Goal: Answer question/provide support

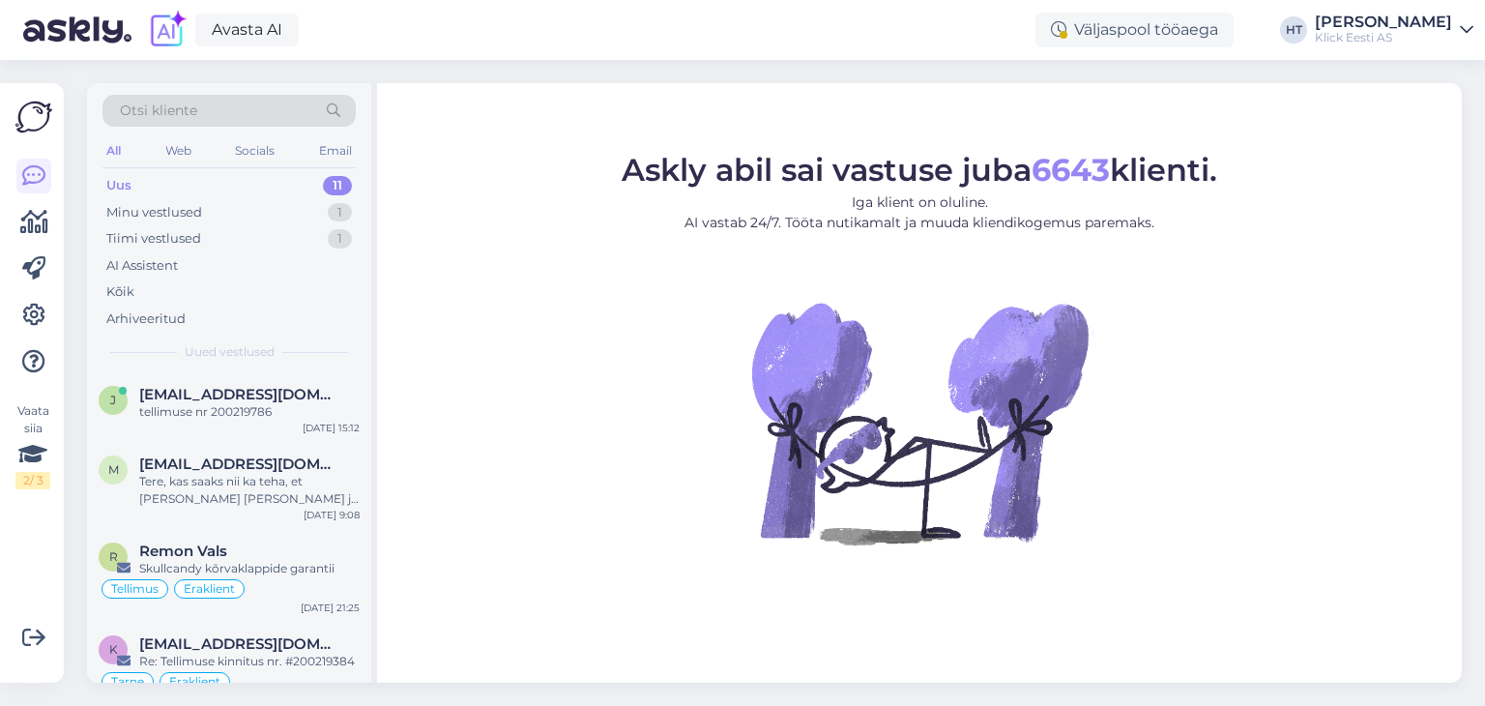
click at [267, 187] on div "Uus 11" at bounding box center [229, 185] width 253 height 27
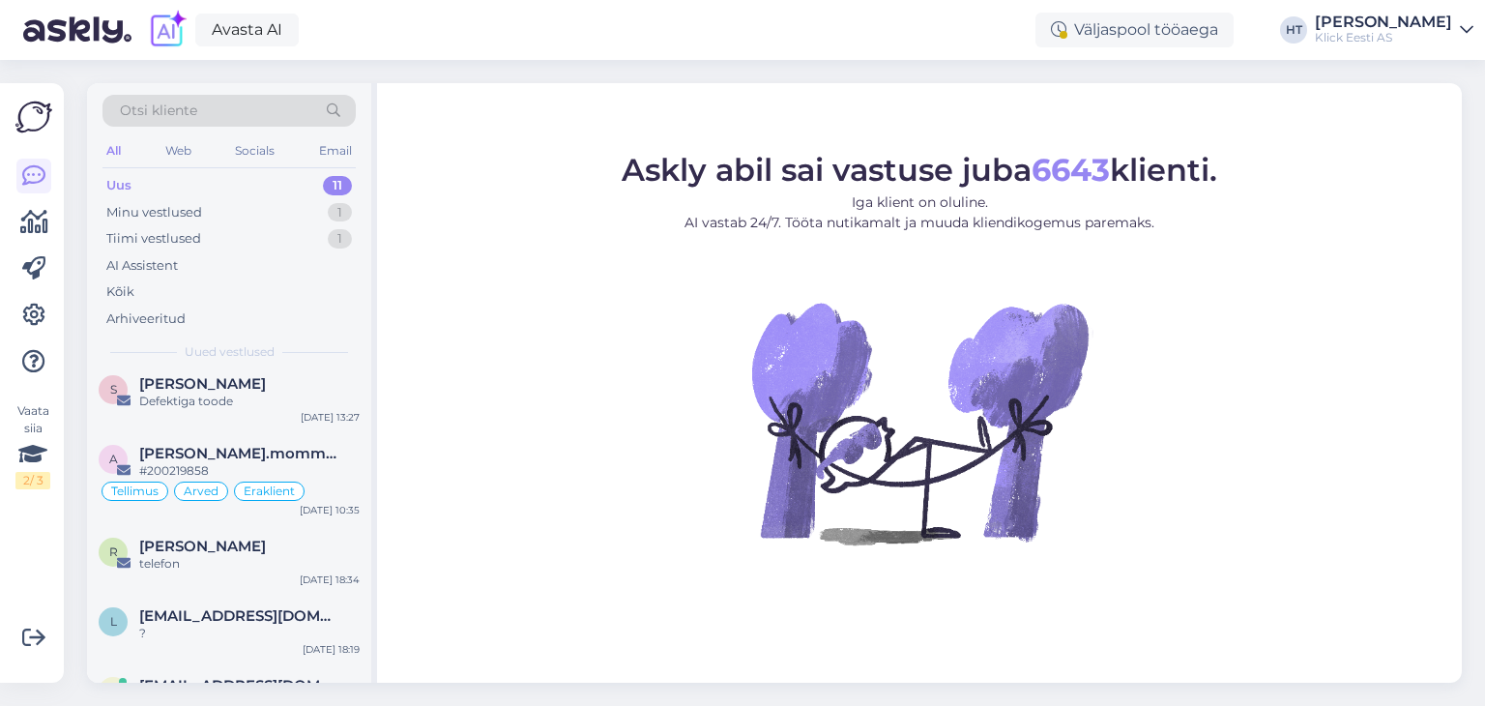
scroll to position [502, 0]
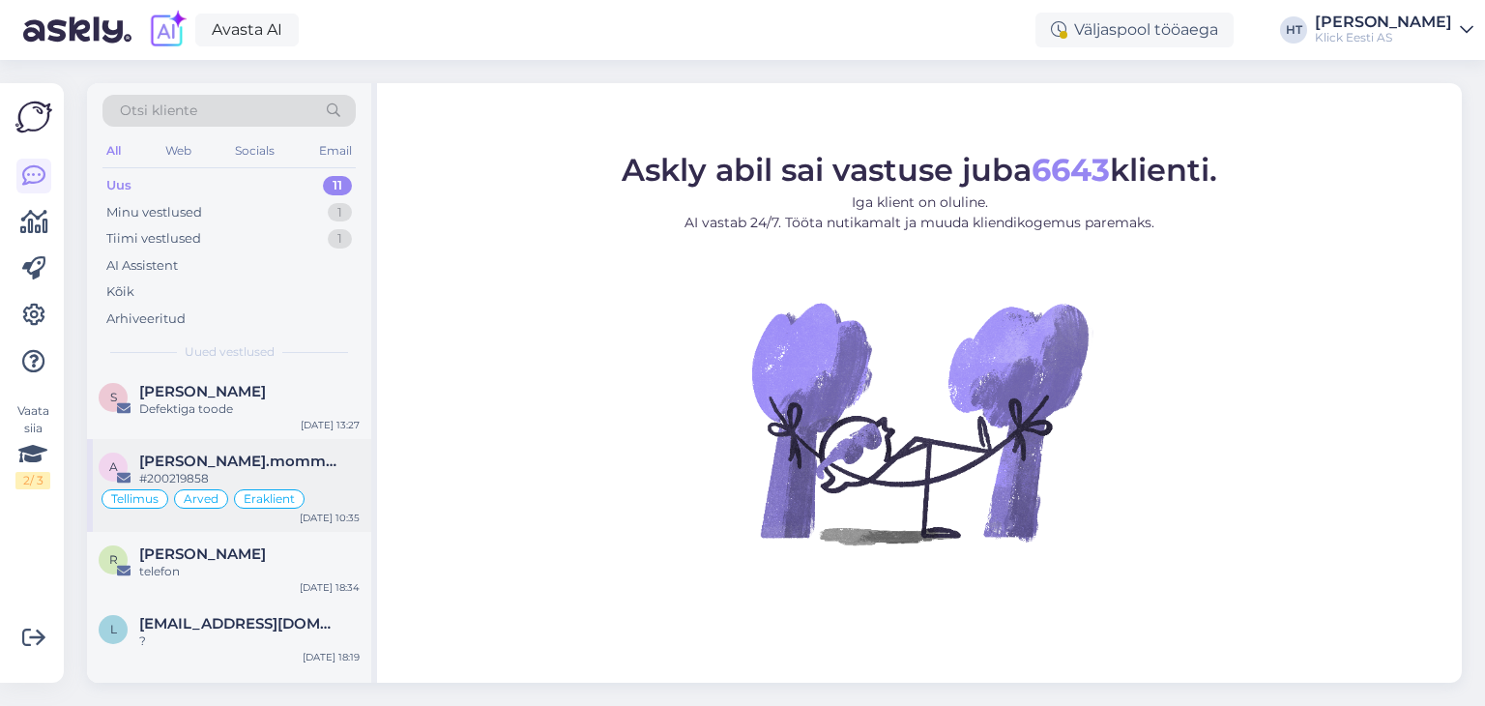
click at [300, 464] on span "alexandre.mommeja via klienditugi@klick.ee" at bounding box center [239, 461] width 201 height 17
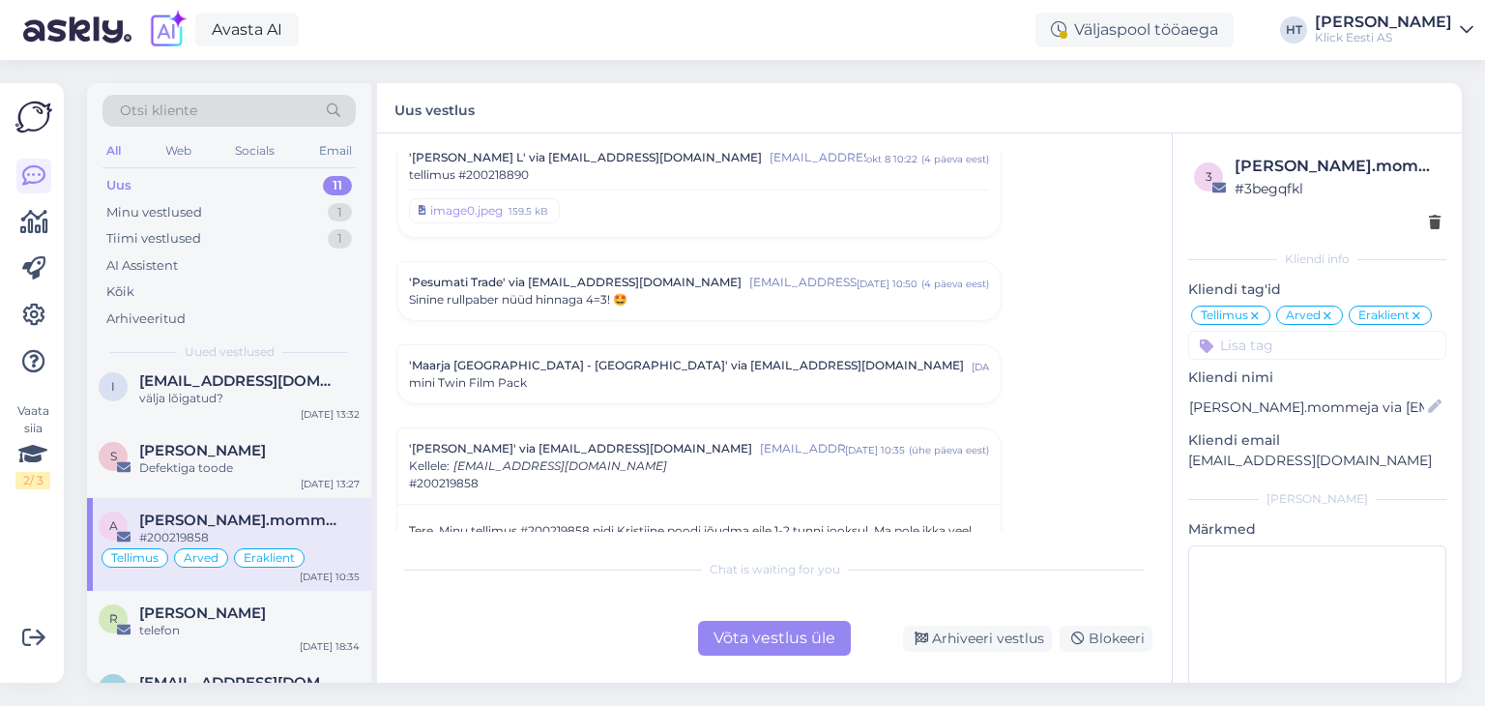
scroll to position [441, 0]
click at [268, 385] on span "Indrek.River@gmail.com" at bounding box center [239, 382] width 201 height 17
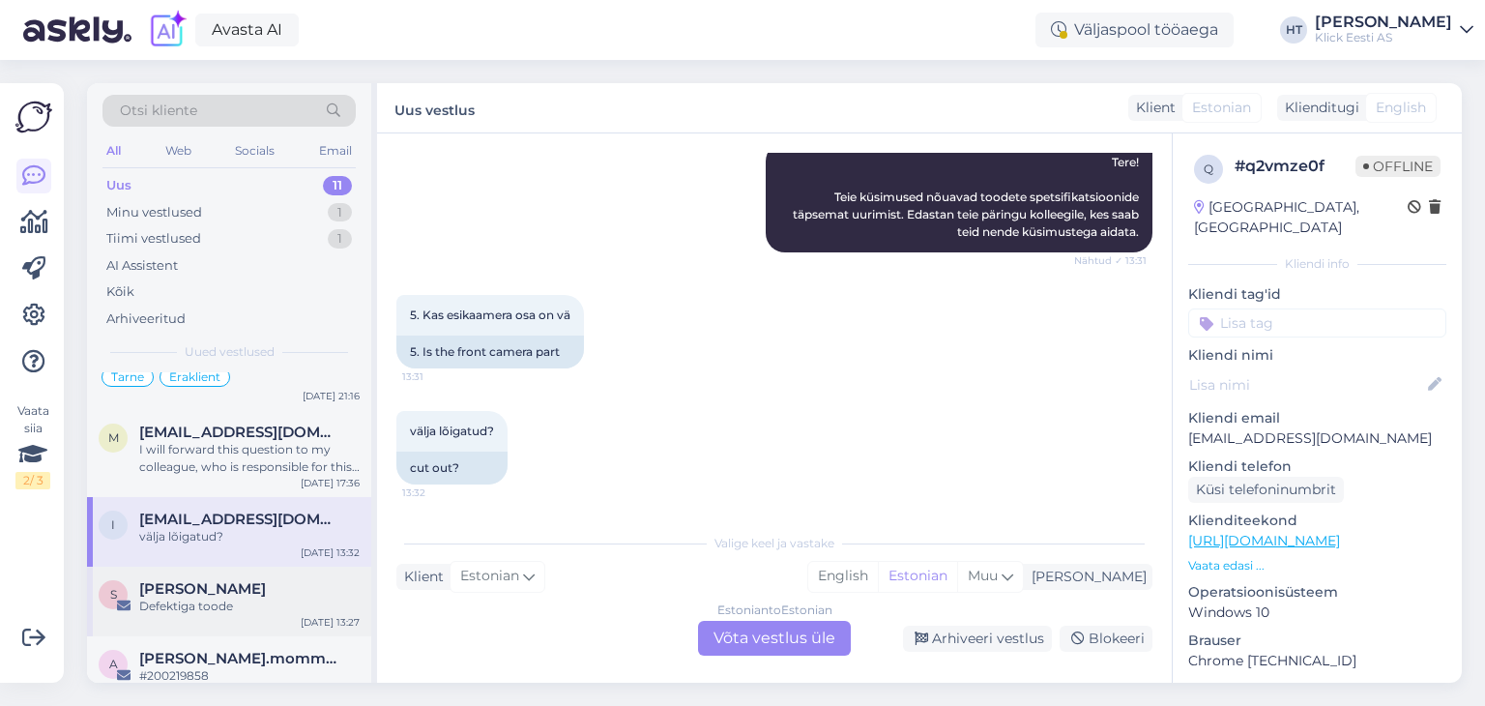
scroll to position [302, 0]
click at [288, 435] on span "mihkel12312@gmail.com" at bounding box center [239, 434] width 201 height 17
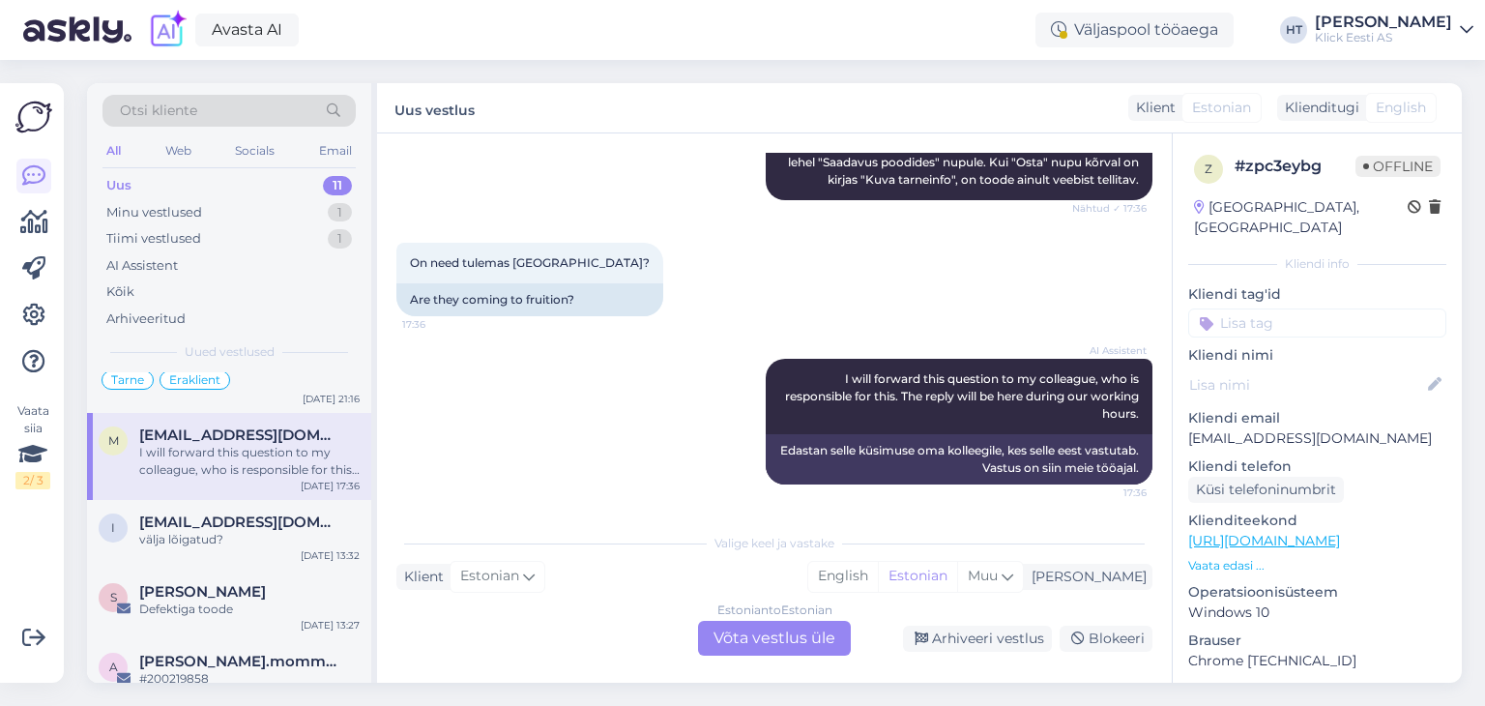
scroll to position [154, 0]
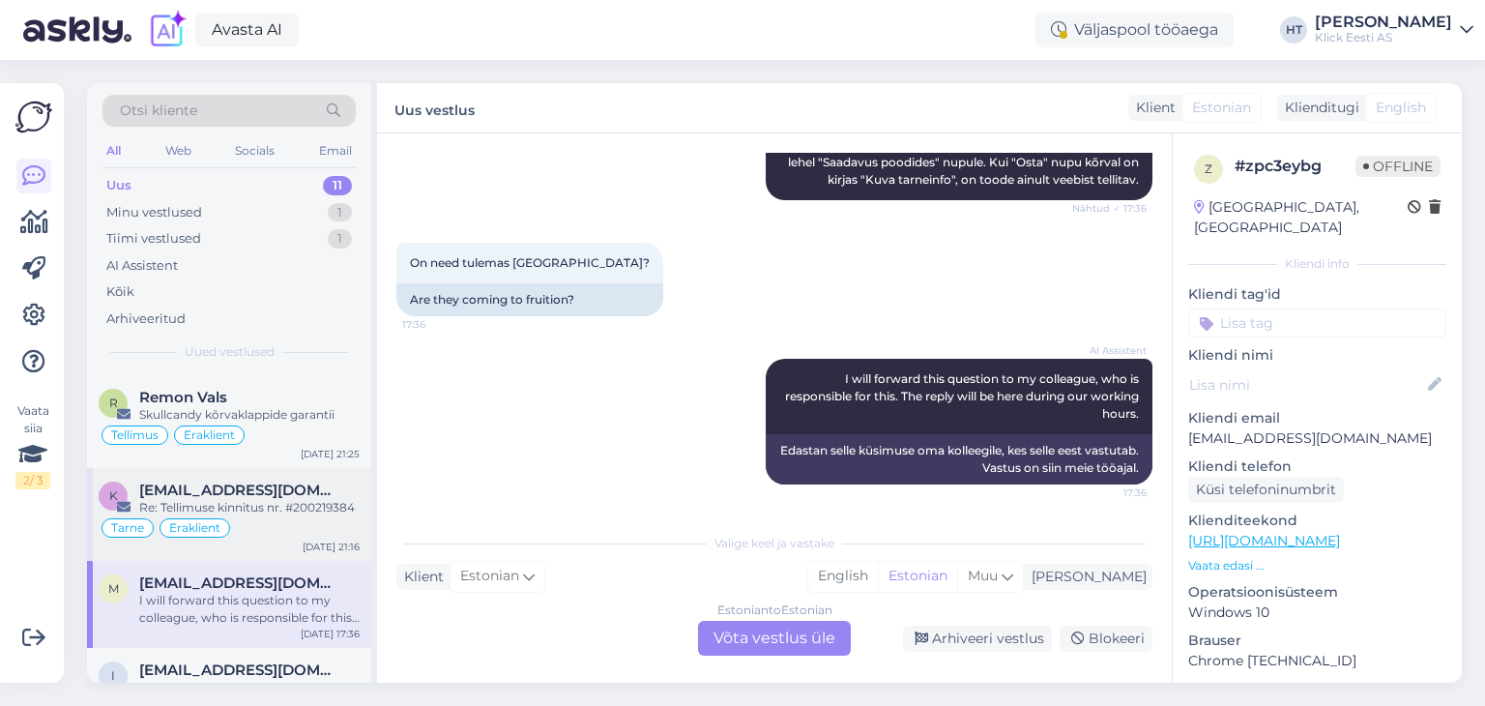
click at [330, 489] on div "koitrista@gmail.com" at bounding box center [249, 490] width 220 height 17
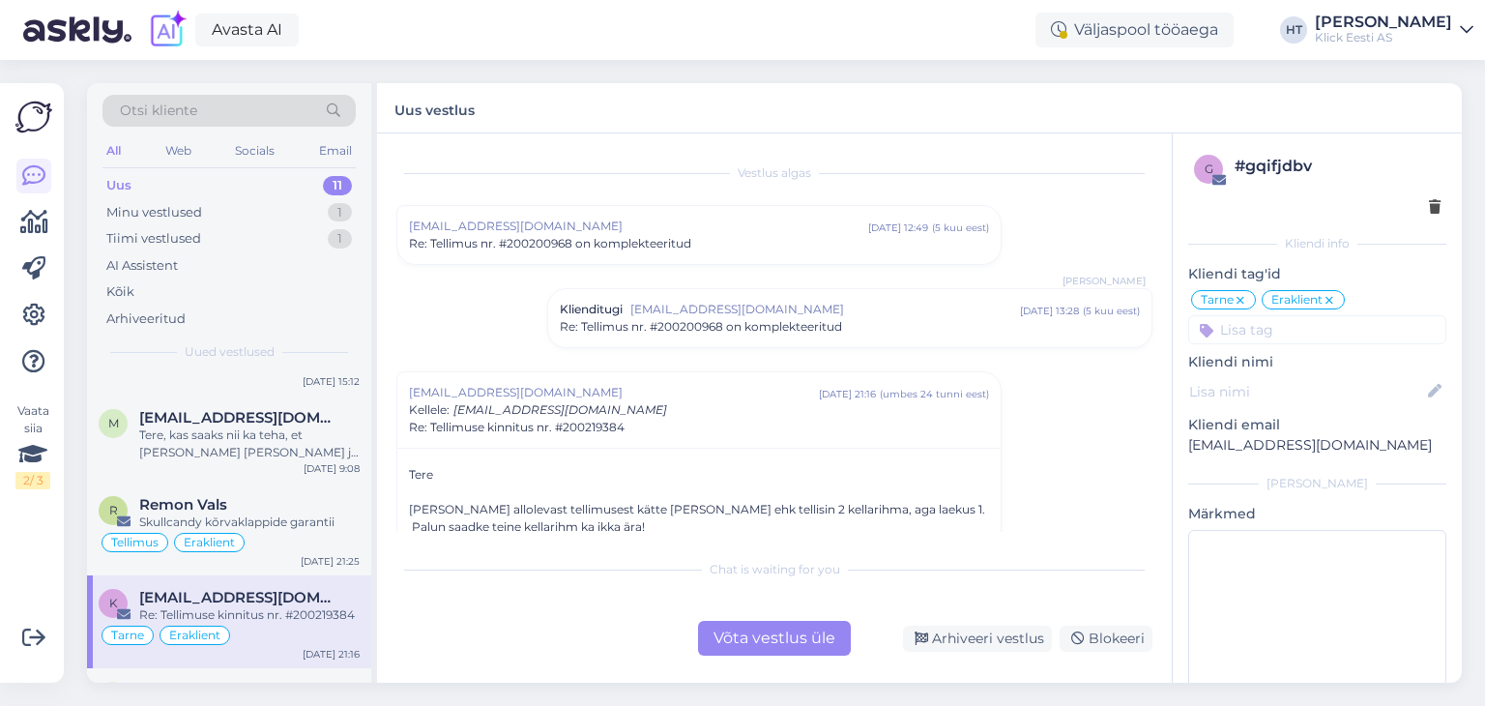
scroll to position [45, 0]
click at [304, 437] on div "Tere, kas saaks nii ka teha, et täna tellin kauba ära ja siis pannakse homme te…" at bounding box center [249, 444] width 220 height 35
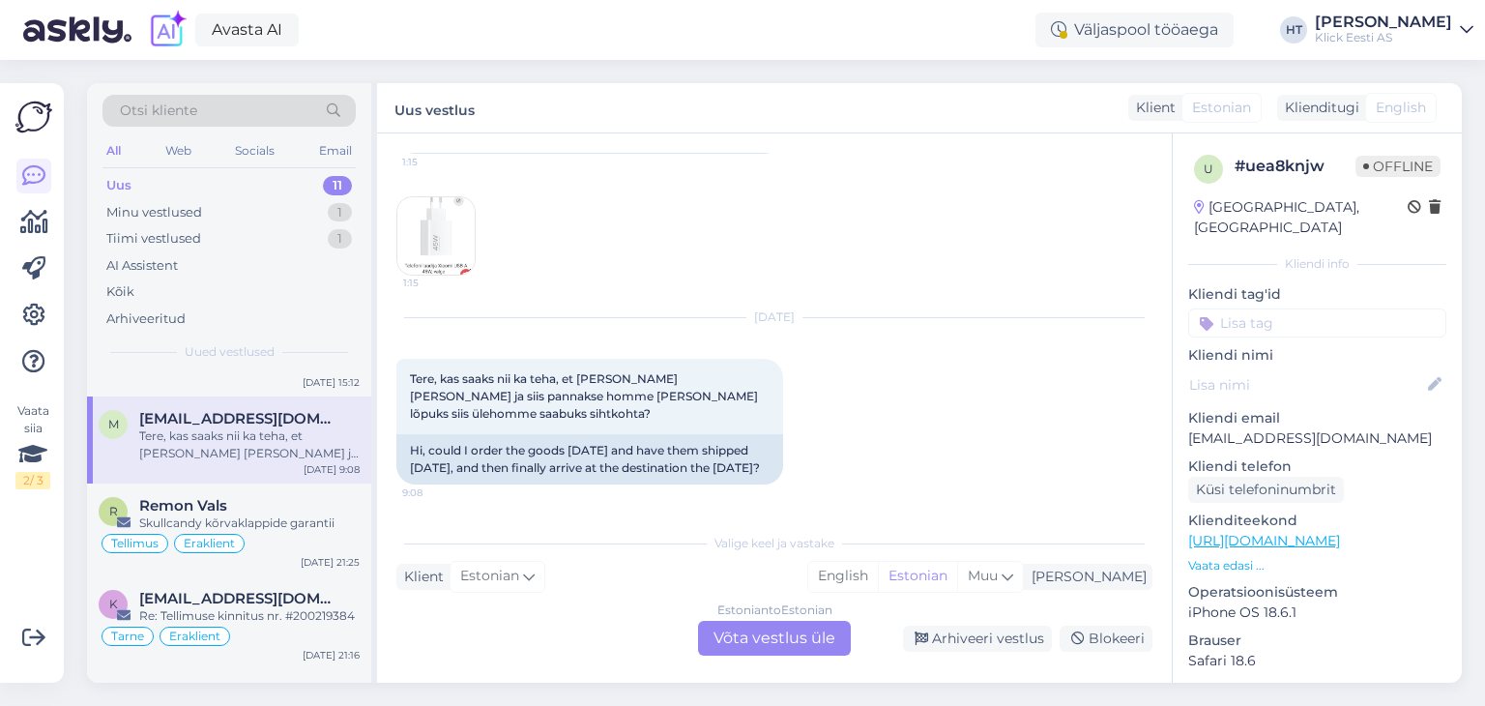
scroll to position [0, 0]
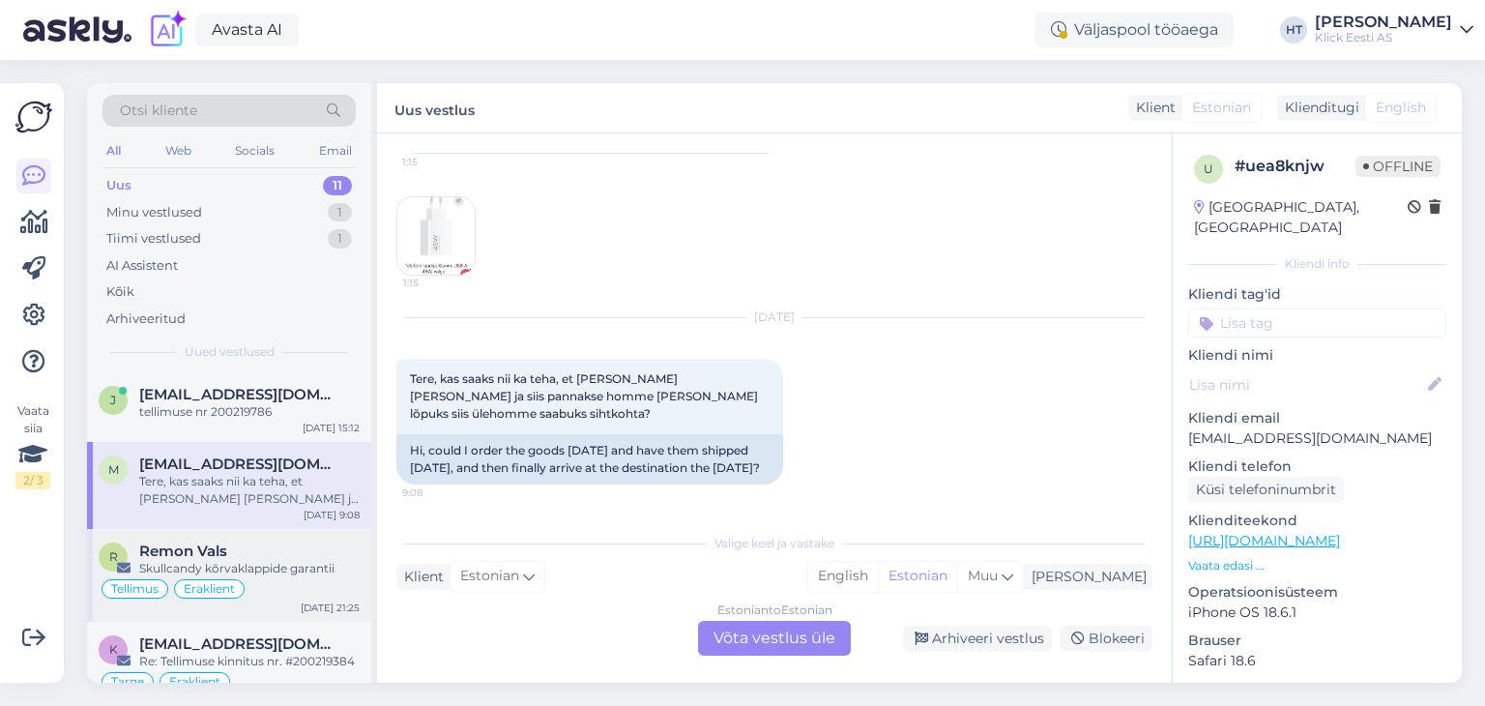
click at [292, 547] on div "Remon Vals" at bounding box center [249, 550] width 220 height 17
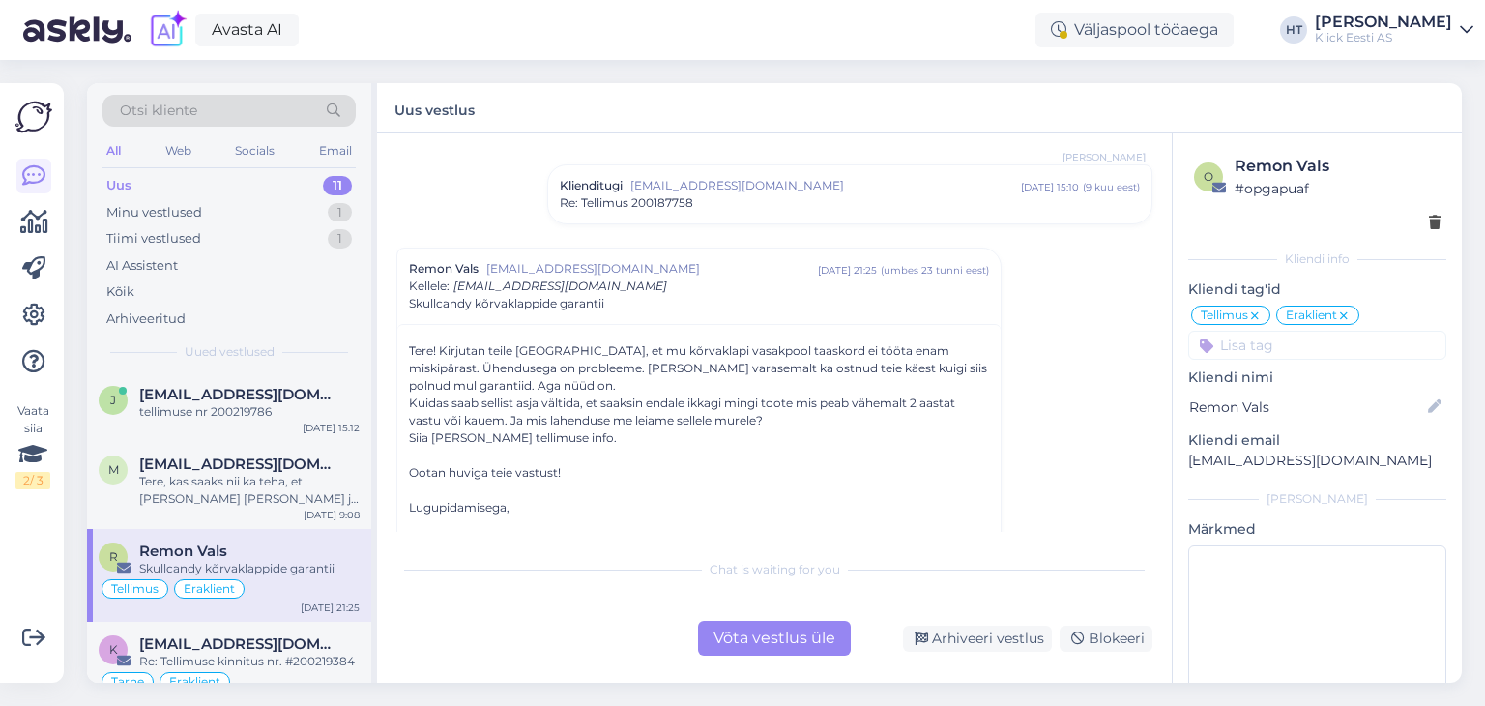
scroll to position [213, 0]
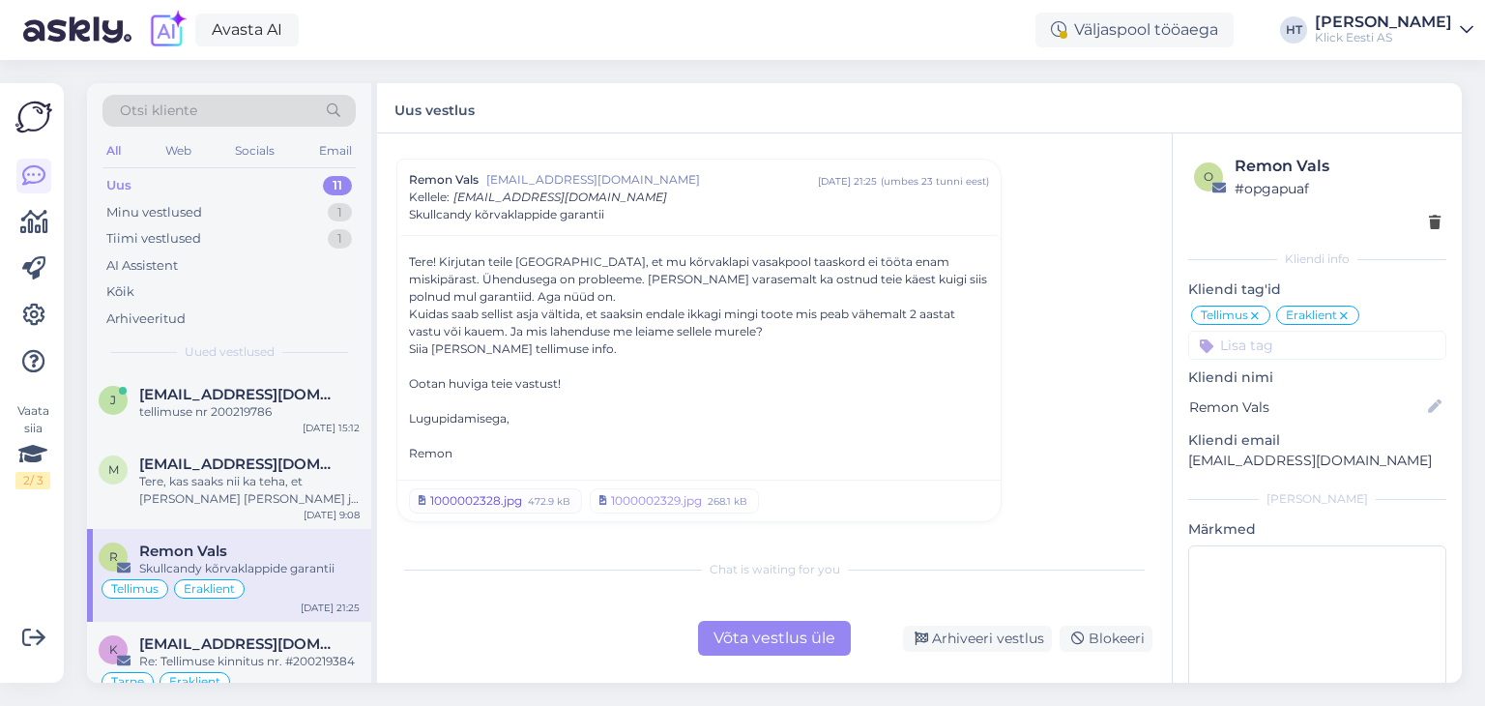
click at [513, 499] on div "1000002328.jpg" at bounding box center [476, 500] width 92 height 17
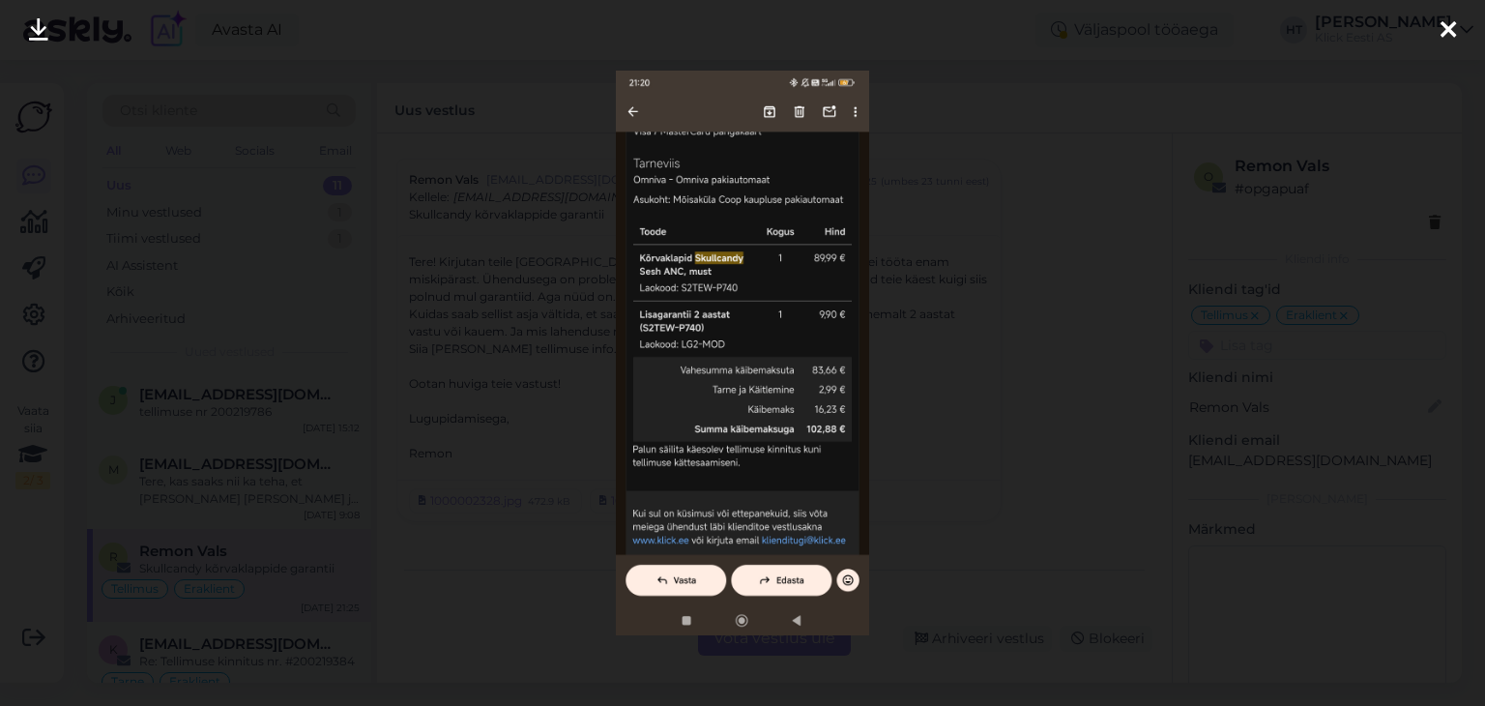
click at [966, 467] on div at bounding box center [742, 353] width 1485 height 706
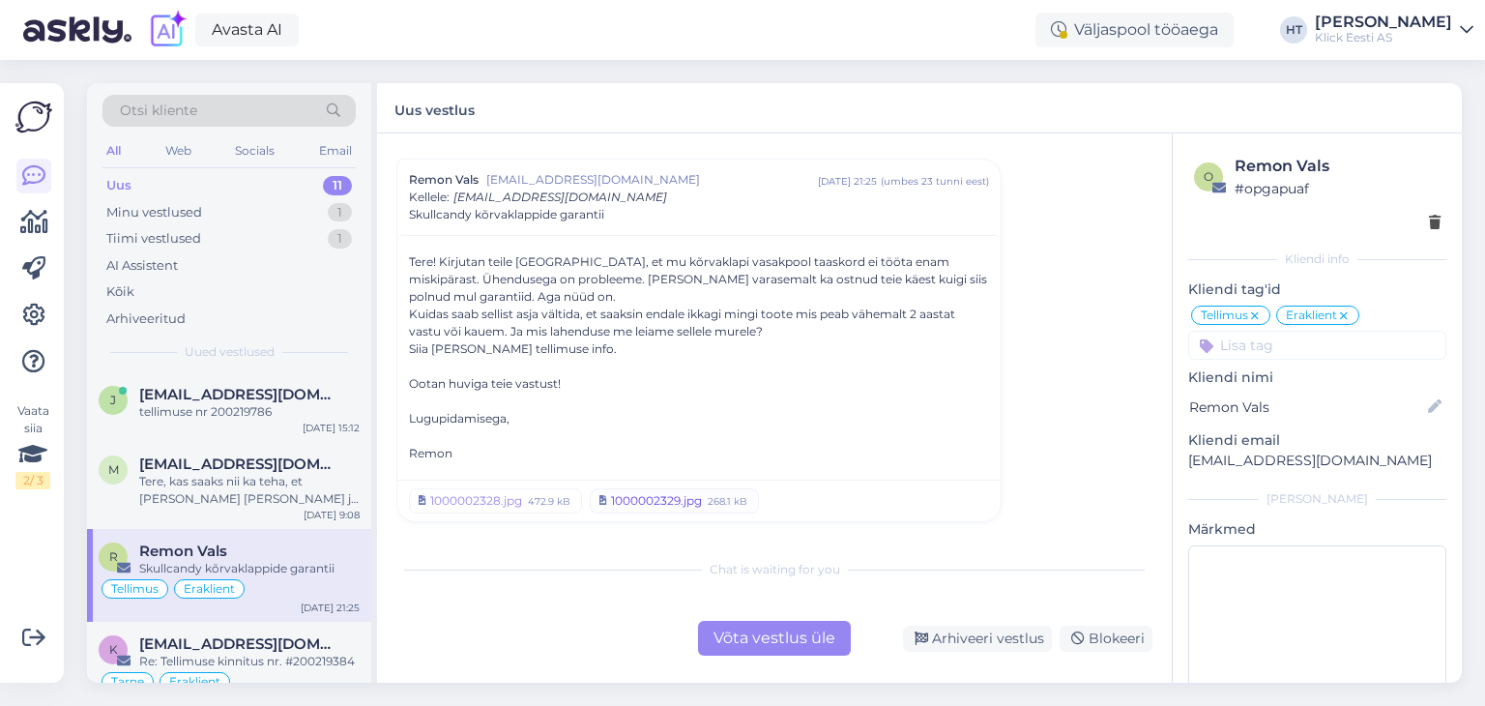
click at [648, 506] on div "1000002329.jpg" at bounding box center [656, 500] width 91 height 17
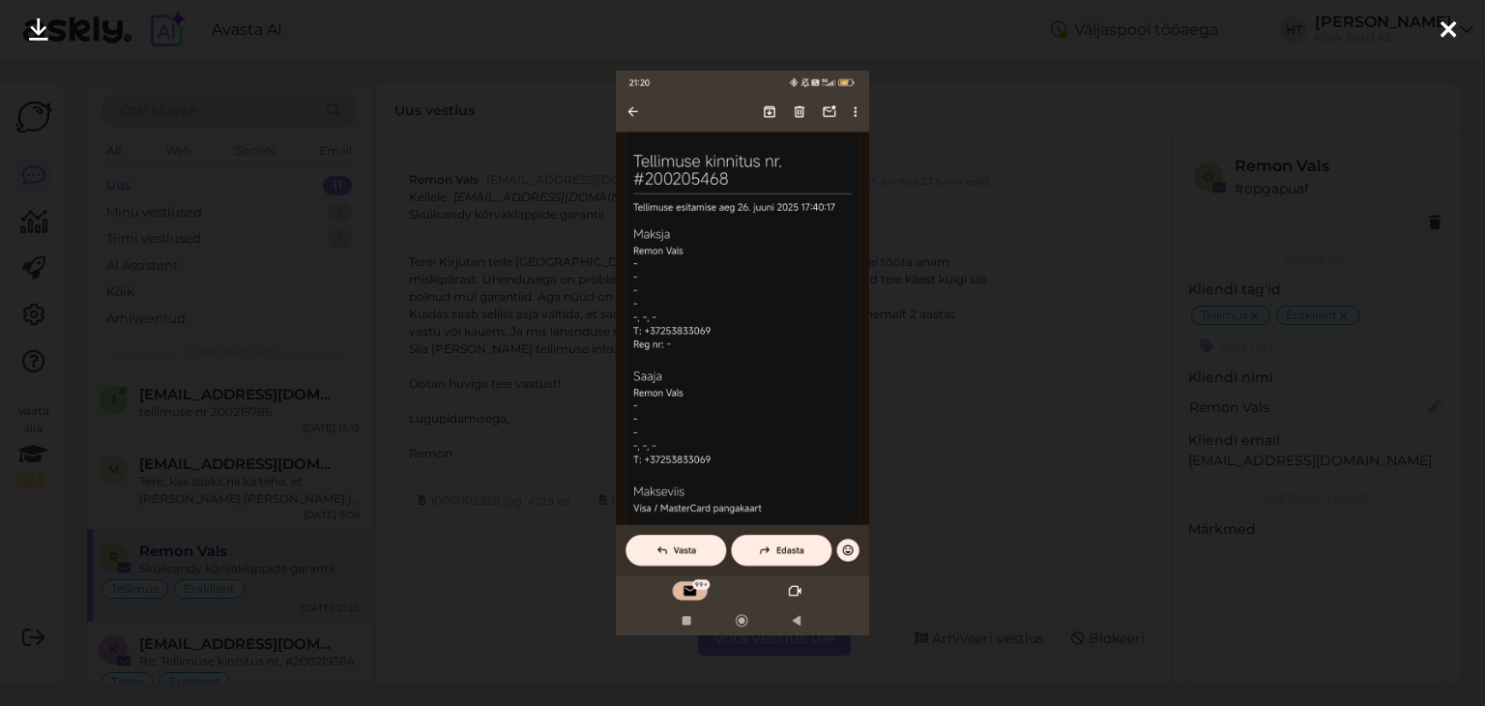
click at [1024, 446] on div at bounding box center [742, 353] width 1485 height 706
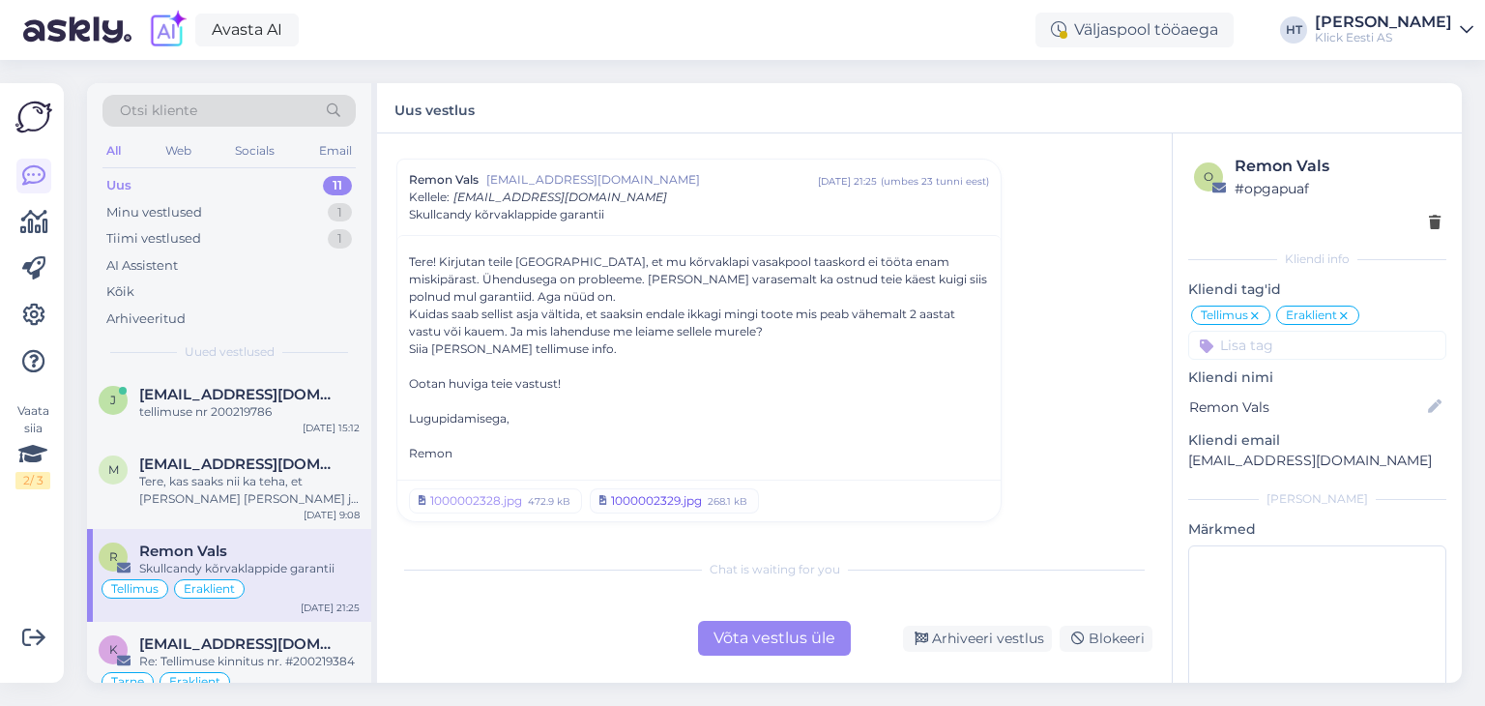
click at [690, 500] on div "1000002329.jpg" at bounding box center [656, 500] width 91 height 17
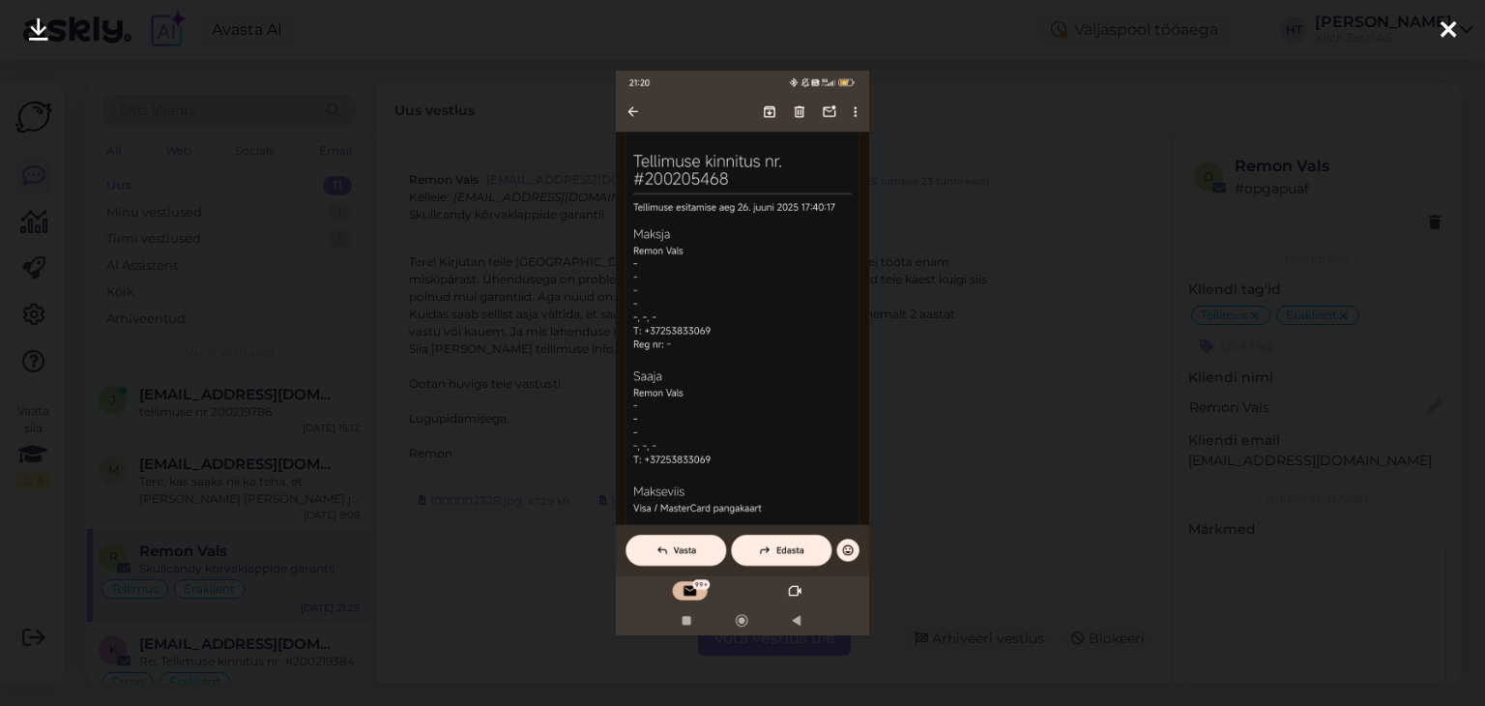
click at [1017, 372] on div at bounding box center [742, 353] width 1485 height 706
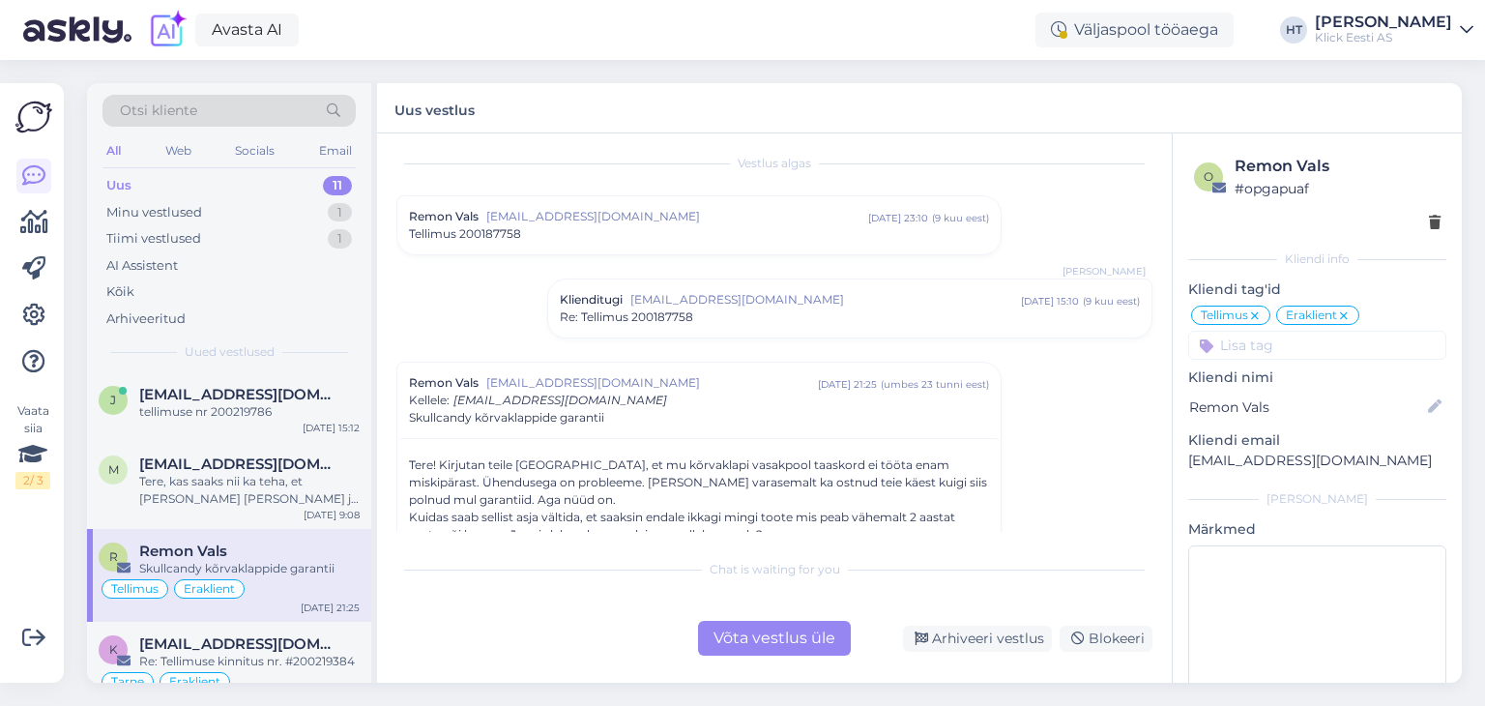
scroll to position [11, 0]
click at [923, 310] on div "Re: Tellimus 200187758" at bounding box center [850, 316] width 580 height 17
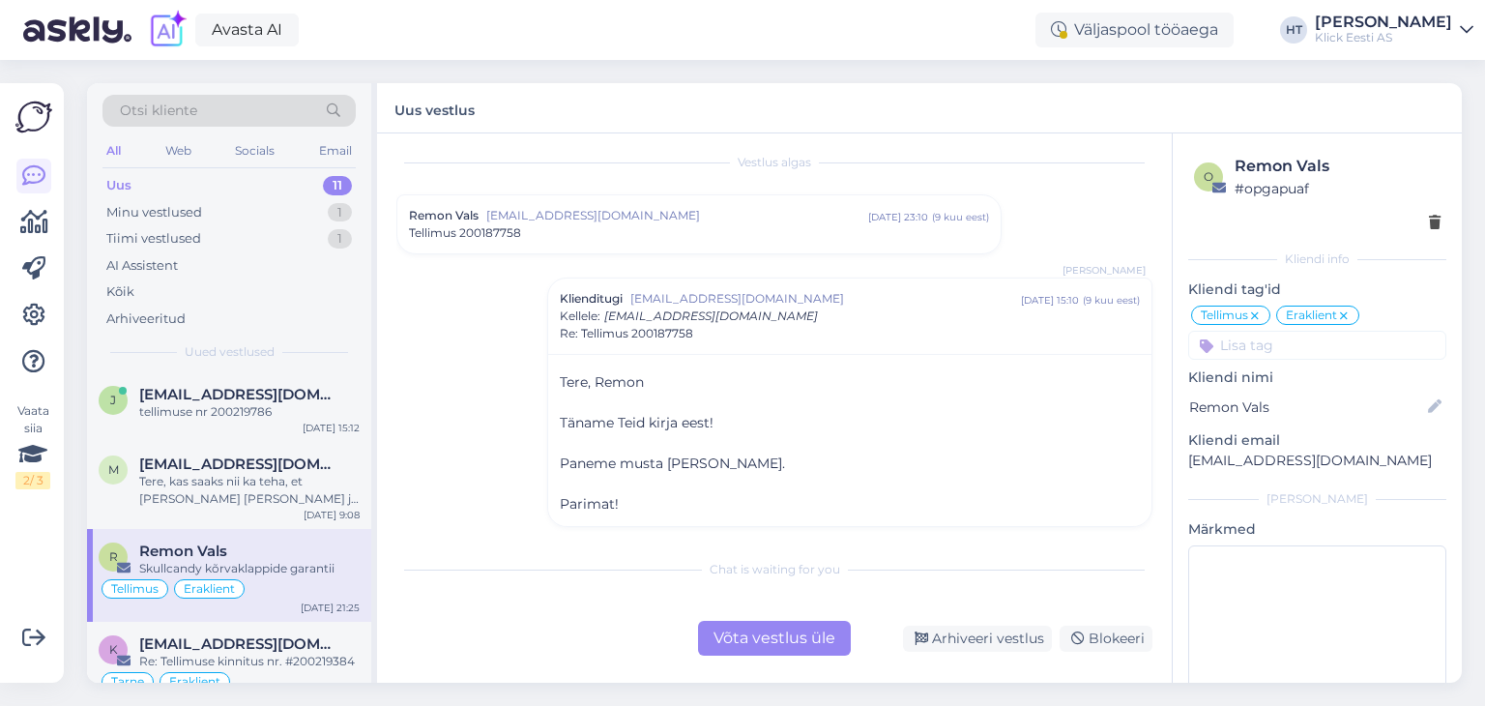
click at [538, 233] on div "Tellimus 200187758" at bounding box center [699, 232] width 580 height 17
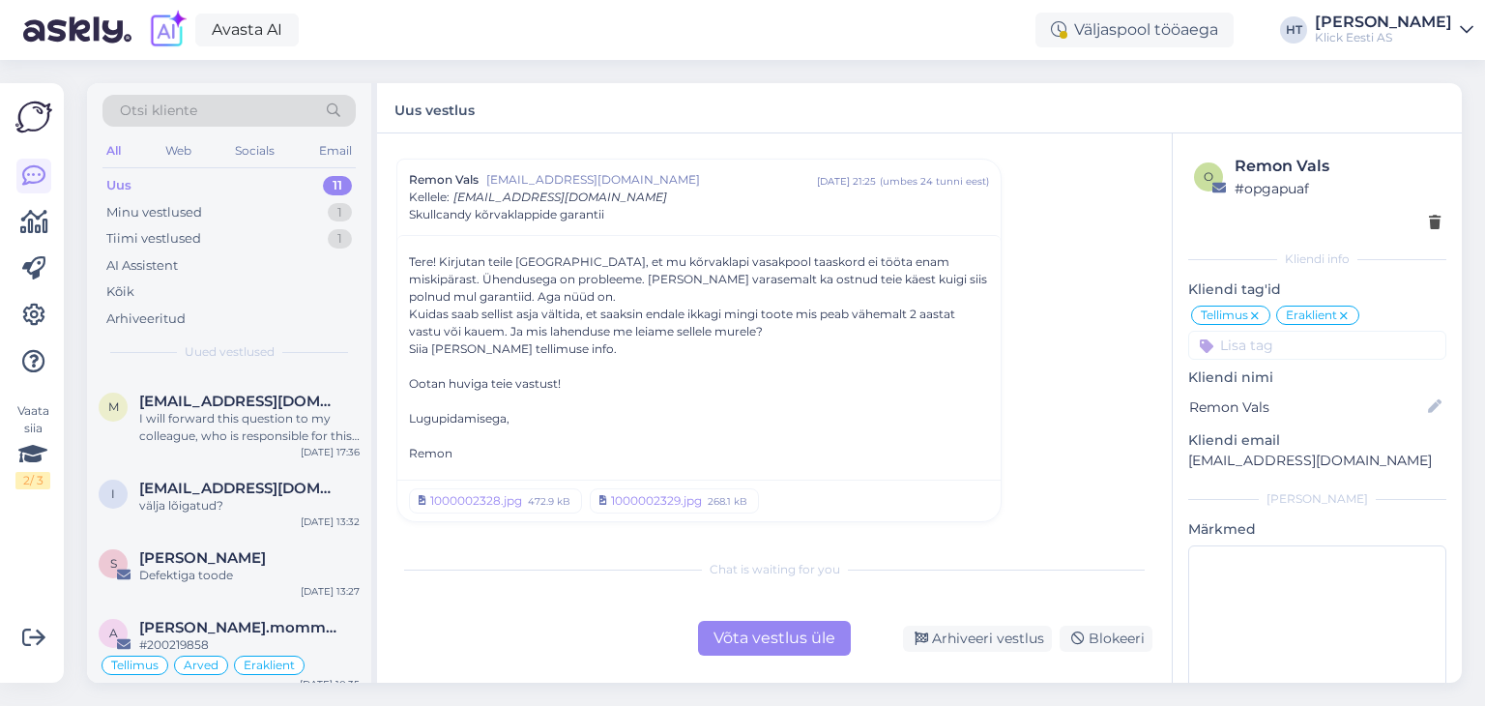
scroll to position [575, 0]
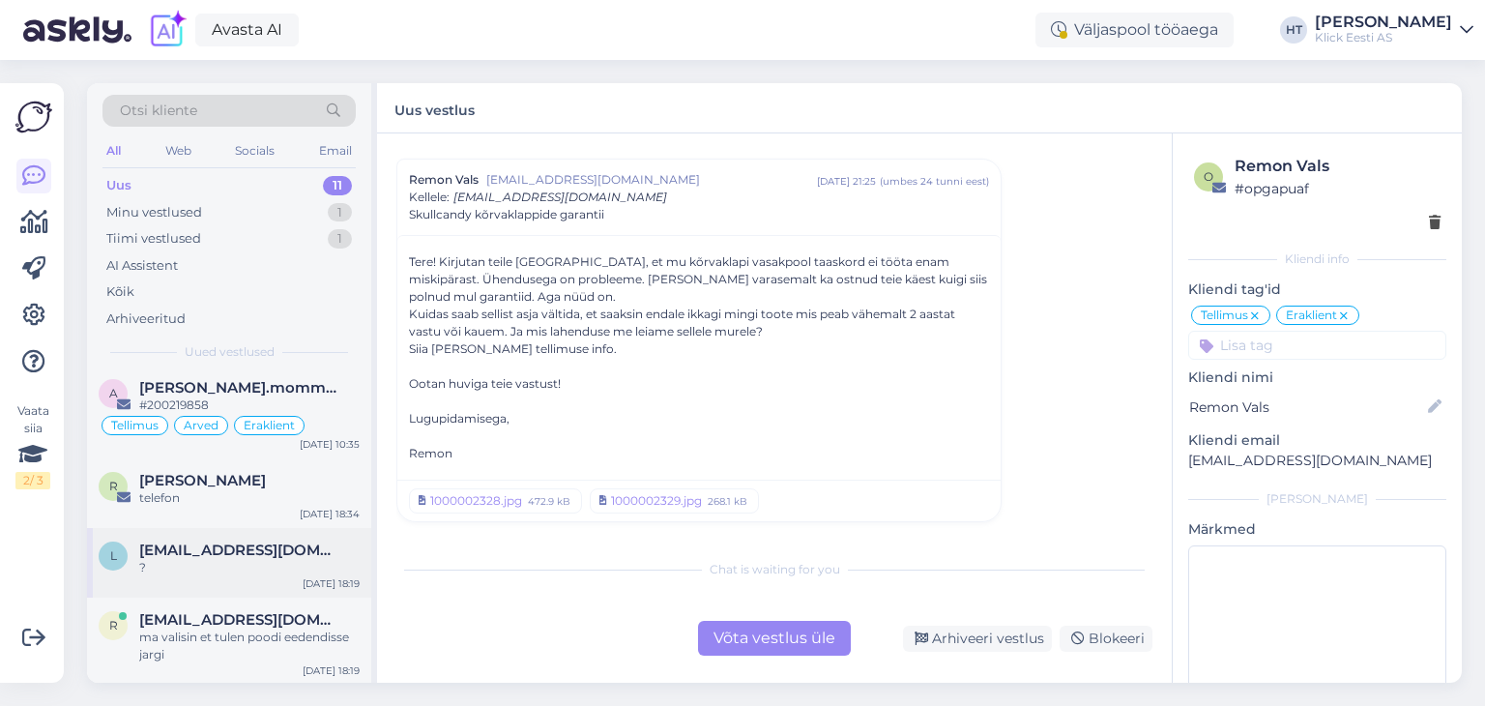
click at [289, 550] on span "Lenapavlova294@gmail.com" at bounding box center [239, 550] width 201 height 17
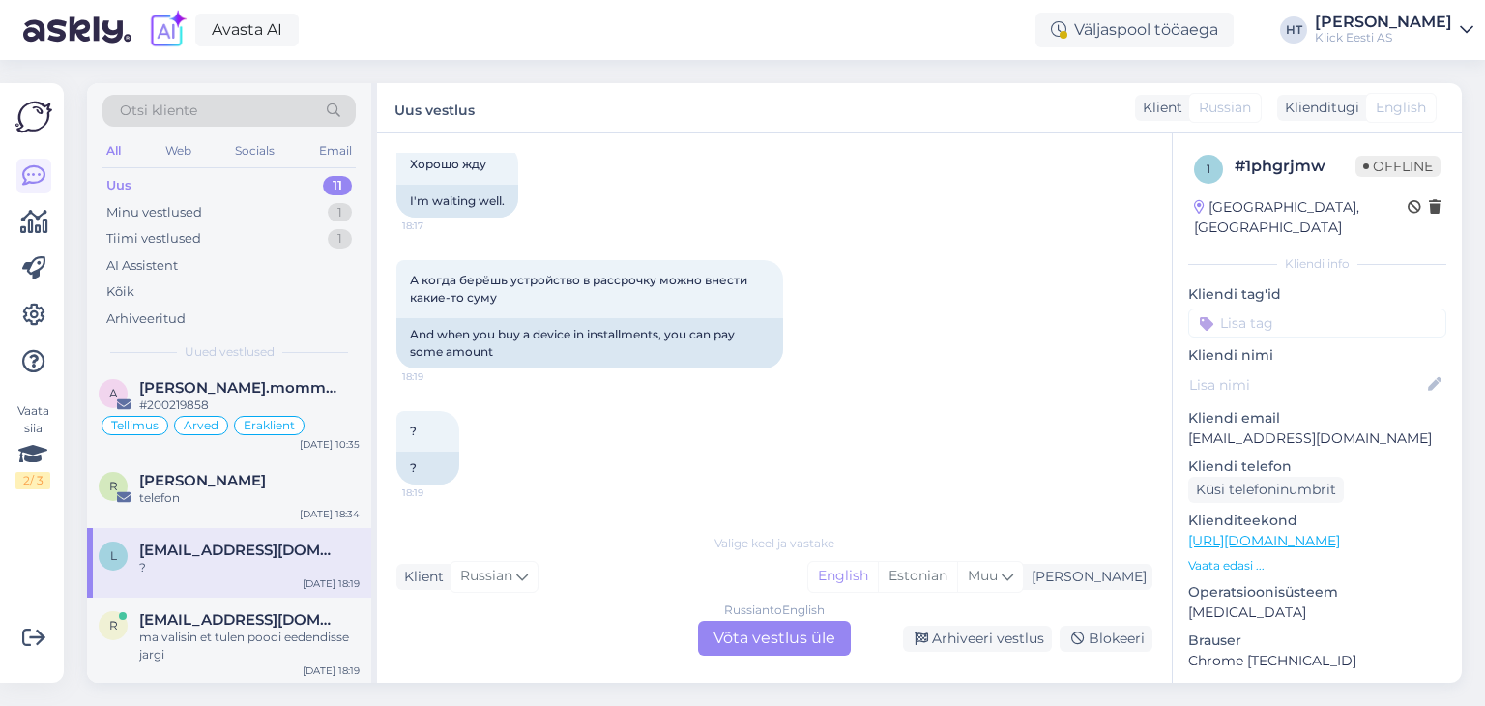
click at [572, 461] on div "? 18:19 ?" at bounding box center [774, 448] width 756 height 116
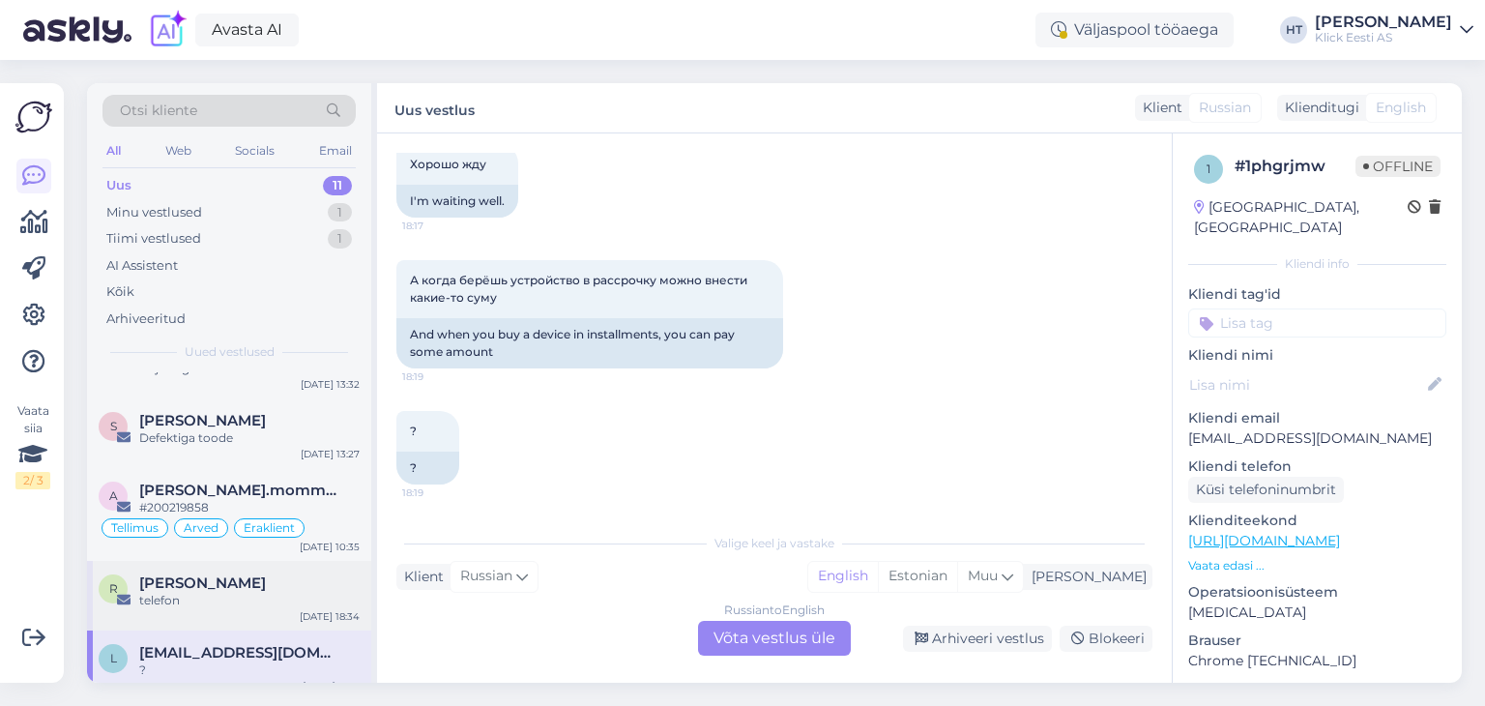
scroll to position [452, 0]
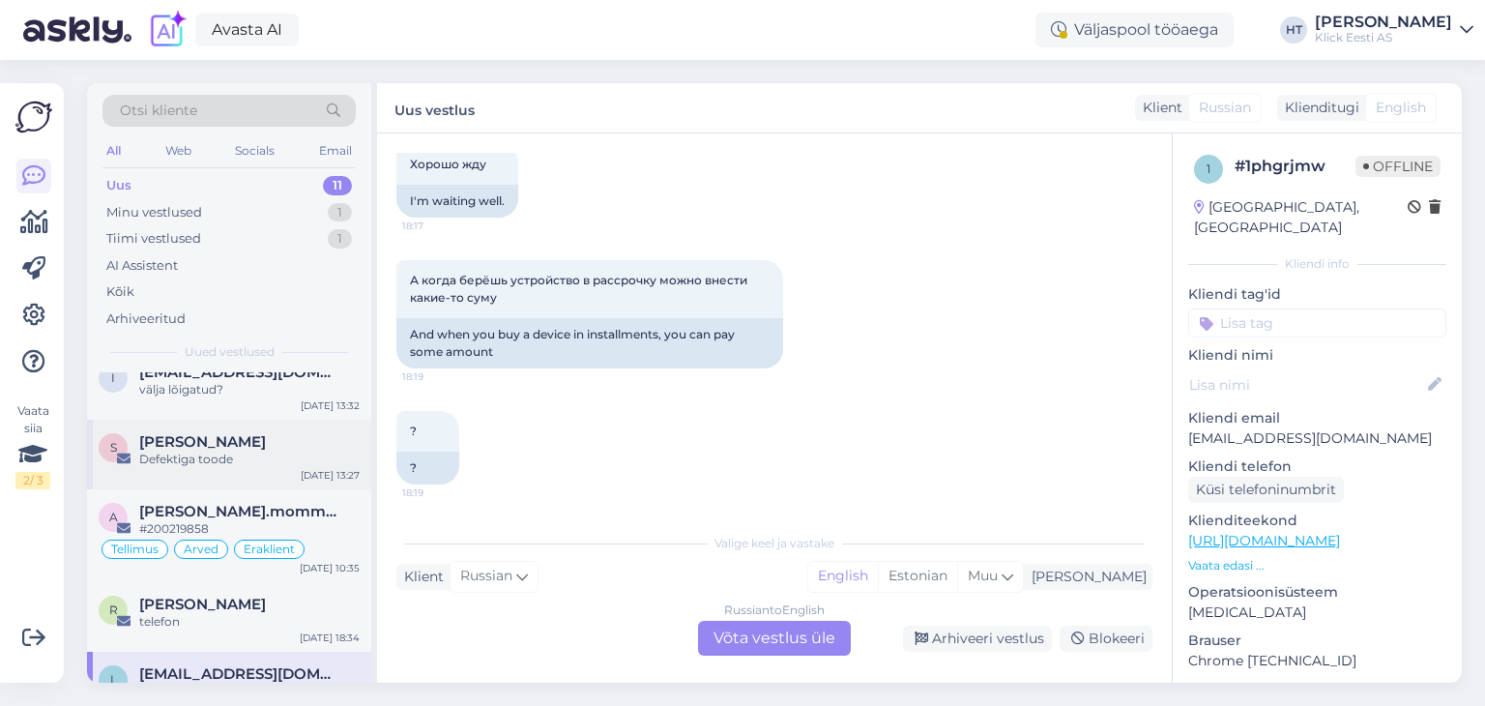
click at [272, 463] on div "Defektiga toode" at bounding box center [249, 459] width 220 height 17
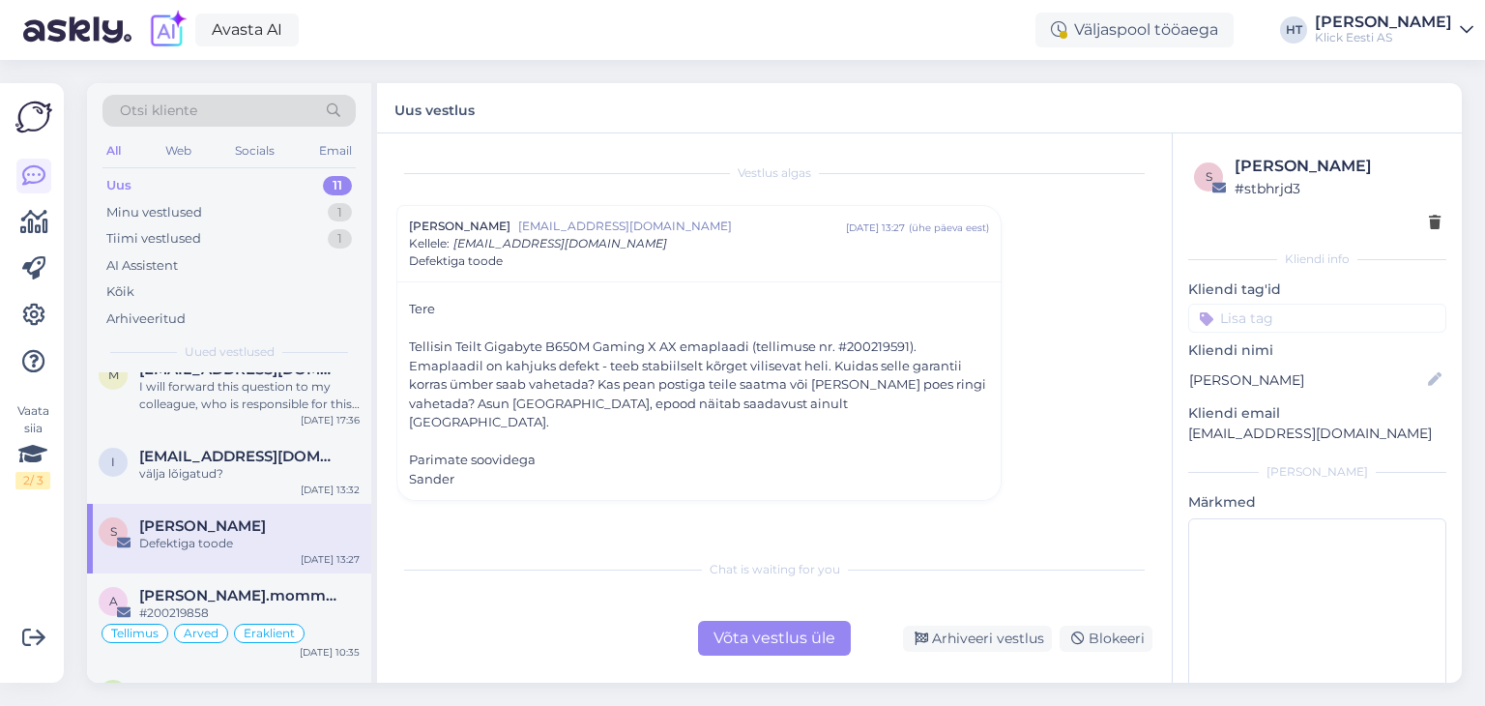
scroll to position [366, 0]
click at [240, 454] on span "Indrek.River@gmail.com" at bounding box center [239, 457] width 201 height 17
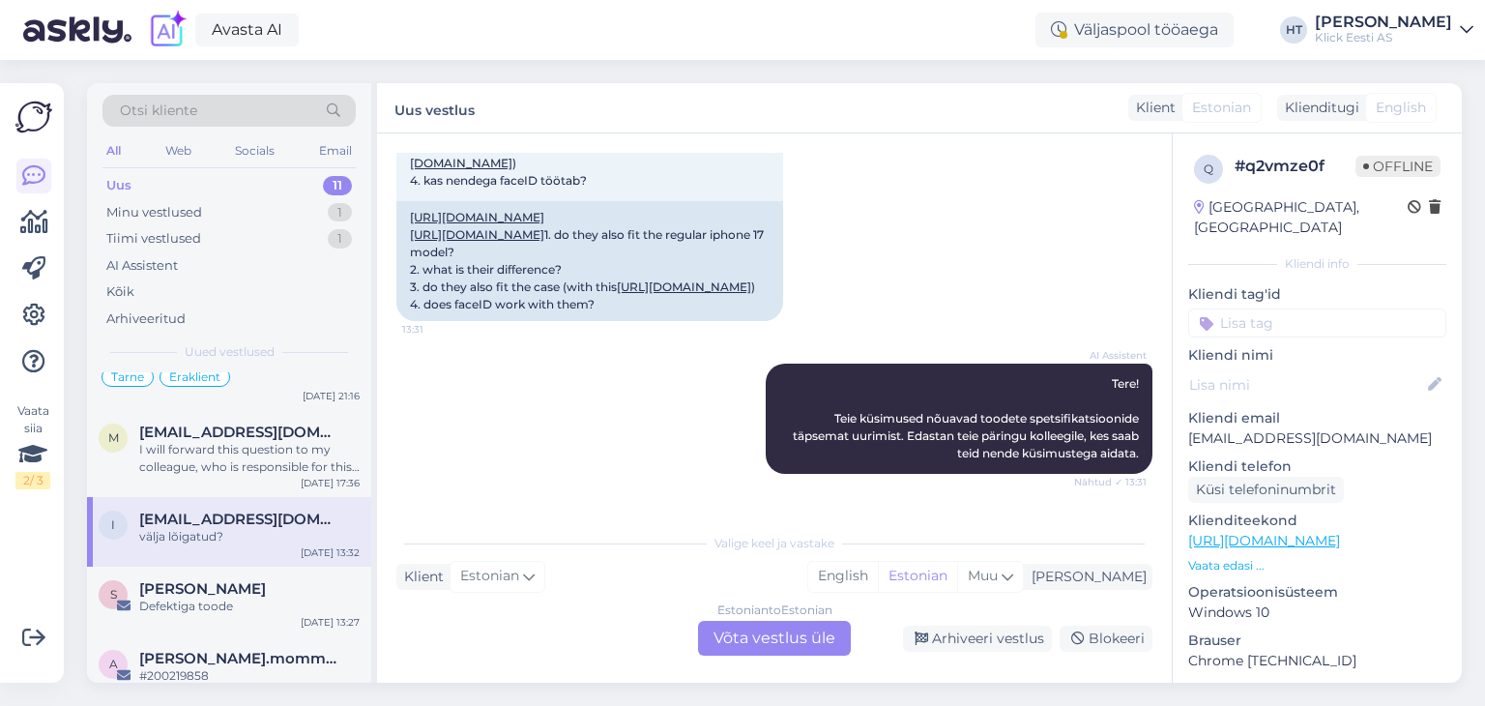
scroll to position [197, 0]
click at [284, 453] on div "I will forward this question to my colleague, who is responsible for this. The …" at bounding box center [249, 458] width 220 height 35
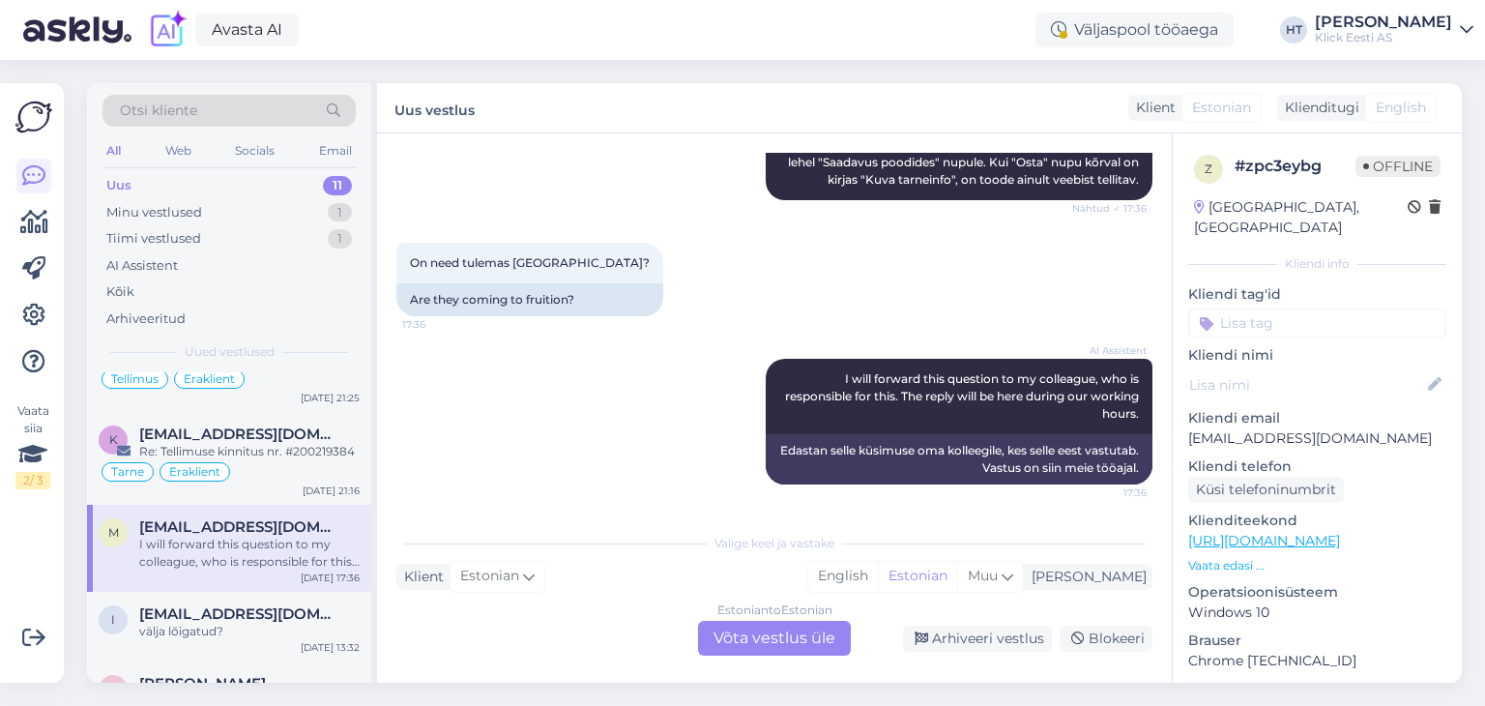
scroll to position [208, 0]
click at [296, 454] on div "Re: Tellimuse kinnitus nr. #200219384" at bounding box center [249, 453] width 220 height 17
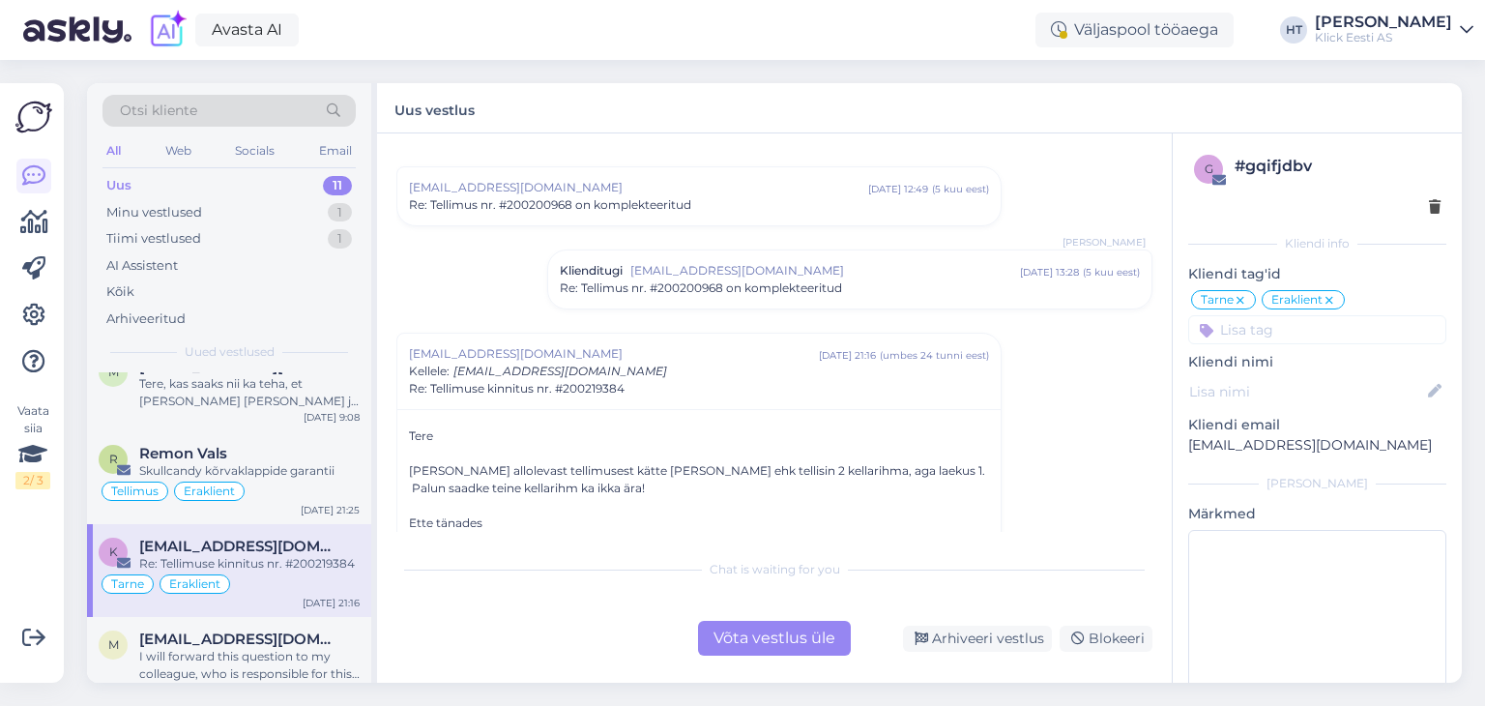
scroll to position [93, 0]
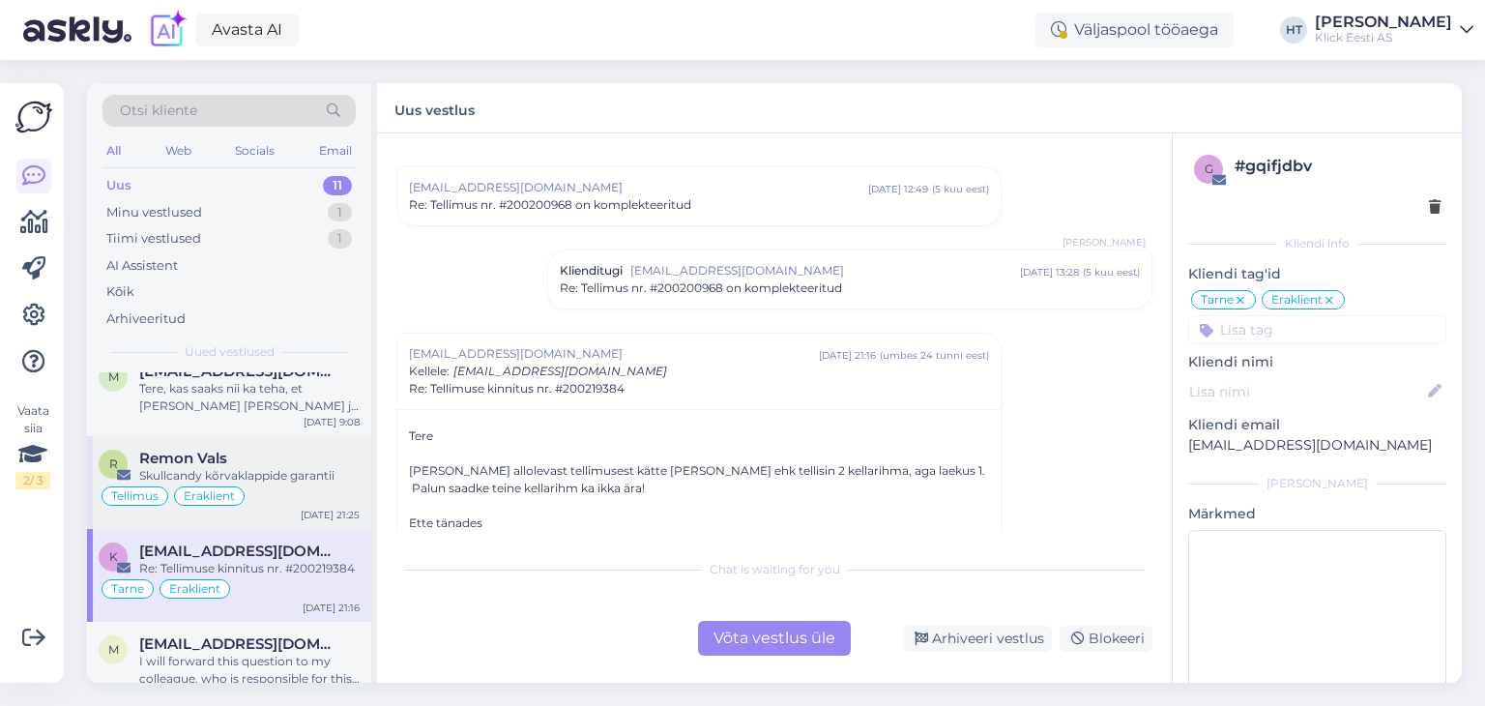
click at [301, 477] on div "Skullcandy kõrvaklappide garantii" at bounding box center [249, 475] width 220 height 17
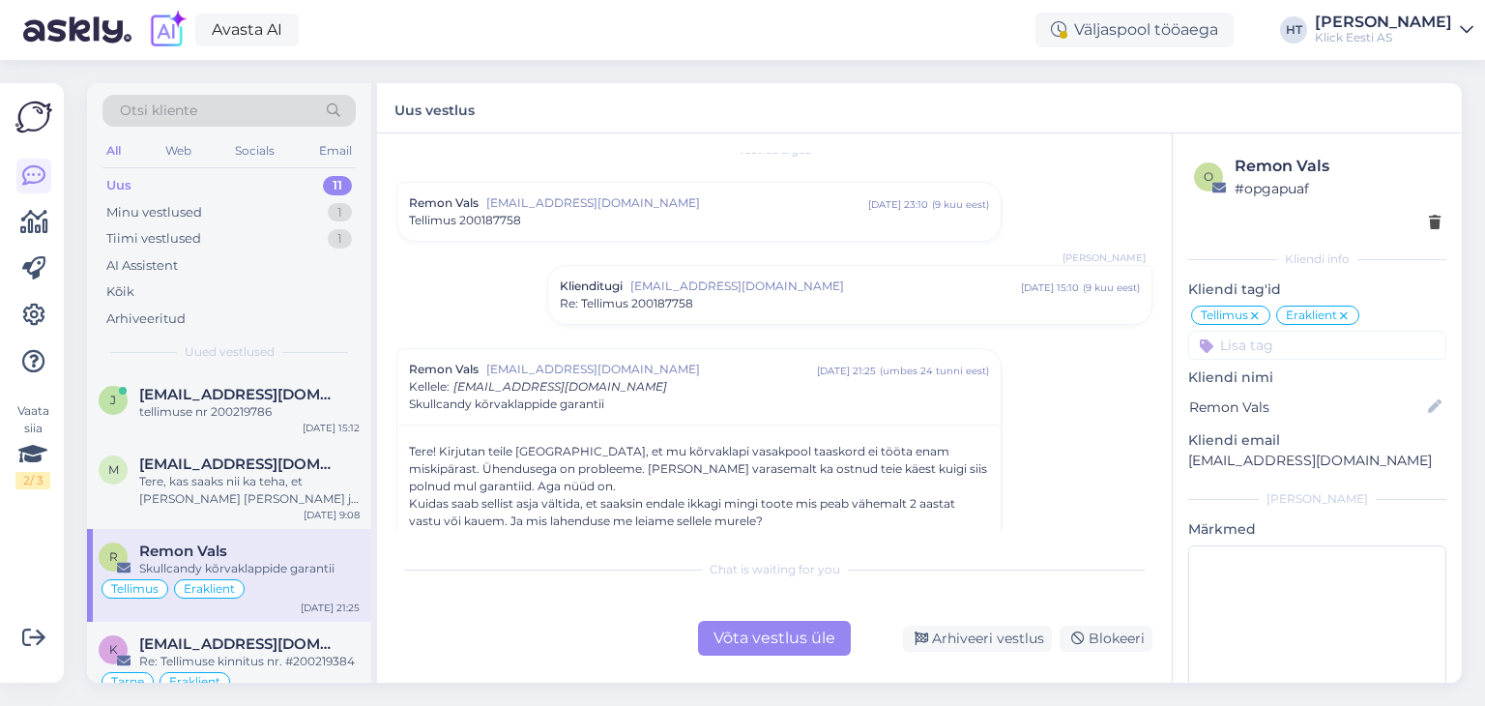
scroll to position [0, 0]
click at [321, 473] on div "Tere, kas saaks nii ka teha, et täna tellin kauba ära ja siis pannakse homme te…" at bounding box center [249, 490] width 220 height 35
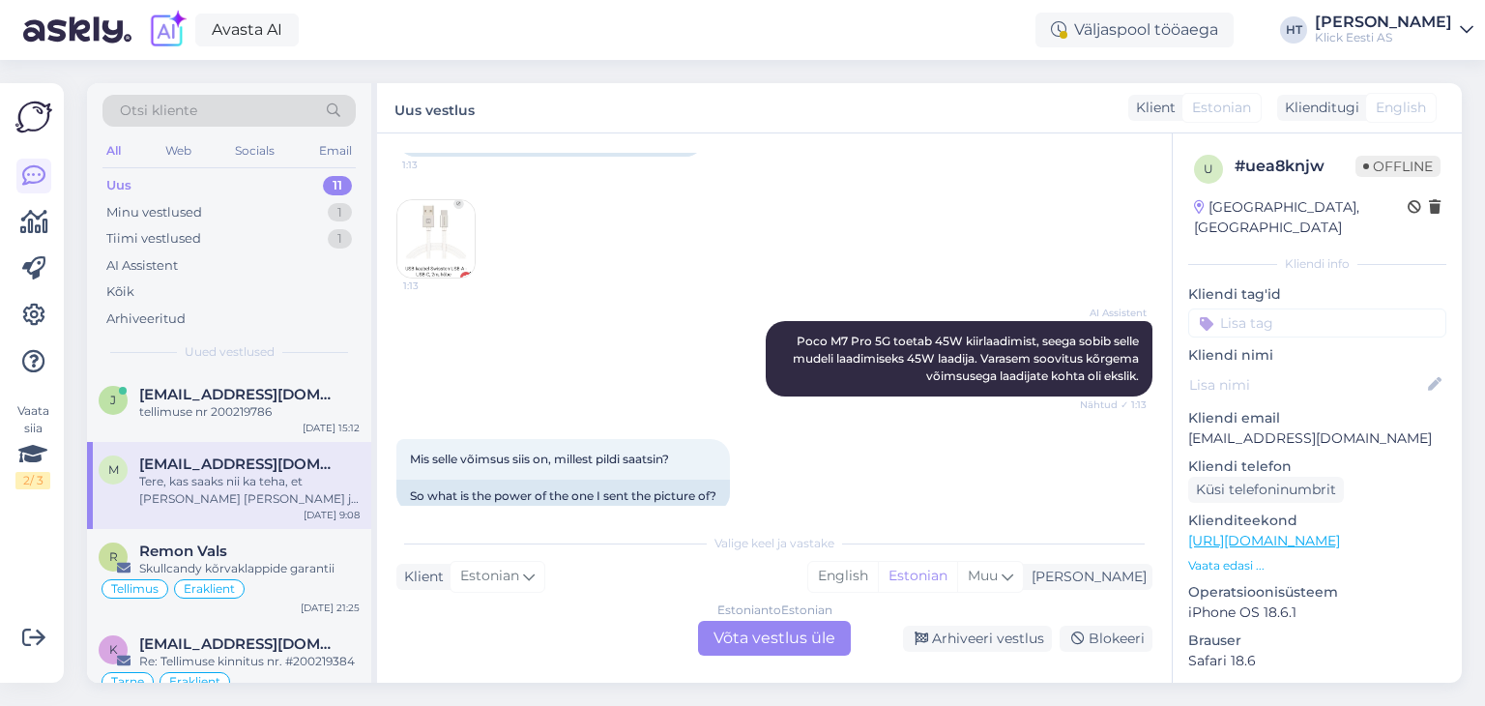
scroll to position [2051, 0]
click at [448, 278] on img at bounding box center [435, 239] width 77 height 77
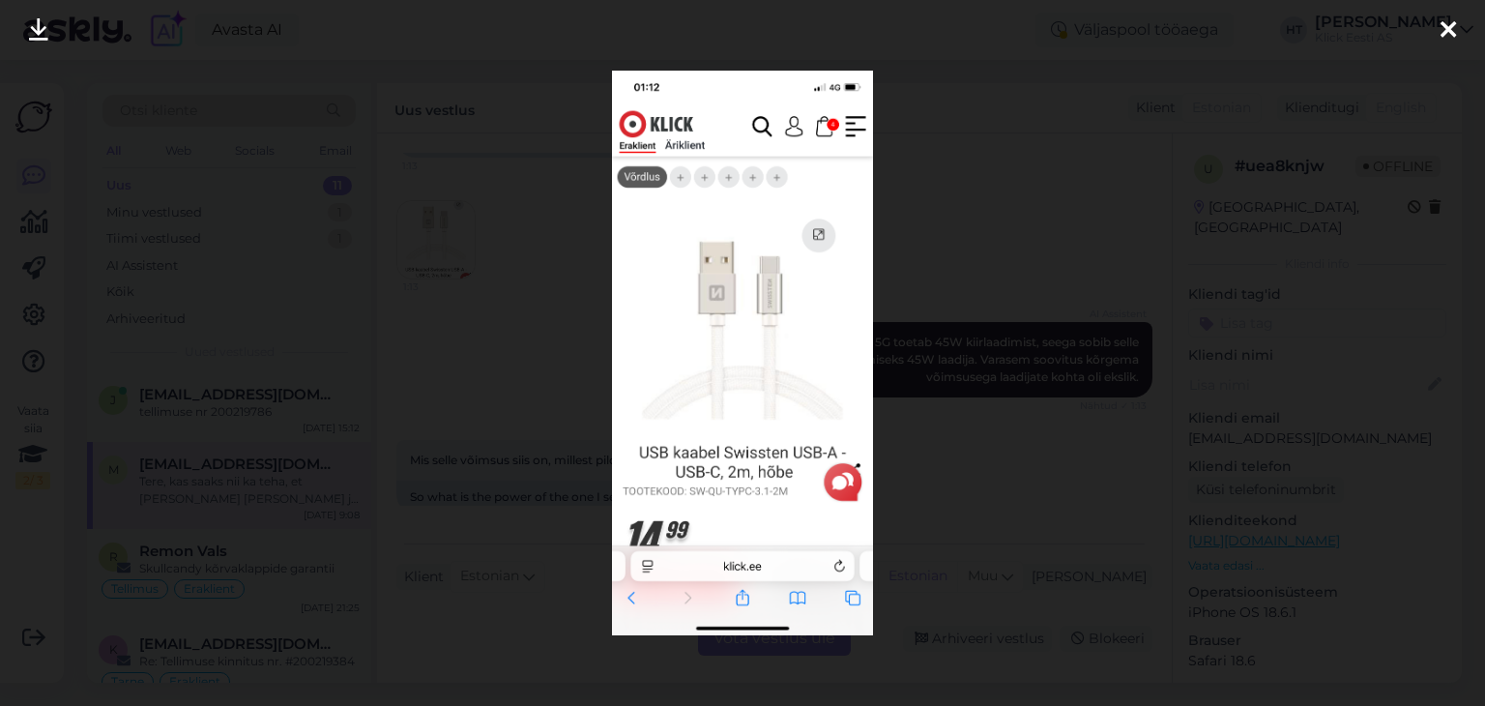
click at [572, 423] on div at bounding box center [742, 353] width 1485 height 706
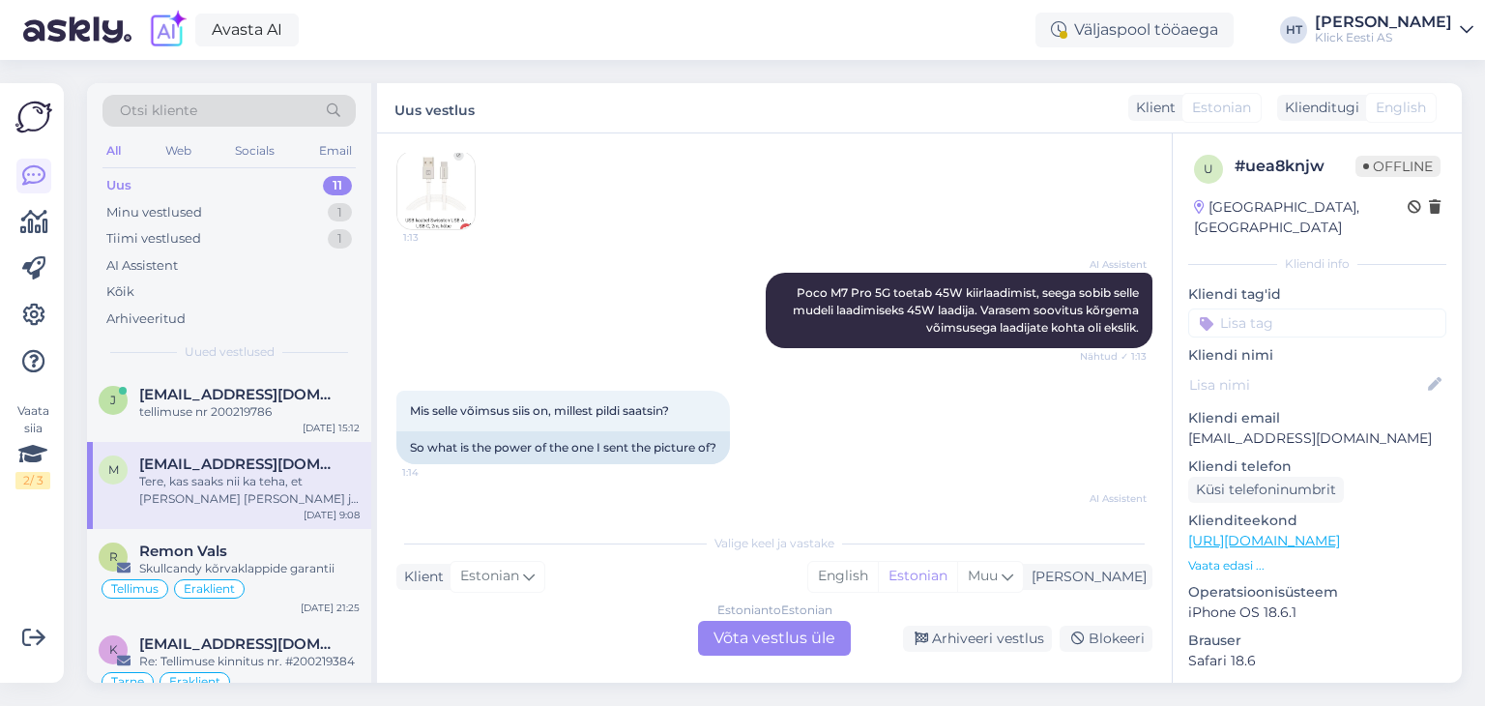
scroll to position [2100, 0]
click at [449, 229] on img at bounding box center [435, 190] width 77 height 77
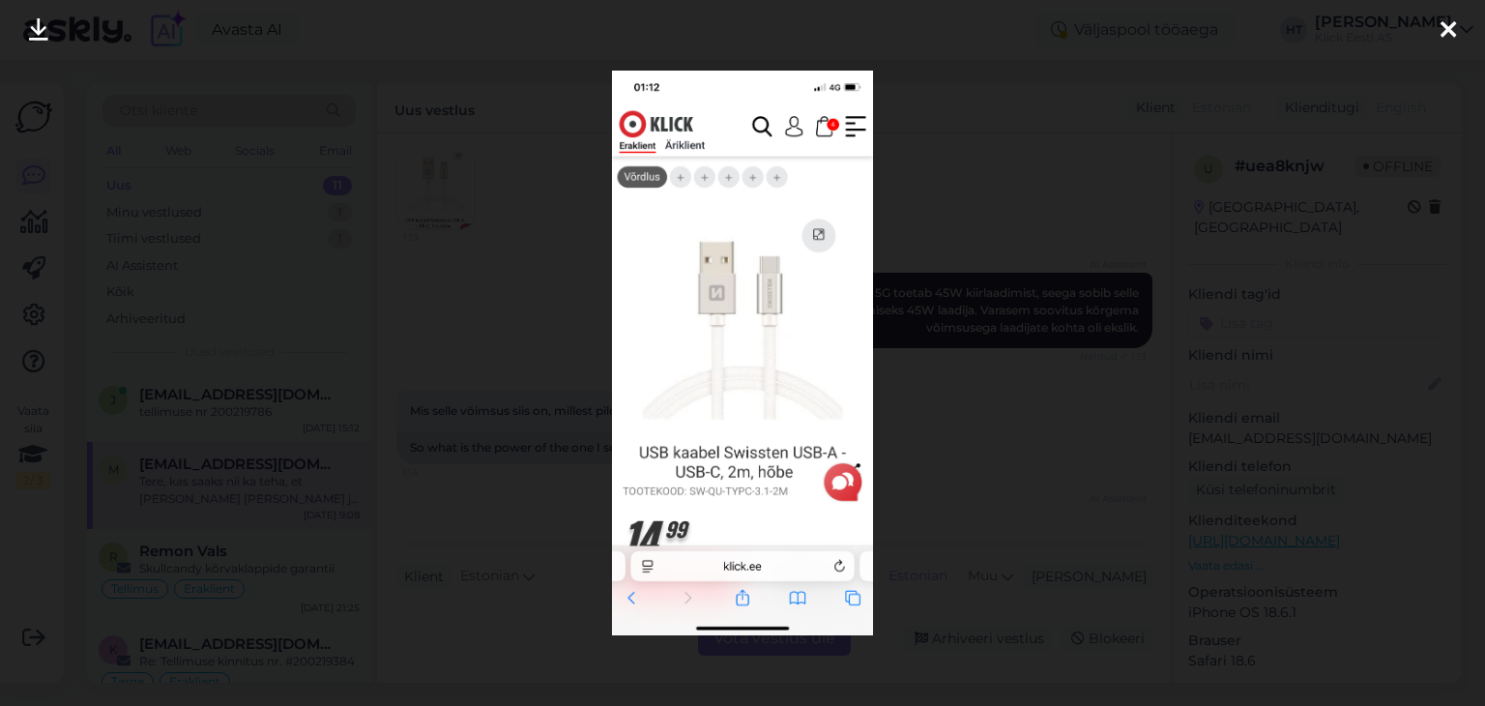
click at [587, 345] on div at bounding box center [742, 353] width 1485 height 706
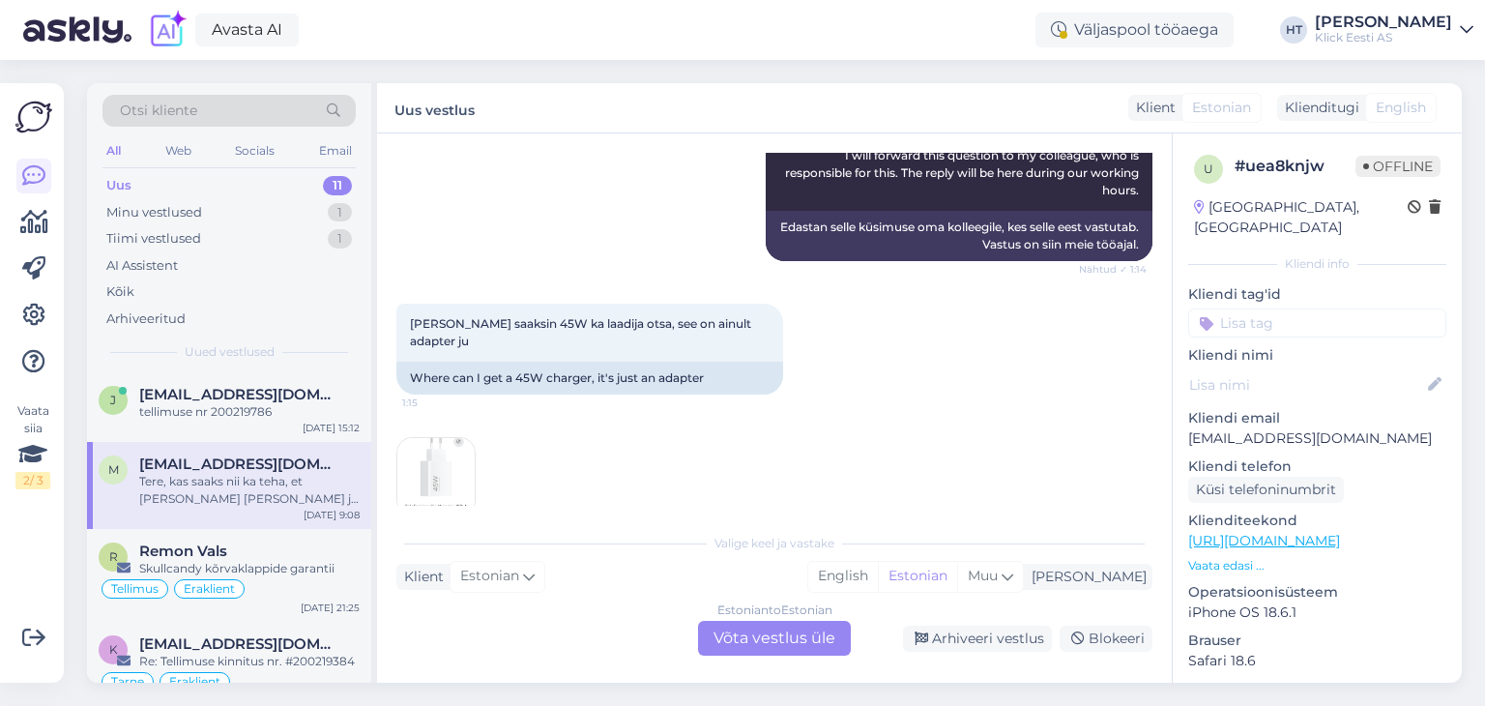
scroll to position [2474, 0]
click at [1242, 557] on p "Vaata edasi ..." at bounding box center [1317, 565] width 258 height 17
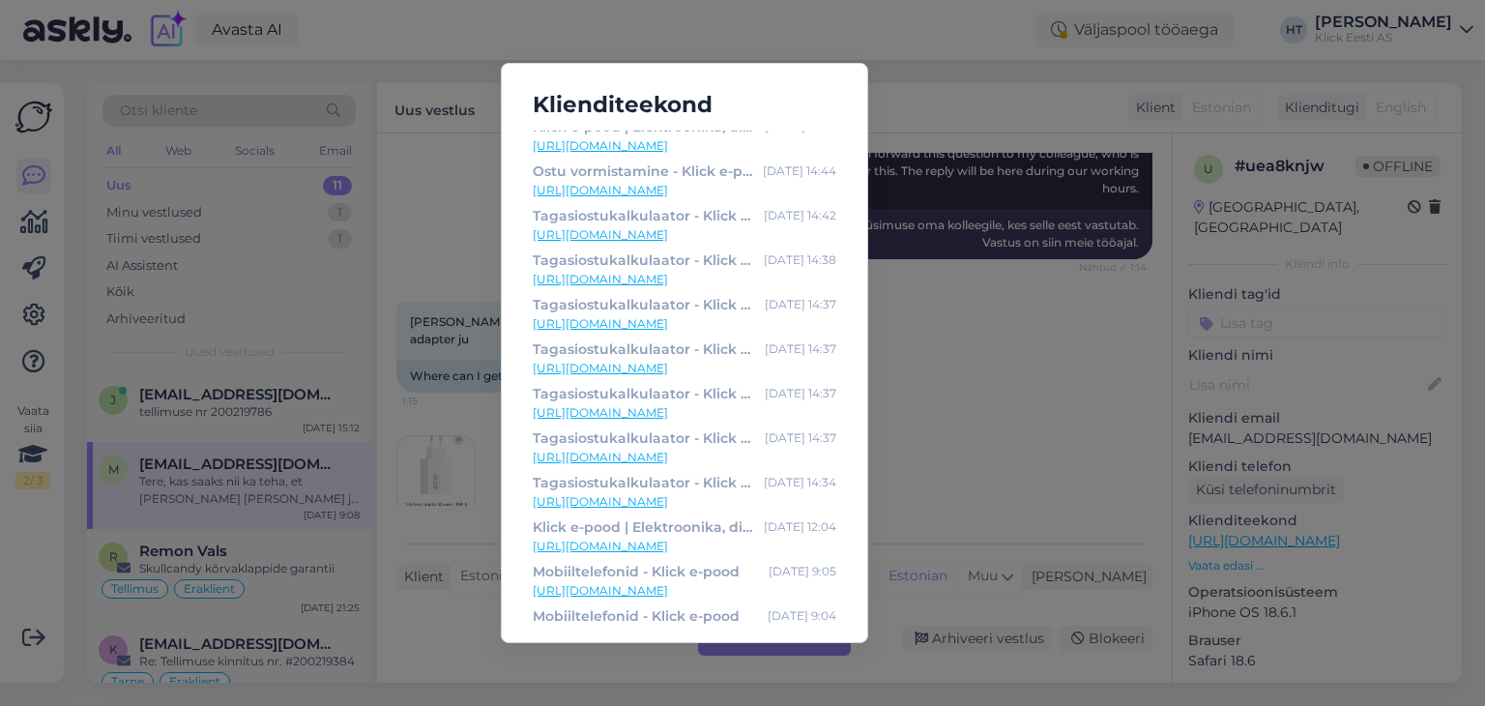
scroll to position [0, 0]
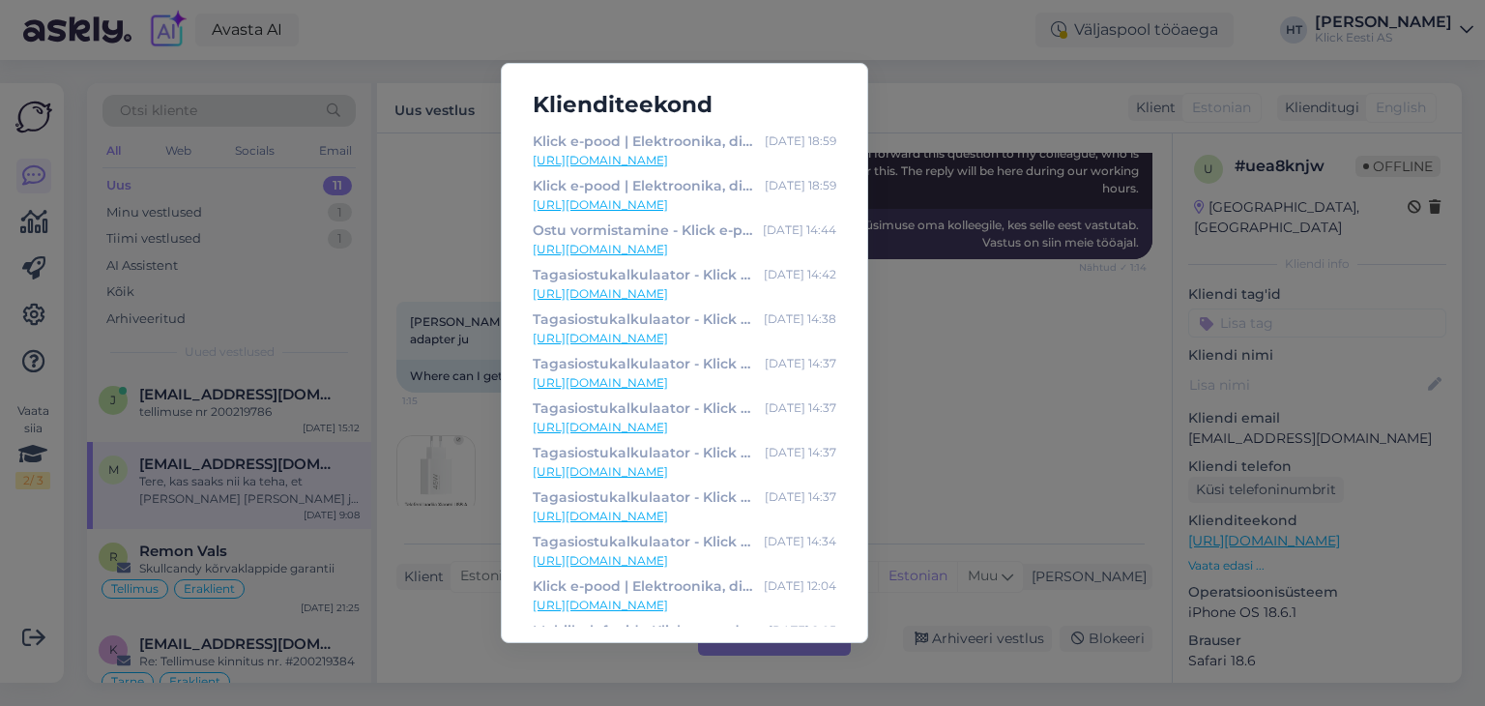
click at [876, 257] on div "Klienditeekond Klick e-pood | Elektroonika, digikaup, kodutehnika Oct 12 18:59 …" at bounding box center [742, 353] width 1485 height 706
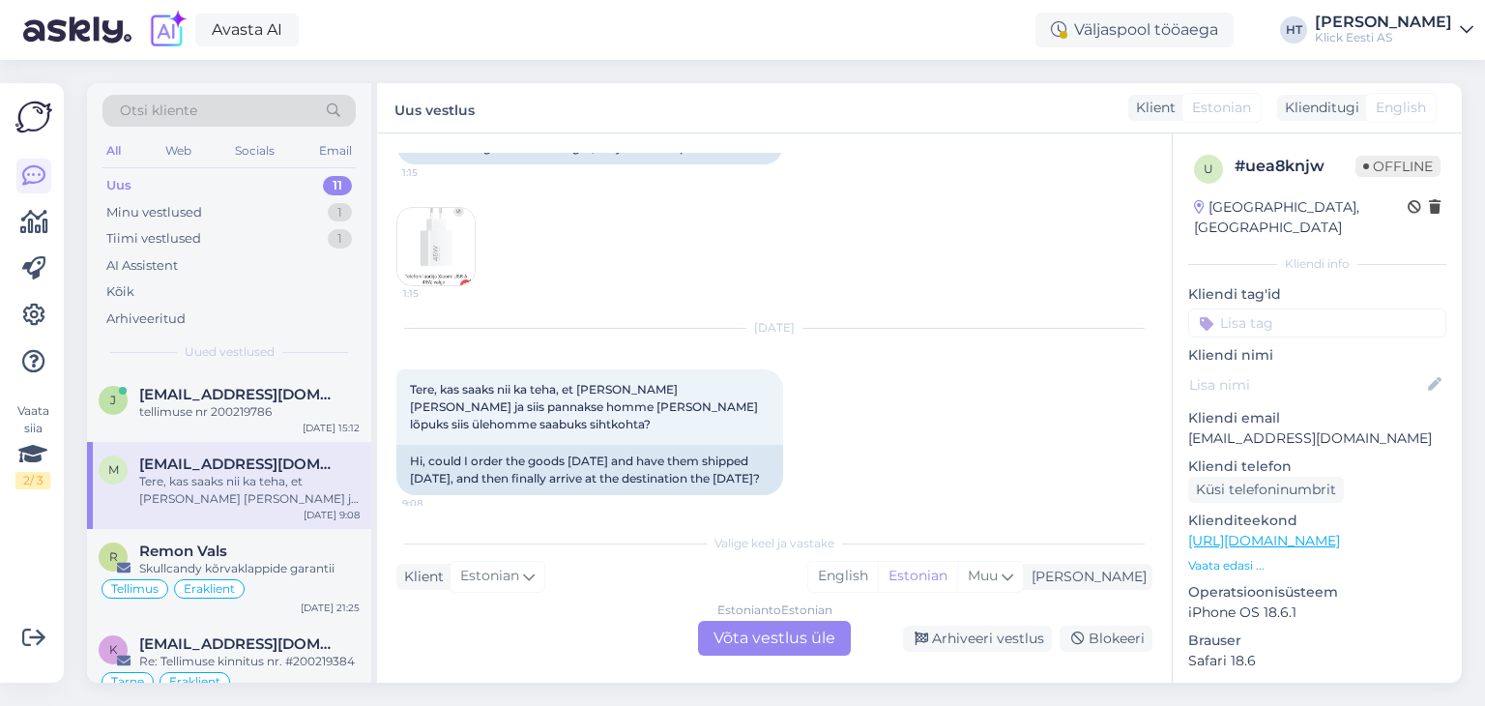
scroll to position [2868, 0]
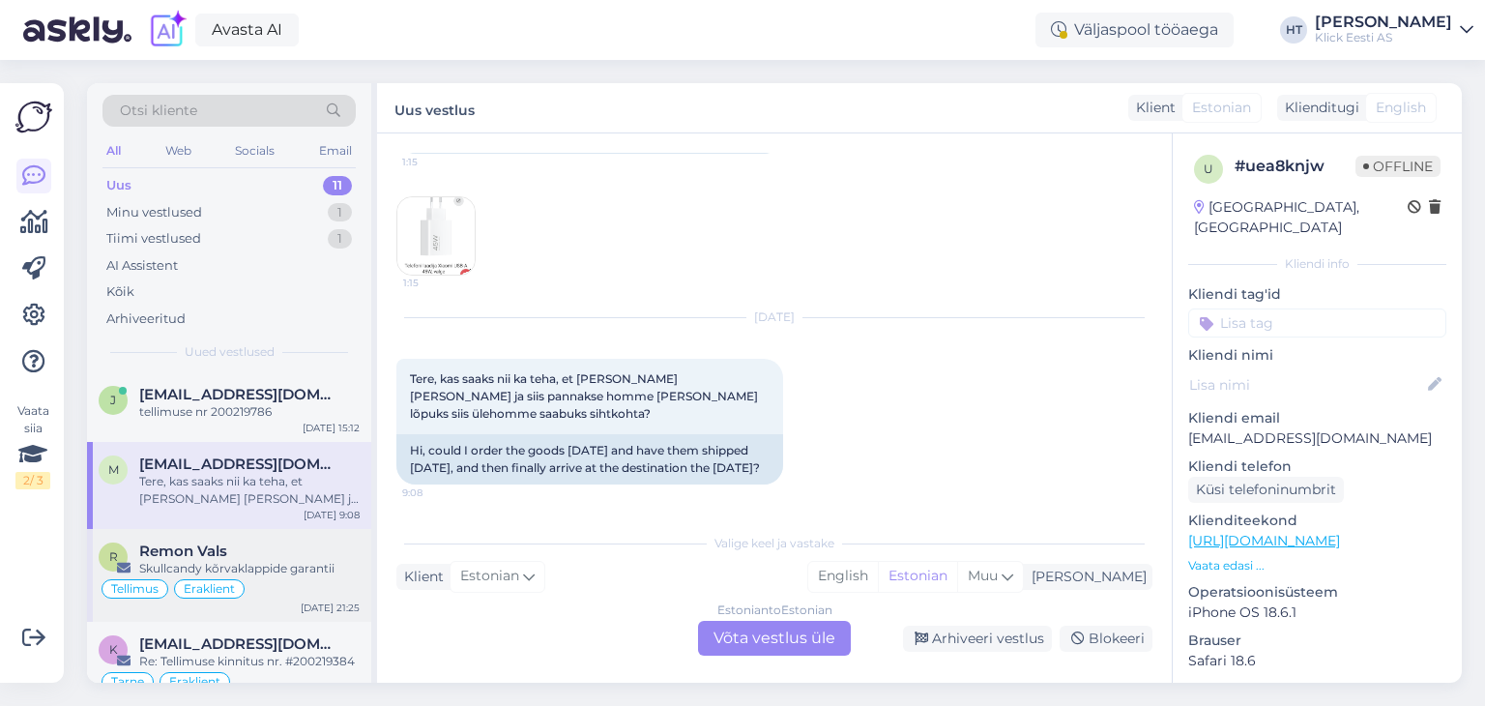
click at [313, 555] on div "Remon Vals" at bounding box center [249, 550] width 220 height 17
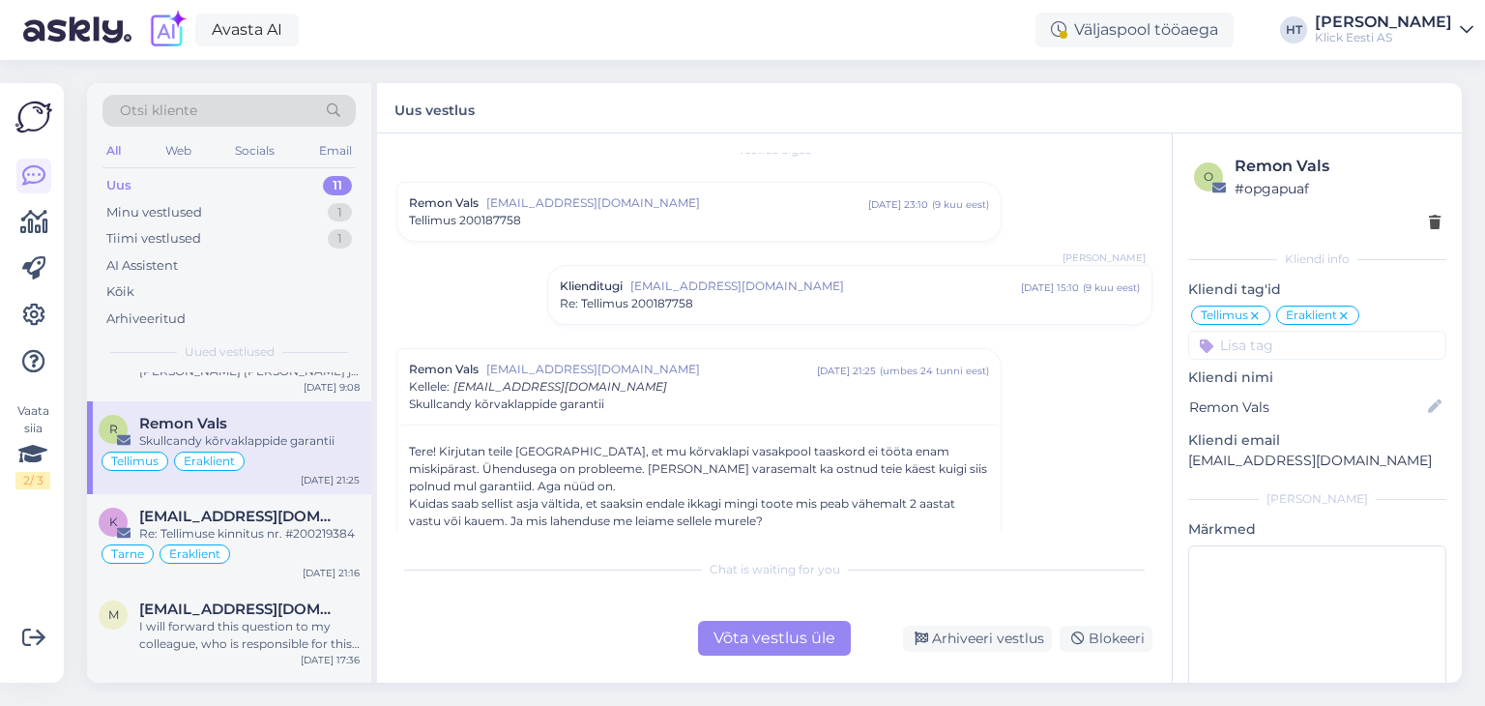
scroll to position [128, 0]
click at [313, 537] on div "Re: Tellimuse kinnitus nr. #200219384" at bounding box center [249, 533] width 220 height 17
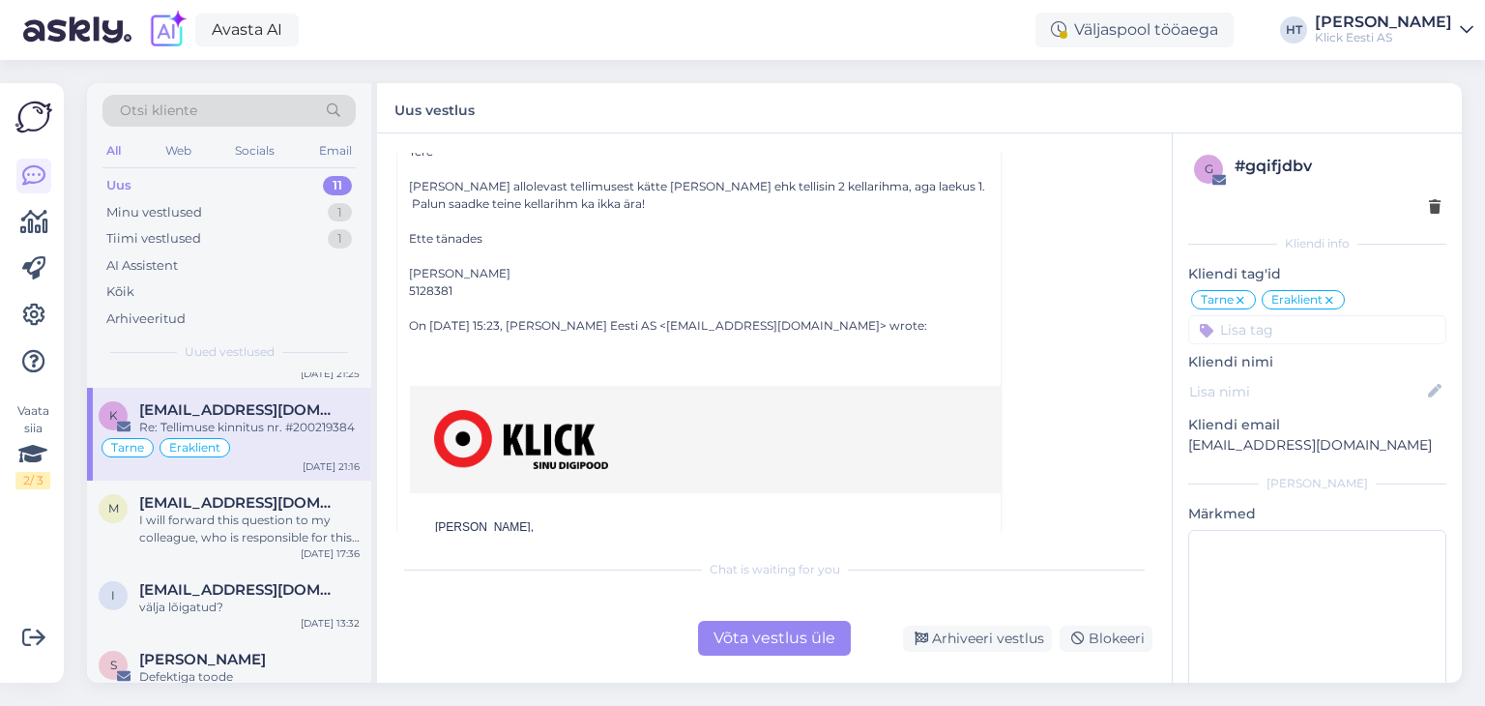
scroll to position [255, 0]
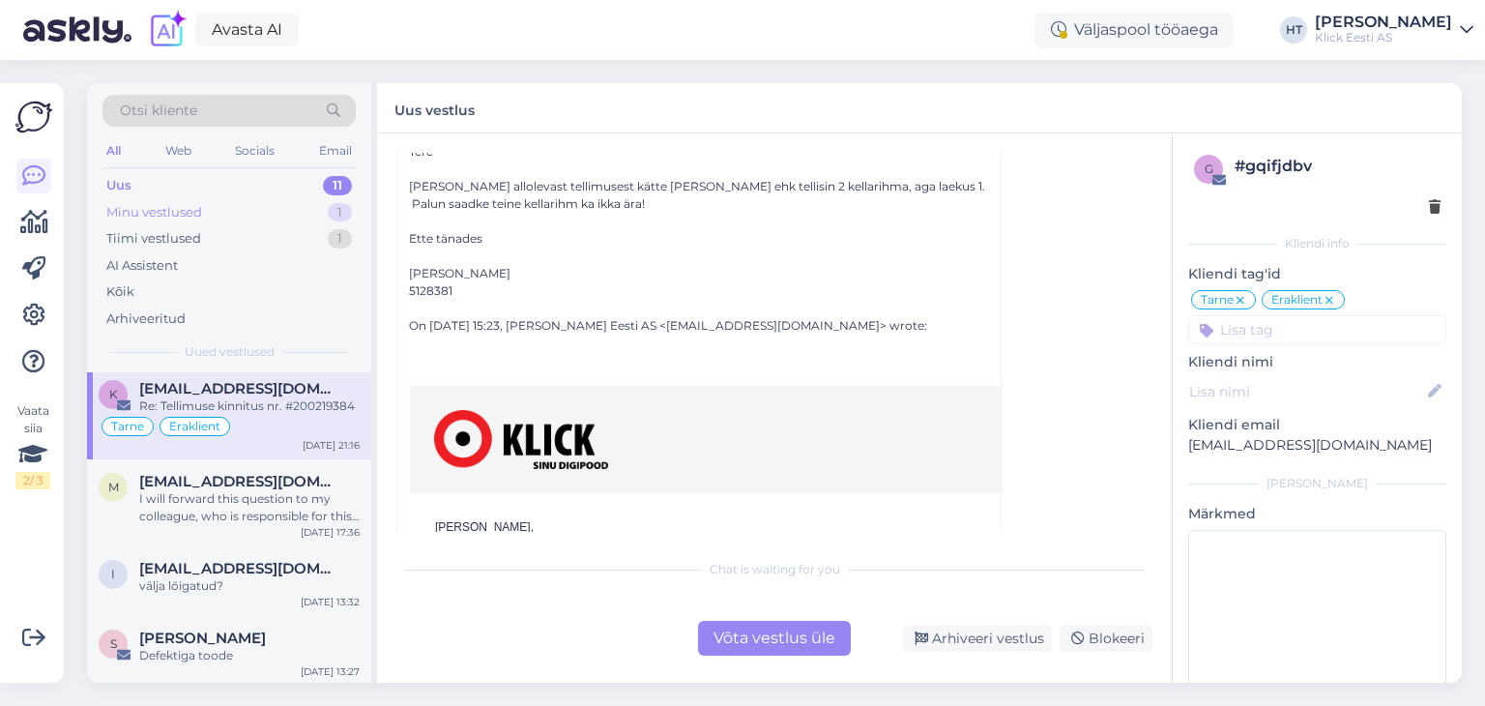
click at [306, 210] on div "Minu vestlused 1" at bounding box center [229, 212] width 253 height 27
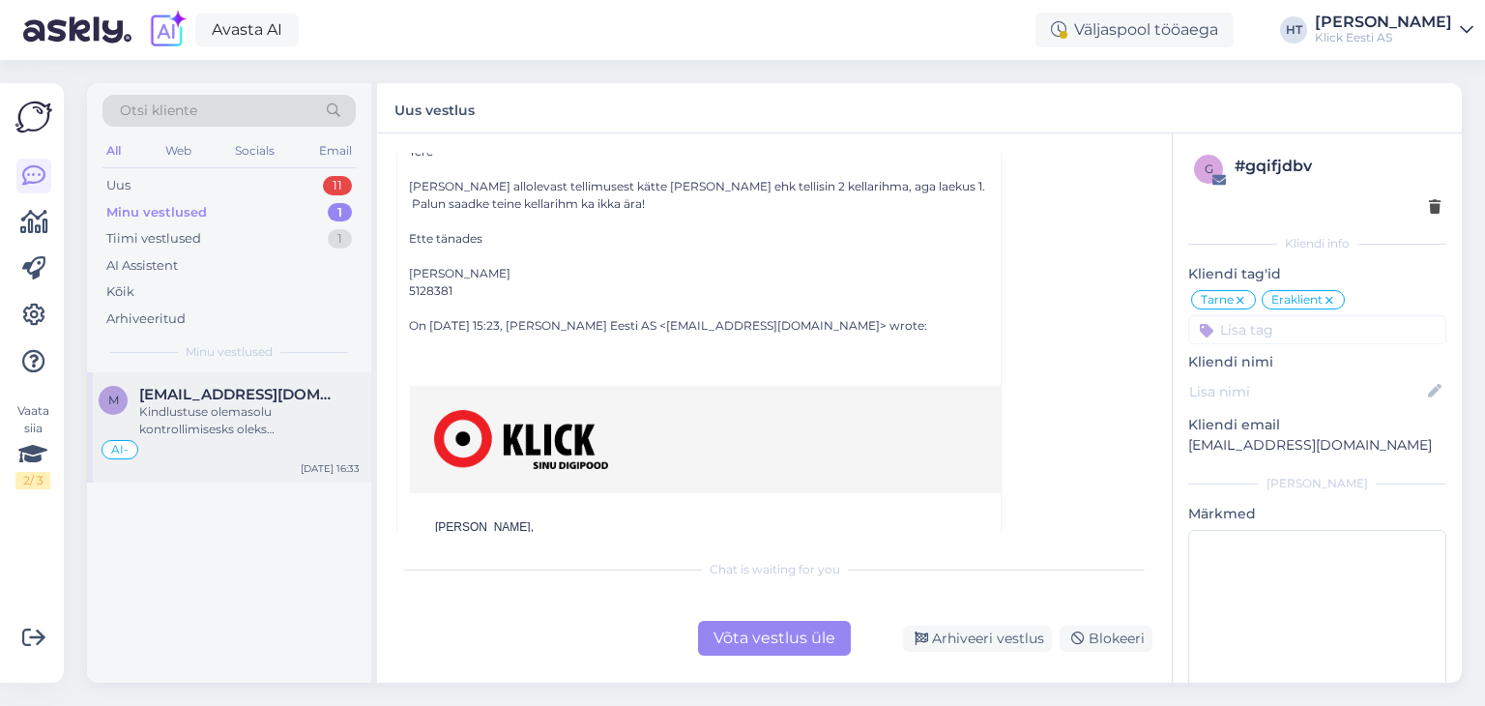
click at [328, 403] on div "Kindlustuse olemasolu kontrollimisesks oleks vaja arve numbrit." at bounding box center [249, 420] width 220 height 35
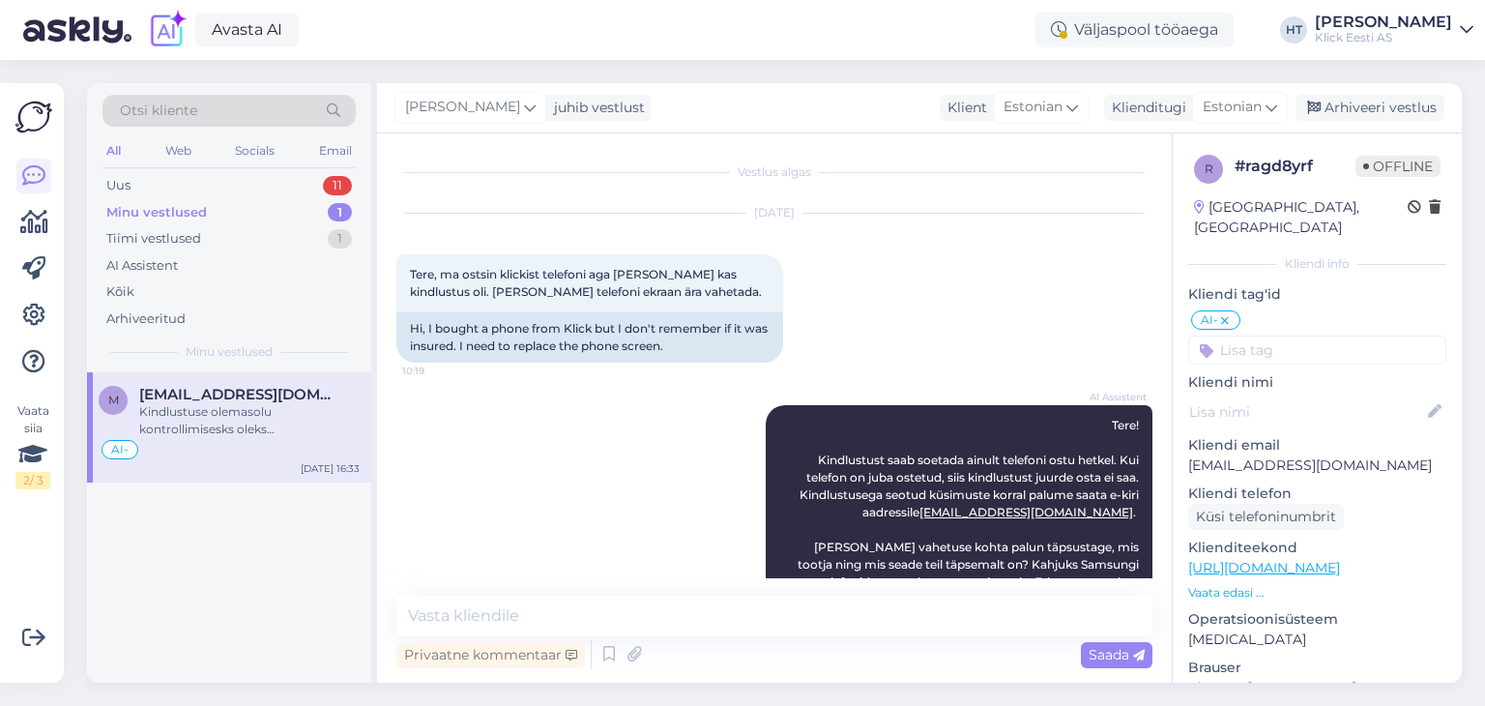
scroll to position [2, 0]
click at [1257, 336] on input at bounding box center [1317, 350] width 258 height 29
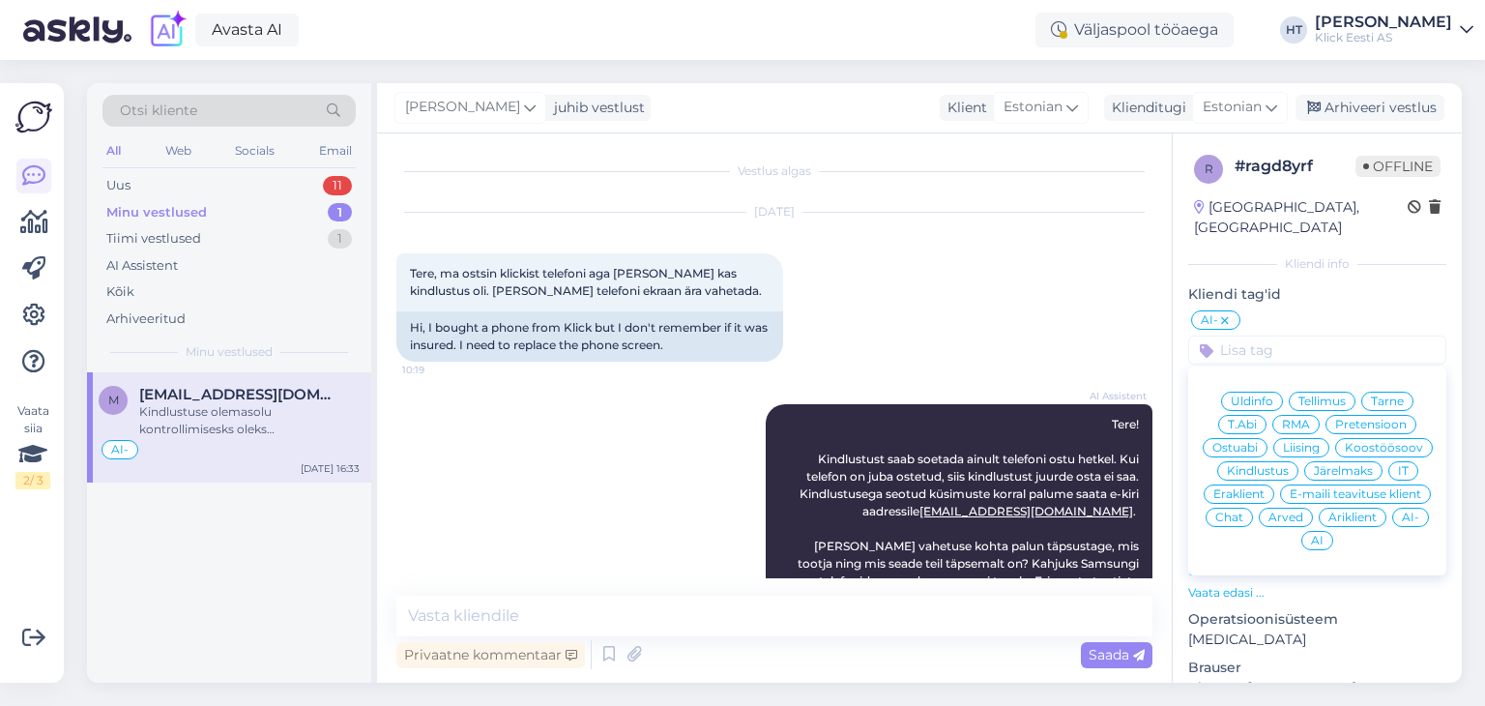
click at [1289, 465] on span "Kindlustus" at bounding box center [1258, 471] width 62 height 12
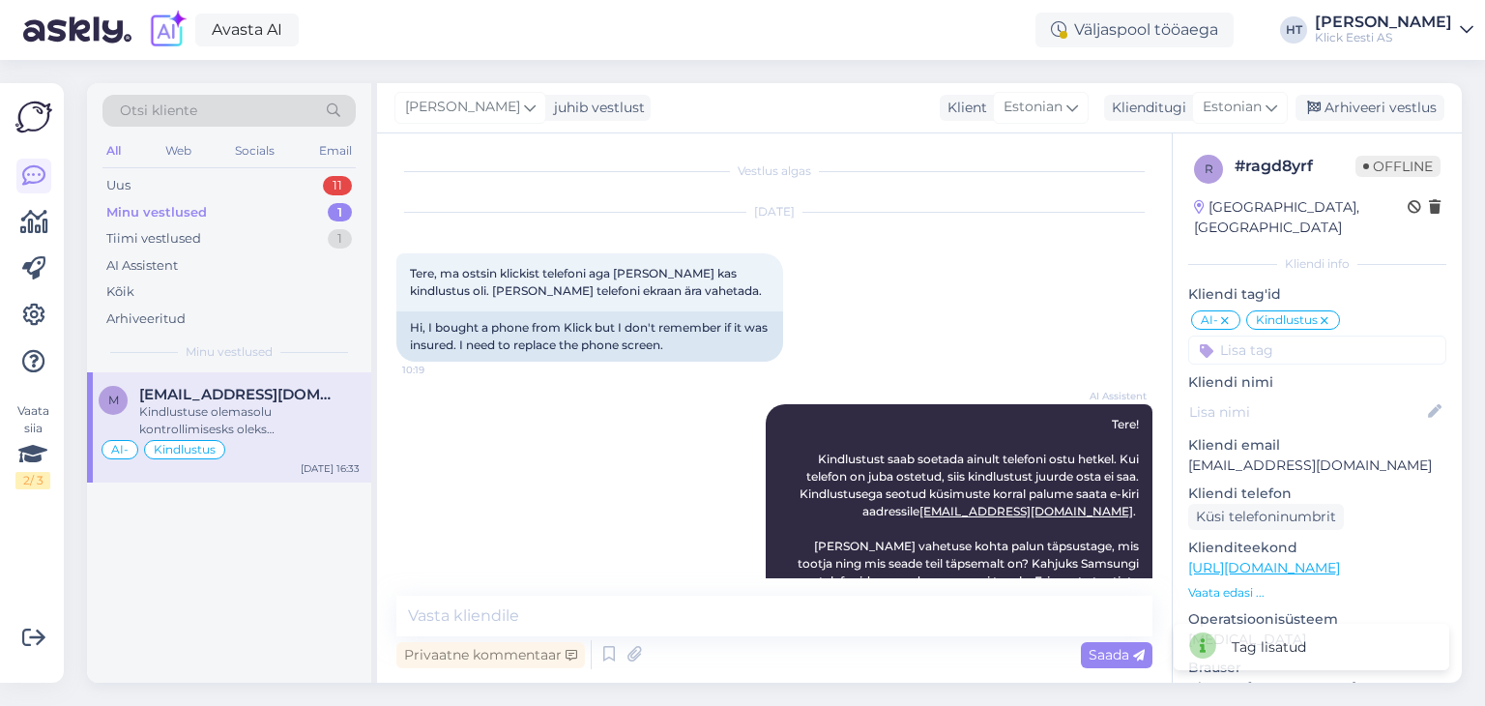
click at [1288, 336] on input at bounding box center [1317, 350] width 258 height 29
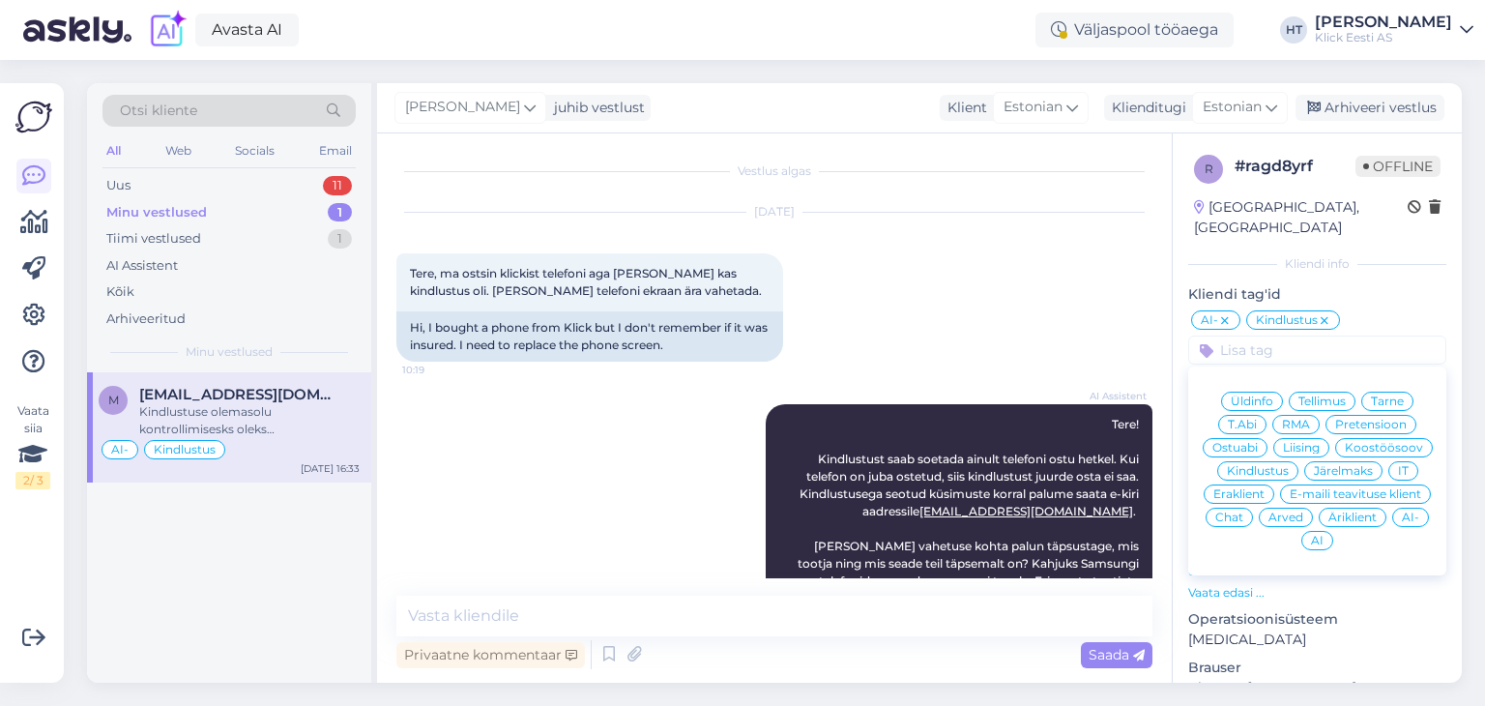
click at [1265, 488] on span "Eraklient" at bounding box center [1239, 494] width 51 height 12
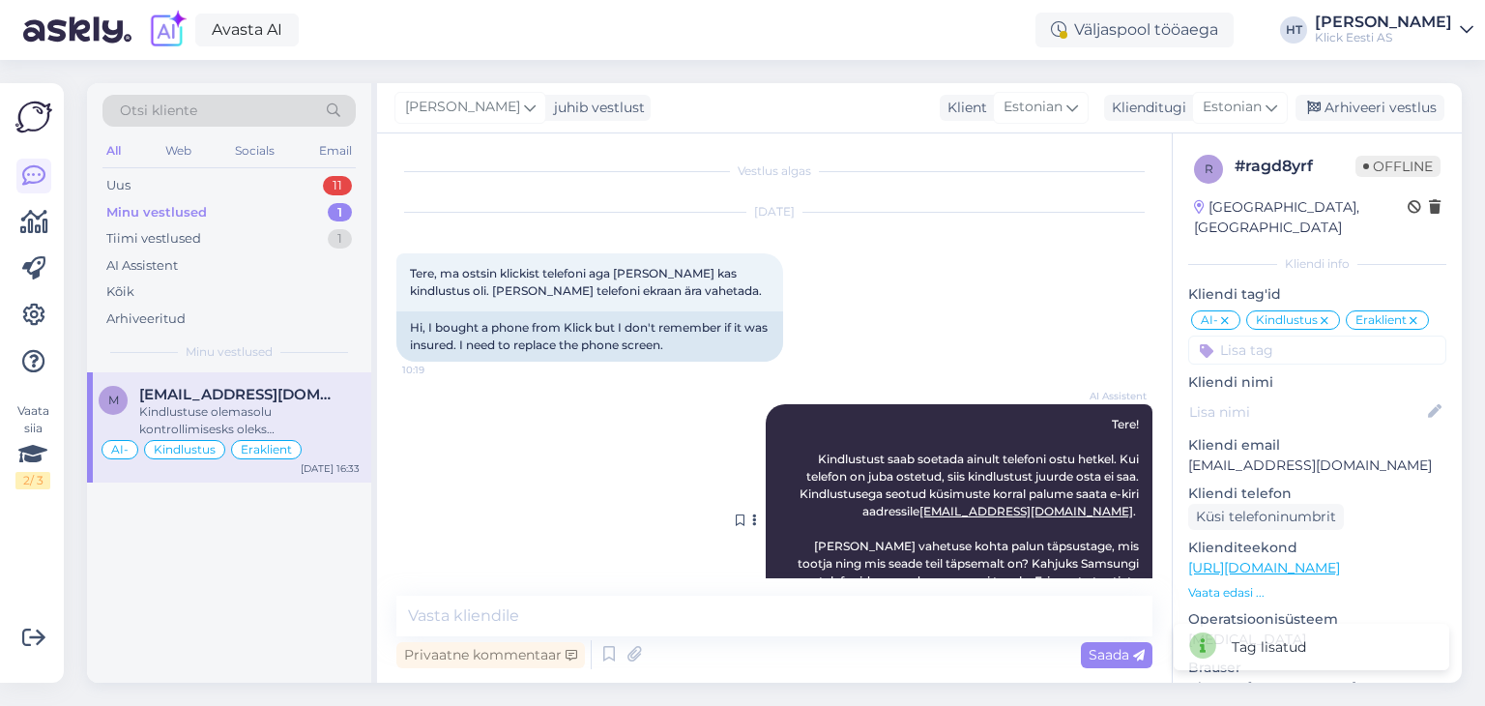
scroll to position [338, 0]
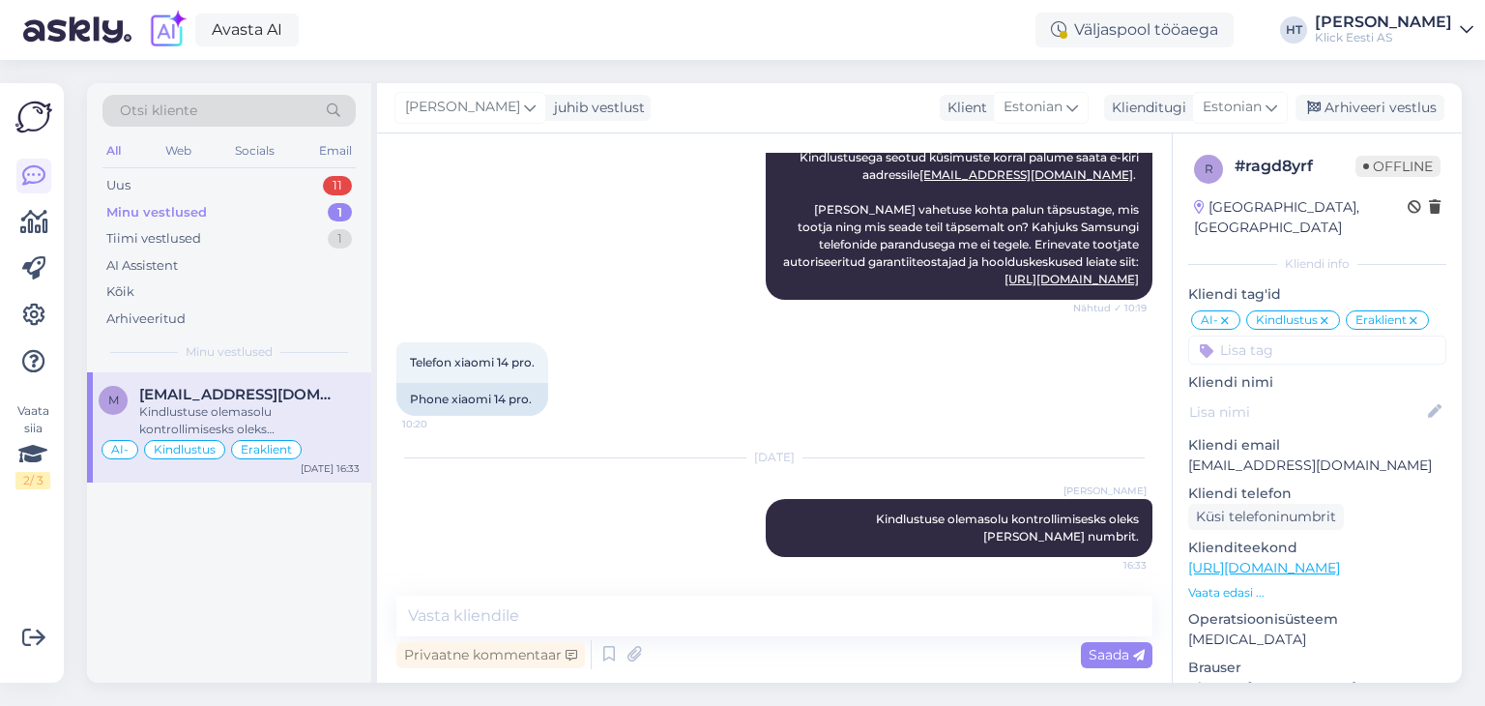
click at [301, 210] on div "Minu vestlused 1" at bounding box center [229, 212] width 253 height 27
click at [297, 191] on div "Uus 11" at bounding box center [229, 185] width 253 height 27
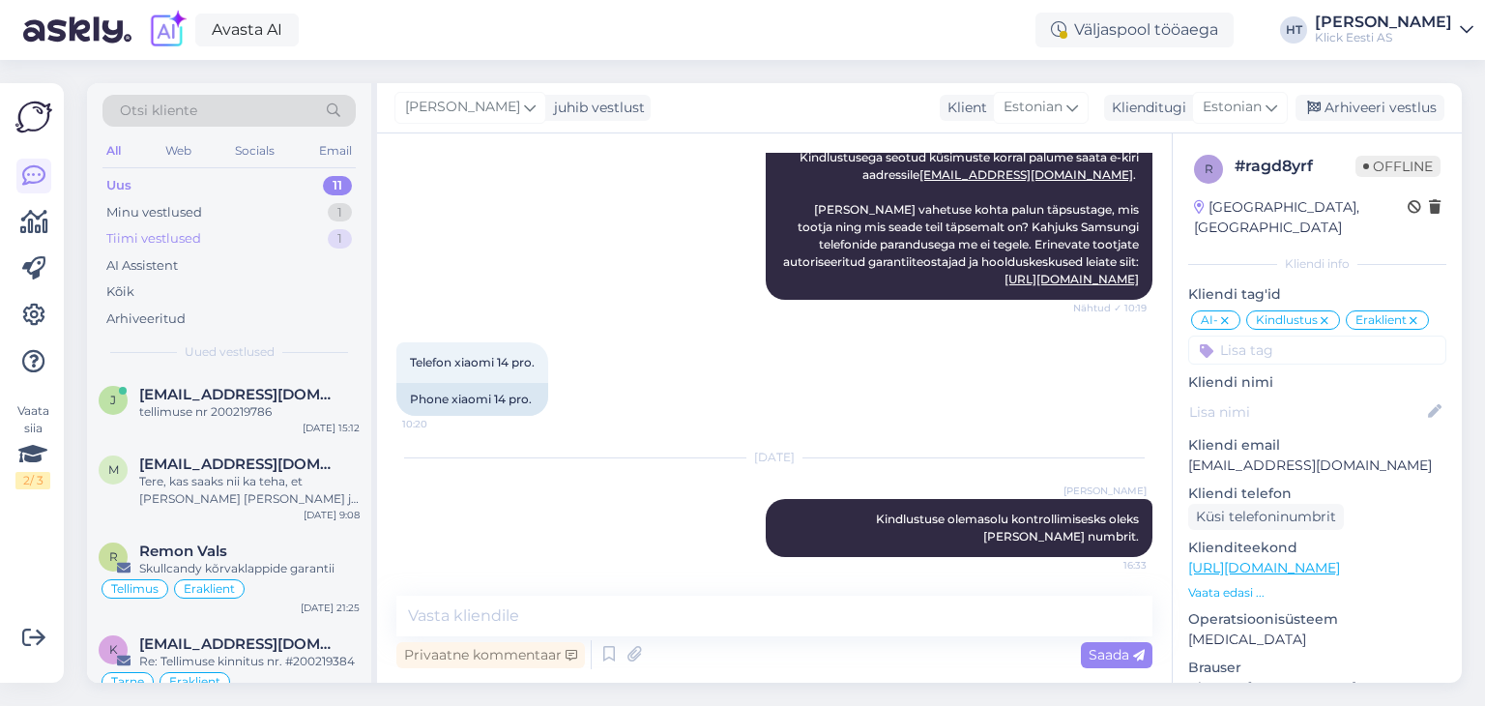
click at [286, 233] on div "Tiimi vestlused 1" at bounding box center [229, 238] width 253 height 27
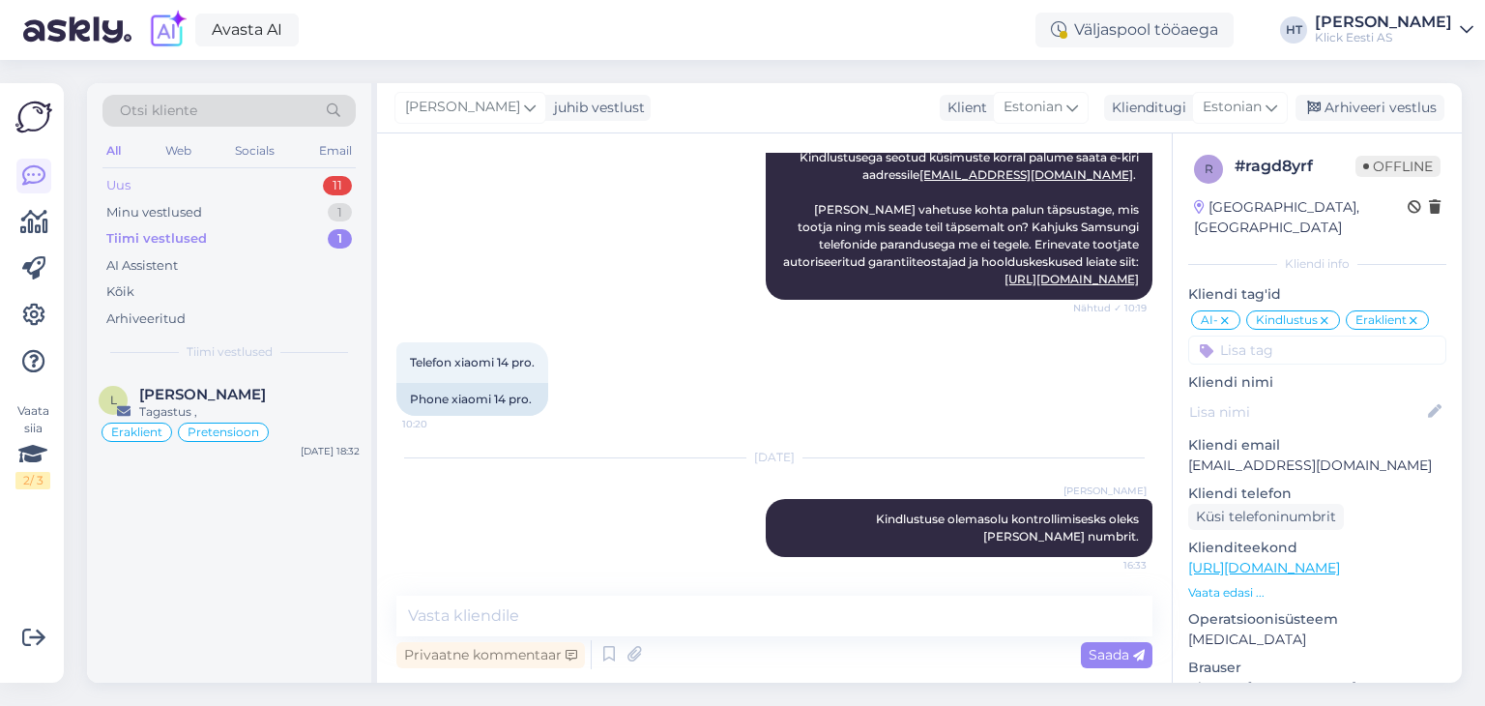
click at [311, 189] on div "Uus 11" at bounding box center [229, 185] width 253 height 27
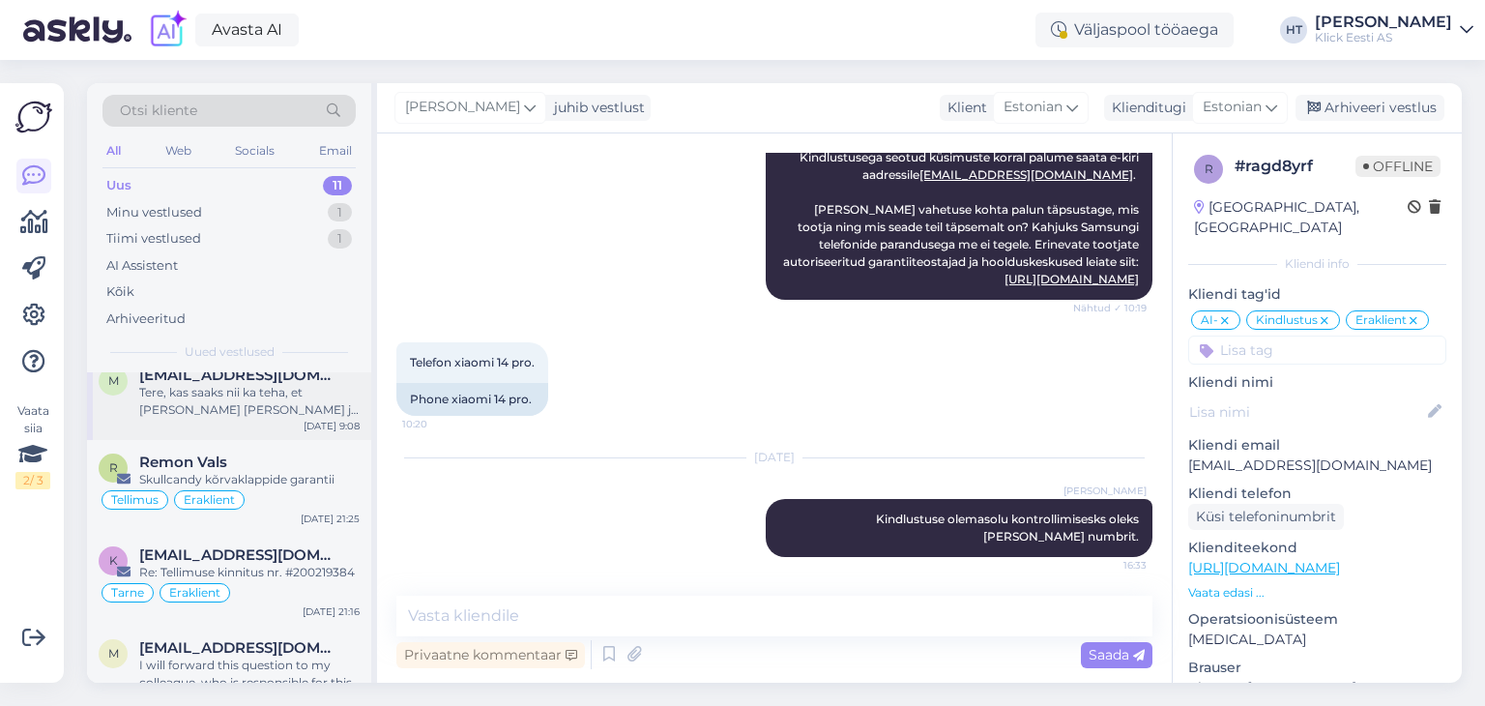
scroll to position [139, 0]
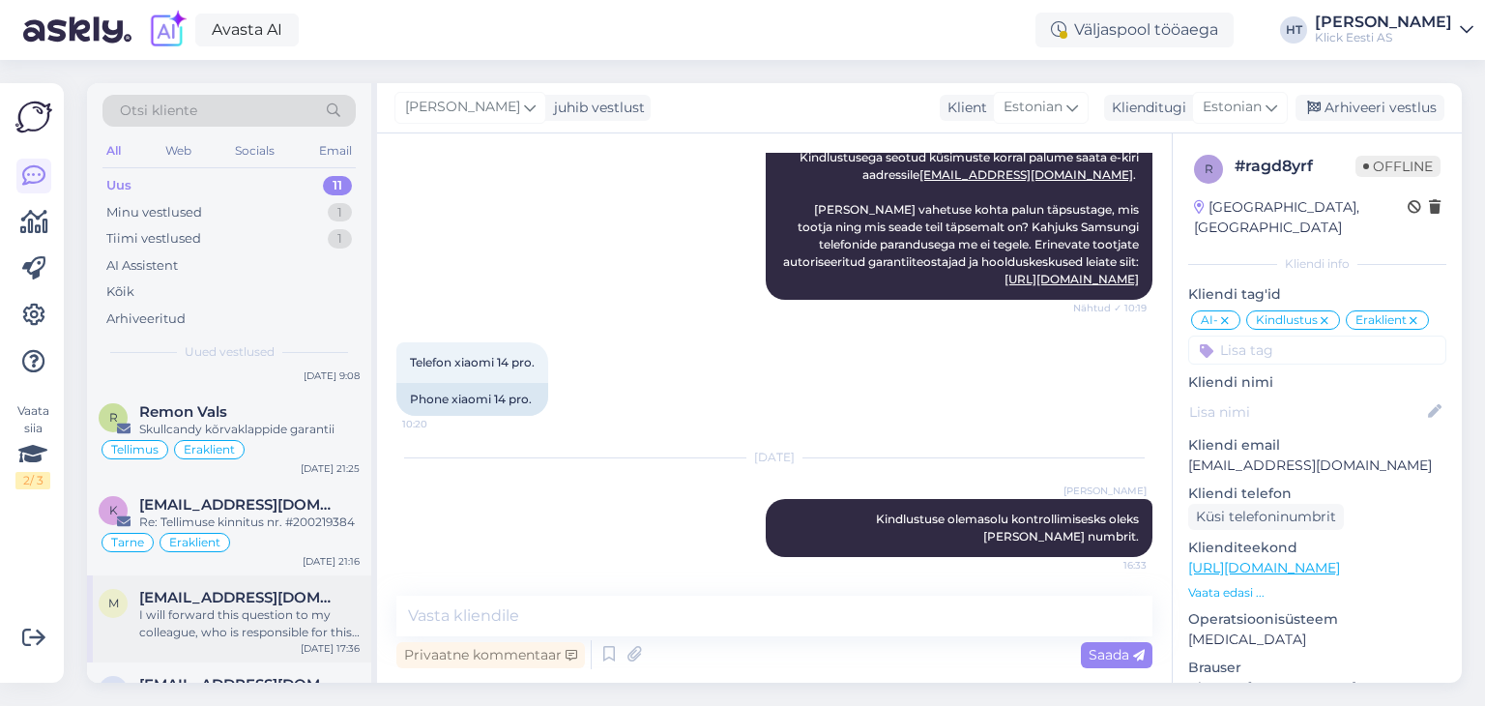
click at [305, 593] on span "mihkel12312@gmail.com" at bounding box center [239, 597] width 201 height 17
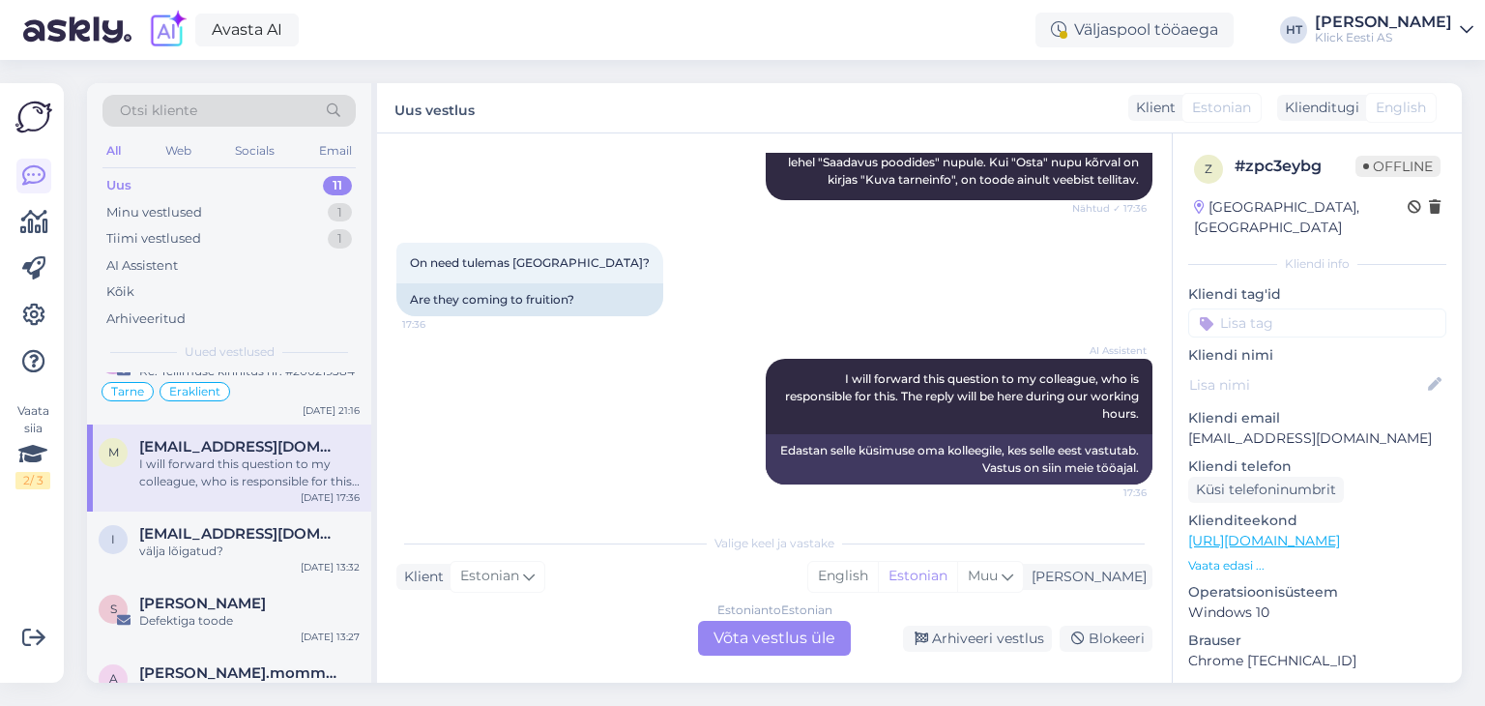
scroll to position [290, 0]
click at [298, 557] on div "välja lõigatud?" at bounding box center [249, 550] width 220 height 17
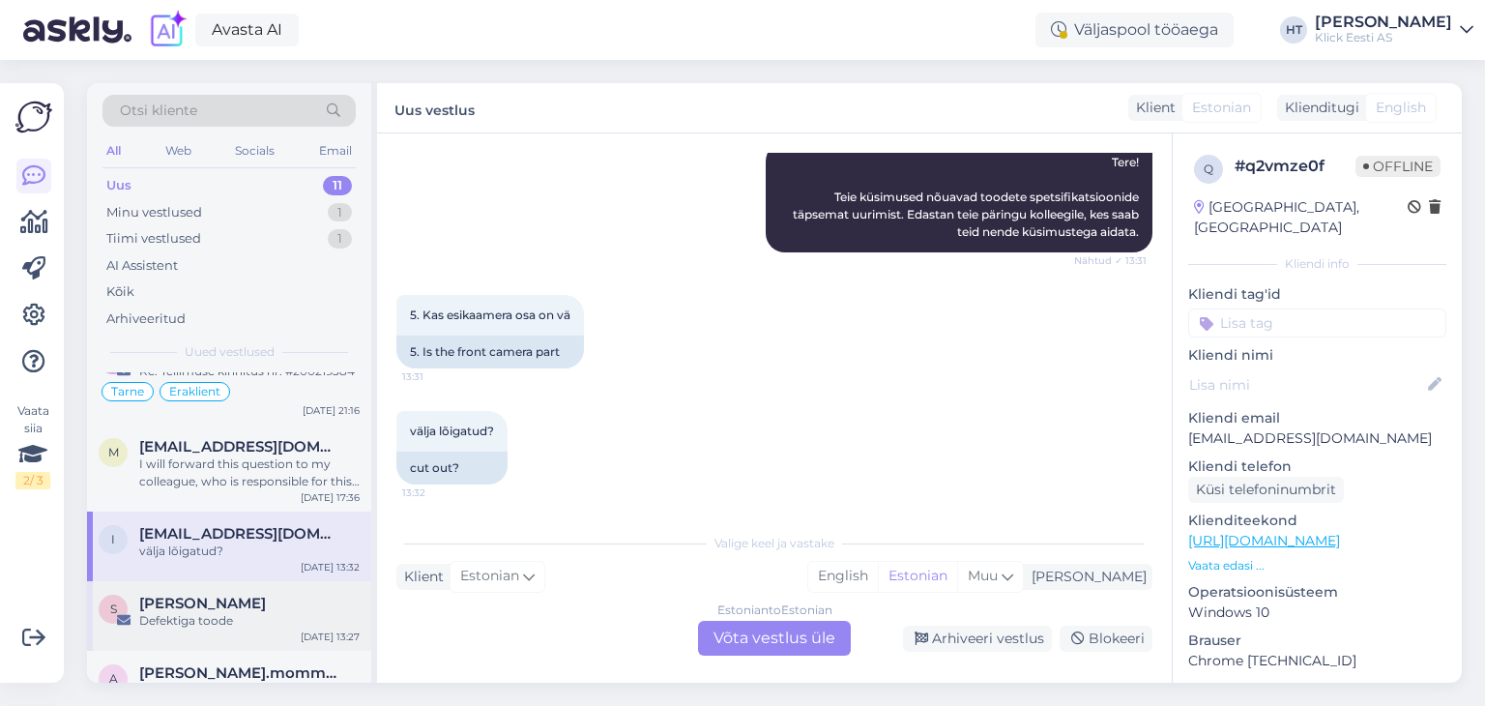
click at [305, 616] on div "Defektiga toode" at bounding box center [249, 620] width 220 height 17
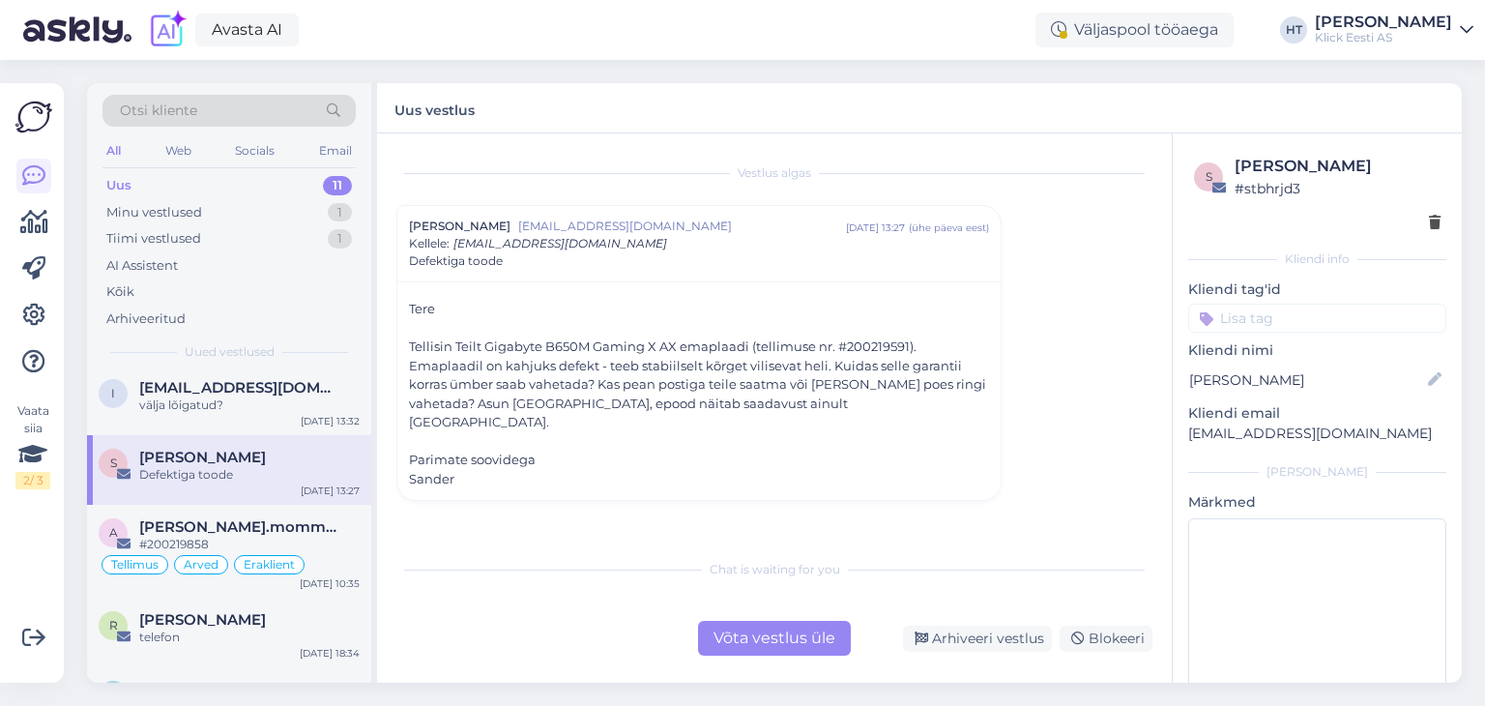
scroll to position [437, 0]
click at [337, 540] on div "#200219858" at bounding box center [249, 543] width 220 height 17
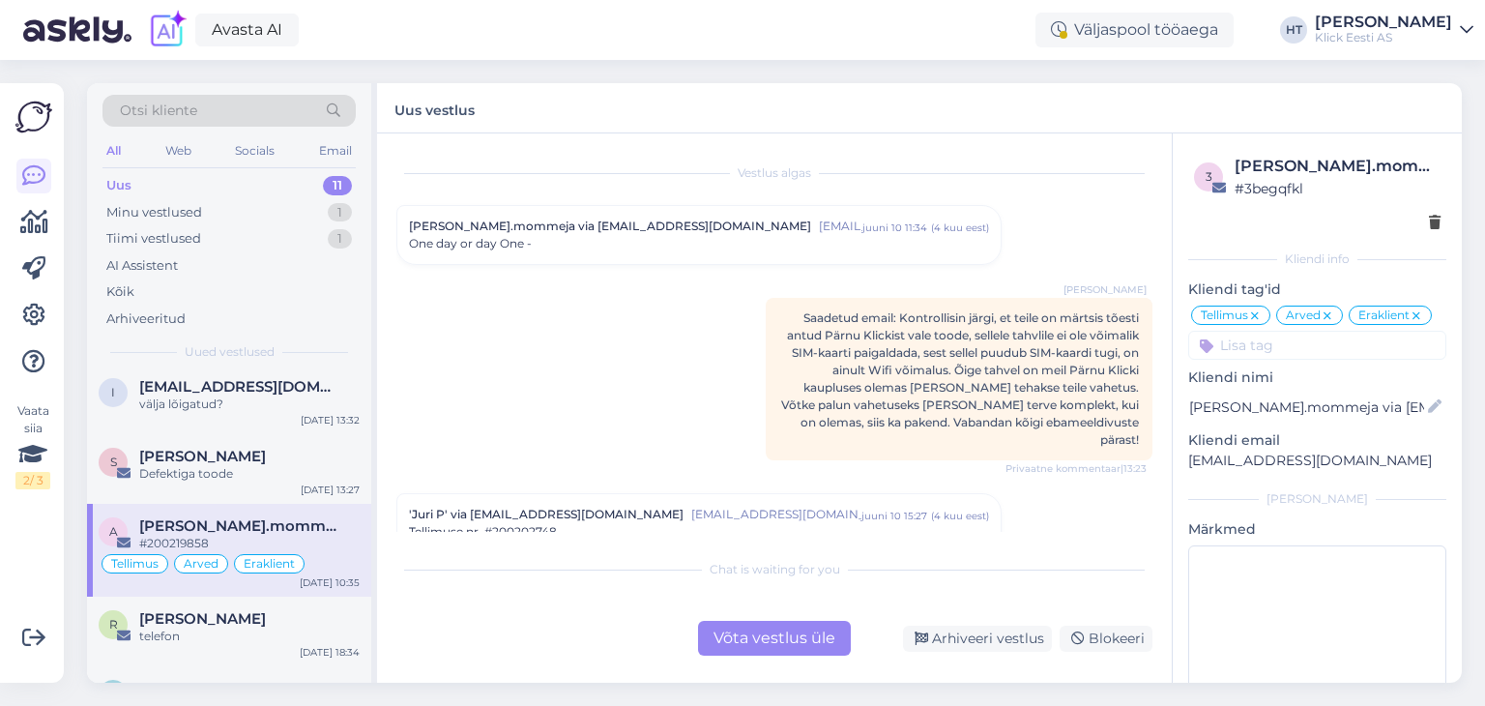
scroll to position [9601, 0]
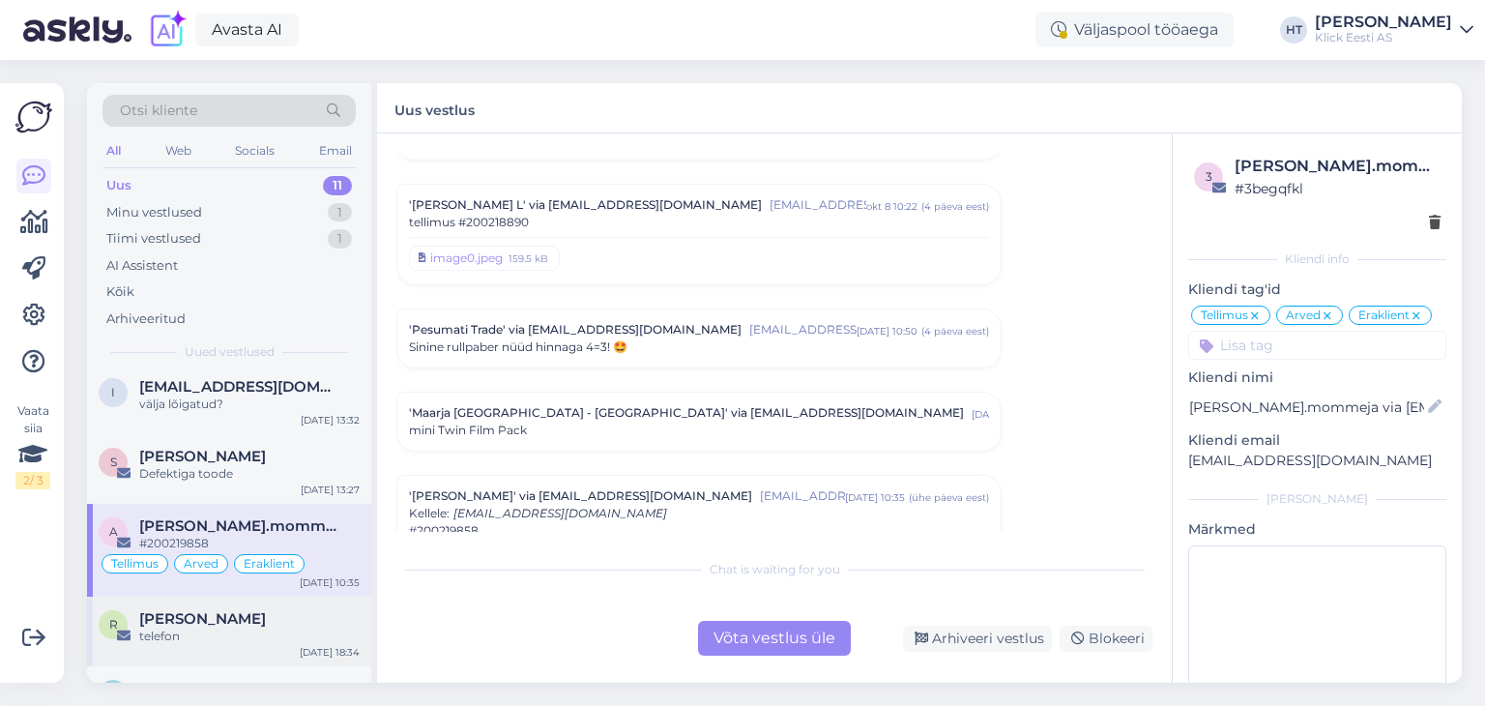
click at [335, 610] on div "roland Resev" at bounding box center [249, 618] width 220 height 17
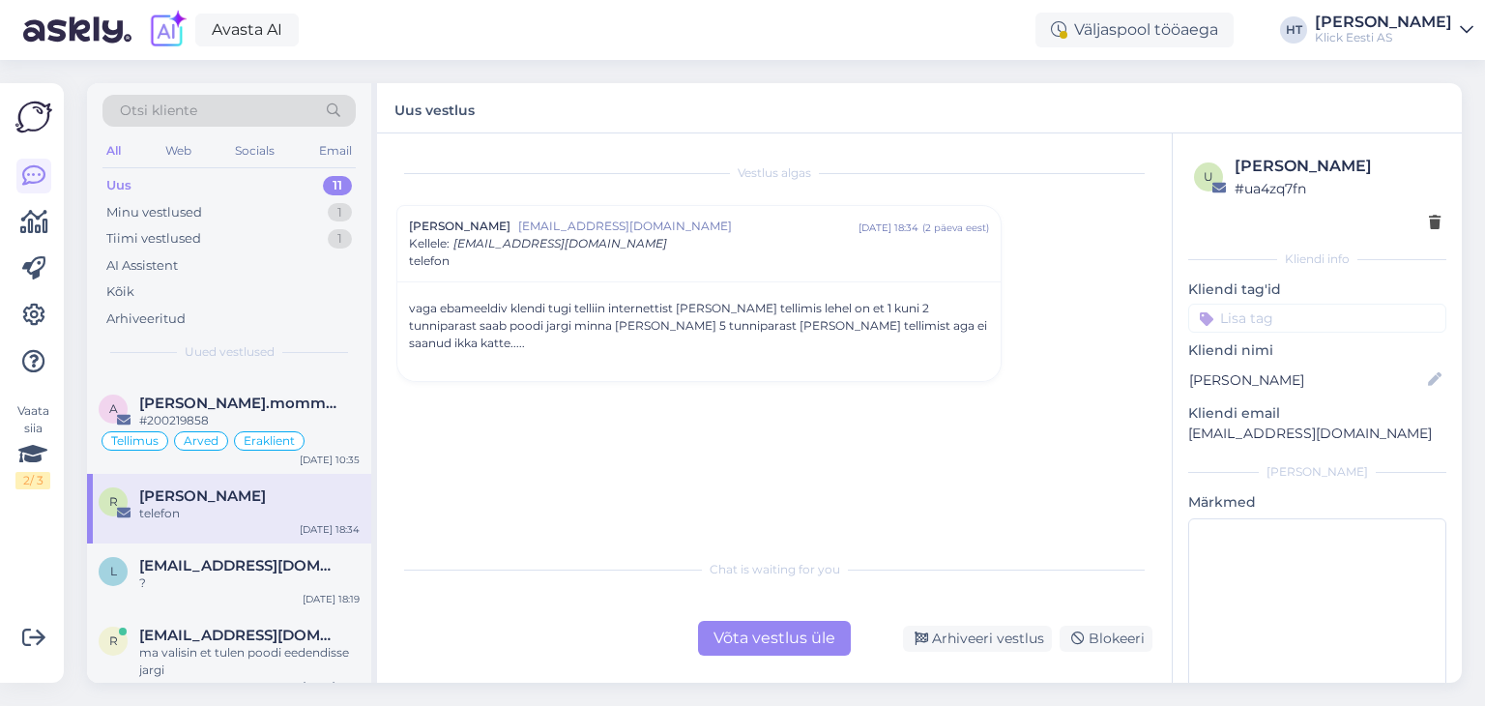
scroll to position [561, 0]
click at [298, 565] on span "Lenapavlova294@gmail.com" at bounding box center [239, 564] width 201 height 17
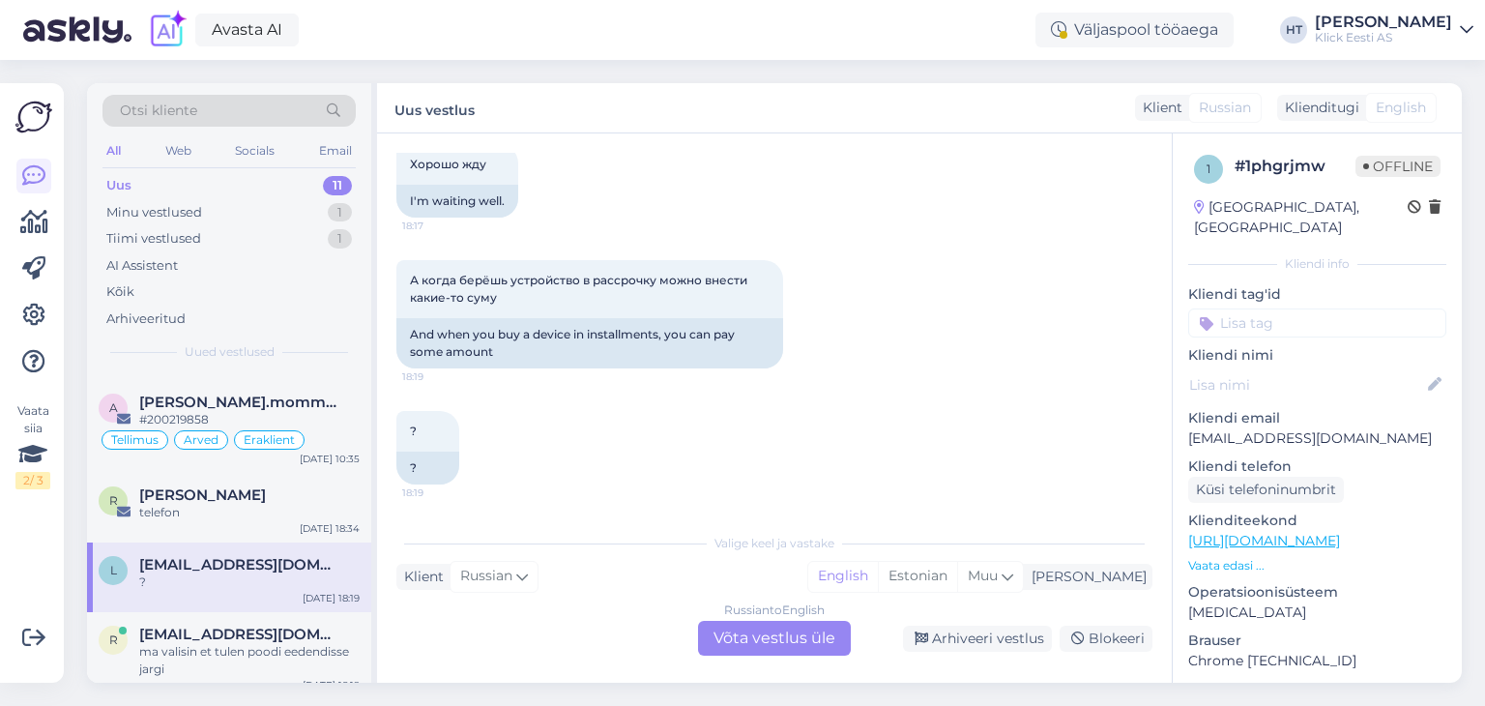
scroll to position [575, 0]
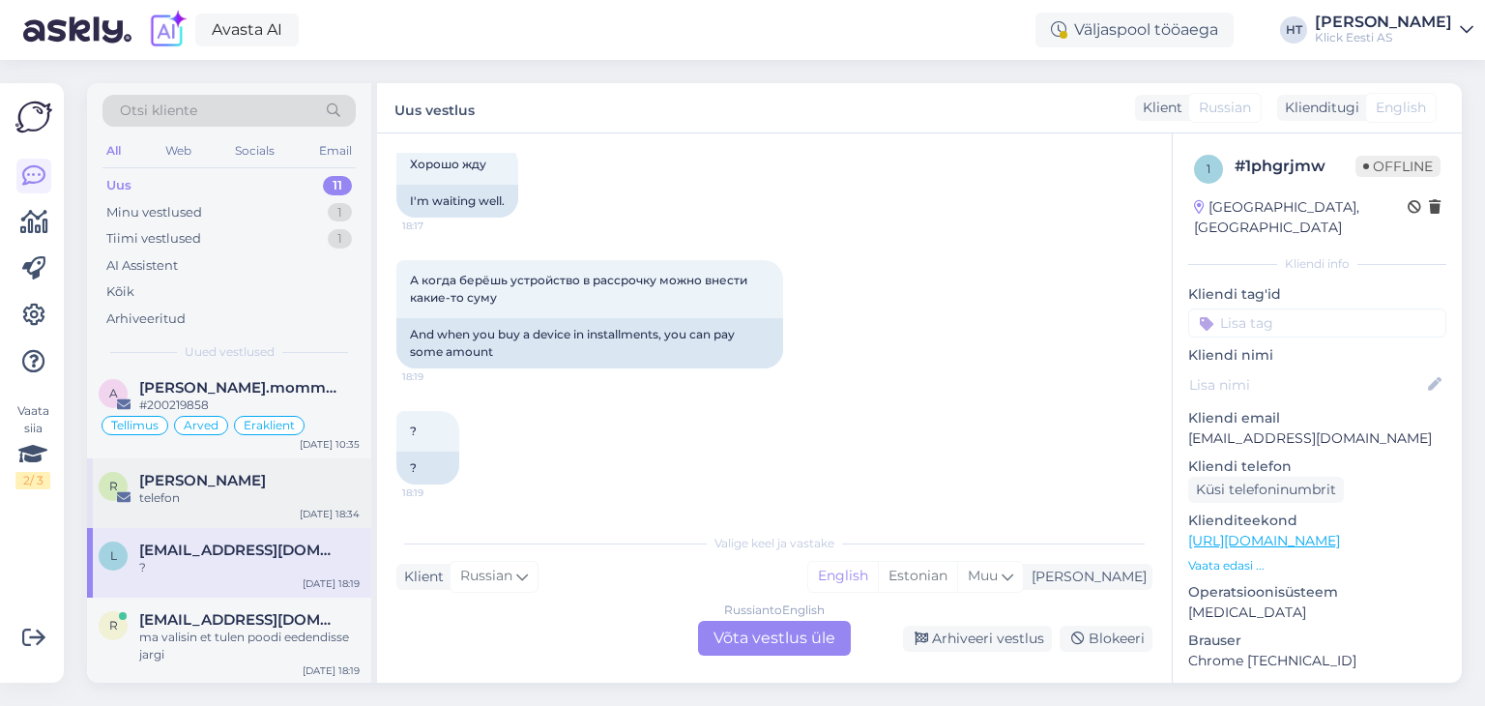
click at [296, 492] on div "telefon" at bounding box center [249, 497] width 220 height 17
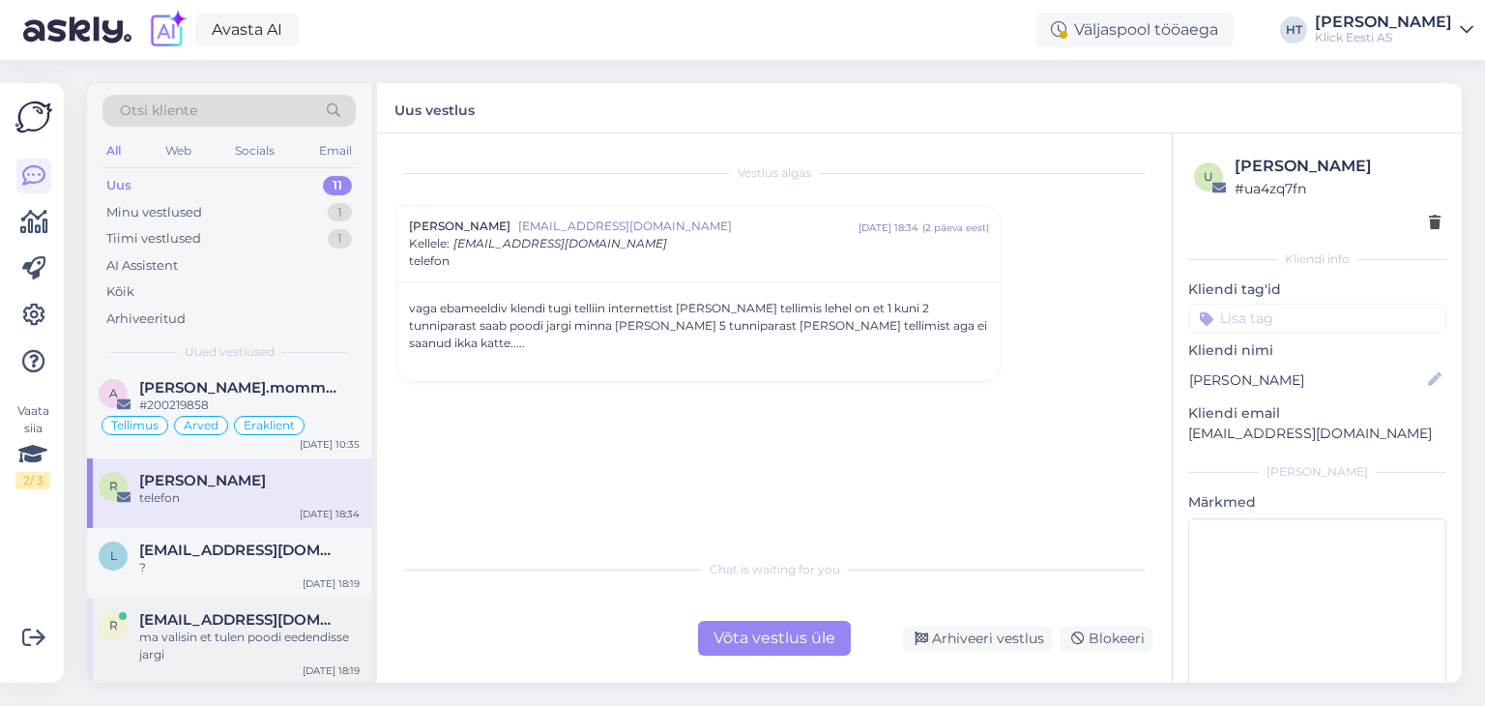
click at [303, 629] on div "ma valisin et tulen poodi eedendisse jargi" at bounding box center [249, 646] width 220 height 35
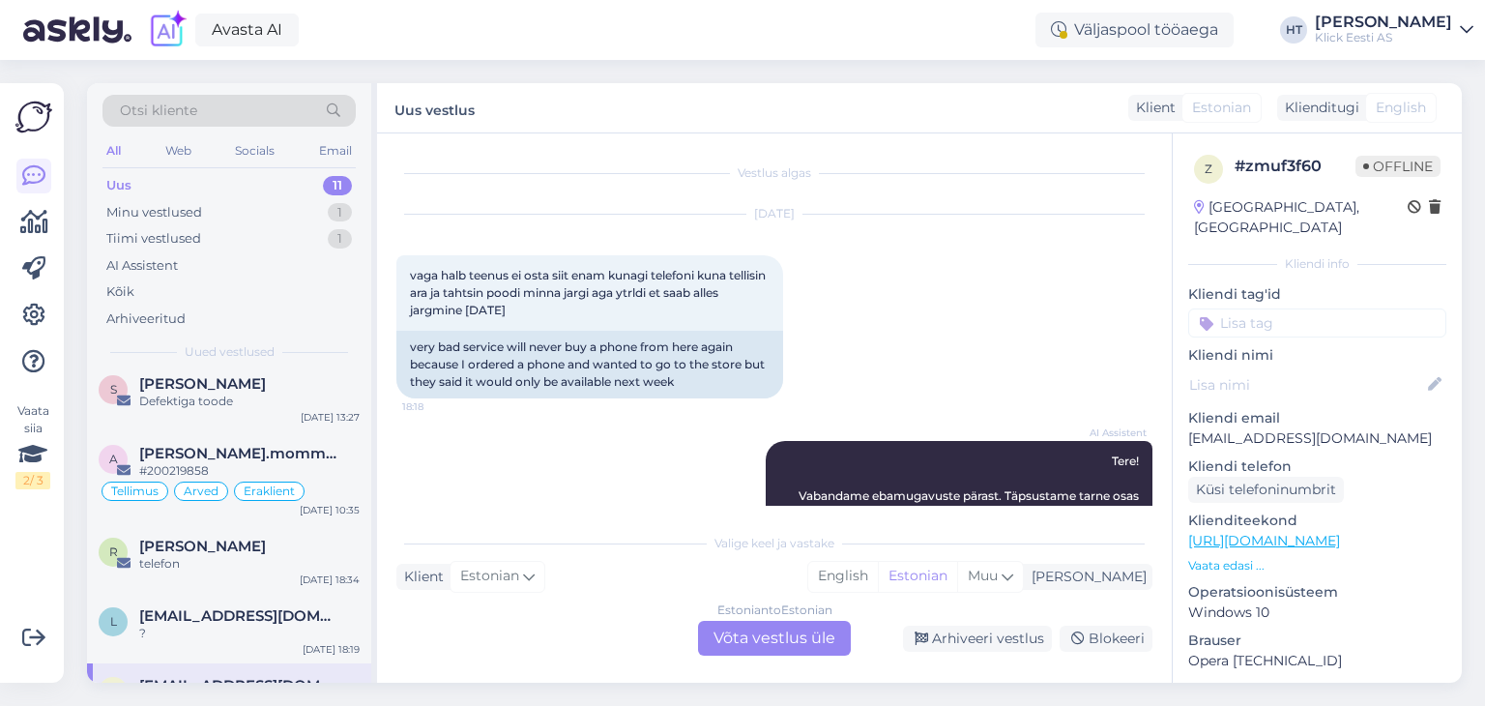
scroll to position [575, 0]
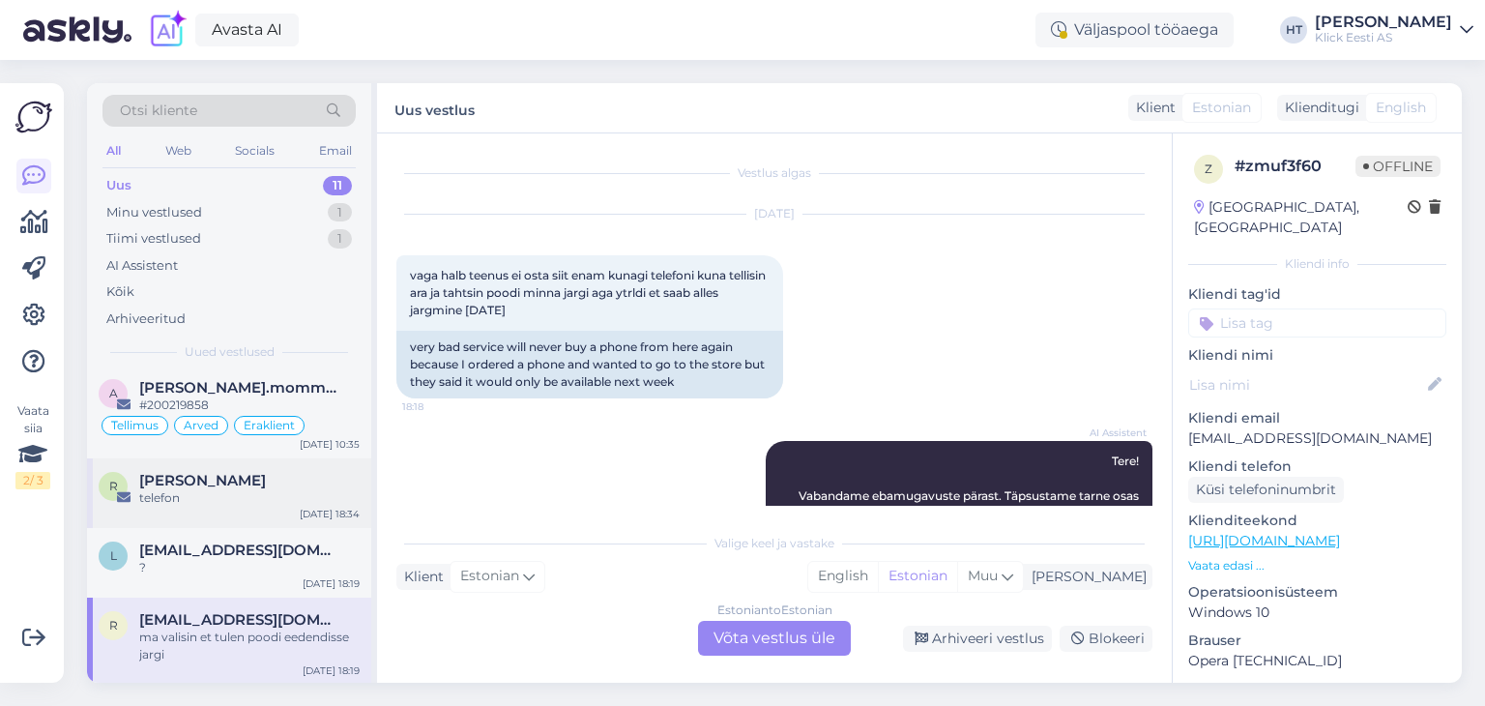
click at [289, 500] on div "telefon" at bounding box center [249, 497] width 220 height 17
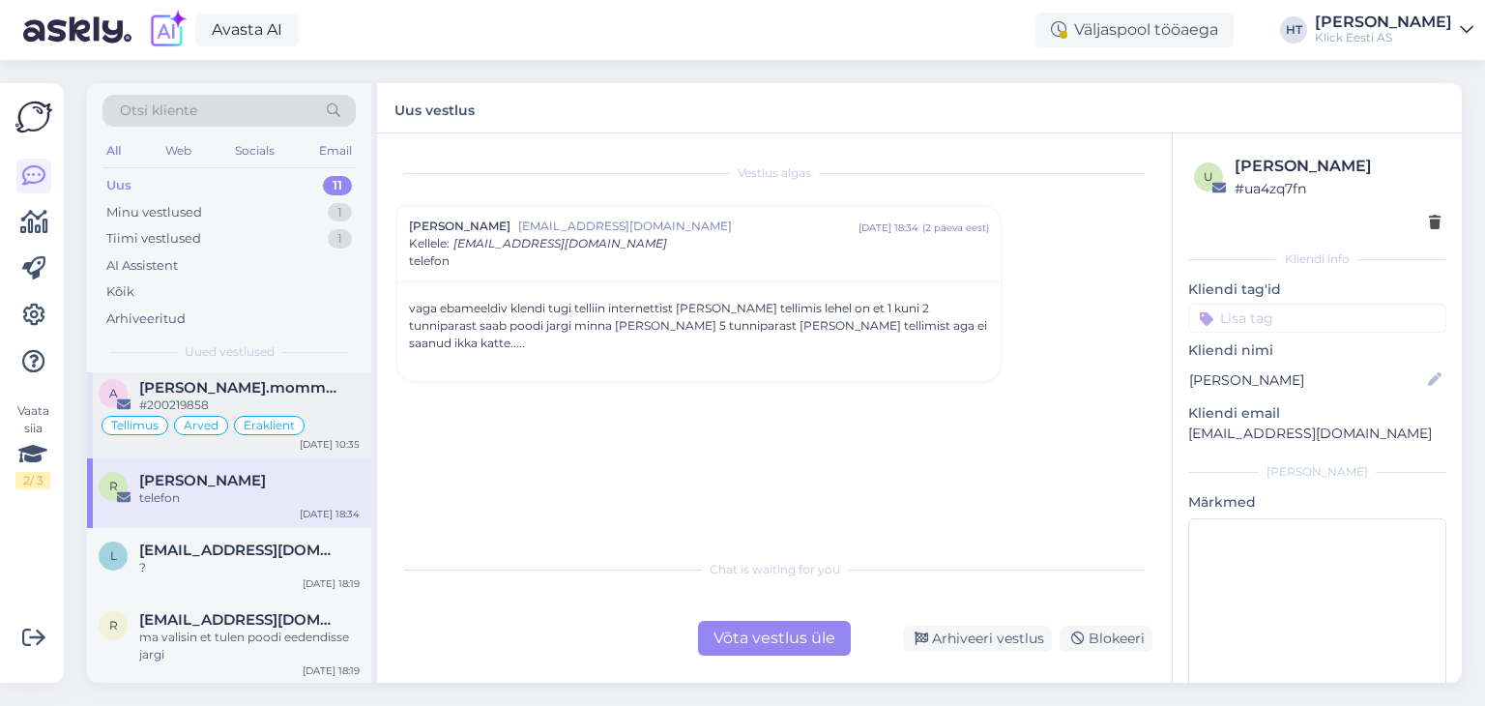
click at [332, 392] on span "alexandre.mommeja via klienditugi@klick.ee" at bounding box center [239, 387] width 201 height 17
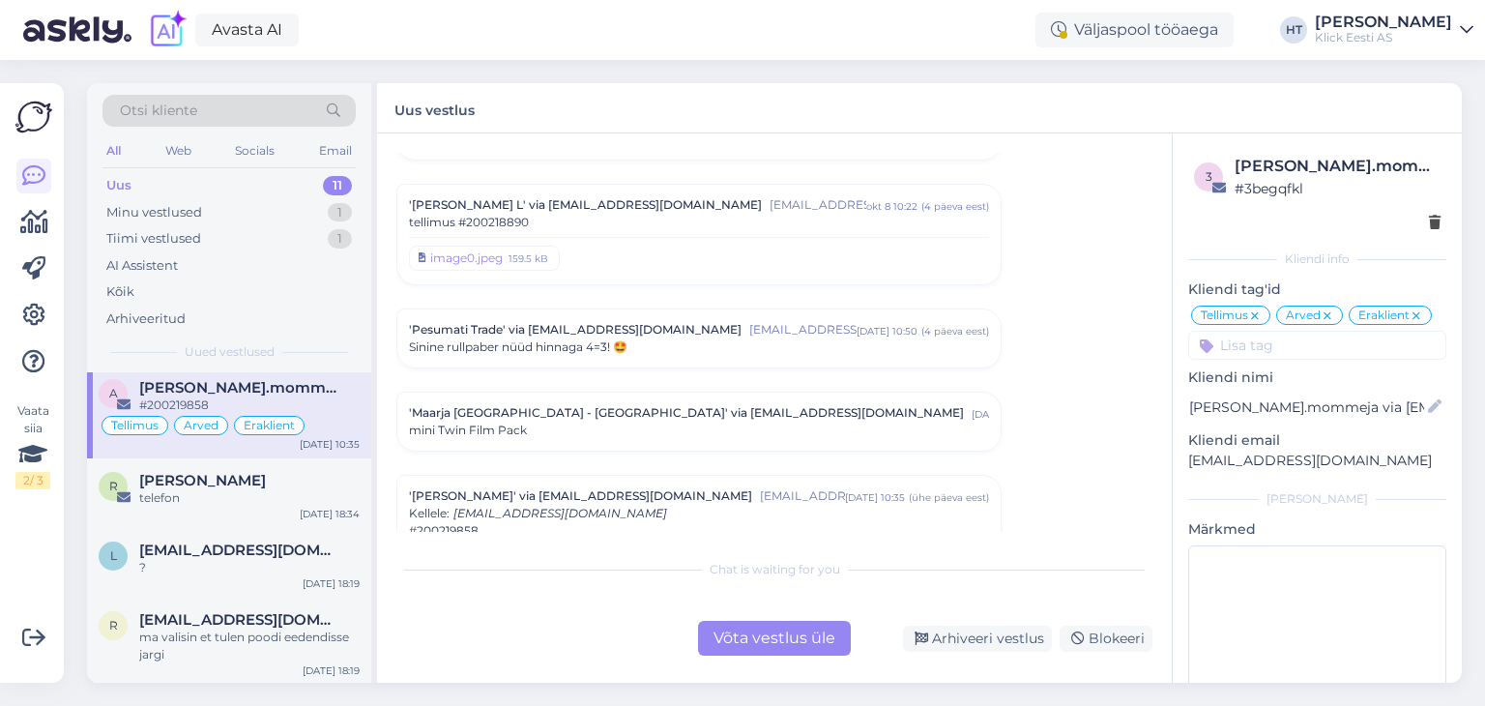
scroll to position [9649, 0]
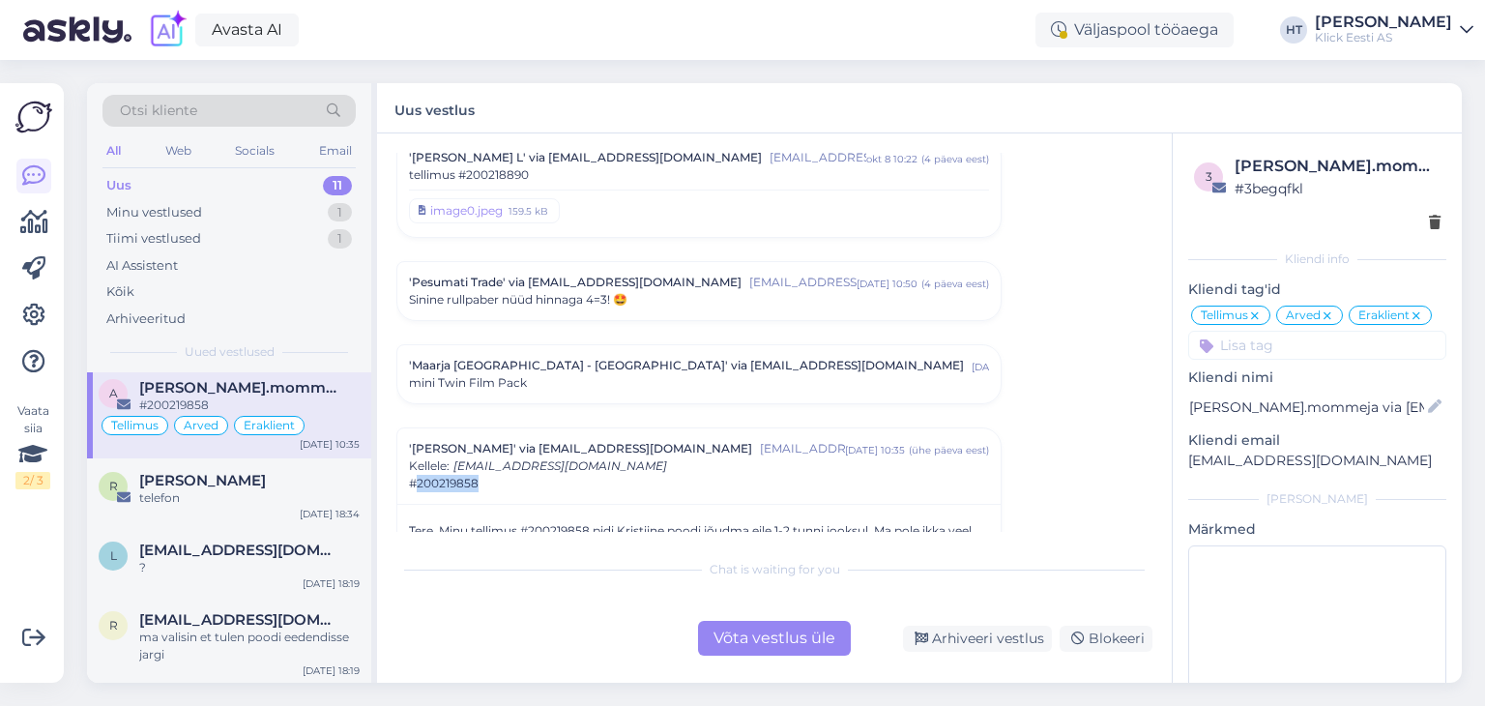
drag, startPoint x: 480, startPoint y: 400, endPoint x: 418, endPoint y: 407, distance: 62.3
click at [418, 475] on div "#200219858" at bounding box center [699, 483] width 580 height 17
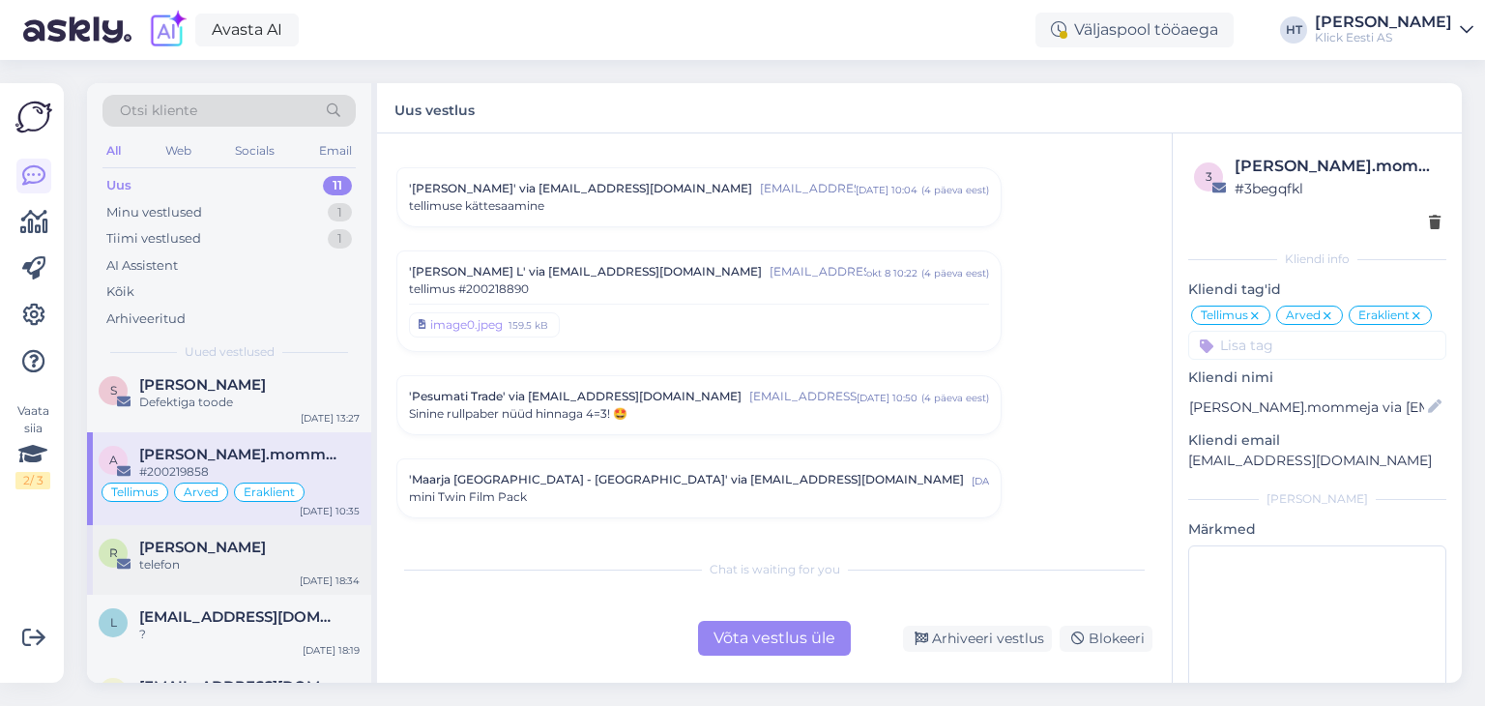
scroll to position [489, 0]
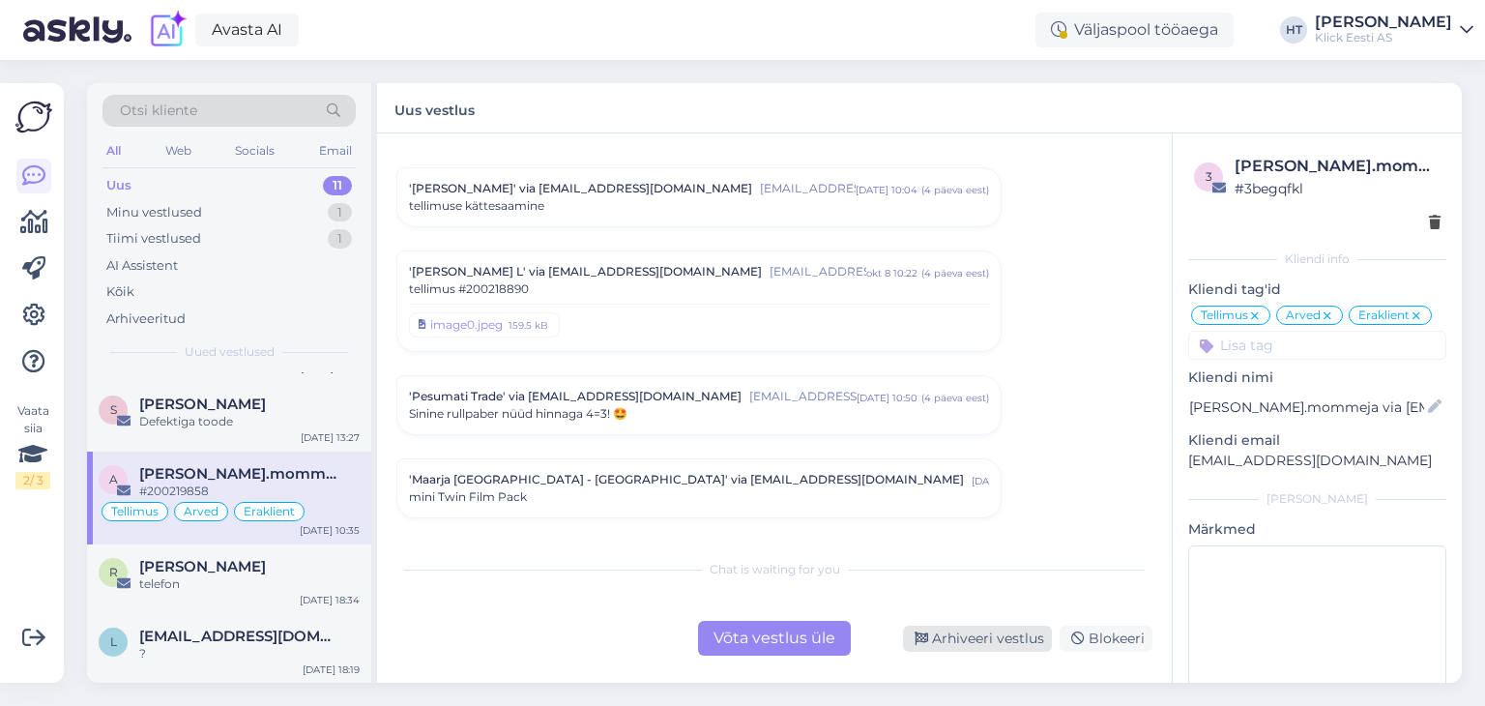
click at [956, 645] on div "Arhiveeri vestlus" at bounding box center [977, 639] width 149 height 26
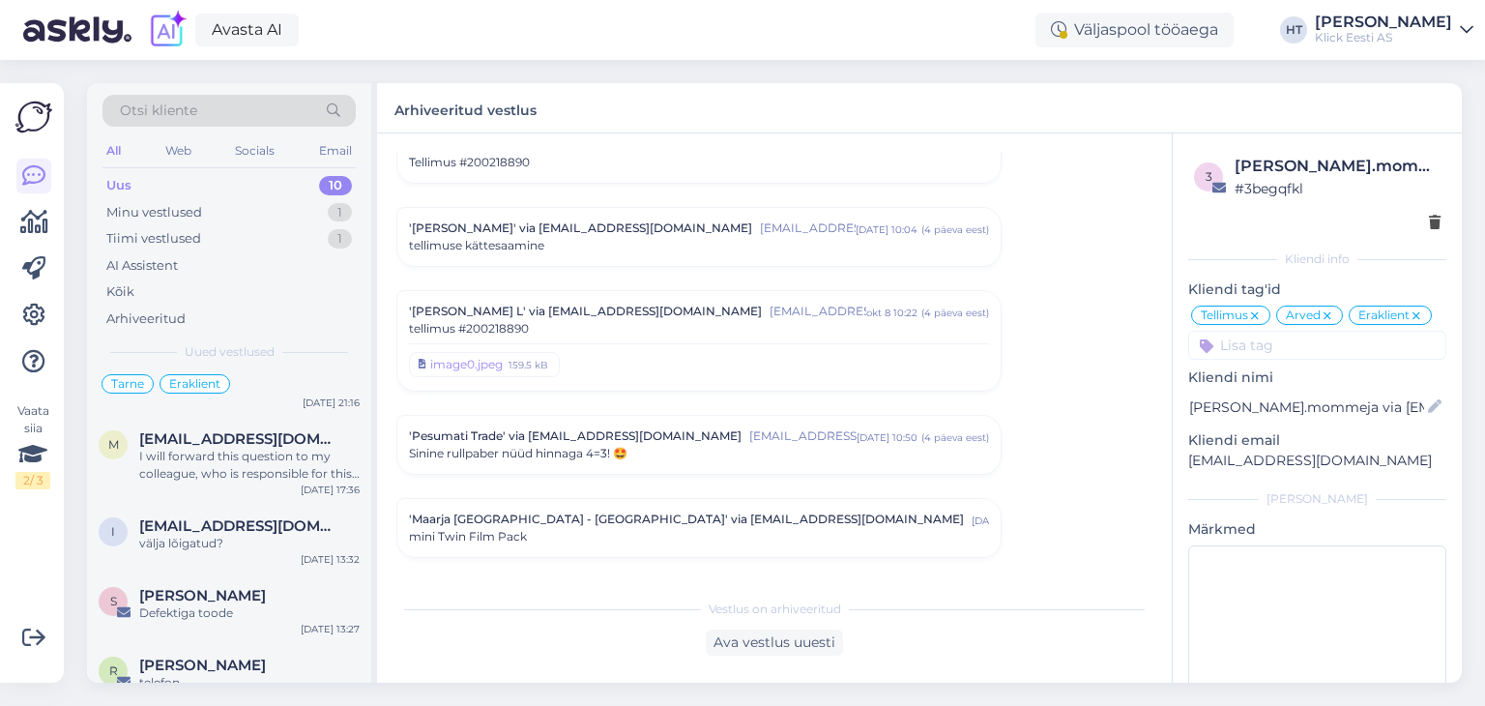
scroll to position [302, 0]
click at [280, 475] on div "I will forward this question to my colleague, who is responsible for this. The …" at bounding box center [249, 461] width 220 height 35
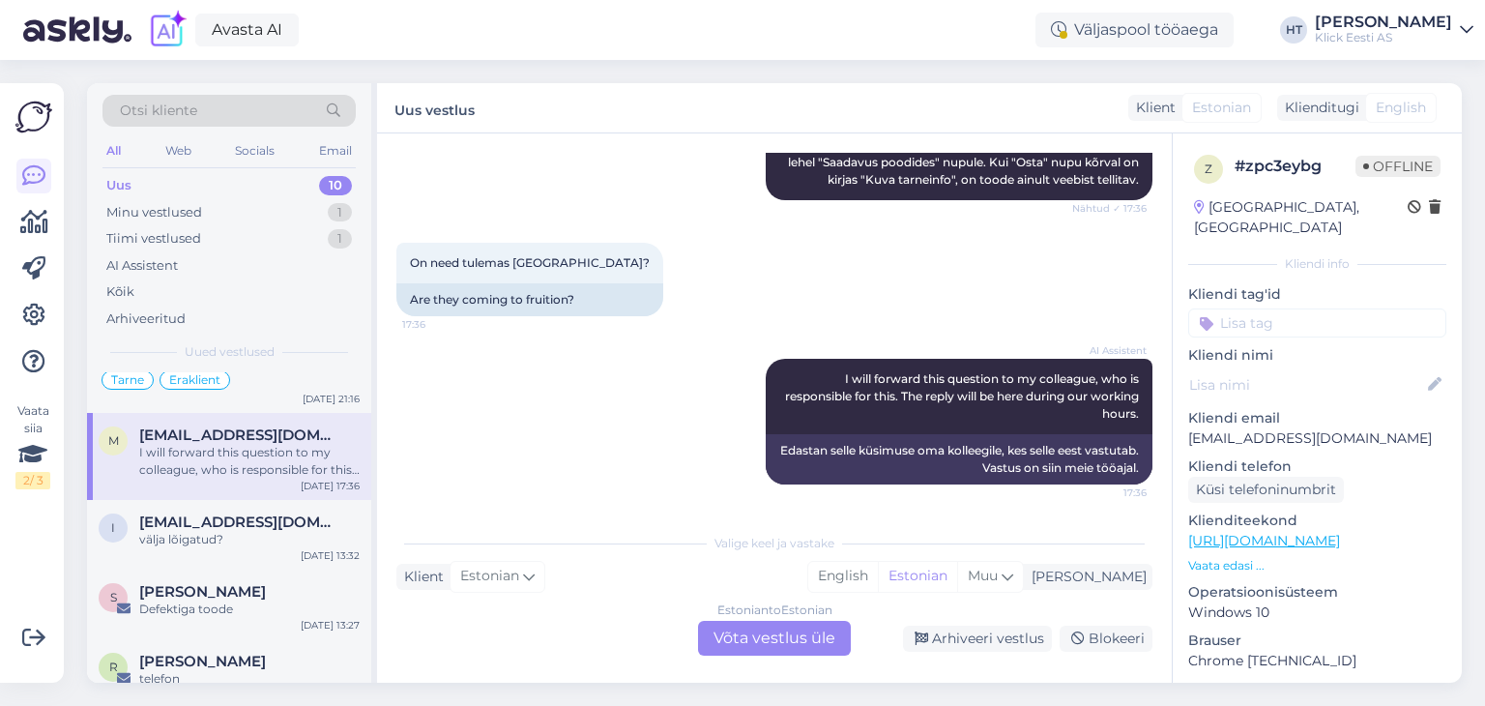
scroll to position [281, 0]
click at [272, 517] on span "Indrek.River@gmail.com" at bounding box center [239, 521] width 201 height 17
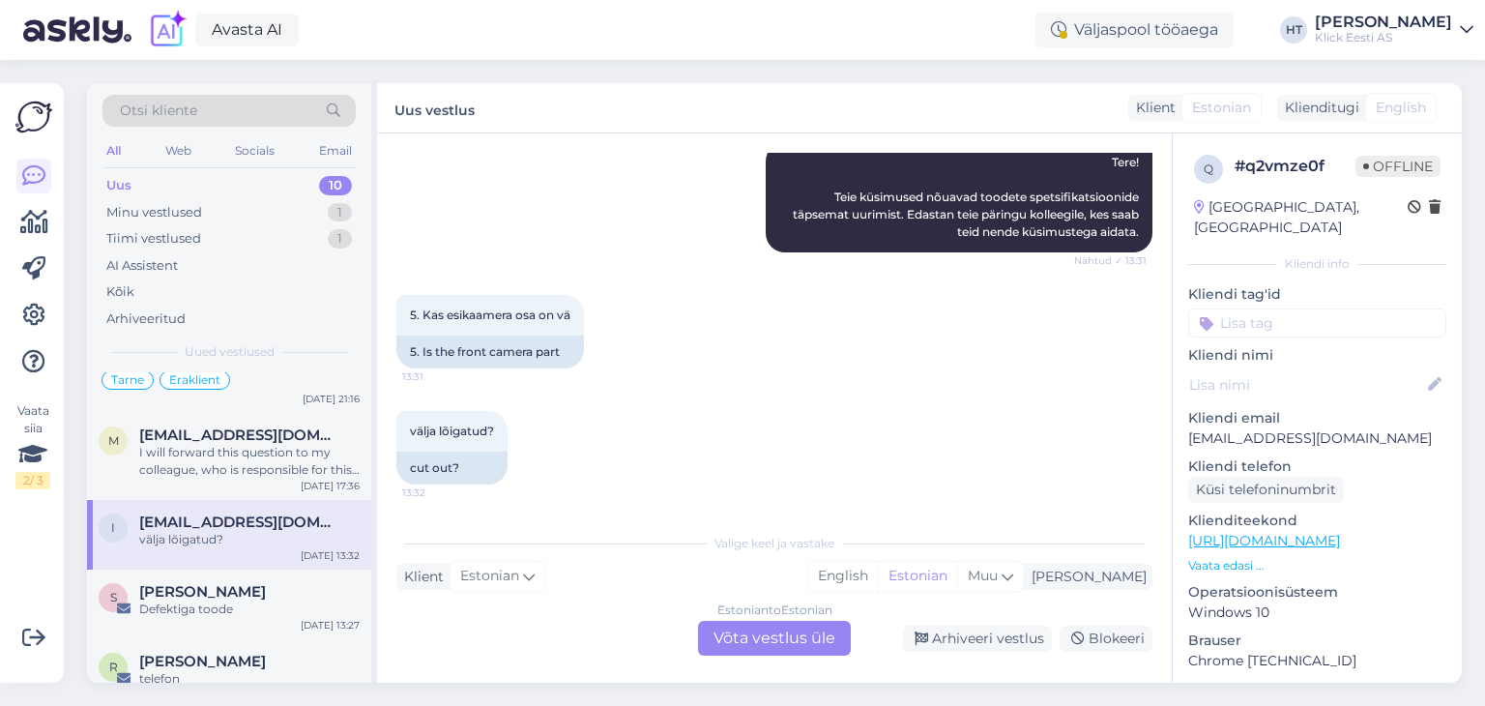
scroll to position [576, 0]
click at [761, 648] on div "Estonian to Estonian Võta vestlus üle" at bounding box center [774, 638] width 153 height 35
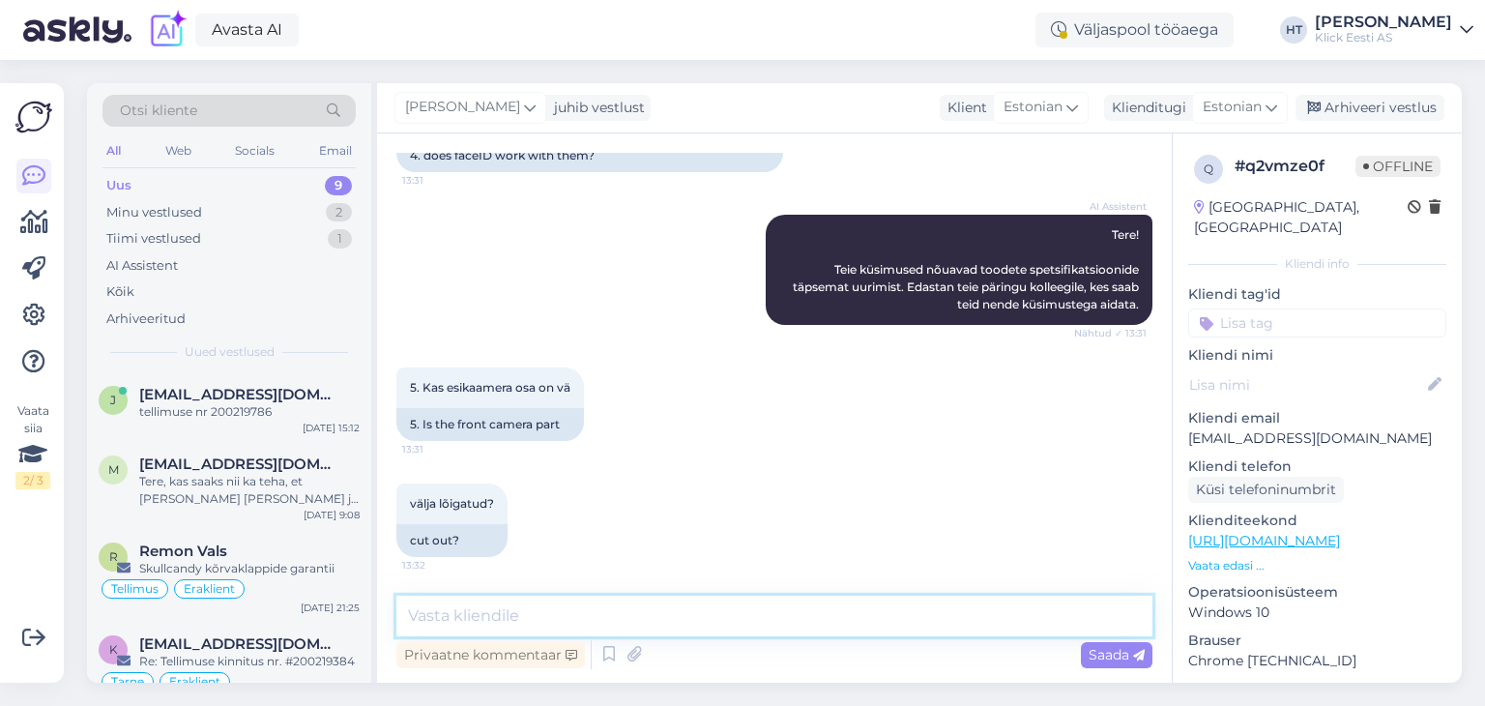
click at [733, 620] on textarea at bounding box center [774, 616] width 756 height 41
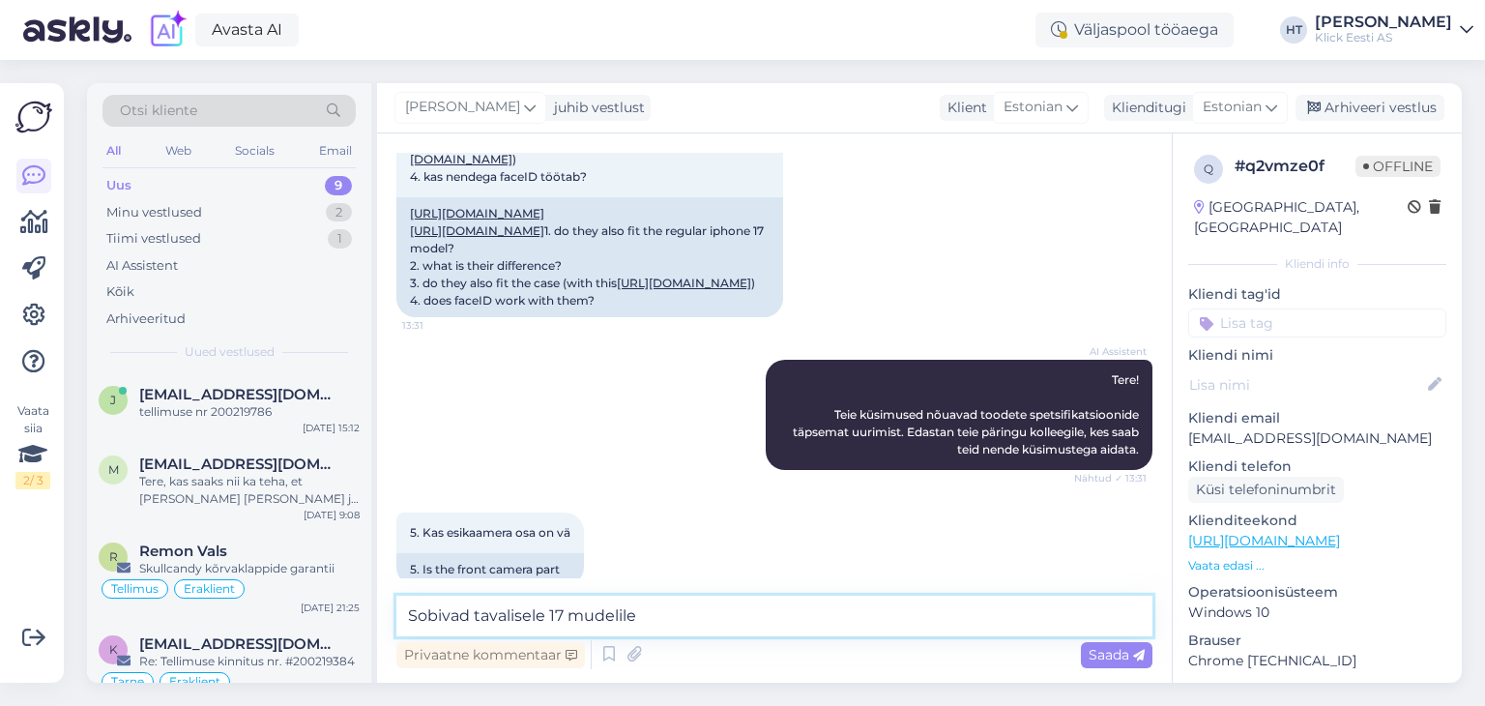
scroll to position [505, 0]
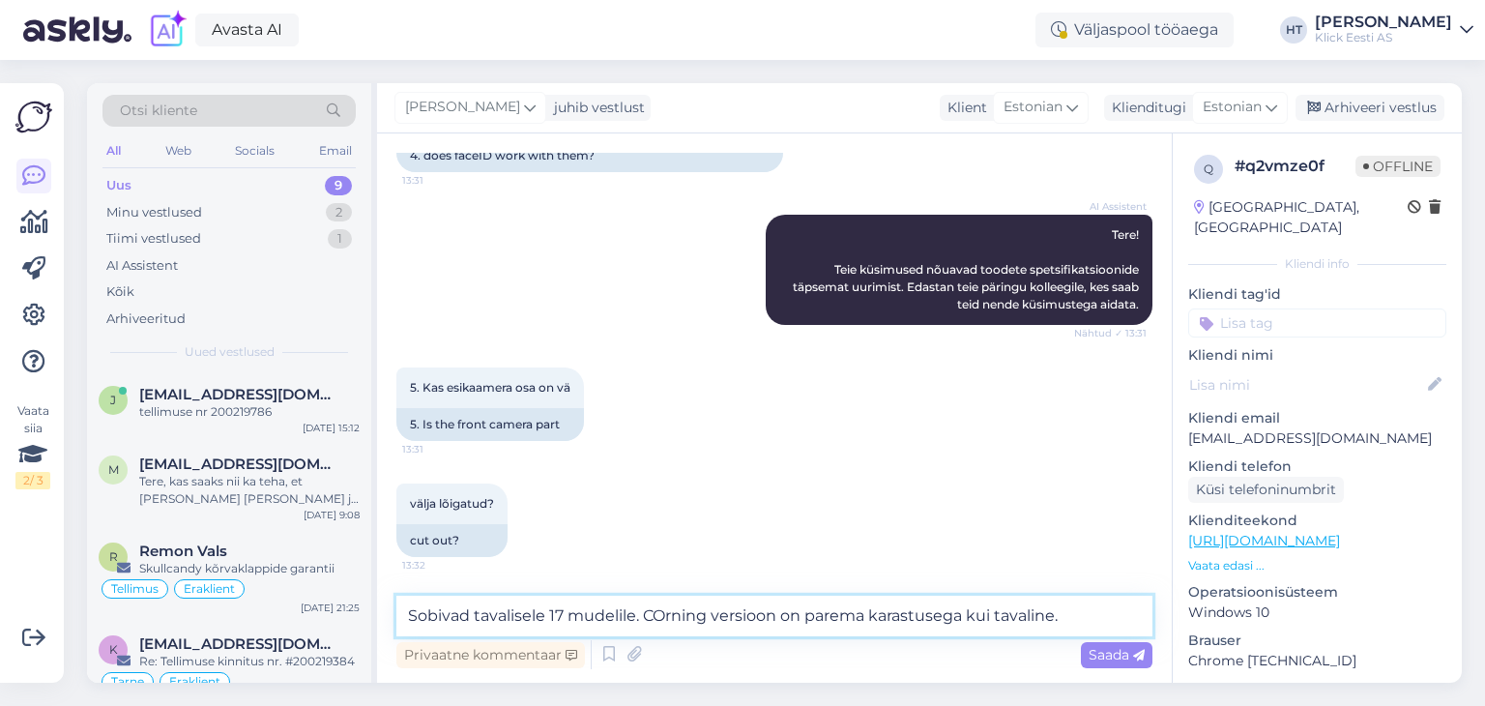
click at [665, 615] on textarea "Sobivad tavalisele 17 mudelile. COrning versioon on parema karastusega kui tava…" at bounding box center [774, 616] width 756 height 41
click at [1094, 604] on textarea "Sobivad tavalisele 17 mudelile. Corning versioon on parema karastusega kui tava…" at bounding box center [774, 616] width 756 height 41
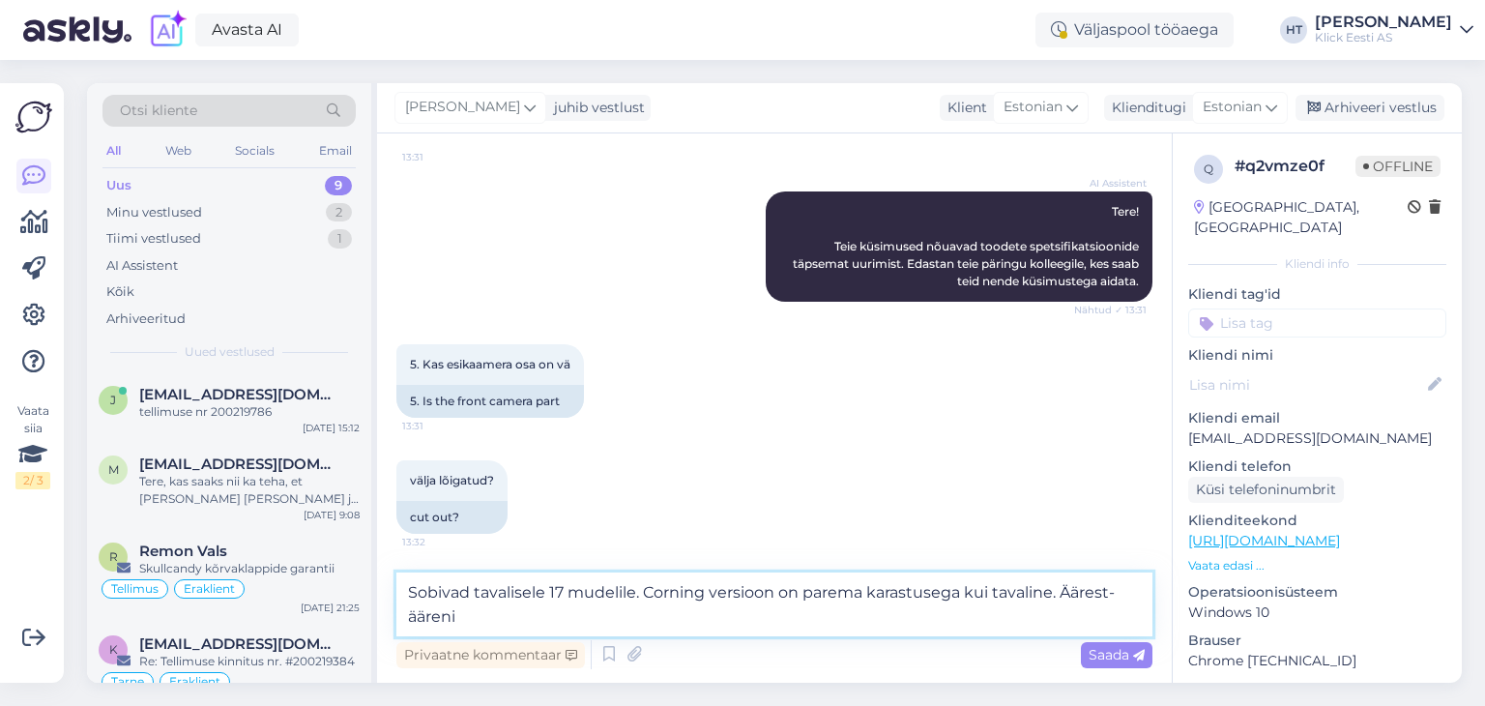
click at [409, 620] on textarea "Sobivad tavalisele 17 mudelile. Corning versioon on parema karastusega kui tava…" at bounding box center [774, 604] width 756 height 64
click at [511, 616] on textarea "Sobivad tavalisele 17 mudelile. Corning versioon on parema karastusega kui tava…" at bounding box center [774, 604] width 756 height 64
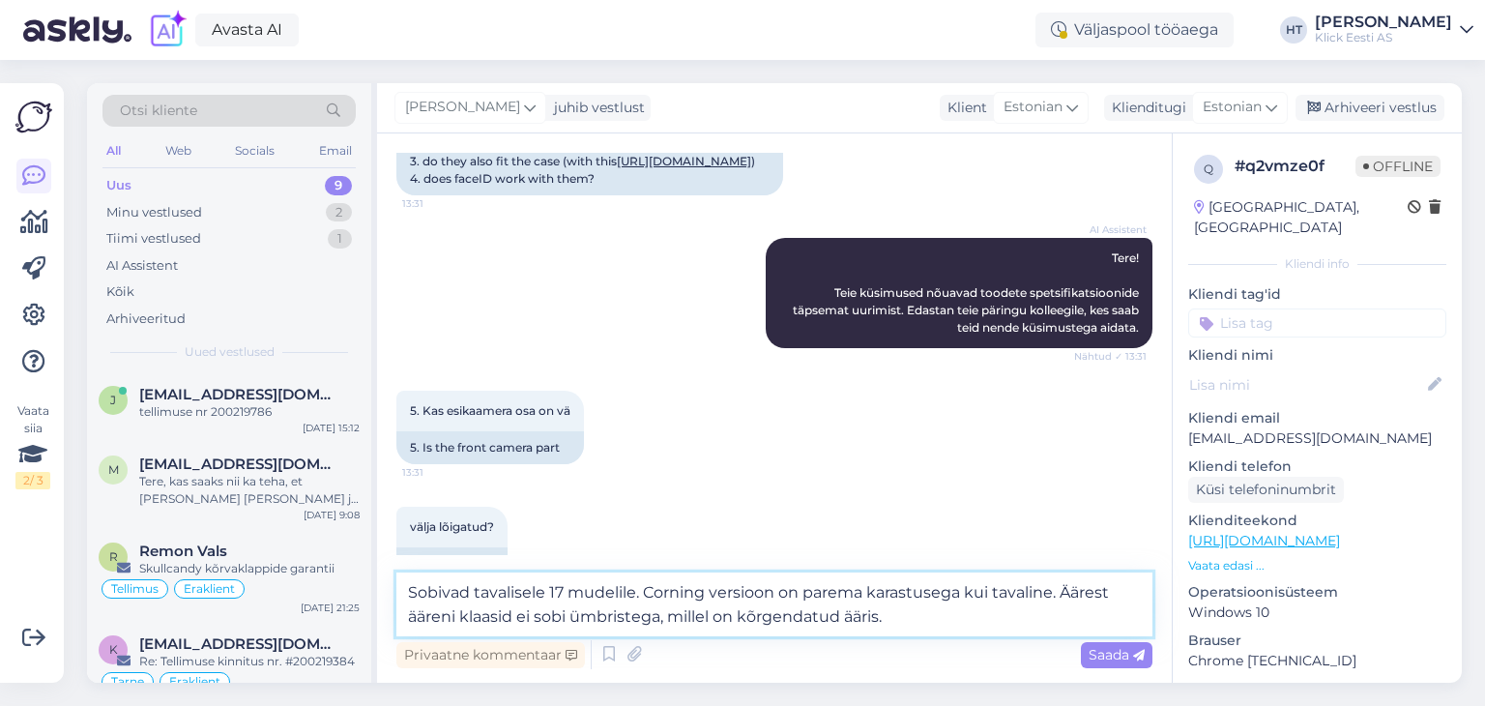
scroll to position [528, 0]
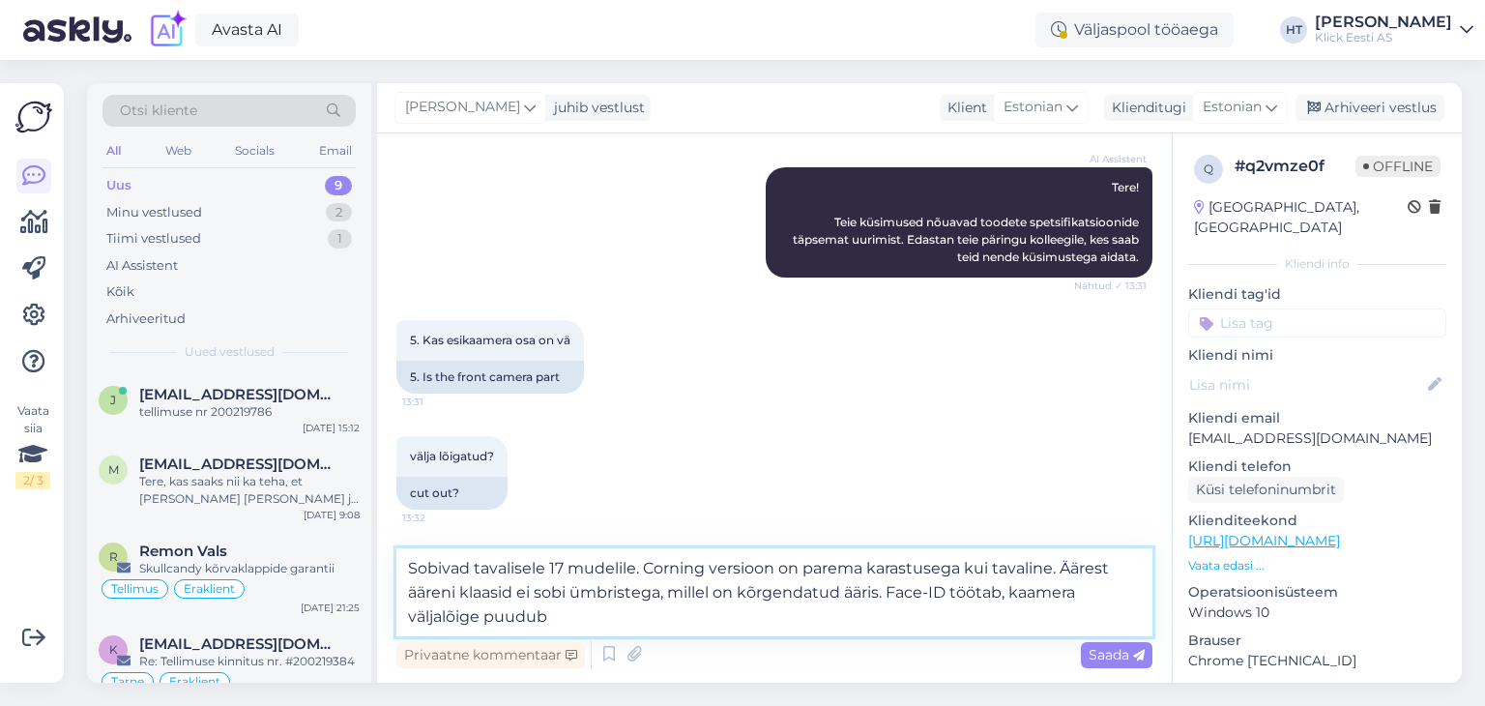
type textarea "Sobivad tavalisele 17 mudelile. Corning versioon on parema karastusega kui tava…"
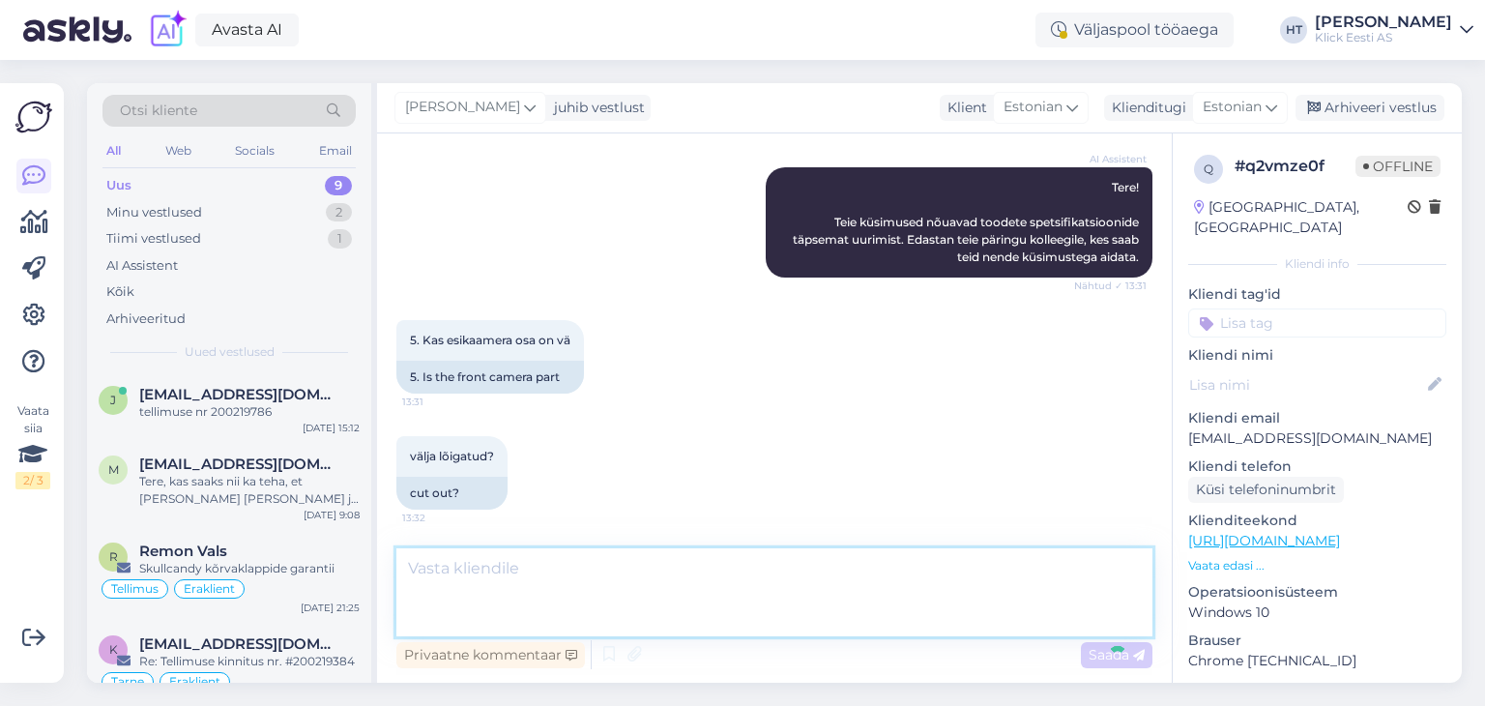
scroll to position [681, 0]
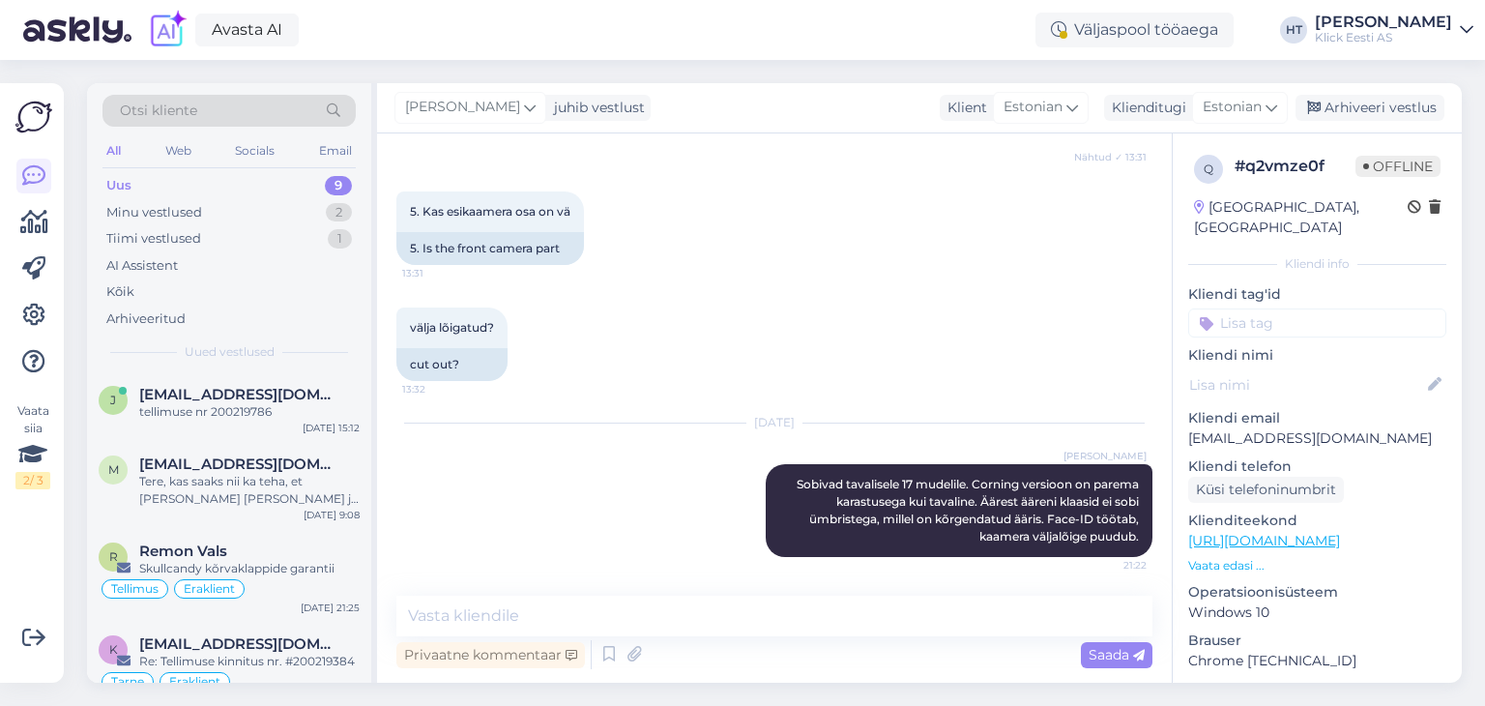
click at [1304, 308] on input at bounding box center [1317, 322] width 258 height 29
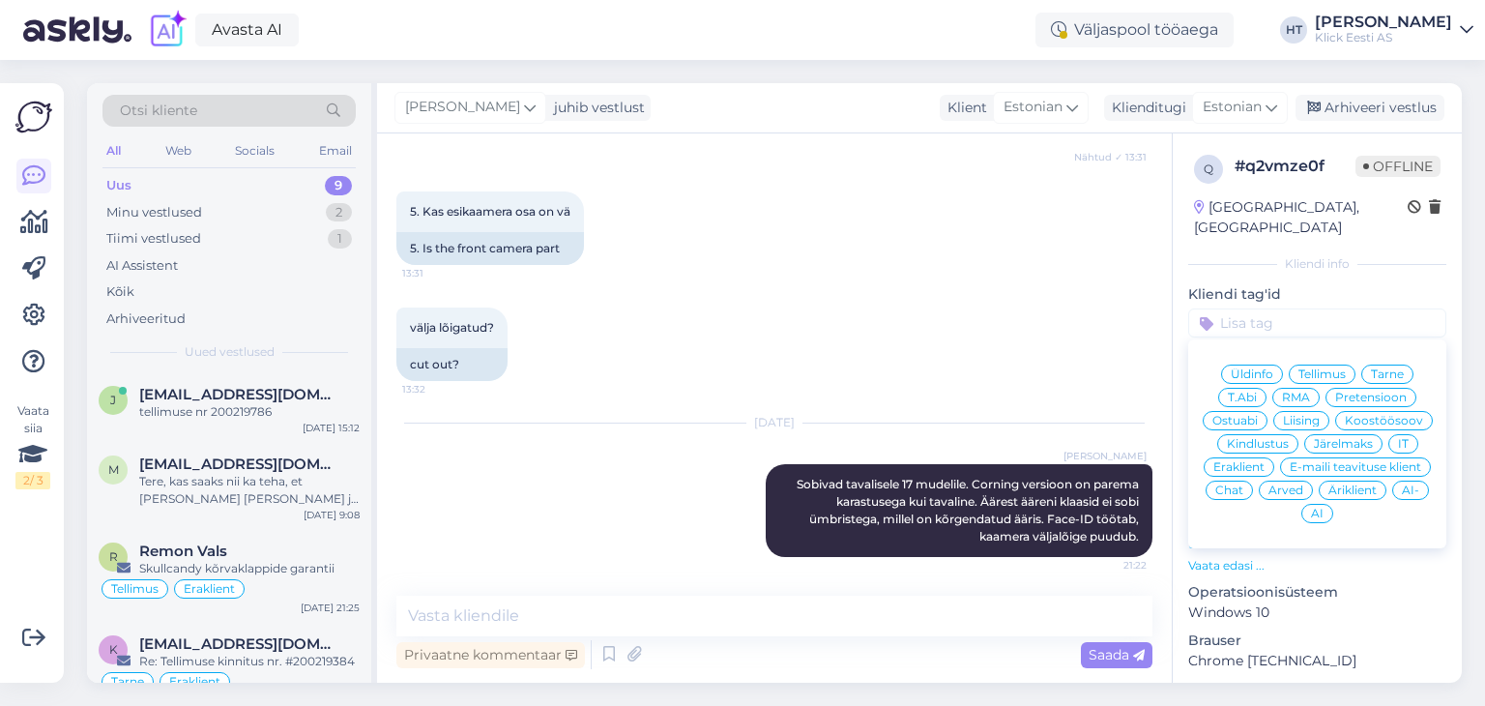
click at [1268, 411] on div "Ostuabi" at bounding box center [1235, 420] width 65 height 19
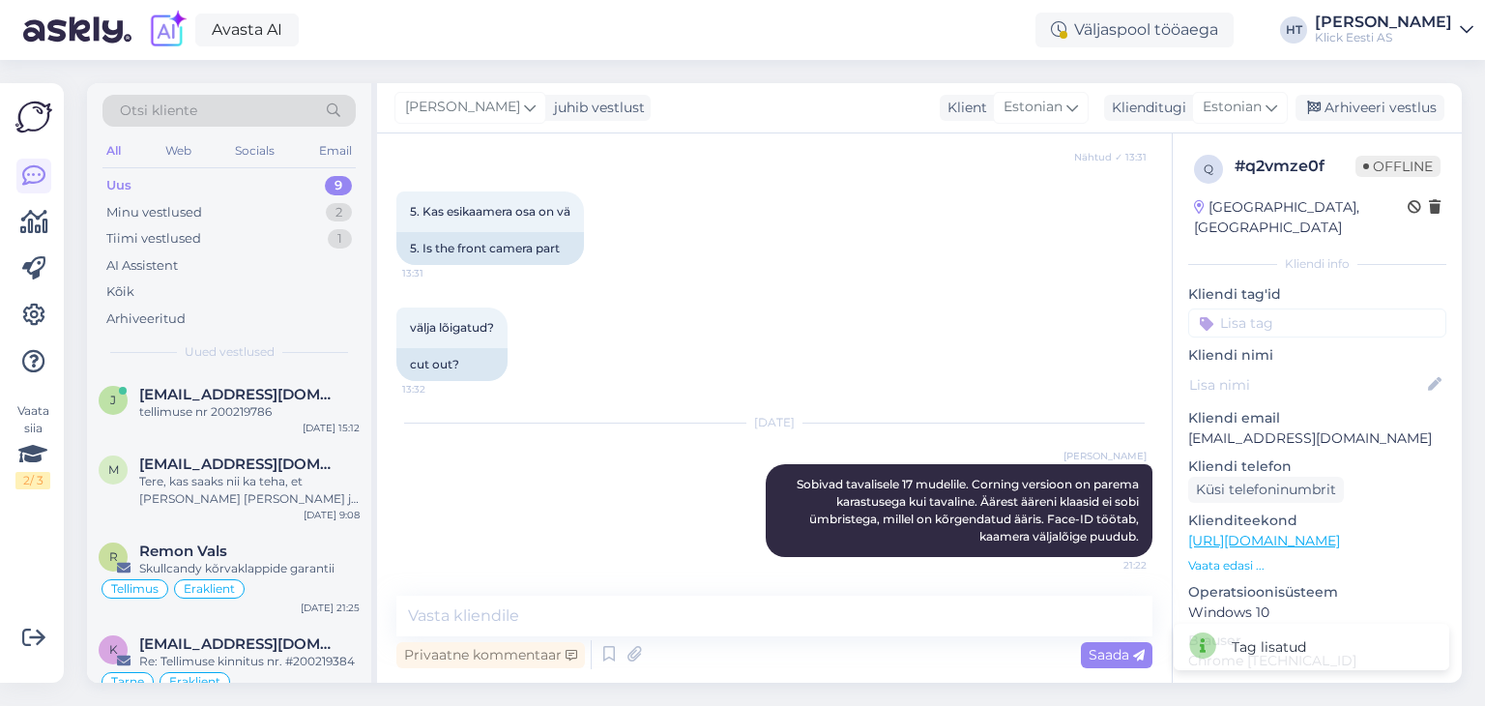
click at [1275, 310] on div "Üldinfo Tellimus Tarne T.Abi RMA Pretensioon Ostuabi Liising Koostöösoov Kindlu…" at bounding box center [1317, 322] width 258 height 29
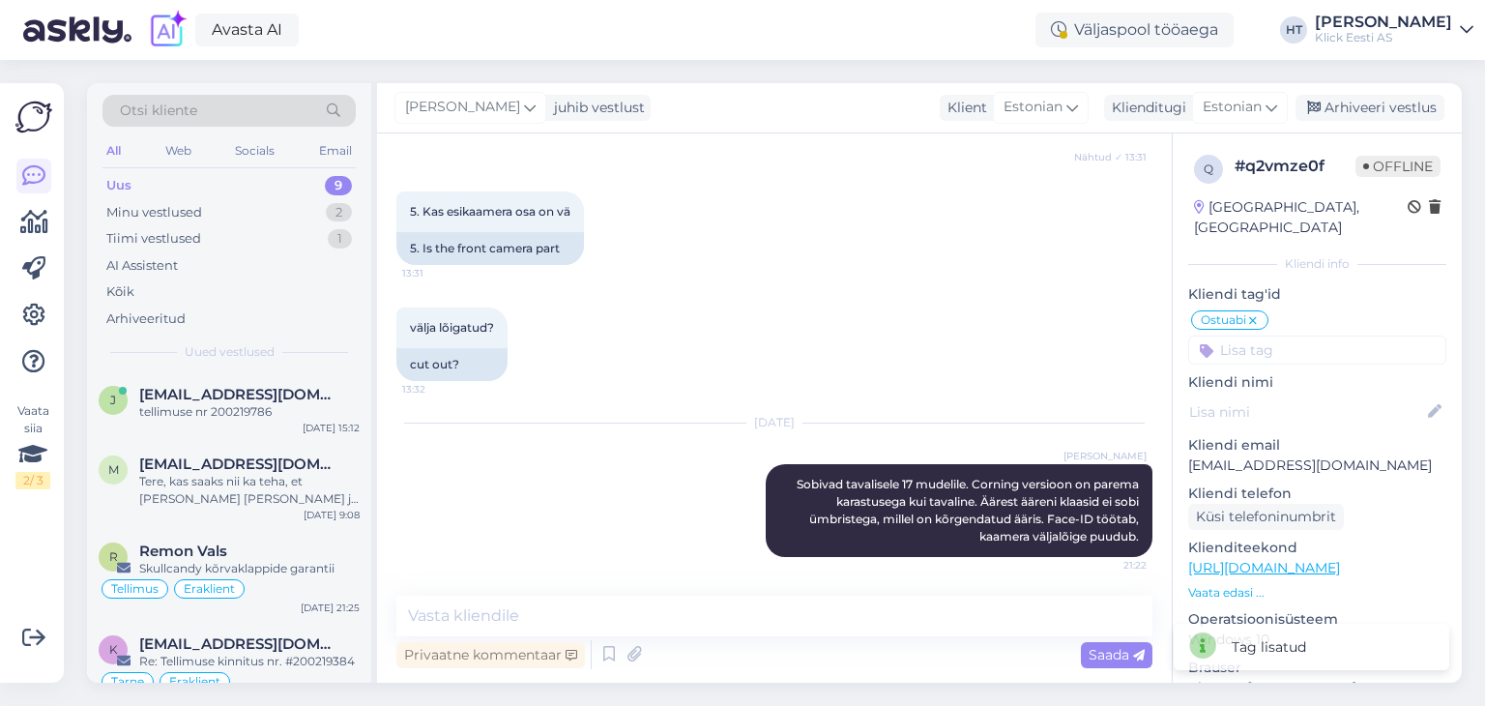
click at [1325, 339] on input at bounding box center [1317, 350] width 258 height 29
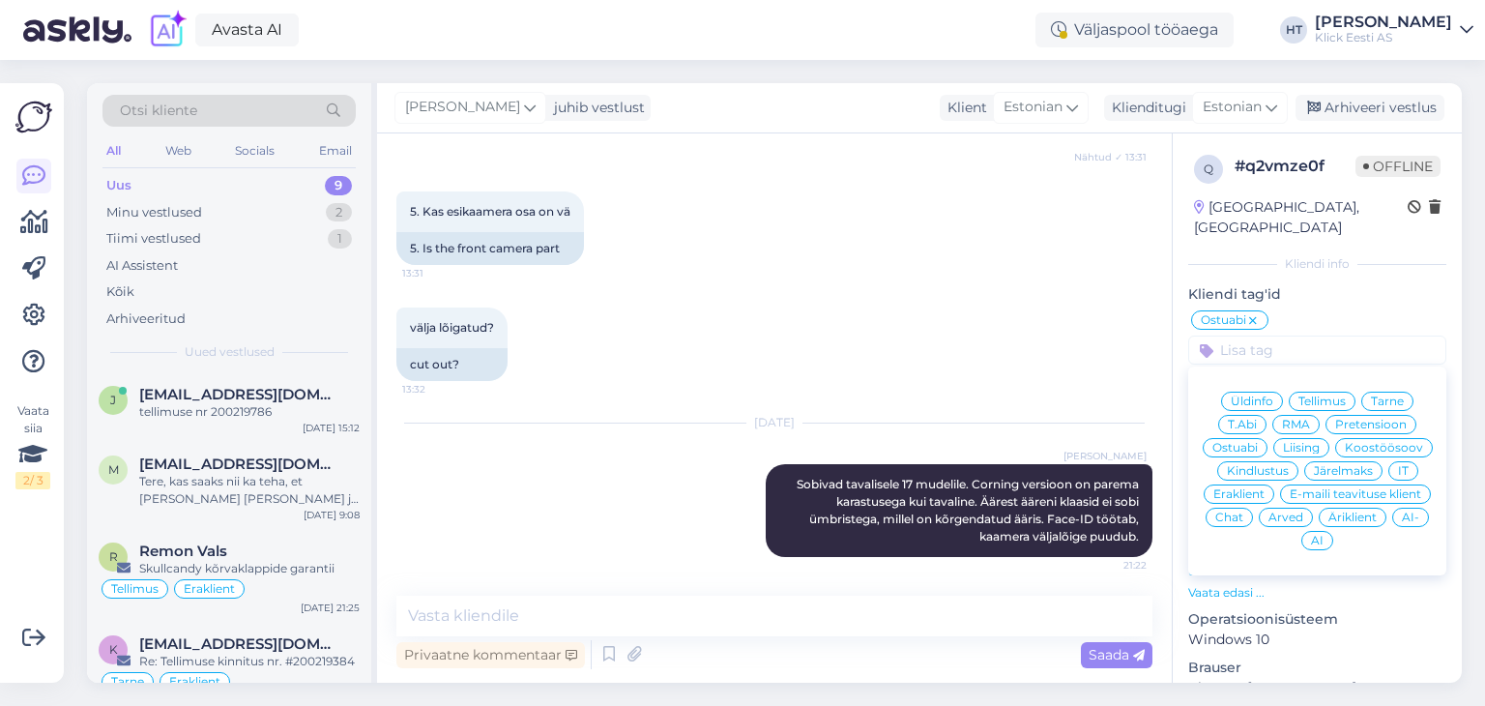
click at [1265, 488] on span "Eraklient" at bounding box center [1239, 494] width 51 height 12
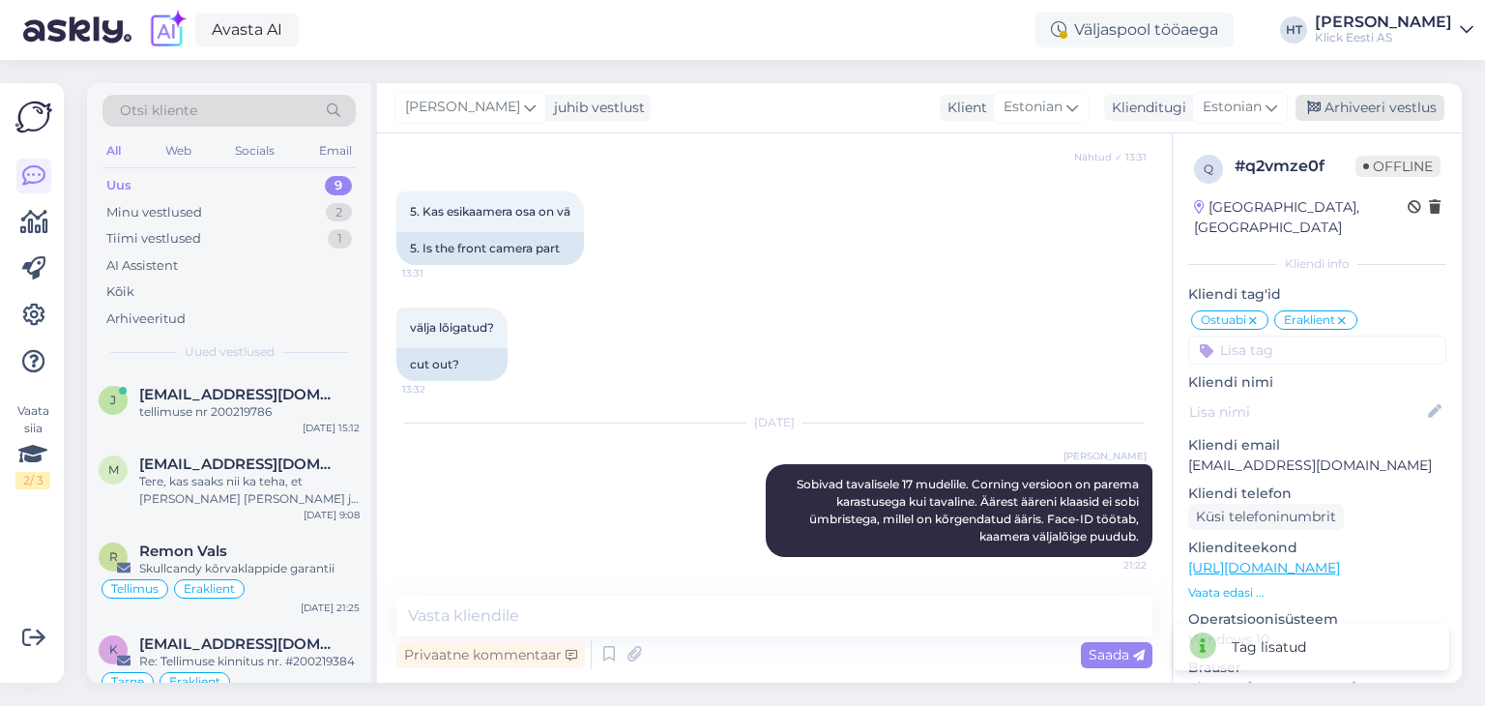
click at [1365, 106] on div "Arhiveeri vestlus" at bounding box center [1370, 108] width 149 height 26
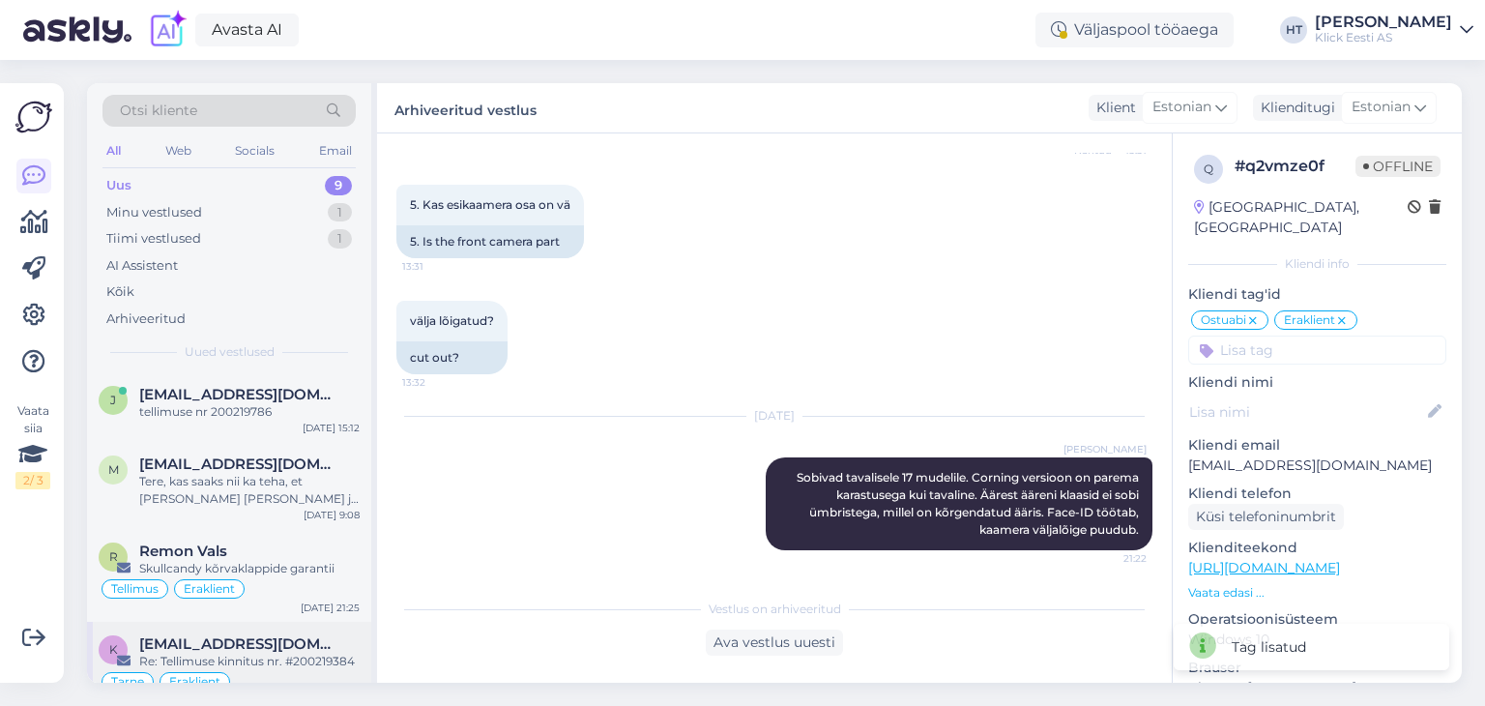
scroll to position [151, 0]
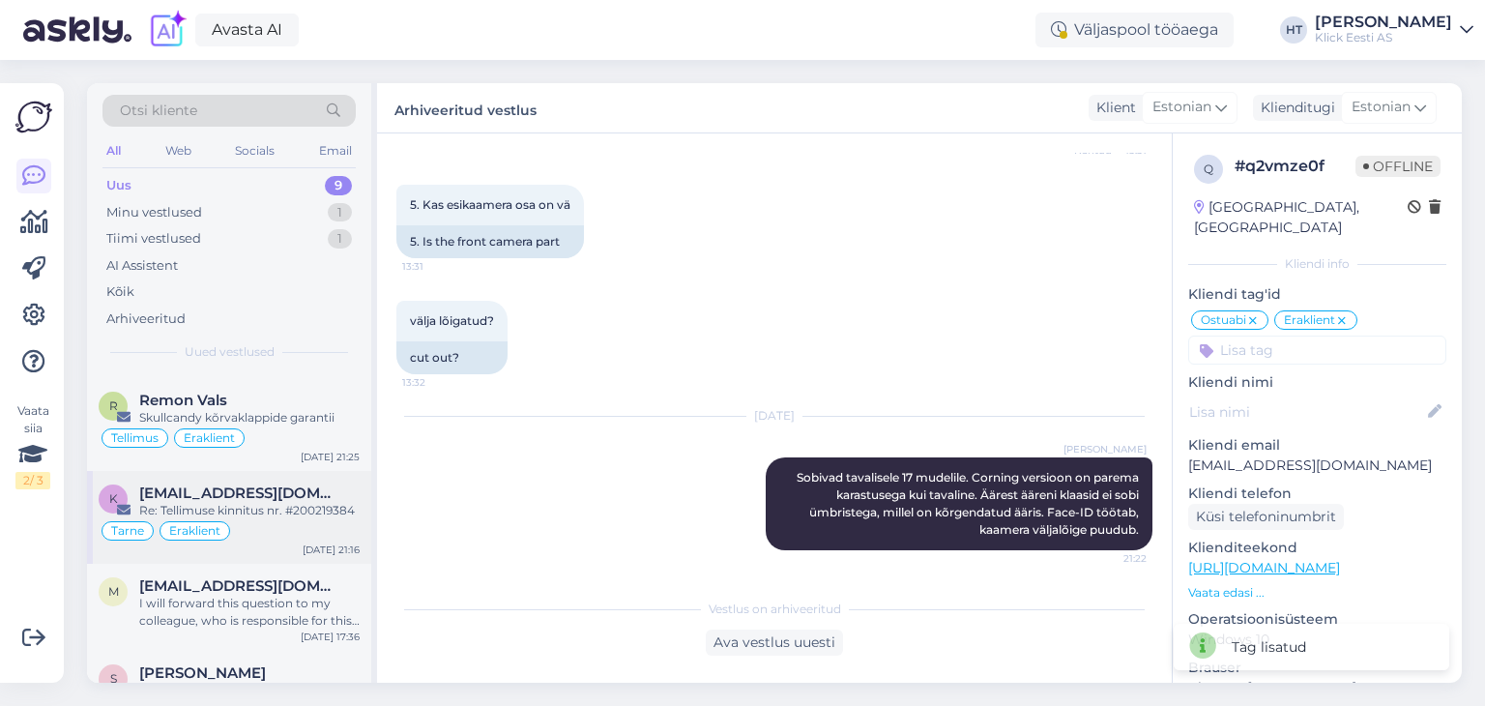
click at [312, 522] on div "Tarne Eraklient" at bounding box center [229, 530] width 261 height 23
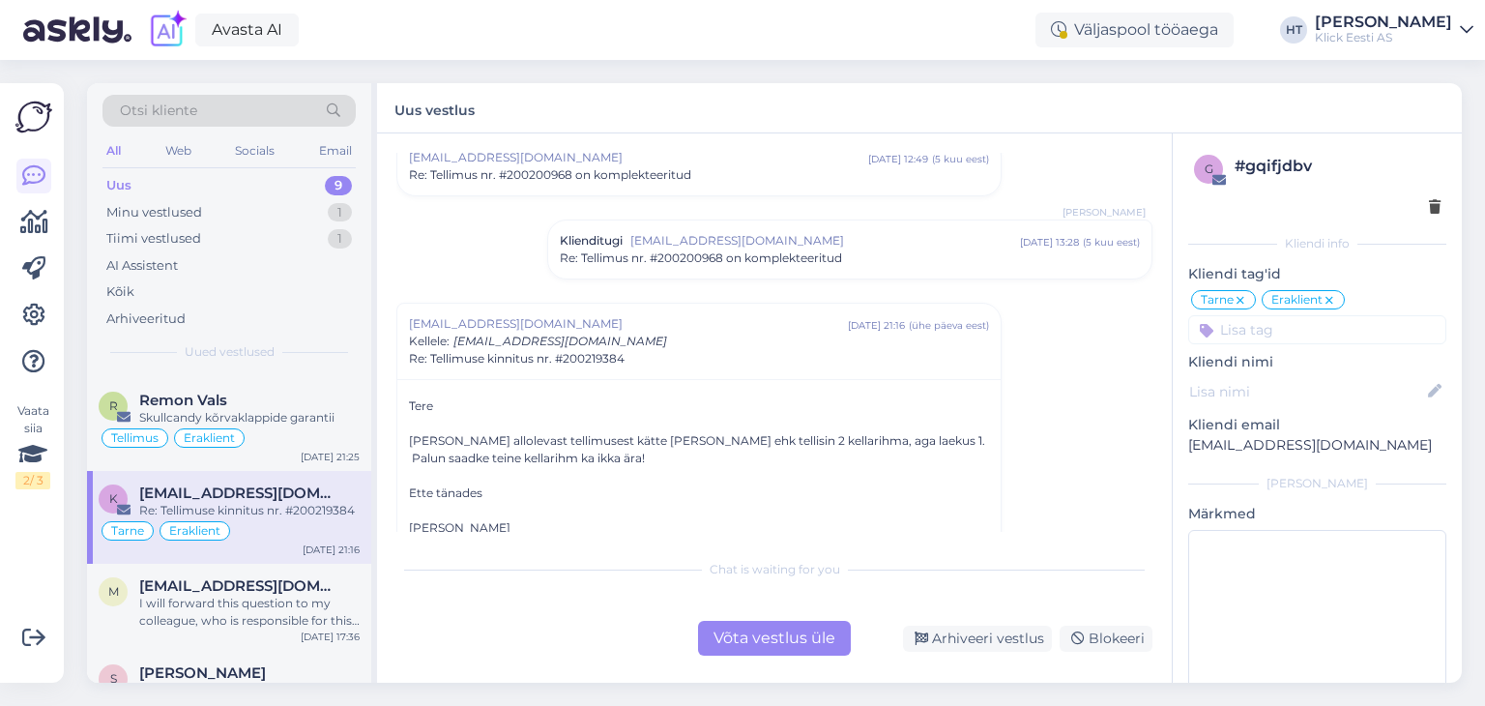
scroll to position [0, 0]
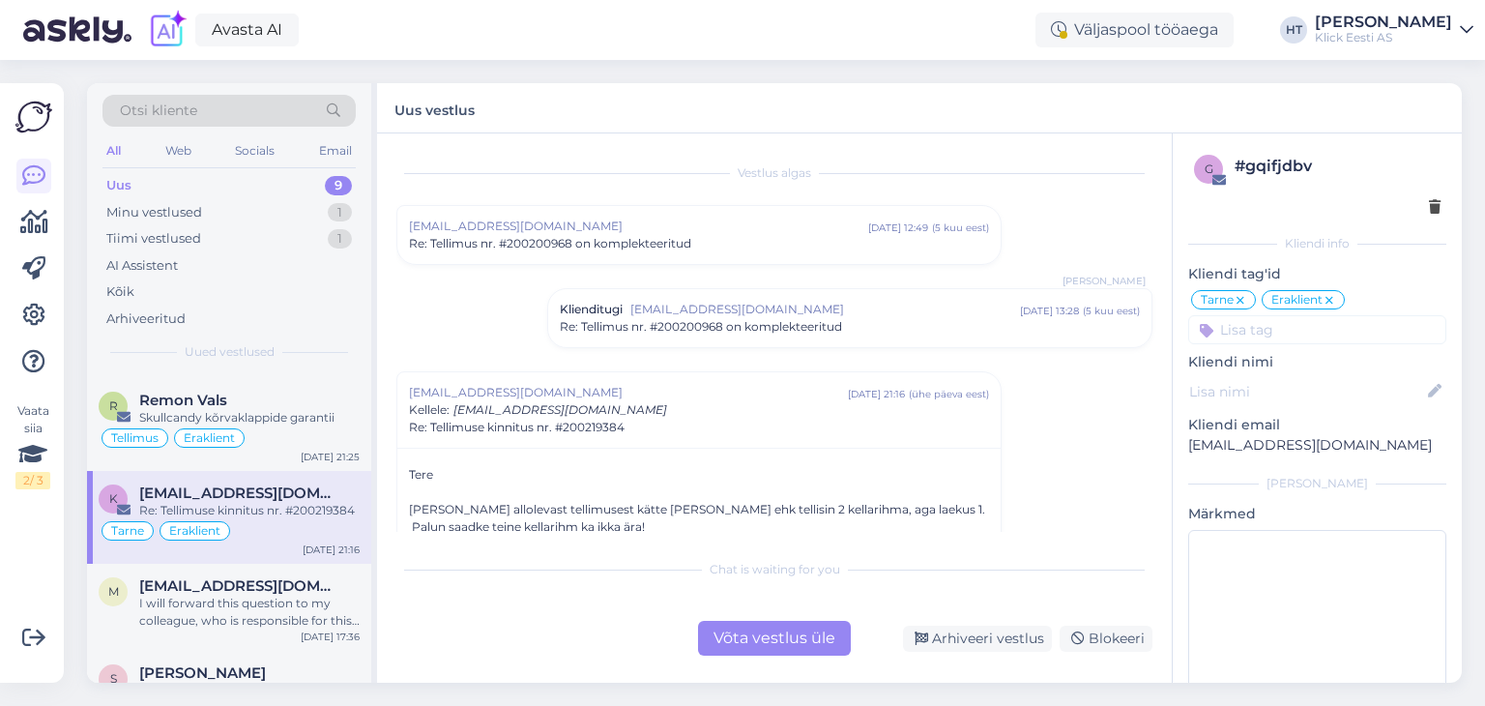
click at [801, 329] on span "Re: Tellimus nr. #200200968 on komplekteeritud" at bounding box center [701, 326] width 282 height 17
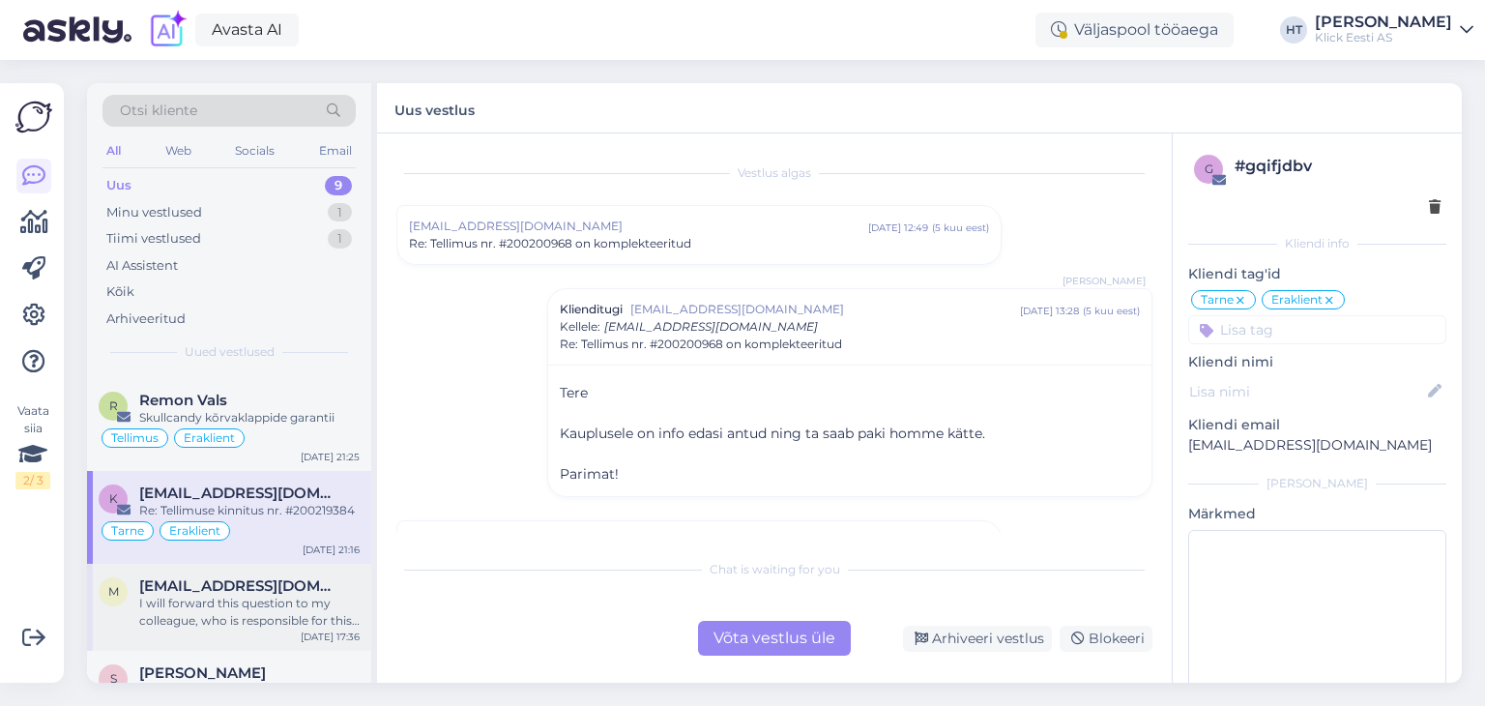
click at [266, 579] on span "mihkel12312@gmail.com" at bounding box center [239, 585] width 201 height 17
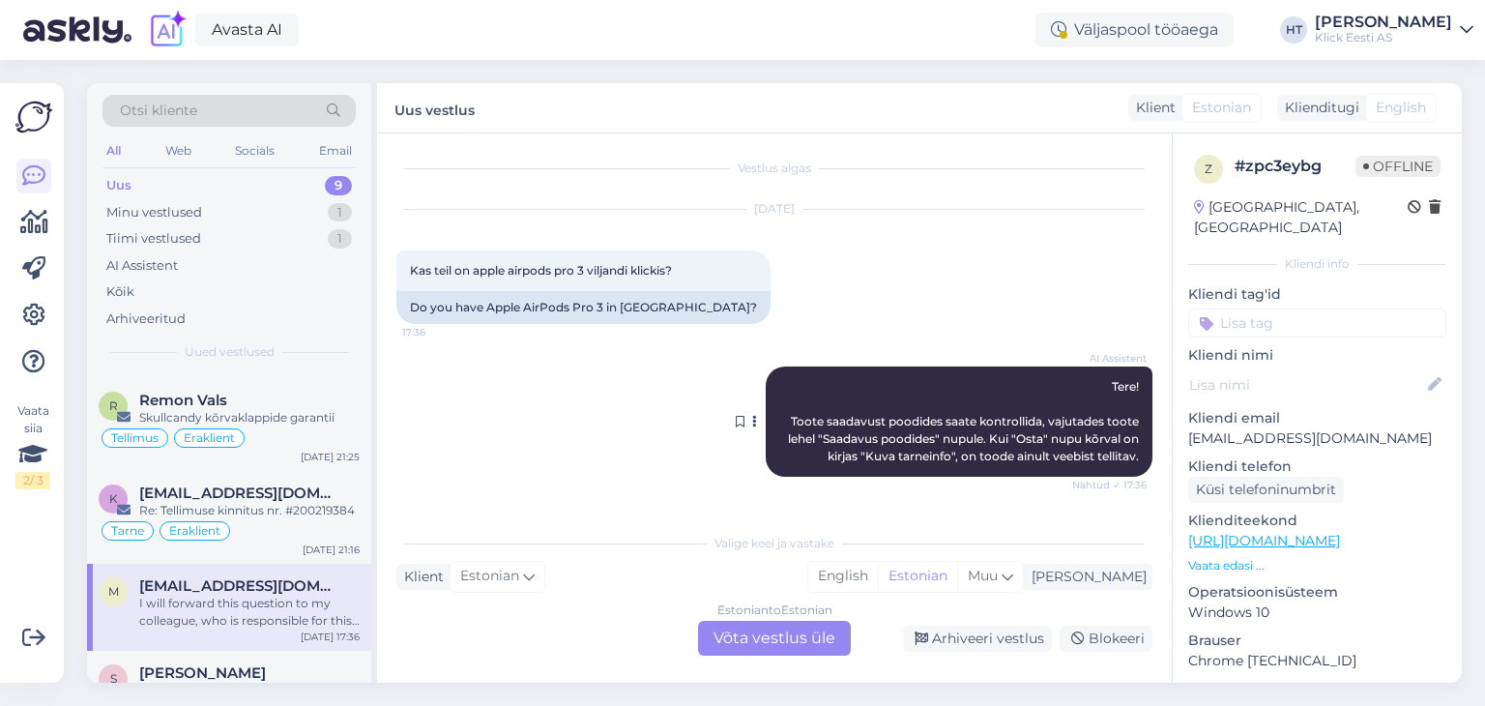
scroll to position [281, 0]
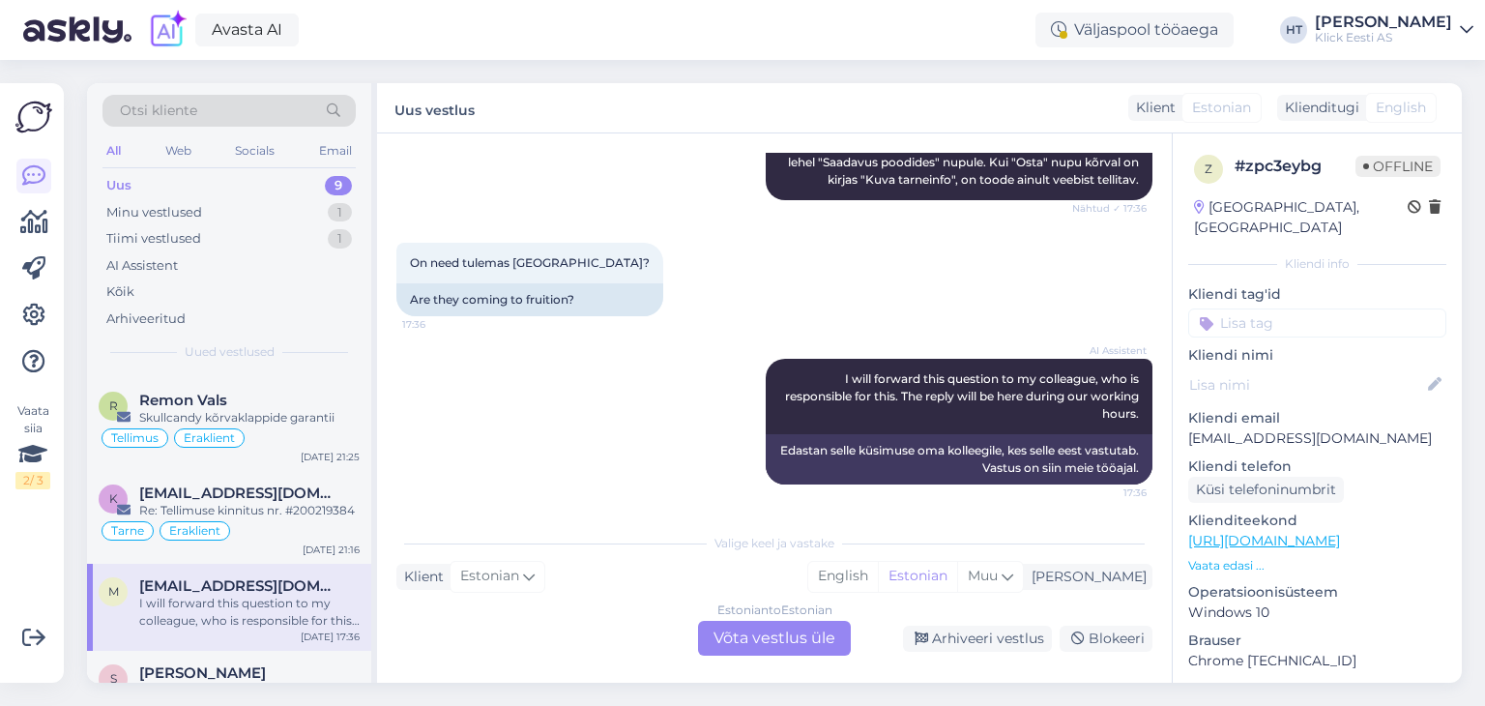
click at [213, 113] on div "Otsi kliente" at bounding box center [229, 111] width 253 height 32
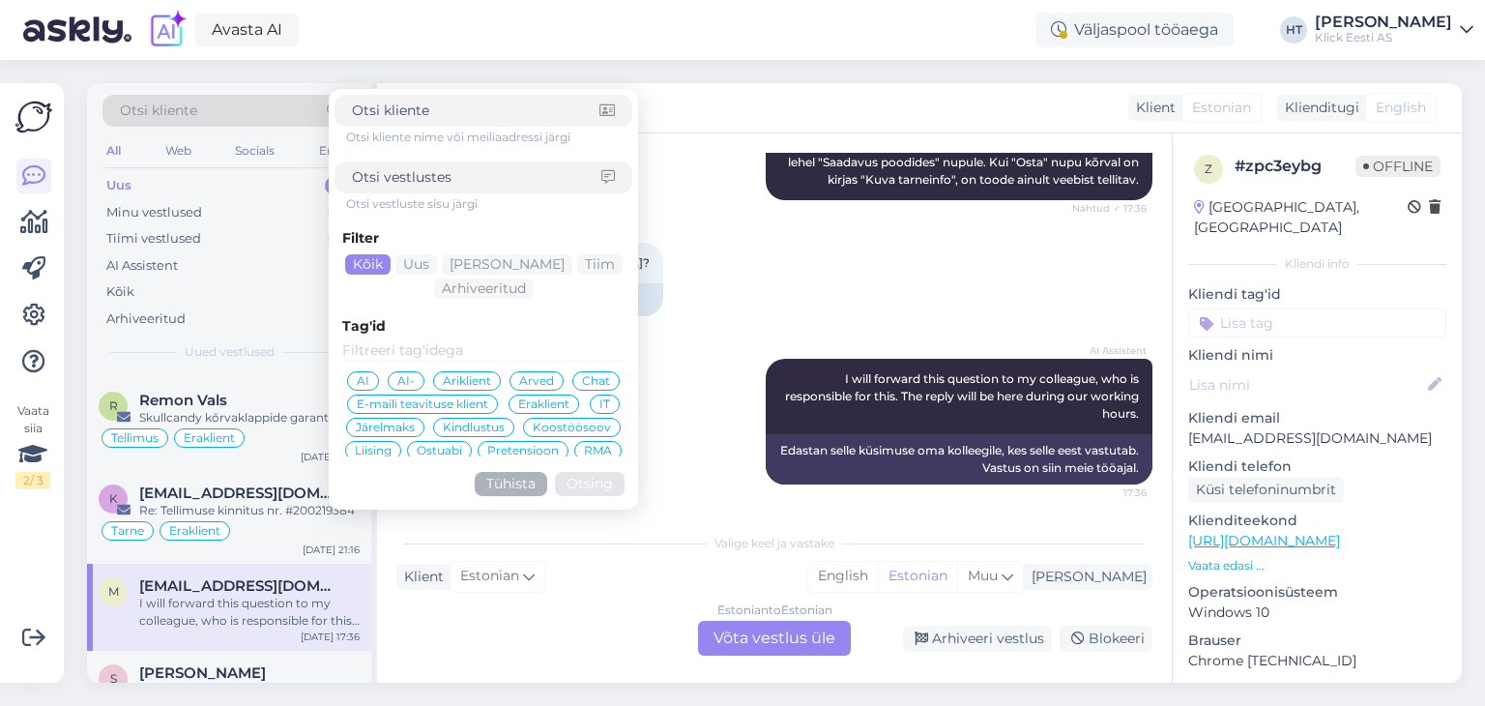
click at [391, 179] on input at bounding box center [476, 177] width 249 height 20
type input "soovitud"
click button "Otsing" at bounding box center [590, 484] width 70 height 24
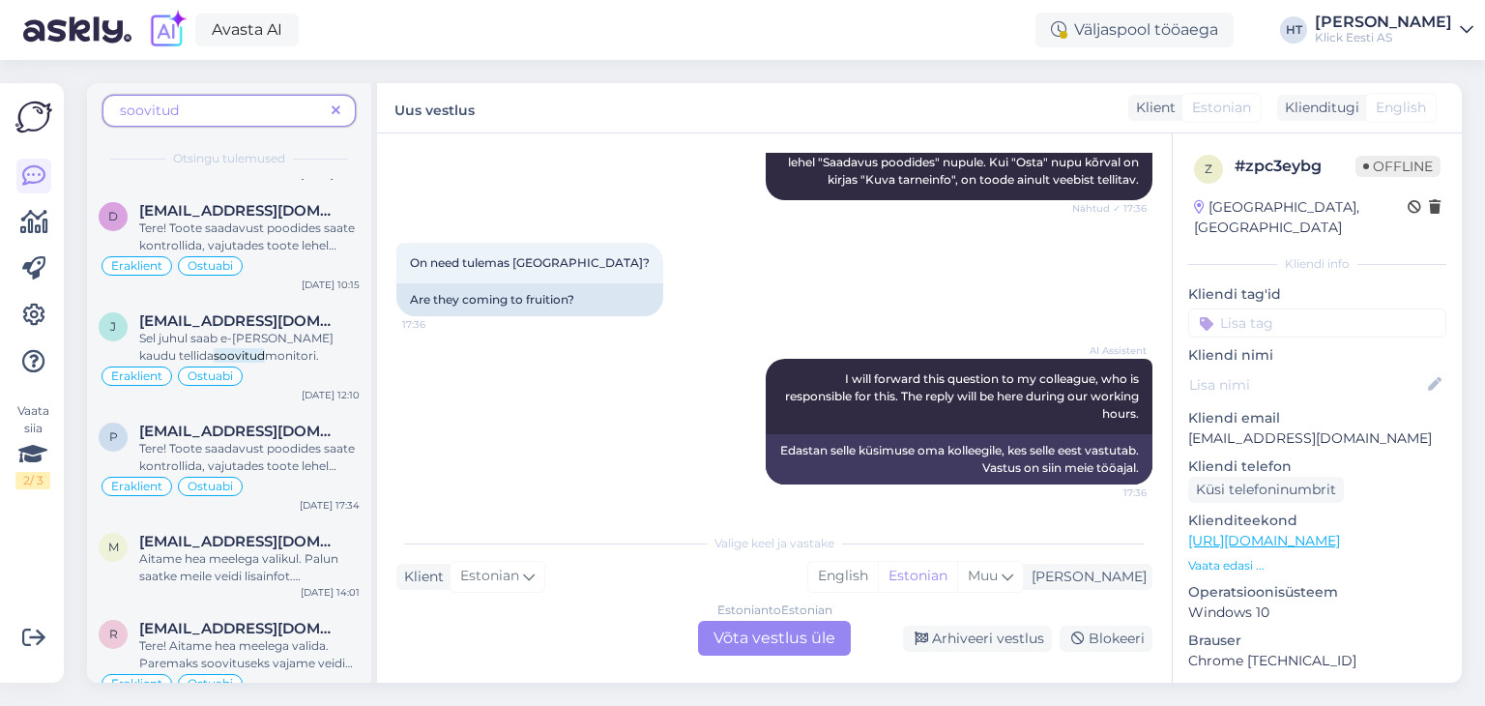
scroll to position [915, 0]
click at [317, 451] on div "Tere! Toote saadavust poodides saate kontrollida, vajutades toote lehel "Saadav…" at bounding box center [249, 455] width 220 height 35
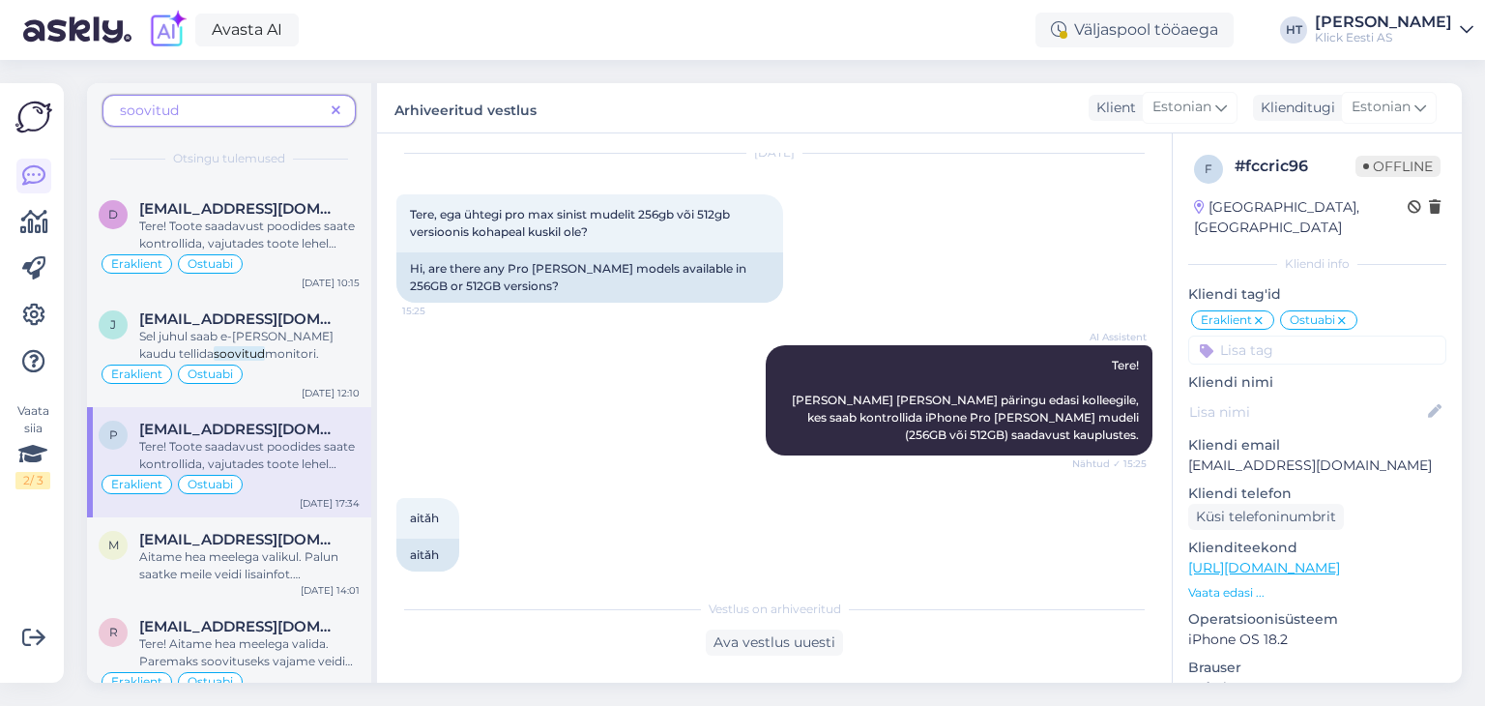
scroll to position [1377, 0]
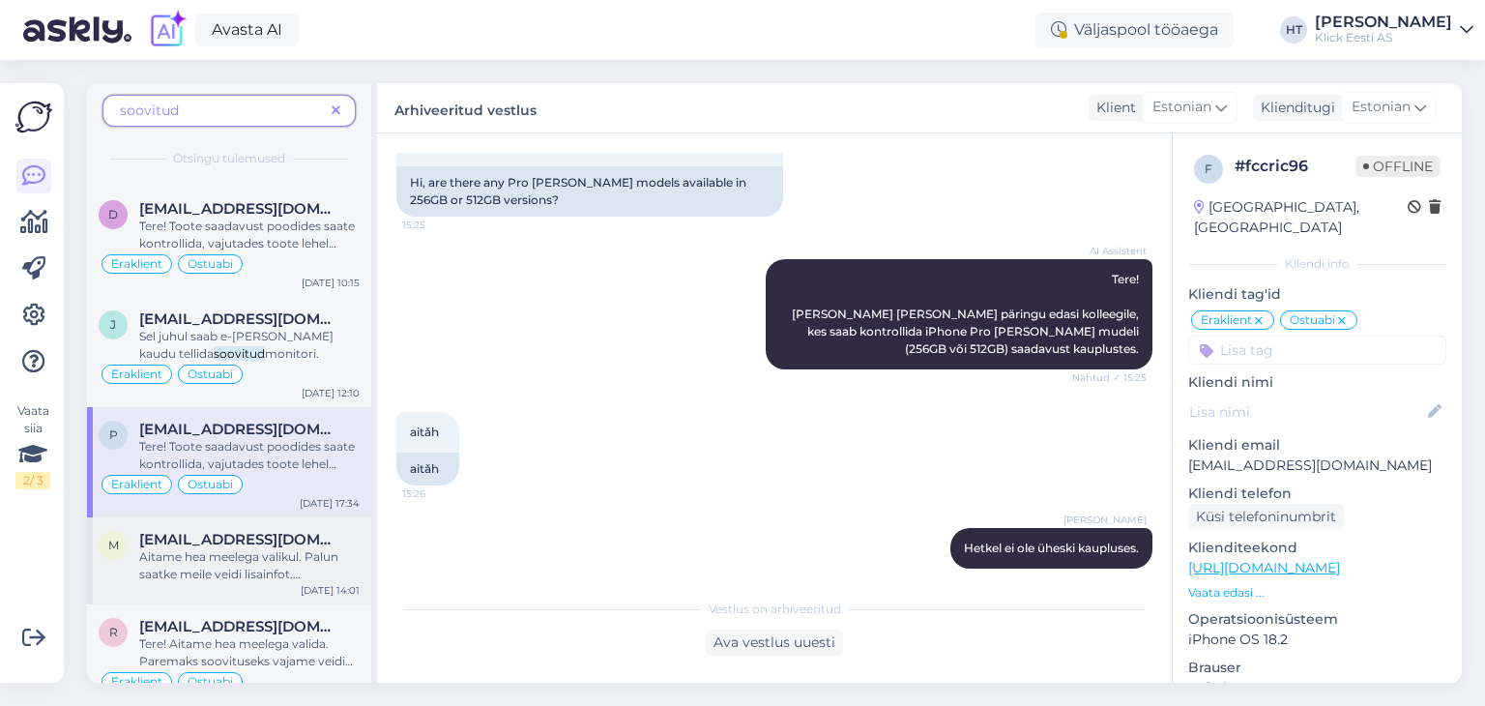
click at [282, 559] on div "Aitame hea meelega valikul. Palun saatke meile veidi lisainfot. Mille jaoks soo…" at bounding box center [249, 565] width 220 height 35
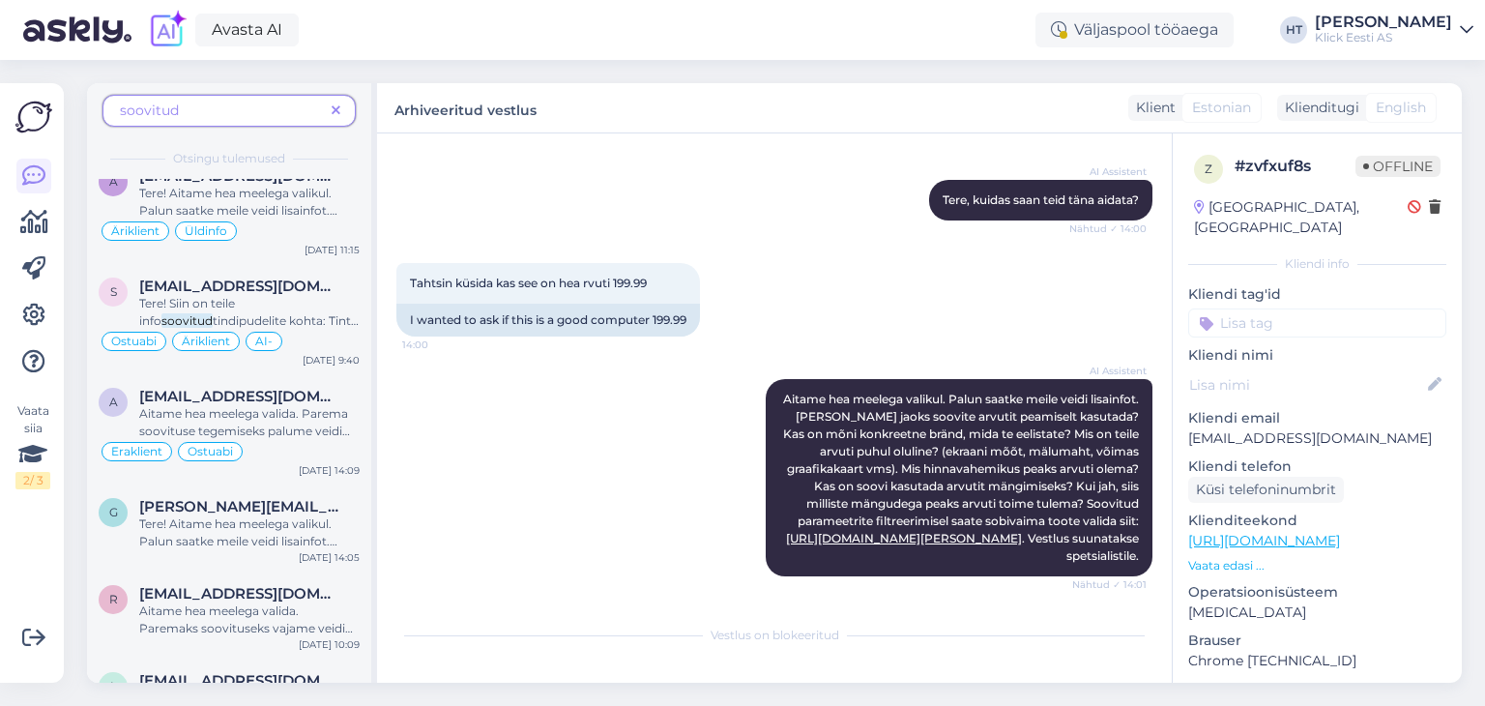
scroll to position [0, 0]
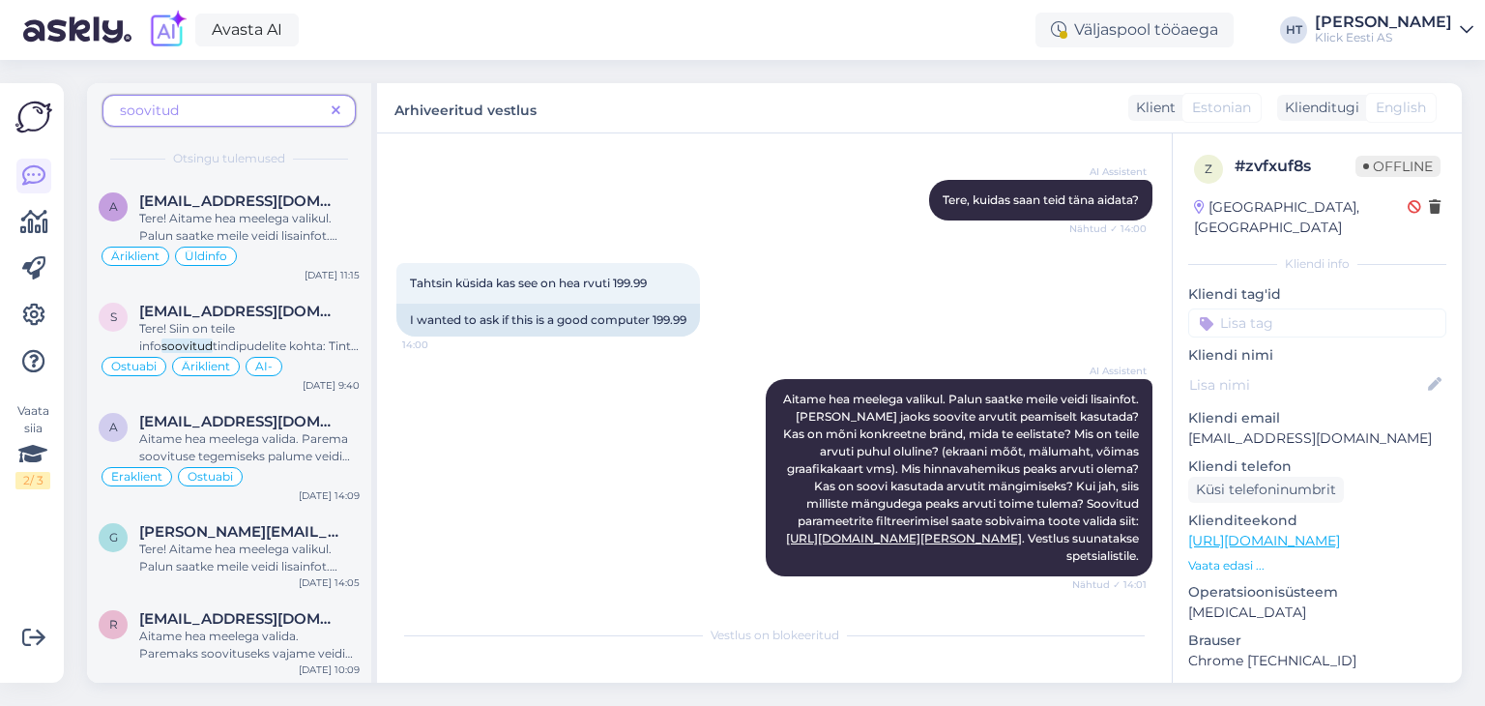
click at [209, 112] on span "soovitud" at bounding box center [222, 111] width 204 height 20
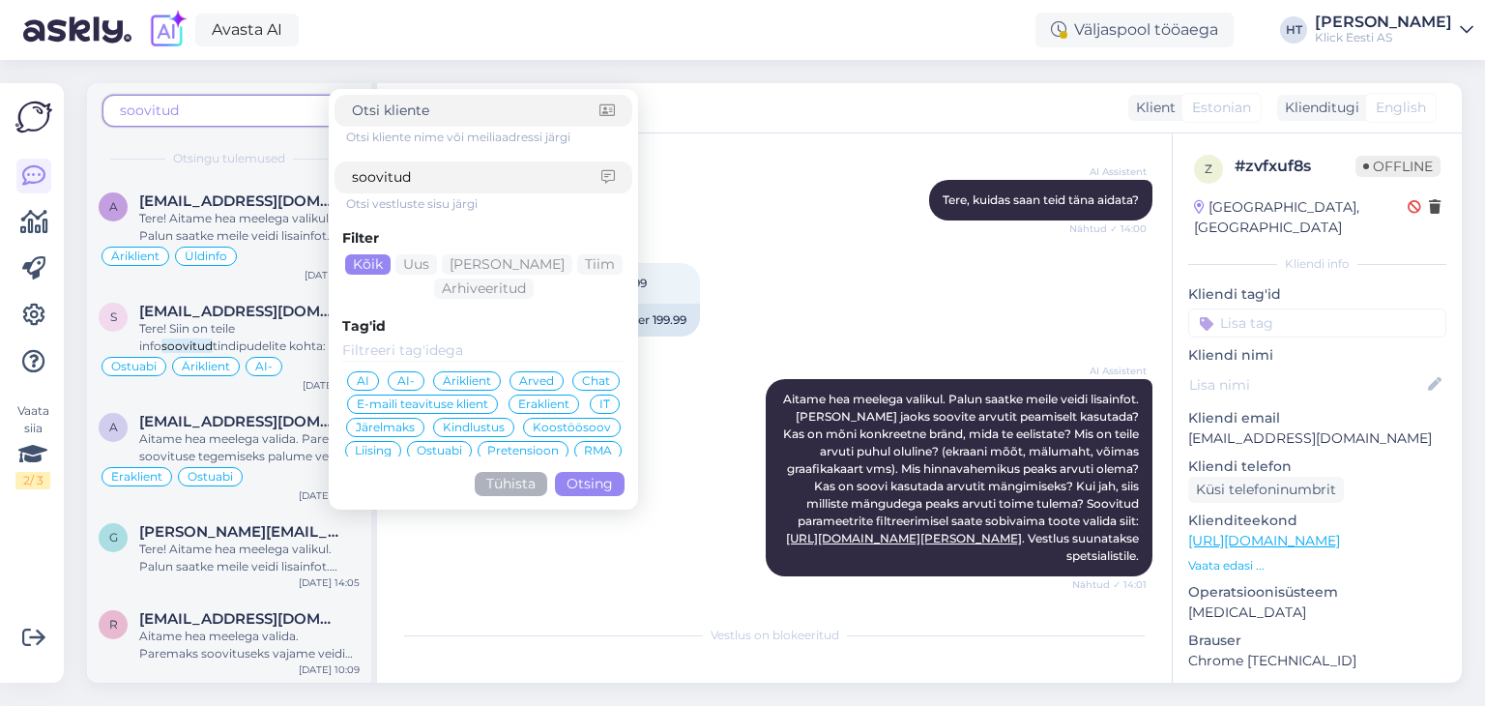
click at [426, 177] on input "soovitud" at bounding box center [476, 177] width 249 height 20
type input "s"
type input "valida tarnet"
click button "Otsing" at bounding box center [590, 484] width 70 height 24
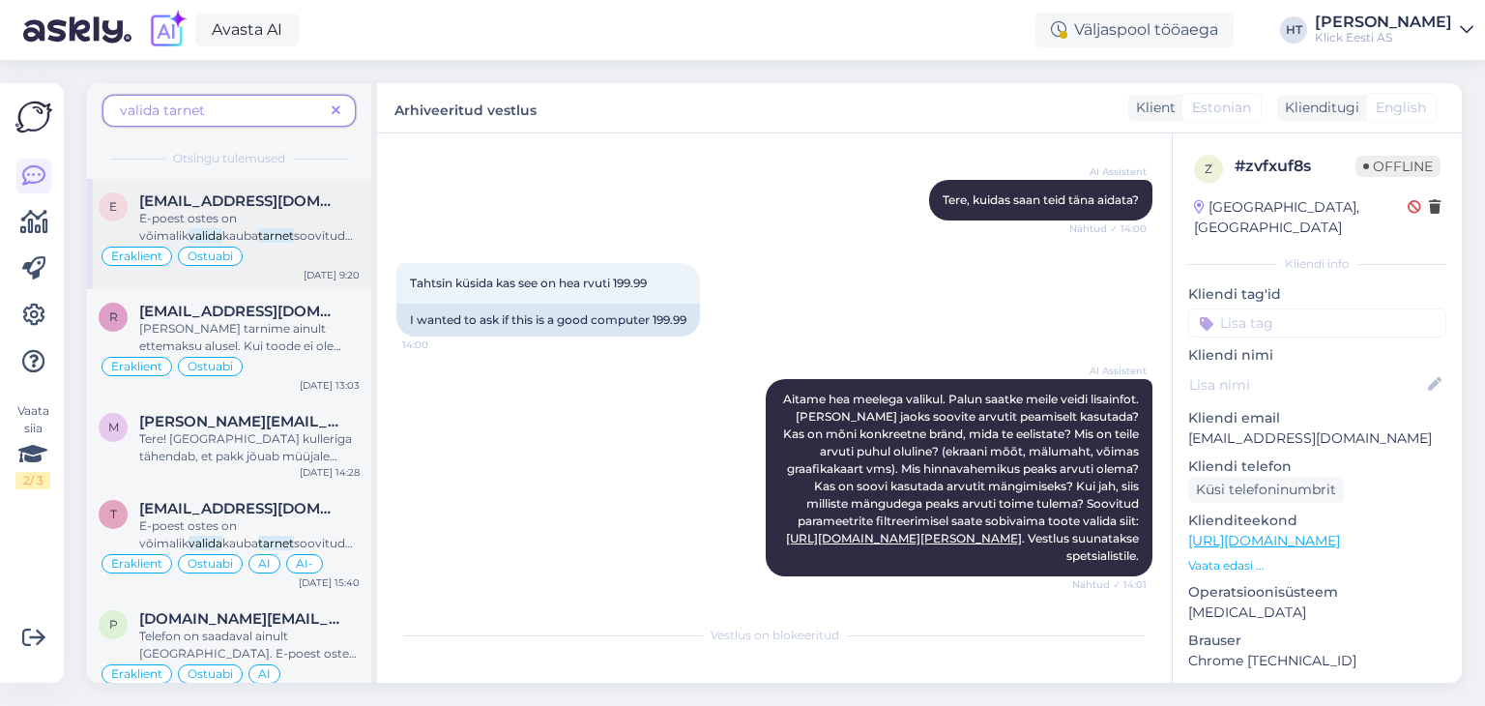
click at [222, 228] on mark "valida" at bounding box center [206, 235] width 34 height 15
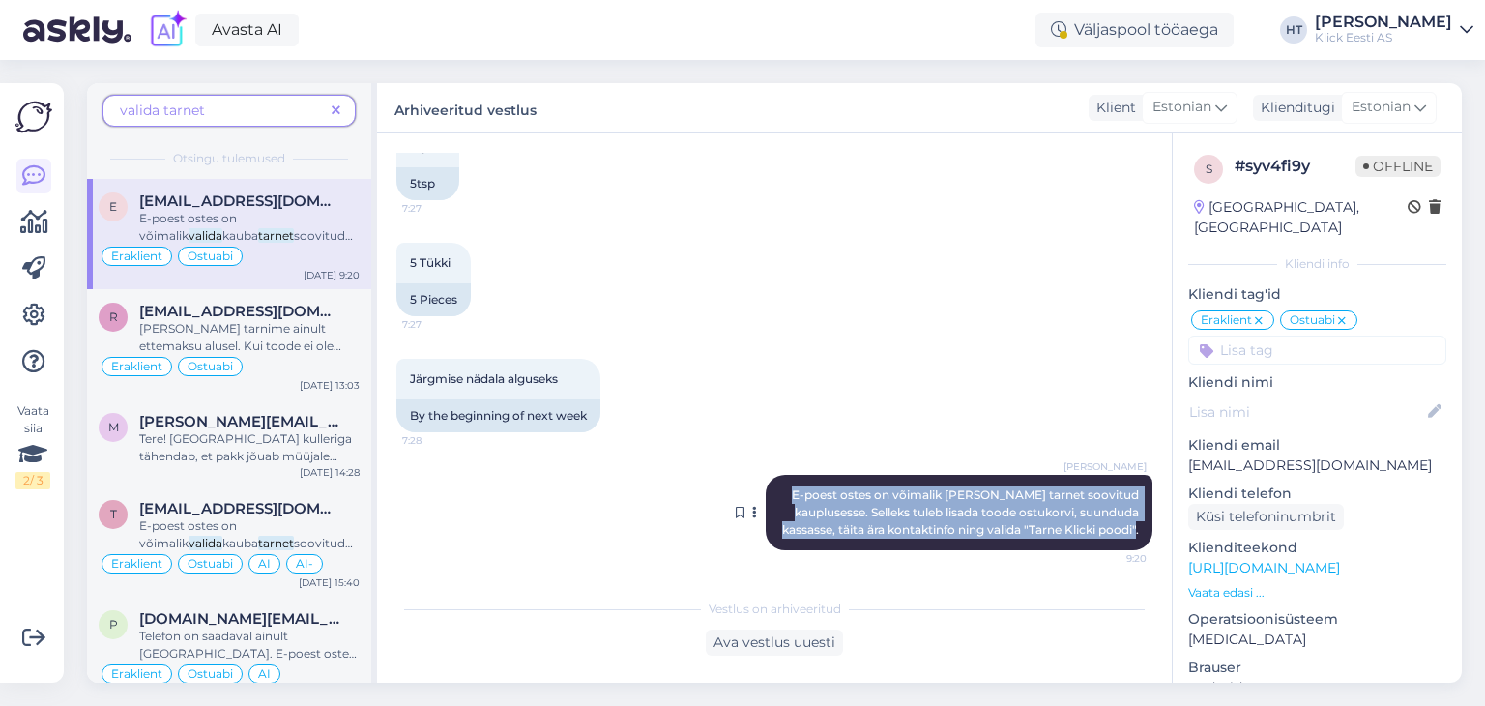
drag, startPoint x: 805, startPoint y: 476, endPoint x: 1134, endPoint y: 534, distance: 334.8
click at [1134, 534] on div "Henri Täht E-poest ostes on võimalik valida kauba tarnet soovitud kauplusesse. …" at bounding box center [959, 512] width 387 height 75
copy span "E-poest ostes on võimalik valida kauba tarnet soovitud kauplusesse. Selleks tul…"
click at [337, 113] on icon at bounding box center [336, 111] width 9 height 14
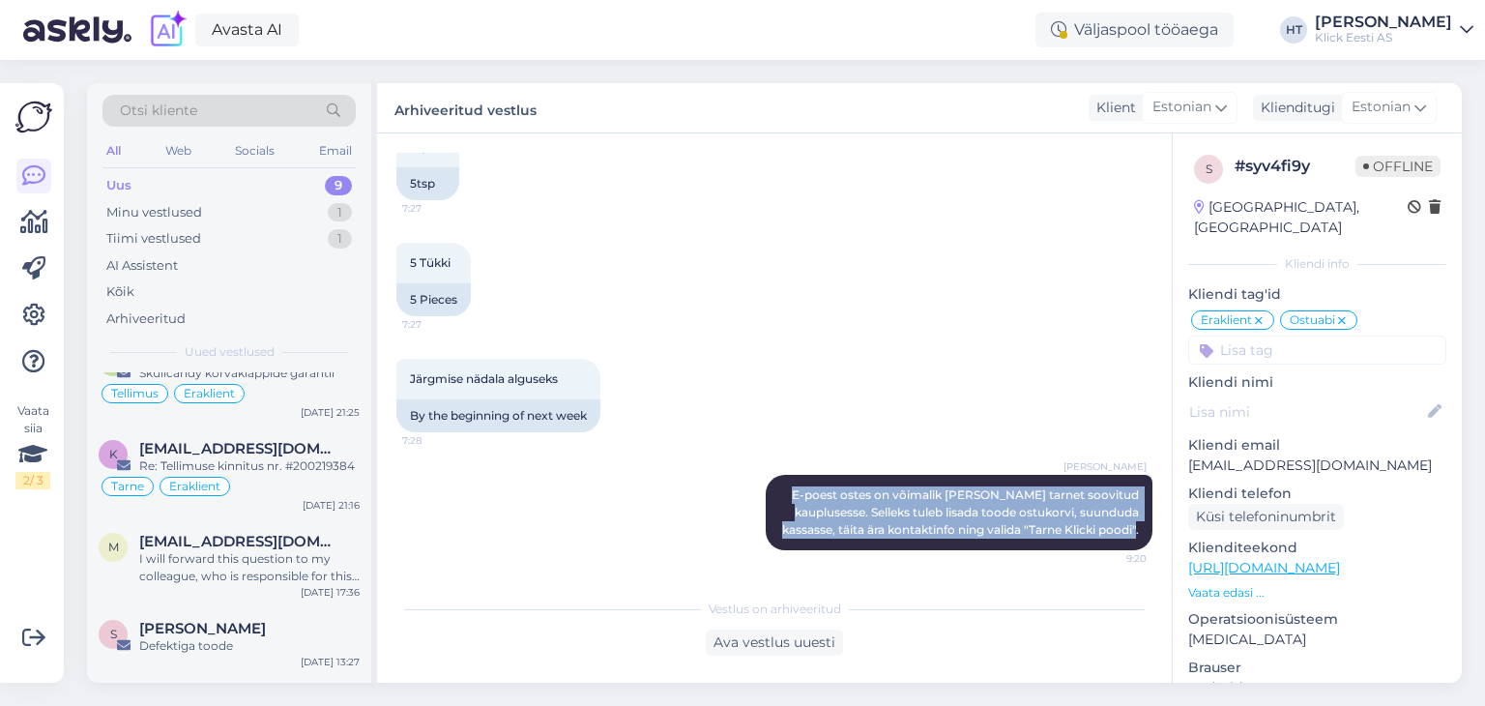
scroll to position [205, 0]
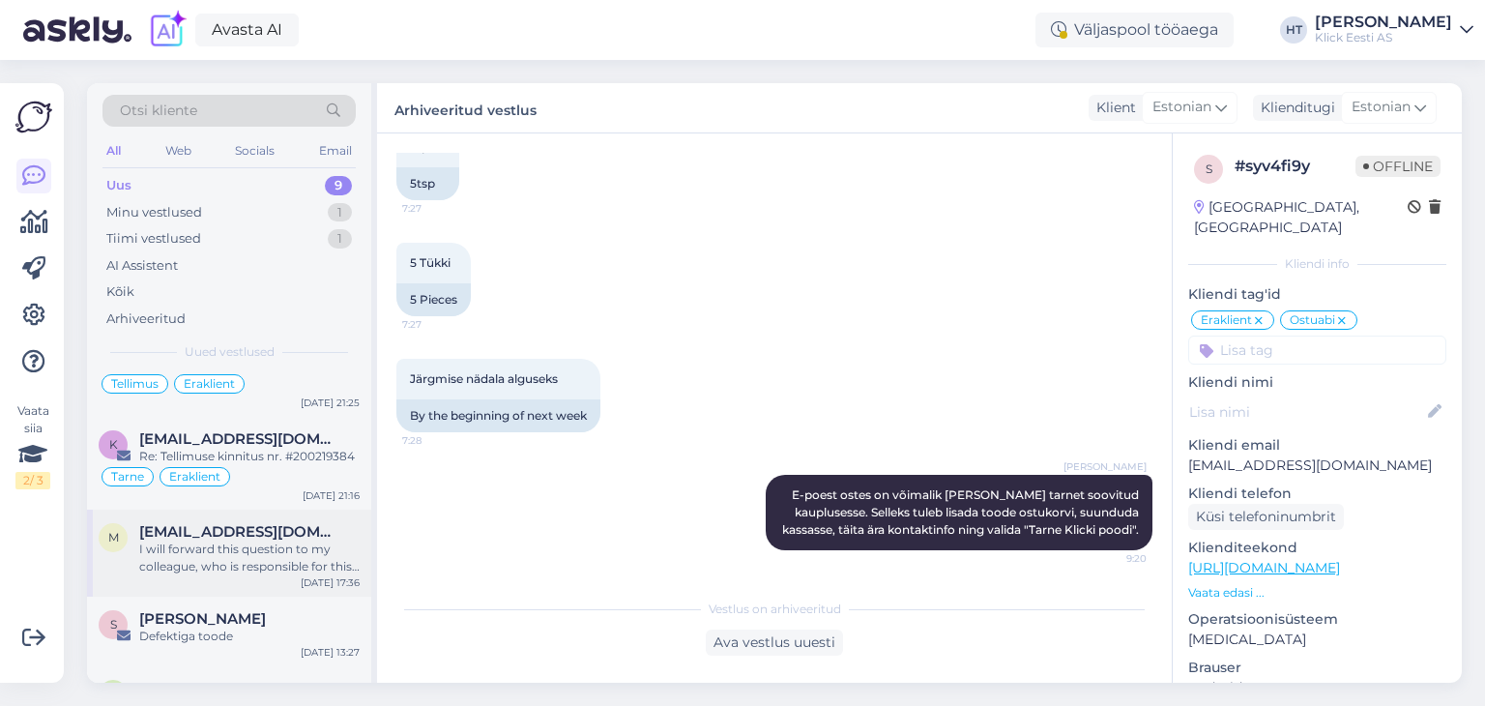
click at [266, 542] on div "I will forward this question to my colleague, who is responsible for this. The …" at bounding box center [249, 558] width 220 height 35
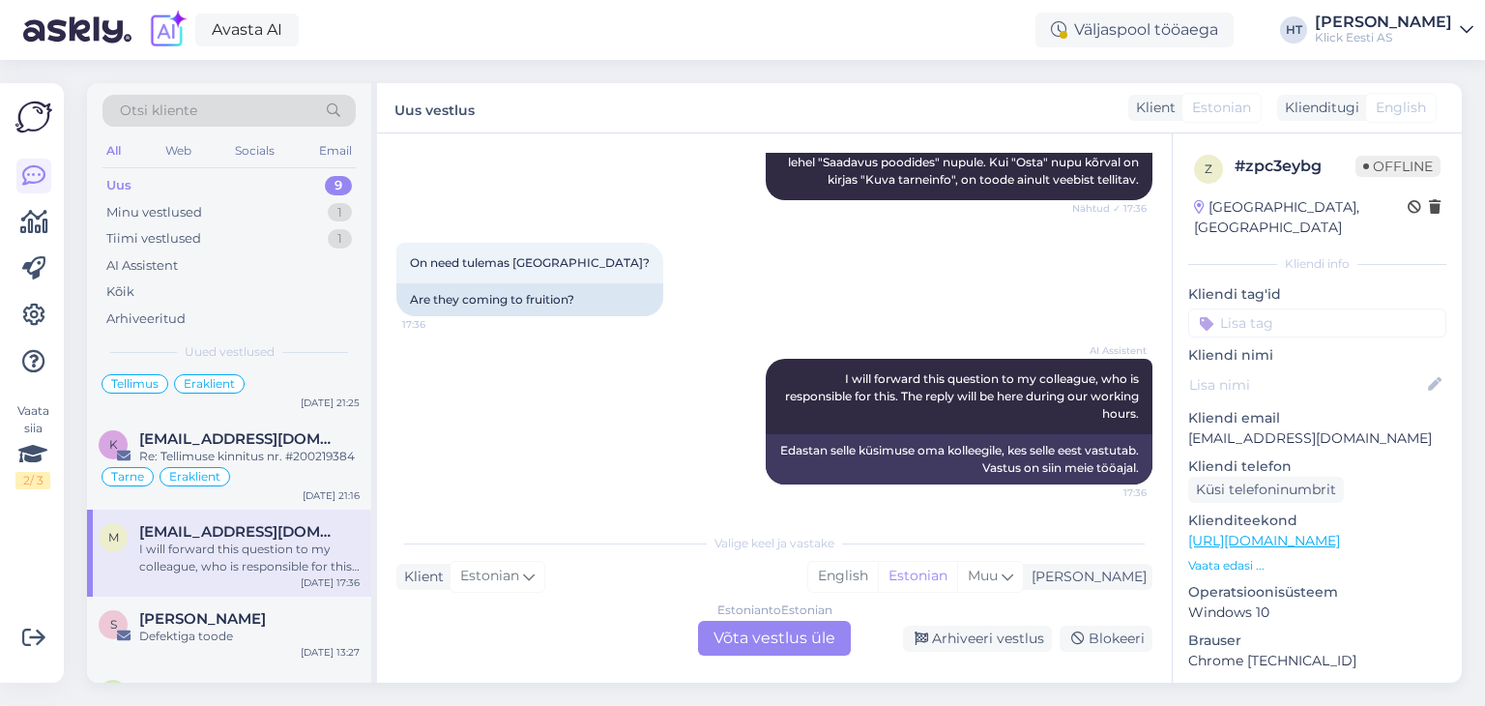
click at [802, 643] on div "Estonian to Estonian Võta vestlus üle" at bounding box center [774, 638] width 153 height 35
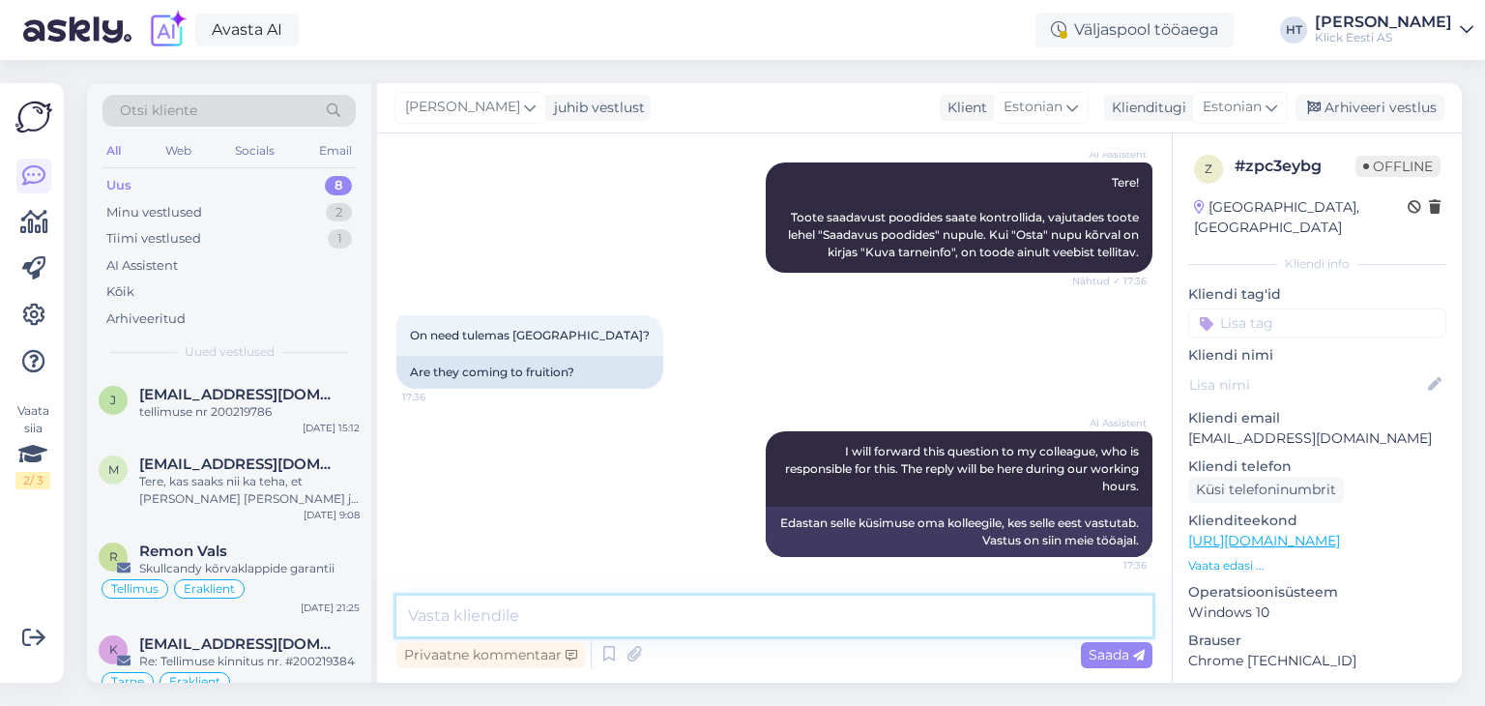
click at [737, 607] on textarea at bounding box center [774, 616] width 756 height 41
paste textarea "E-poest ostes on võimalik valida kauba tarnet soovitud kauplusesse. Selleks tul…"
type textarea "E-poest ostes on võimalik valida kauba tarnet soovitud kauplusesse. Selleks tul…"
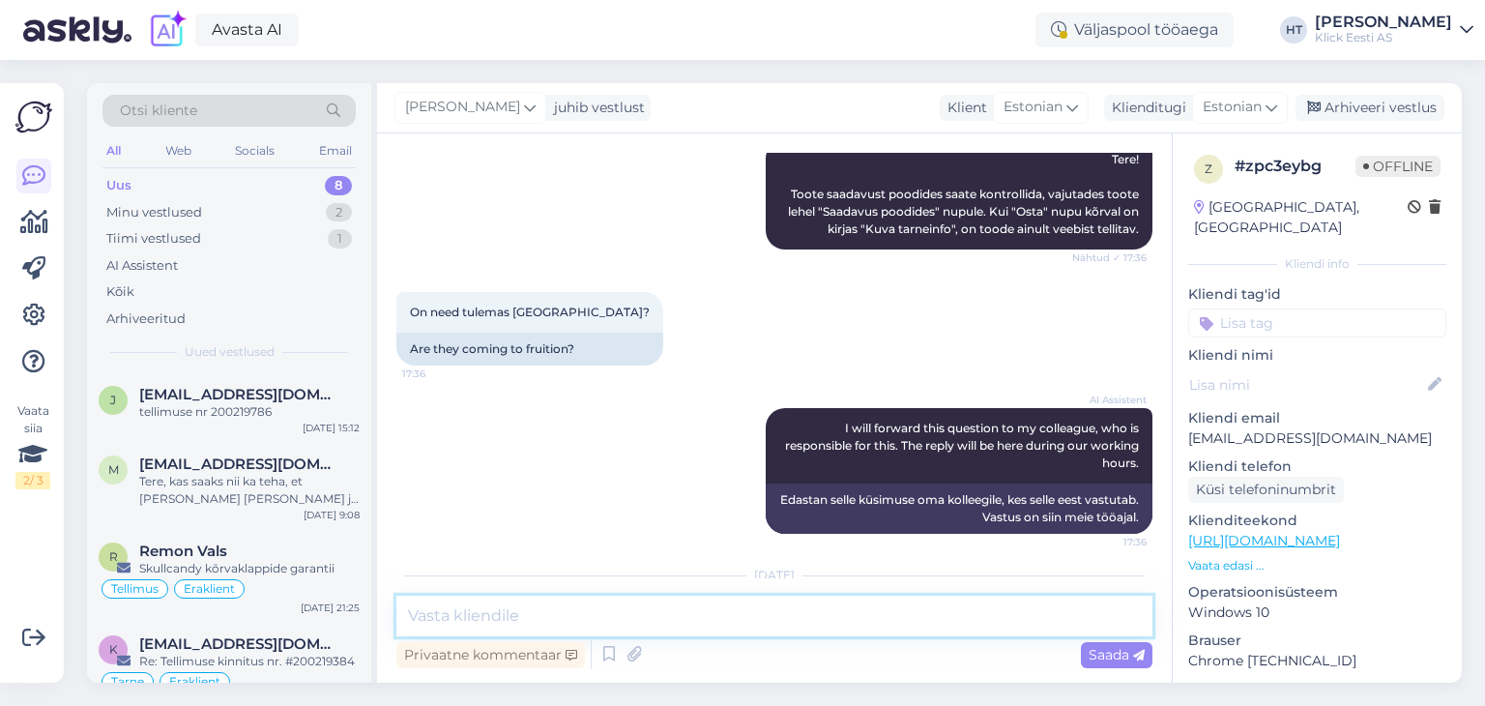
scroll to position [385, 0]
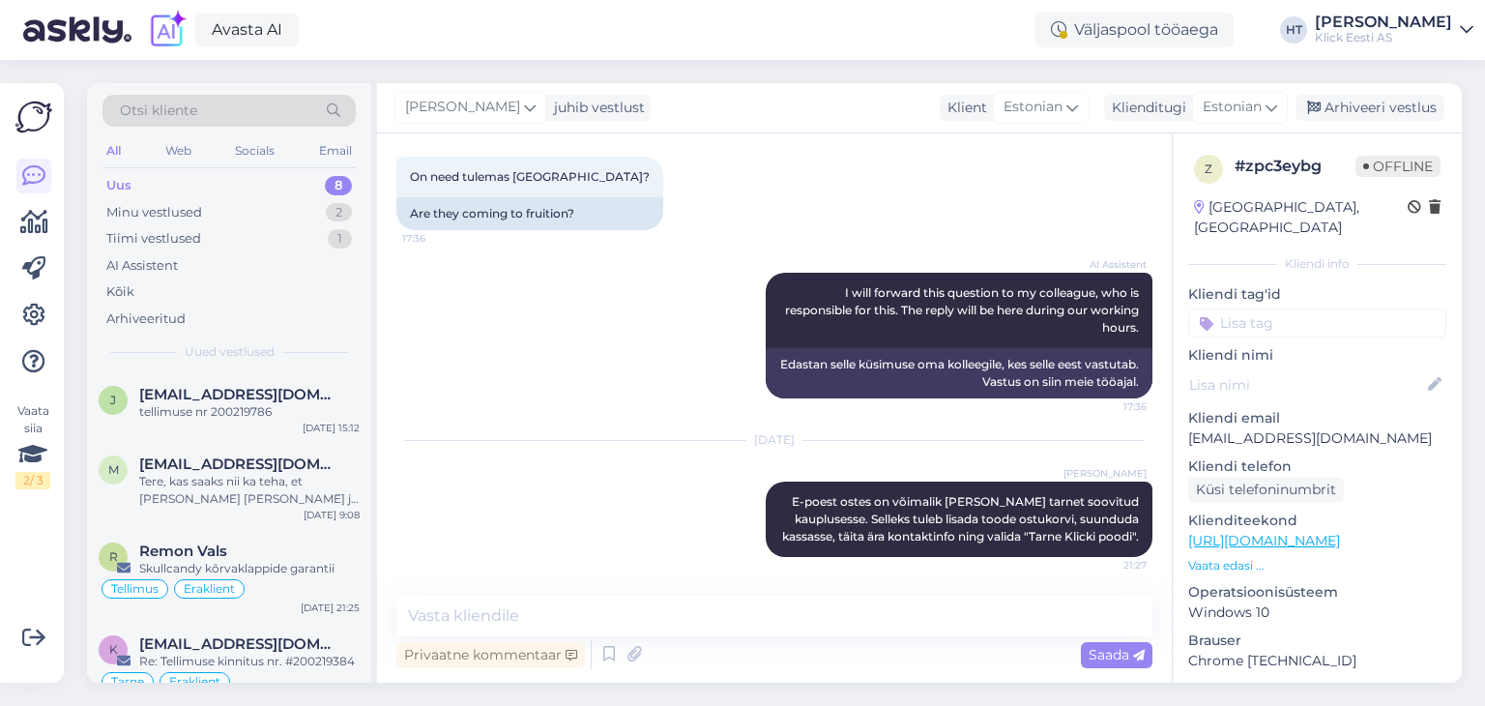
click at [1270, 308] on input at bounding box center [1317, 322] width 258 height 29
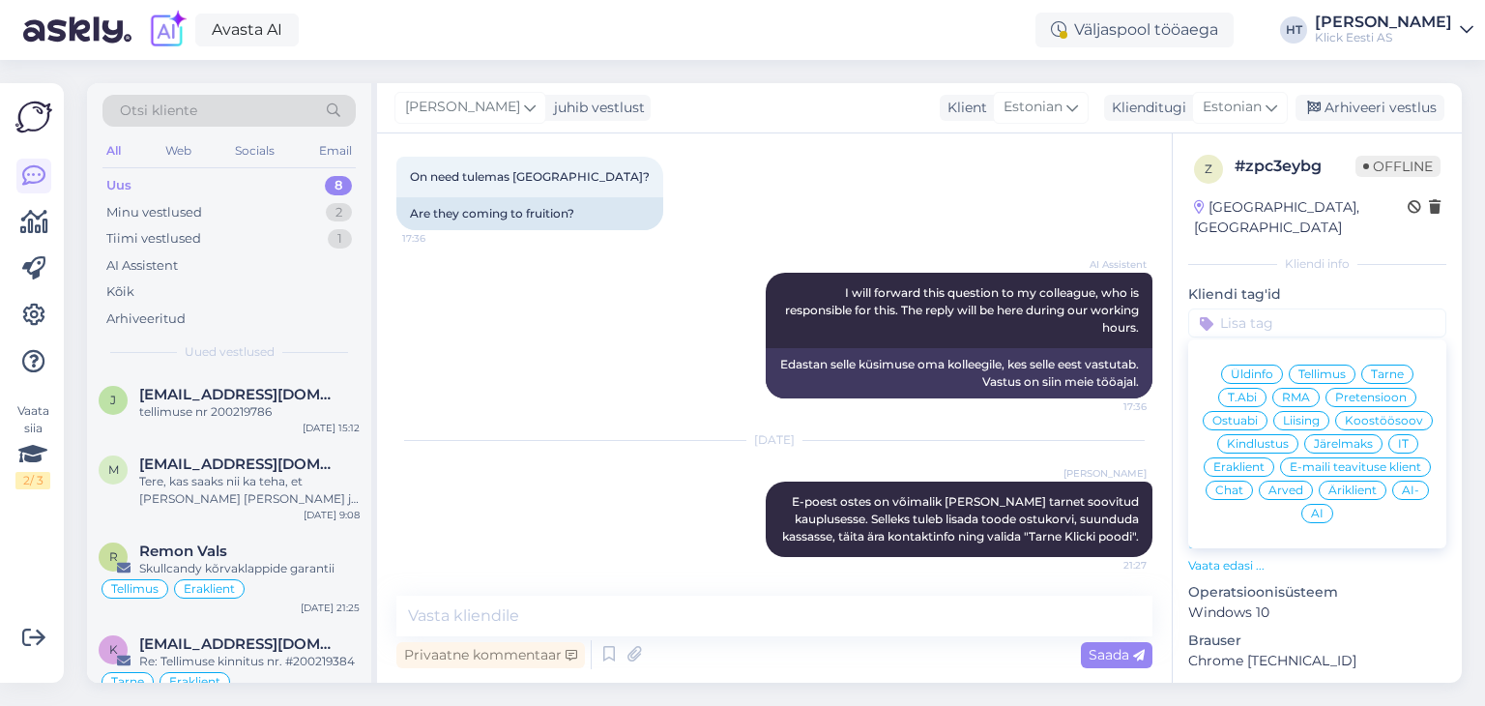
click at [1258, 415] on span "Ostuabi" at bounding box center [1235, 421] width 45 height 12
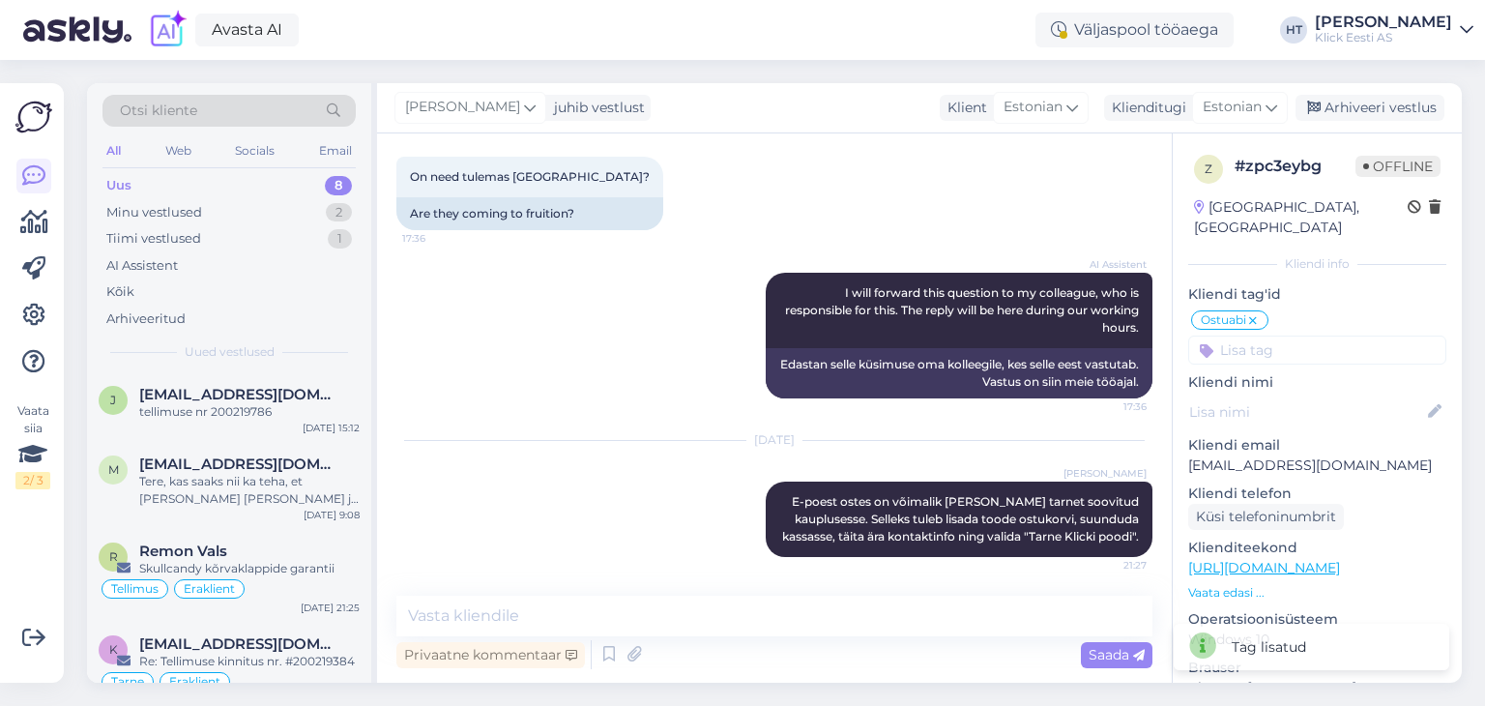
click at [1288, 336] on input at bounding box center [1317, 350] width 258 height 29
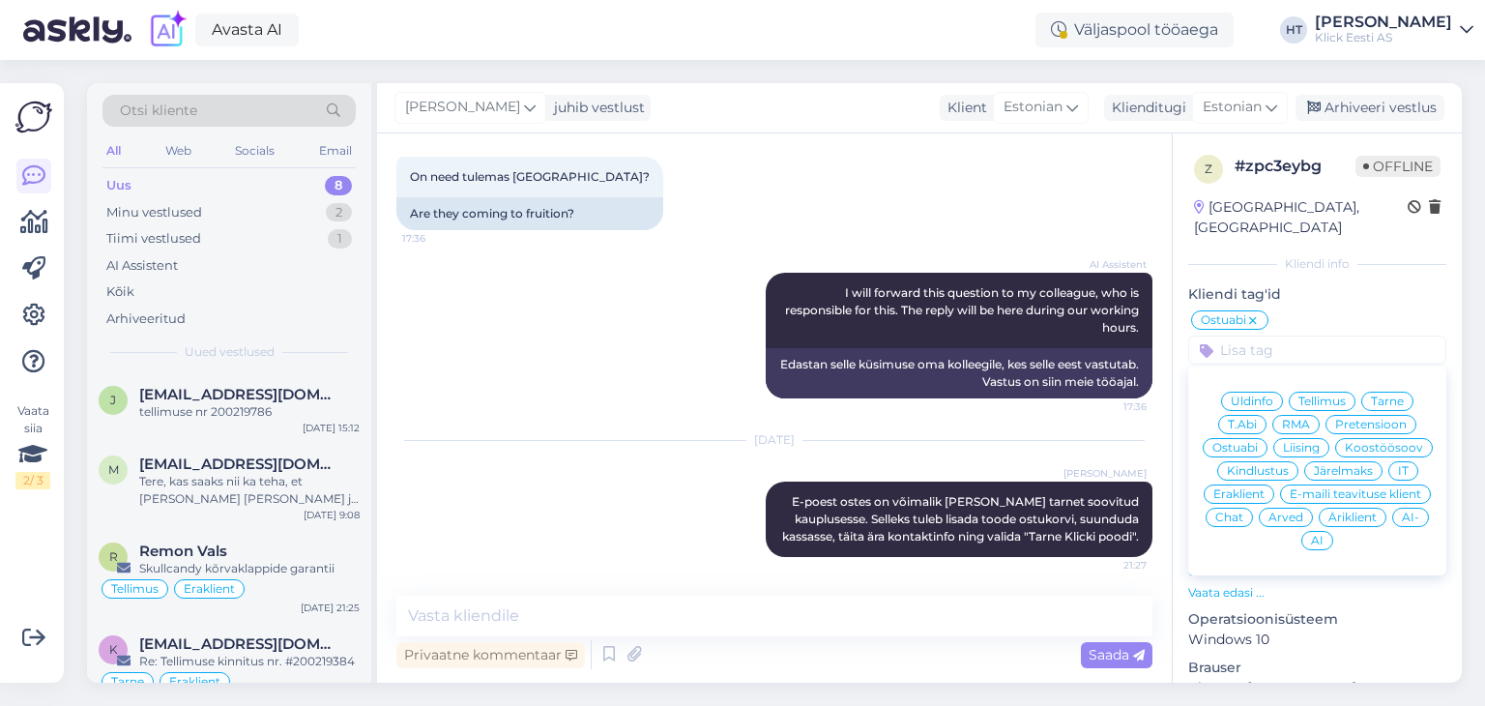
click at [1265, 488] on span "Eraklient" at bounding box center [1239, 494] width 51 height 12
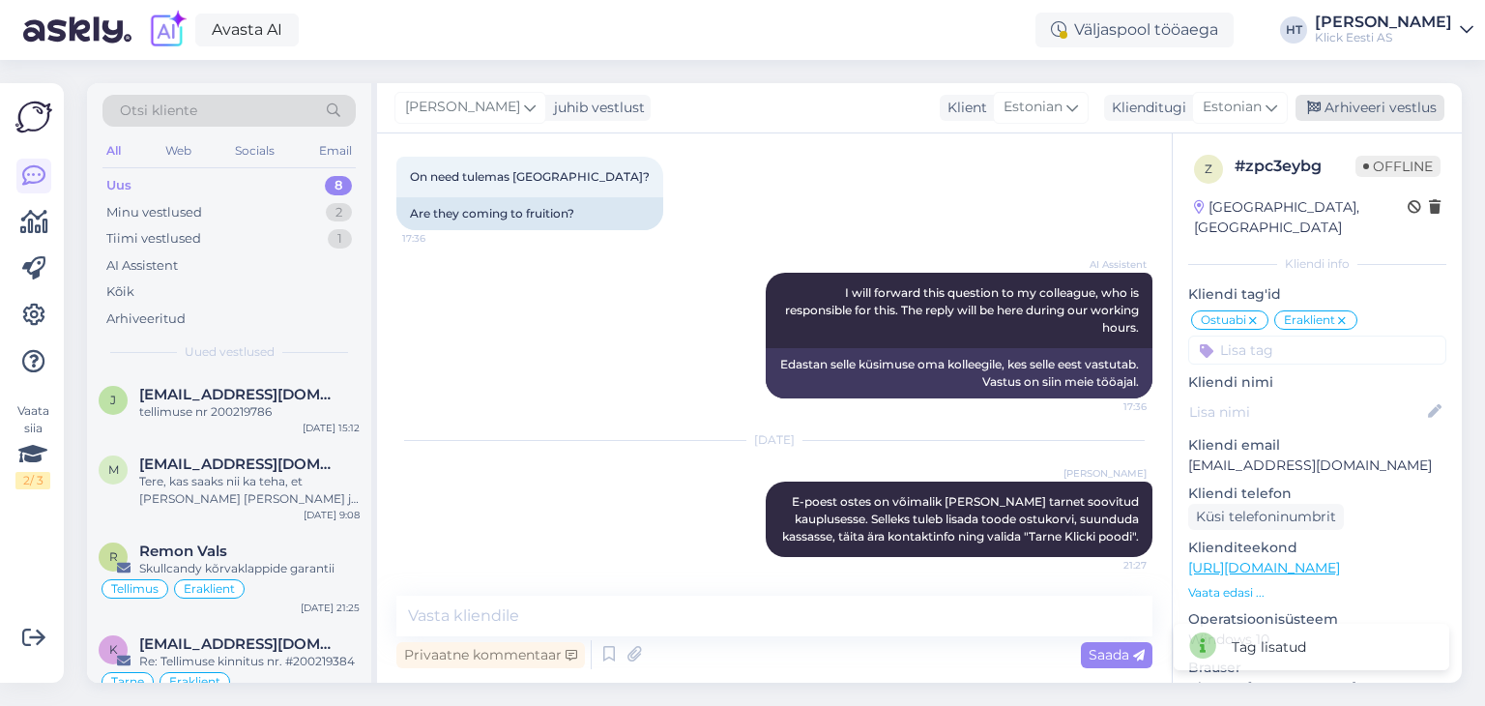
click at [1377, 112] on div "Arhiveeri vestlus" at bounding box center [1370, 108] width 149 height 26
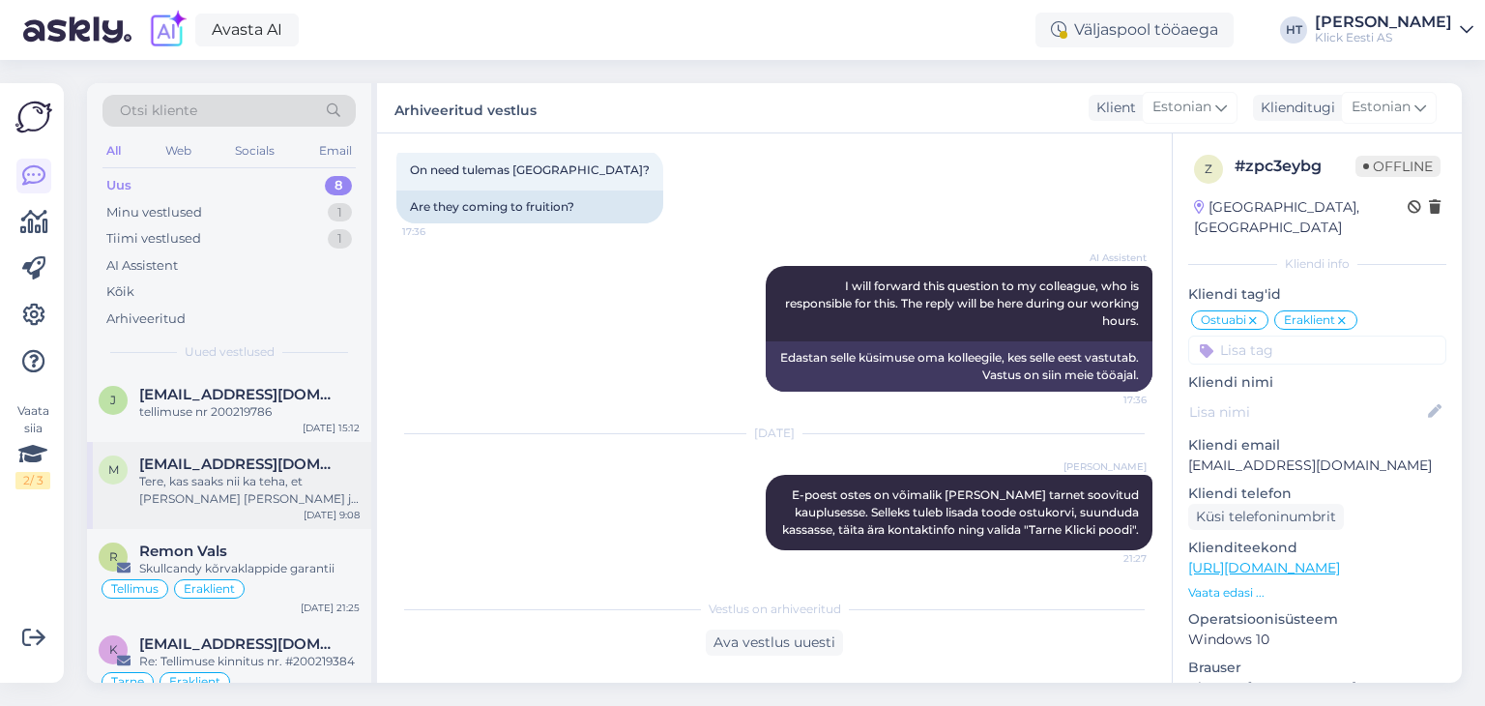
click at [293, 483] on div "Tere, kas saaks nii ka teha, et täna tellin kauba ära ja siis pannakse homme te…" at bounding box center [249, 490] width 220 height 35
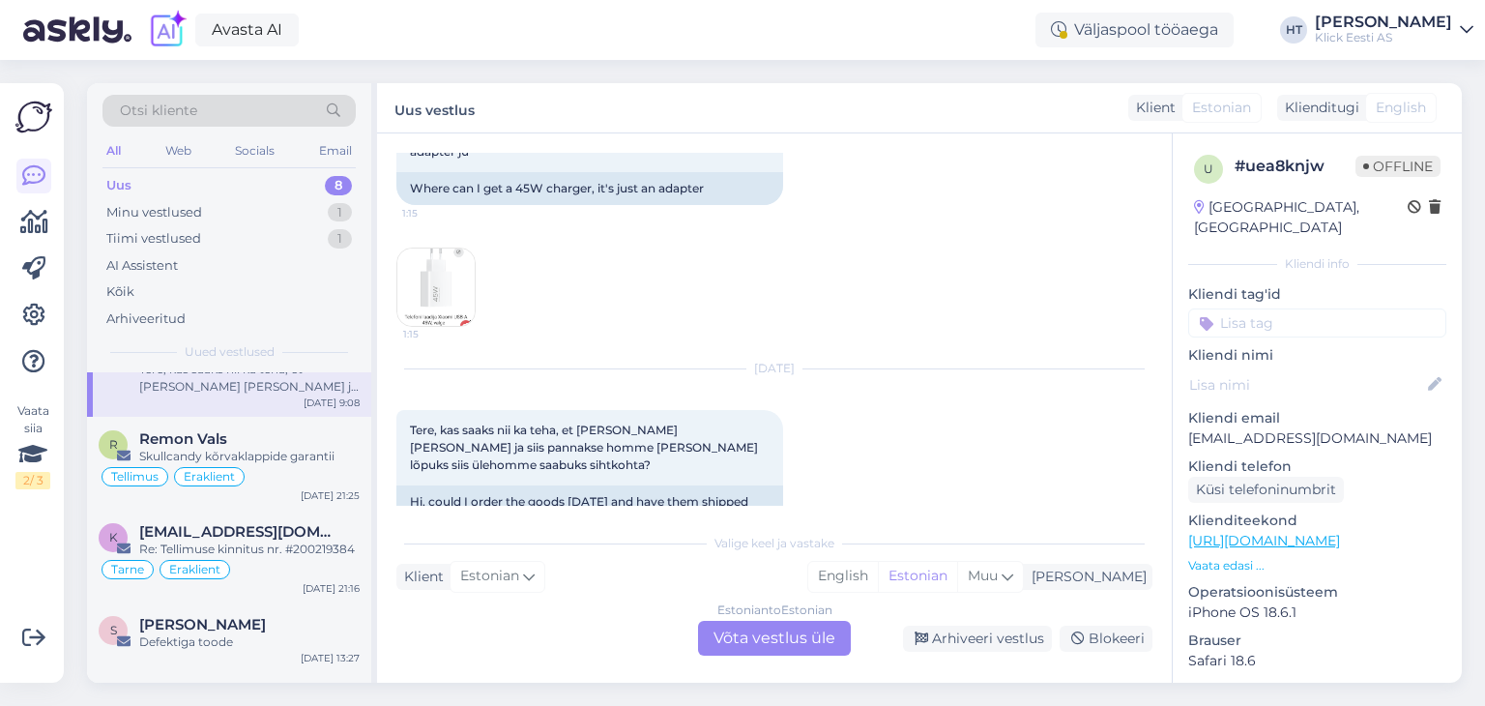
scroll to position [2736, 0]
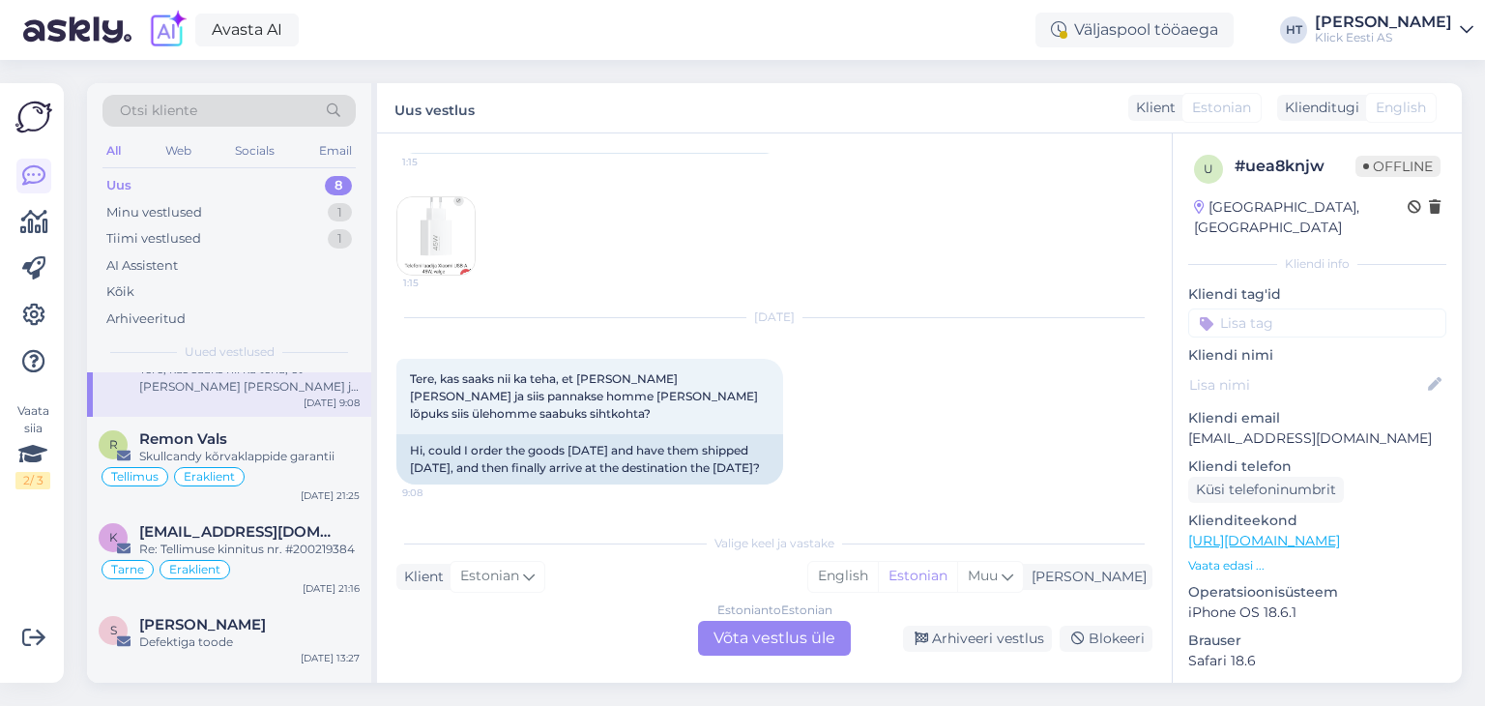
click at [446, 275] on img at bounding box center [435, 235] width 77 height 77
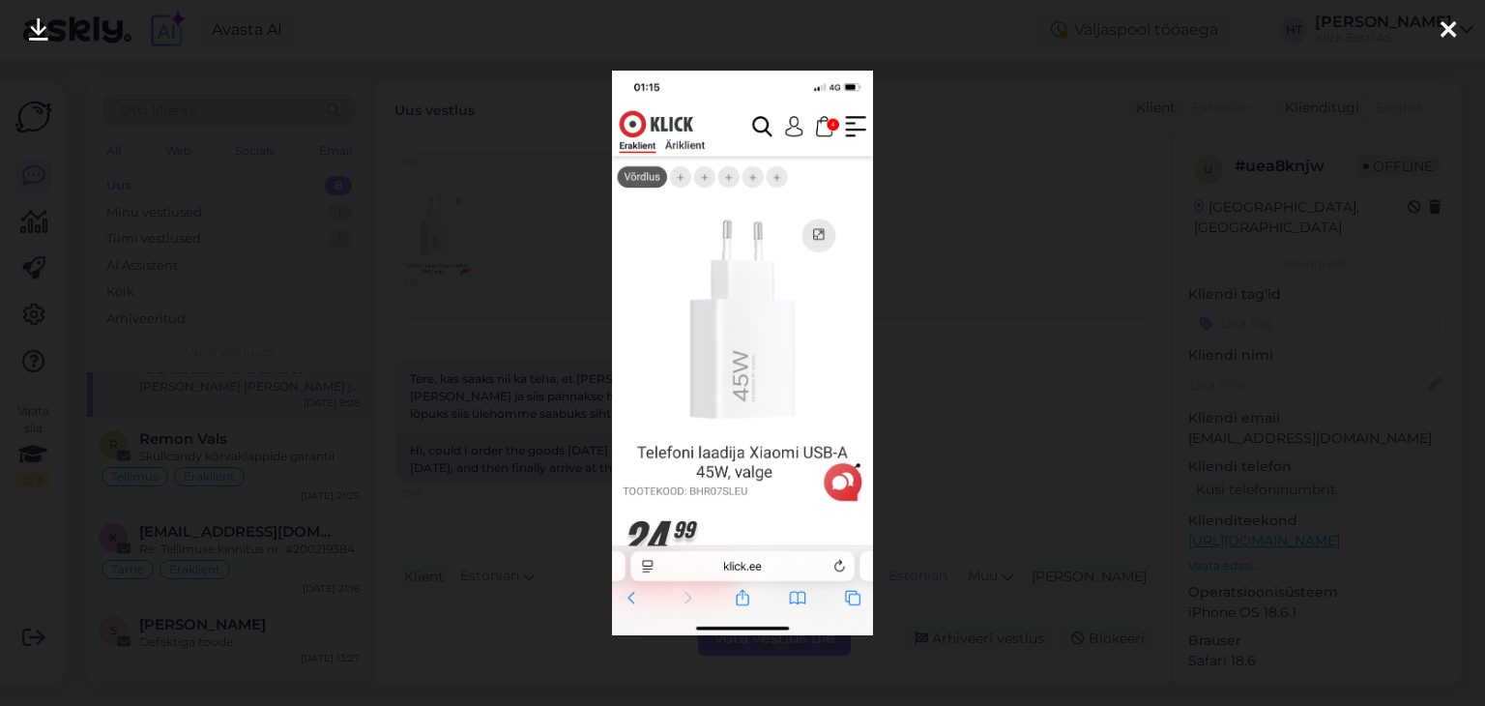
click at [584, 337] on div at bounding box center [742, 353] width 1485 height 706
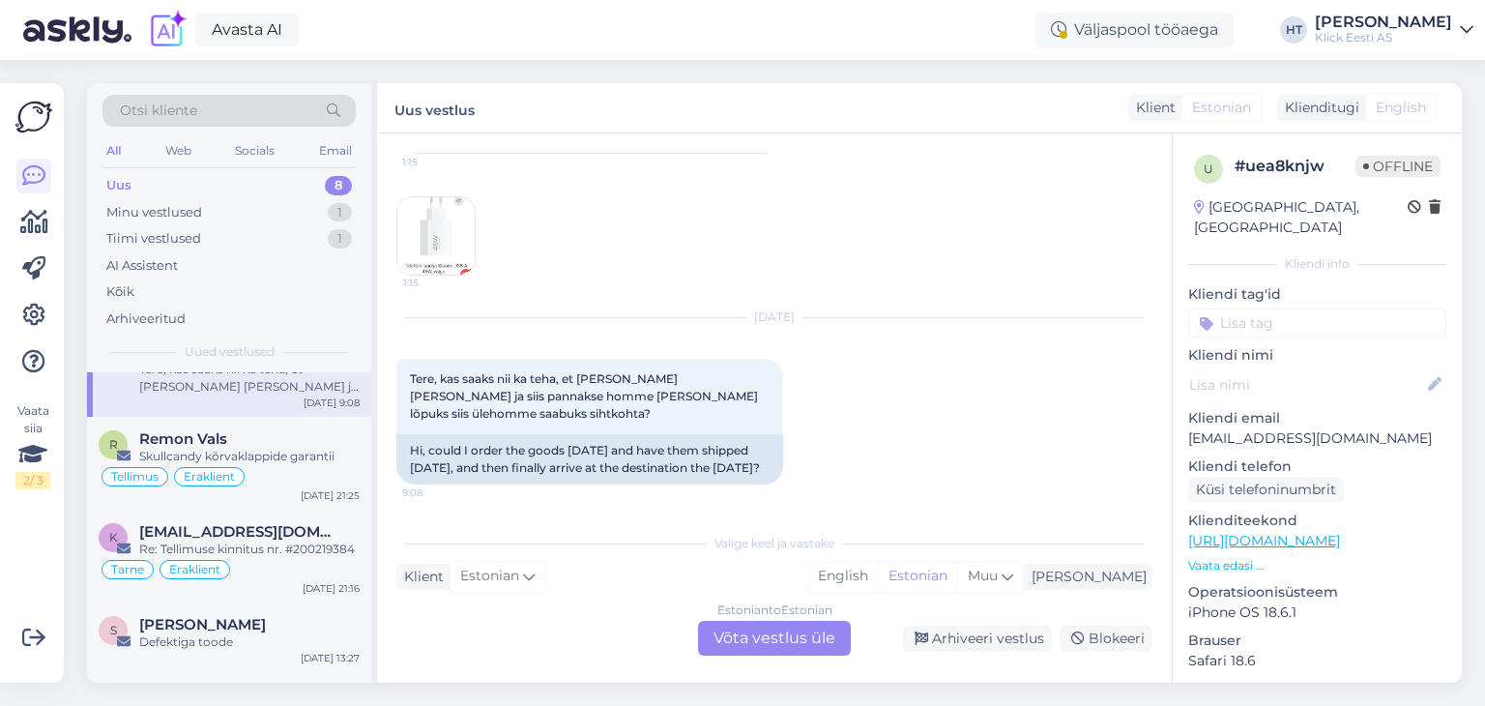
scroll to position [2734, 0]
click at [443, 275] on img at bounding box center [435, 235] width 77 height 77
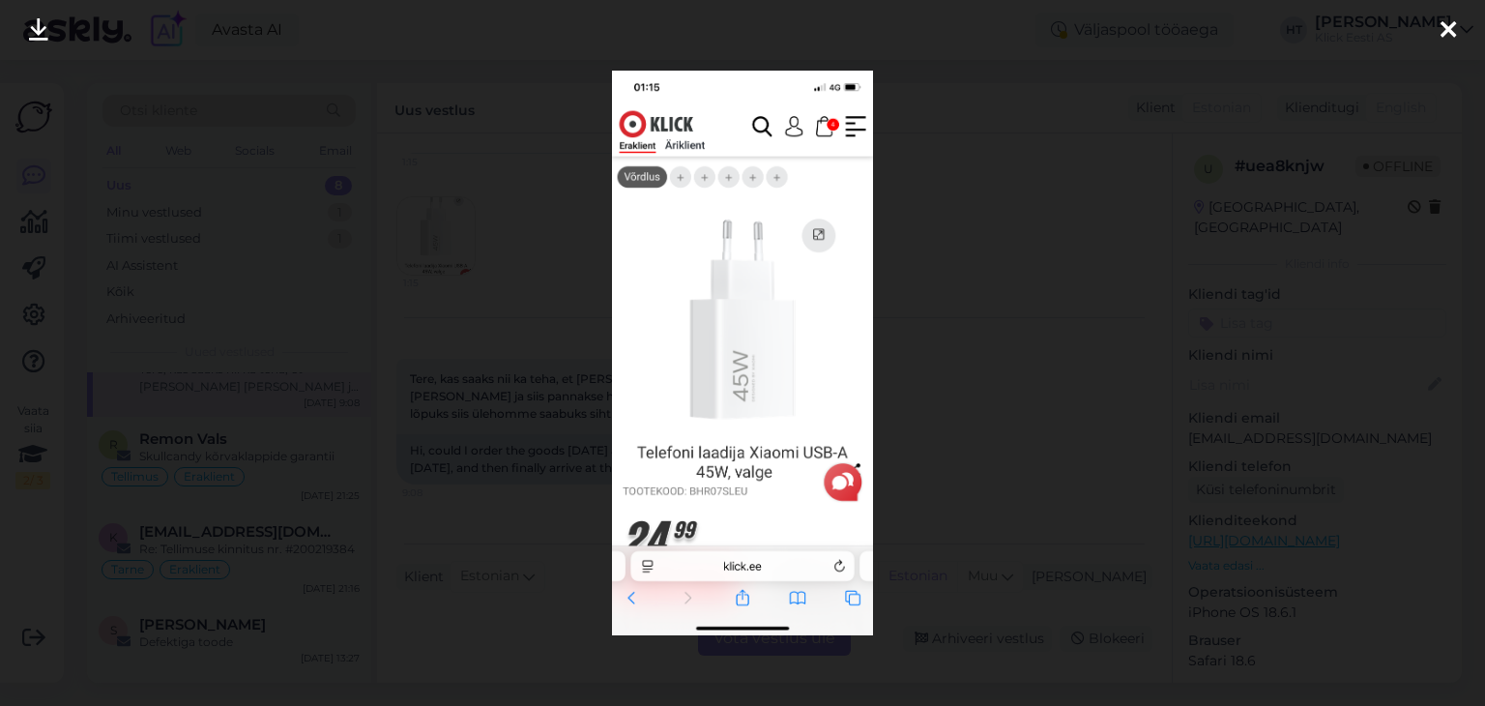
click at [576, 368] on div at bounding box center [742, 353] width 1485 height 706
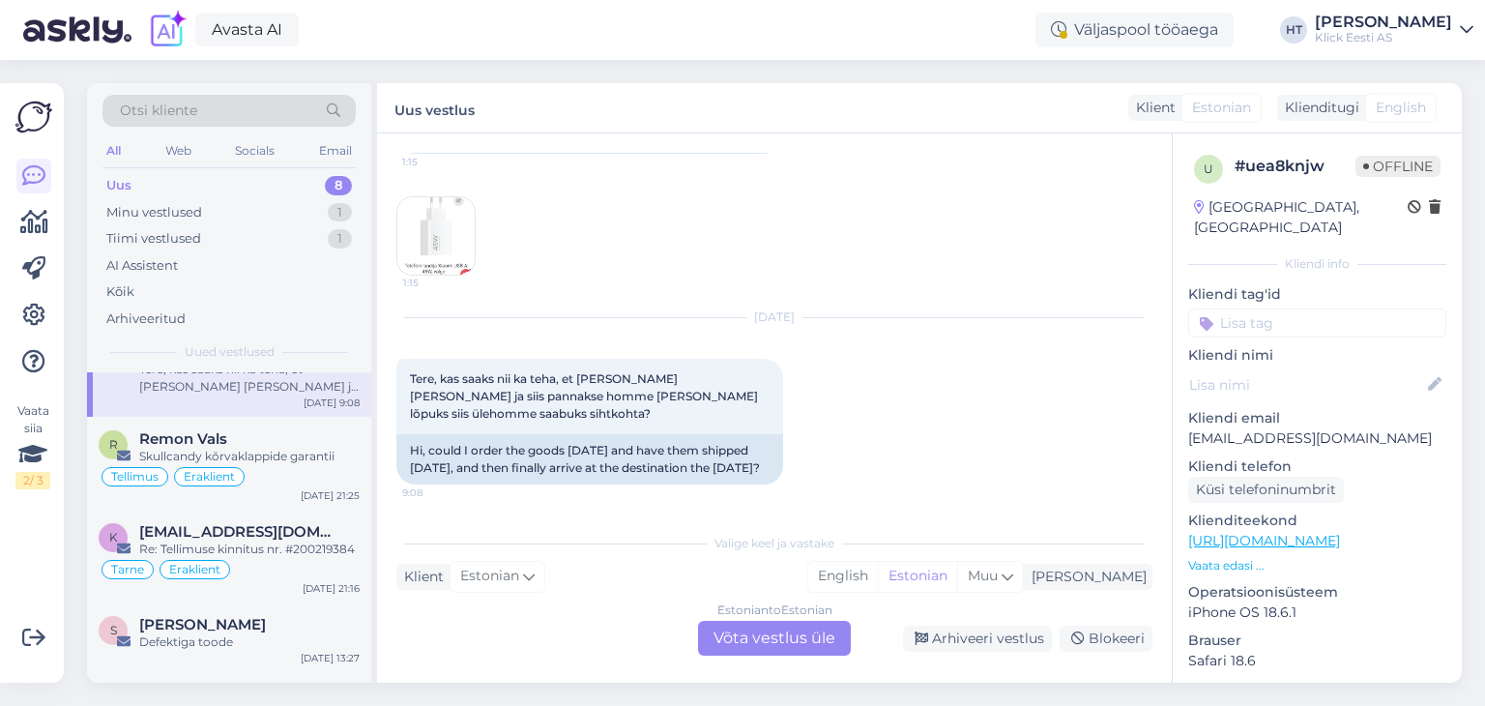
scroll to position [2868, 0]
click at [787, 634] on div "Estonian to Estonian Võta vestlus üle" at bounding box center [774, 638] width 153 height 35
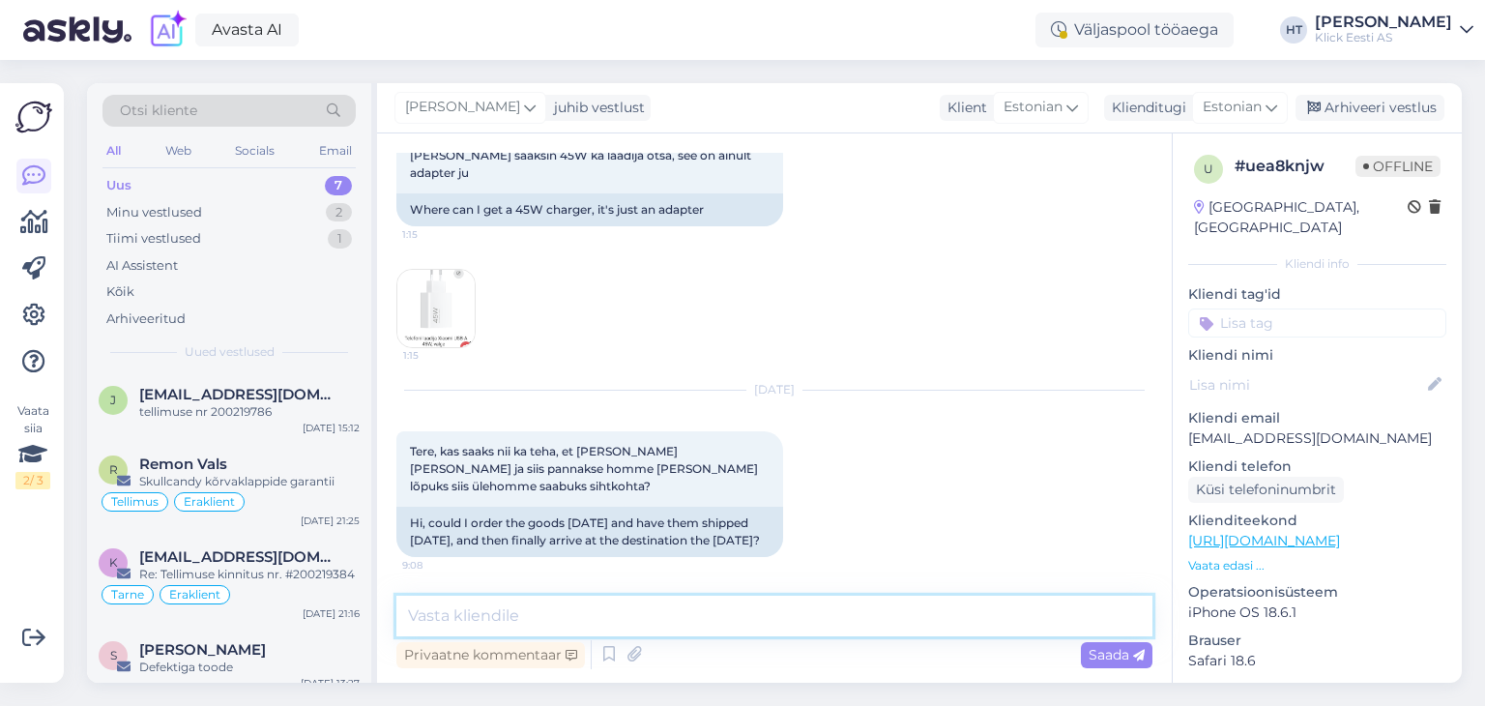
click at [743, 609] on textarea at bounding box center [774, 616] width 756 height 41
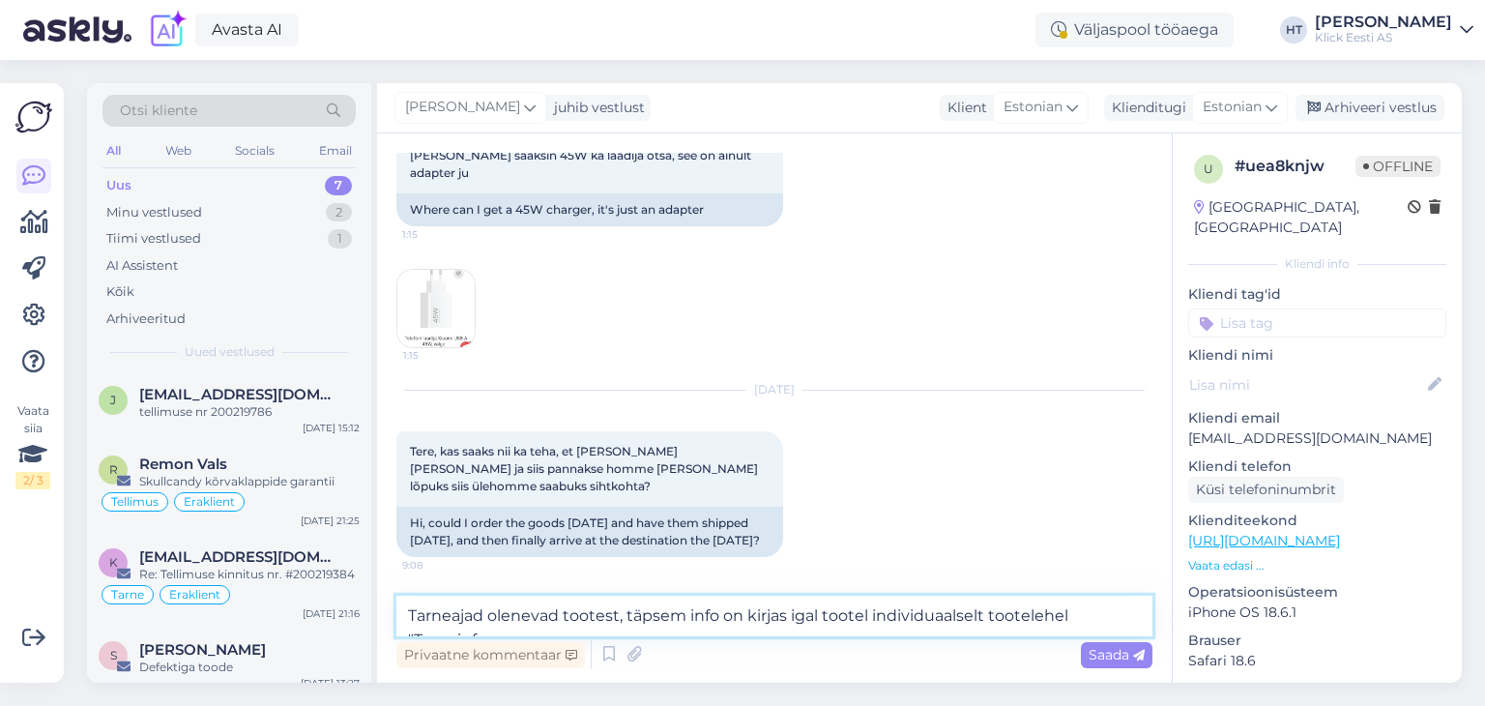
scroll to position [2819, 0]
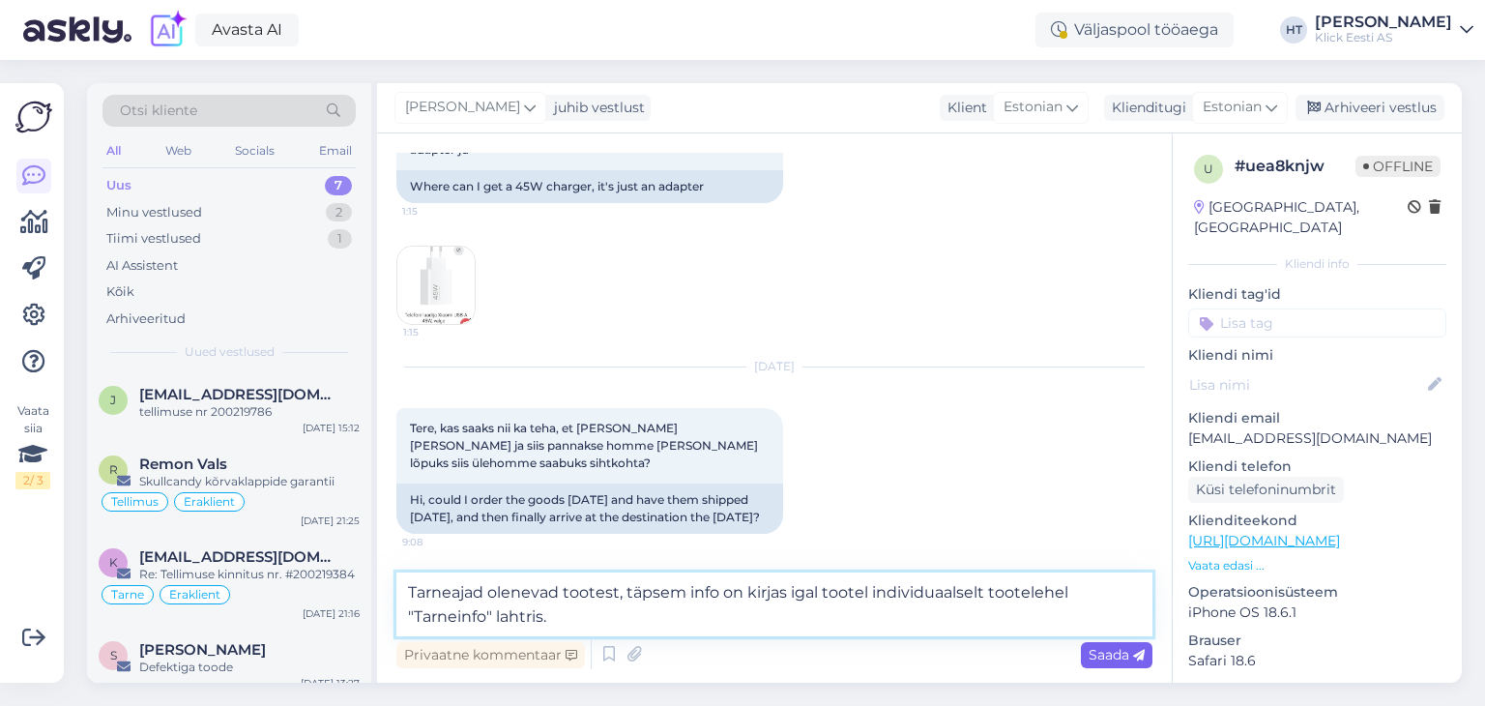
type textarea "Tarneajad olenevad tootest, täpsem info on kirjas igal tootel individuaalselt t…"
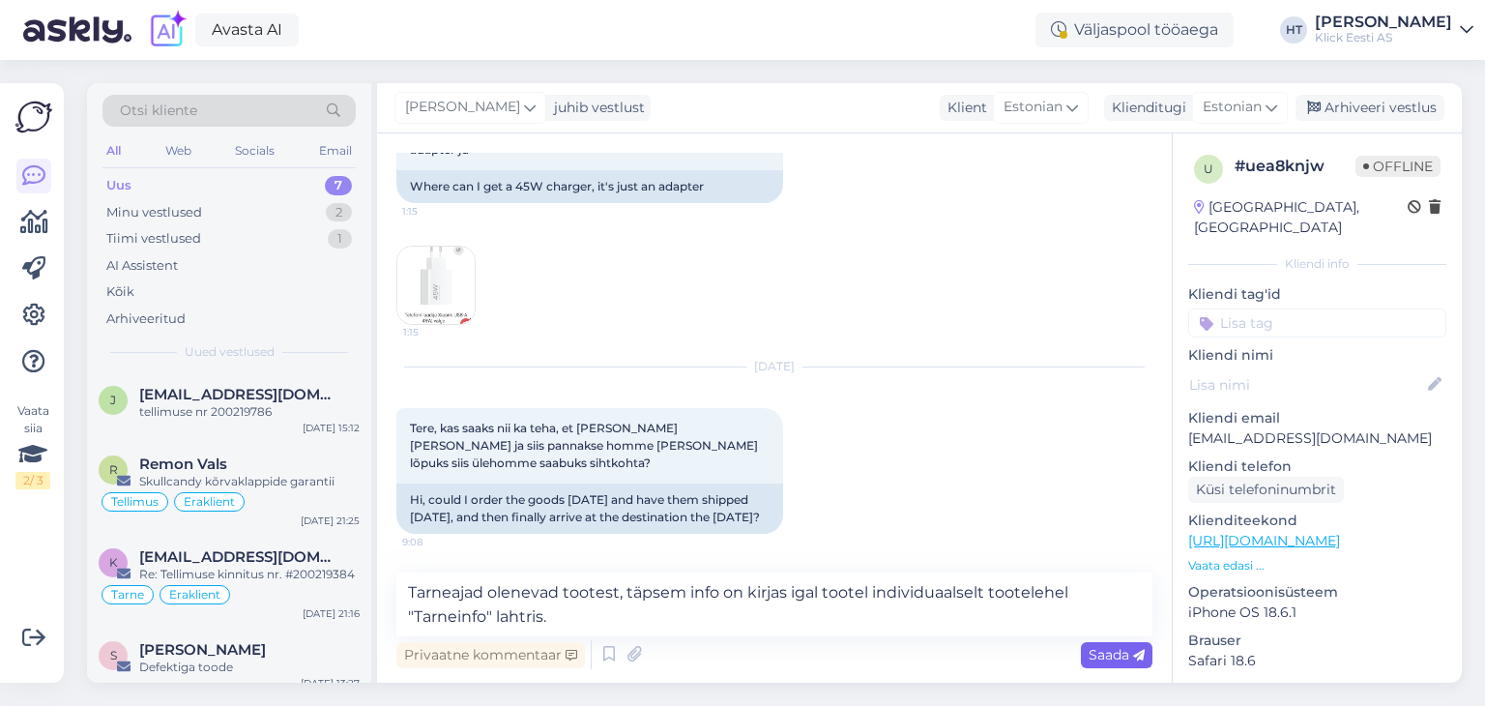
click at [1123, 648] on span "Saada" at bounding box center [1117, 654] width 56 height 17
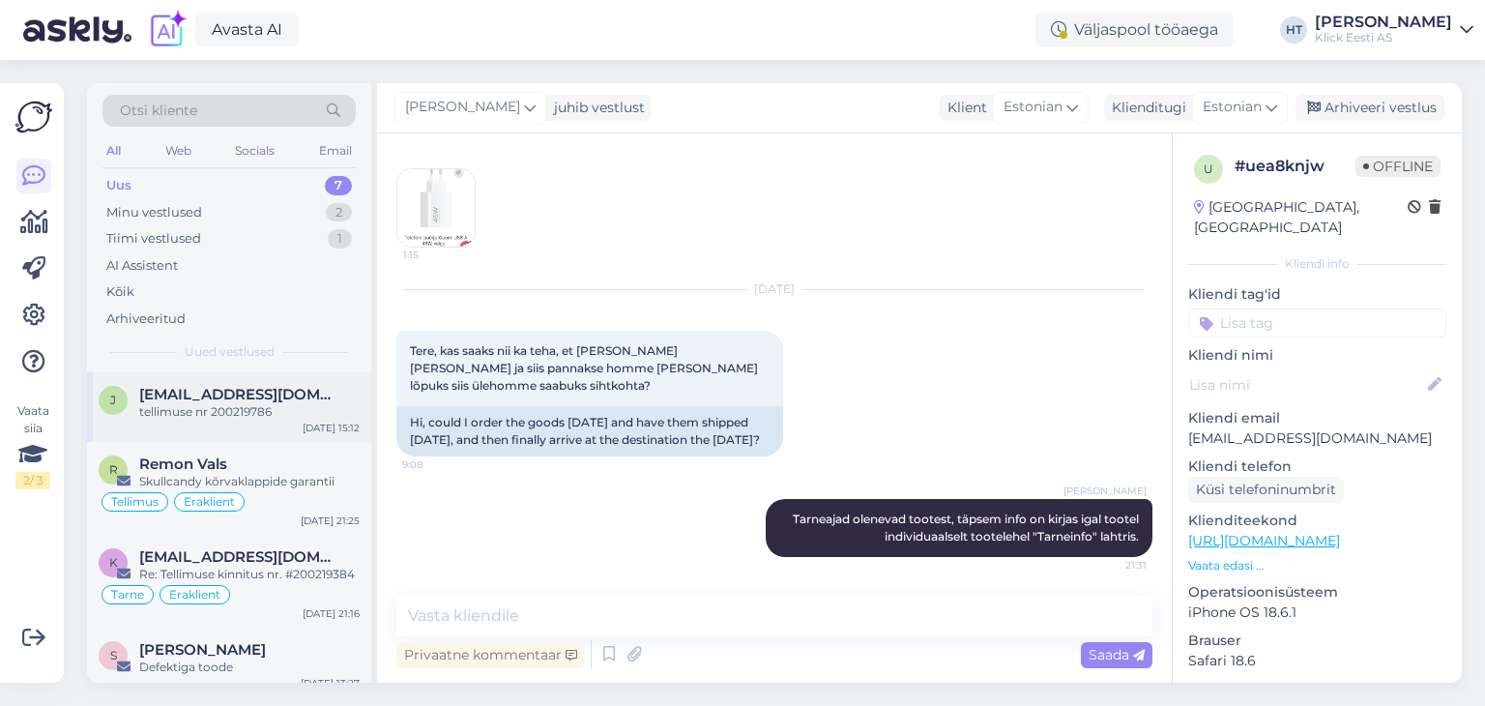
click at [289, 386] on span "janekritsmann5@gmail.com" at bounding box center [239, 394] width 201 height 17
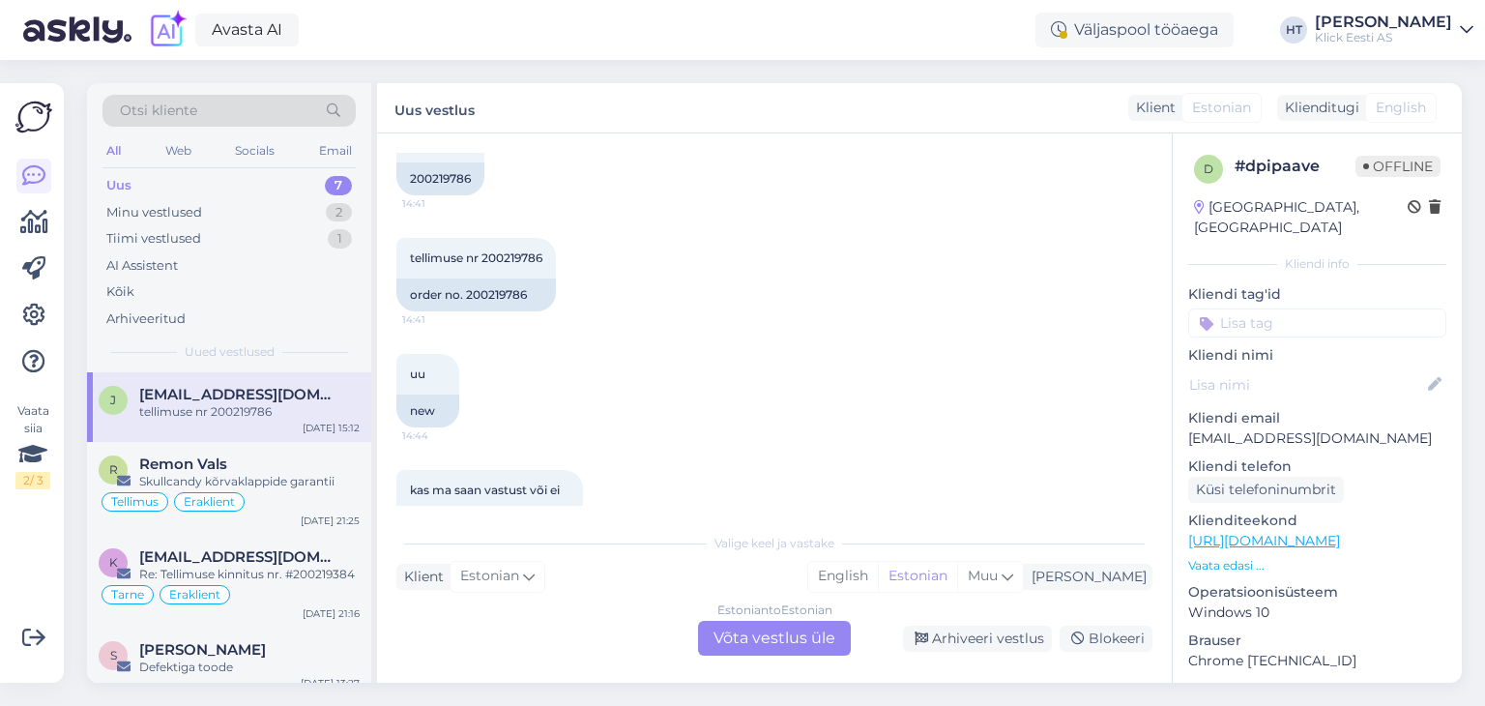
scroll to position [1296, 0]
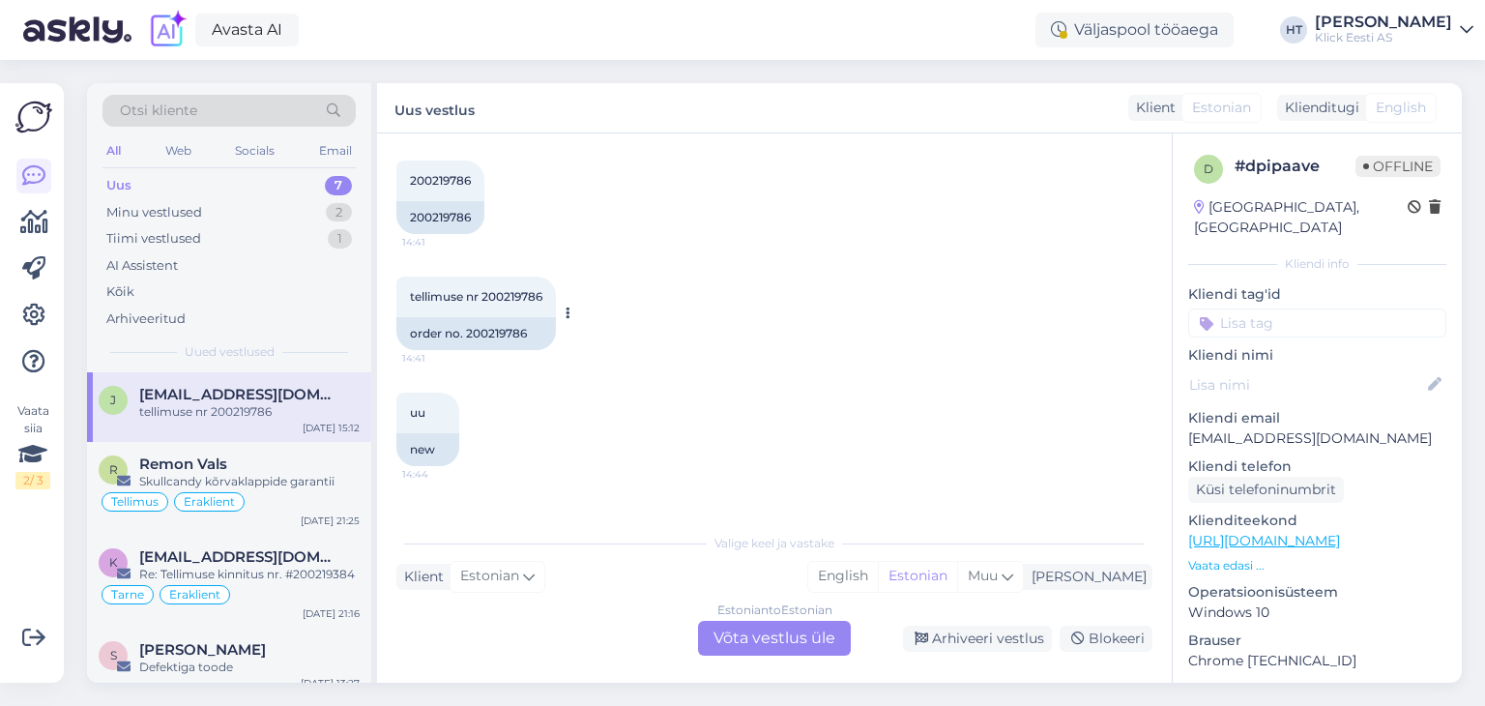
click at [514, 289] on span "tellimuse nr 200219786" at bounding box center [476, 296] width 132 height 15
copy div "200219786 14:41"
click at [728, 123] on div "Uus vestlus Klient Estonian Klienditugi English" at bounding box center [919, 108] width 1085 height 50
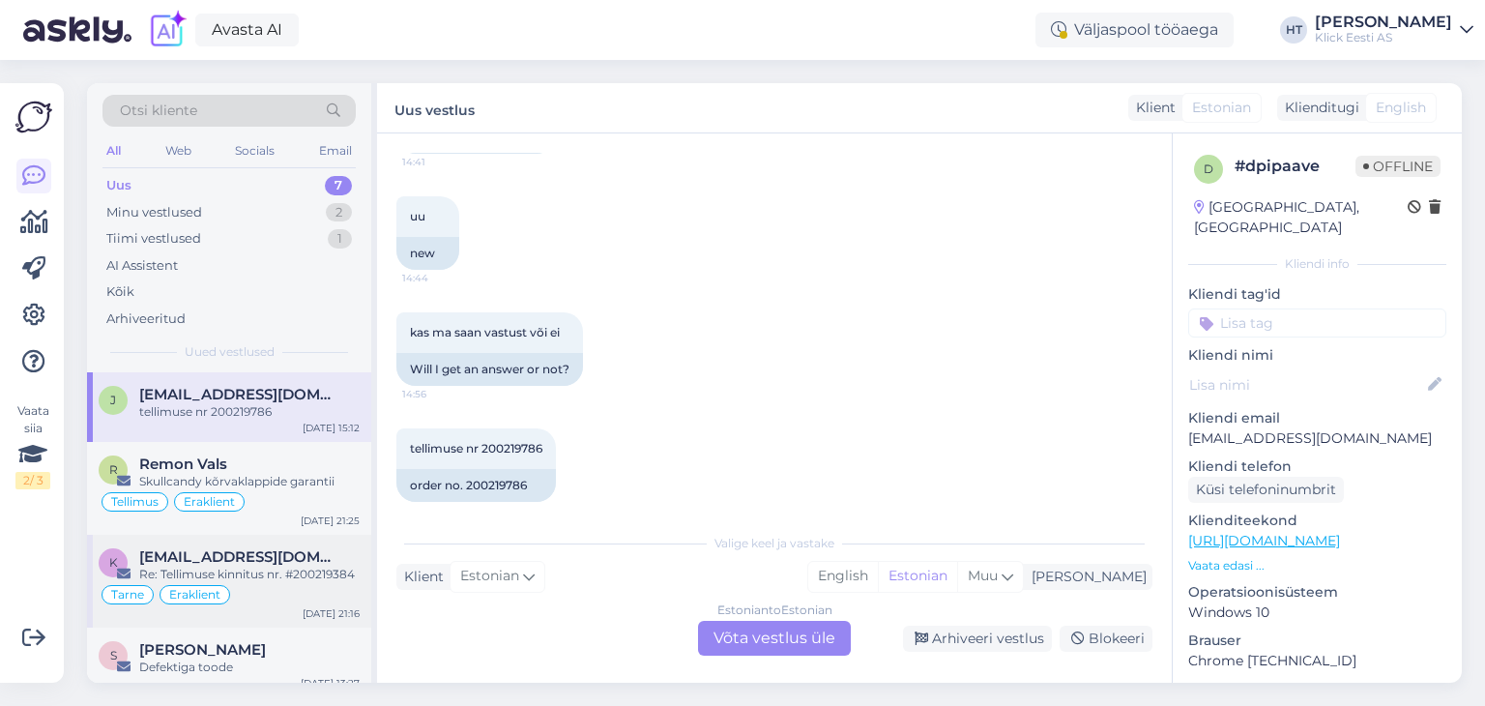
click at [337, 573] on div "Re: Tellimuse kinnitus nr. #200219384" at bounding box center [249, 574] width 220 height 17
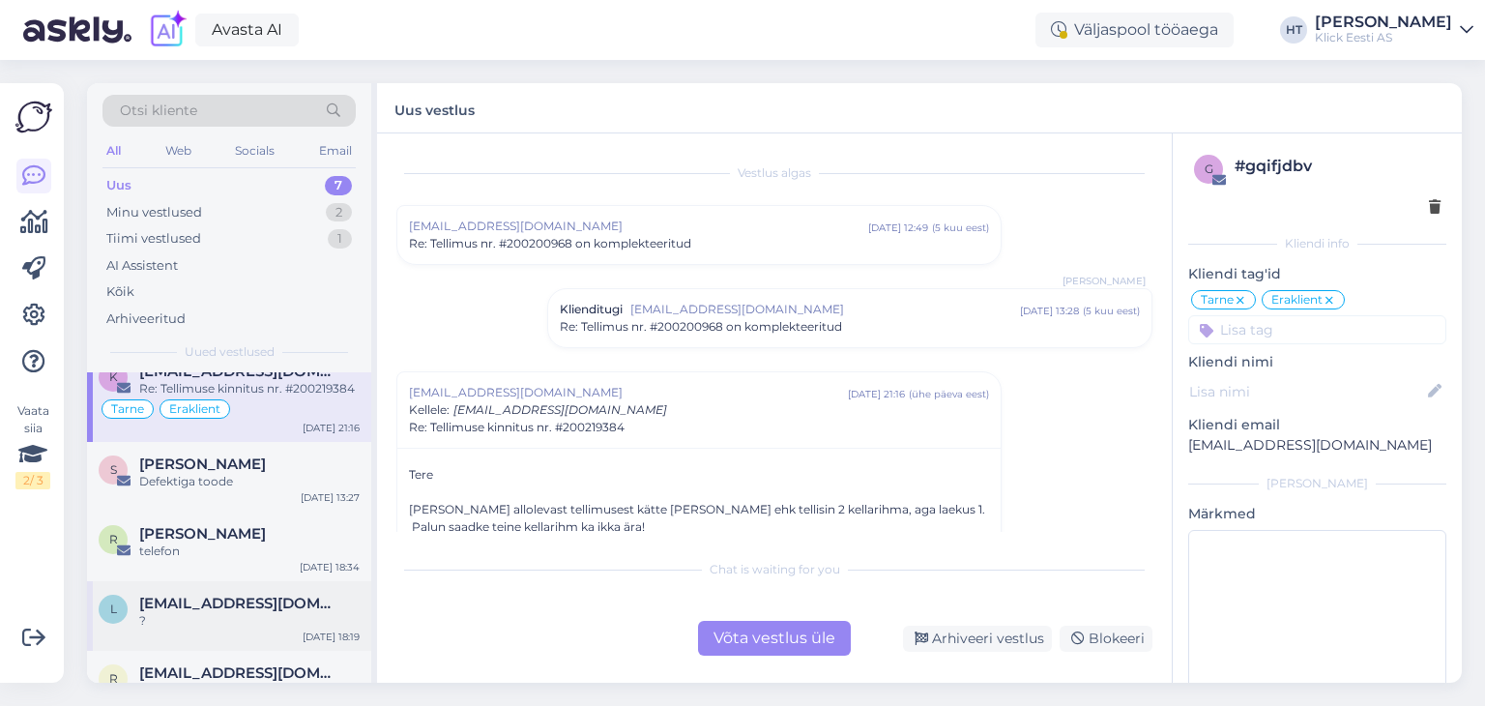
scroll to position [240, 0]
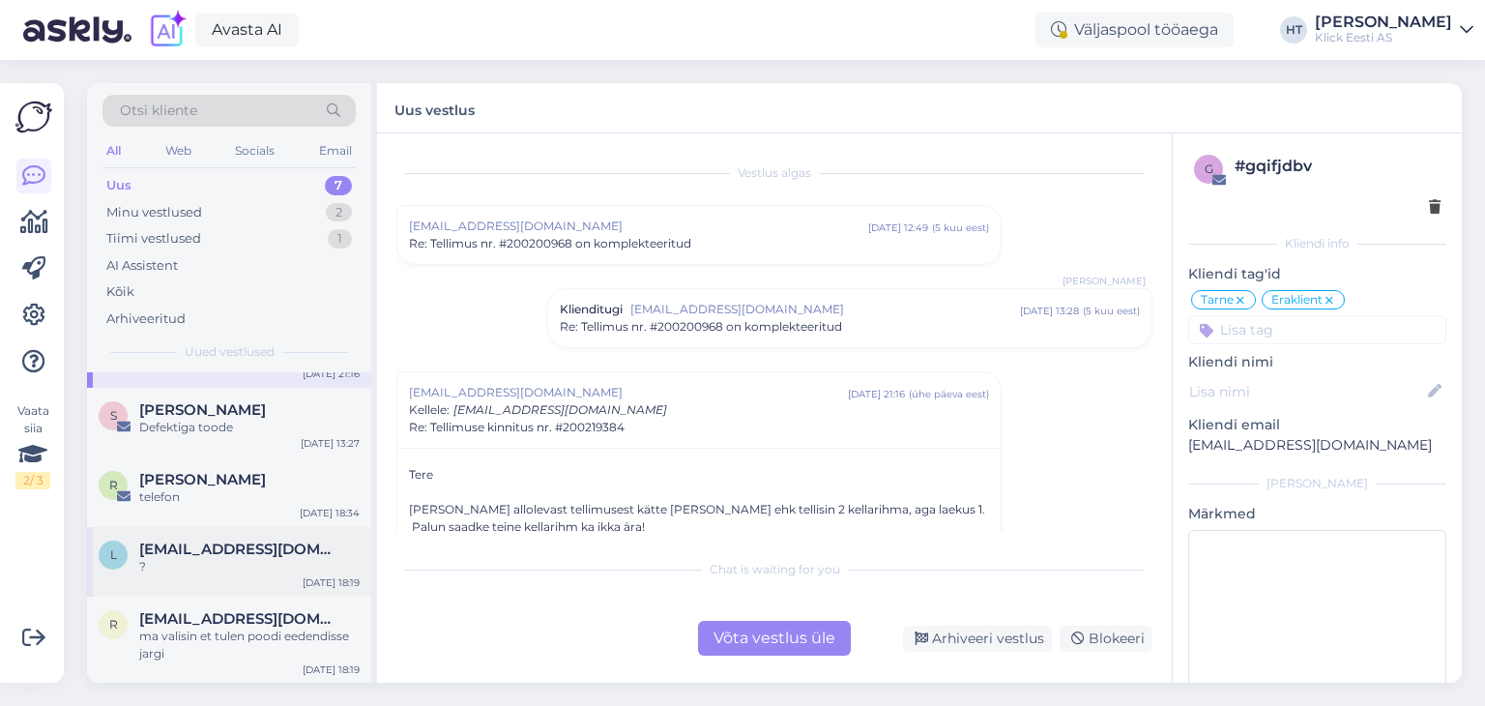
click at [320, 575] on div "Oct 10 18:19" at bounding box center [331, 582] width 57 height 15
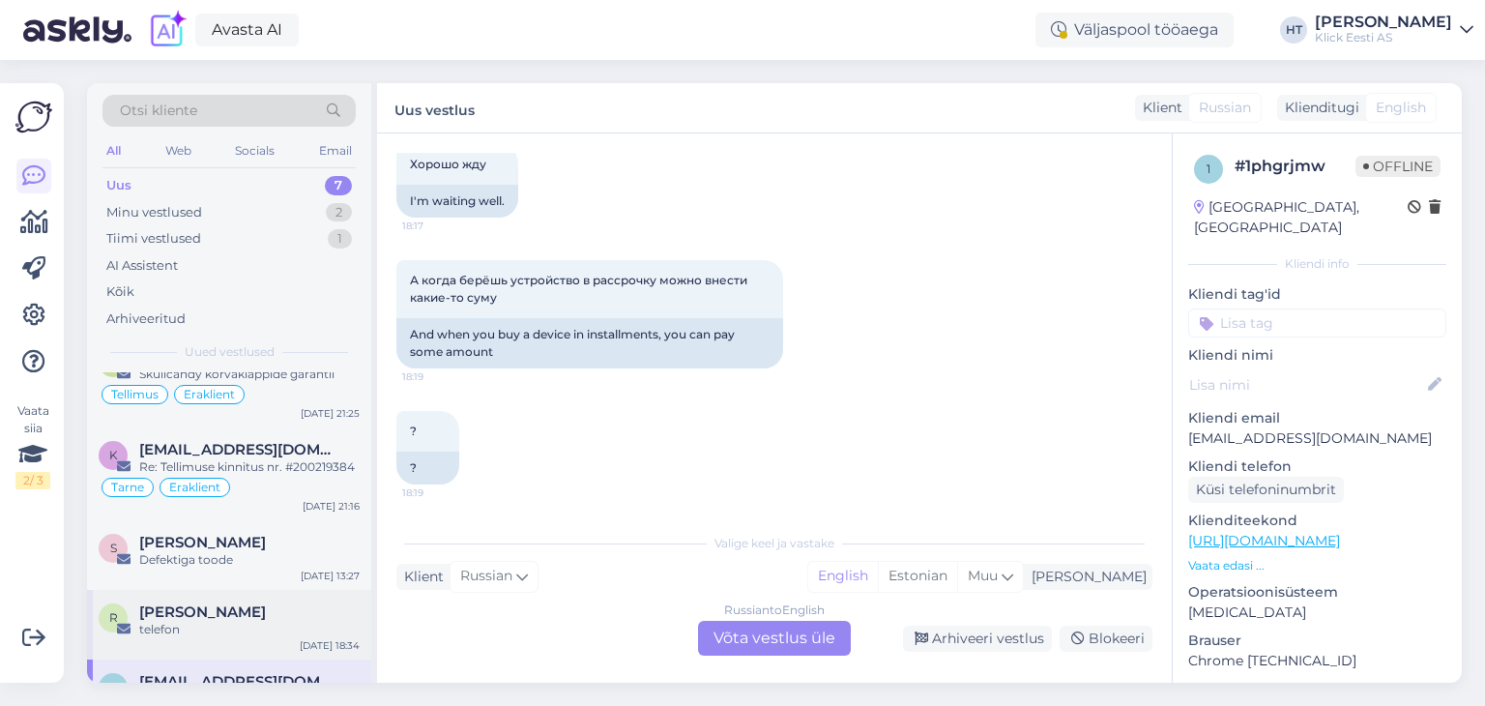
scroll to position [101, 0]
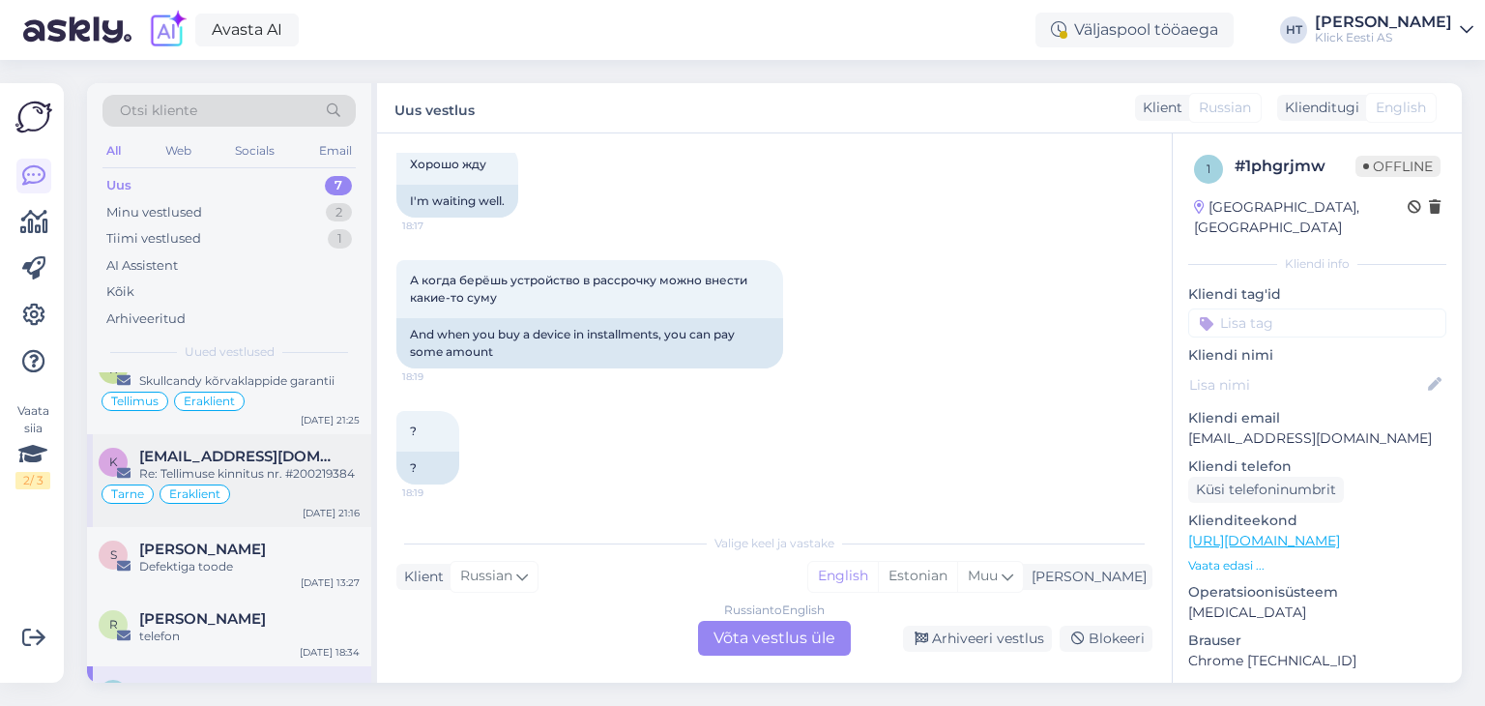
click at [293, 457] on span "koitrista@gmail.com" at bounding box center [239, 456] width 201 height 17
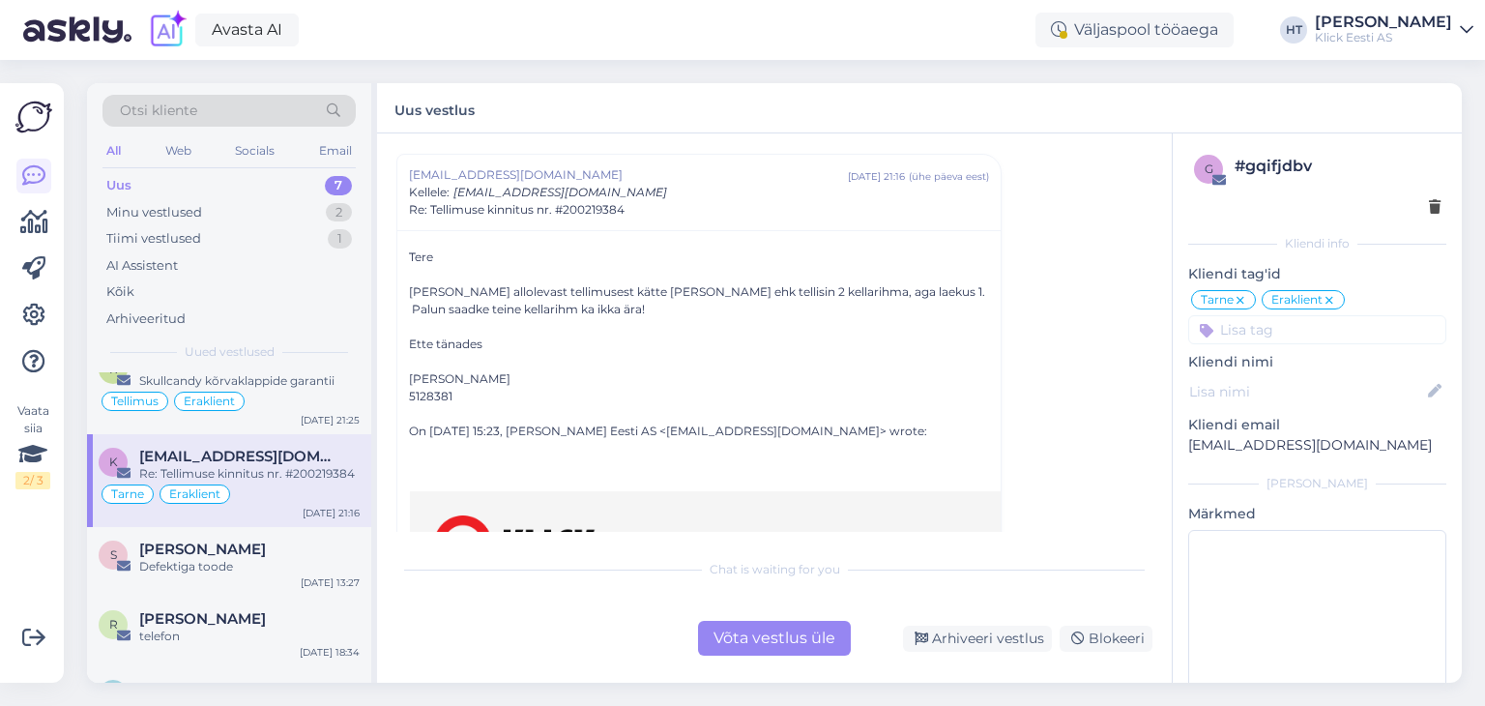
scroll to position [0, 0]
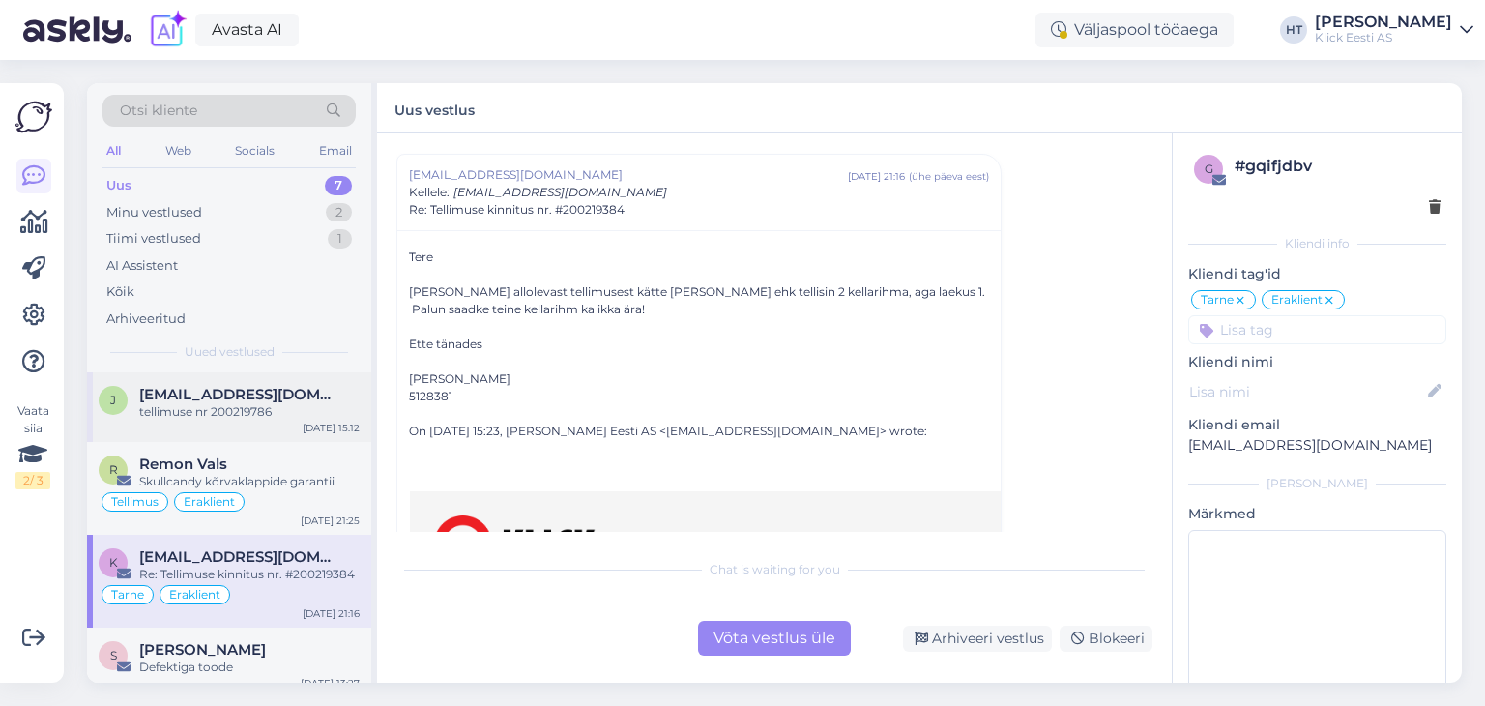
click at [314, 417] on div "tellimuse nr 200219786" at bounding box center [249, 411] width 220 height 17
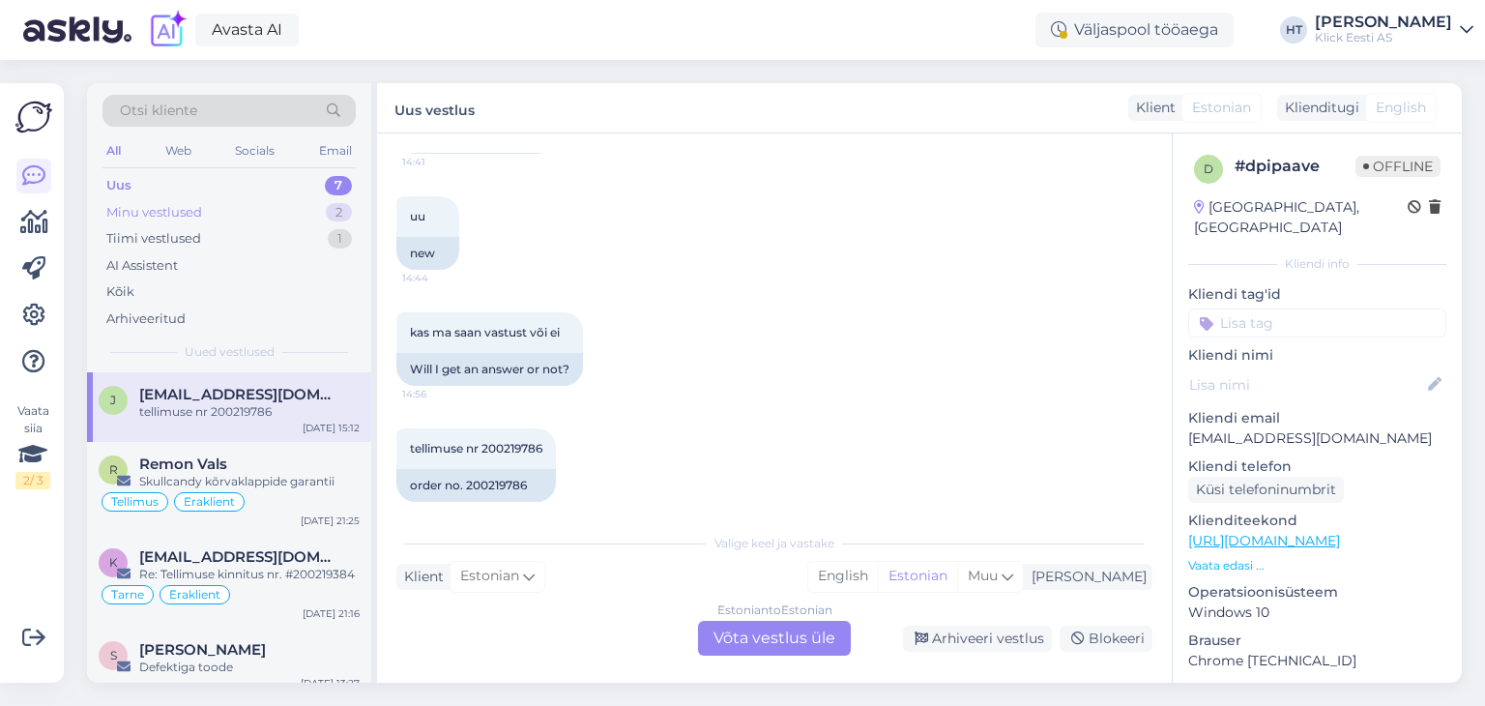
click at [329, 220] on div "Minu vestlused 2" at bounding box center [229, 212] width 253 height 27
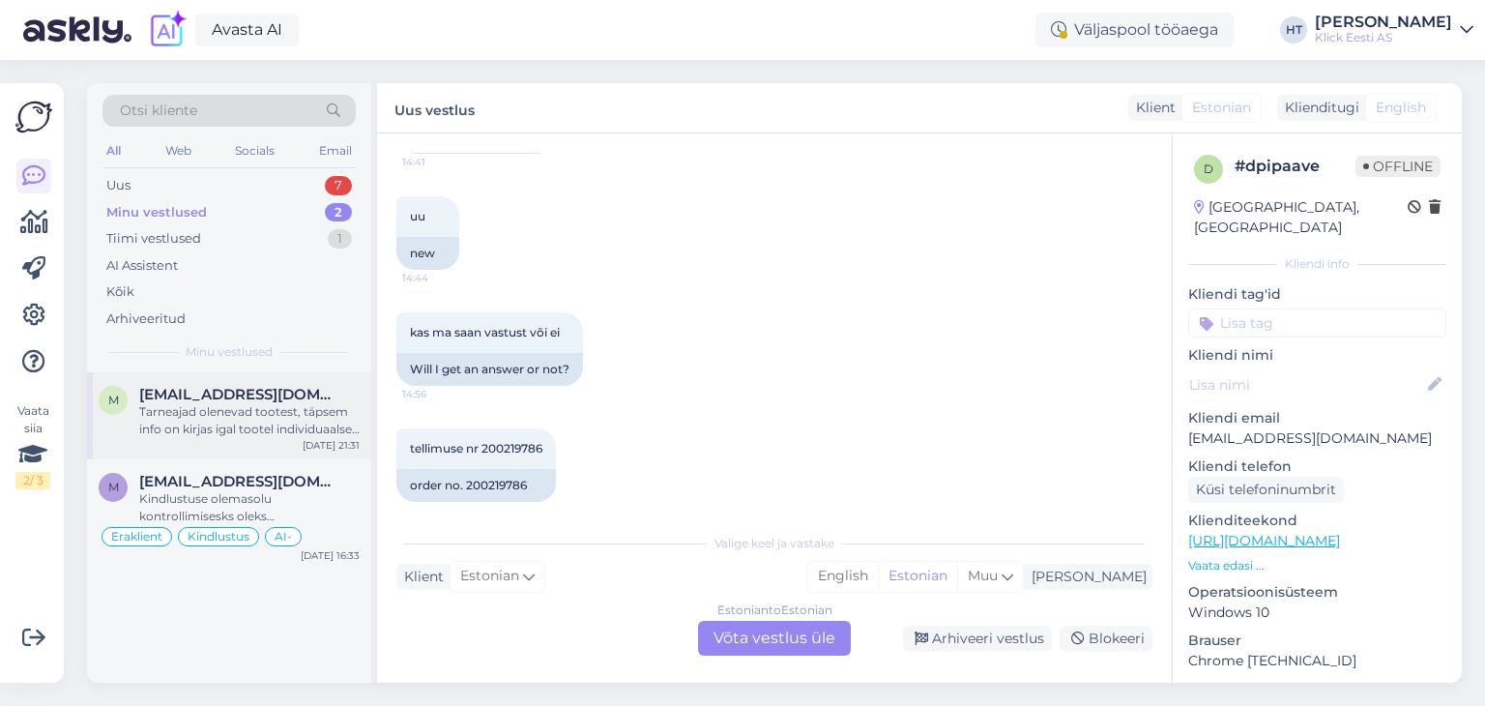
click at [321, 433] on div "Tarneajad olenevad tootest, täpsem info on kirjas igal tootel individuaalselt t…" at bounding box center [249, 420] width 220 height 35
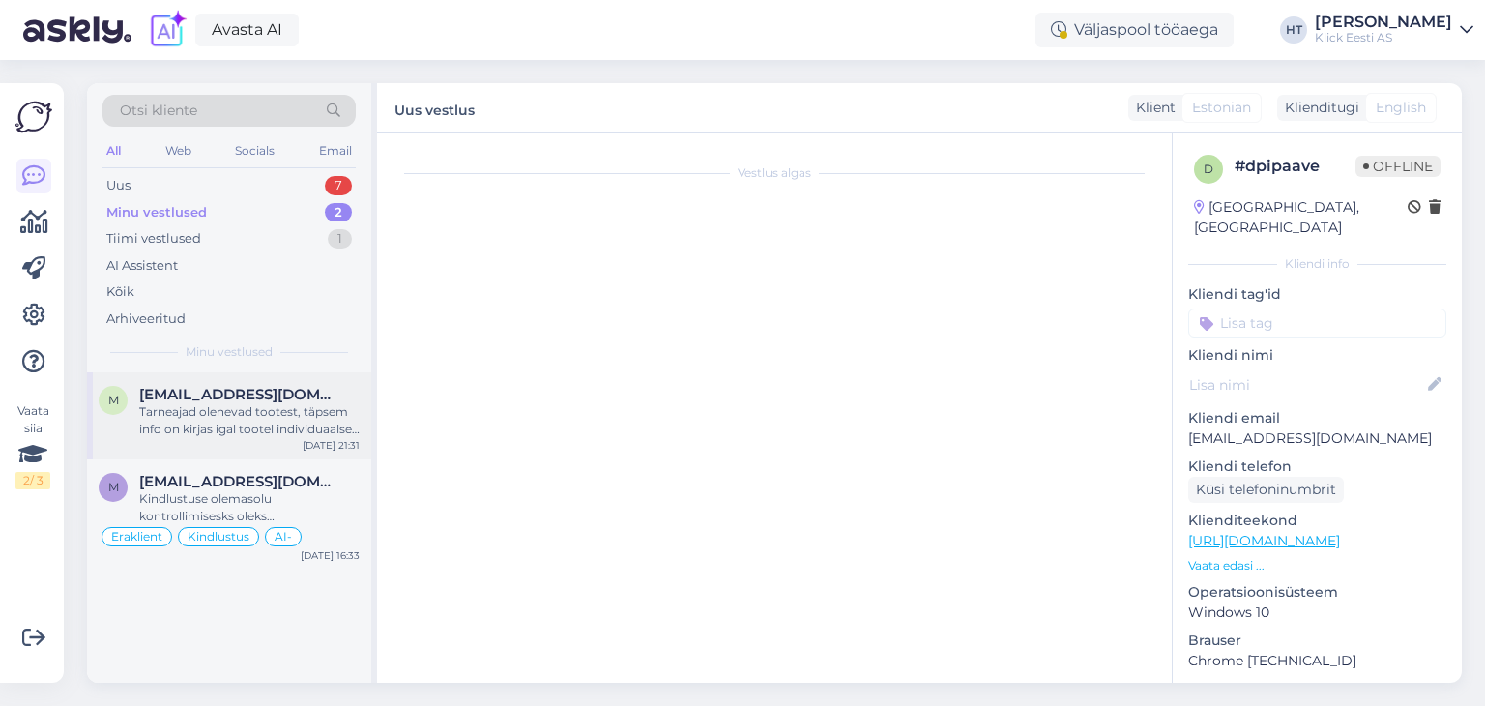
scroll to position [2896, 0]
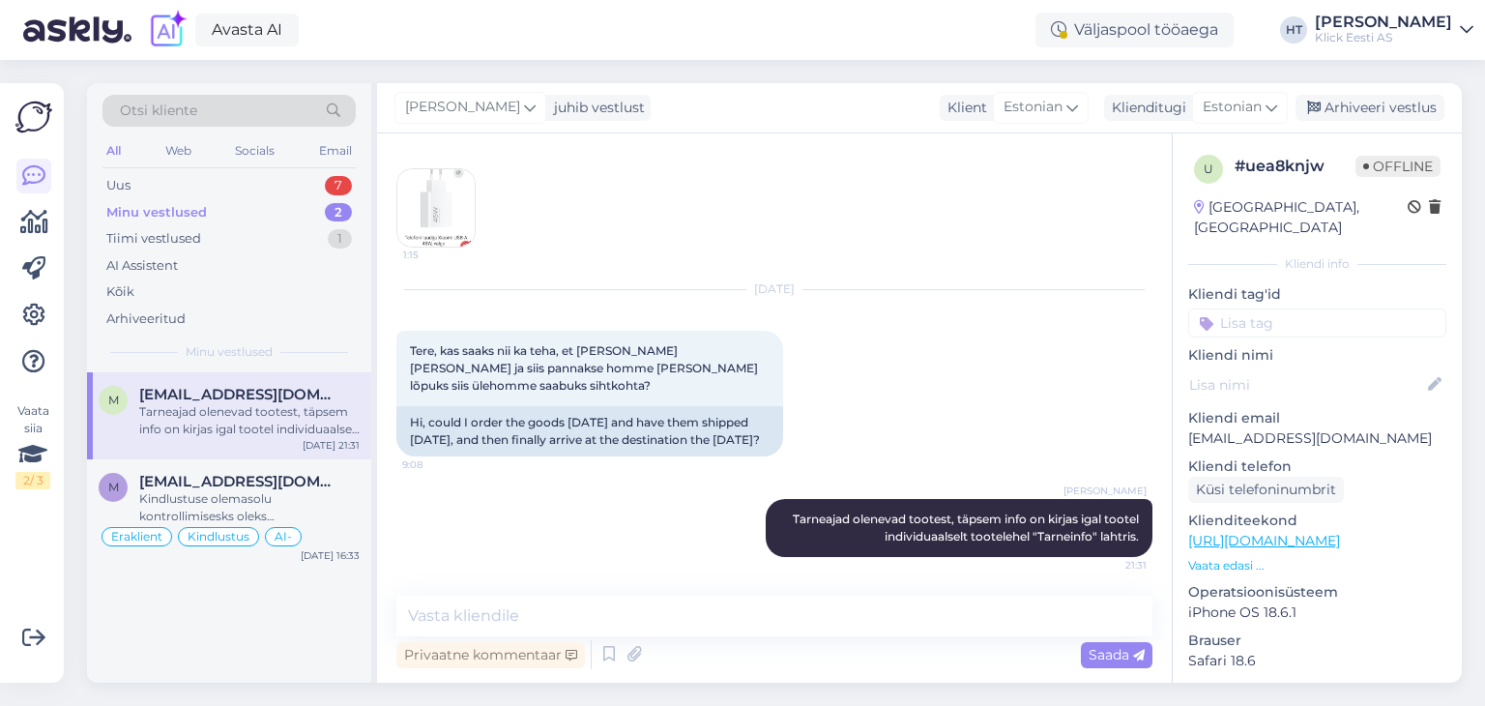
click at [1299, 308] on input at bounding box center [1317, 322] width 258 height 29
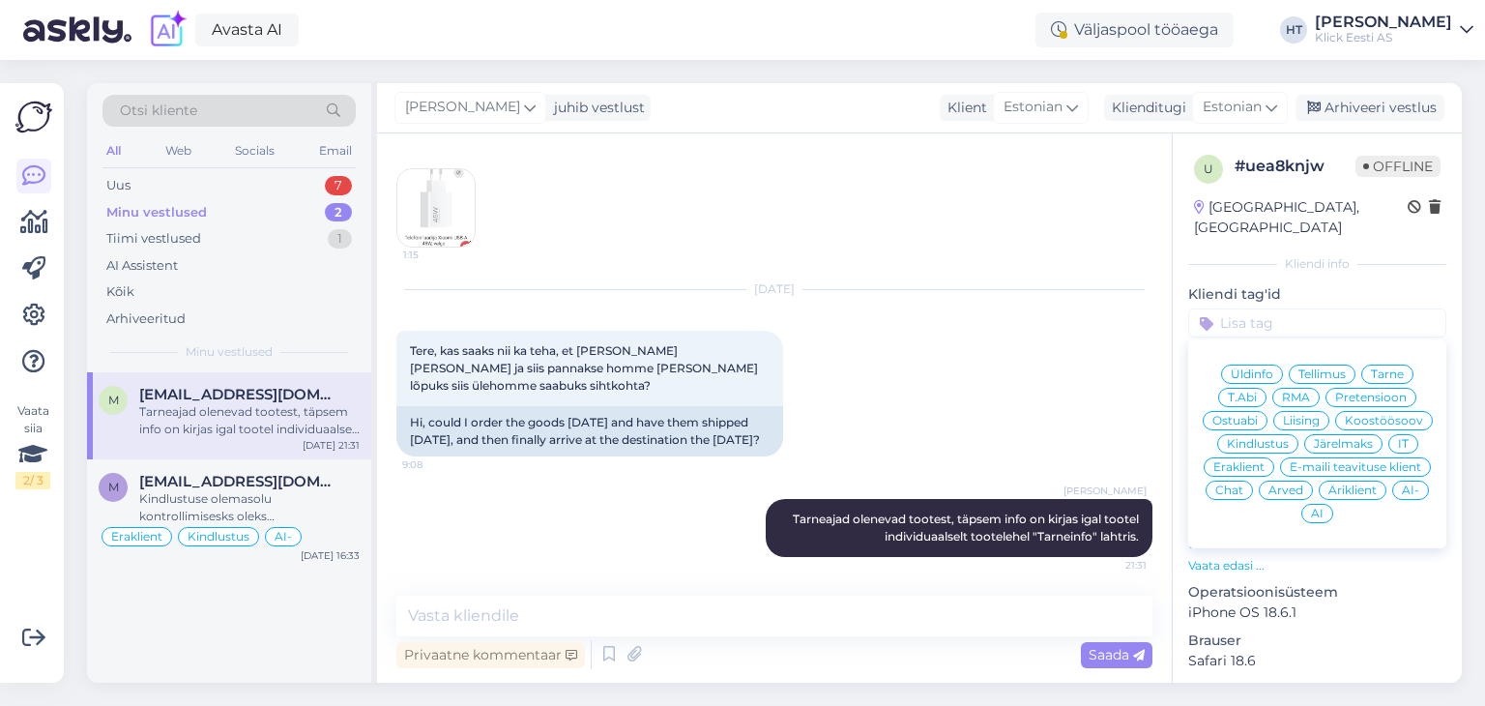
click at [1258, 415] on span "Ostuabi" at bounding box center [1235, 421] width 45 height 12
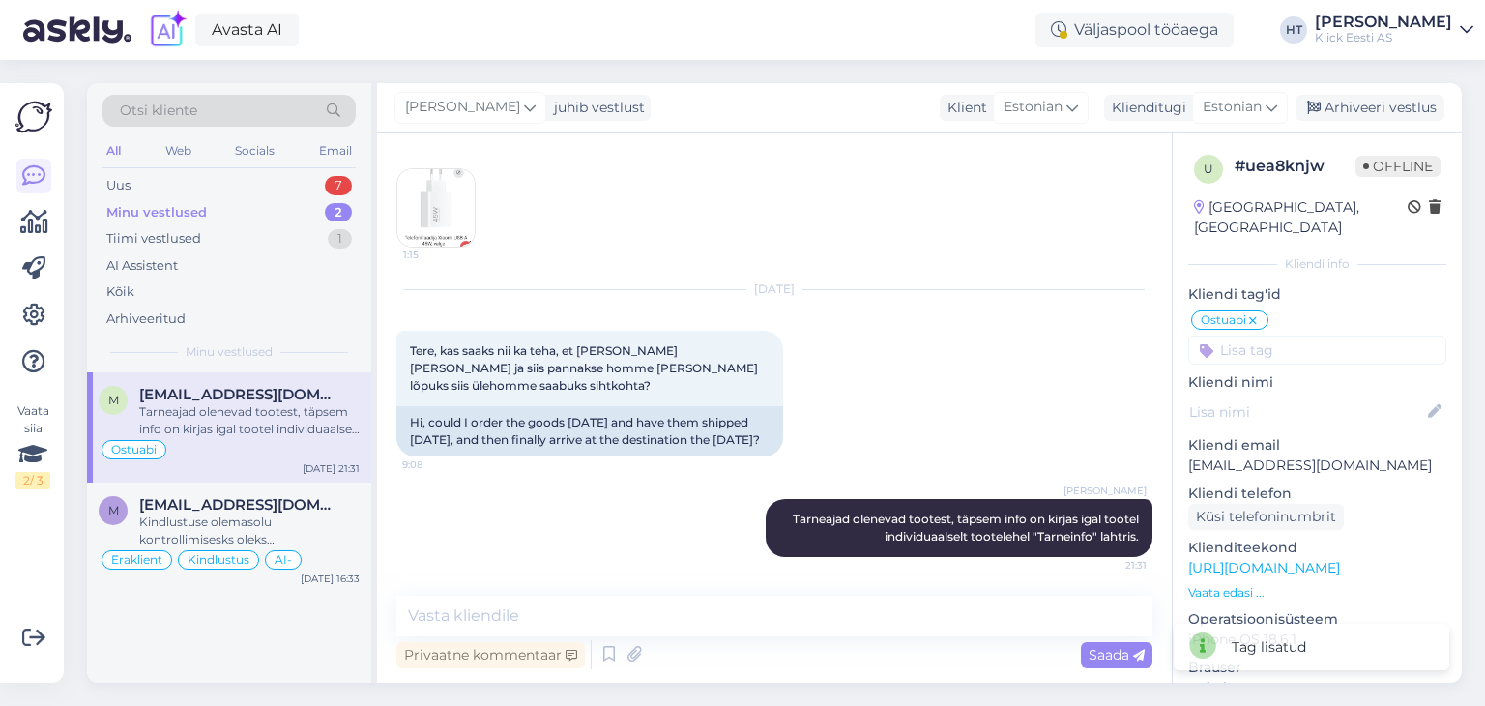
click at [1274, 337] on input at bounding box center [1317, 350] width 258 height 29
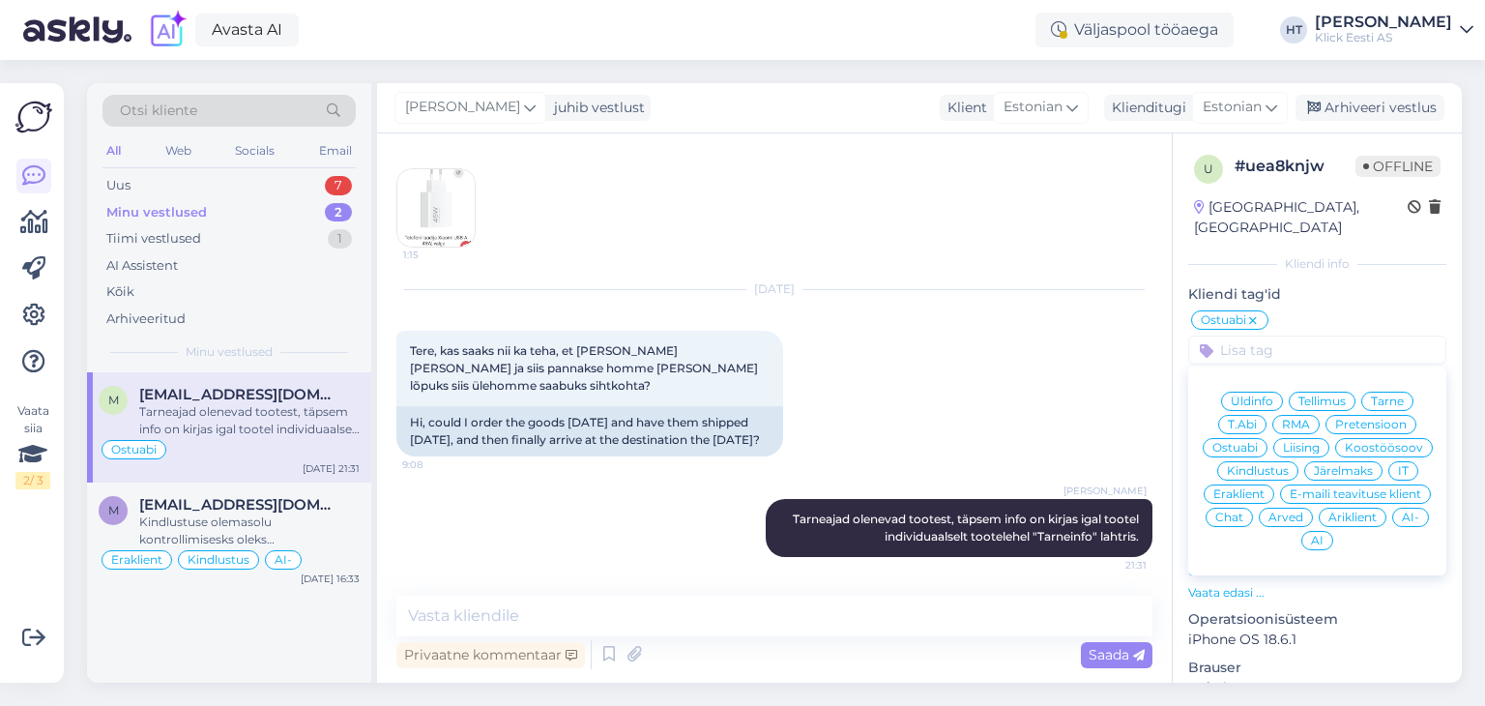
click at [1265, 488] on span "Eraklient" at bounding box center [1239, 494] width 51 height 12
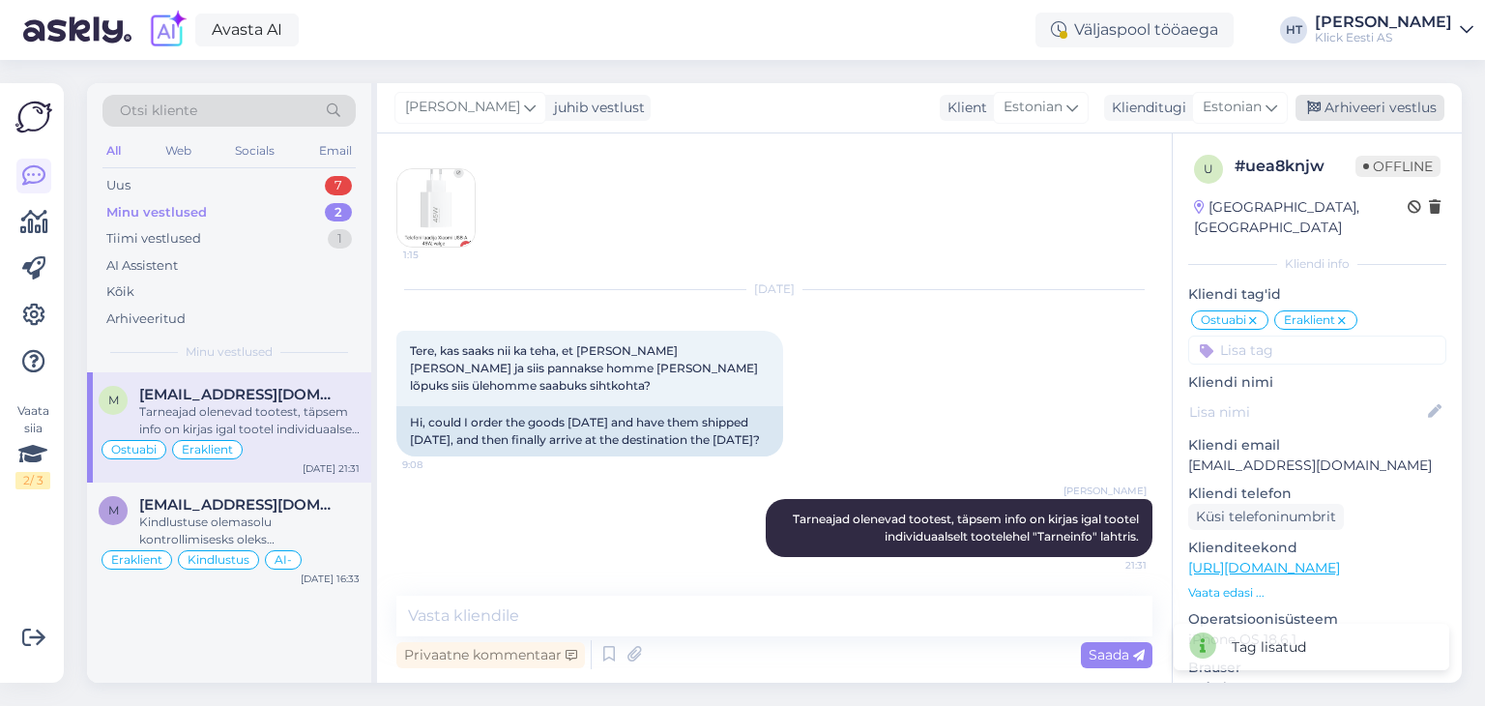
click at [1370, 104] on div "Arhiveeri vestlus" at bounding box center [1370, 108] width 149 height 26
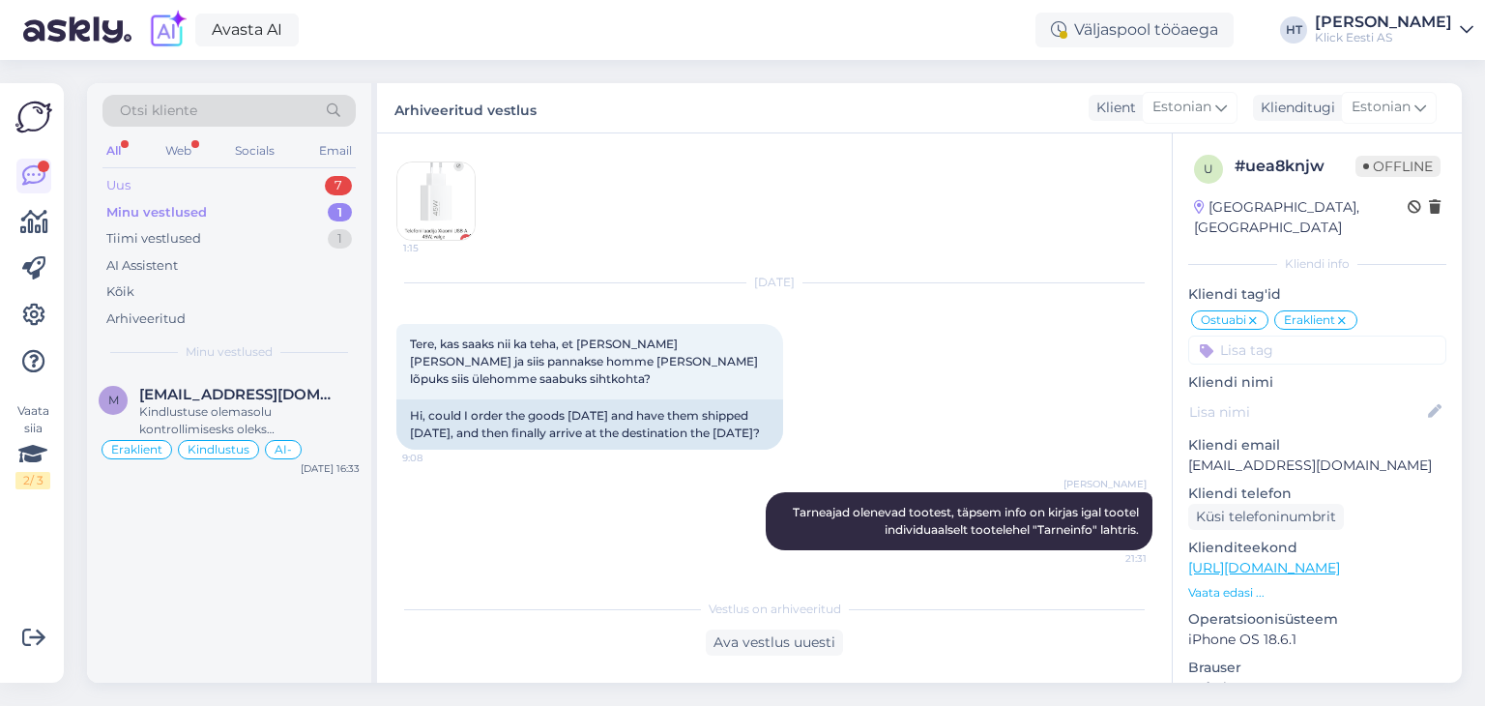
click at [259, 179] on div "Uus 7" at bounding box center [229, 185] width 253 height 27
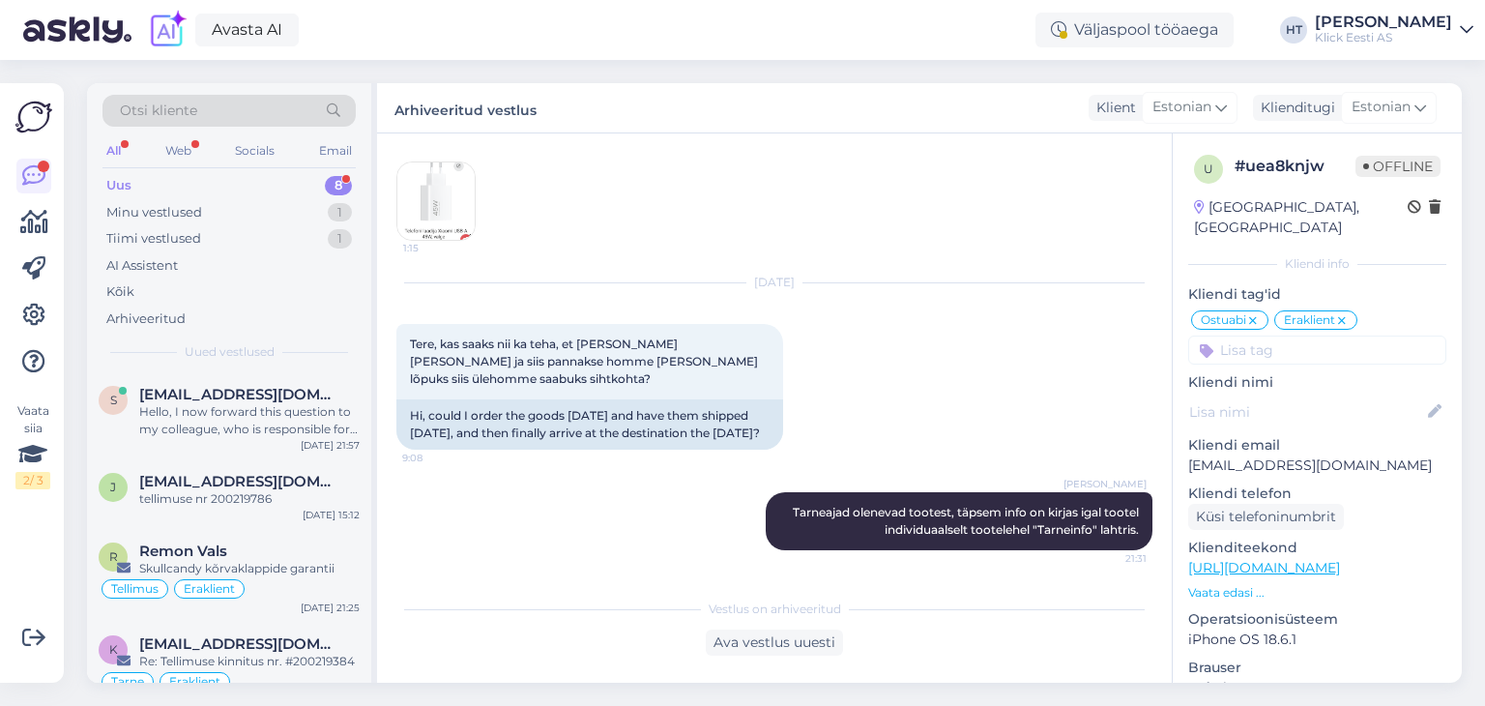
click at [272, 173] on div "Uus 8" at bounding box center [229, 185] width 253 height 27
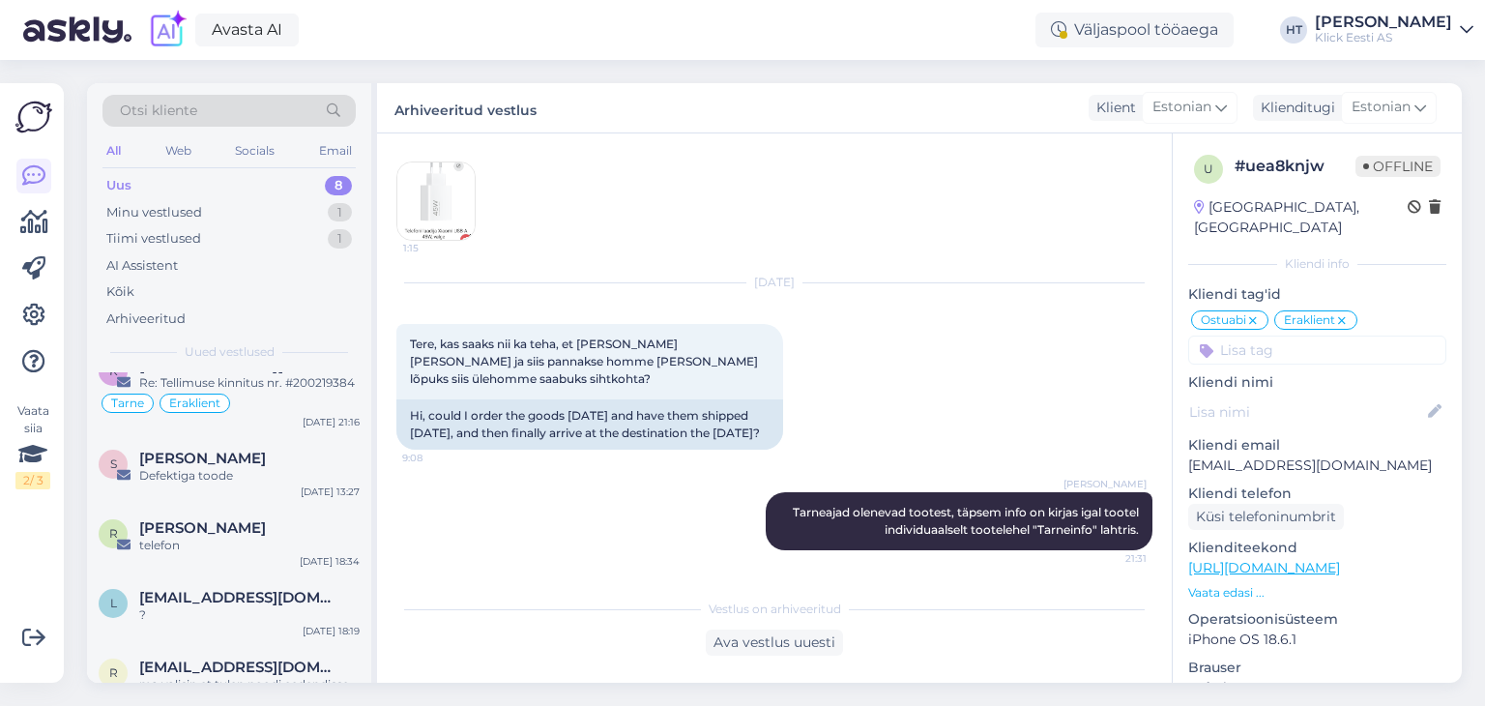
scroll to position [326, 0]
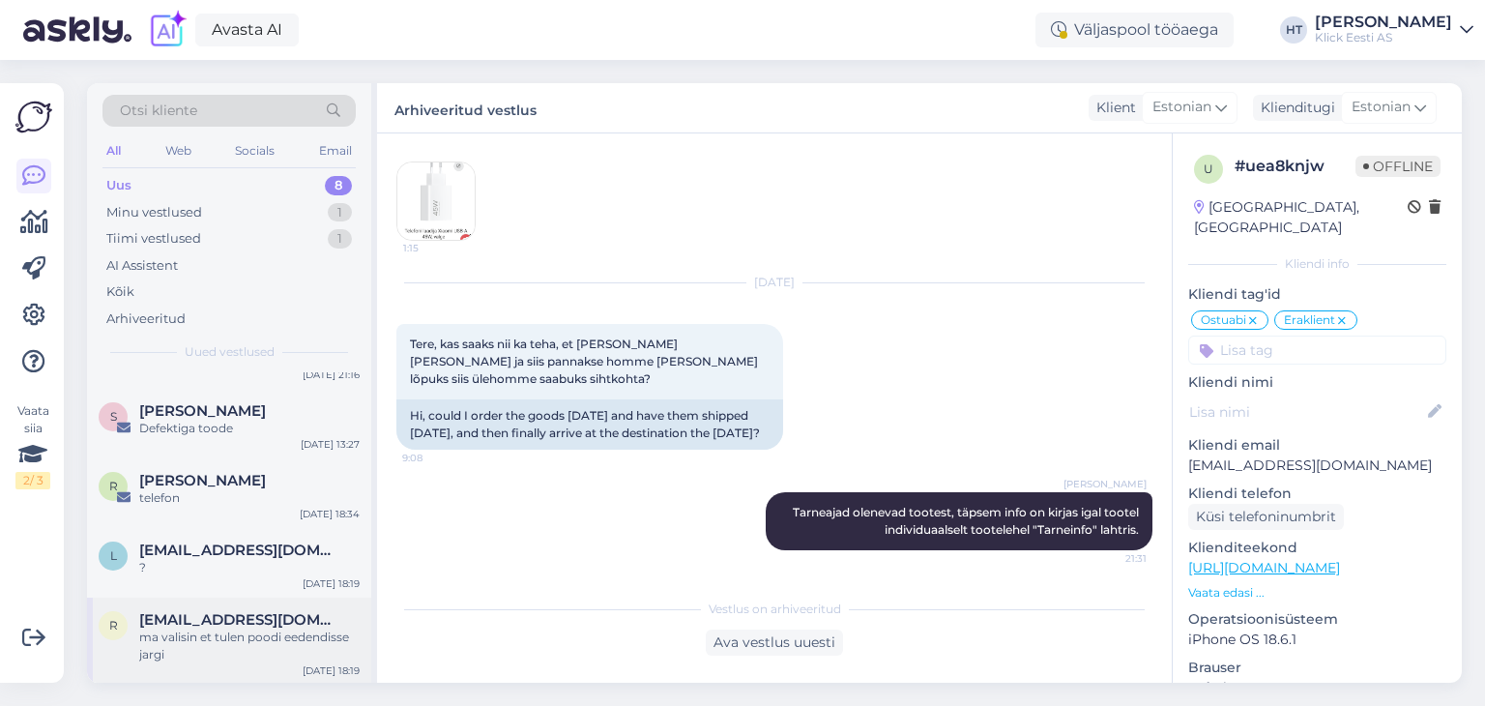
click at [263, 604] on div "r rolandresev1@gmail.com ma valisin et tulen poodi eedendisse jargi Oct 10 18:19" at bounding box center [229, 641] width 284 height 87
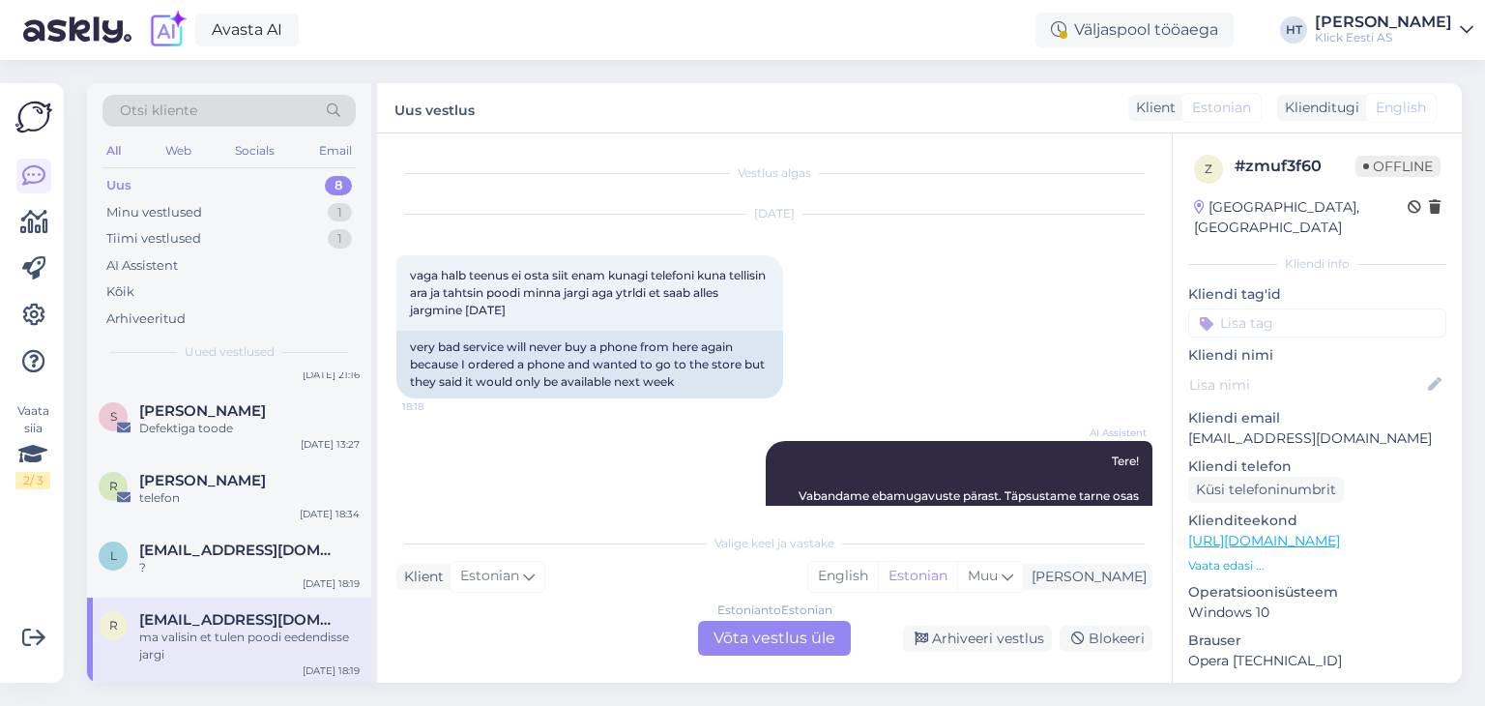
scroll to position [299, 0]
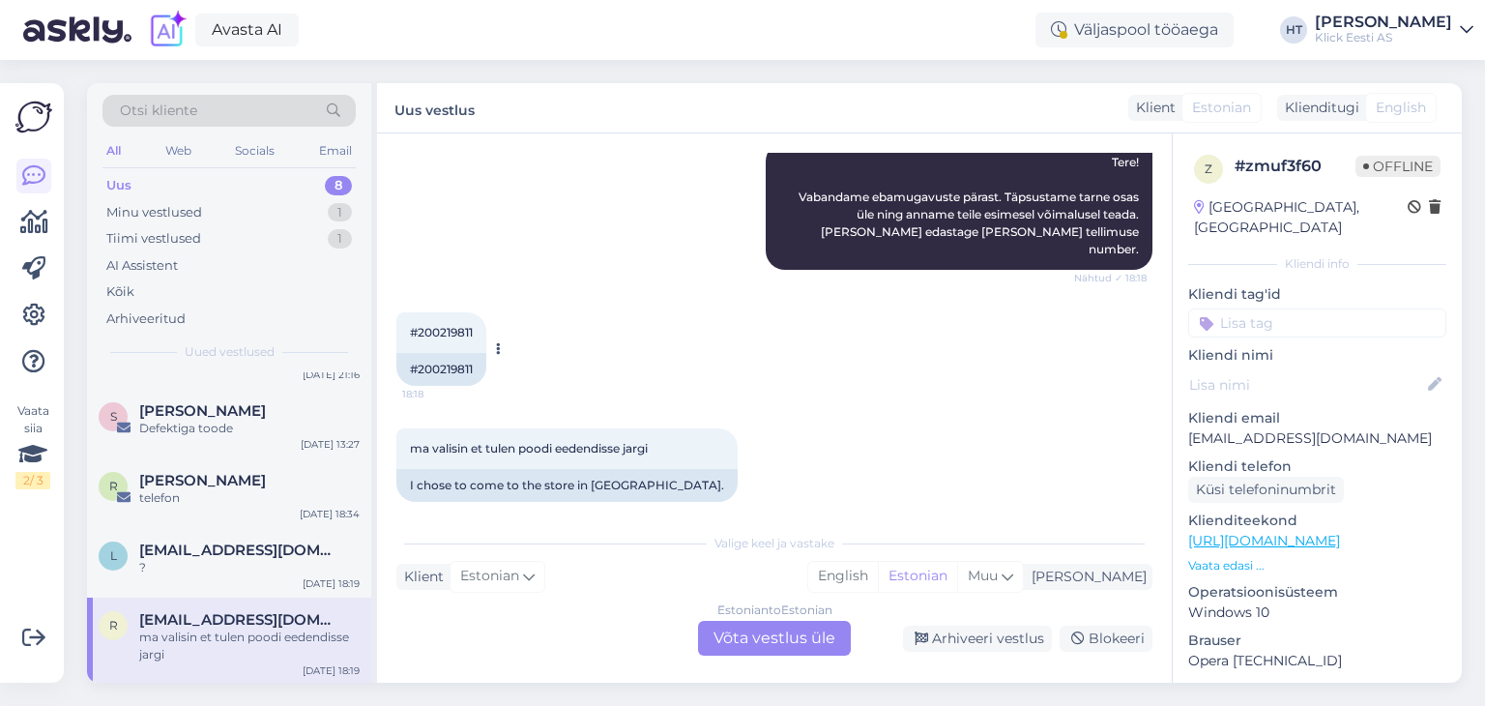
click at [438, 325] on span "#200219811" at bounding box center [441, 332] width 63 height 15
copy div "#200219811 18:18"
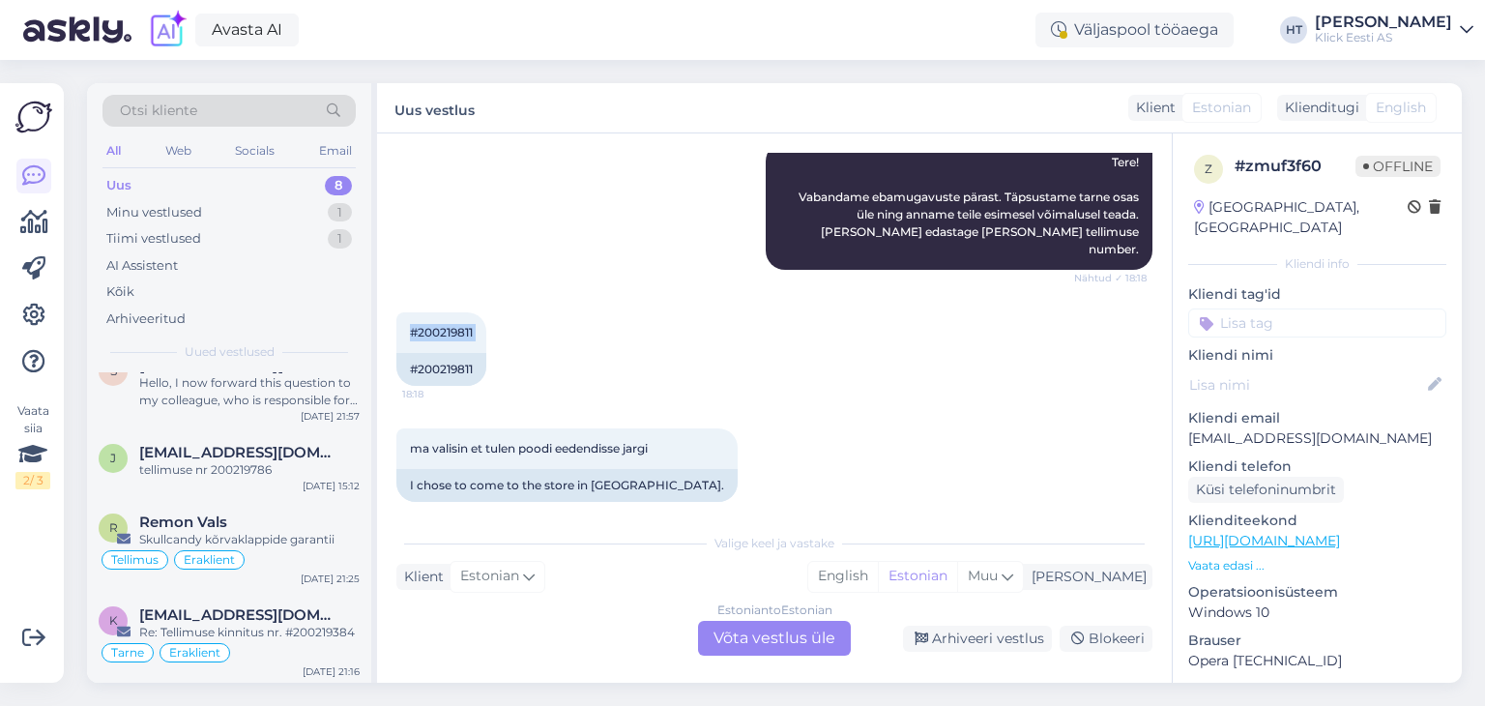
scroll to position [0, 0]
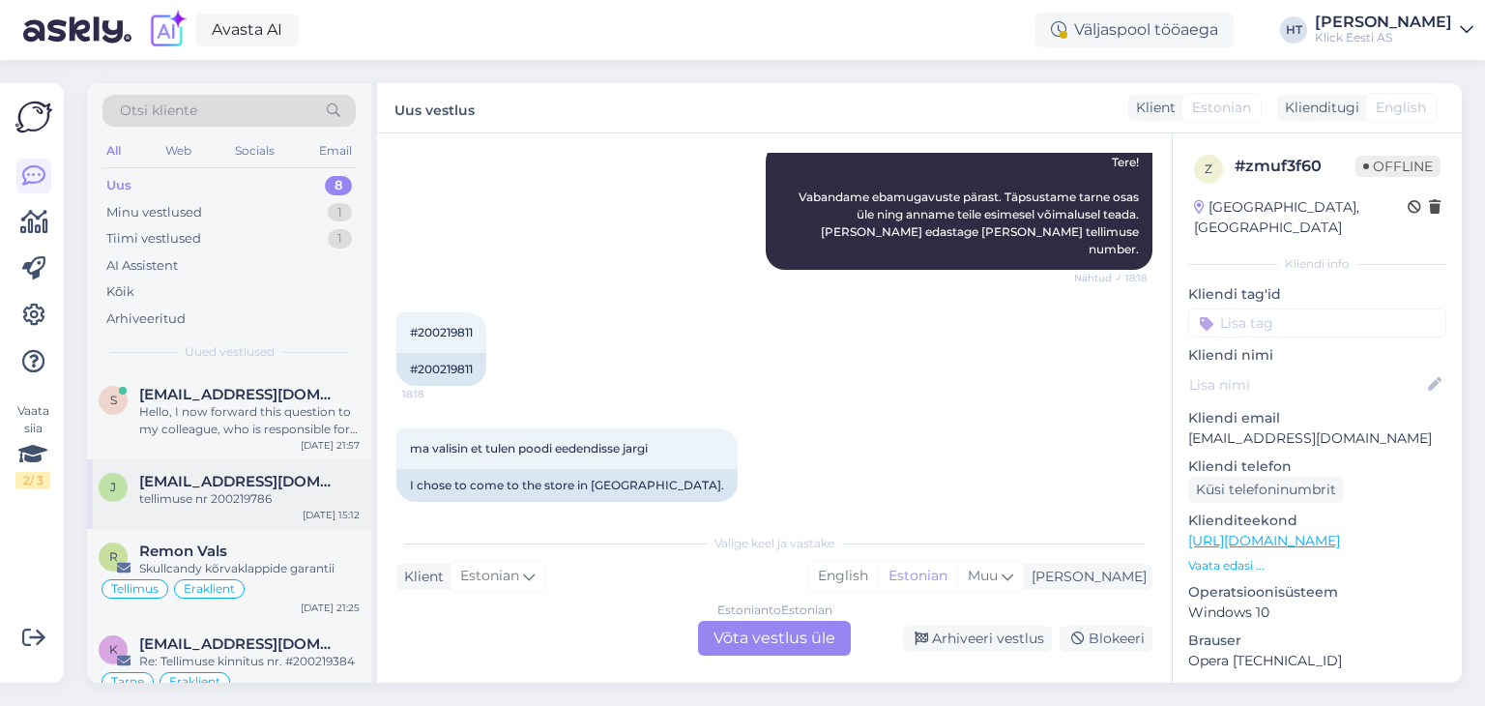
click at [286, 482] on span "janekritsmann5@gmail.com" at bounding box center [239, 481] width 201 height 17
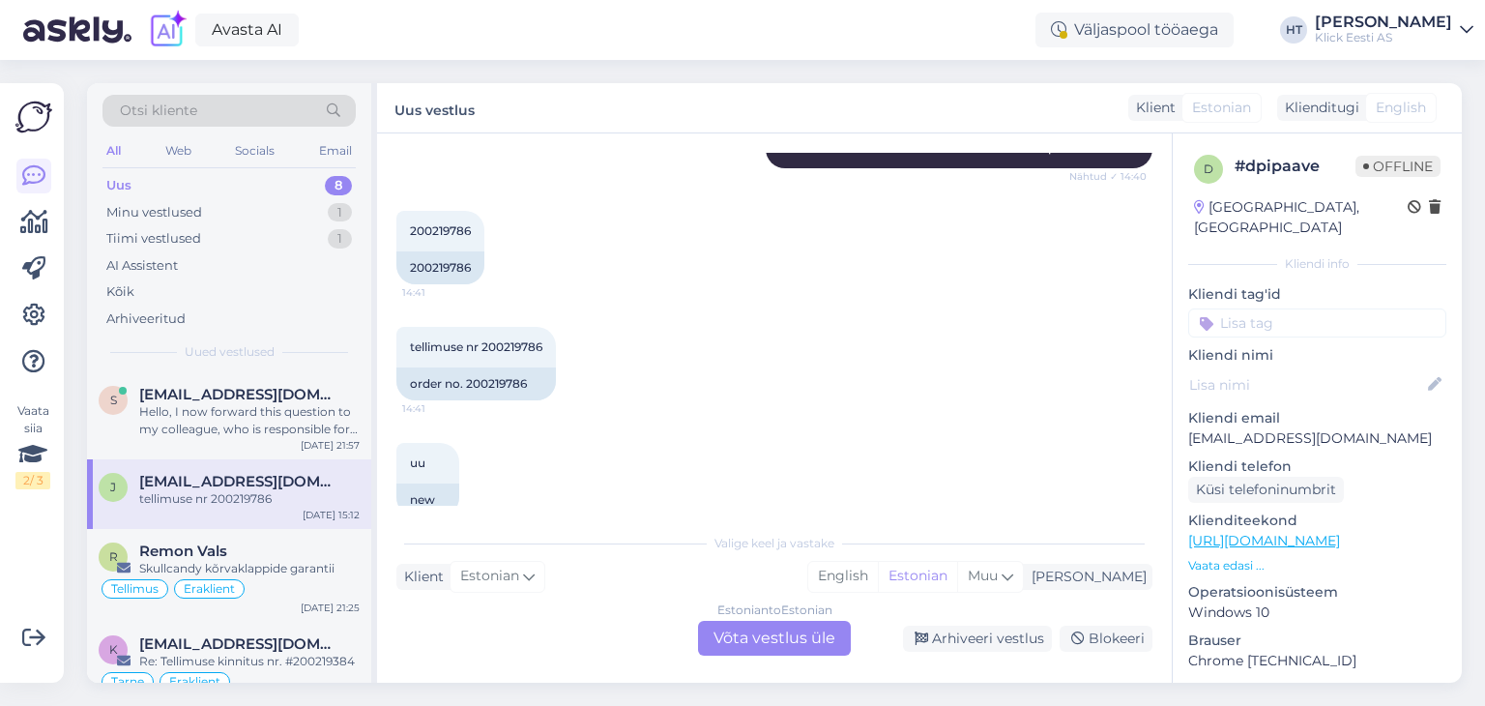
scroll to position [1245, 0]
click at [507, 340] on span "tellimuse nr 200219786" at bounding box center [476, 347] width 132 height 15
copy div "200219786 14:41"
click at [617, 241] on div "200219786 14:41 200219786" at bounding box center [774, 249] width 756 height 116
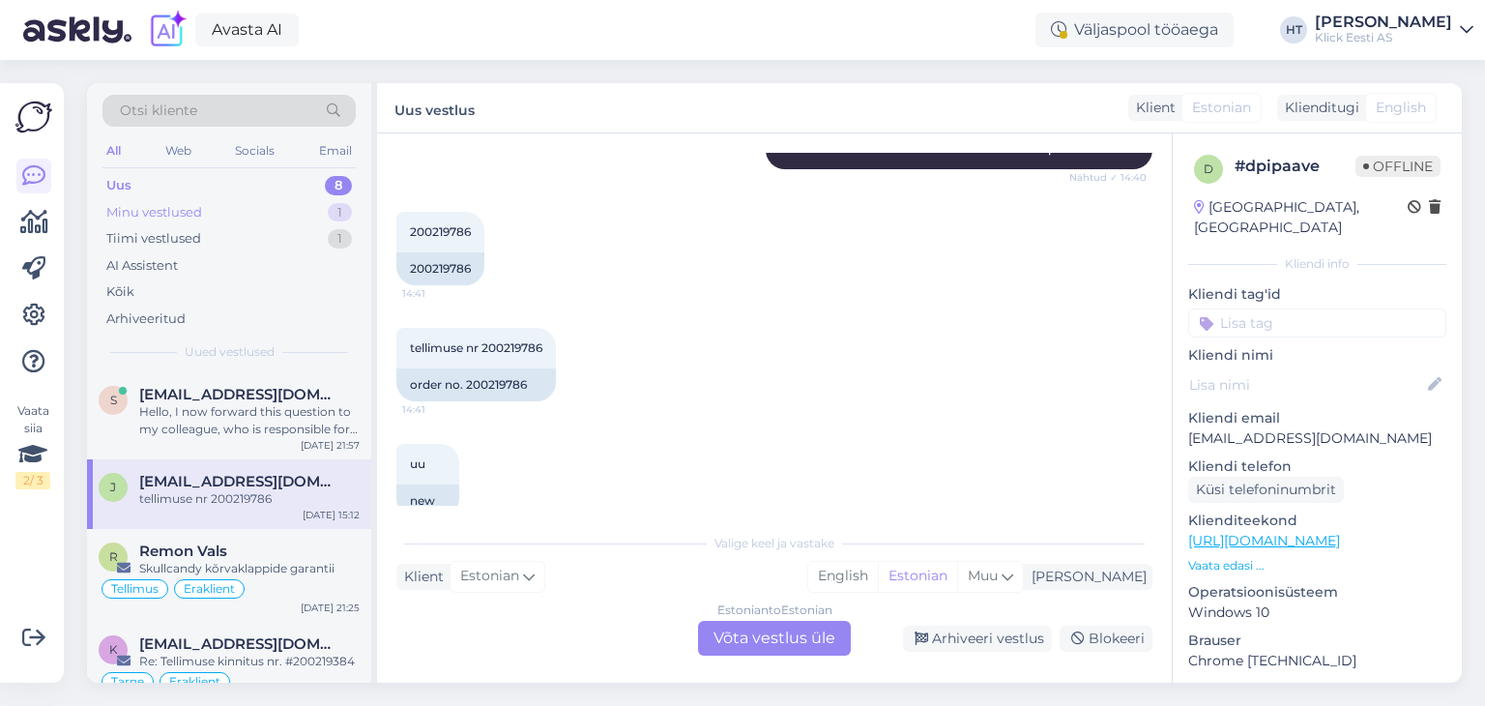
click at [308, 209] on div "Minu vestlused 1" at bounding box center [229, 212] width 253 height 27
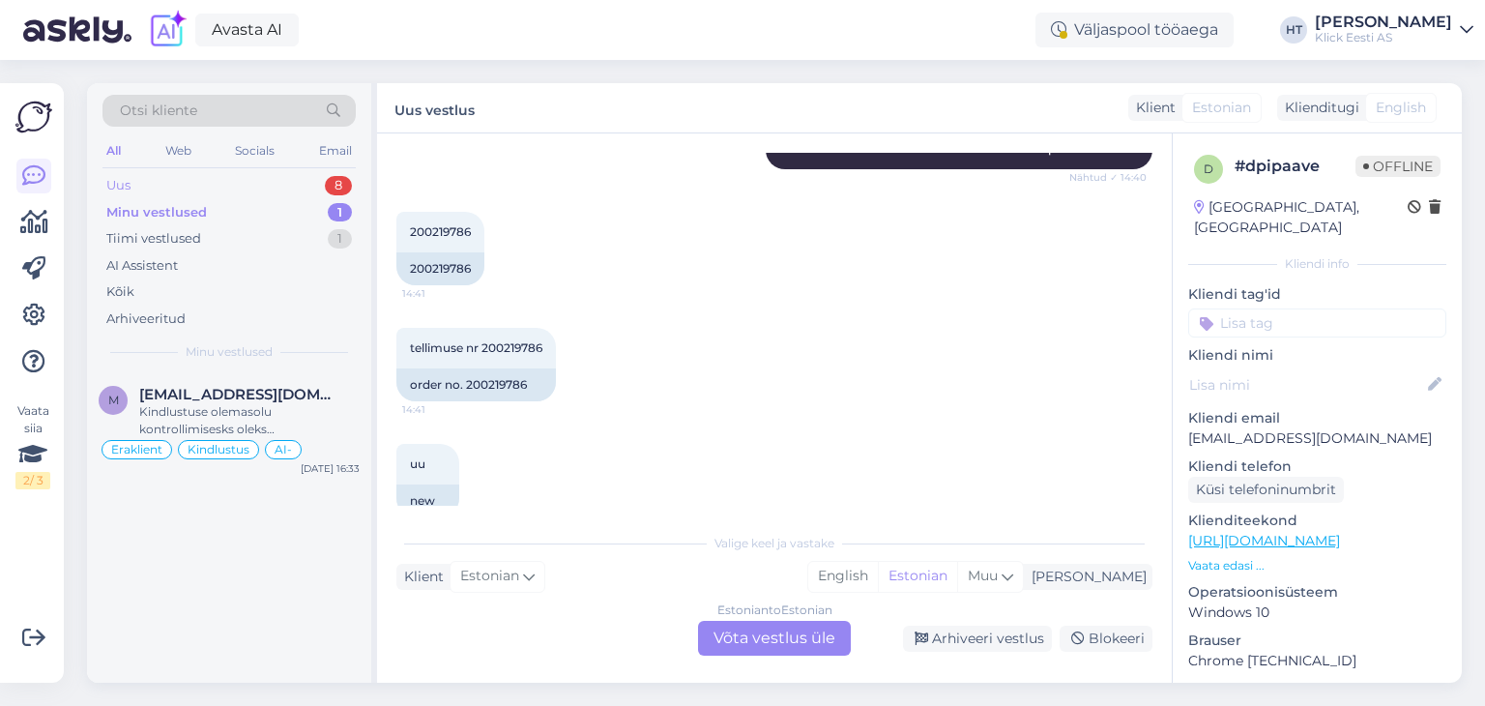
click at [298, 179] on div "Uus 8" at bounding box center [229, 185] width 253 height 27
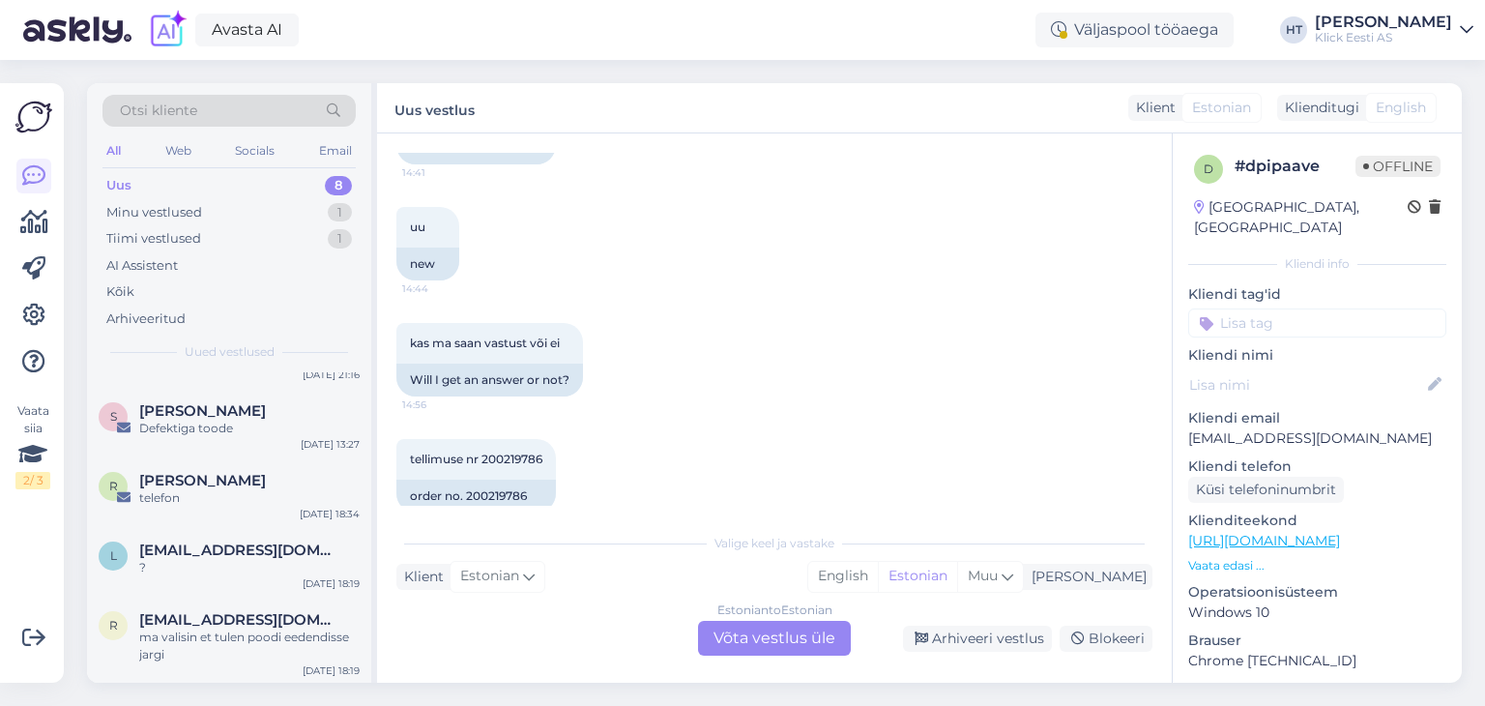
scroll to position [1492, 0]
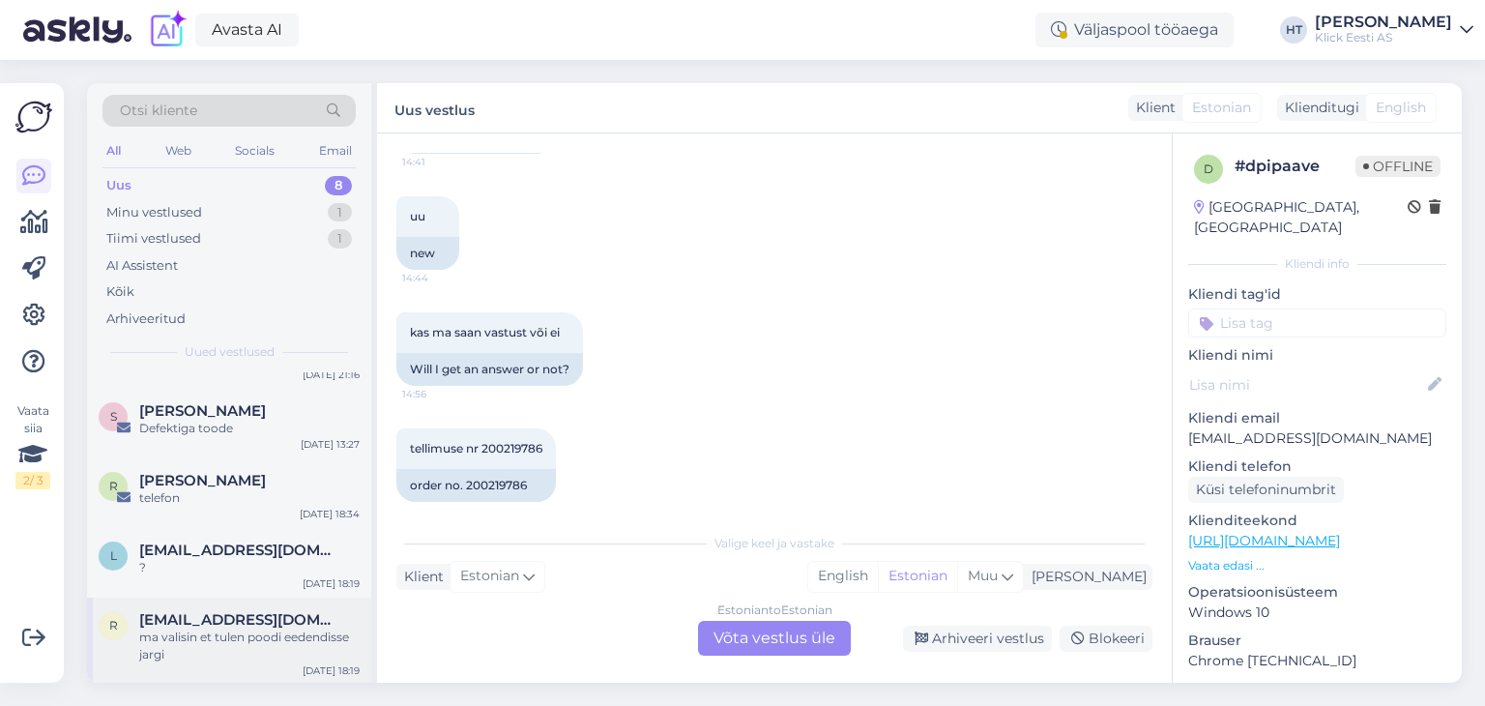
click at [221, 635] on div "ma valisin et tulen poodi eedendisse jargi" at bounding box center [249, 646] width 220 height 35
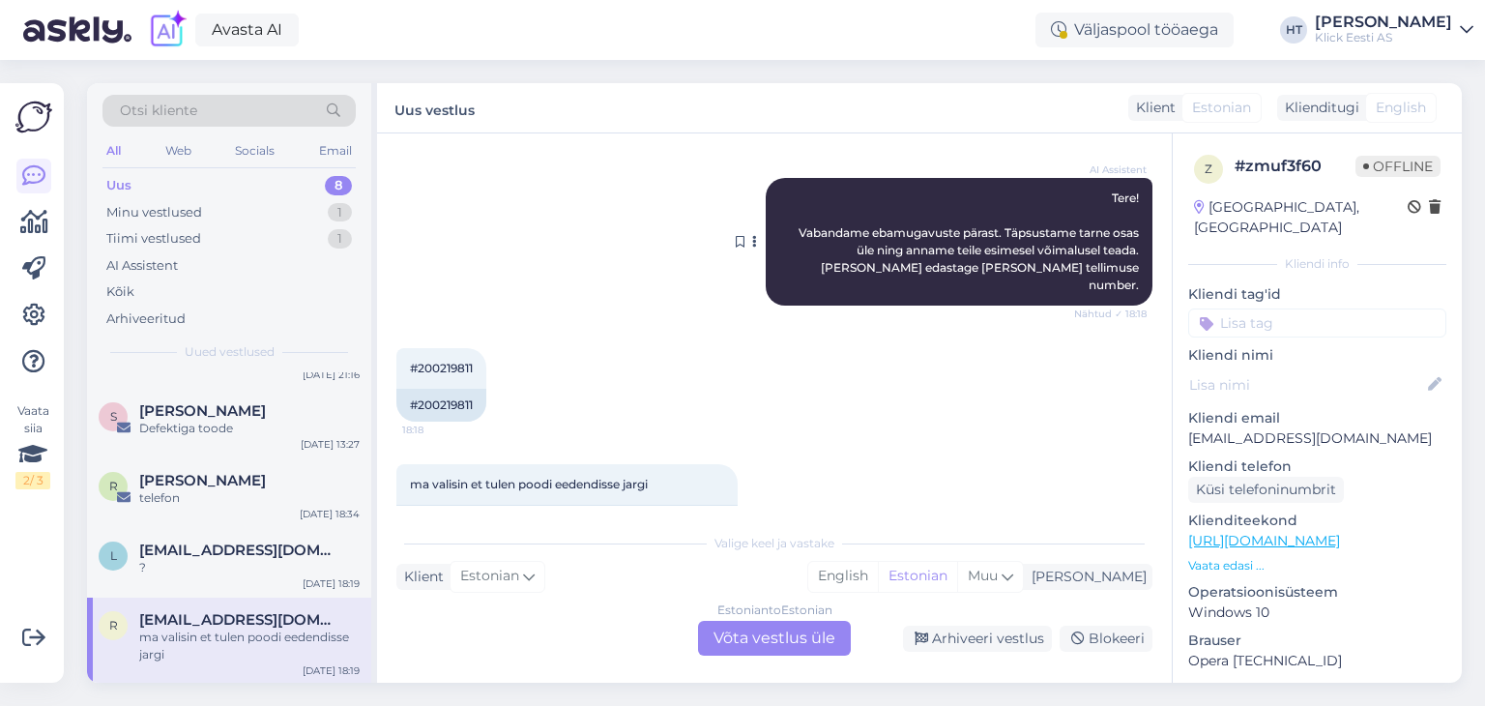
scroll to position [299, 0]
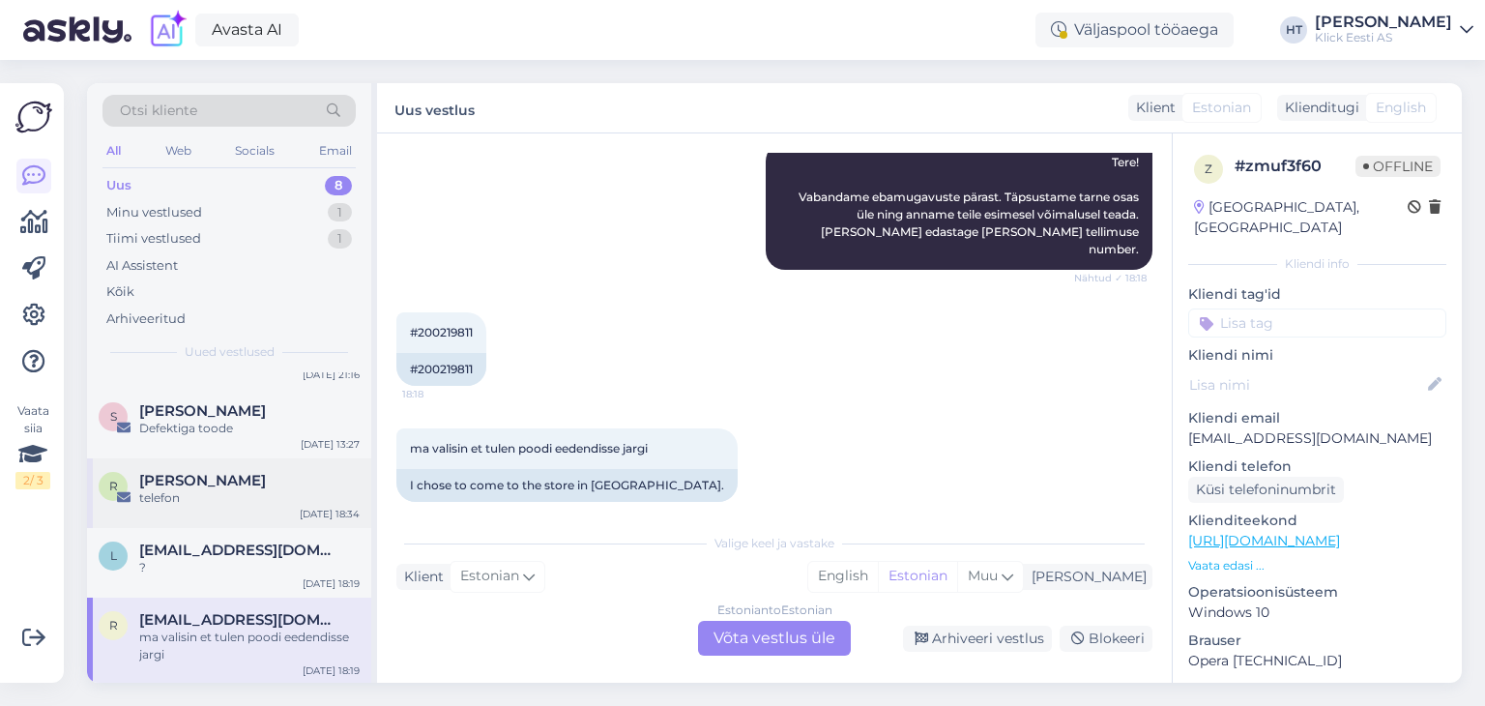
click at [318, 496] on div "telefon" at bounding box center [249, 497] width 220 height 17
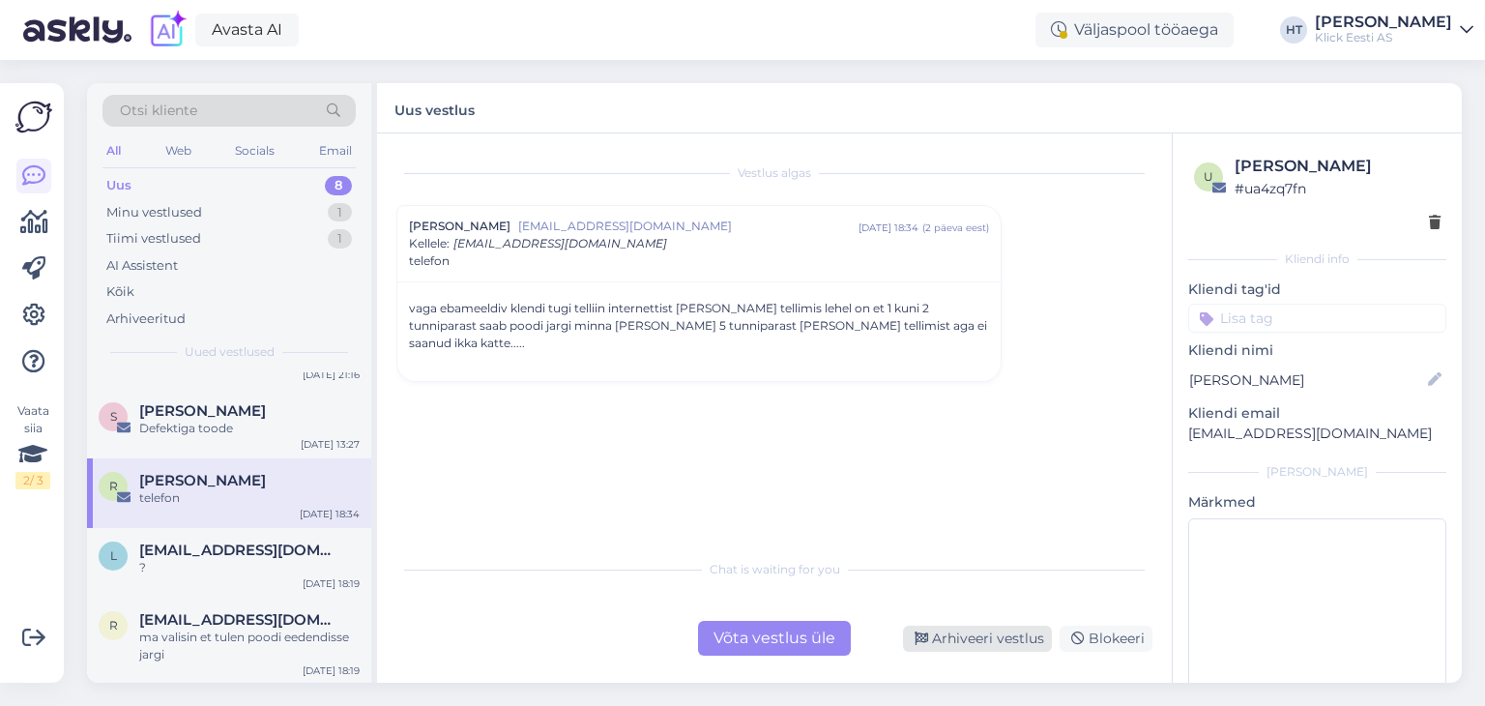
click at [964, 633] on div "Arhiveeri vestlus" at bounding box center [977, 639] width 149 height 26
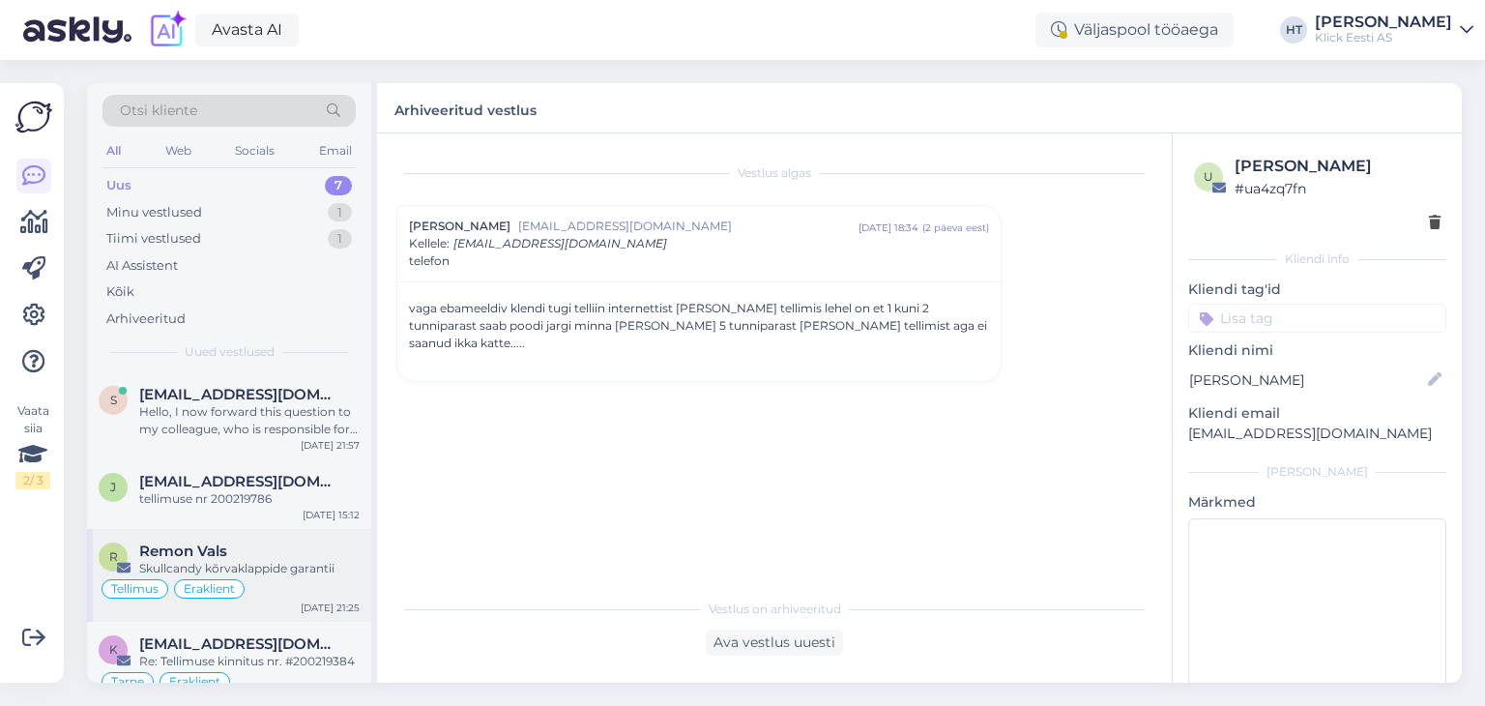
scroll to position [256, 0]
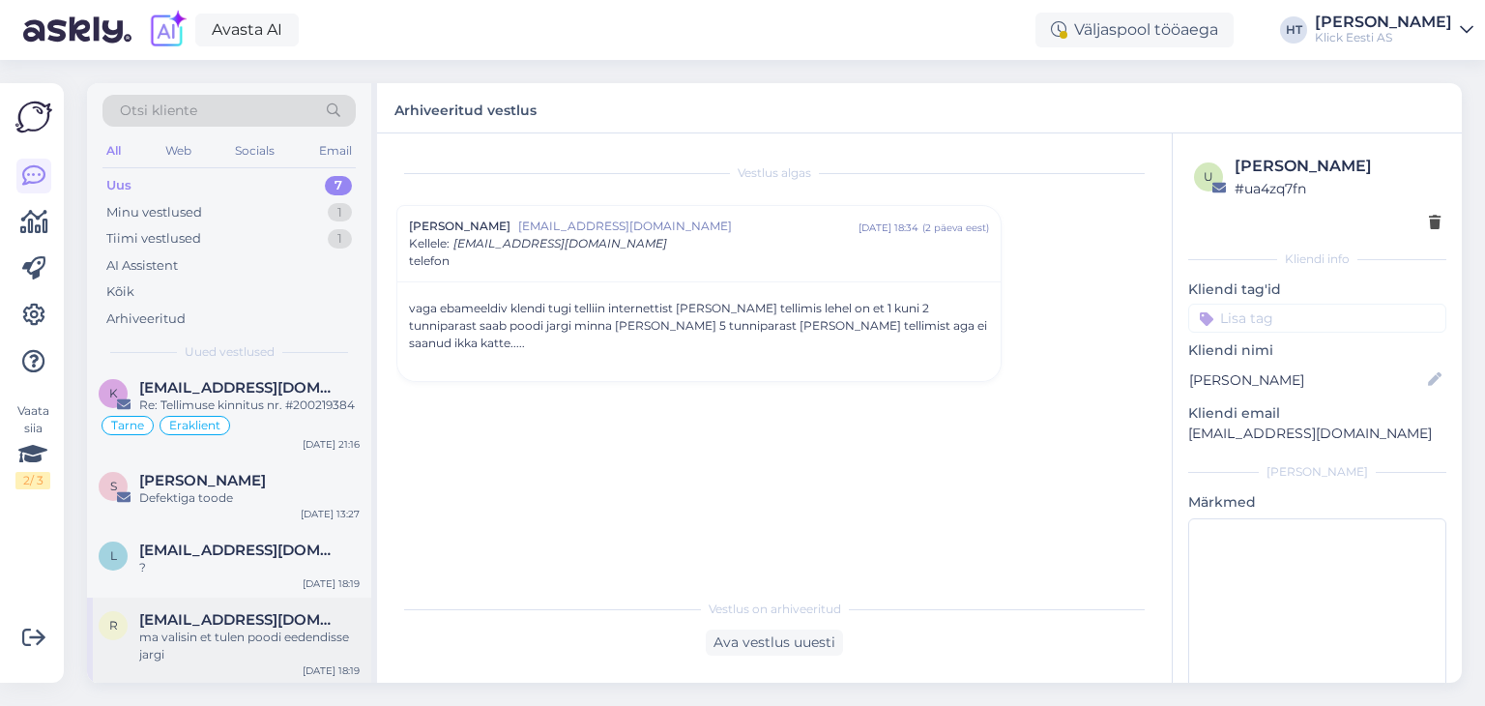
click at [295, 629] on div "ma valisin et tulen poodi eedendisse jargi" at bounding box center [249, 646] width 220 height 35
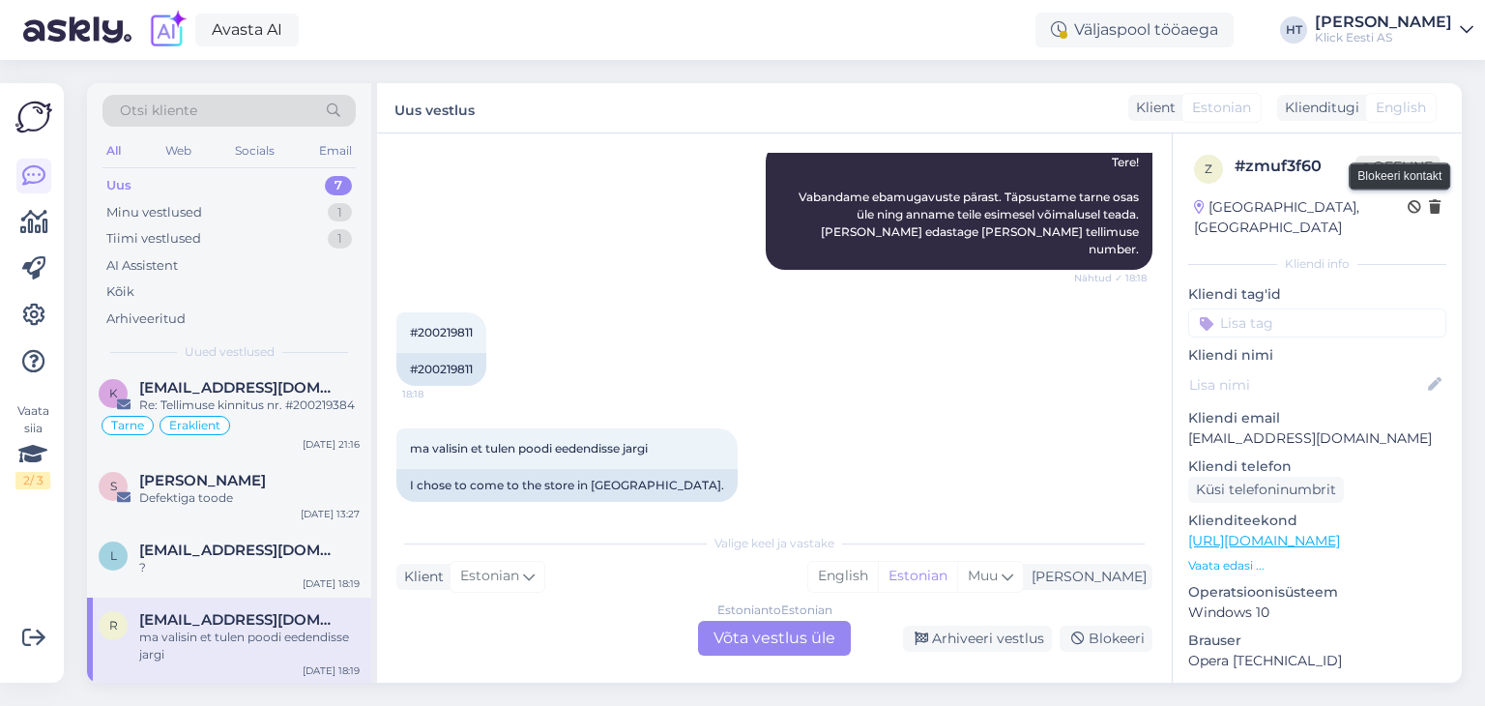
click at [1408, 209] on icon at bounding box center [1415, 208] width 14 height 14
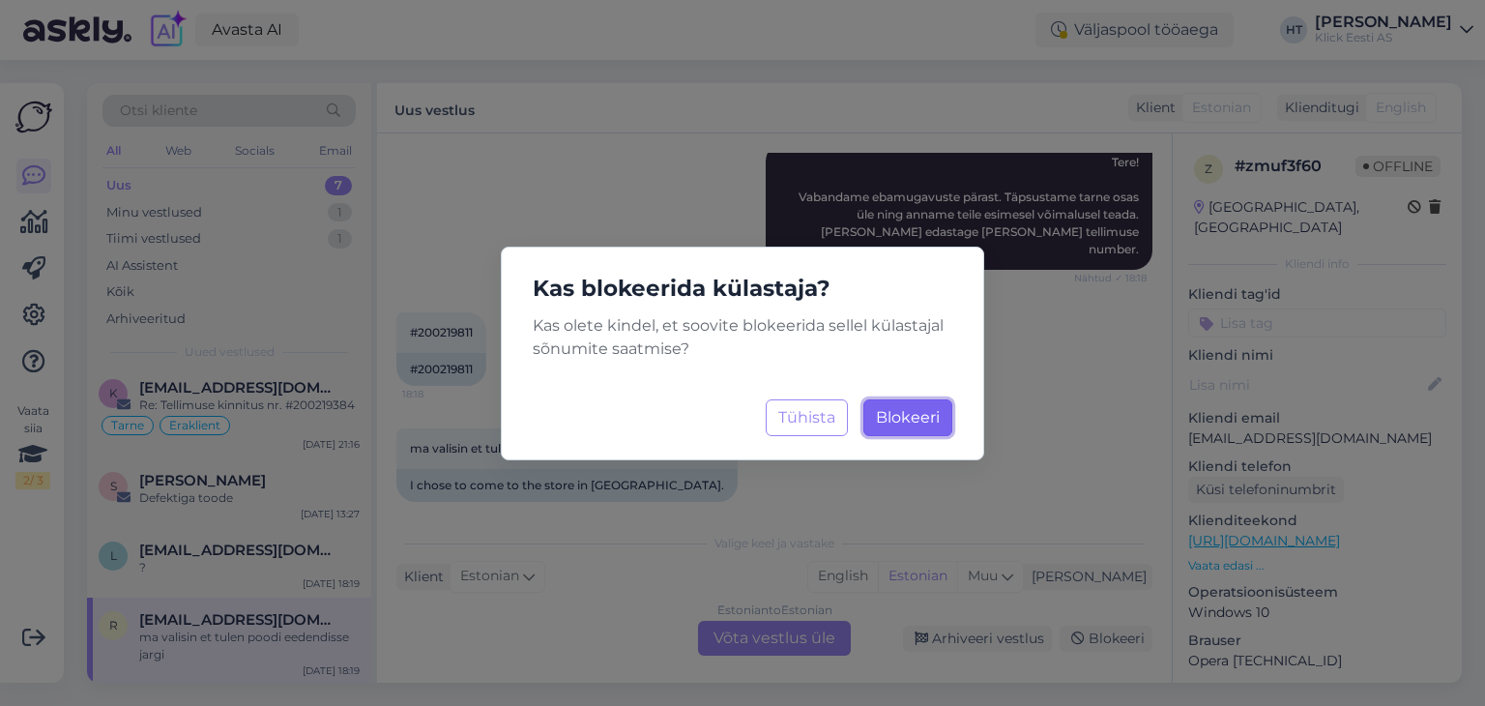
click at [909, 418] on span "Blokeeri" at bounding box center [908, 417] width 64 height 18
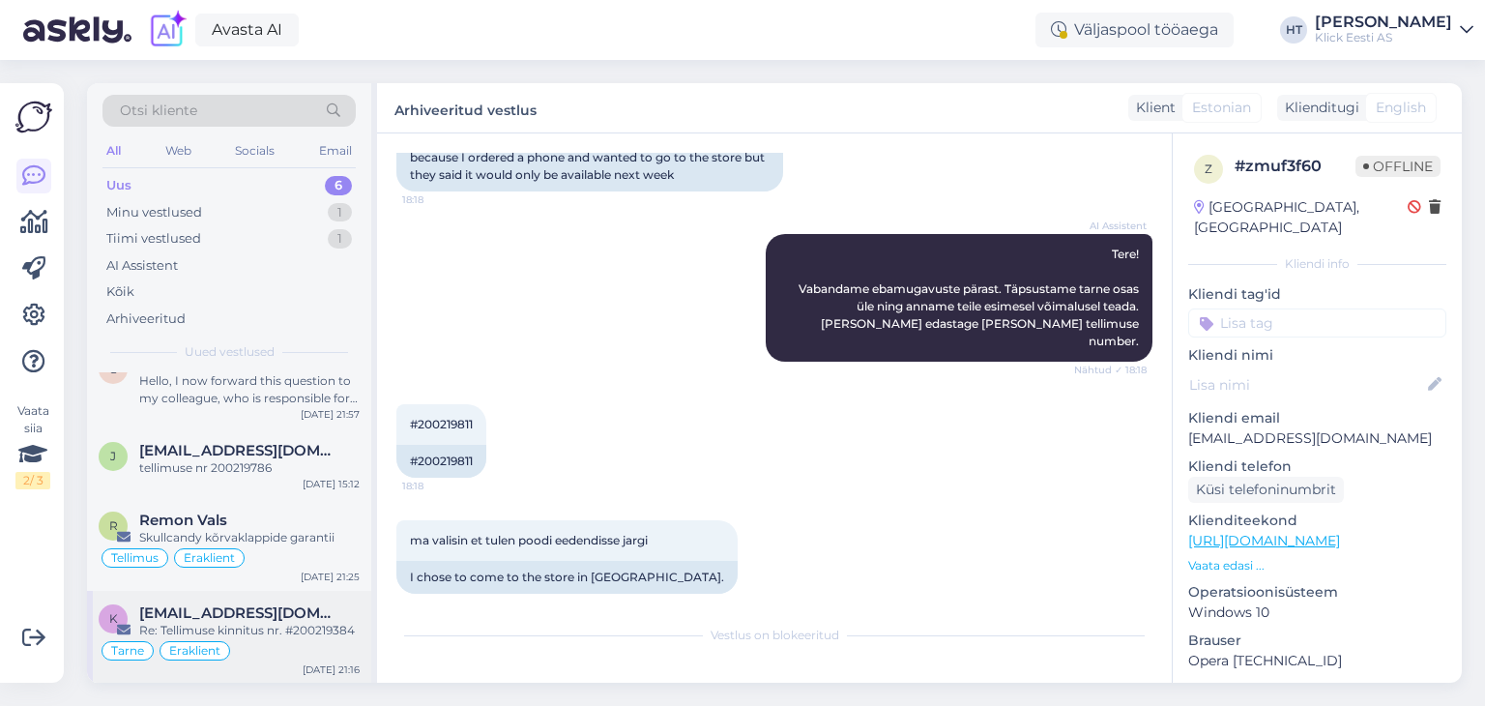
scroll to position [0, 0]
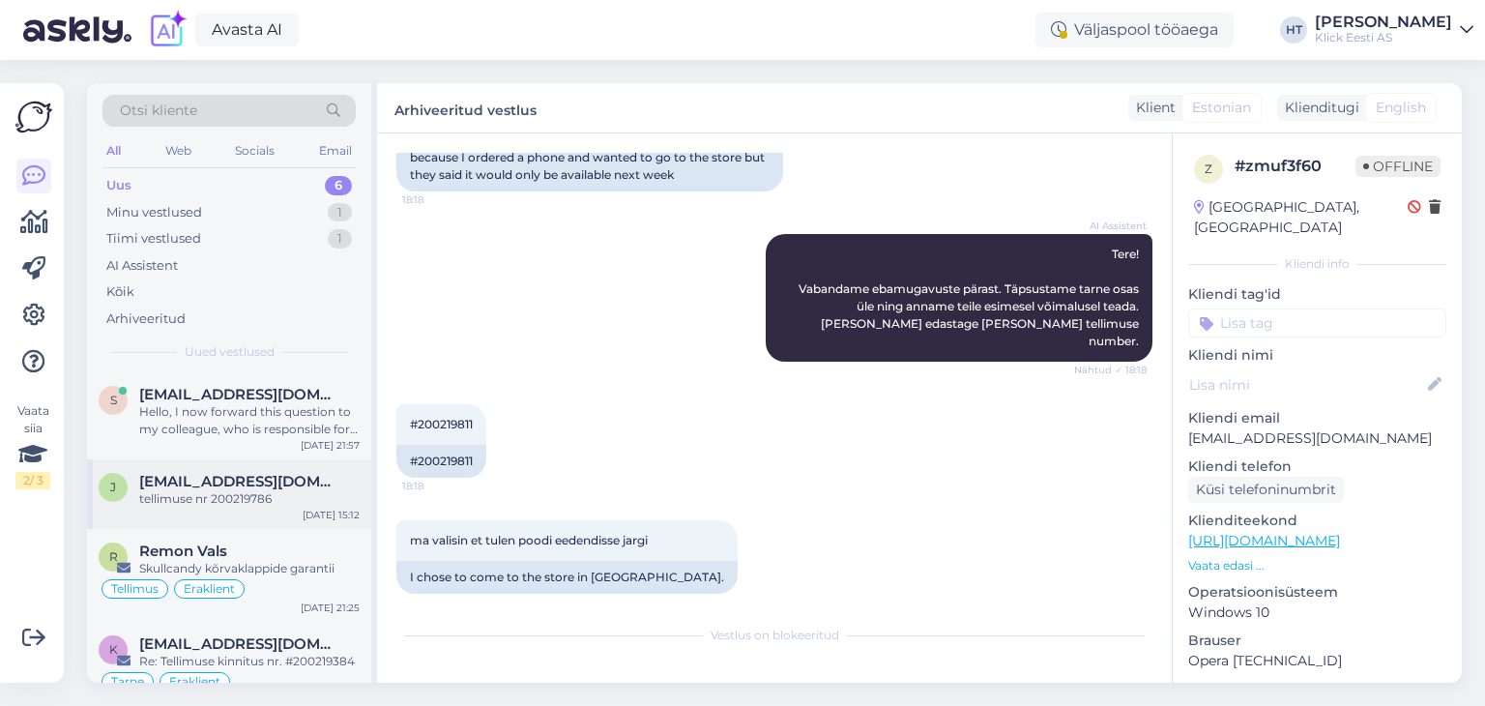
click at [339, 492] on div "tellimuse nr 200219786" at bounding box center [249, 498] width 220 height 17
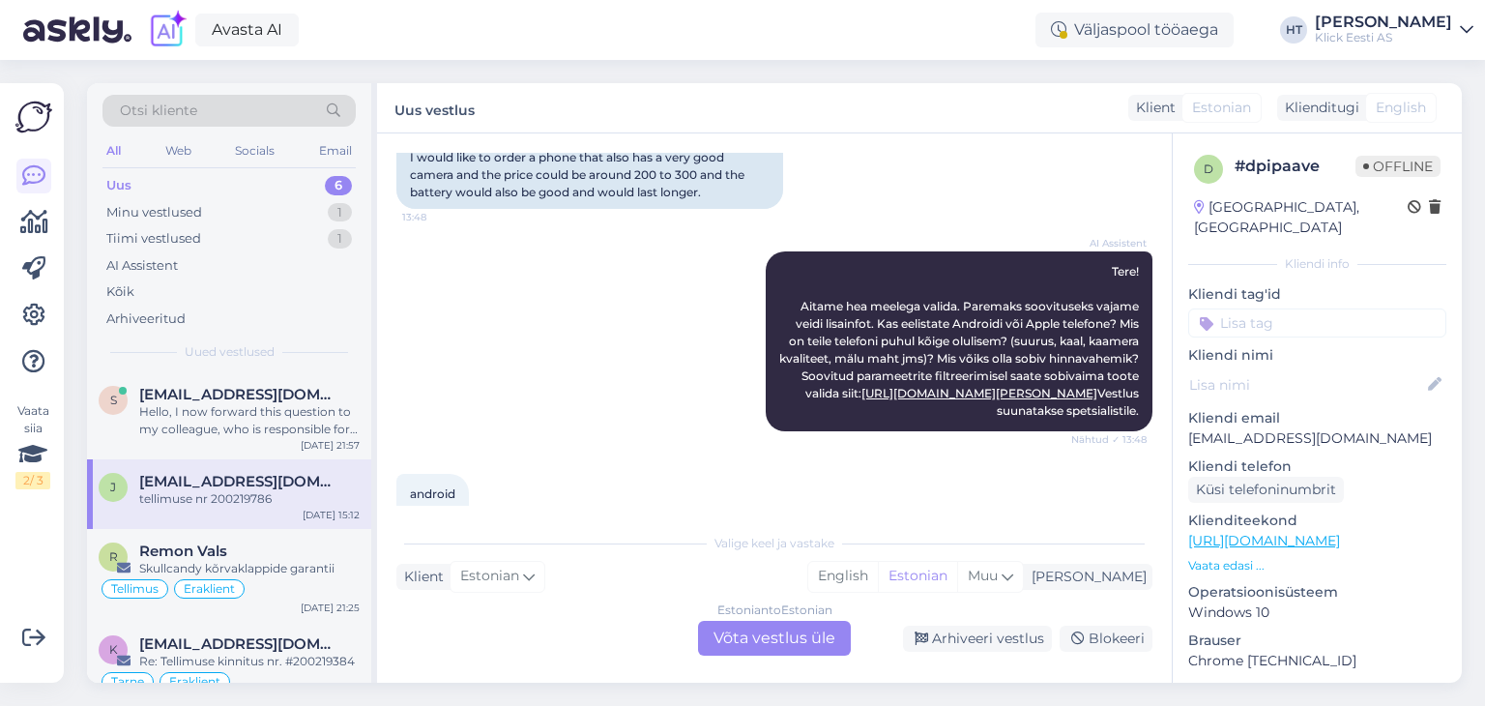
scroll to position [1492, 0]
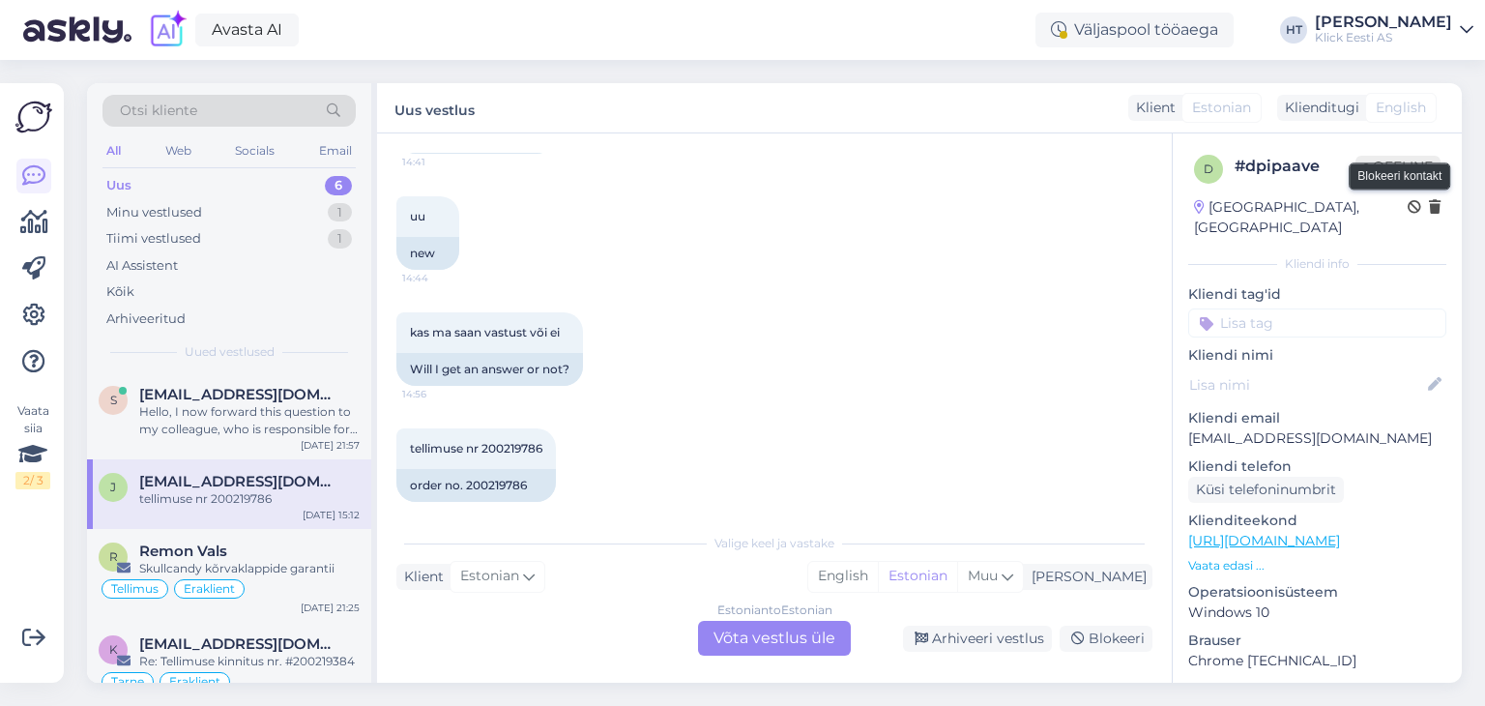
click at [1408, 206] on icon at bounding box center [1415, 208] width 14 height 14
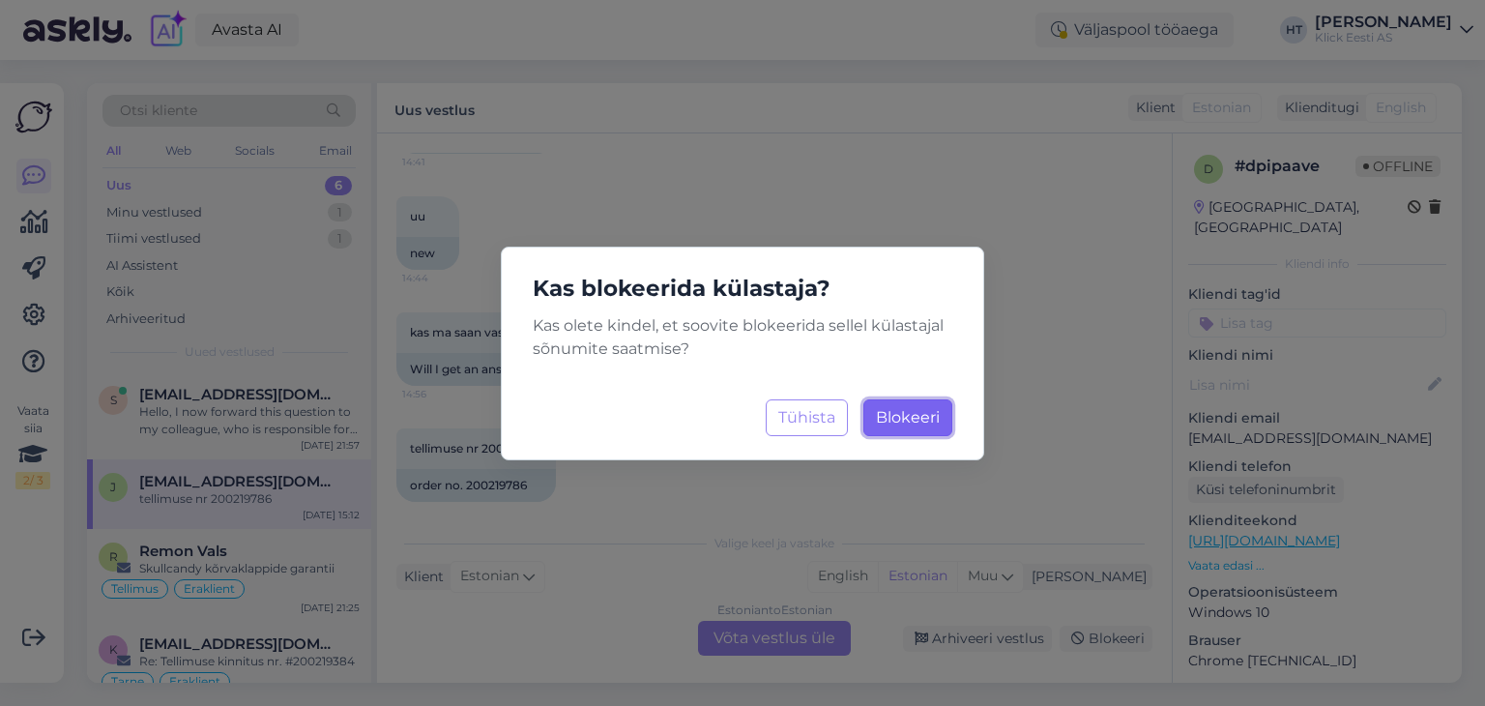
click at [917, 408] on span "Blokeeri" at bounding box center [908, 417] width 64 height 18
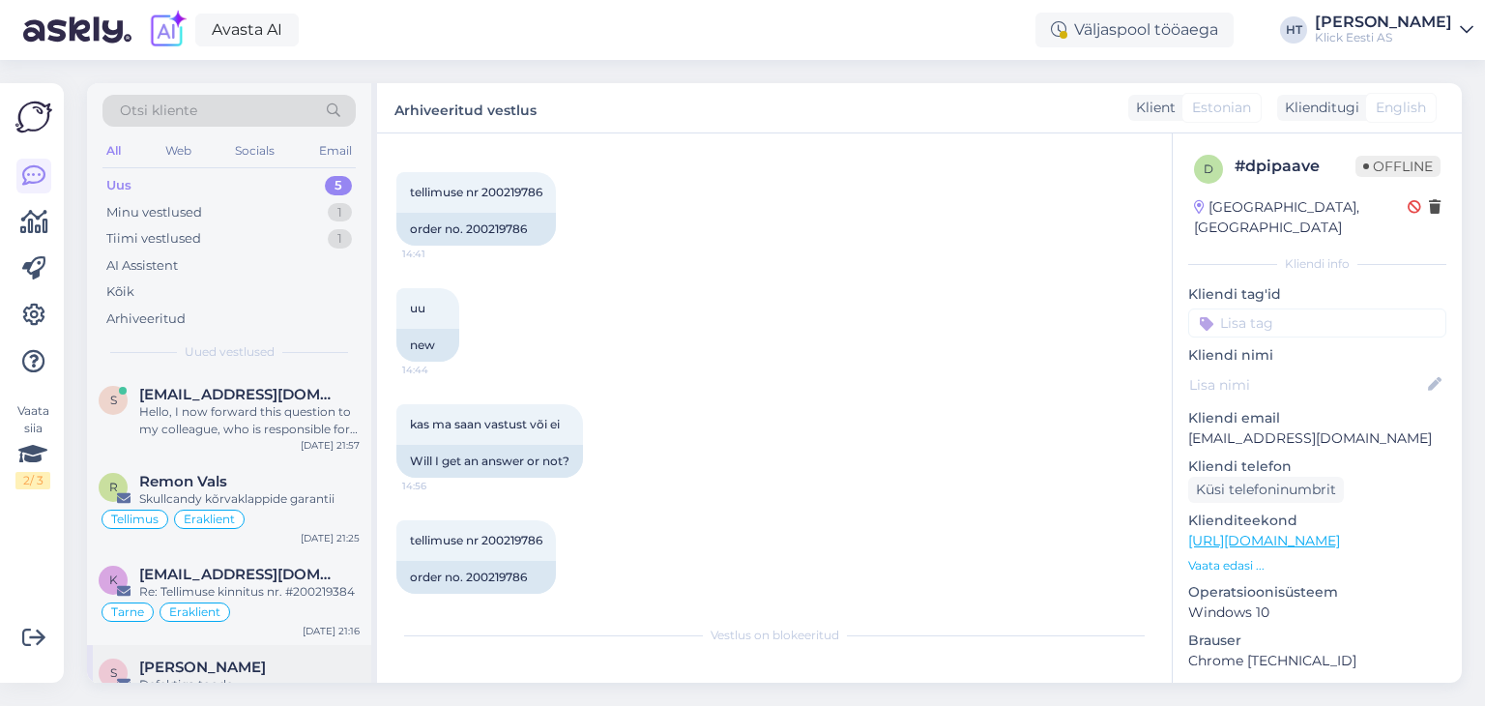
scroll to position [101, 0]
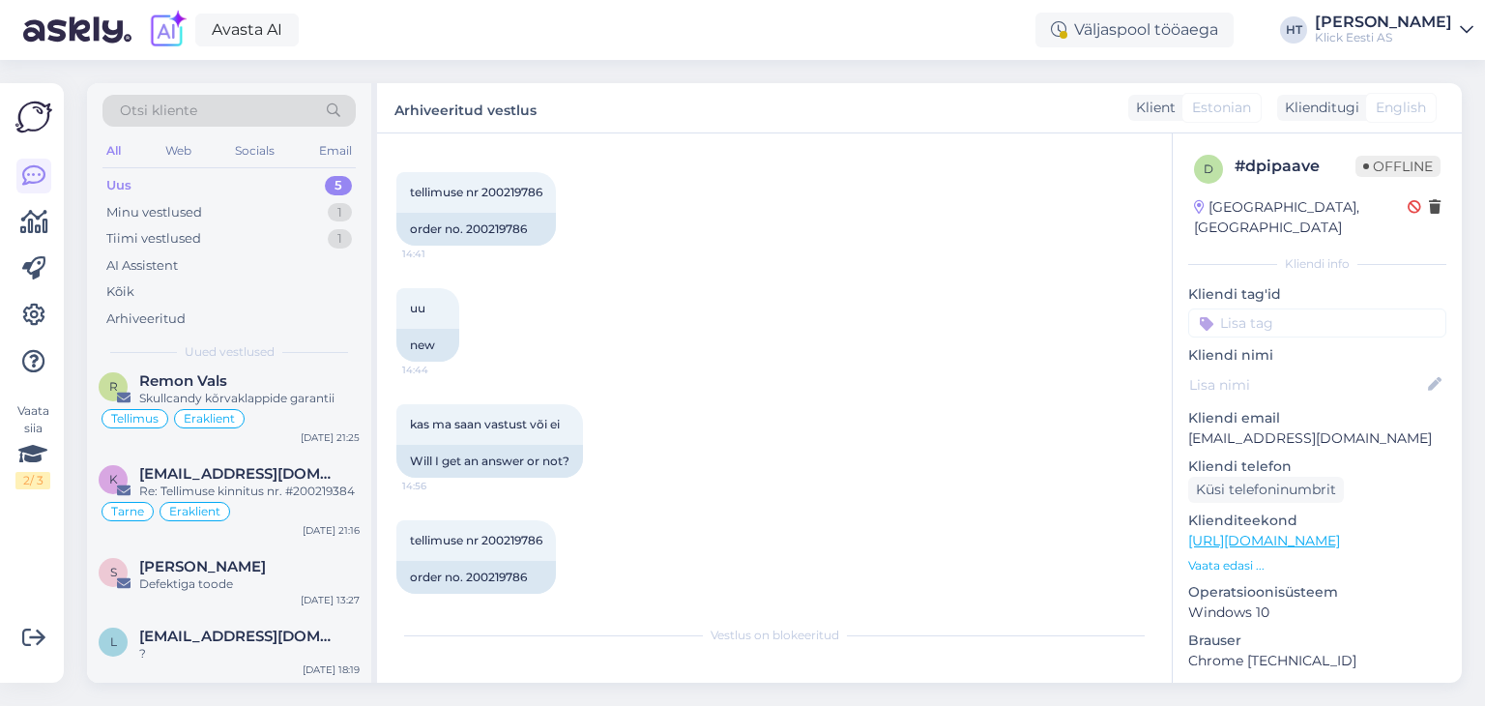
click at [108, 154] on div "All" at bounding box center [114, 150] width 22 height 25
click at [278, 562] on div "Sander Leppik" at bounding box center [249, 566] width 220 height 17
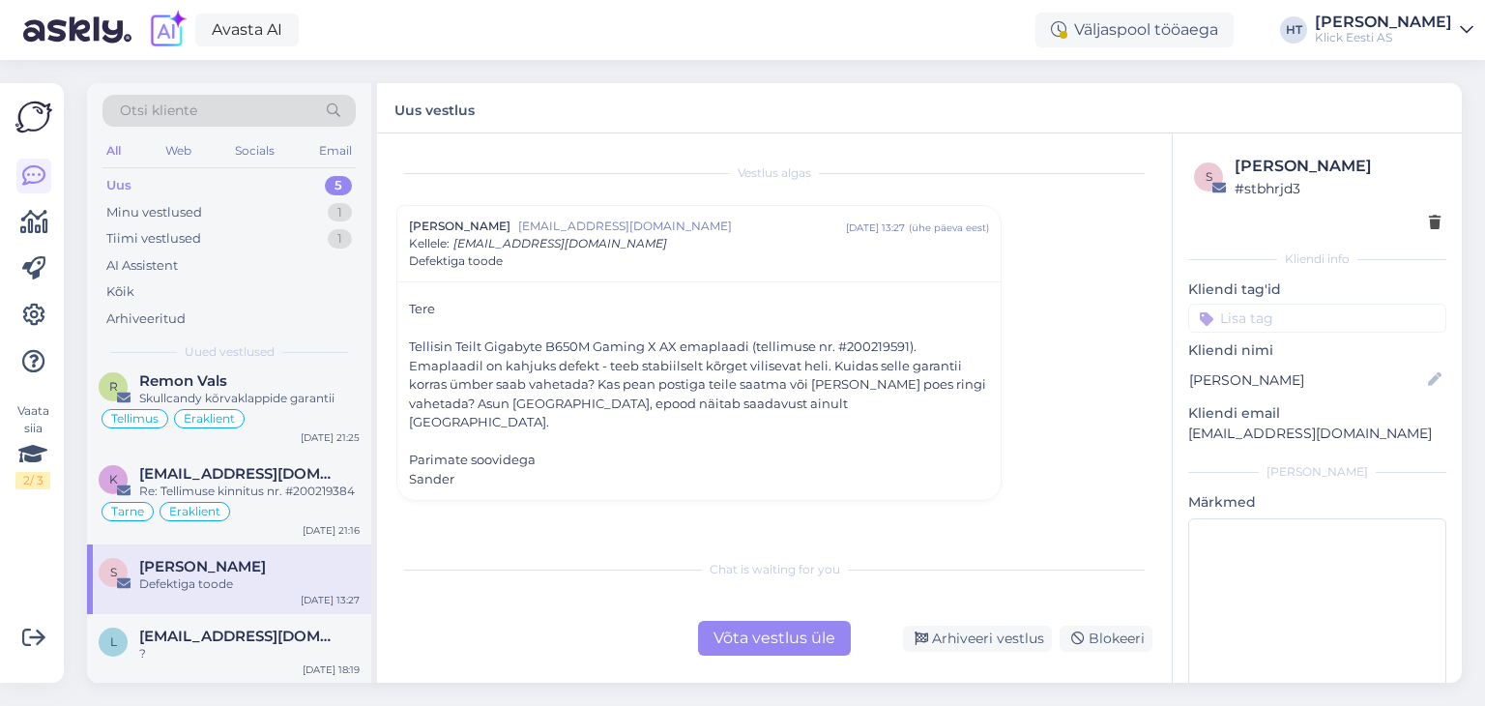
click at [789, 629] on div "Võta vestlus üle" at bounding box center [774, 638] width 153 height 35
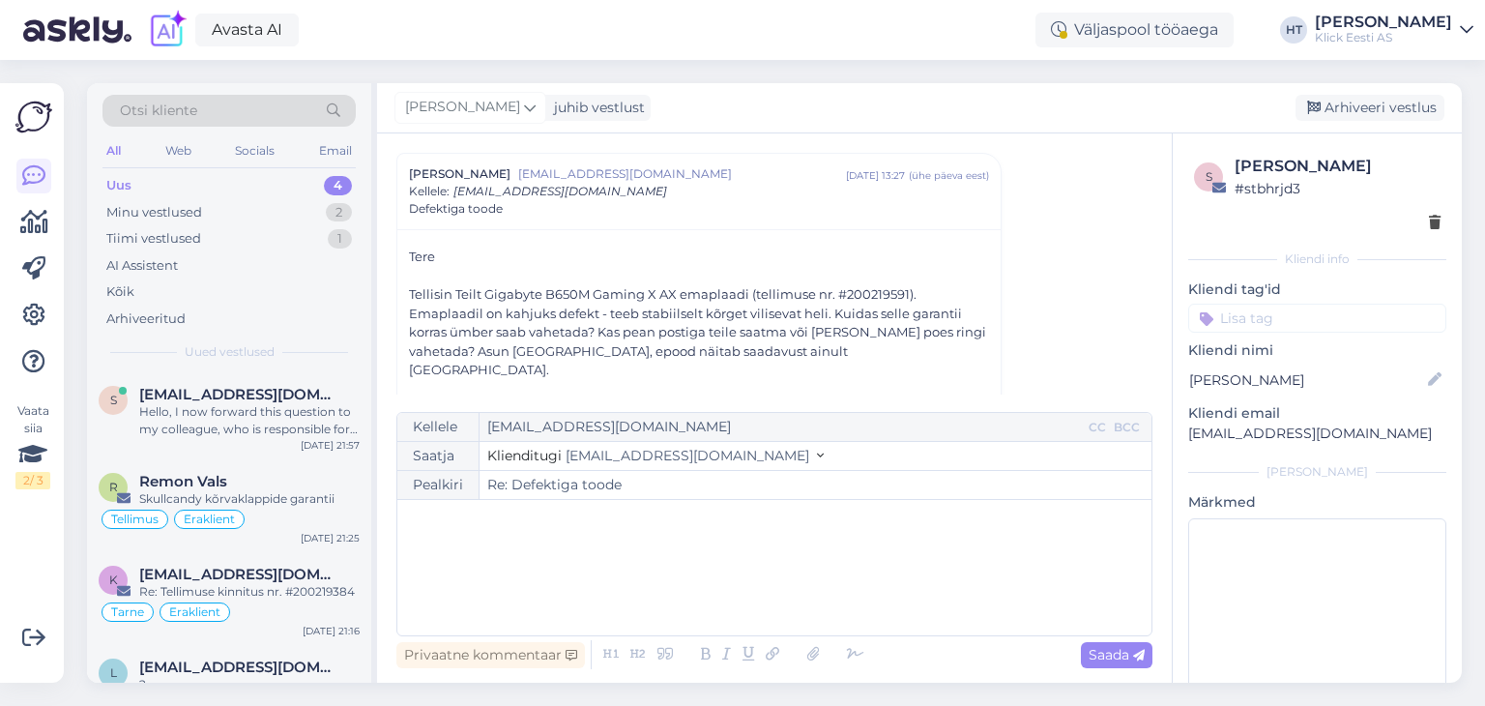
click at [636, 536] on div "﻿" at bounding box center [774, 568] width 735 height 116
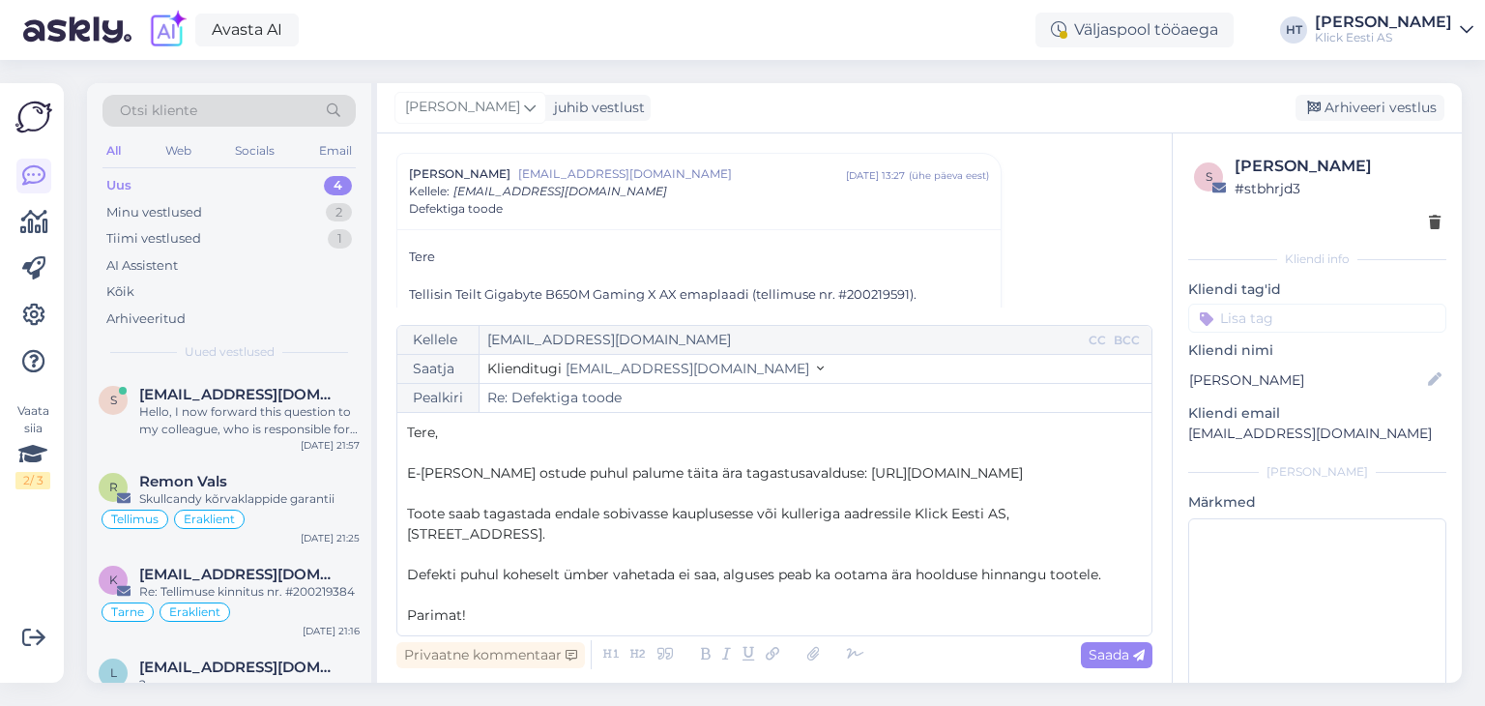
click at [1114, 575] on p "Defekti puhul koheselt ümber vahetada ei saa, alguses peab ka ootama ära hooldu…" at bounding box center [774, 575] width 735 height 20
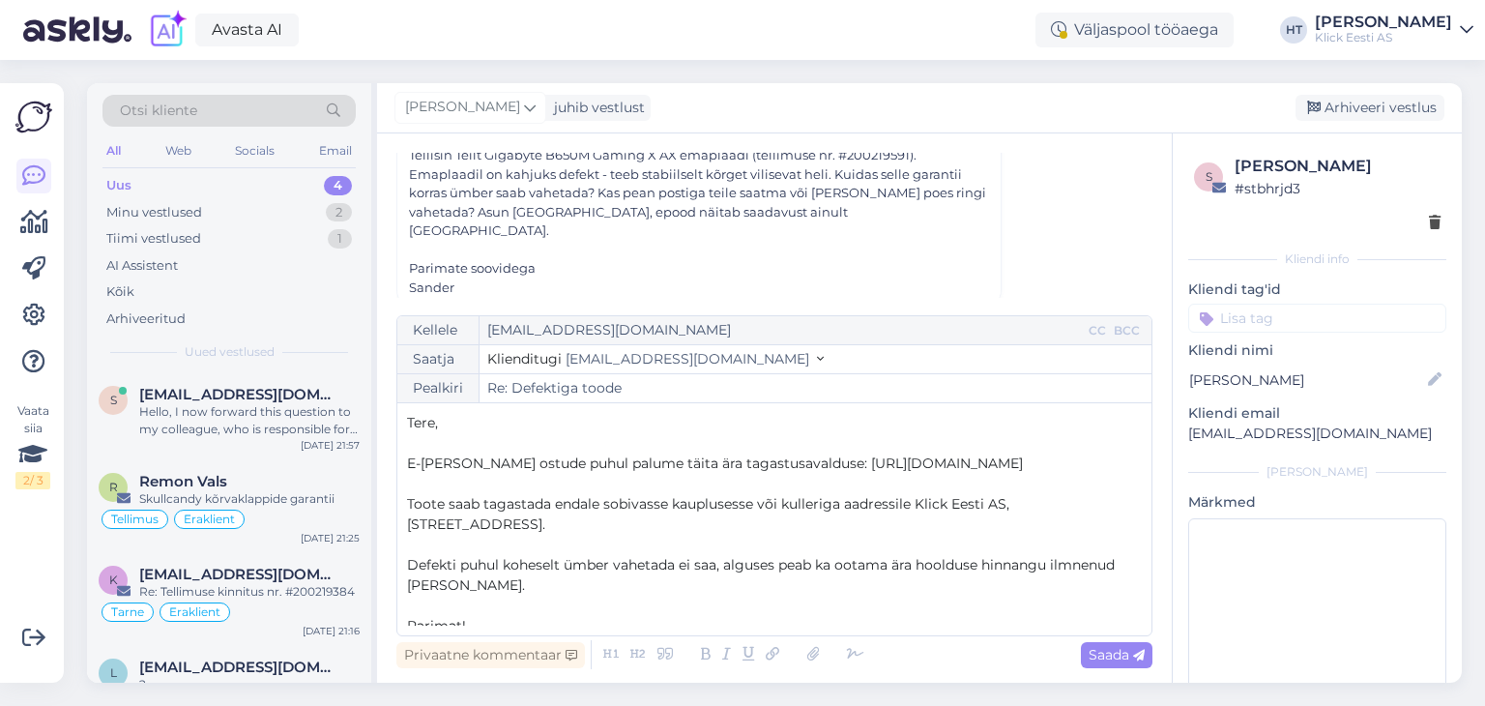
scroll to position [10, 0]
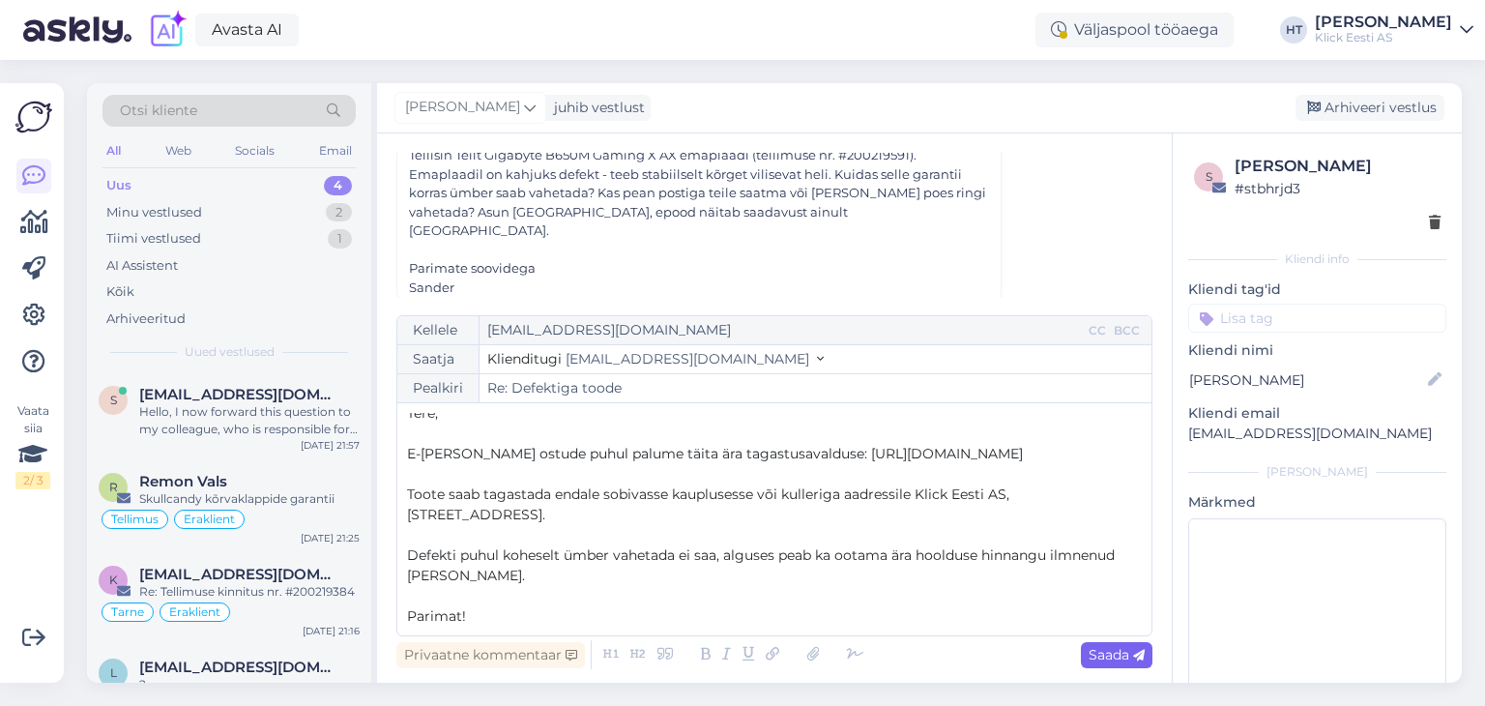
click at [1098, 648] on span "Saada" at bounding box center [1117, 654] width 56 height 17
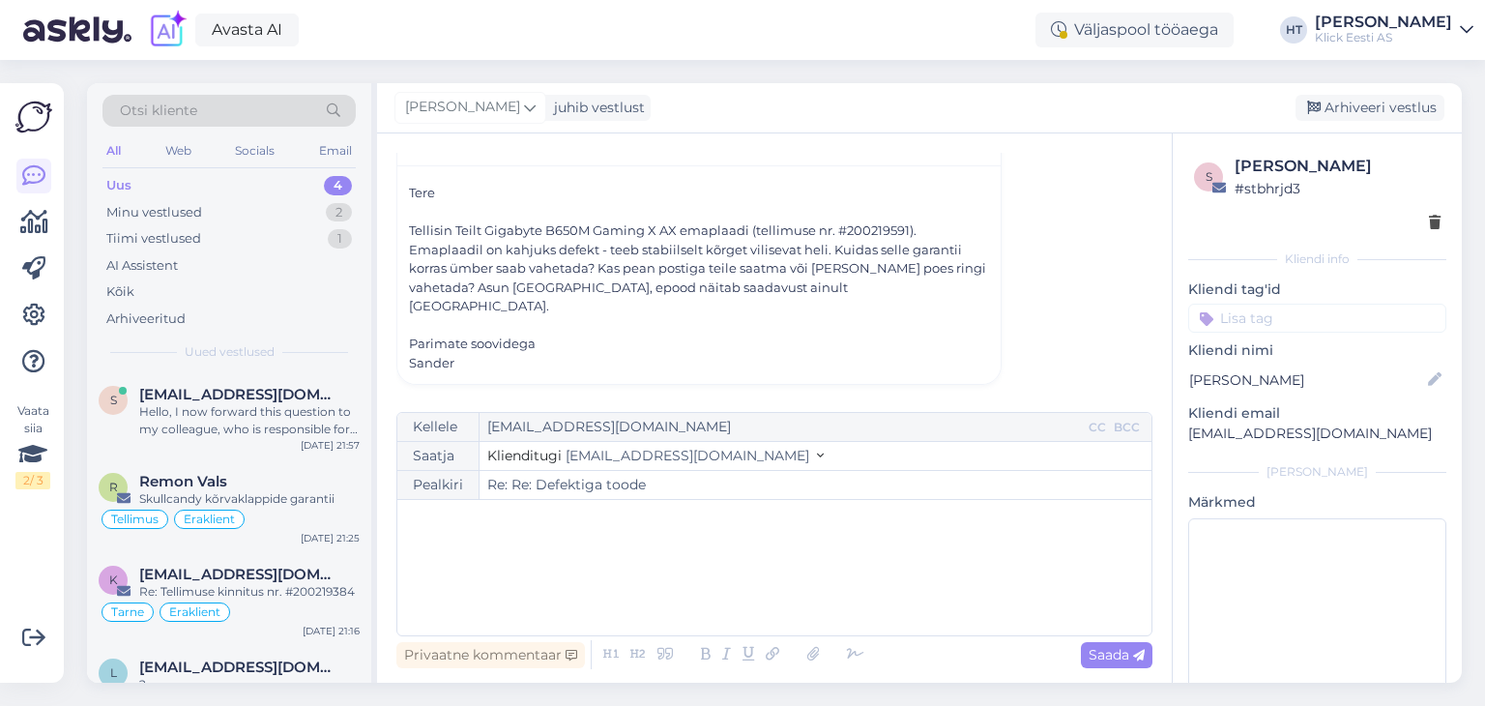
scroll to position [94, 0]
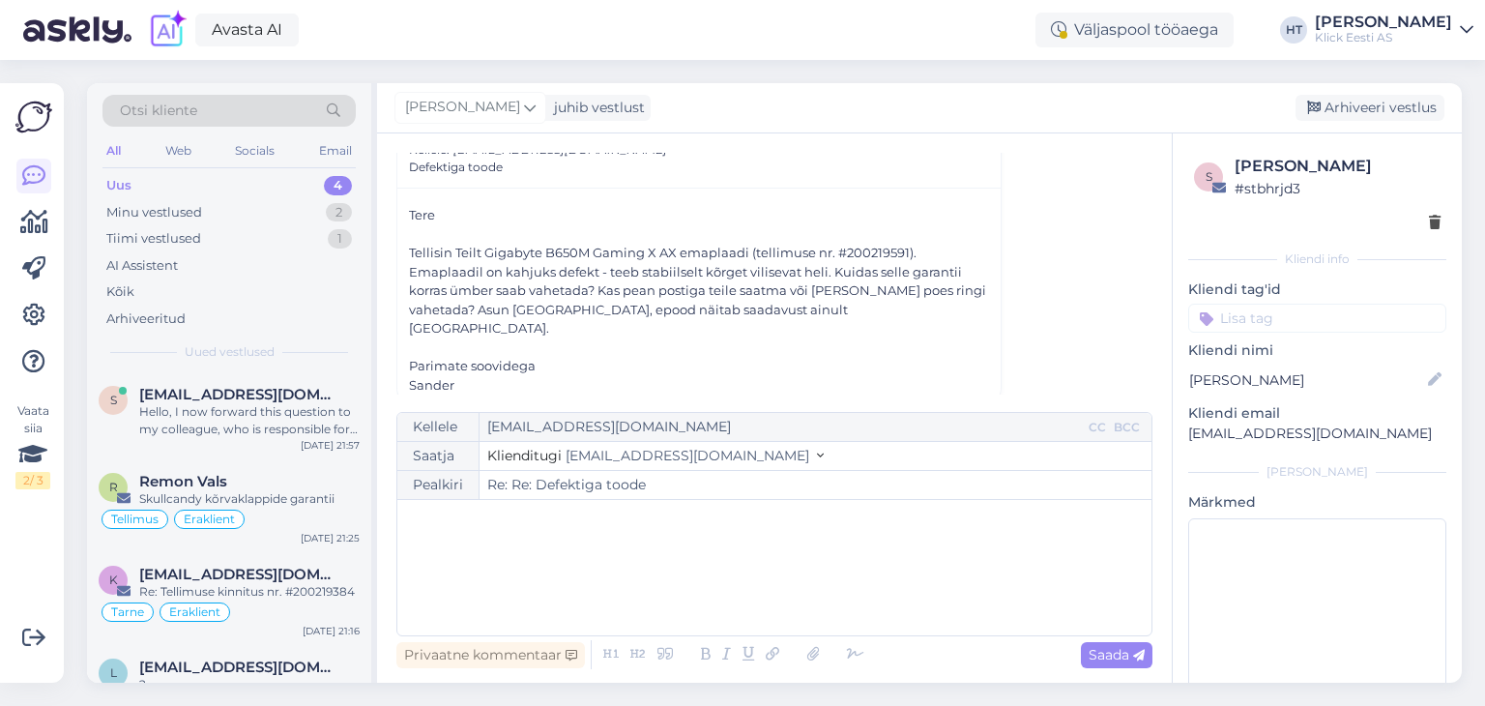
click at [1301, 325] on input at bounding box center [1317, 318] width 258 height 29
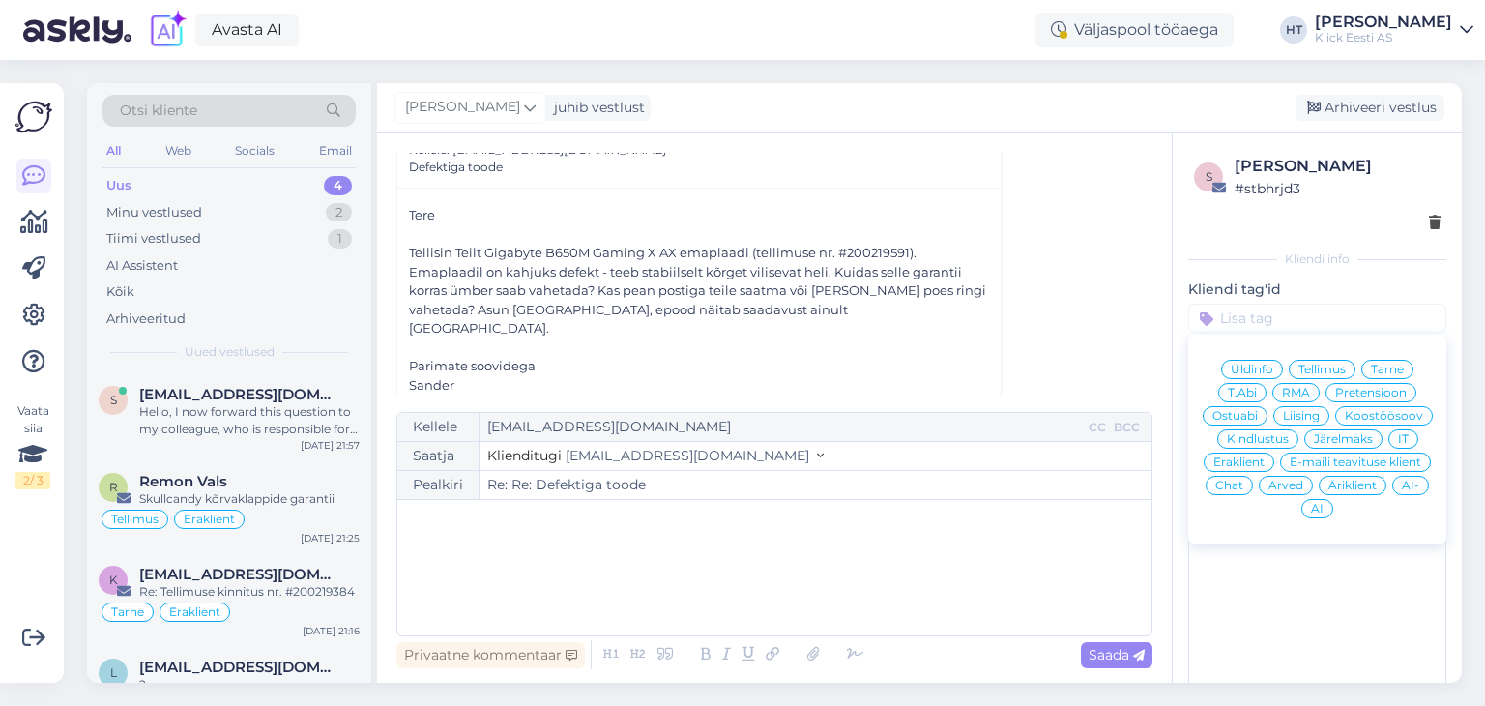
click at [1265, 458] on span "Eraklient" at bounding box center [1239, 462] width 51 height 12
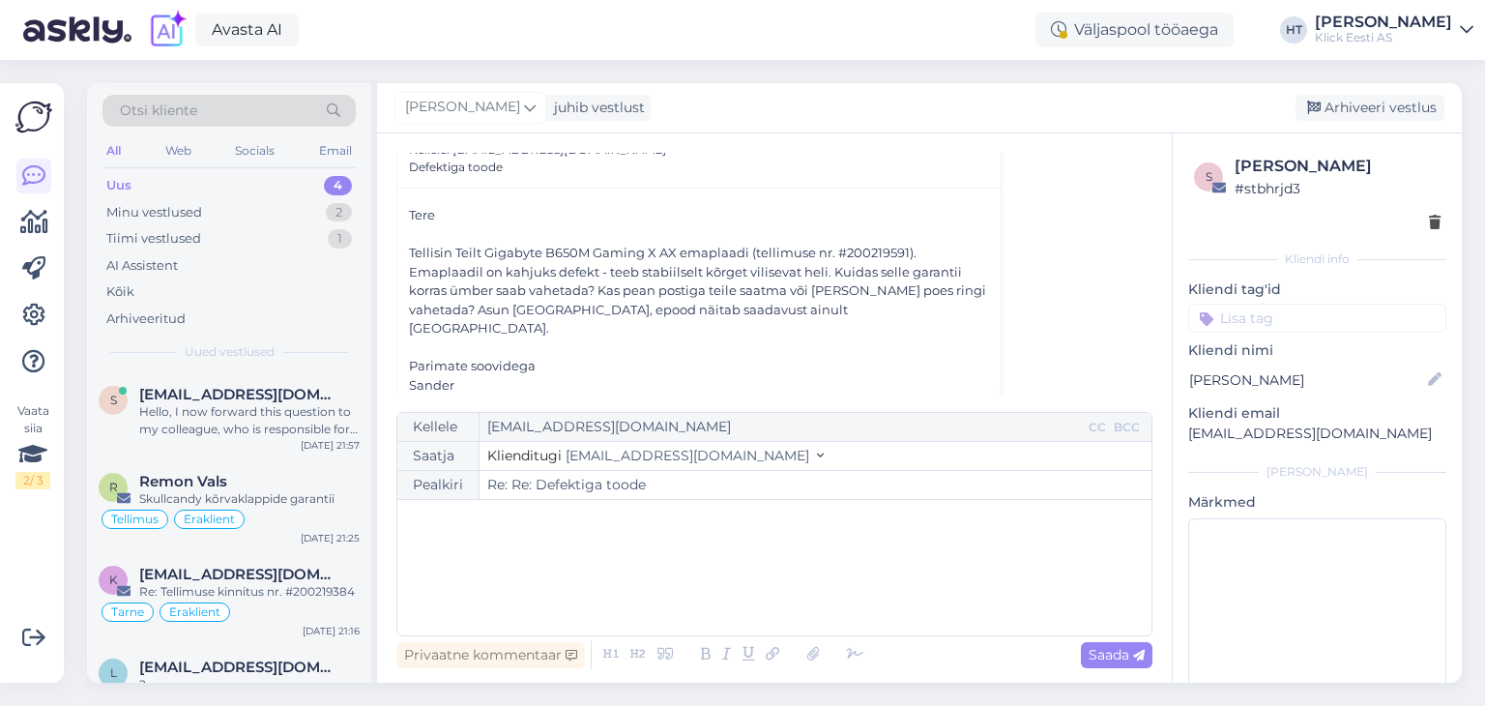
type input "Re: Defektiga toode"
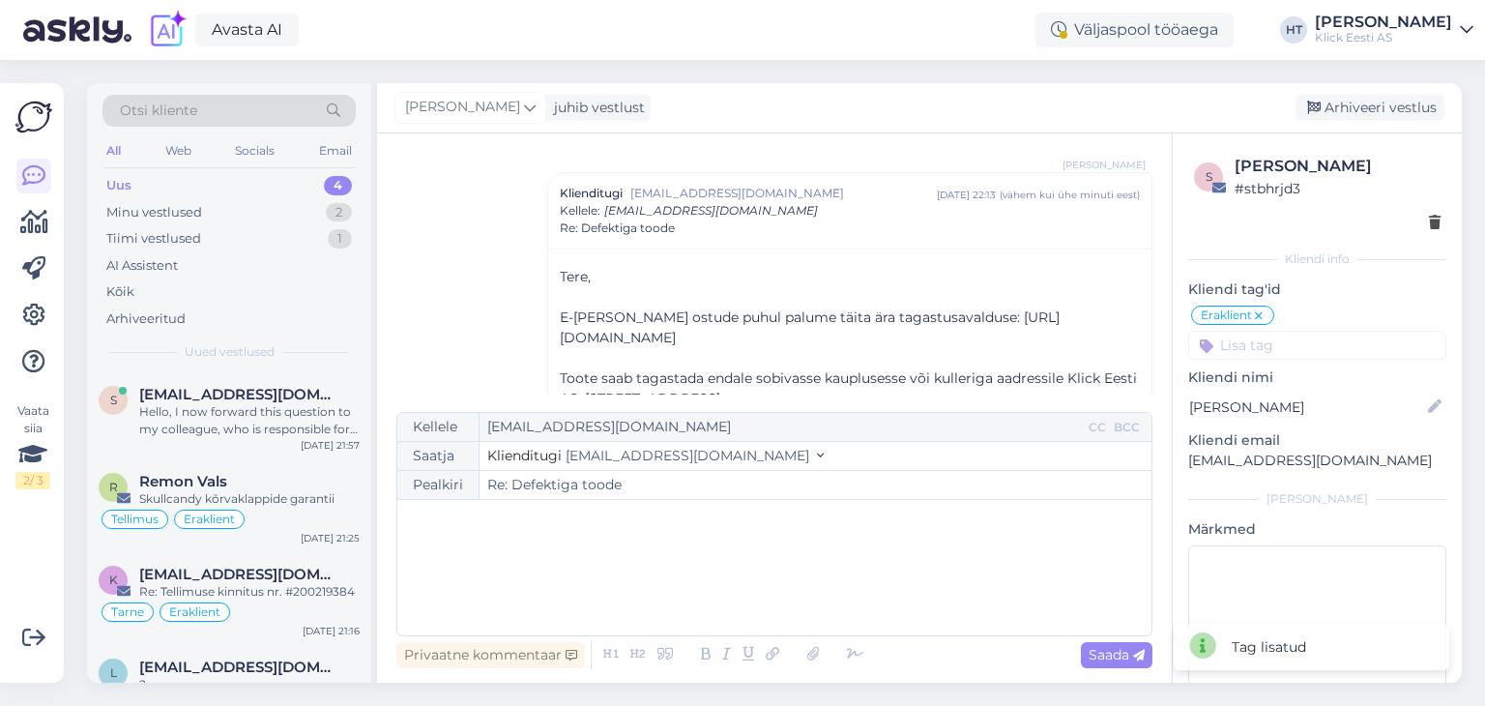
click at [1277, 349] on input at bounding box center [1317, 345] width 258 height 29
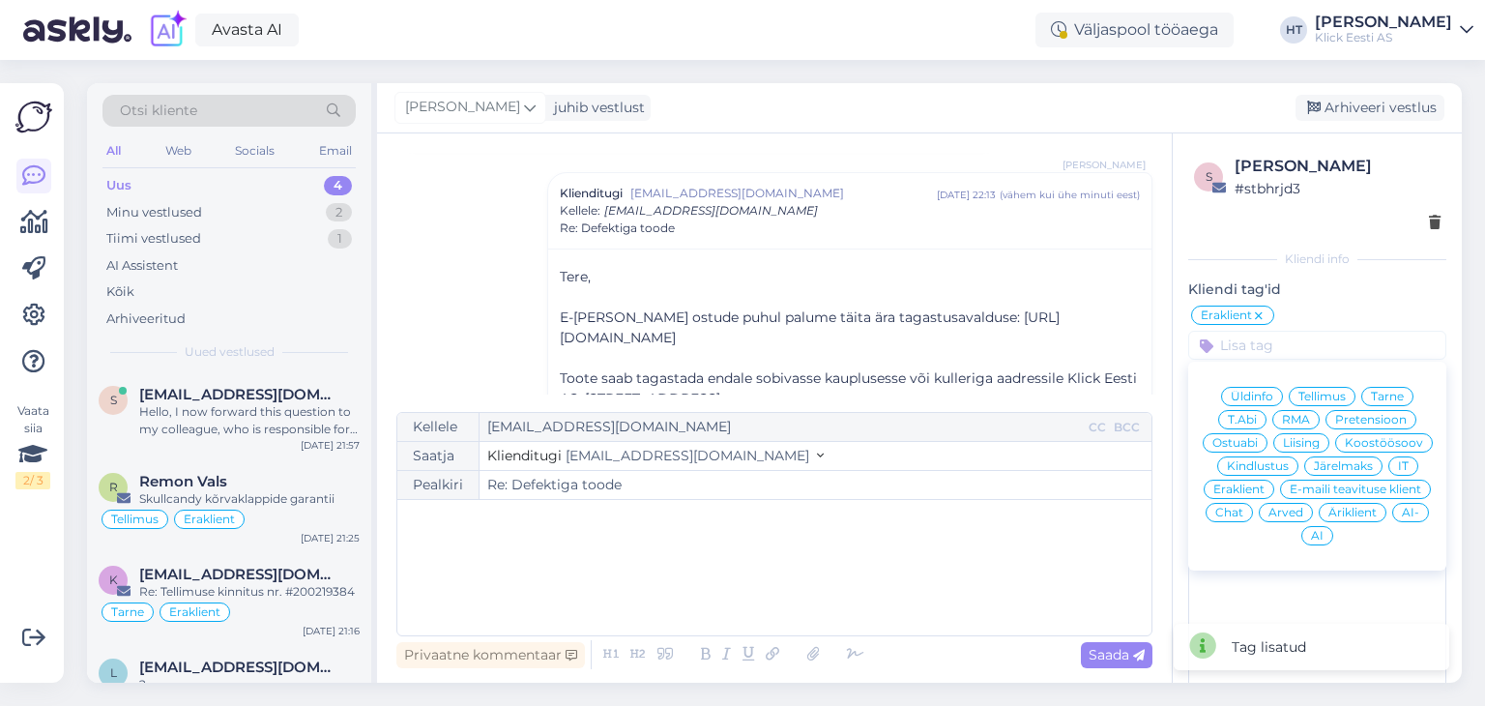
click at [1373, 419] on span "Pretensioon" at bounding box center [1371, 420] width 72 height 12
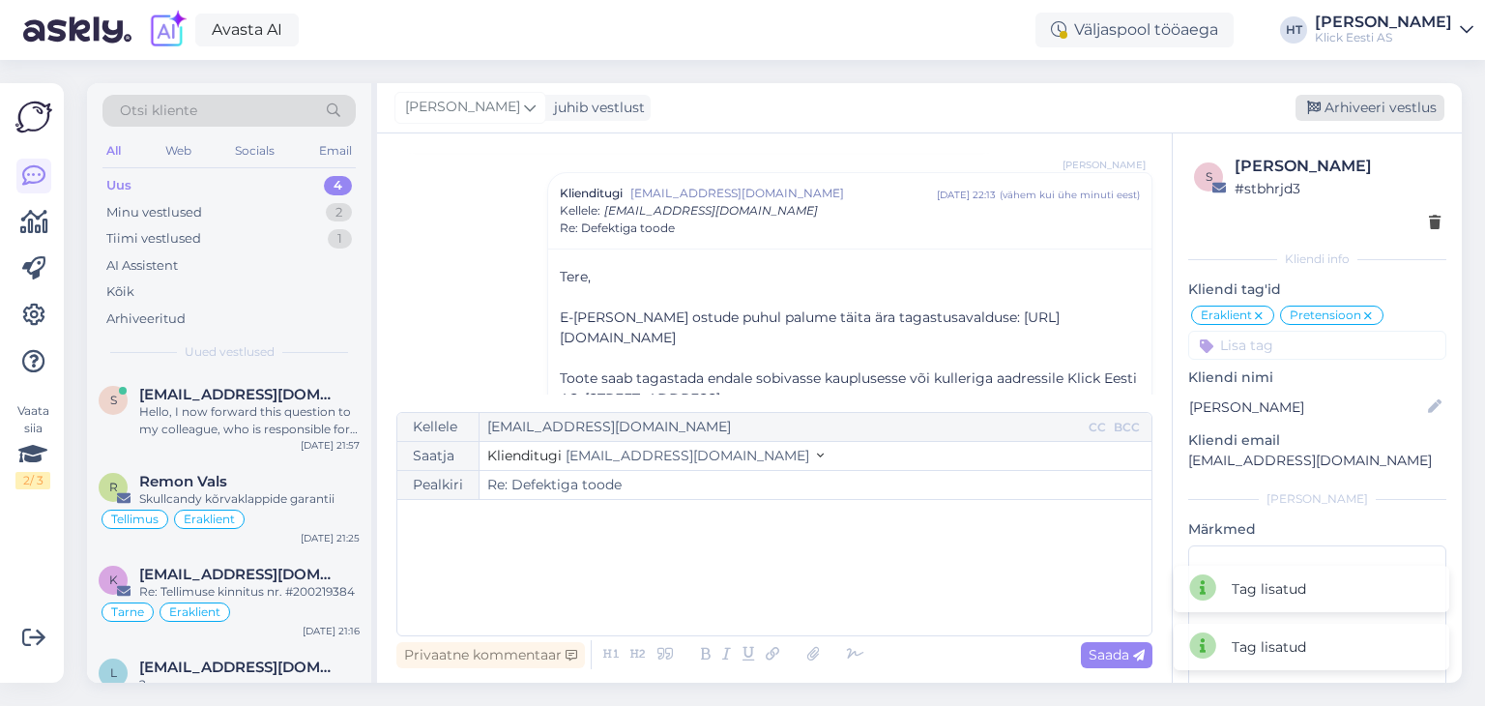
click at [1378, 109] on div "Arhiveeri vestlus" at bounding box center [1370, 108] width 149 height 26
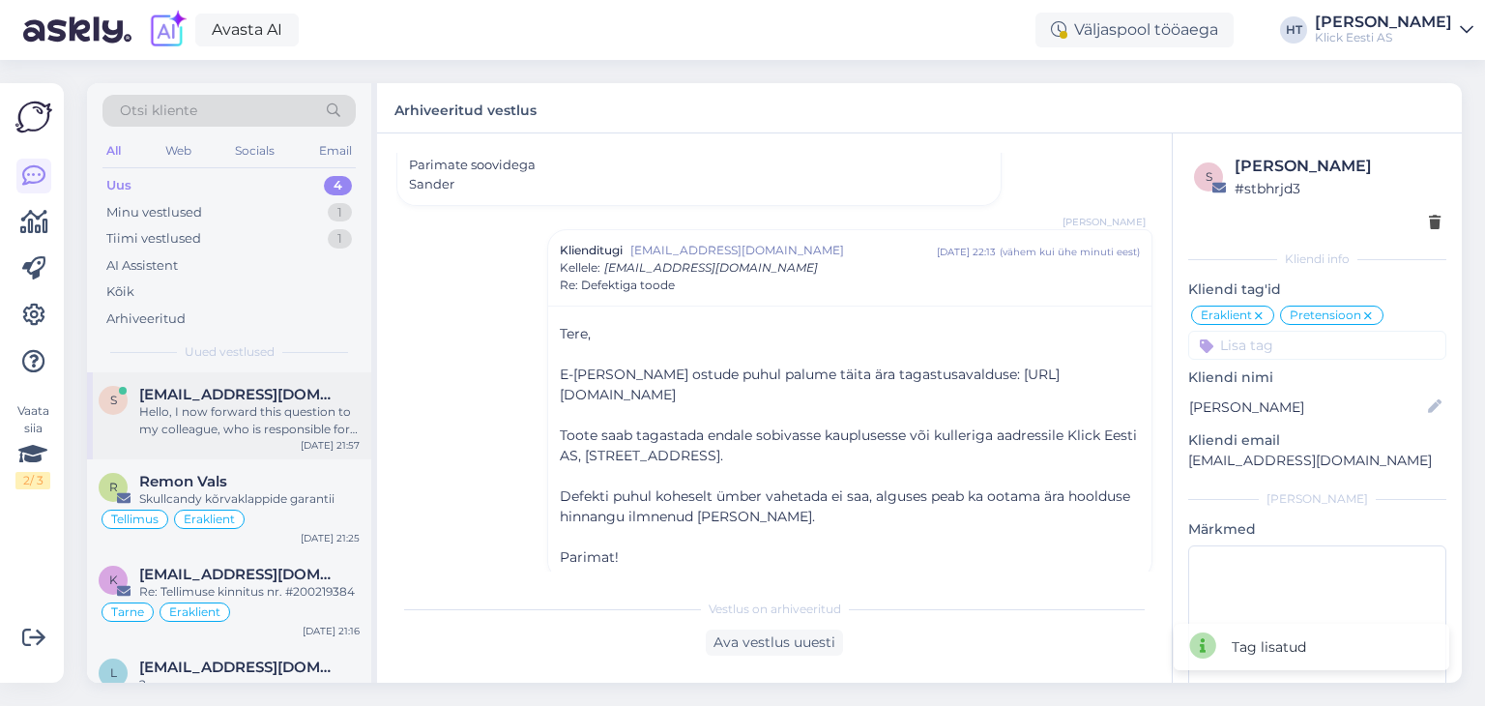
click at [290, 434] on div "Hello, I now forward this question to my colleague, who is responsible for this…" at bounding box center [249, 420] width 220 height 35
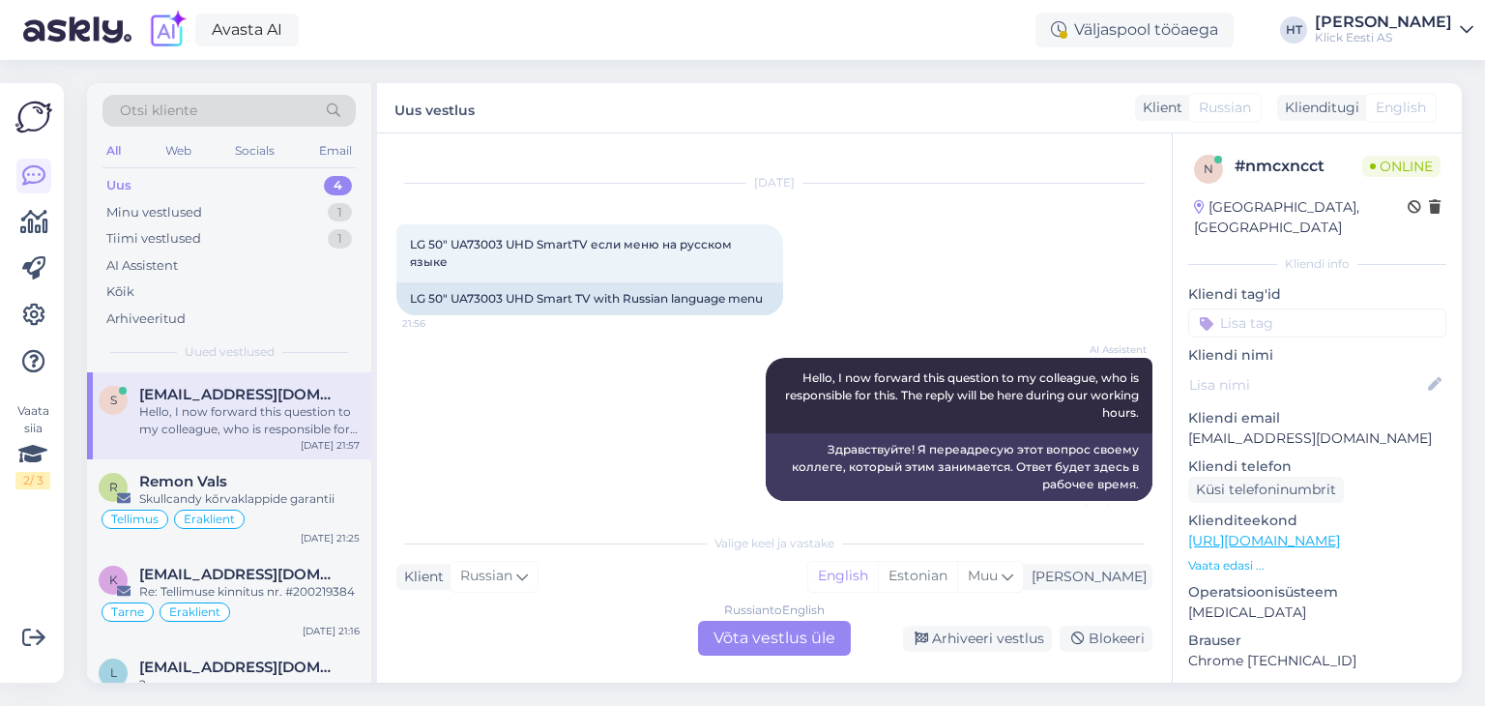
scroll to position [47, 0]
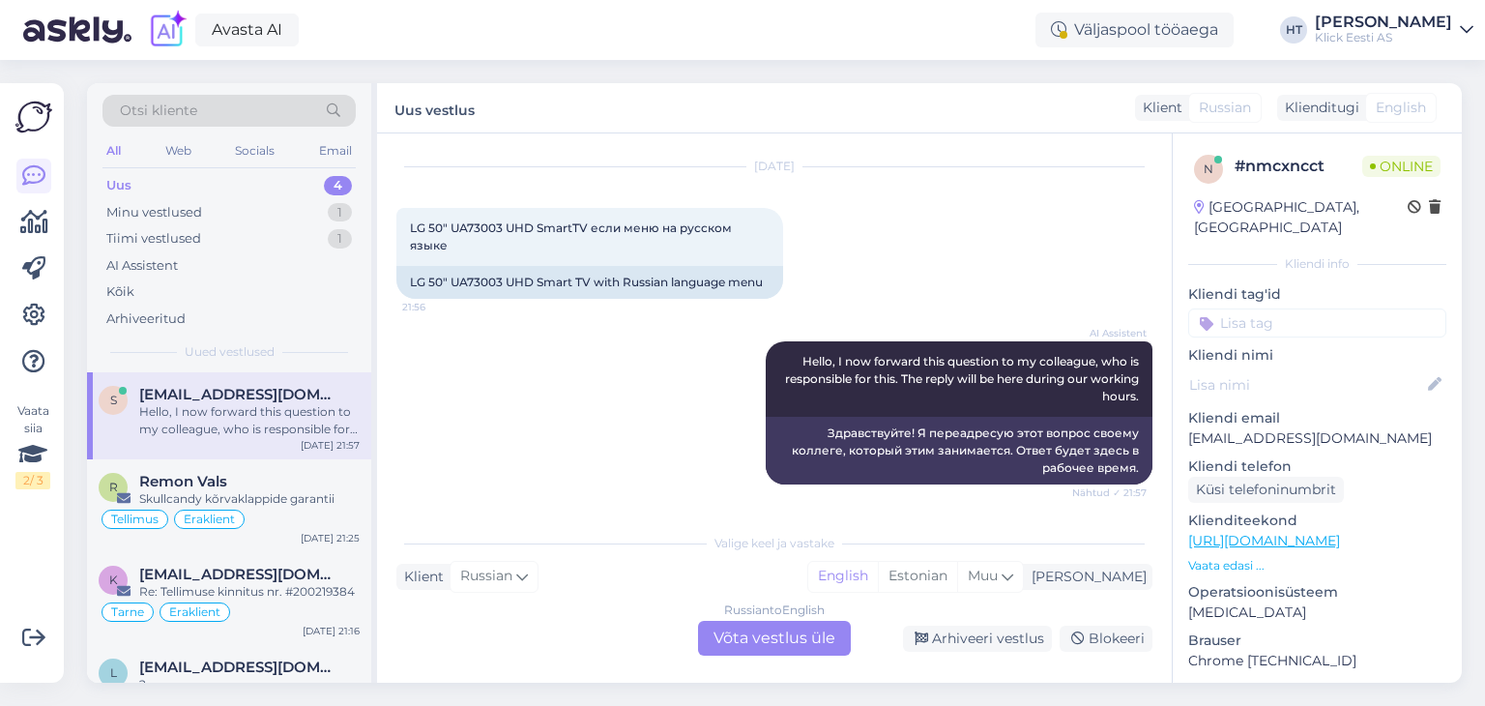
click at [1224, 557] on p "Vaata edasi ..." at bounding box center [1317, 565] width 258 height 17
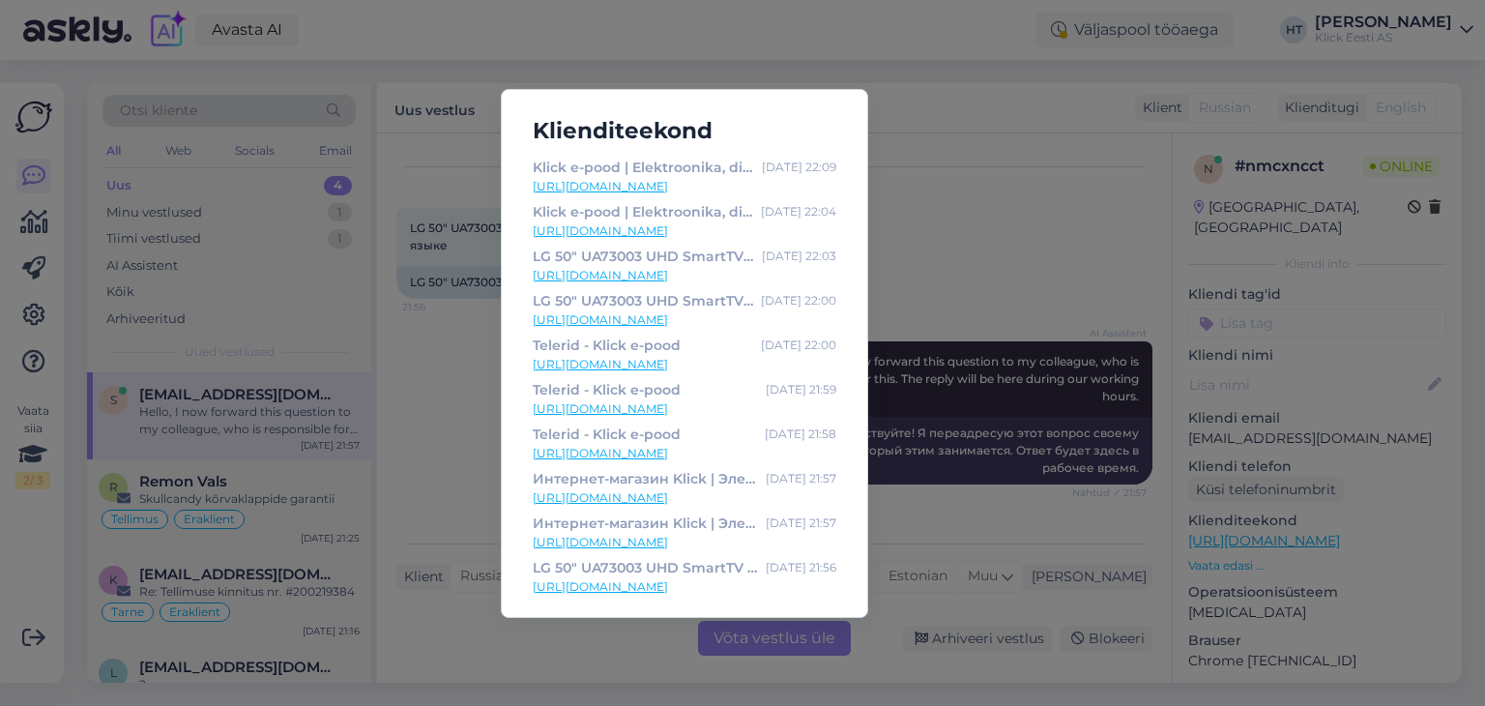
click at [467, 347] on div "Klienditeekond Klick e-pood | Elektroonika, digikaup, kodutehnika Oct 12 22:09 …" at bounding box center [742, 353] width 1485 height 706
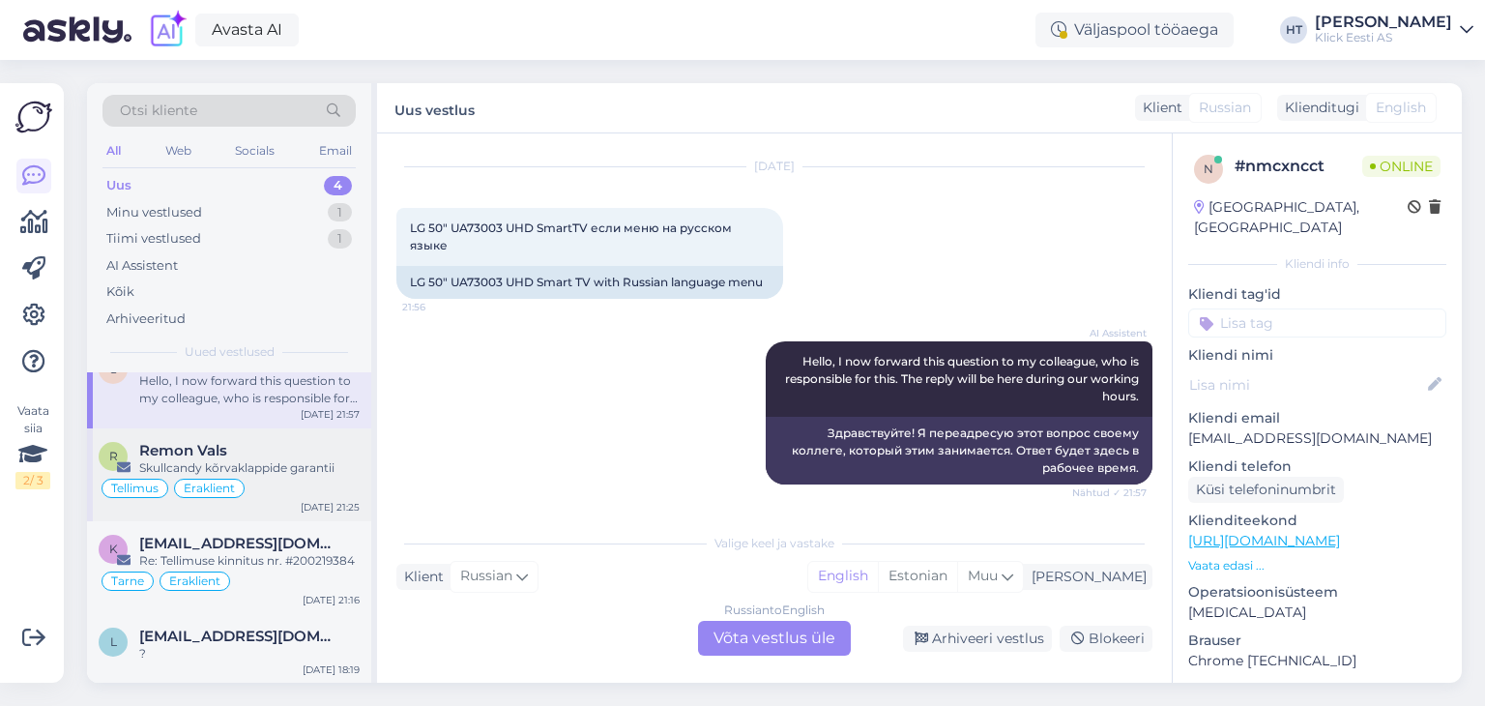
scroll to position [0, 0]
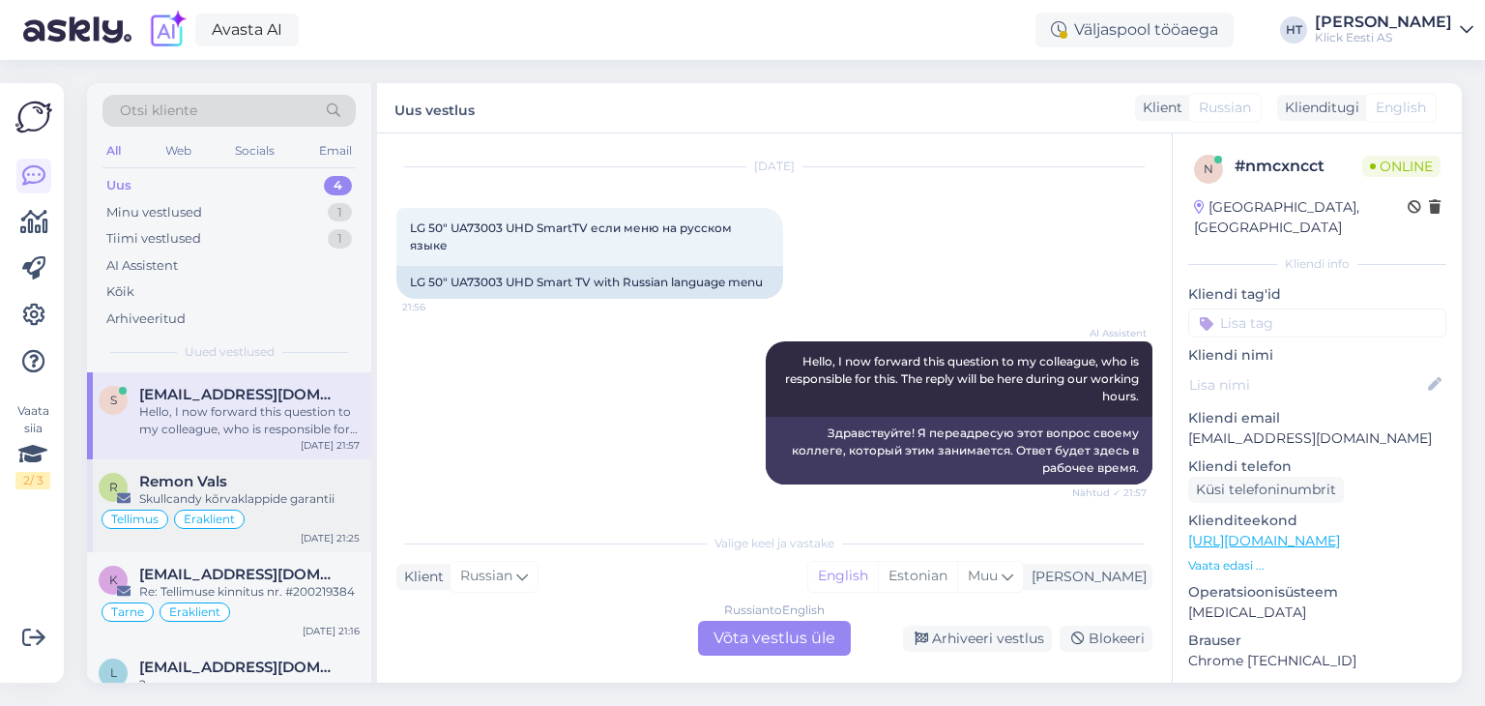
click at [300, 506] on div "Skullcandy kõrvaklappide garantii" at bounding box center [249, 498] width 220 height 17
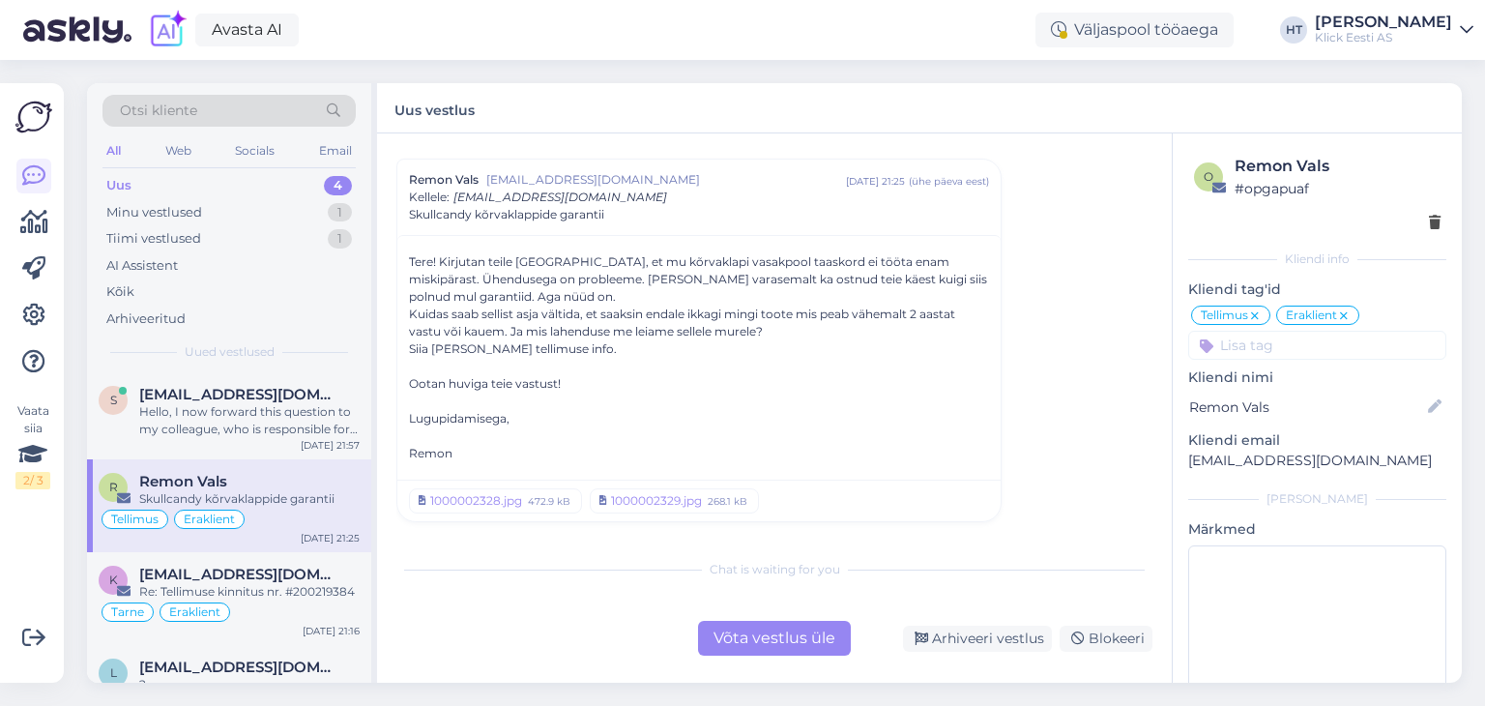
scroll to position [31, 0]
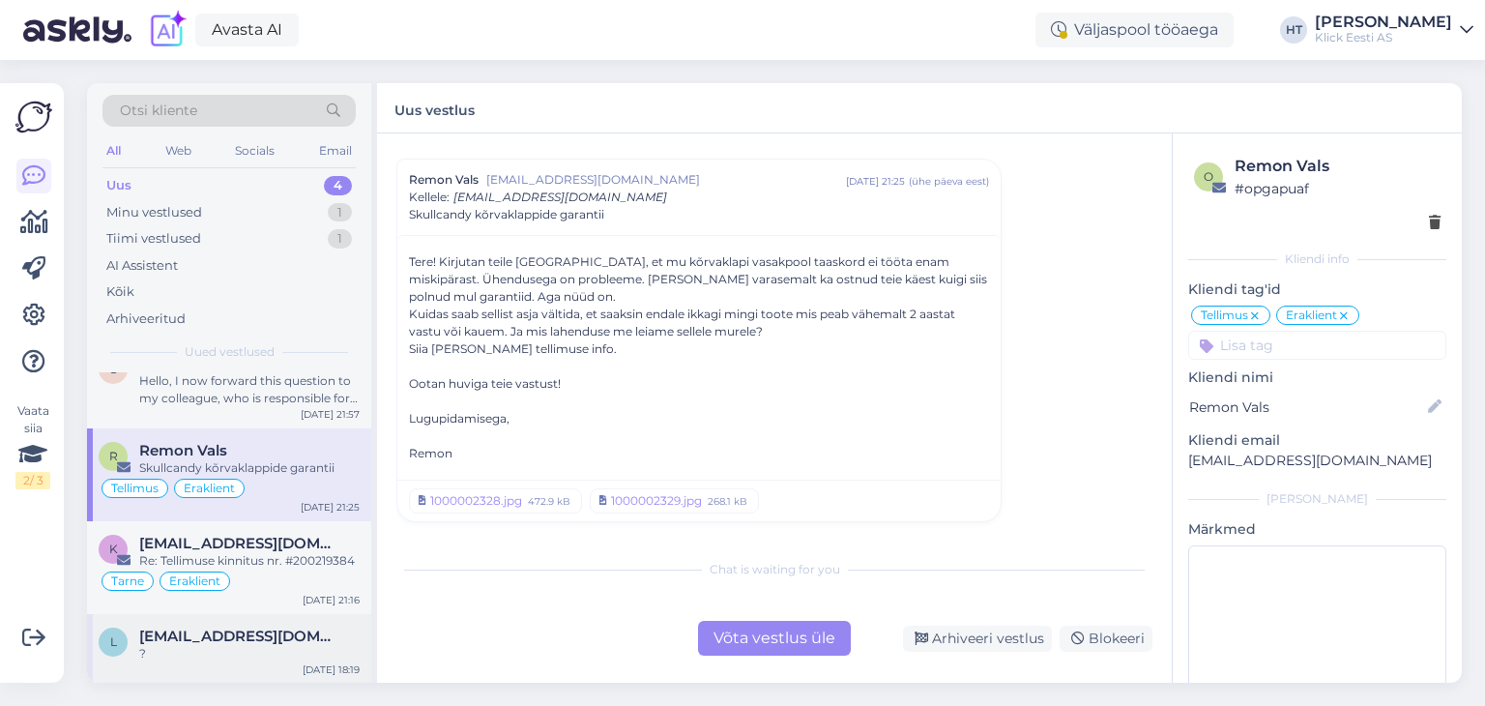
click at [255, 636] on span "Lenapavlova294@gmail.com" at bounding box center [239, 636] width 201 height 17
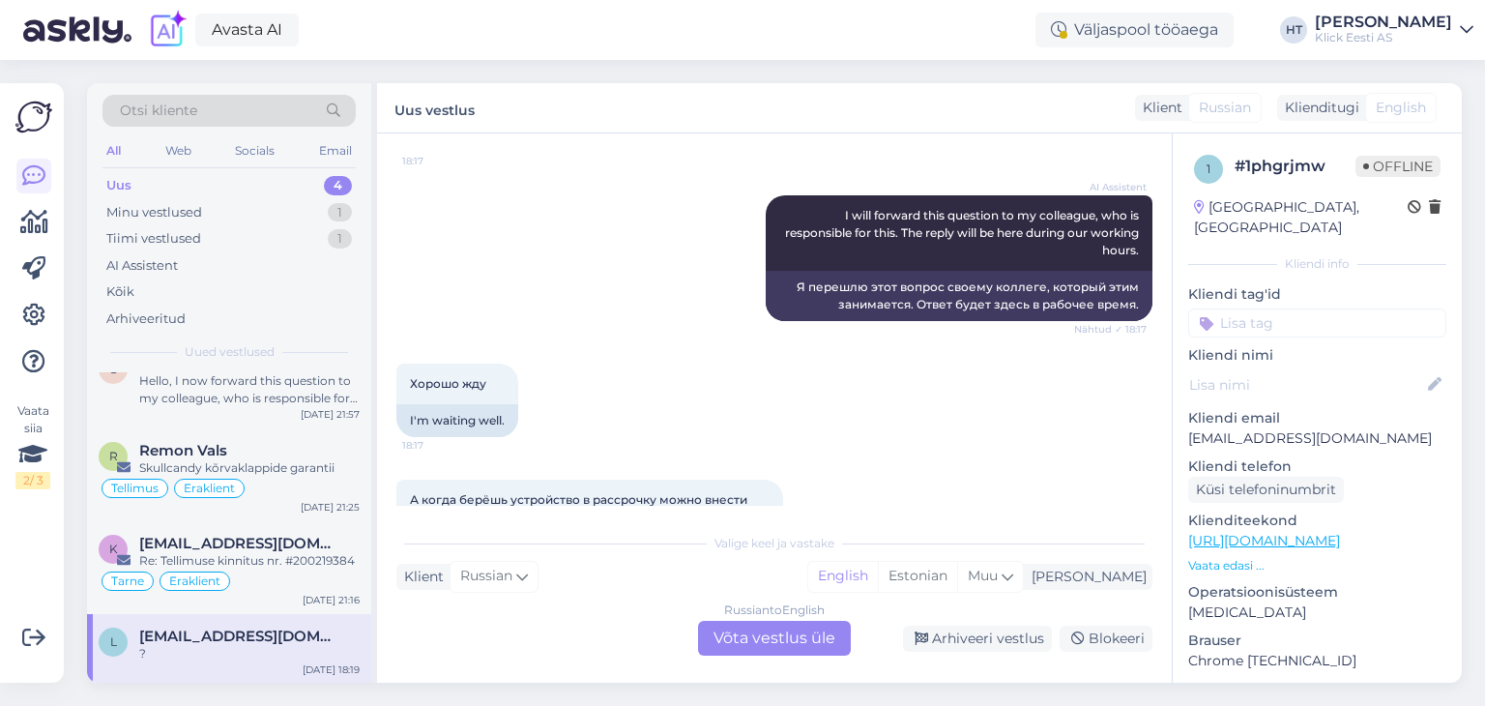
scroll to position [2277, 0]
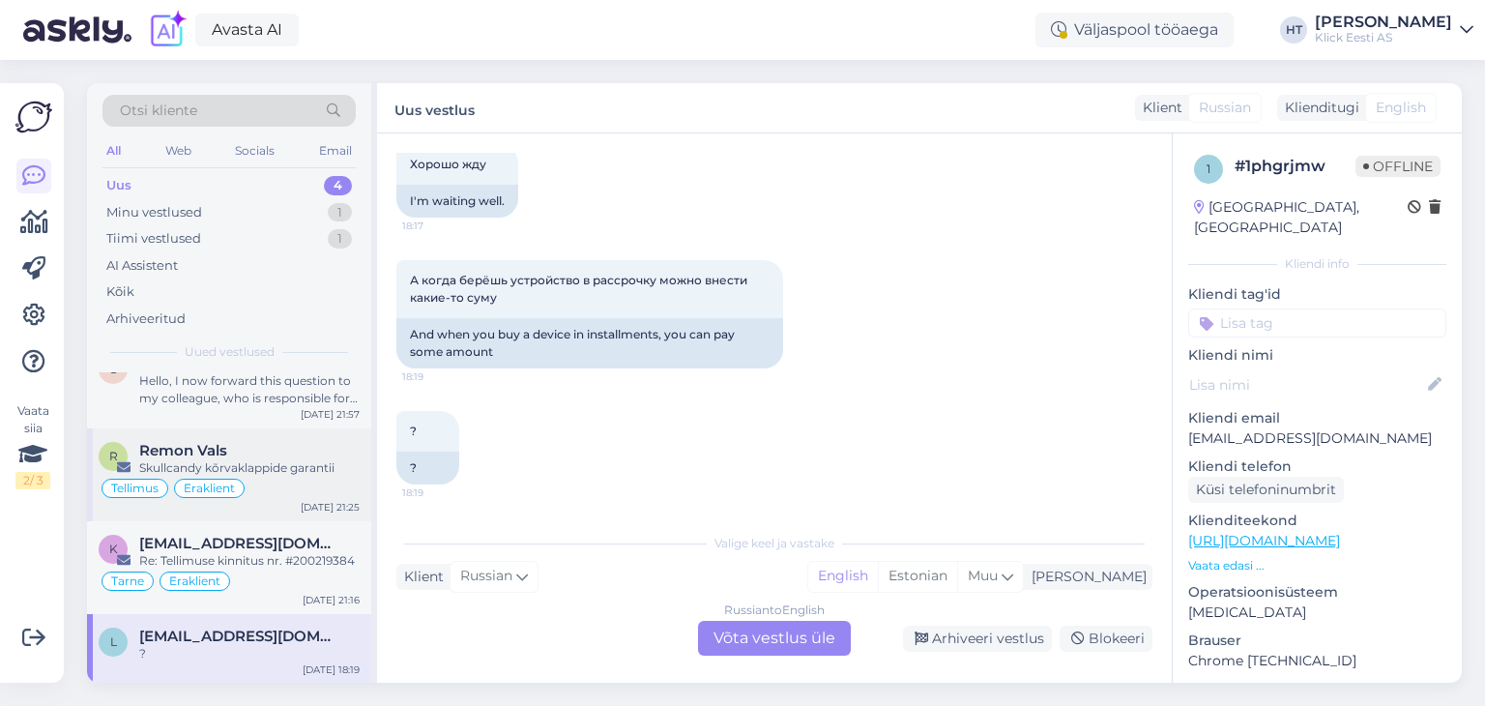
click at [287, 477] on div "Tellimus Eraklient" at bounding box center [229, 488] width 261 height 23
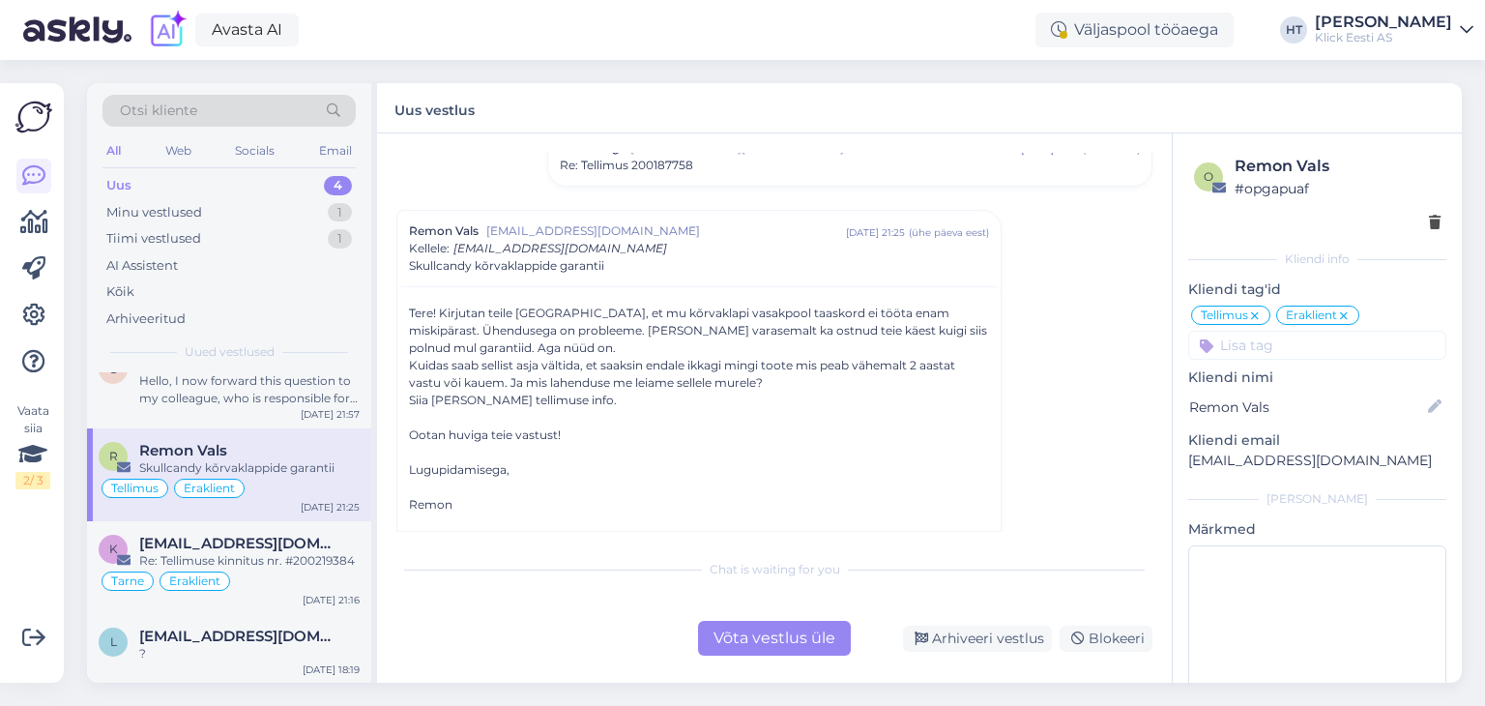
scroll to position [213, 0]
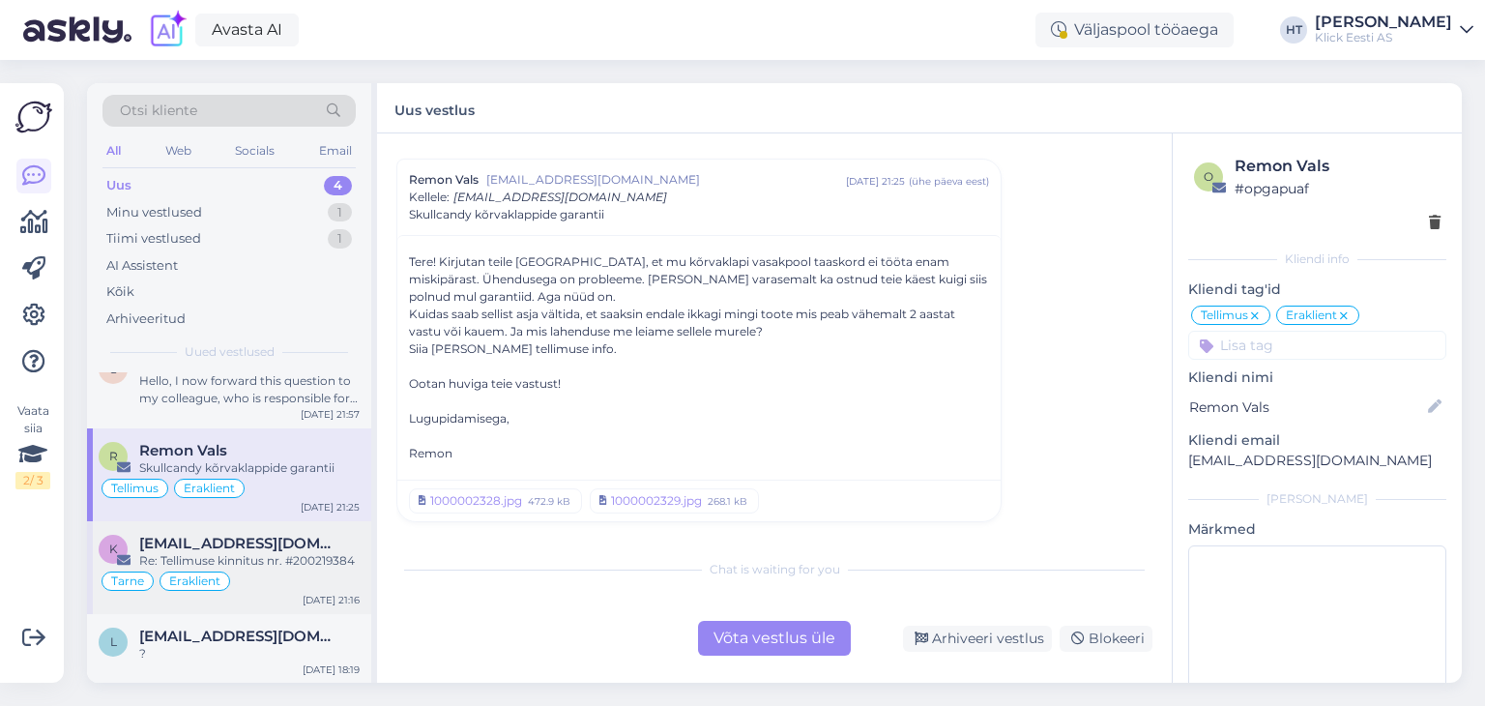
click at [287, 552] on div "Re: Tellimuse kinnitus nr. #200219384" at bounding box center [249, 560] width 220 height 17
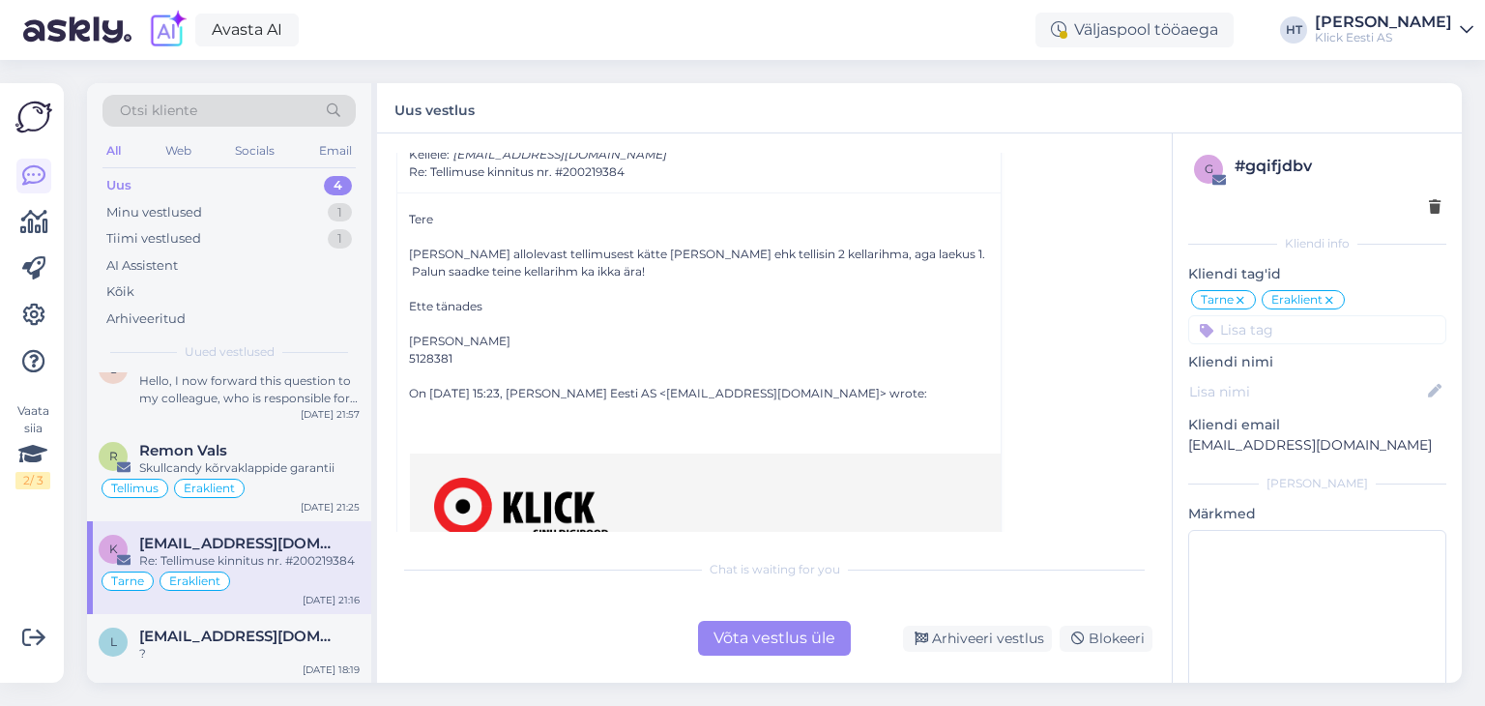
scroll to position [255, 0]
click at [762, 638] on div "Võta vestlus üle" at bounding box center [774, 638] width 153 height 35
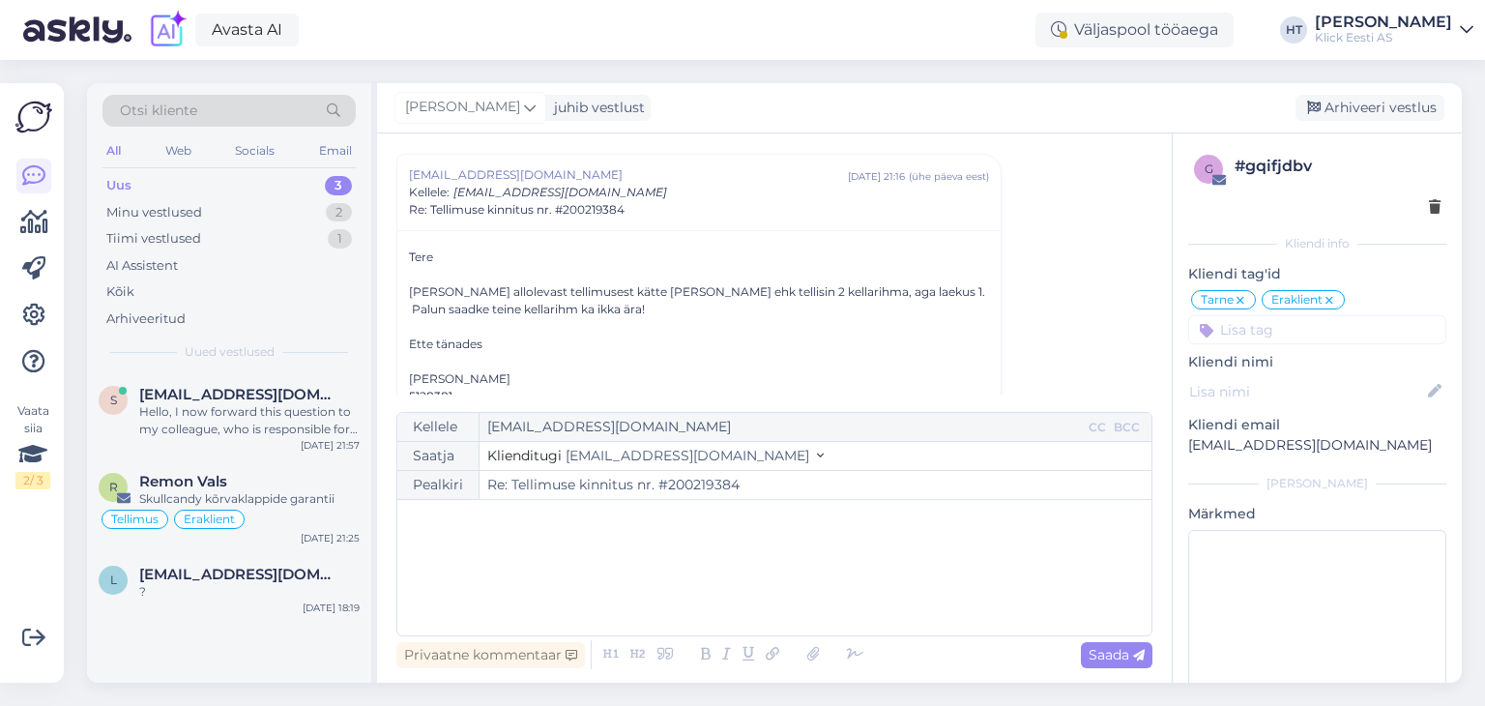
click at [772, 533] on div "﻿" at bounding box center [774, 568] width 735 height 116
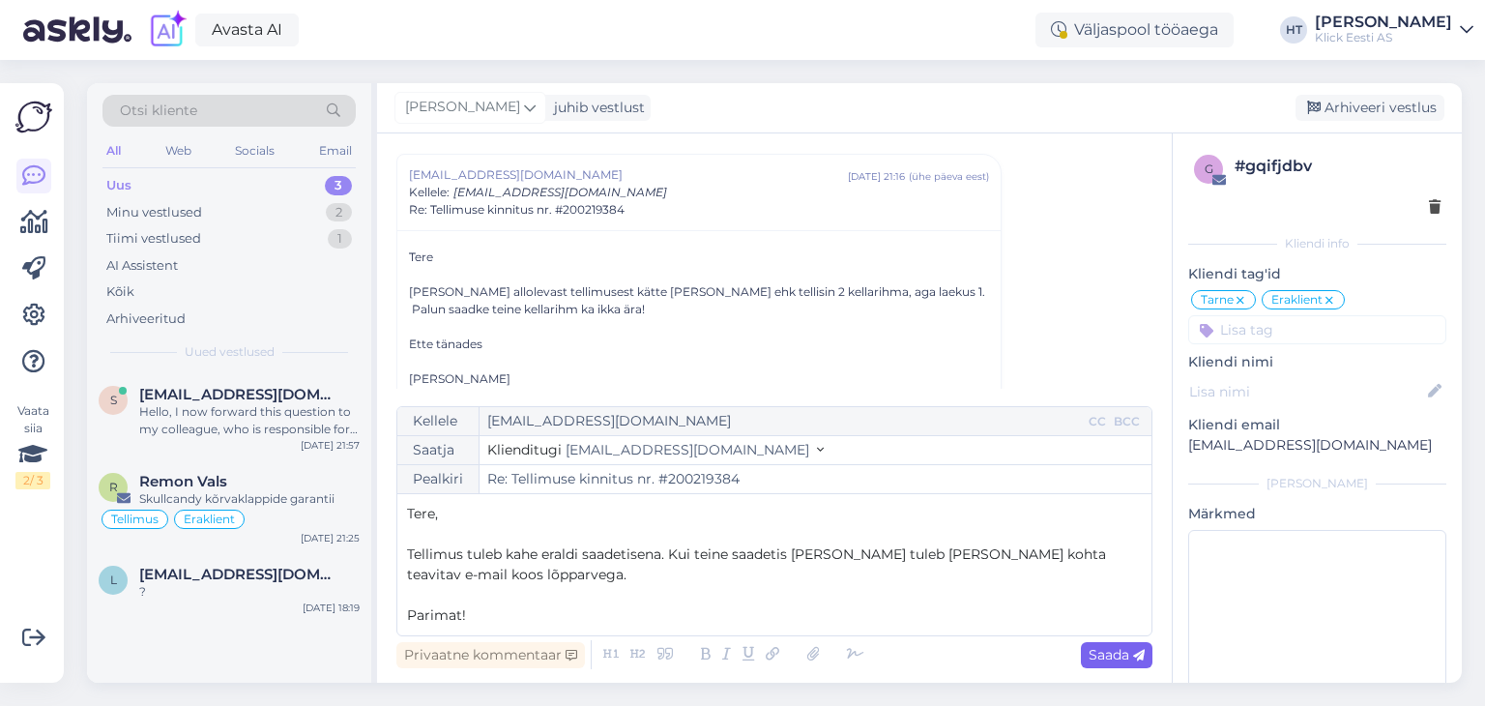
click at [1095, 648] on span "Saada" at bounding box center [1117, 654] width 56 height 17
type input "Re: Tellimuse kinnitus nr. #200219384"
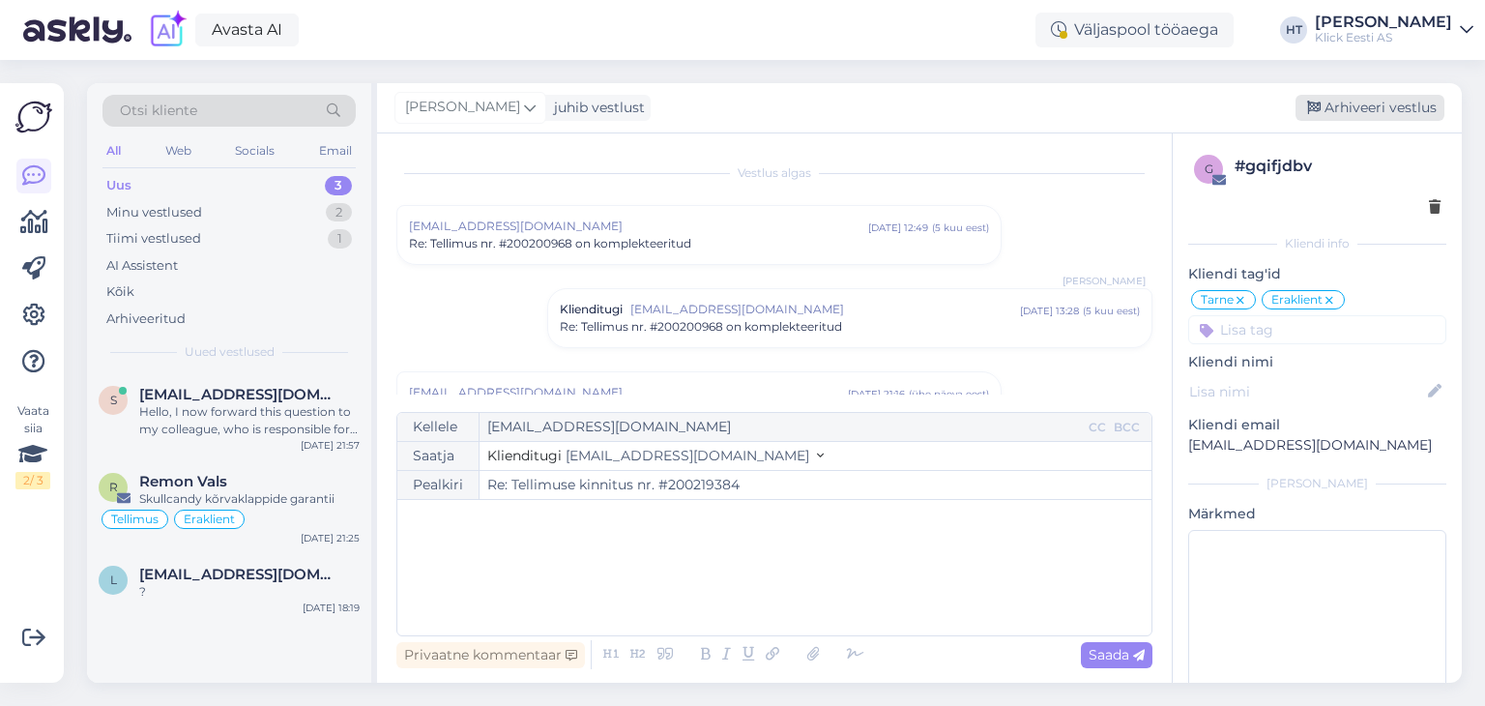
click at [1357, 114] on div "Arhiveeri vestlus" at bounding box center [1370, 108] width 149 height 26
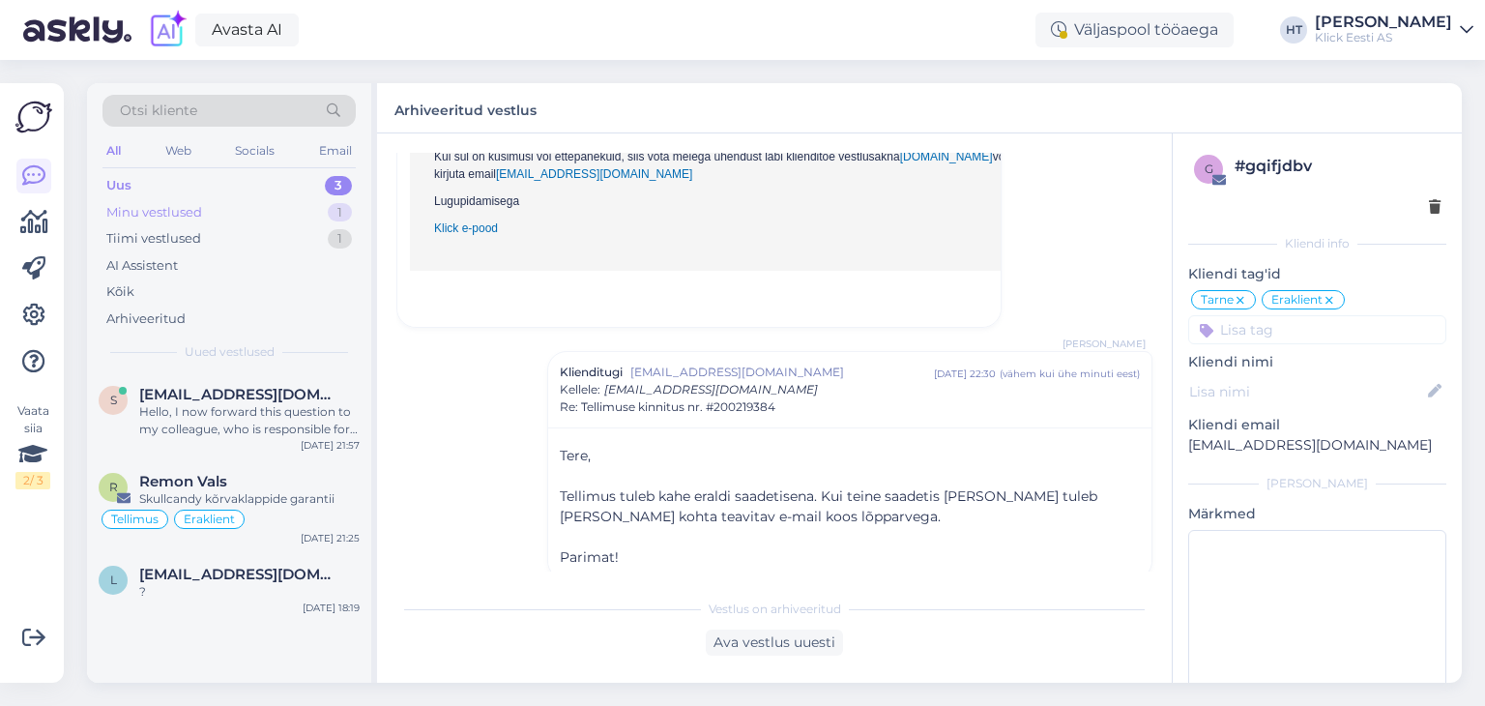
click at [266, 206] on div "Minu vestlused 1" at bounding box center [229, 212] width 253 height 27
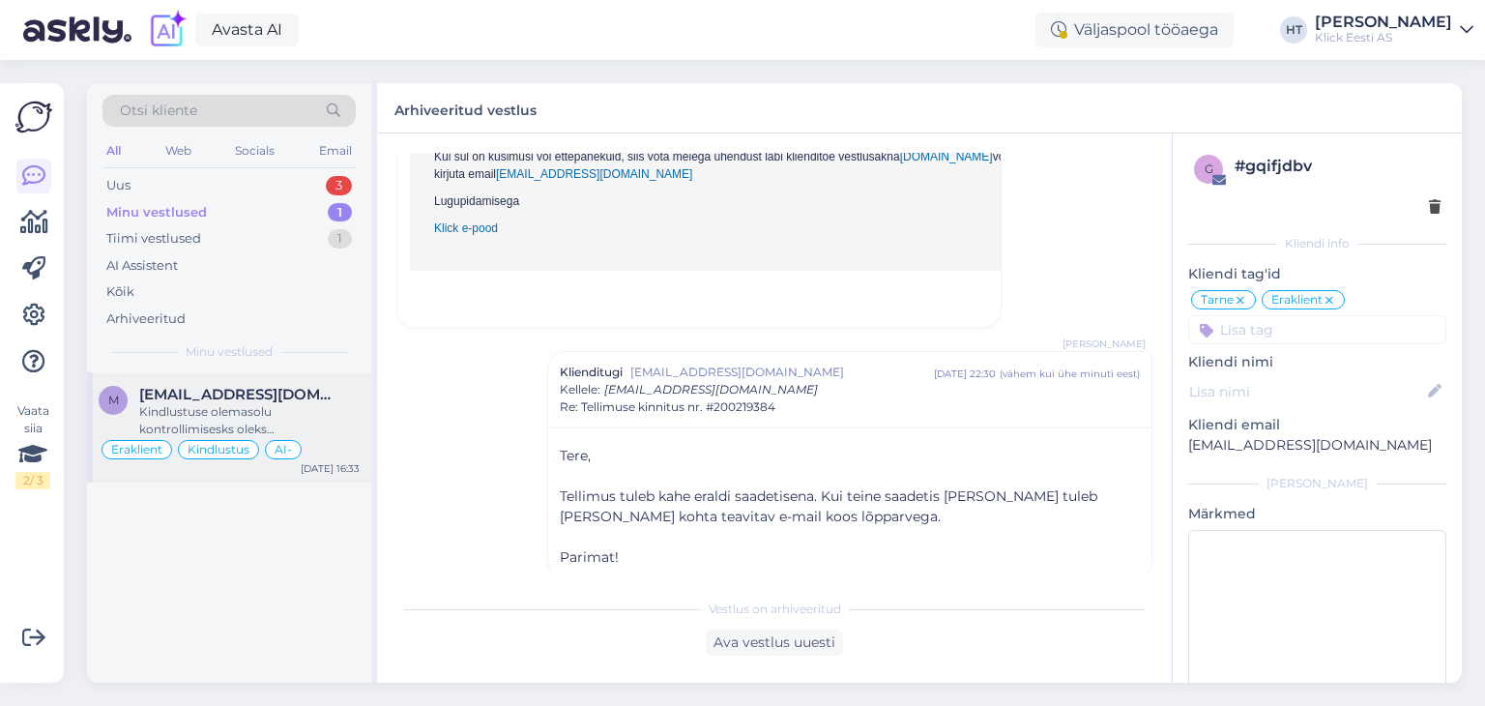
click at [310, 378] on div "m metsaotsmaik@gmail.com Kindlustuse olemasolu kontrollimisesks oleks vaja arve…" at bounding box center [229, 427] width 284 height 110
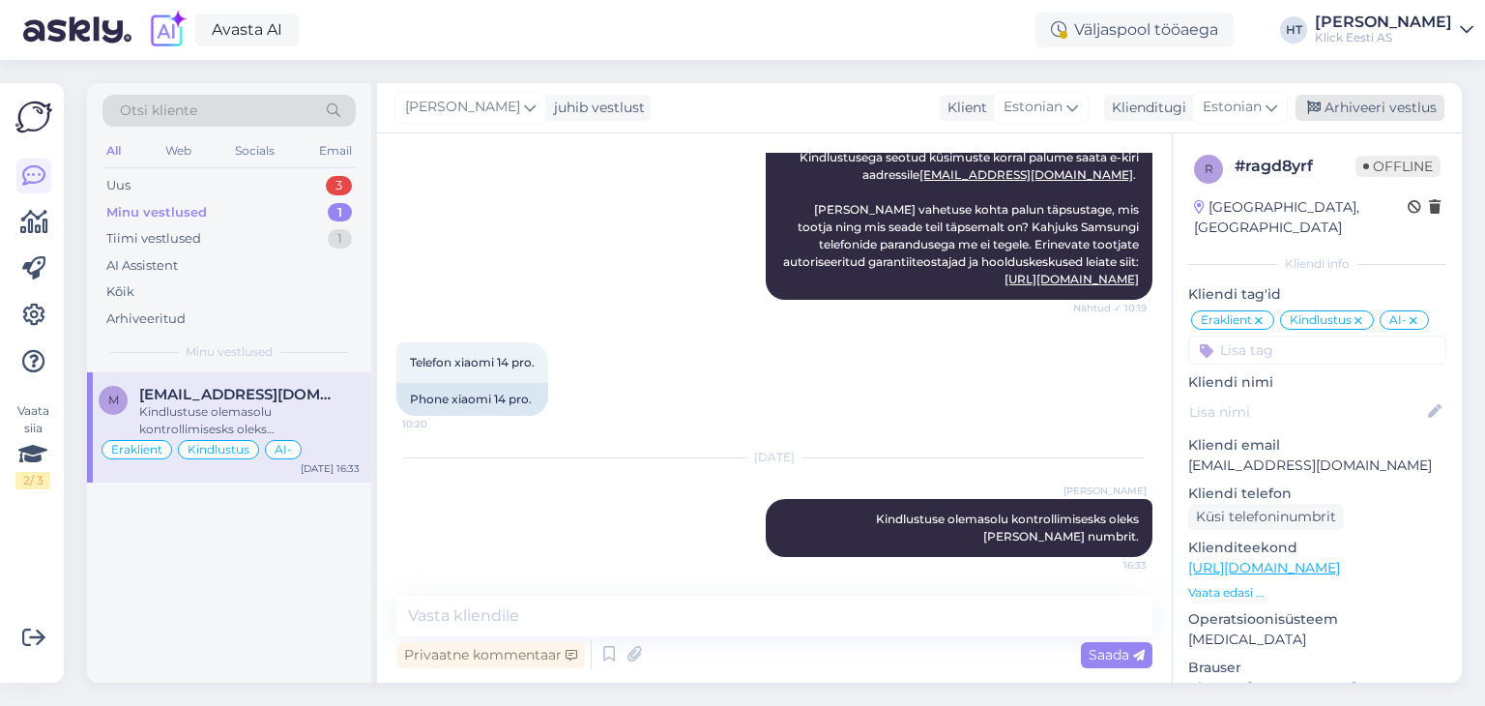
click at [1370, 102] on div "Arhiveeri vestlus" at bounding box center [1370, 108] width 149 height 26
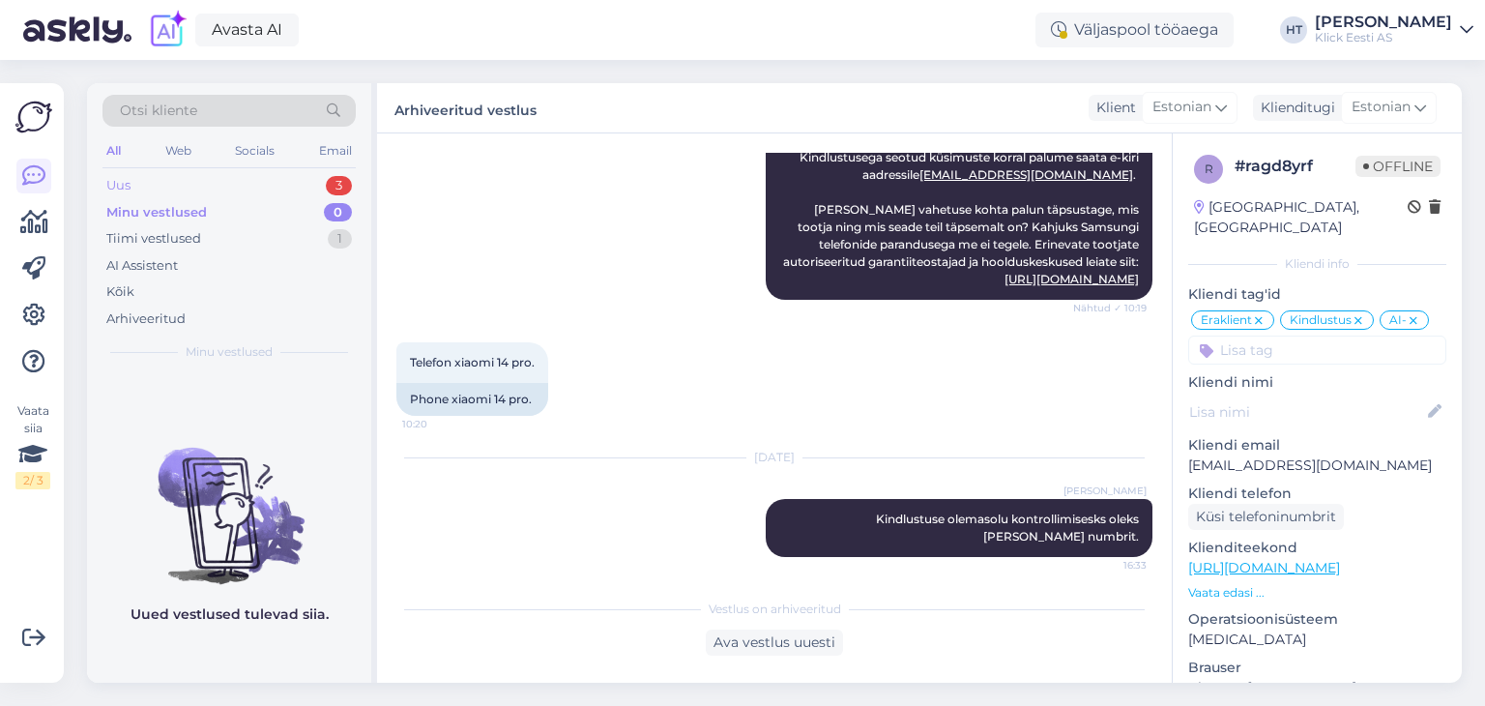
click at [261, 183] on div "Uus 3" at bounding box center [229, 185] width 253 height 27
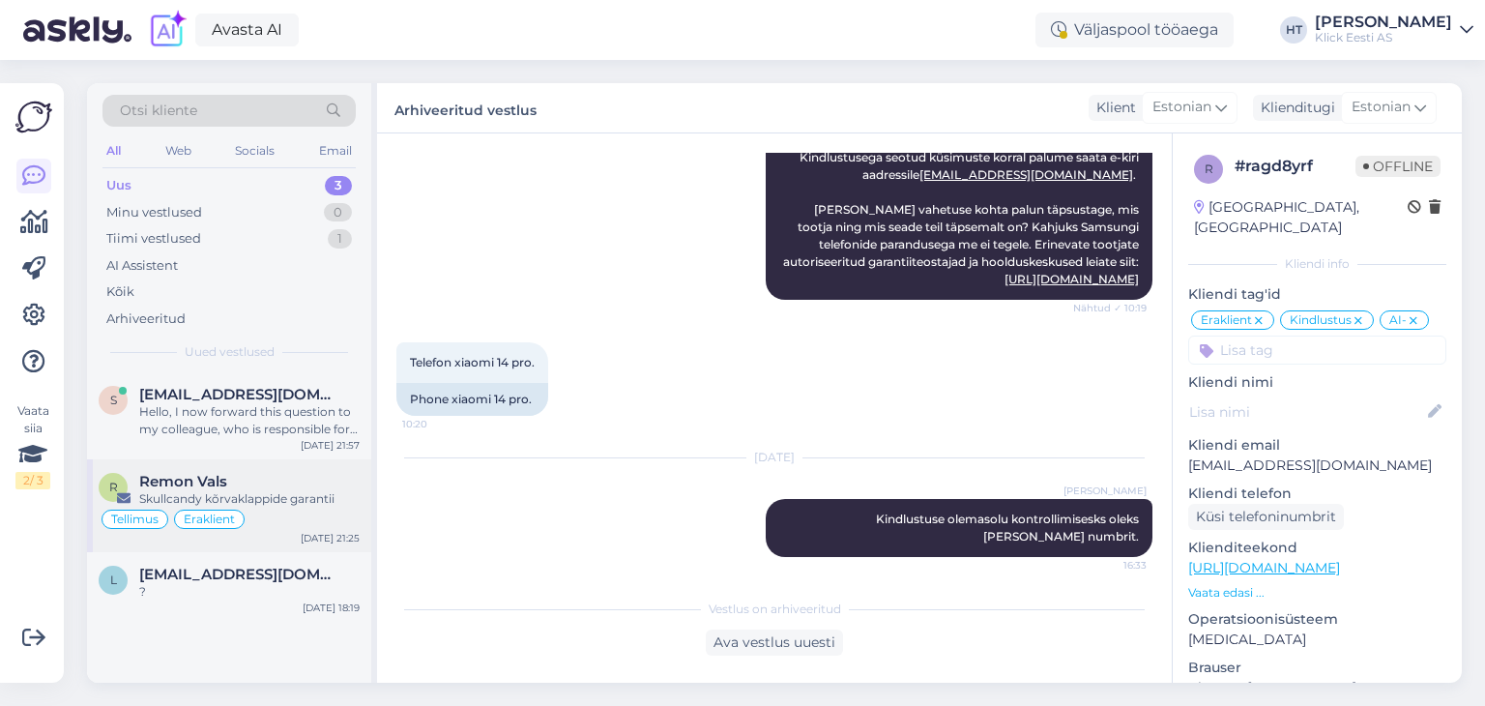
click at [299, 490] on div "Skullcandy kõrvaklappide garantii" at bounding box center [249, 498] width 220 height 17
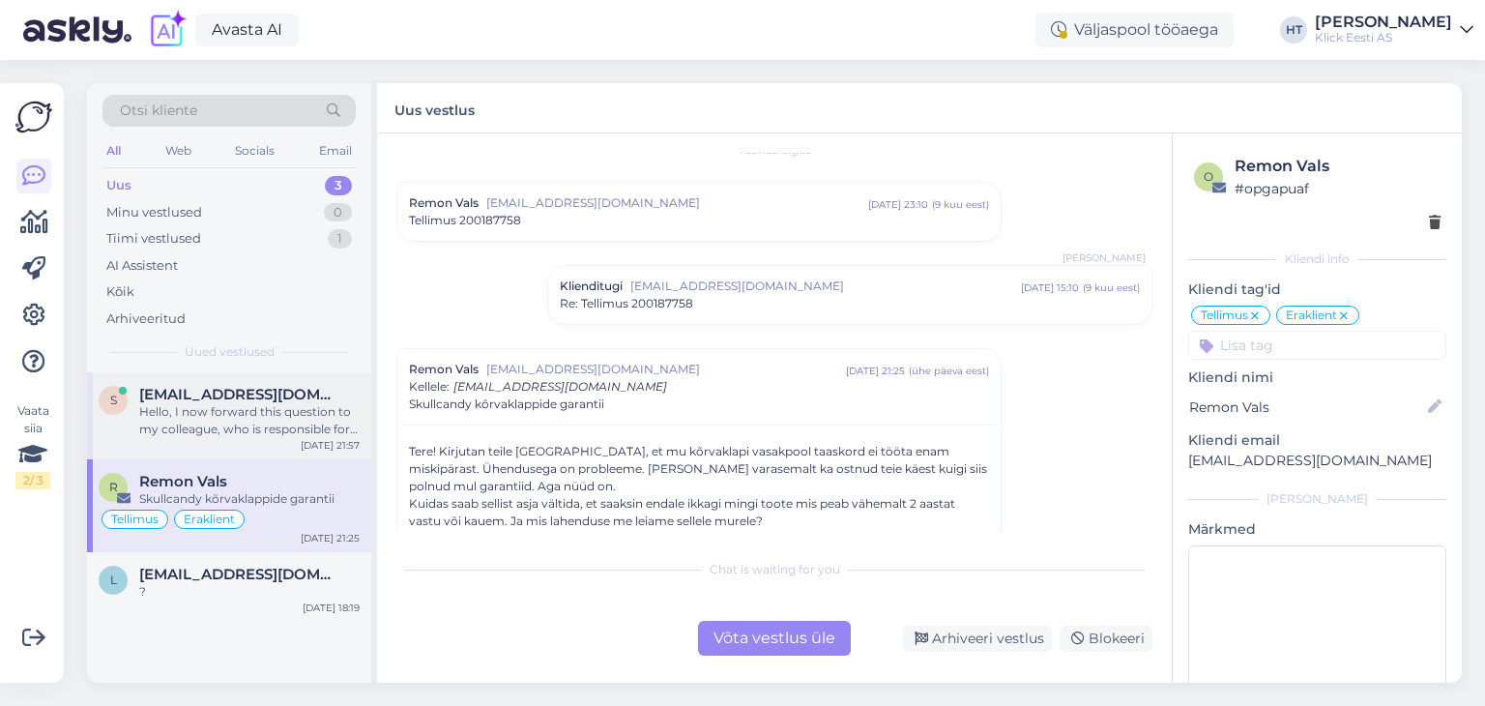
click at [323, 396] on div "sass2@yandex.ru" at bounding box center [249, 394] width 220 height 17
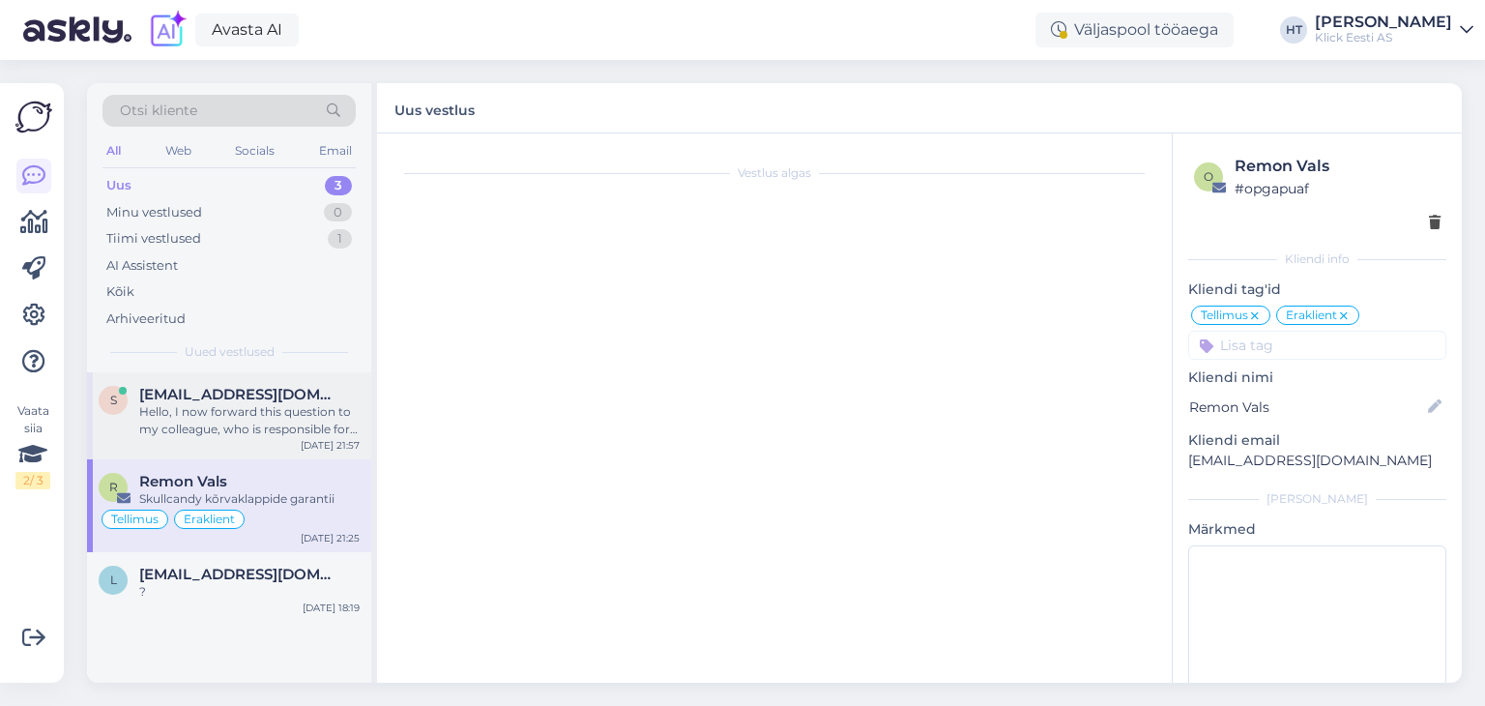
scroll to position [47, 0]
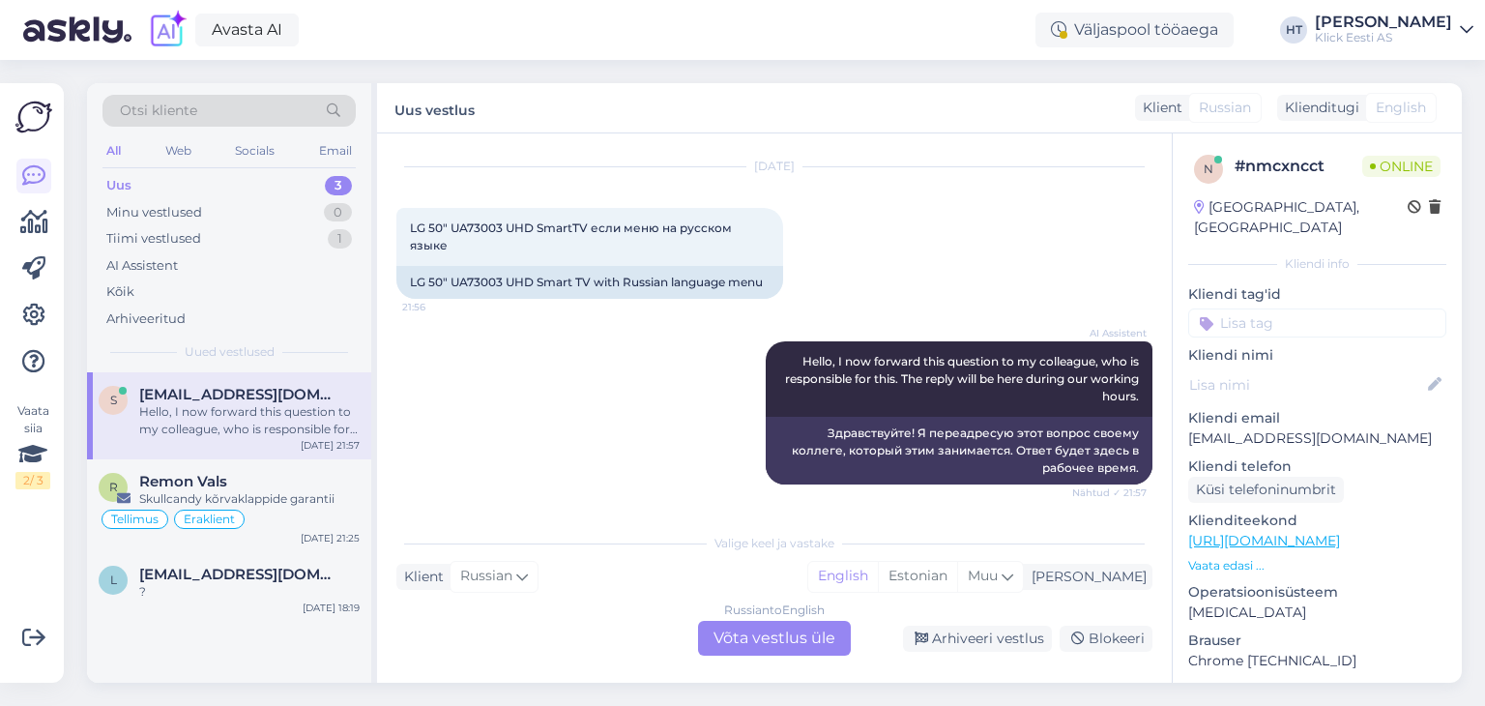
click at [757, 644] on div "Russian to English Võta vestlus üle" at bounding box center [774, 638] width 153 height 35
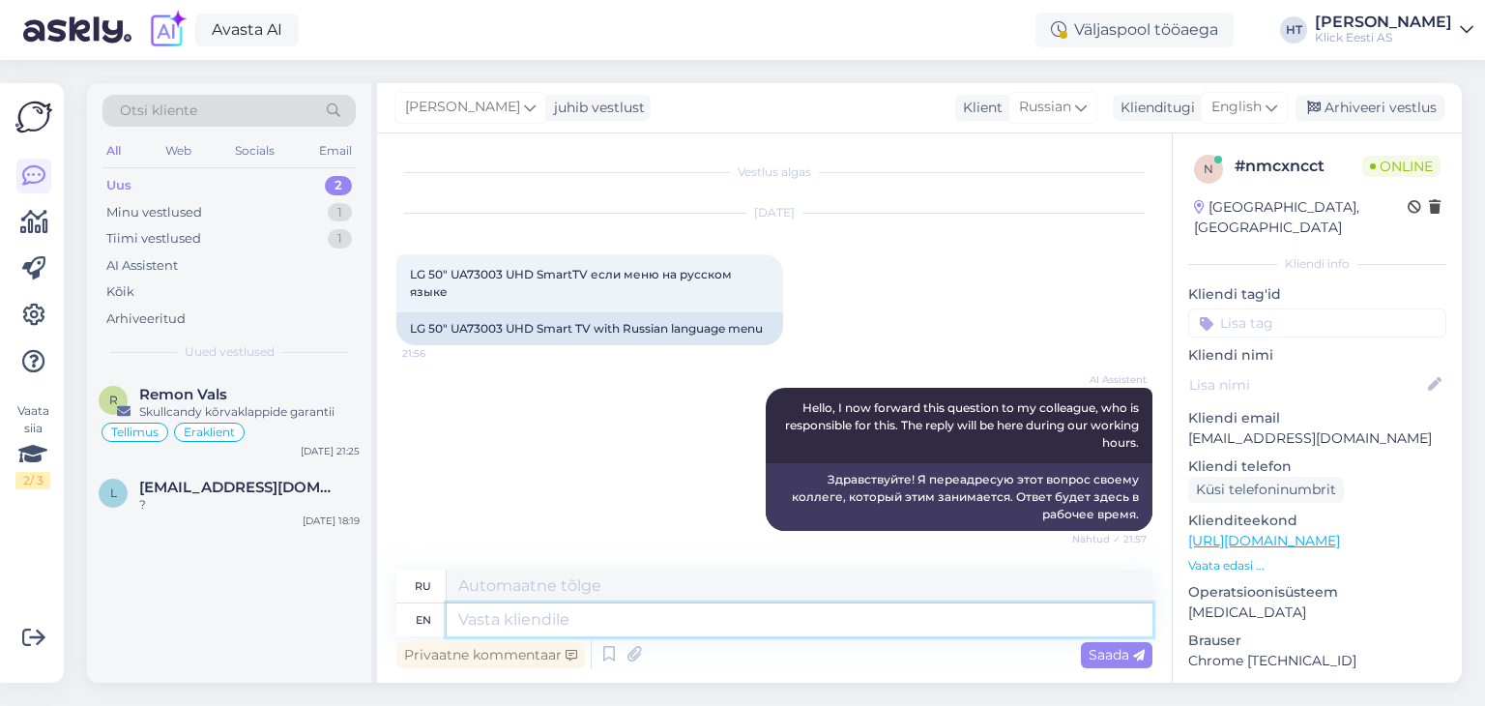
click at [763, 620] on textarea at bounding box center [800, 619] width 706 height 33
type textarea "THe"
type textarea "ТО"
type textarea "Th"
type textarea "Т"
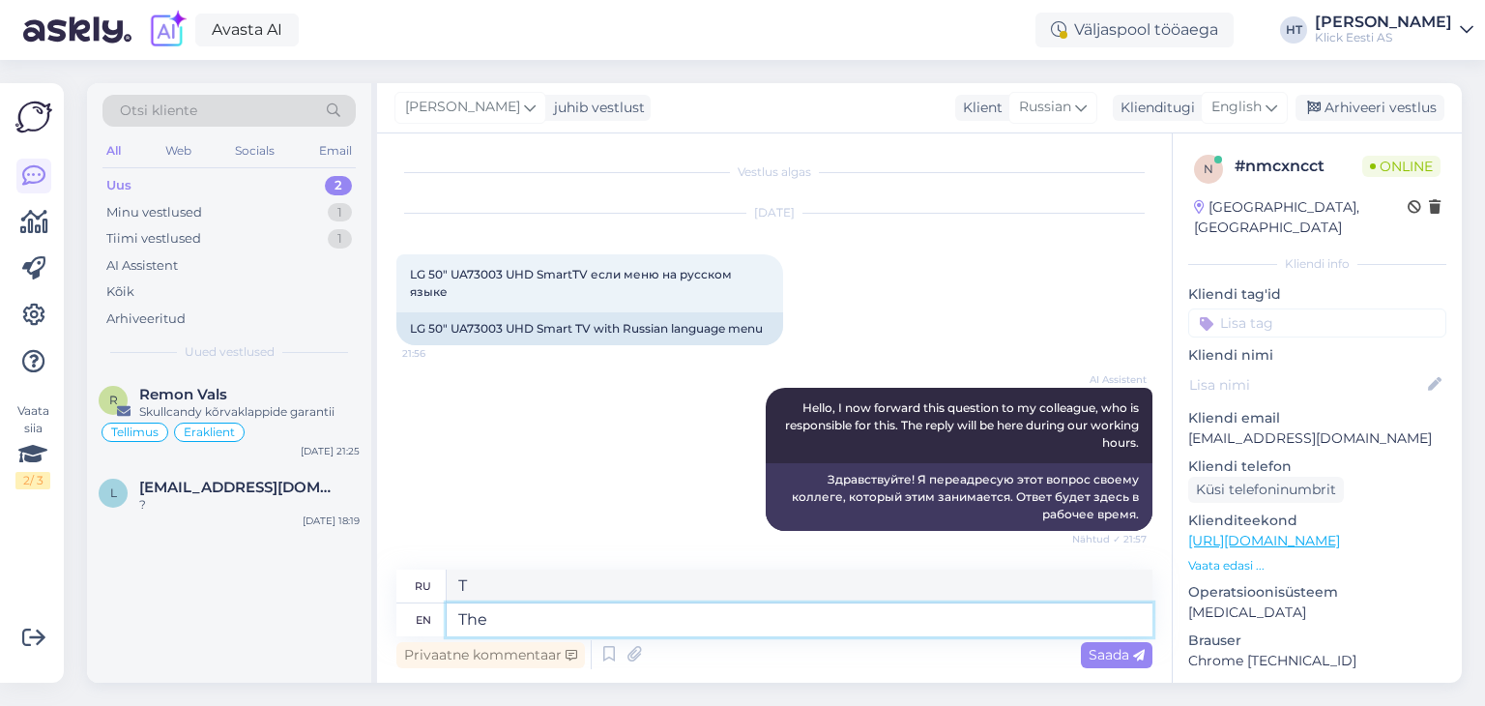
type textarea "The m"
type textarea "The"
type textarea "The menu"
type textarea "Меню"
type textarea "The menu can"
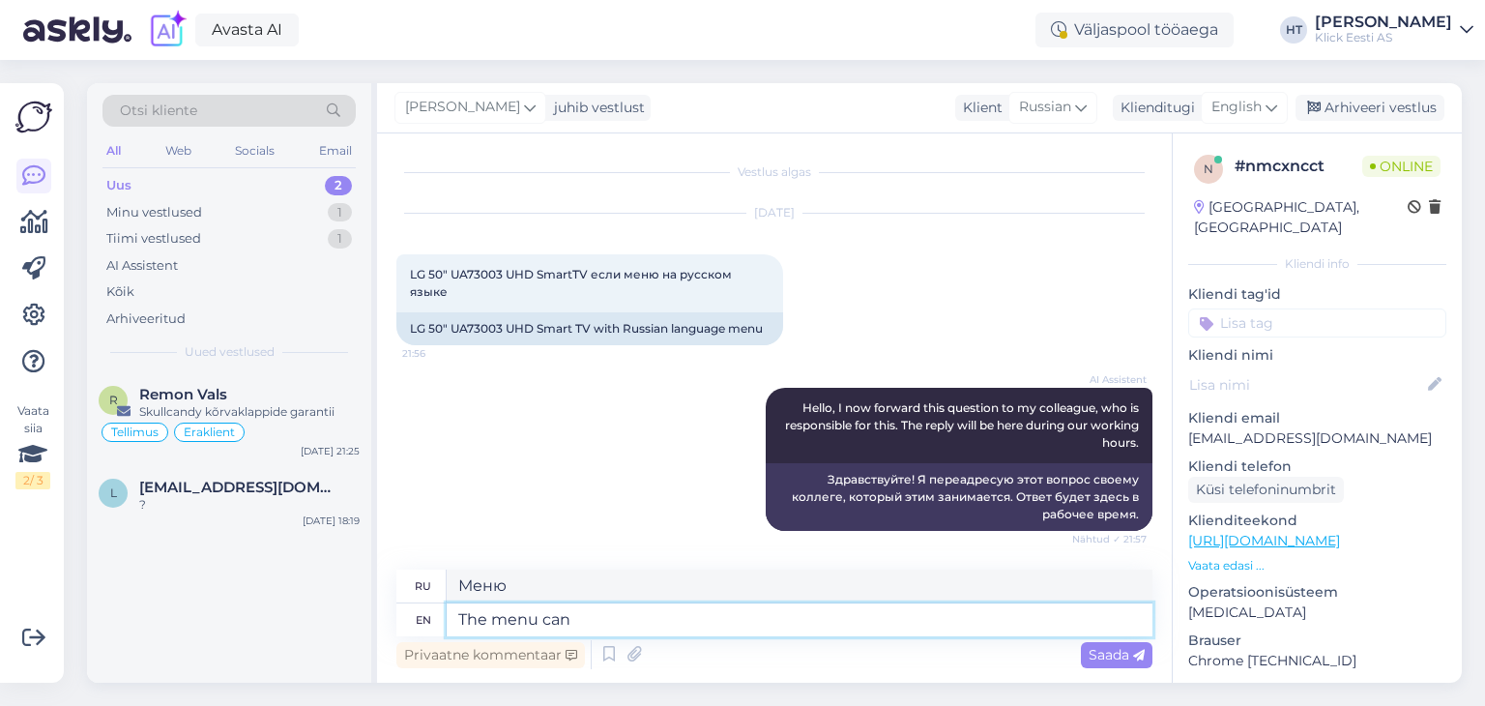
type textarea "Меню может"
type textarea "The menu can be"
type textarea "Меню может быть"
type textarea "The menu can be changed in"
type textarea "Меню может быть изменено."
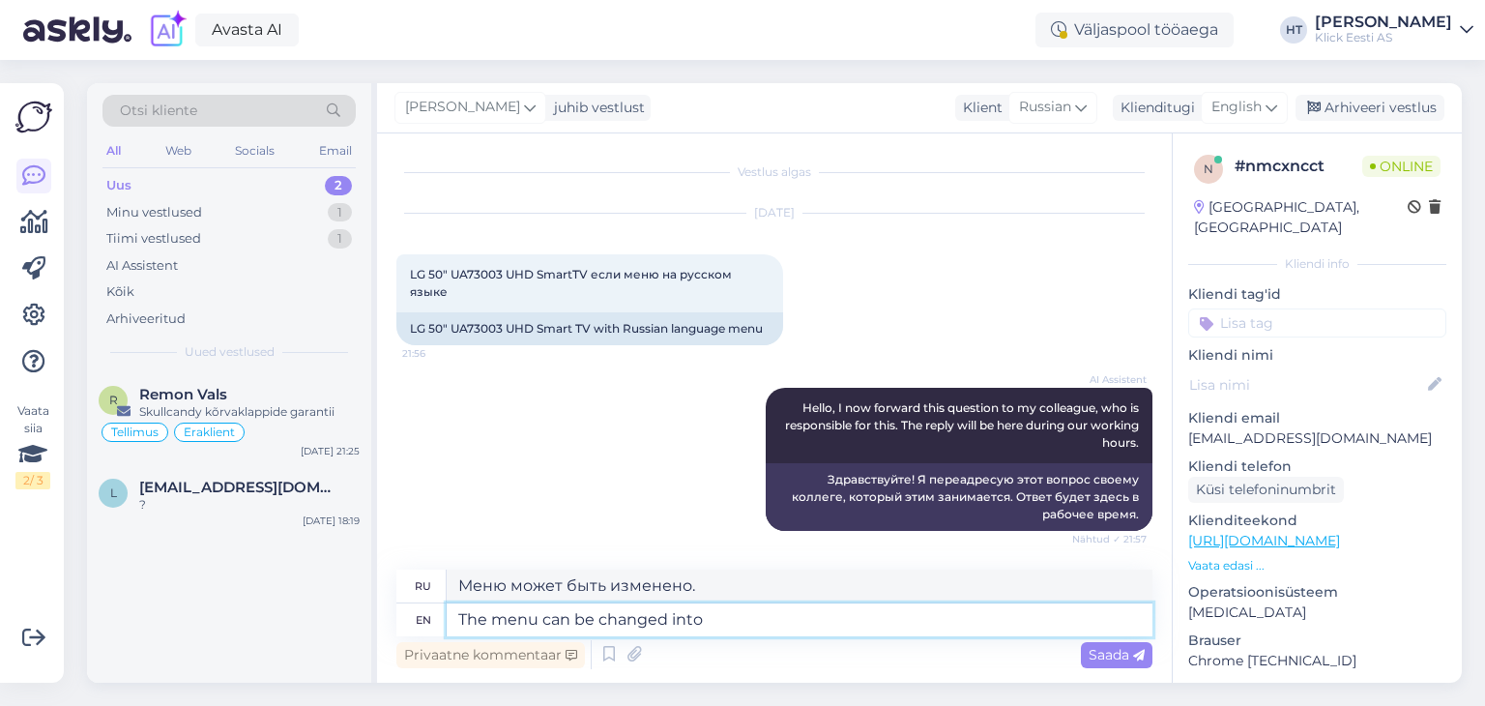
type textarea "The menu can be changed into"
type textarea "Меню можно изменить на"
type textarea "The menu can be changed into russian."
type textarea "Меню можно перевести на русский язык."
type textarea "The menu can be changed into russian."
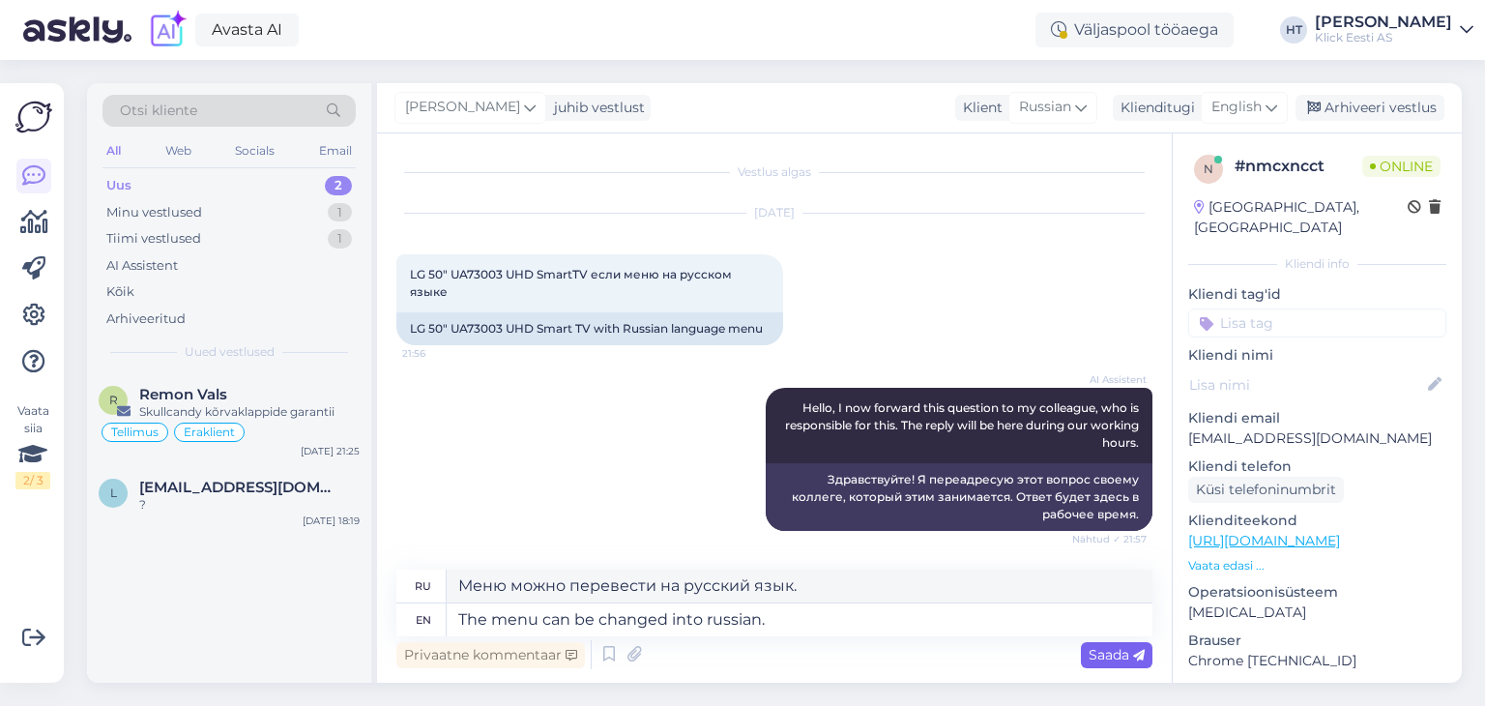
click at [1118, 648] on span "Saada" at bounding box center [1117, 654] width 56 height 17
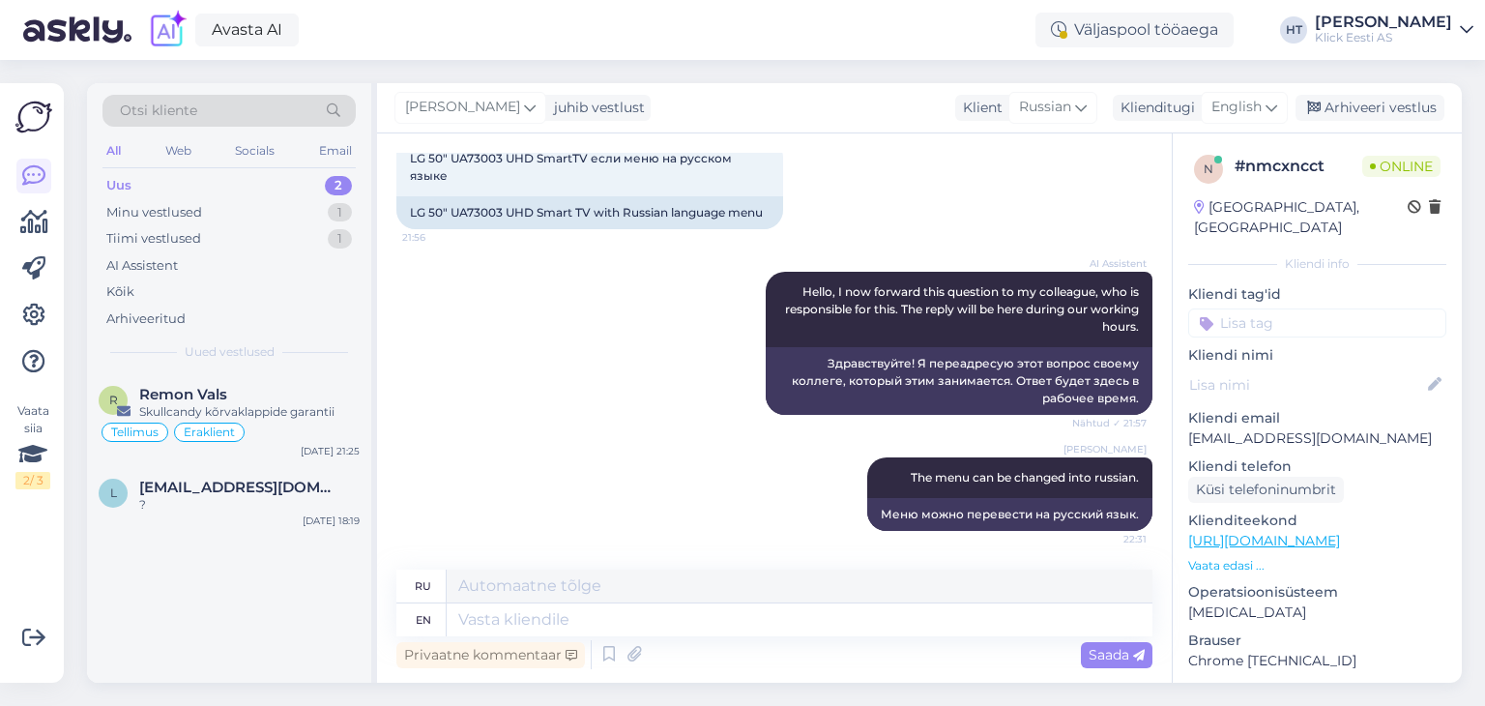
click at [1278, 308] on input at bounding box center [1317, 322] width 258 height 29
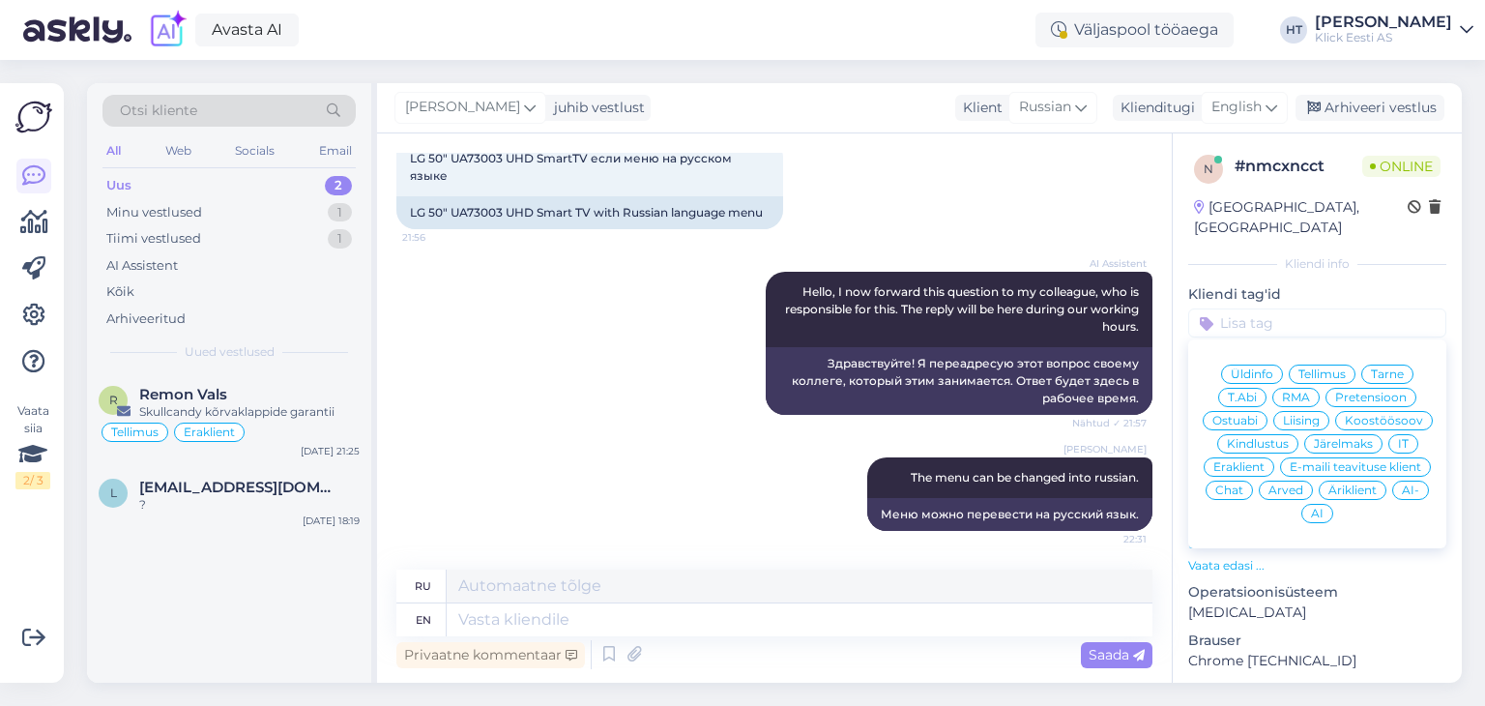
click at [1258, 415] on span "Ostuabi" at bounding box center [1235, 421] width 45 height 12
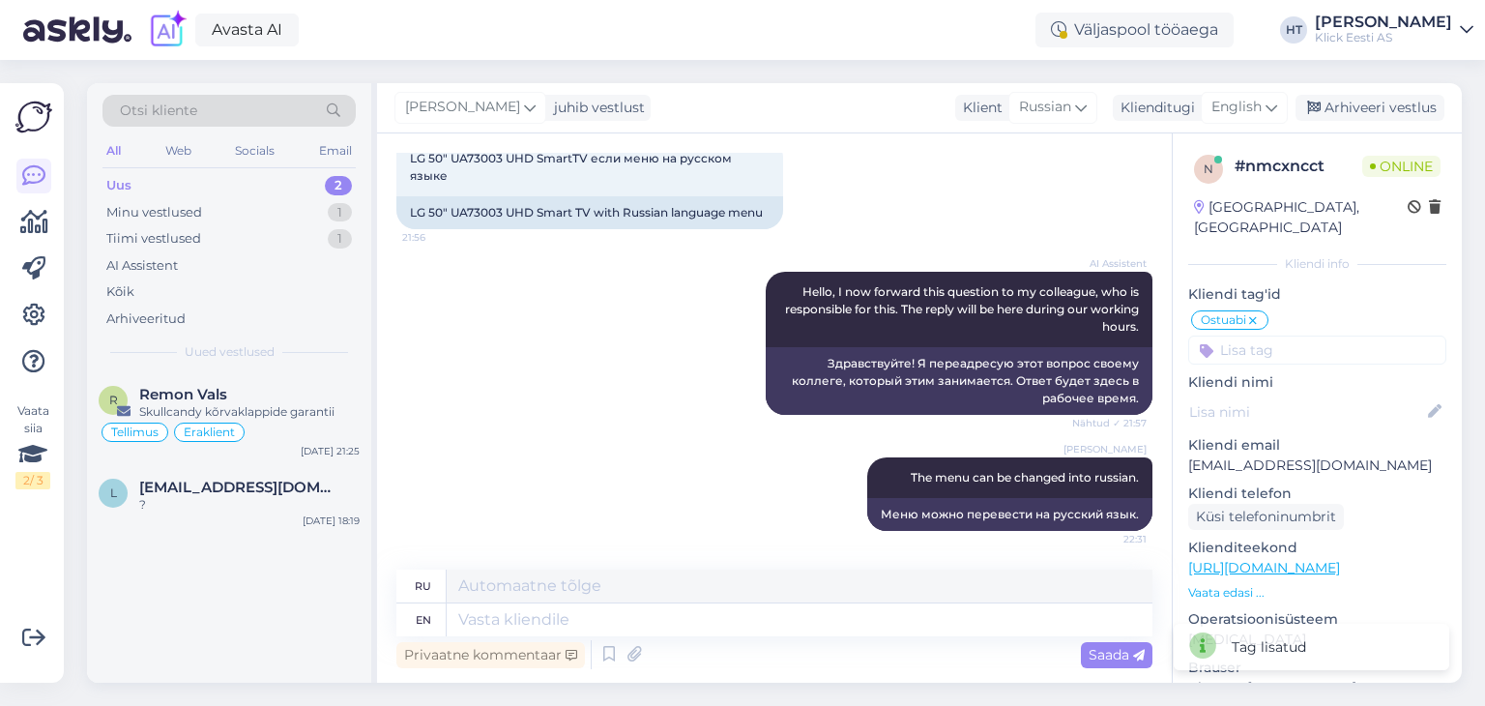
click at [1300, 336] on input at bounding box center [1317, 350] width 258 height 29
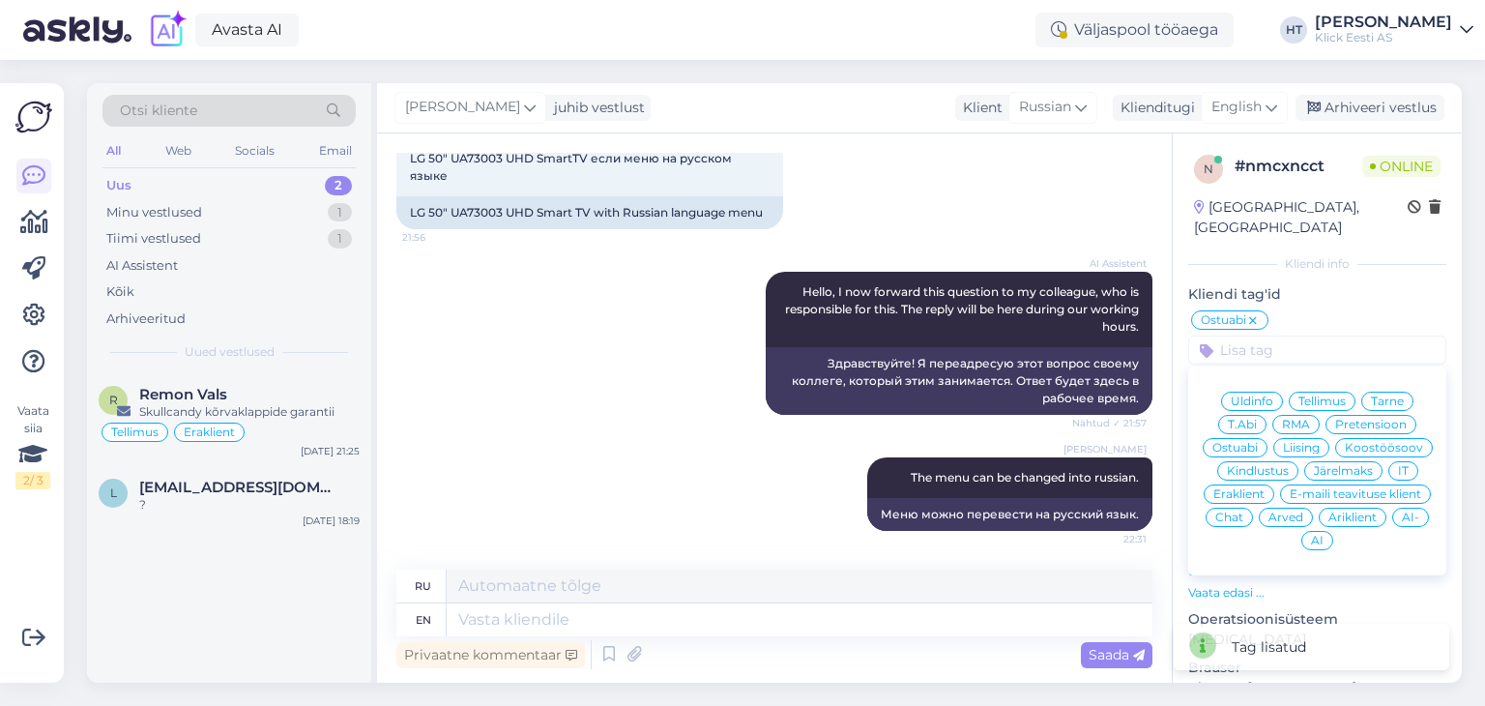
click at [1265, 488] on span "Eraklient" at bounding box center [1239, 494] width 51 height 12
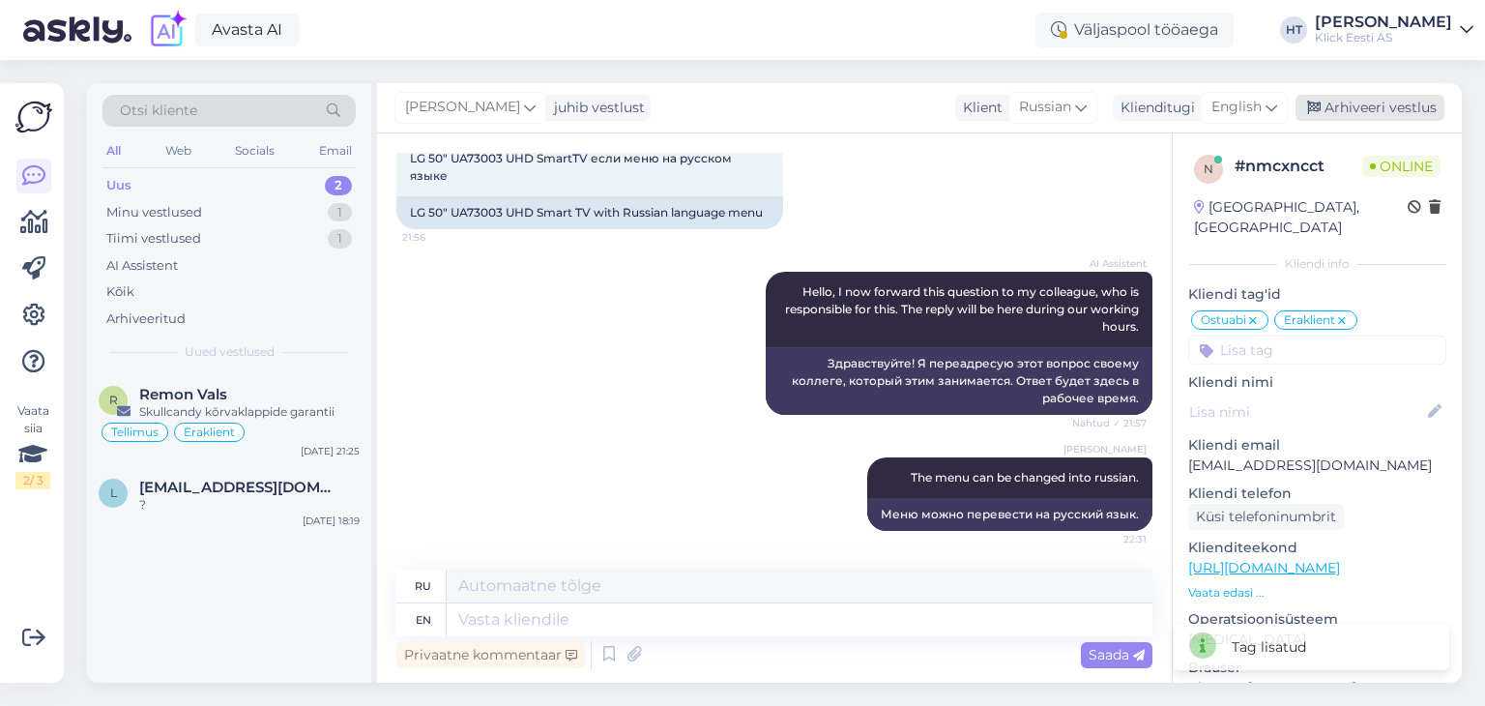
click at [1378, 112] on div "Arhiveeri vestlus" at bounding box center [1370, 108] width 149 height 26
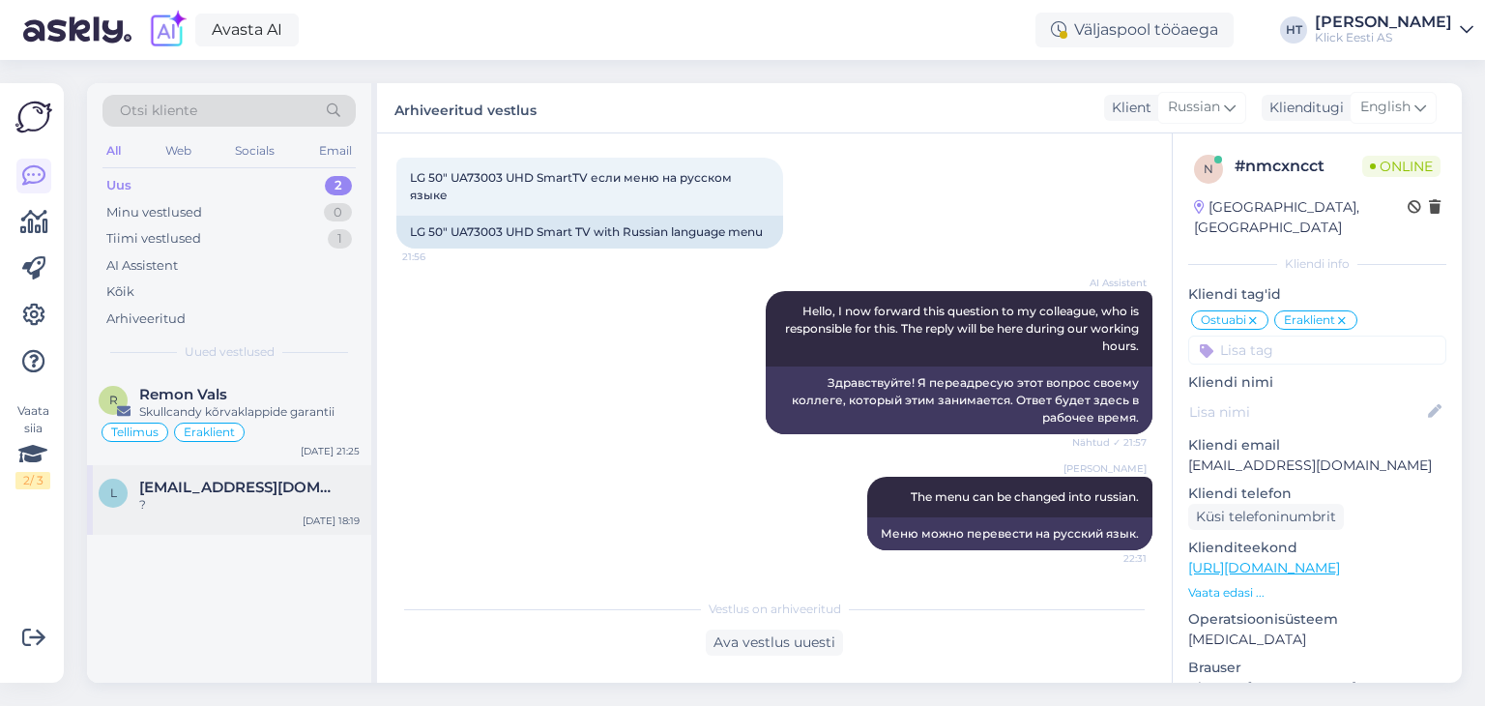
click at [296, 471] on div "L Lenapavlova294@gmail.com ? Oct 10 18:19" at bounding box center [229, 500] width 284 height 70
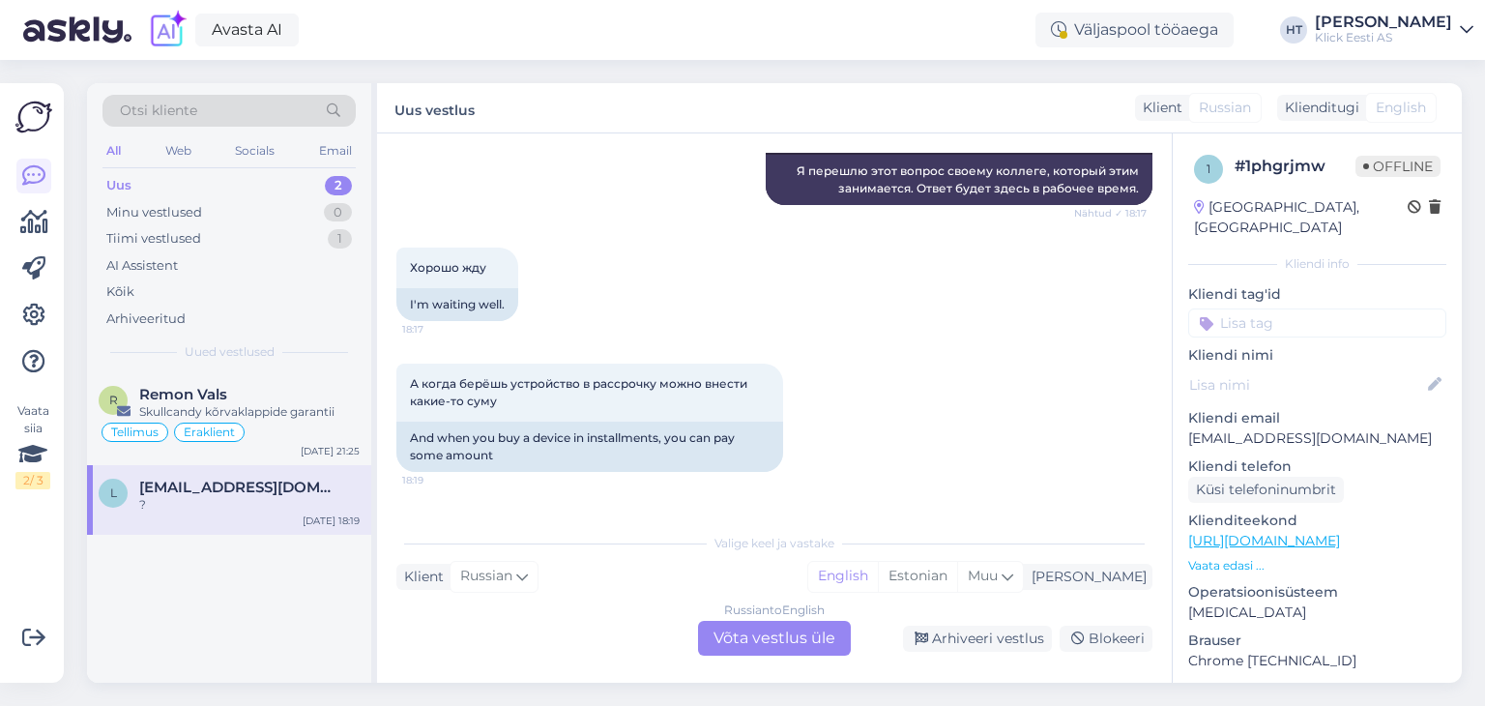
scroll to position [2277, 0]
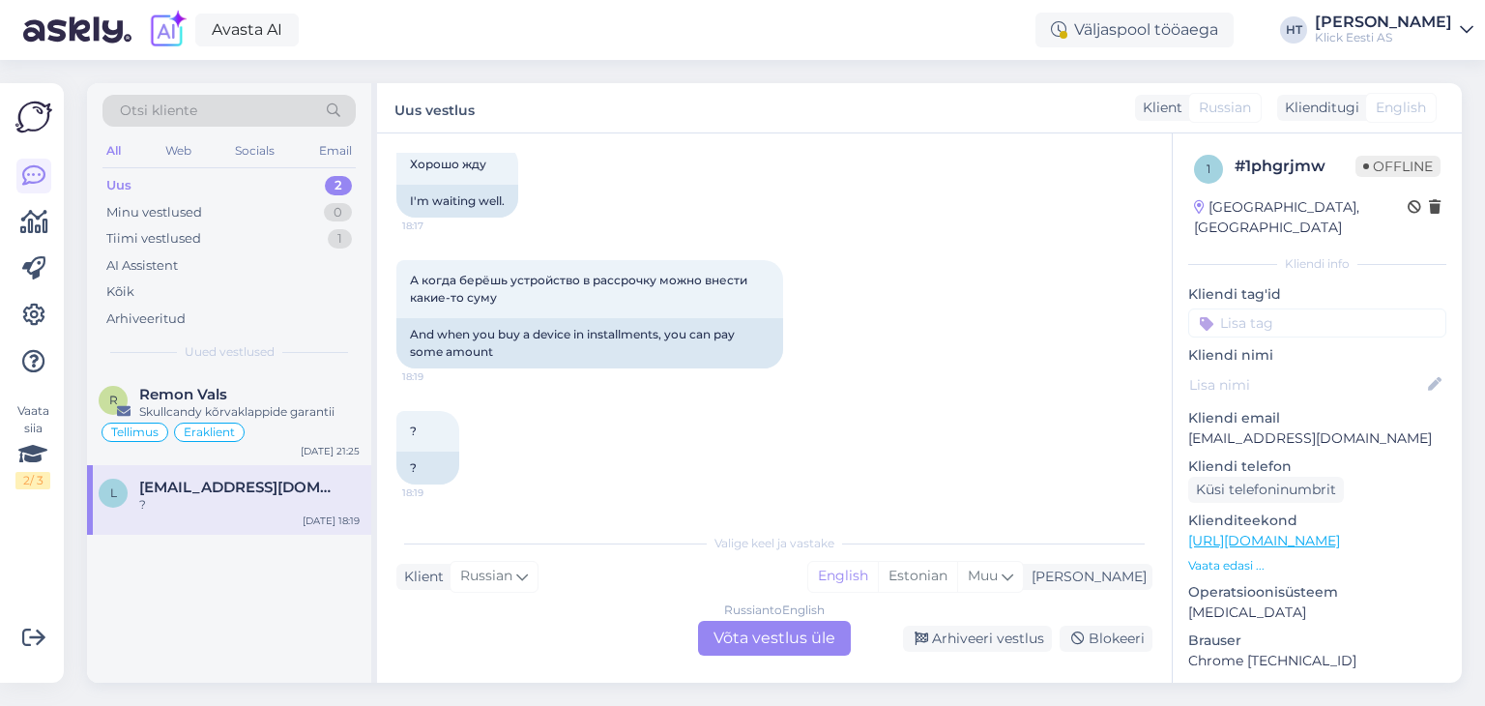
click at [770, 643] on div "Russian to English Võta vestlus üle" at bounding box center [774, 638] width 153 height 35
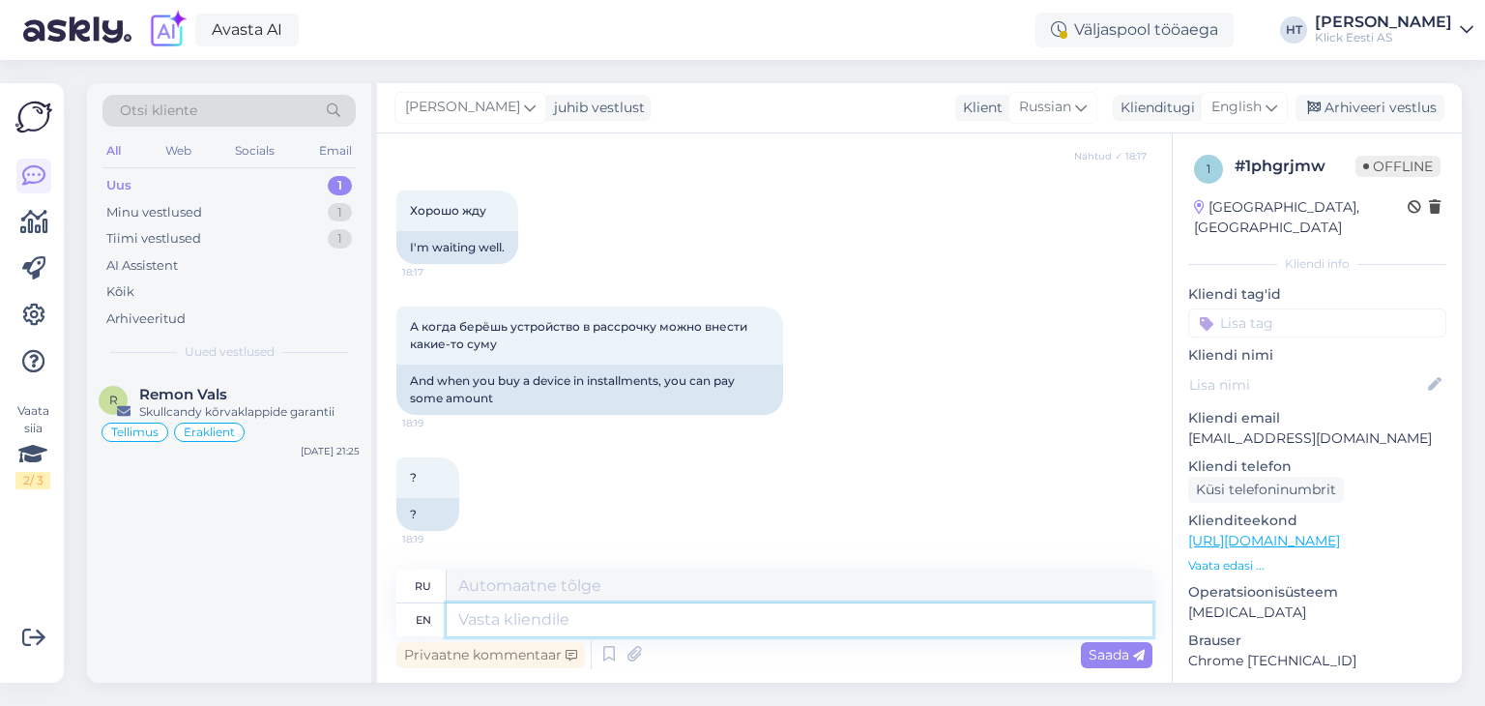
click at [712, 628] on textarea at bounding box center [800, 619] width 706 height 33
type textarea "You c"
type textarea "Ты"
type textarea "You can"
type textarea "Ты можешь"
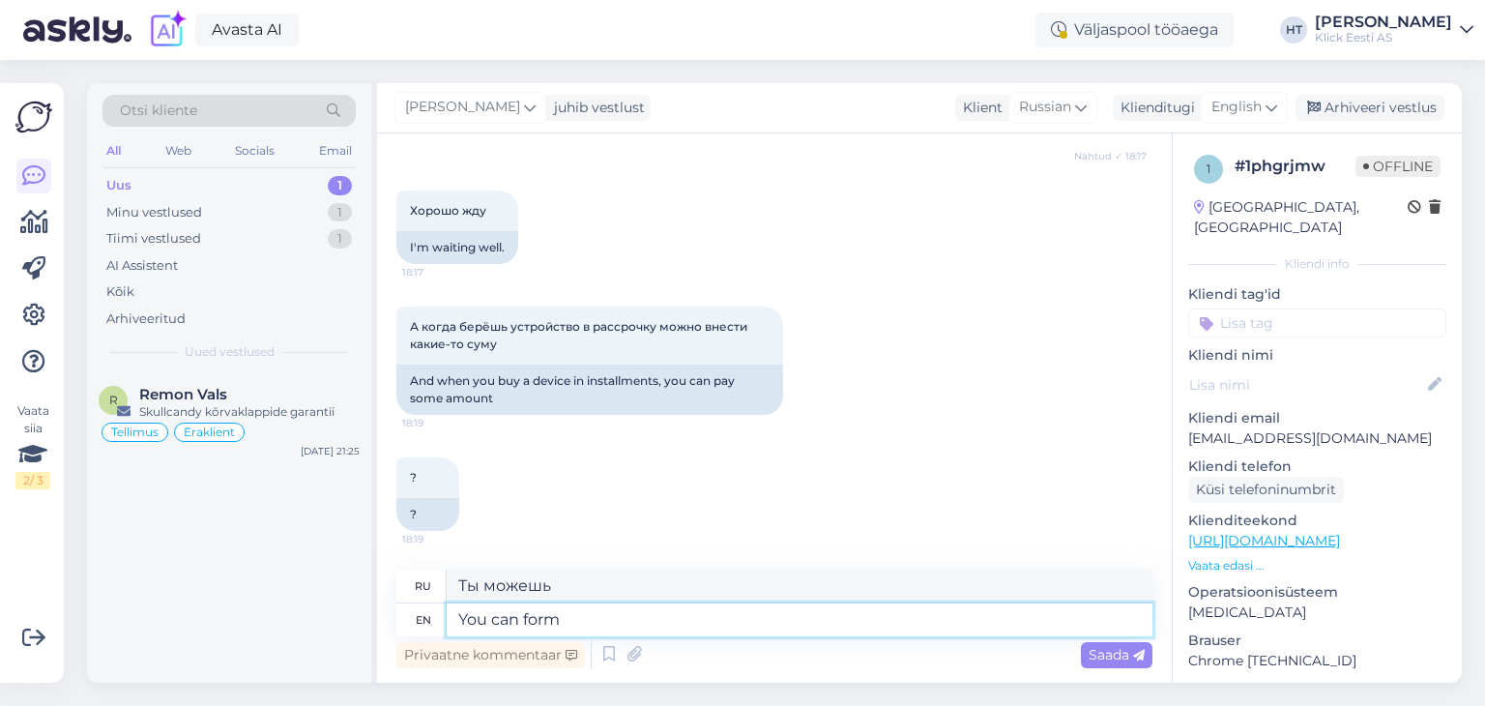
type textarea "You can form a"
type textarea "Вы можете сформировать"
type textarea "You can form an installment"
type textarea "Вы можете оформить рассрочку"
type textarea "You can form an installment plan locally at"
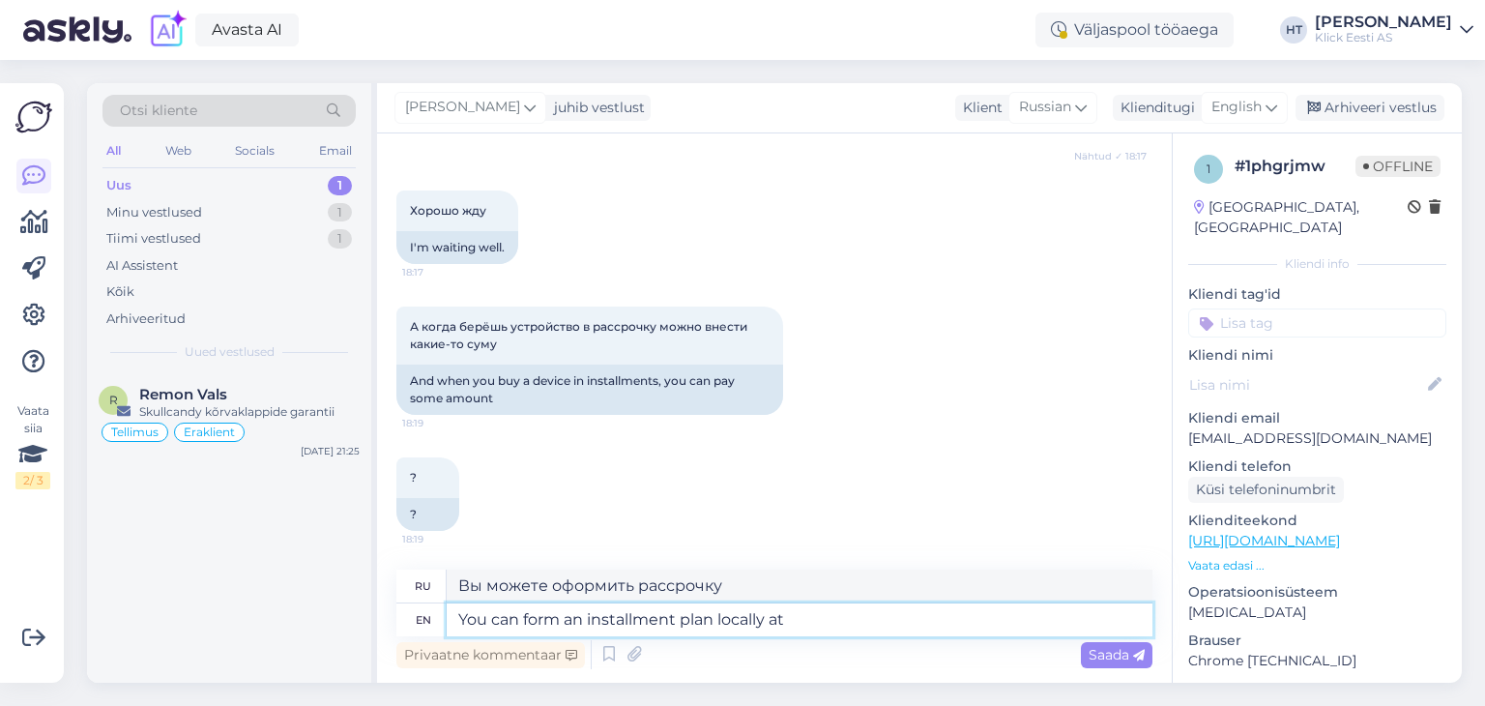
type textarea "Вы можете оформить рассрочку на месте"
type textarea "You can form an installment plan locally at a"
type textarea "Вы можете оформить рассрочку на месте по адресу"
type textarea "You can form an installment plan locally at a s"
type textarea "Вы можете оформить рассрочку на месте"
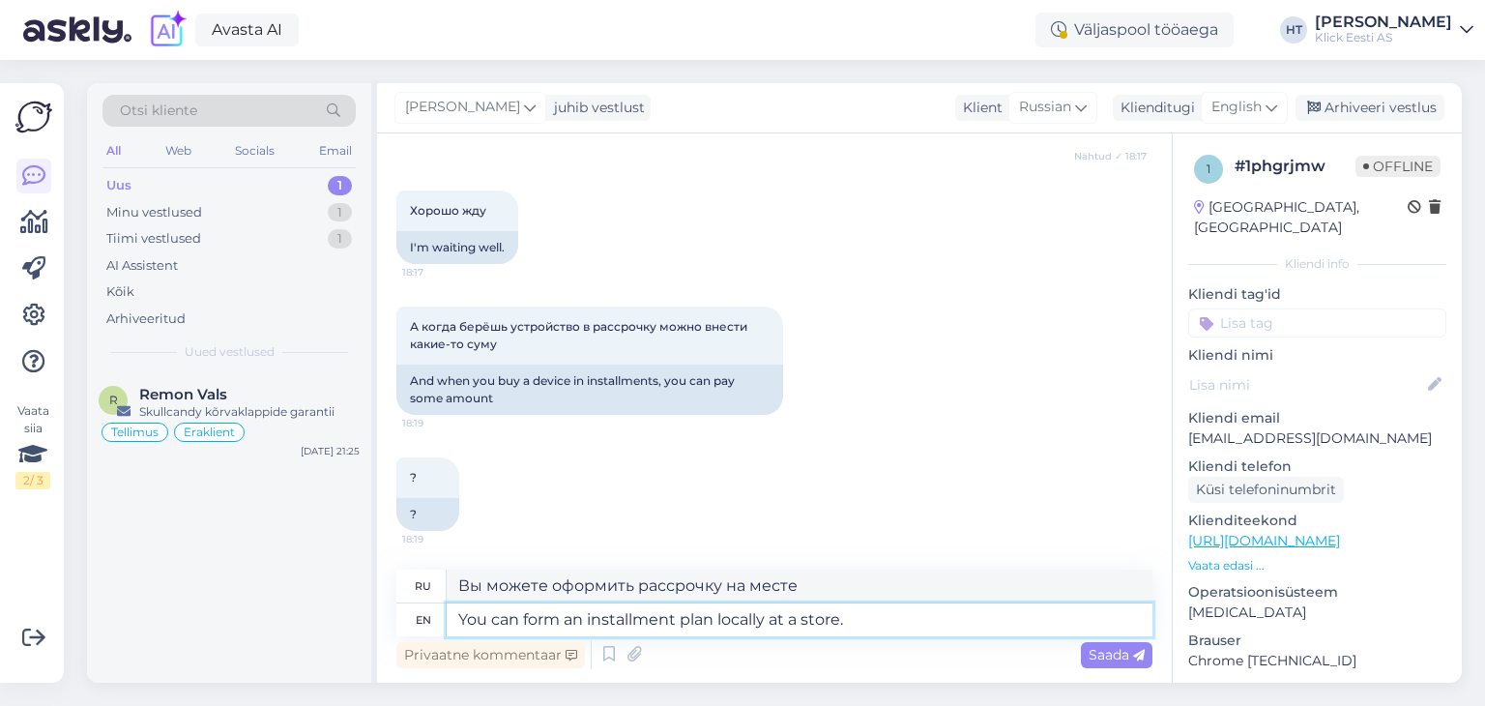
type textarea "You can form an installment plan locally at a store."
type textarea "Оформить рассрочку можно непосредственно в магазине."
type textarea "You can form an installment plan locally at a store. DOwn p"
type textarea "Вы можете оформить рассрочку прямо в магазине."
type textarea "You can form an installment plan locally at a store. DOwn payment"
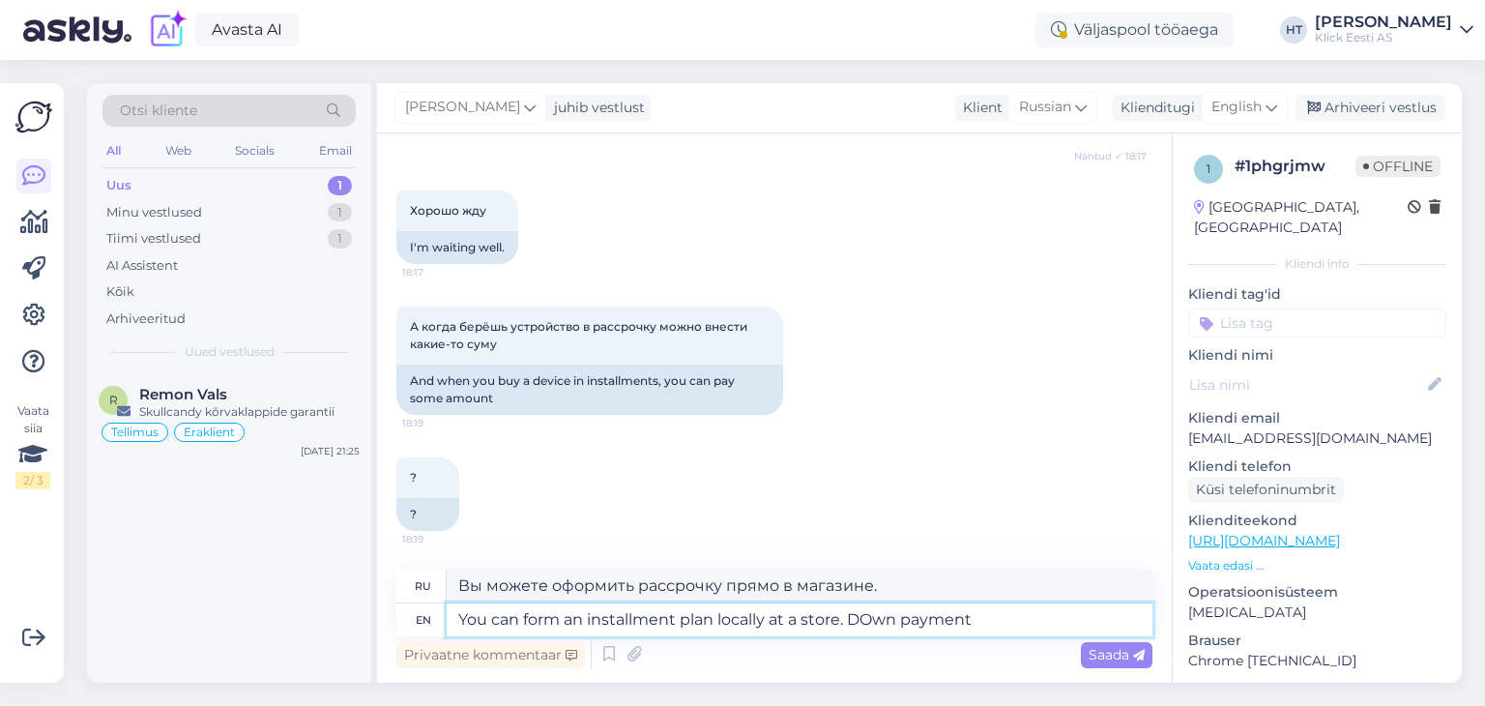
type textarea "Вы можете оформить рассрочку прямо в магазине. Первоначальный взнос"
type textarea "You can form an installment plan locally at a store. D"
type textarea "Оформить рассрочку можно на месте, в магазине. D"
type textarea "You can form an installment plan locally at a store. Down"
type textarea "Оформить рассрочку можно прямо в магазине."
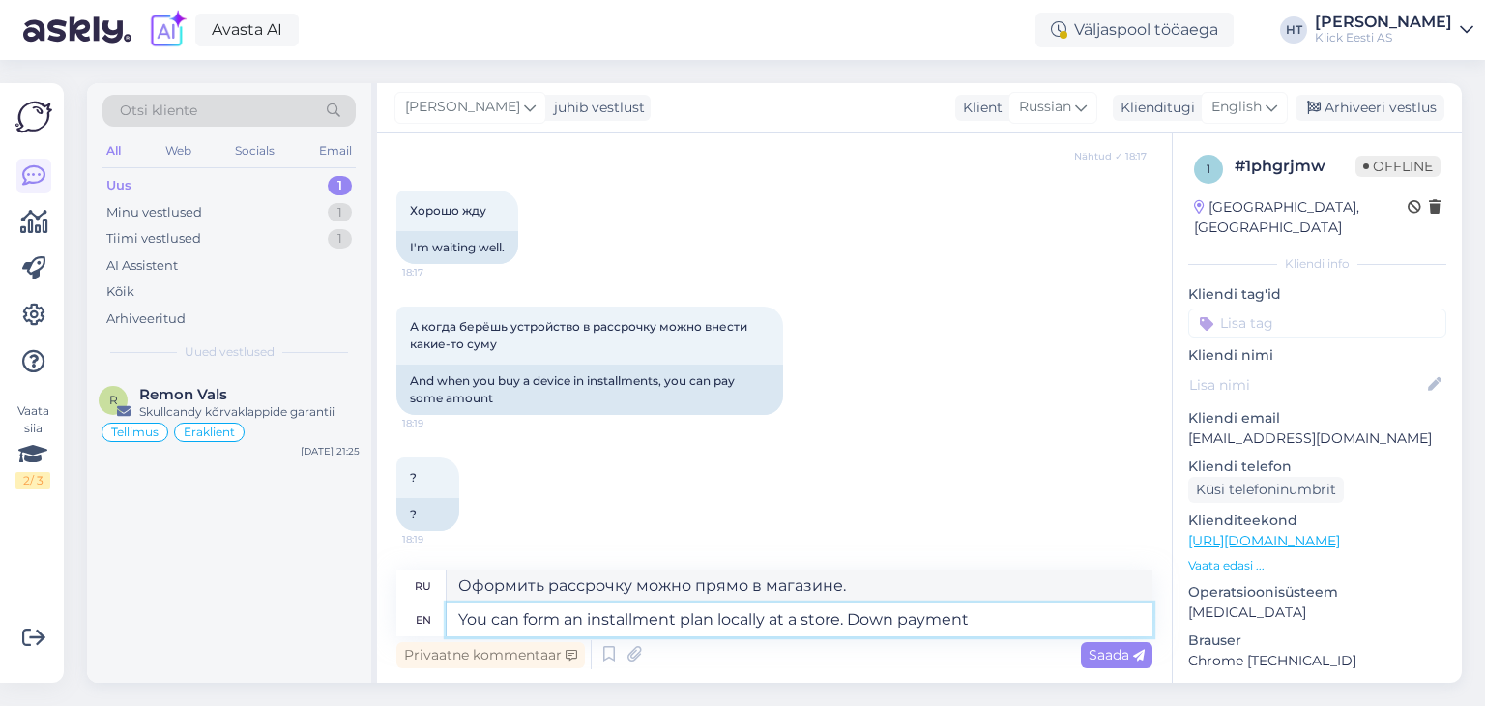
type textarea "You can form an installment plan locally at a store. Down payment c"
type textarea "Вы можете оформить рассрочку прямо в магазине. Первоначальный взнос"
type textarea "You can form an installment plan locally at a store. Down payment can"
type textarea "Вы можете оформить рассрочку прямо в магазине. Первоначальный взнос можно внести"
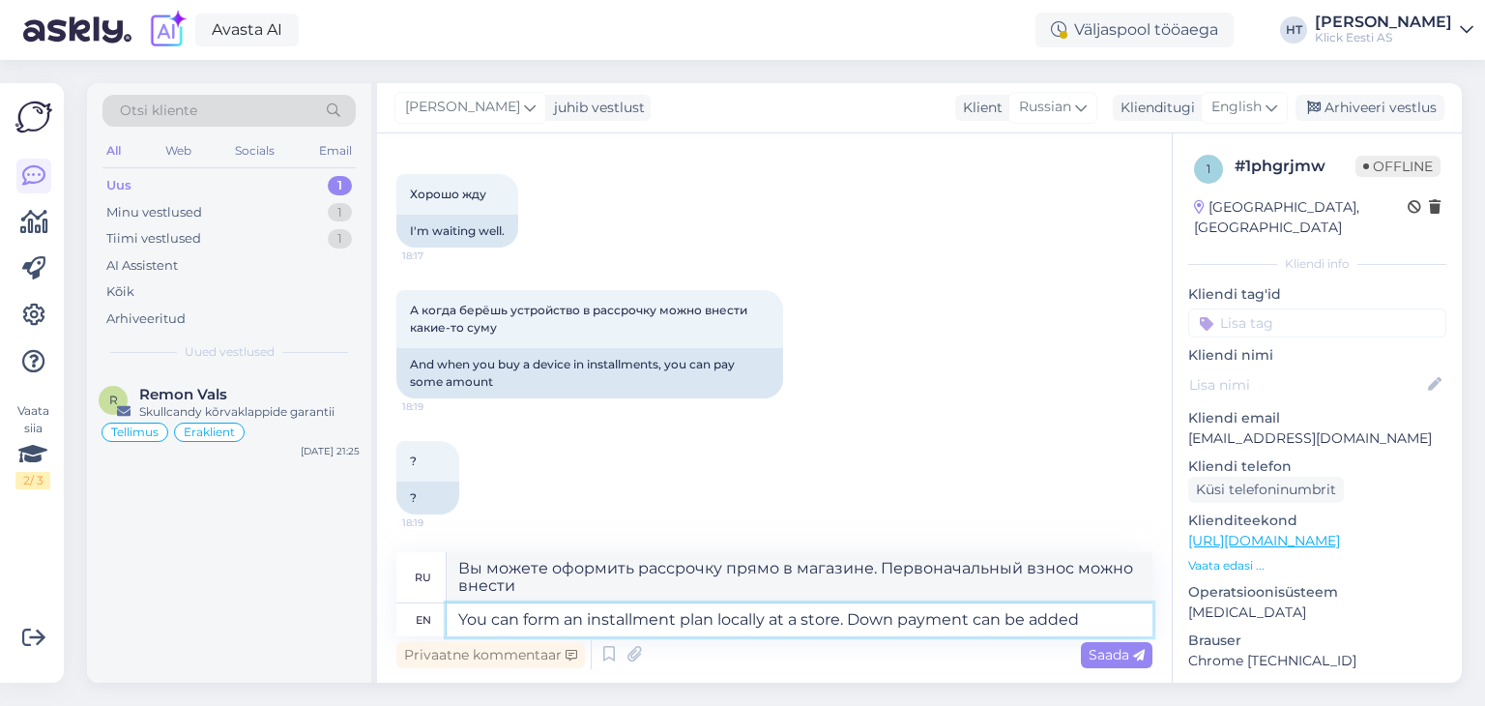
type textarea "You can form an installment plan locally at a store. Down payment can be added"
type textarea "Оформить рассрочку можно прямо в магазине. Можно добавить первоначальный взнос."
type textarea "You can form an installment plan locally at a store. Down payment can be added …"
type textarea "Вы можете оформить рассрочку прямо в магазине. Первоначальный взнос можно добав…"
type textarea "You can form an installment plan locally at a store. Down payment can be added …"
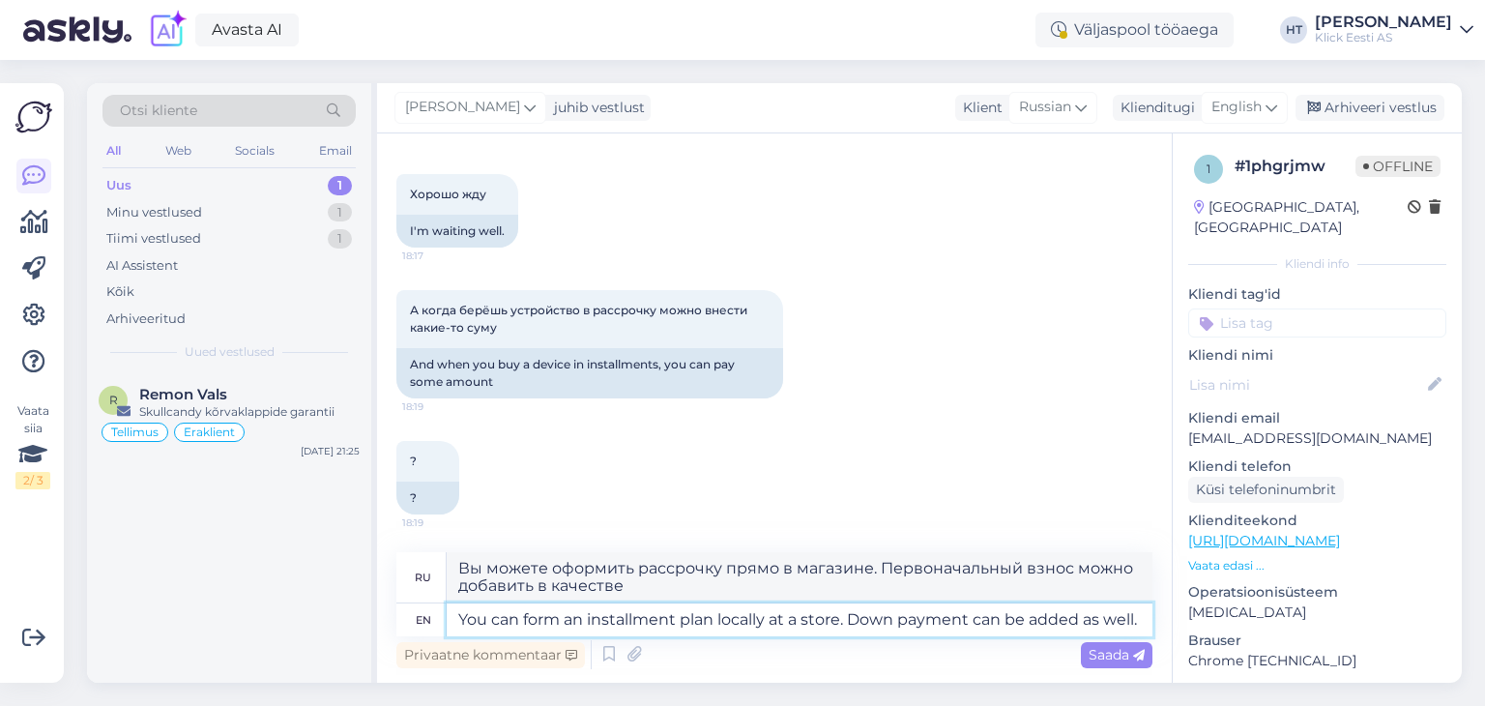
type textarea "Оформить рассрочку можно прямо в магазине. Также можно добавить первоначальный …"
type textarea "You can form an installment plan locally at a store. Down payment can be added …"
click at [1110, 647] on span "Saada" at bounding box center [1117, 654] width 56 height 17
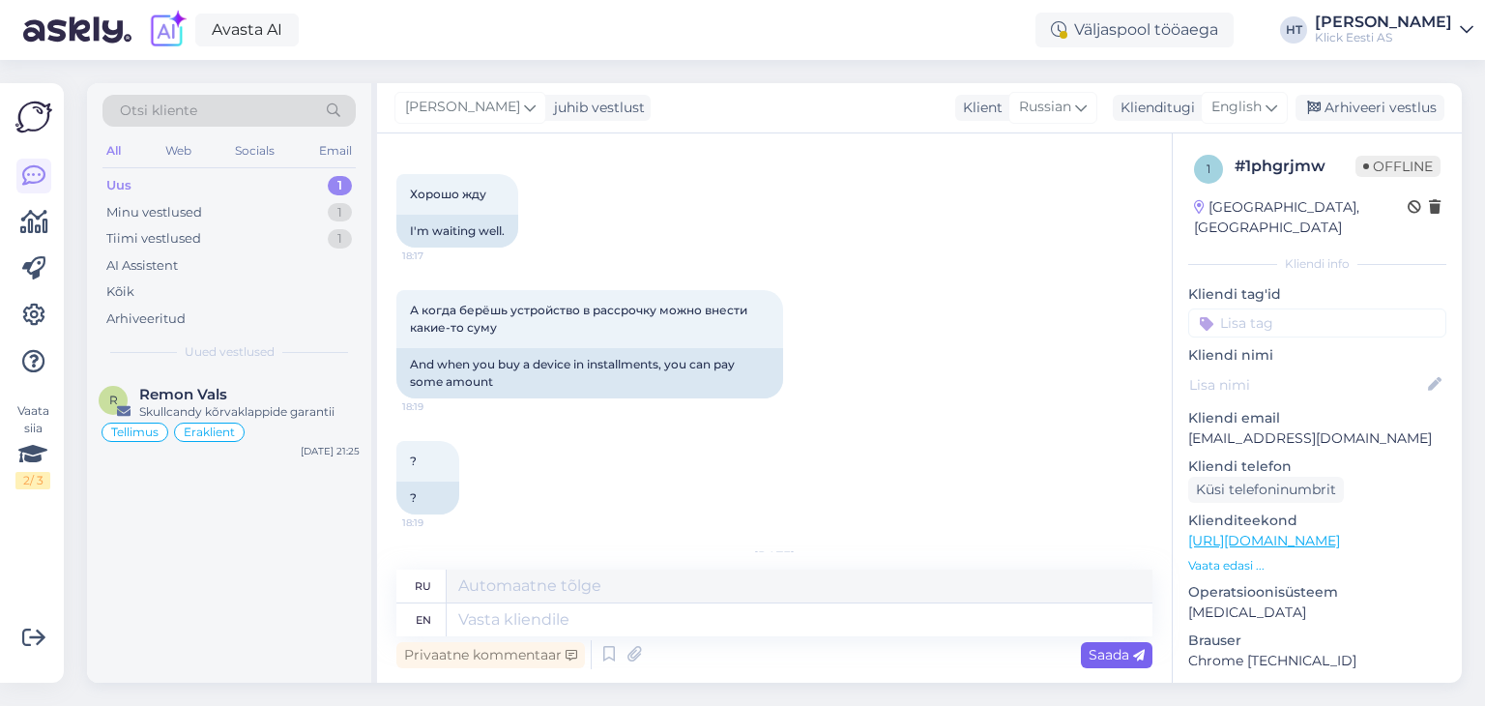
scroll to position [2422, 0]
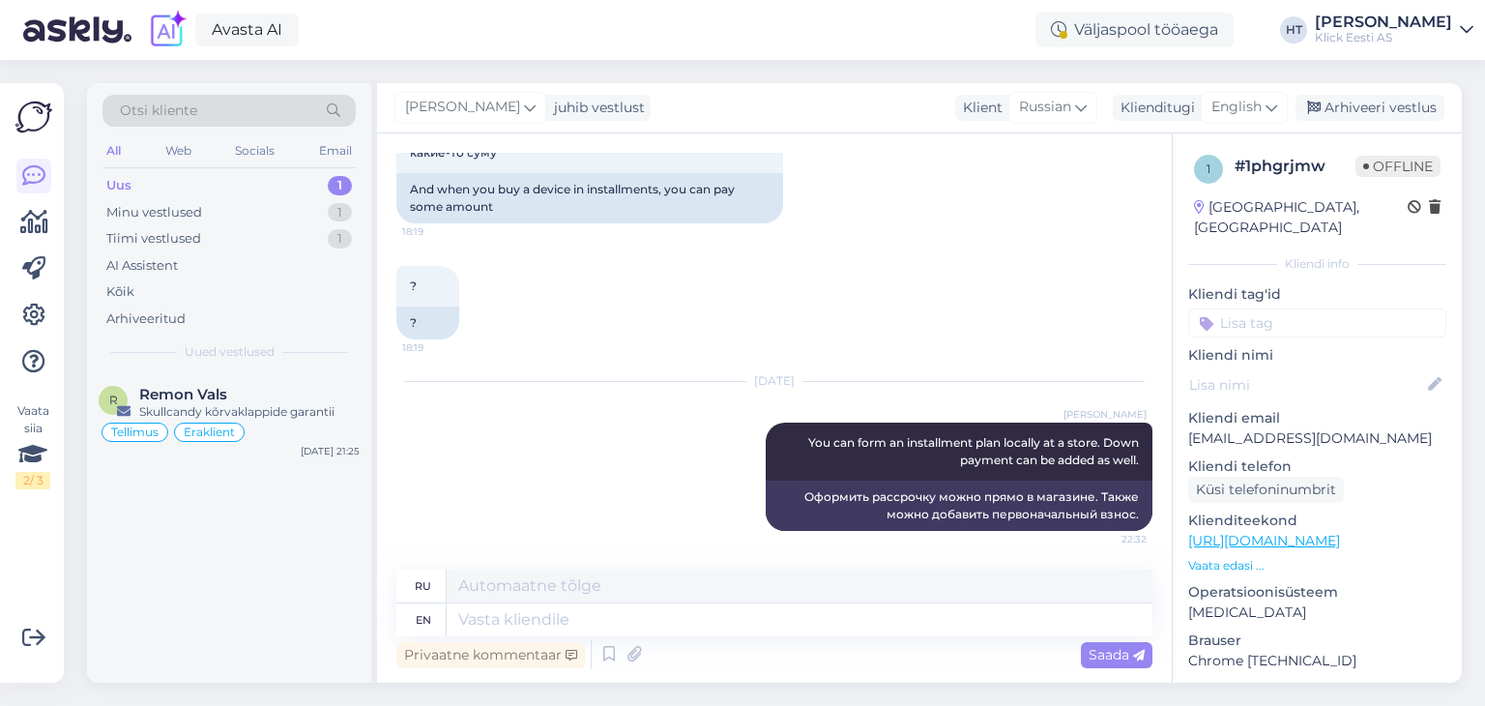
click at [1271, 308] on input at bounding box center [1317, 322] width 258 height 29
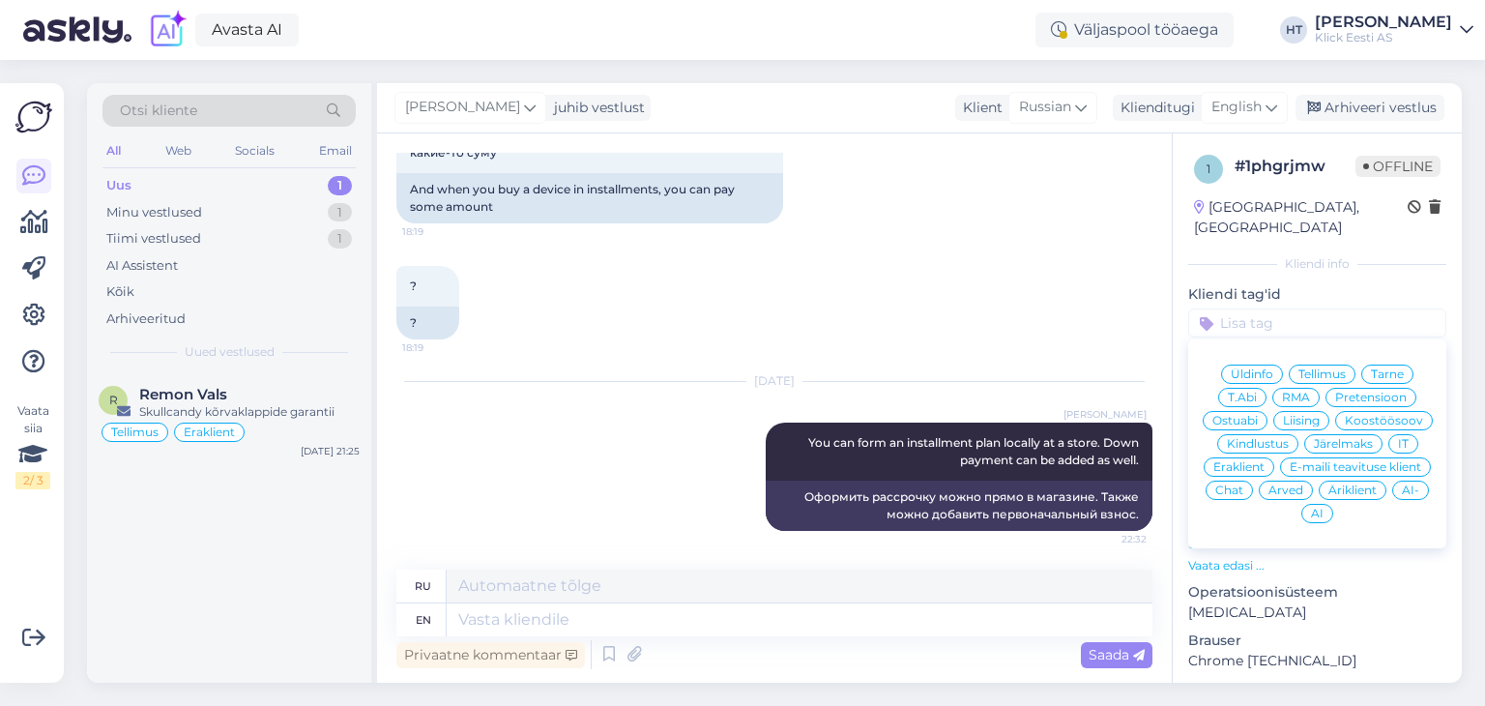
click at [1314, 447] on span "Järelmaks" at bounding box center [1343, 444] width 59 height 12
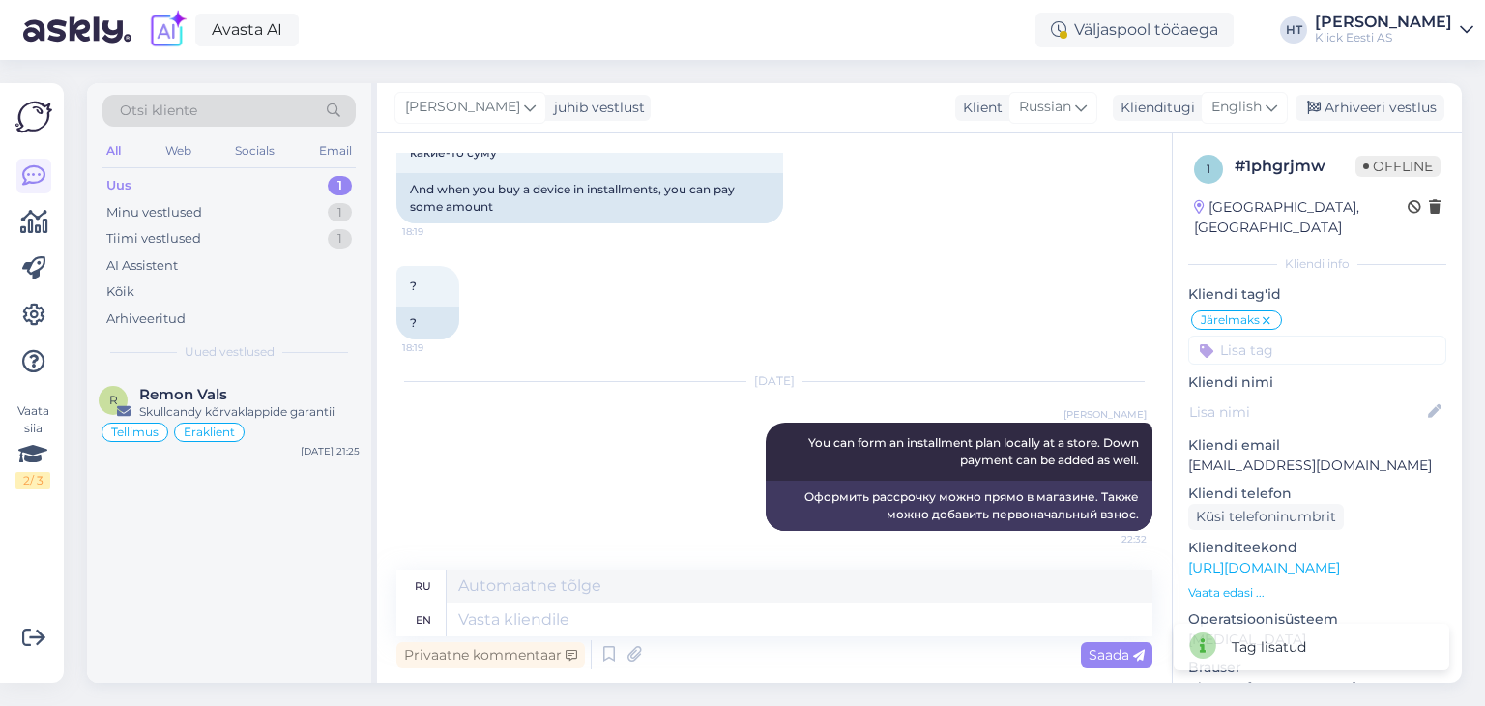
click at [1270, 336] on input at bounding box center [1317, 350] width 258 height 29
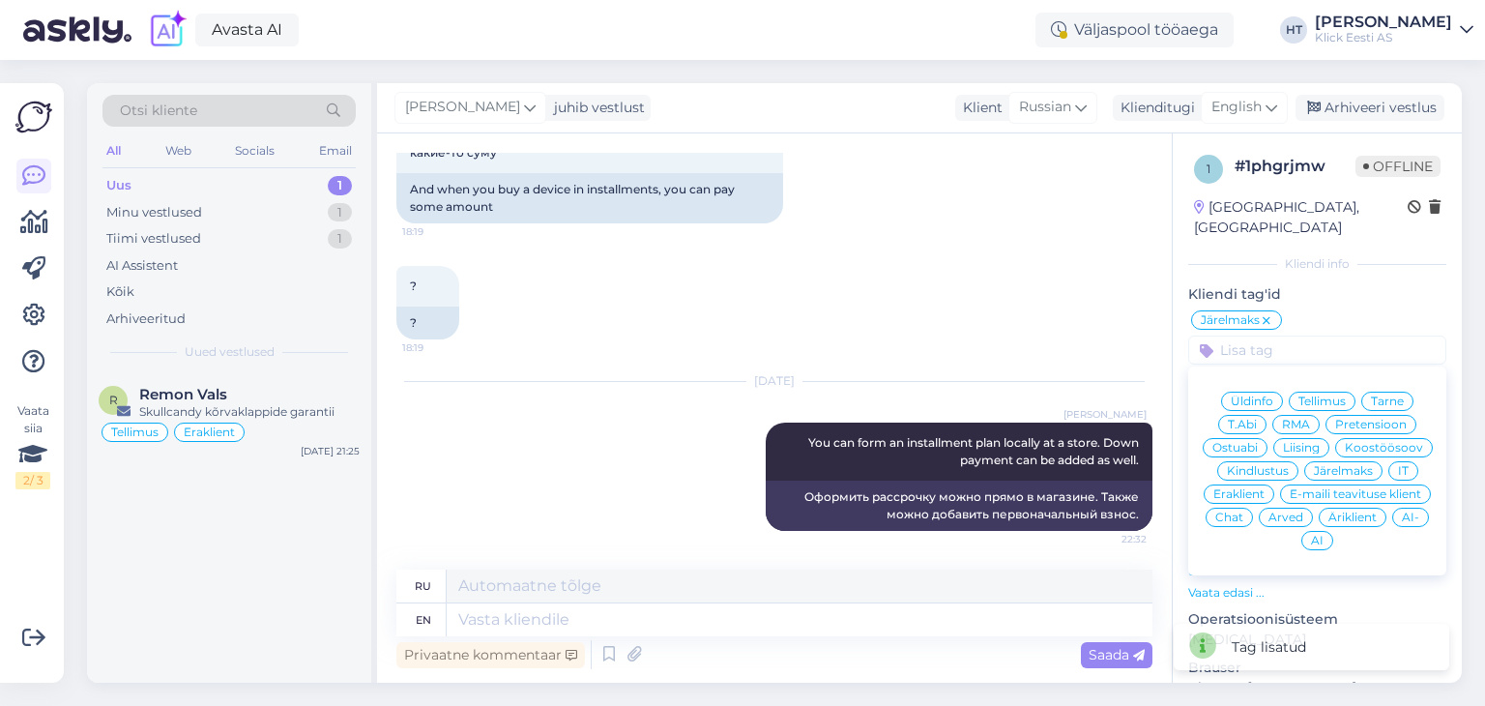
click at [1265, 488] on span "Eraklient" at bounding box center [1239, 494] width 51 height 12
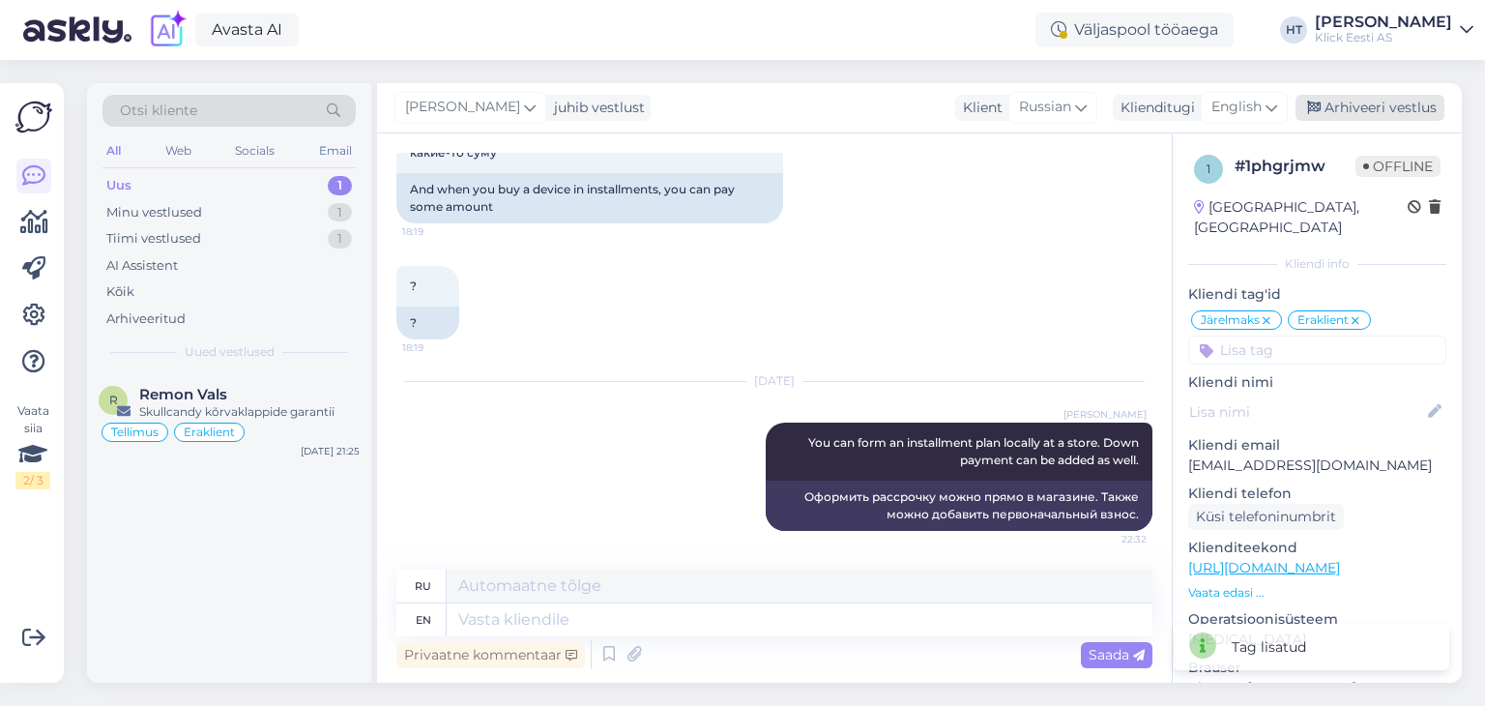
click at [1363, 109] on div "Arhiveeri vestlus" at bounding box center [1370, 108] width 149 height 26
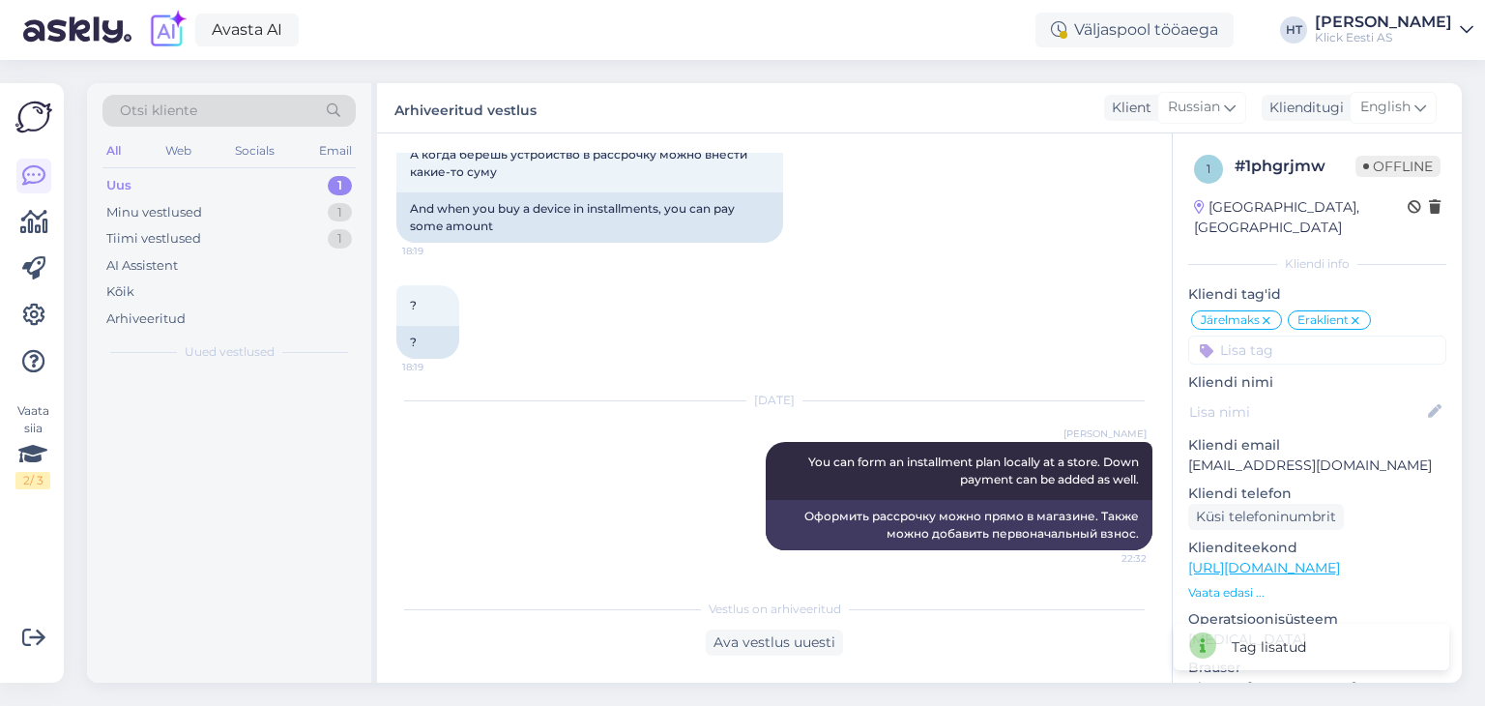
scroll to position [2403, 0]
click at [170, 256] on div "AI Assistent" at bounding box center [142, 265] width 72 height 19
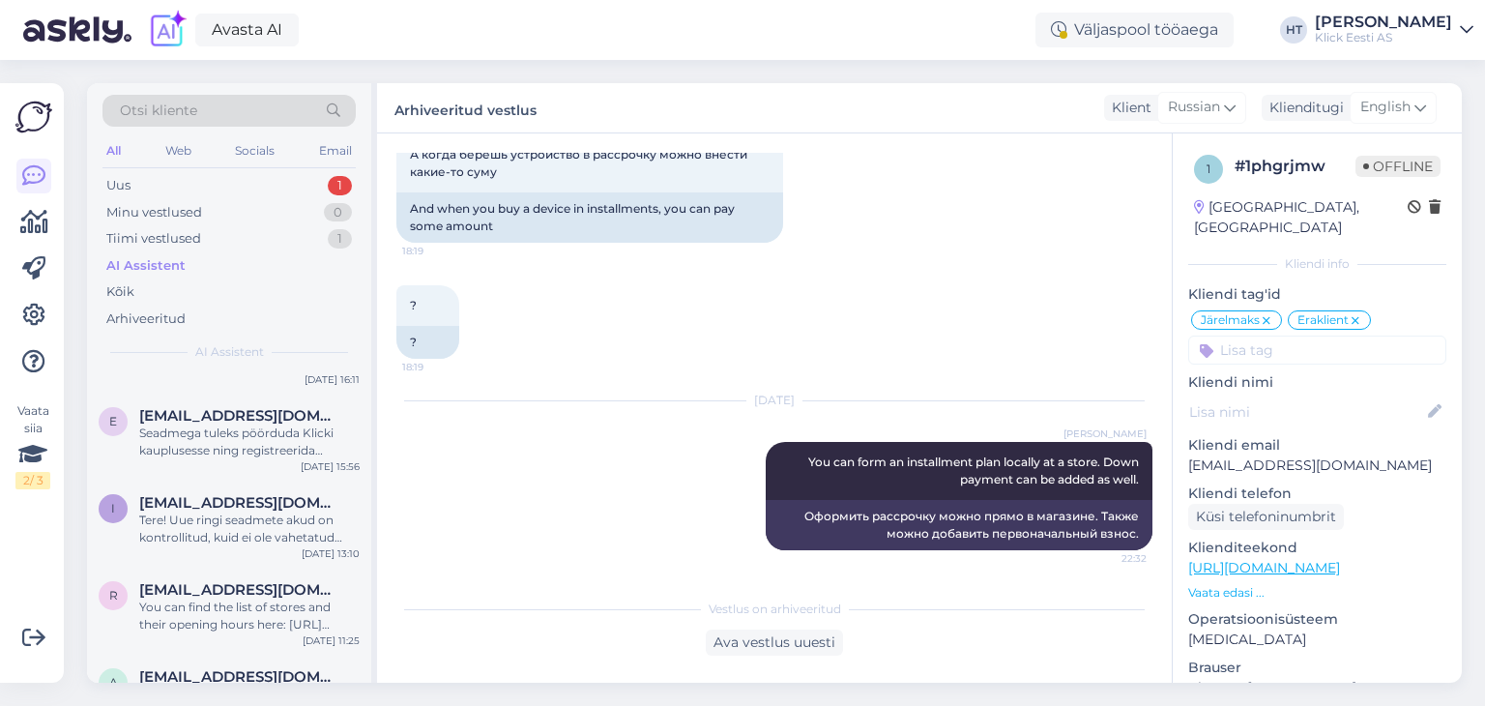
scroll to position [0, 0]
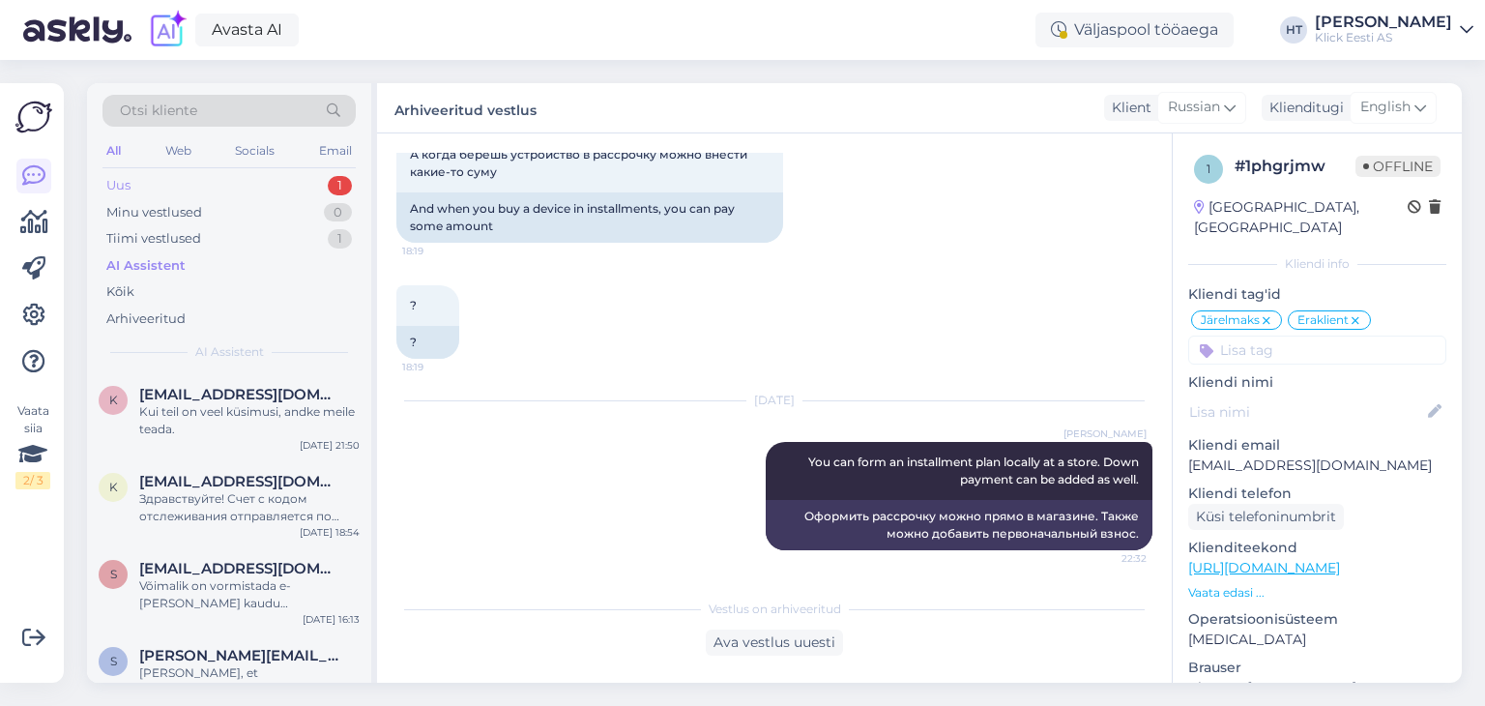
click at [312, 182] on div "Uus 1" at bounding box center [229, 185] width 253 height 27
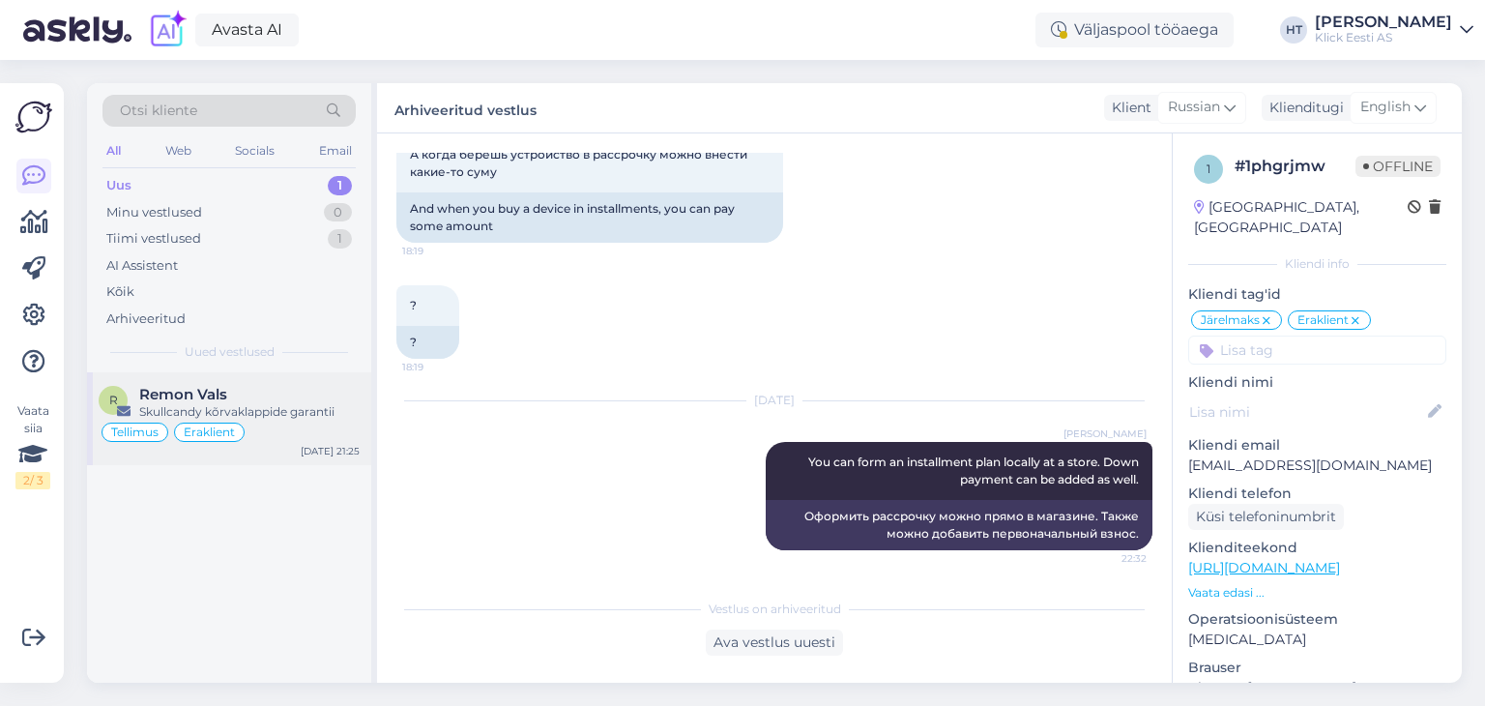
click at [262, 403] on div "Skullcandy kõrvaklappide garantii" at bounding box center [249, 411] width 220 height 17
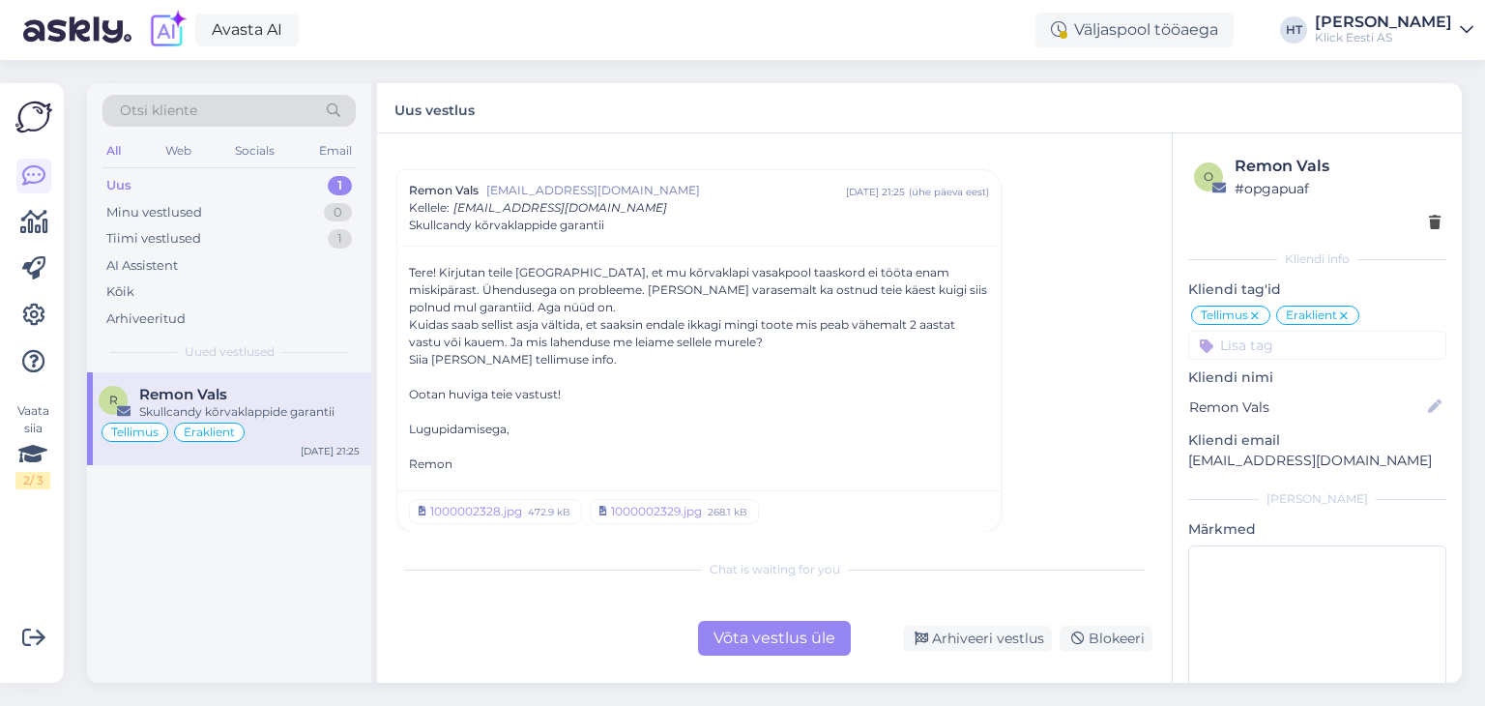
scroll to position [205, 0]
click at [765, 643] on div "Võta vestlus üle" at bounding box center [774, 638] width 153 height 35
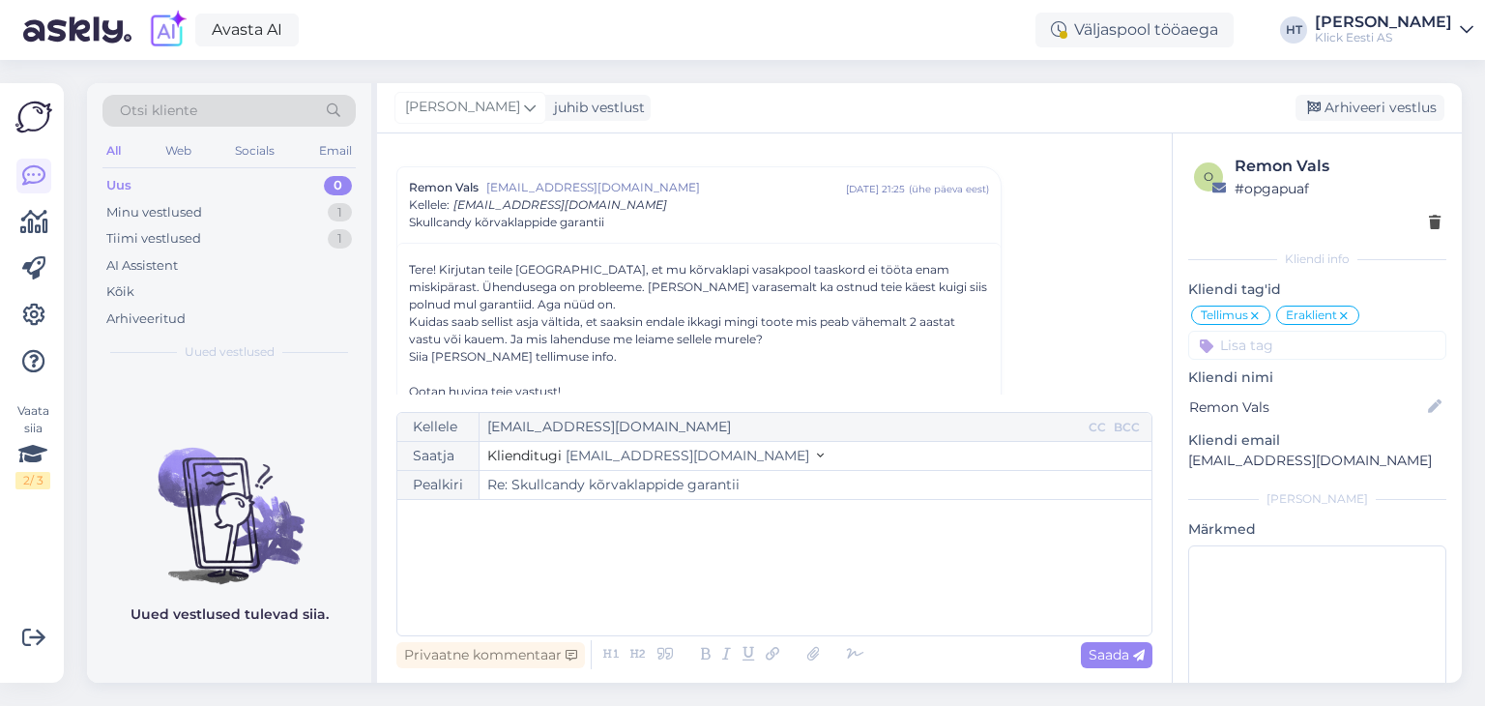
scroll to position [218, 0]
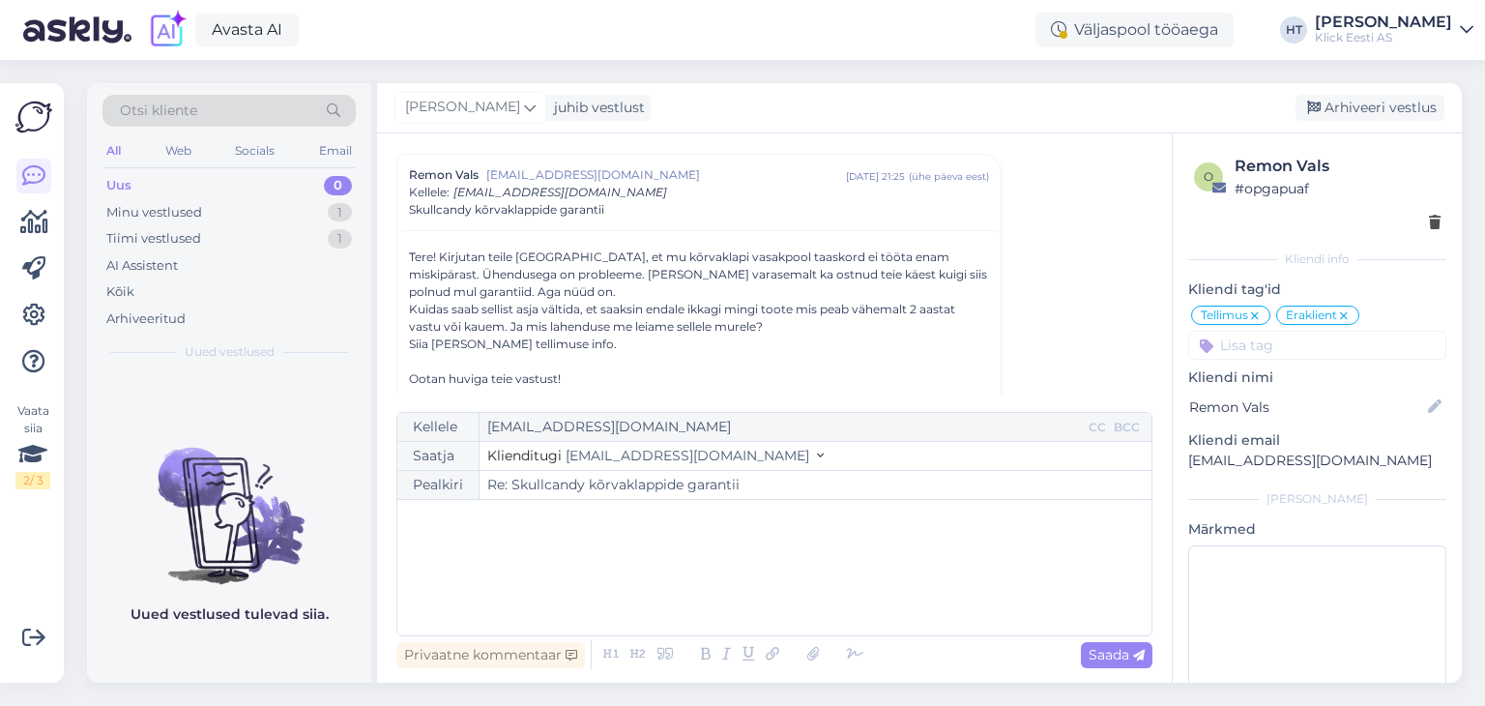
click at [627, 525] on p "﻿" at bounding box center [774, 520] width 735 height 20
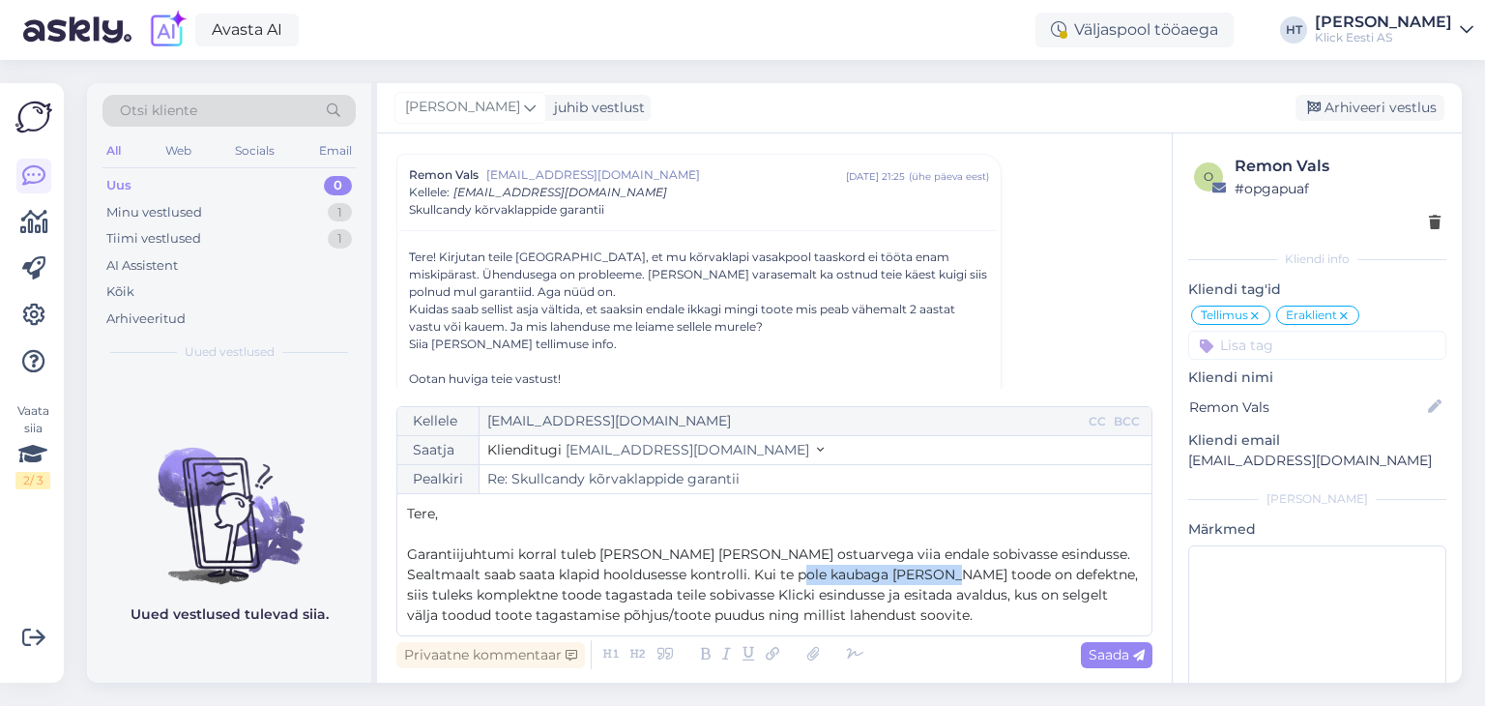
drag, startPoint x: 778, startPoint y: 572, endPoint x: 920, endPoint y: 575, distance: 141.2
click at [920, 575] on span "Garantiijuhtumi korral tuleb kaup koos ostuarvega viia endale sobivasse esindus…" at bounding box center [774, 584] width 735 height 78
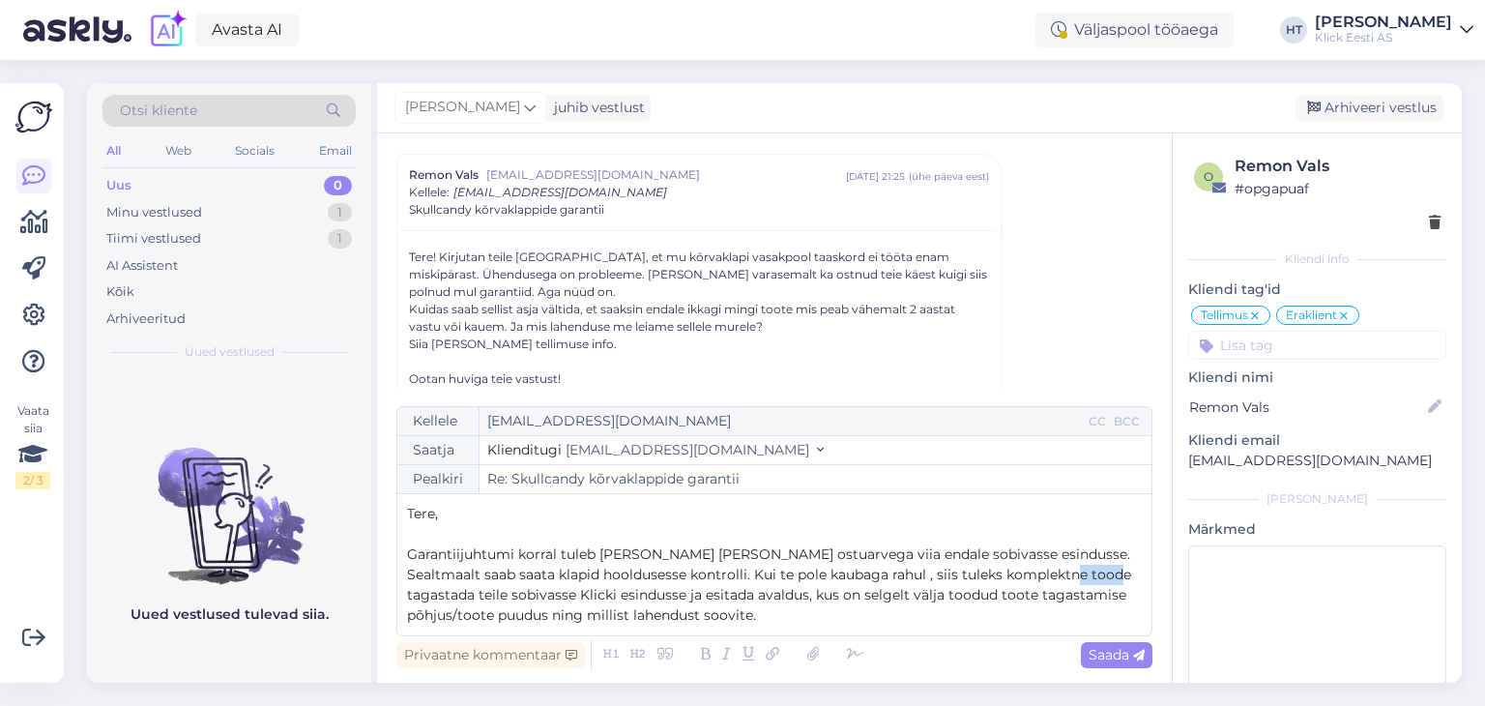
drag, startPoint x: 1054, startPoint y: 573, endPoint x: 1093, endPoint y: 570, distance: 38.9
click at [1093, 570] on p "Garantiijuhtumi korral tuleb kaup koos ostuarvega viia endale sobivasse esindus…" at bounding box center [774, 584] width 735 height 81
click at [664, 618] on p "Garantiijuhtumi korral tuleb kaup koos ostuarvega viia endale sobivasse esindus…" at bounding box center [774, 584] width 735 height 81
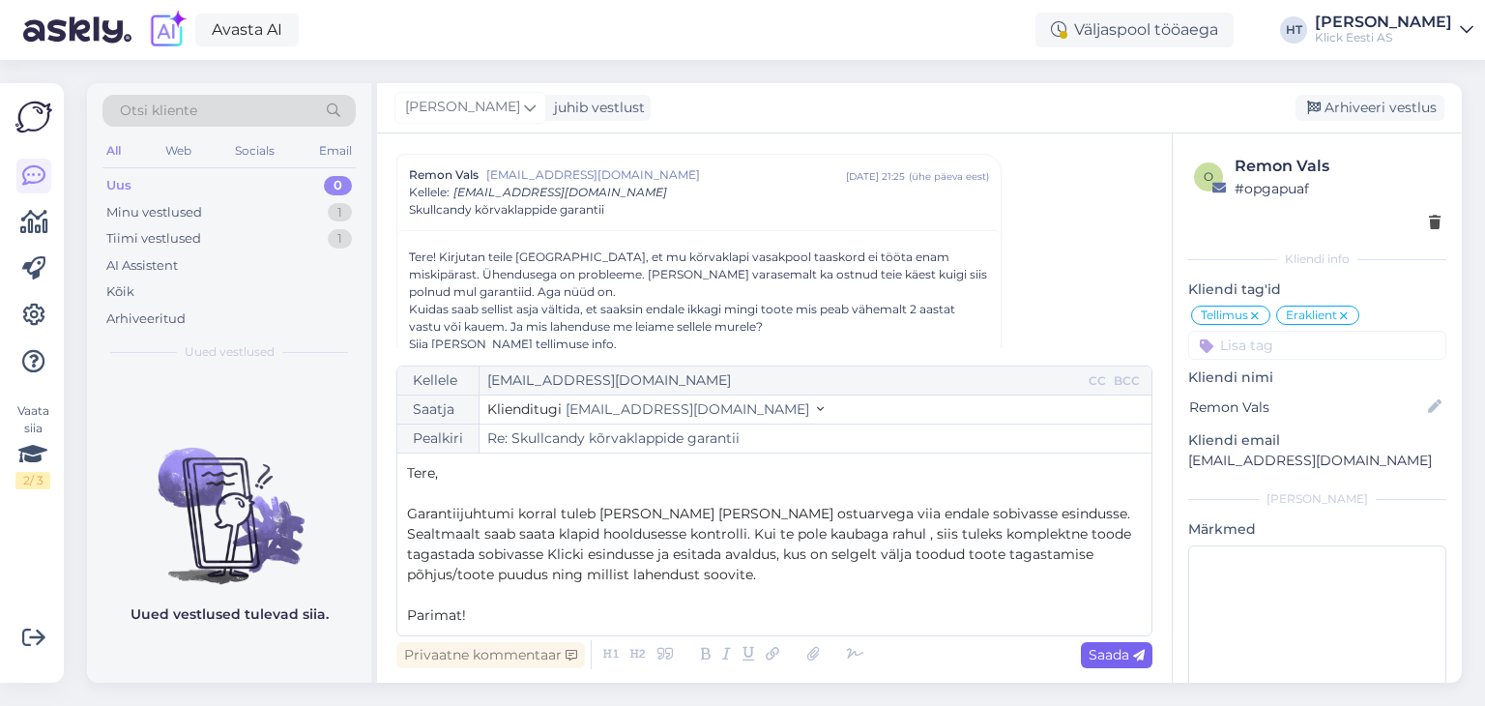
click at [1110, 648] on span "Saada" at bounding box center [1117, 654] width 56 height 17
type input "Re: Skullcandy kõrvaklappide garantii"
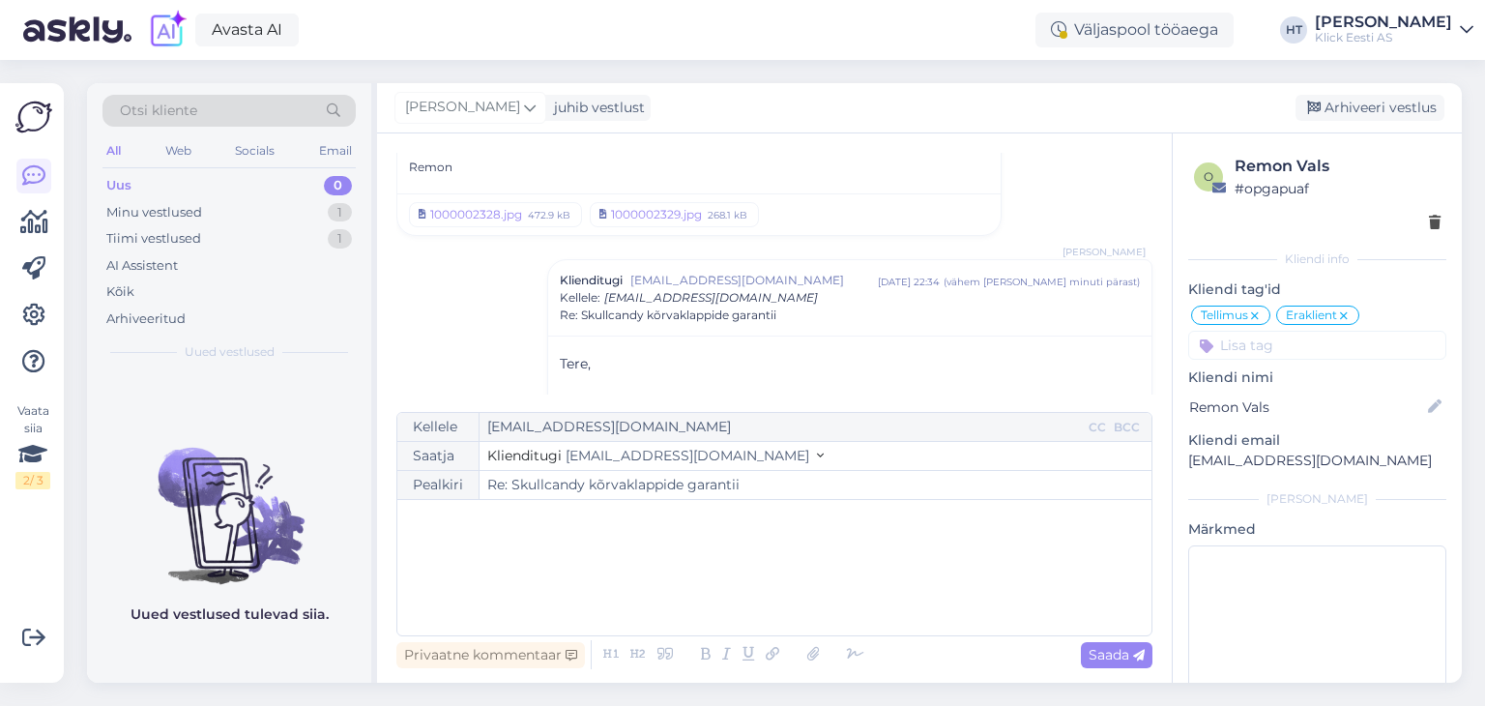
click at [1265, 346] on input at bounding box center [1317, 345] width 258 height 29
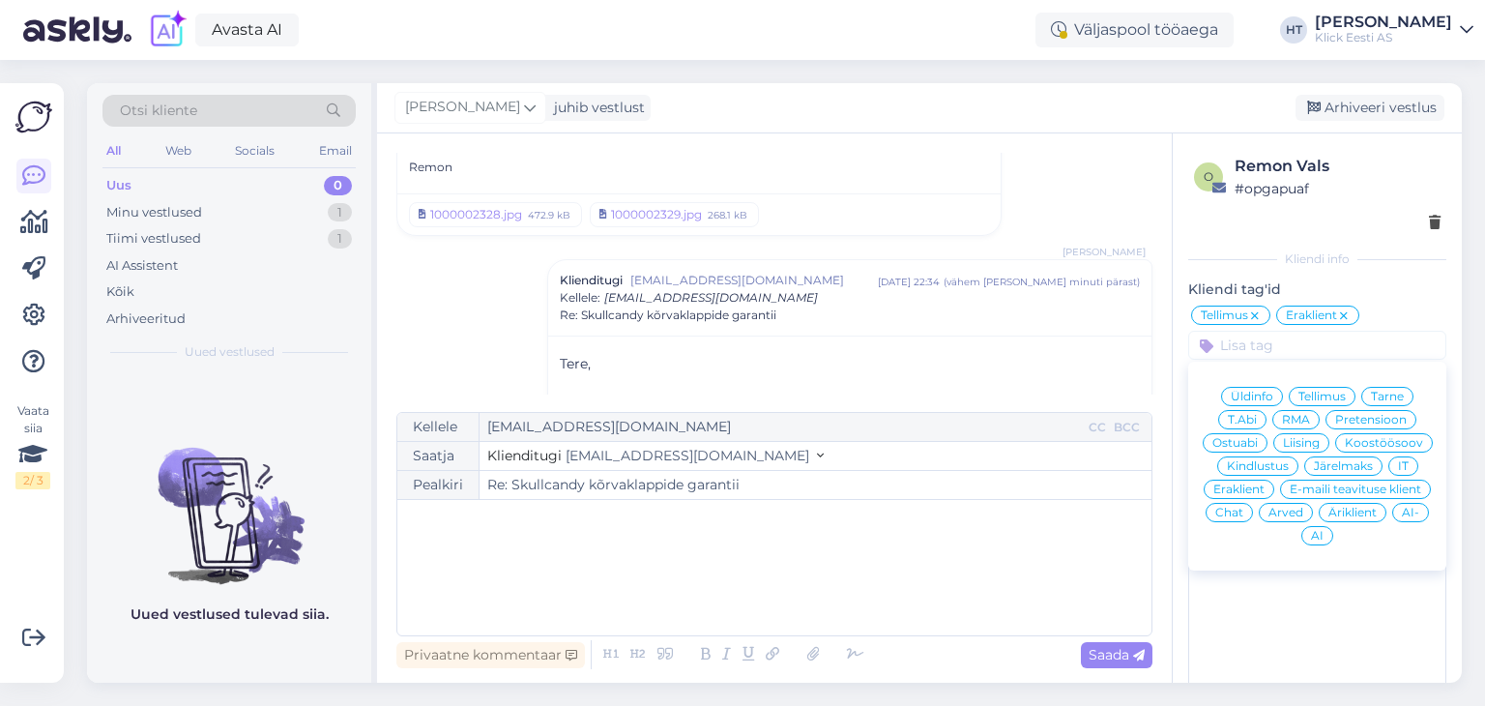
click at [1285, 419] on span "RMA" at bounding box center [1296, 420] width 28 height 12
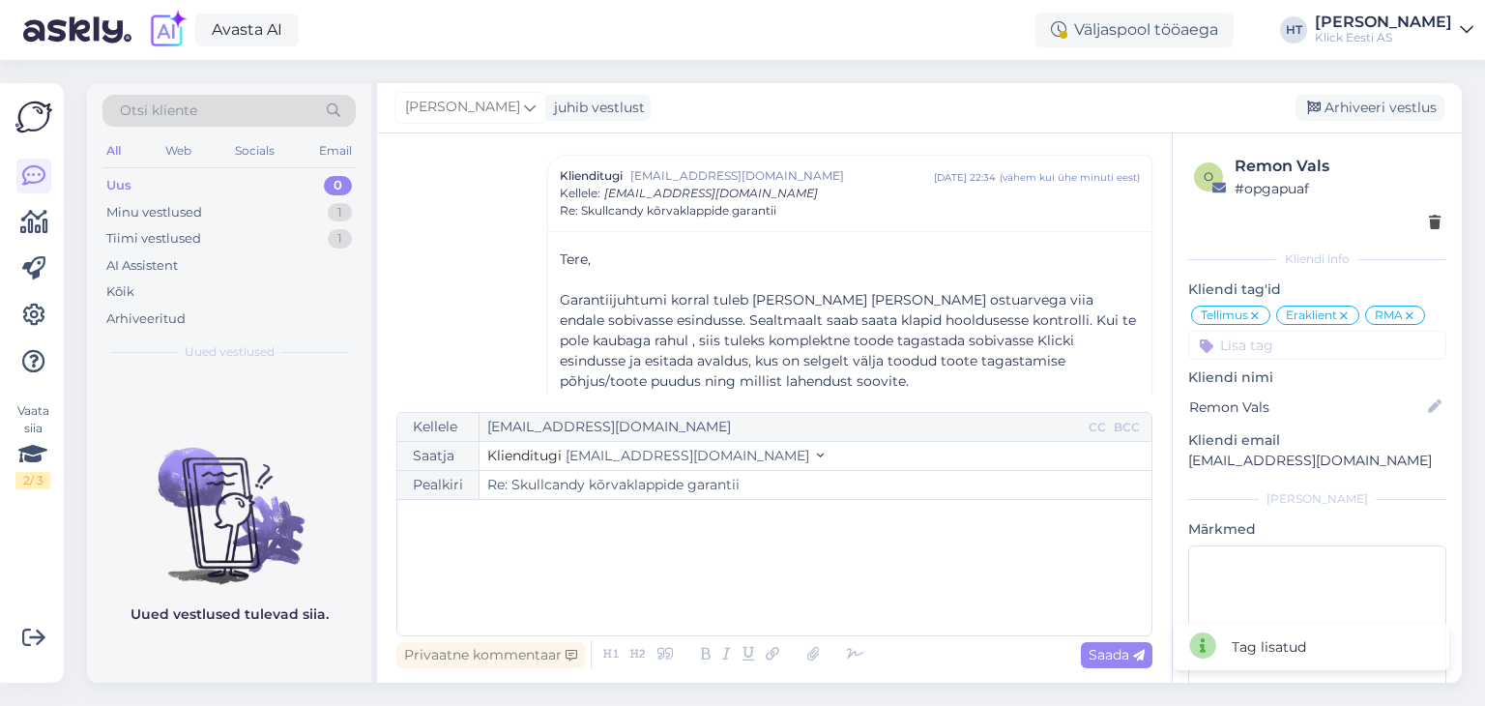
click at [1275, 349] on input at bounding box center [1317, 345] width 258 height 29
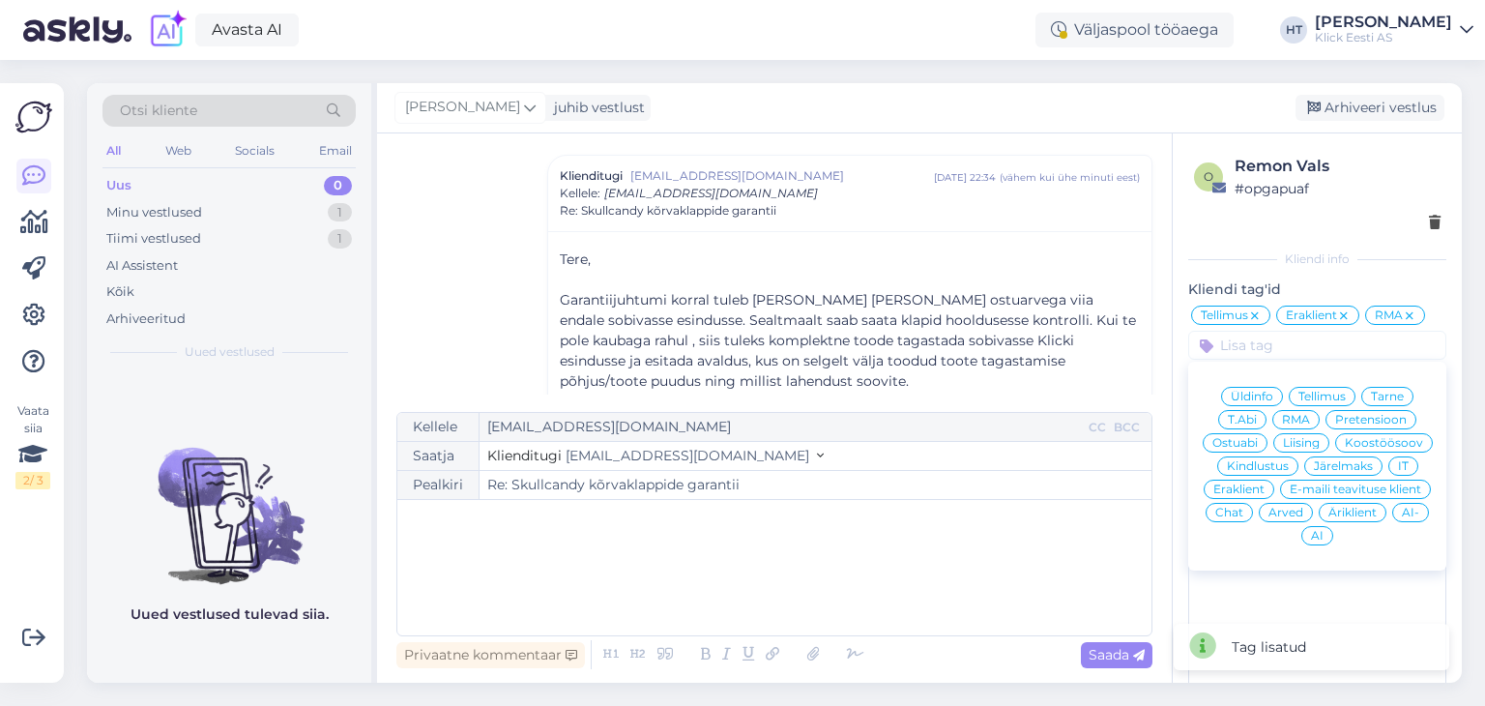
click at [1351, 415] on span "Pretensioon" at bounding box center [1371, 420] width 72 height 12
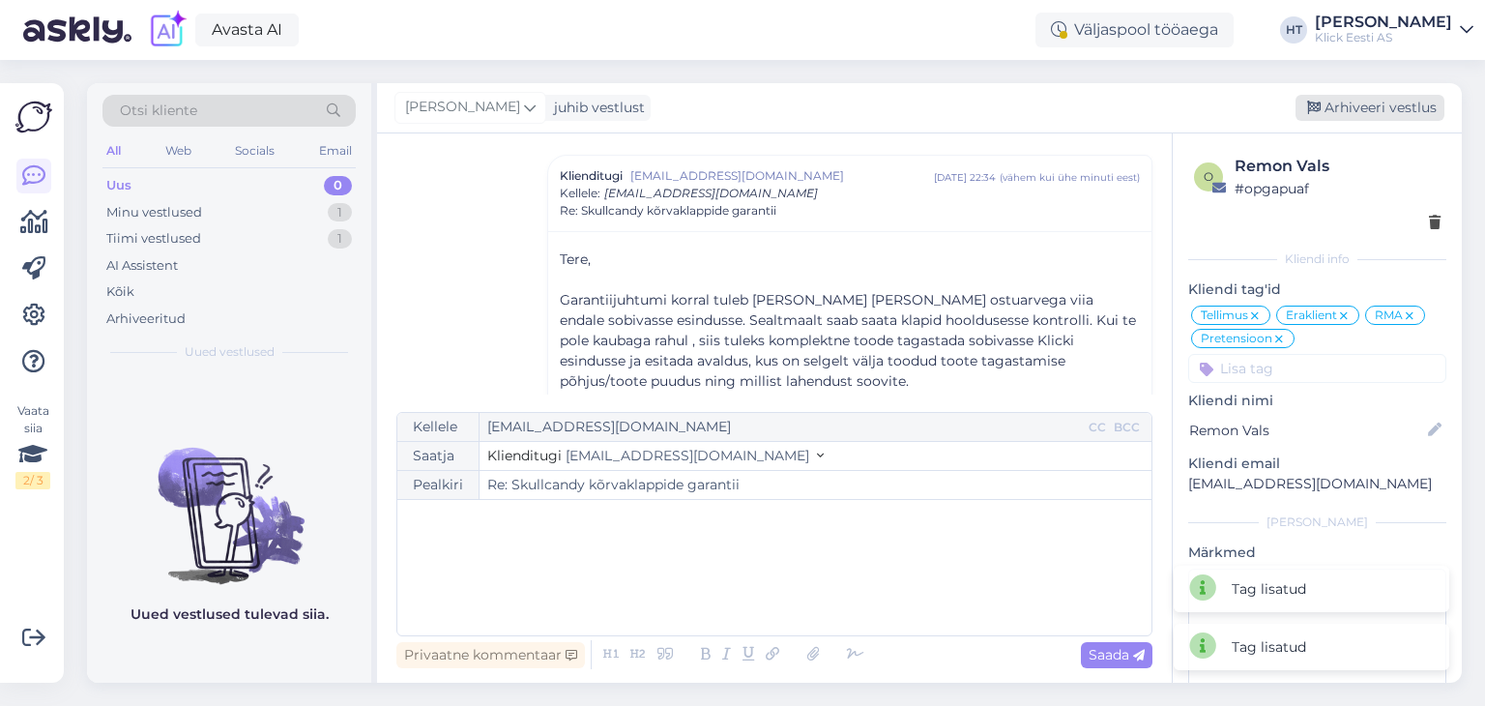
click at [1360, 101] on div "Arhiveeri vestlus" at bounding box center [1370, 108] width 149 height 26
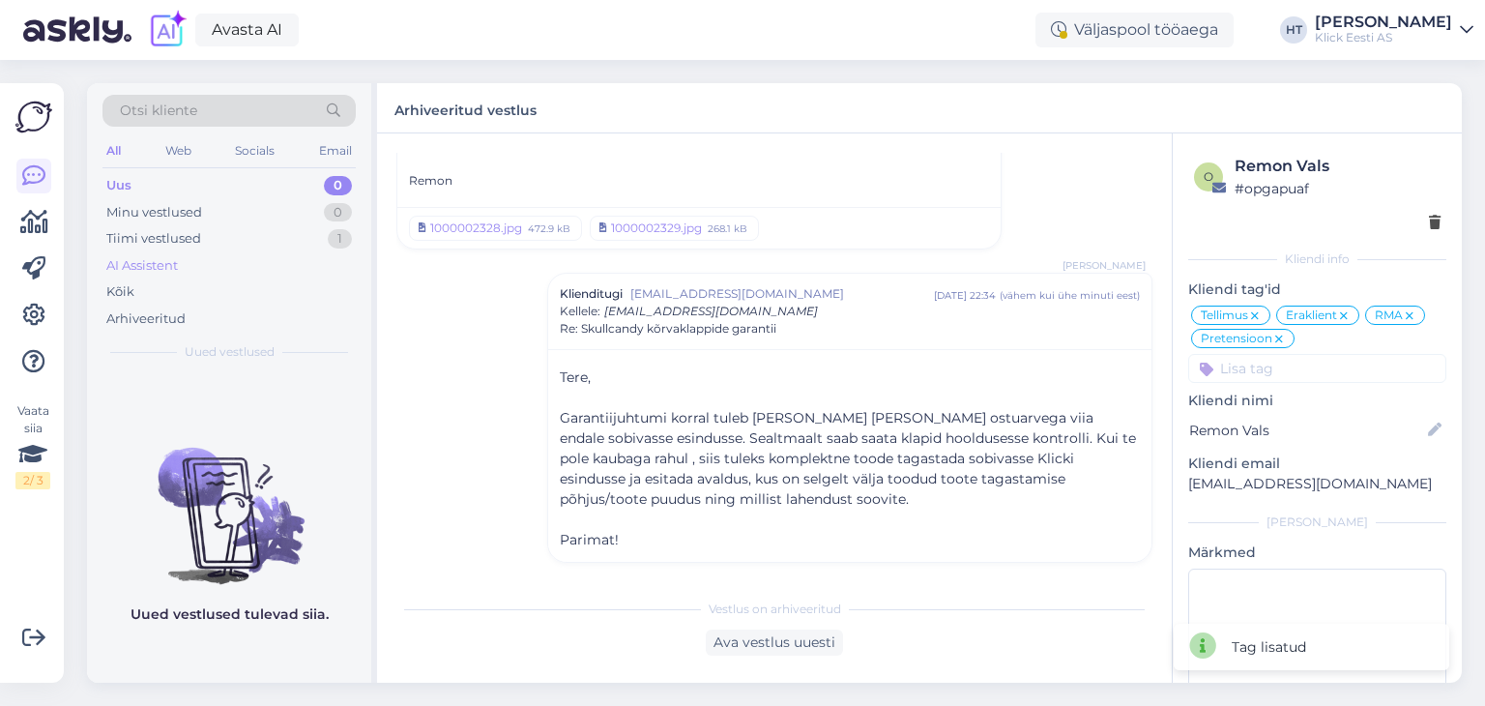
click at [228, 258] on div "AI Assistent" at bounding box center [229, 265] width 253 height 27
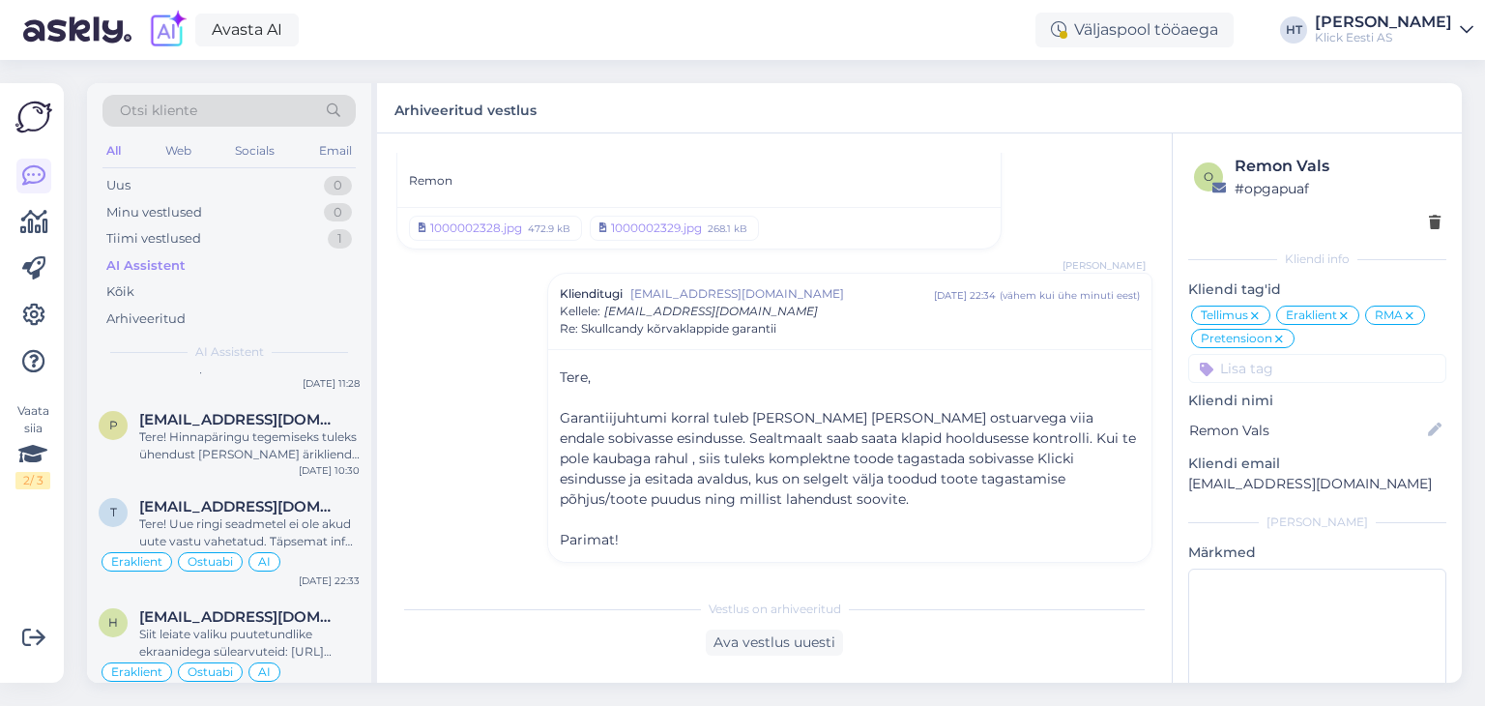
scroll to position [2917, 0]
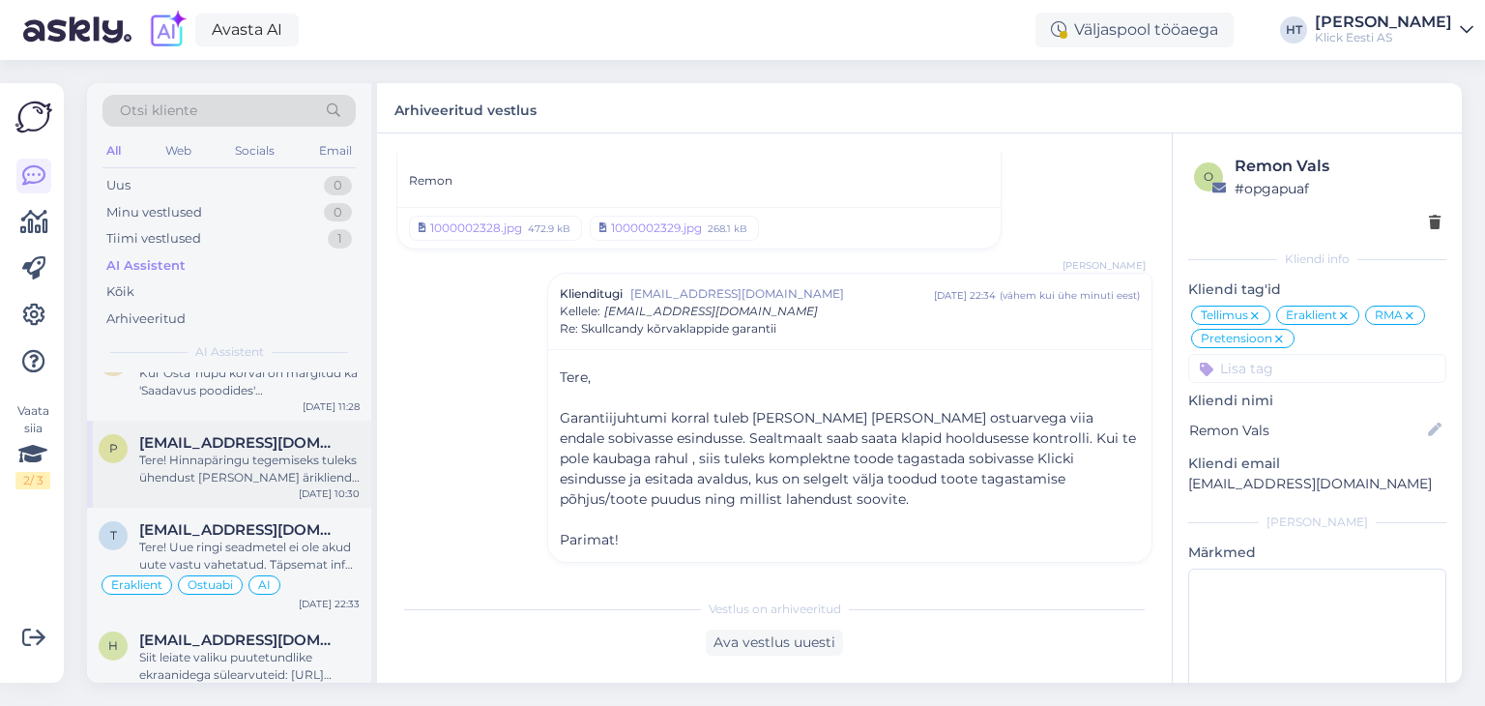
click at [263, 469] on div "Tere! Hinnapäringu tegemiseks tuleks ühendust võtta ärikliendi teenindusega. Võ…" at bounding box center [249, 469] width 220 height 35
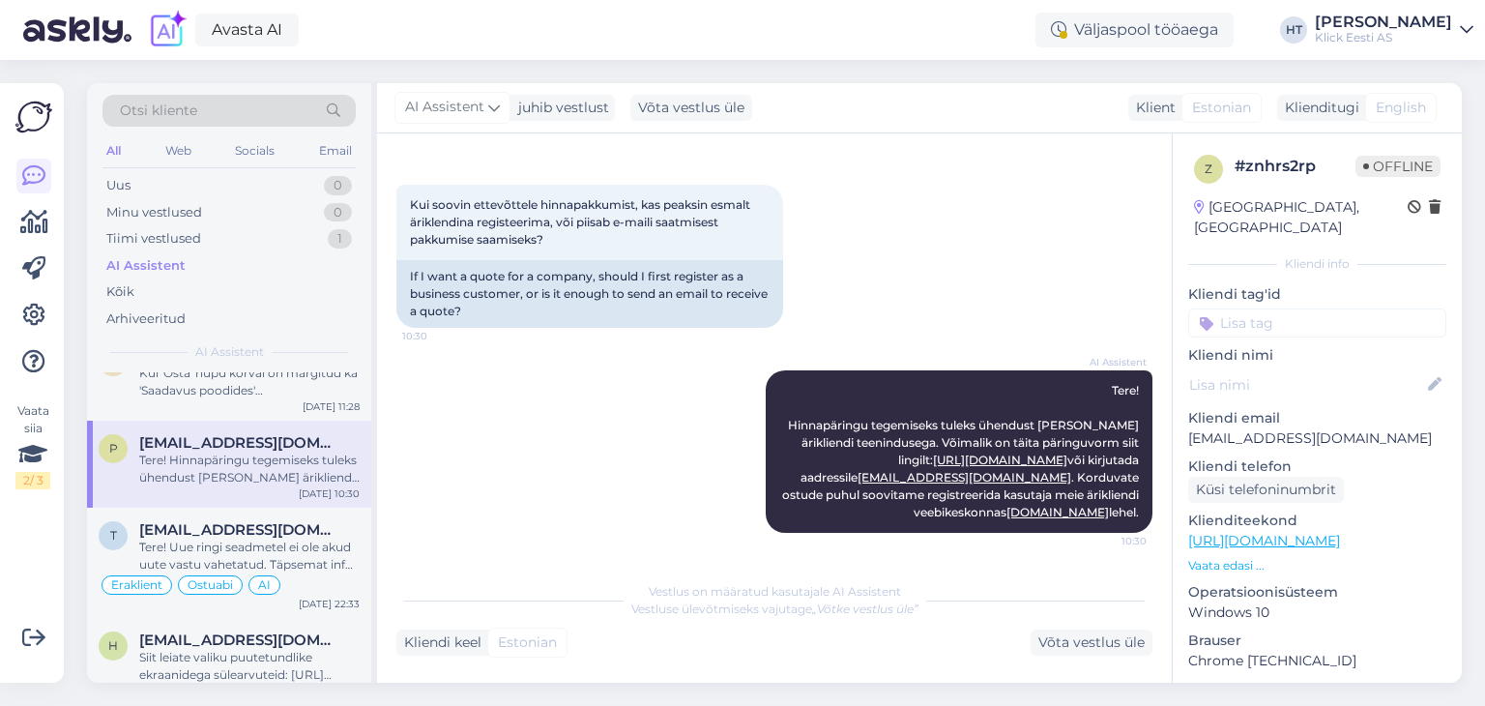
click at [1257, 313] on input at bounding box center [1317, 322] width 258 height 29
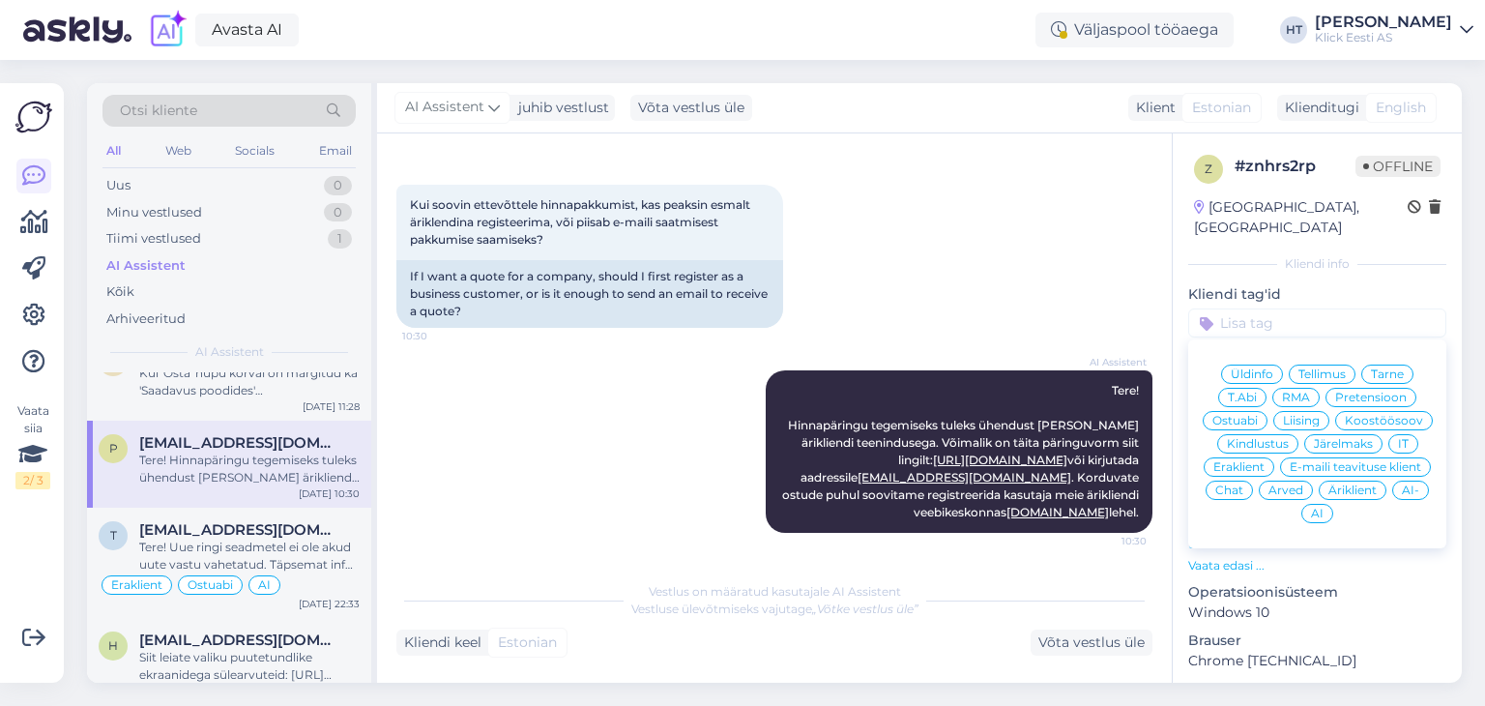
click at [1329, 484] on span "Äriklient" at bounding box center [1353, 490] width 48 height 12
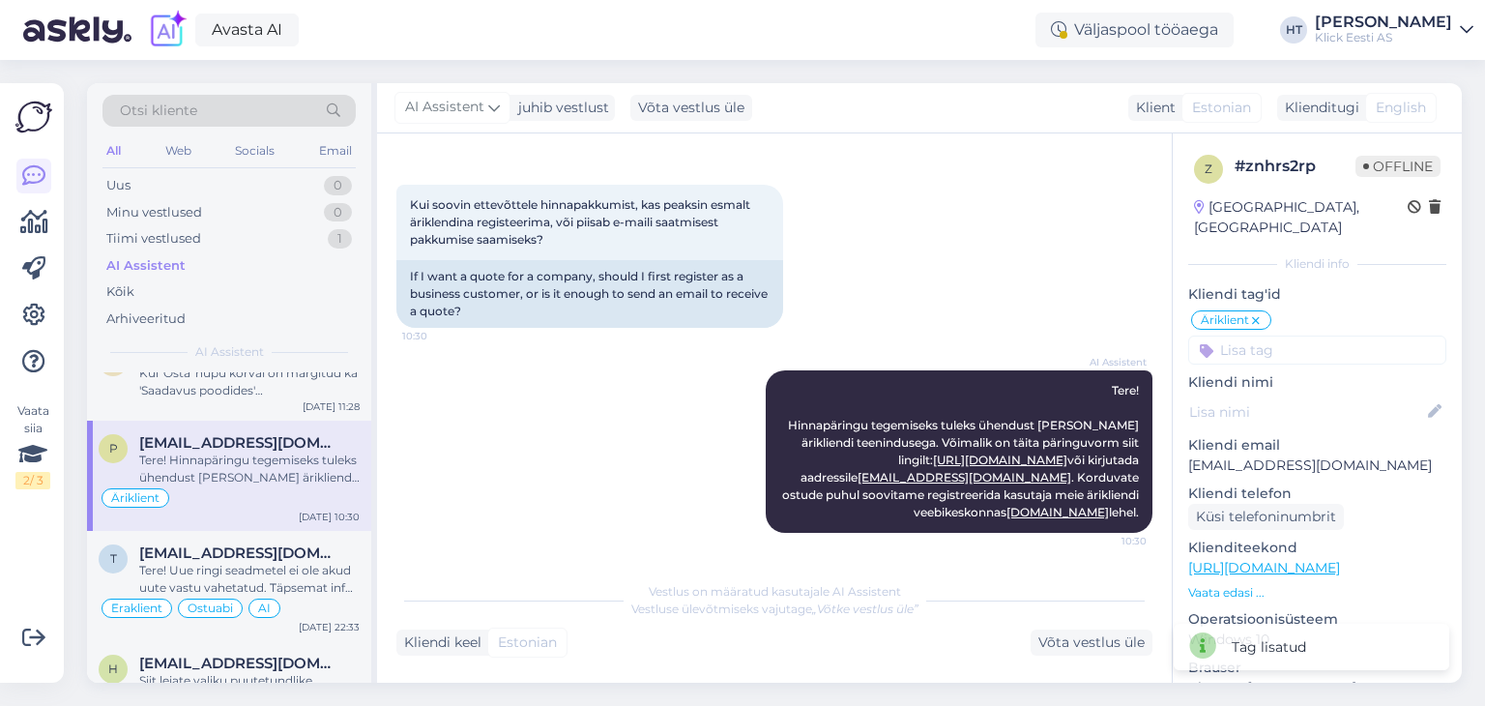
click at [1298, 336] on input at bounding box center [1317, 350] width 258 height 29
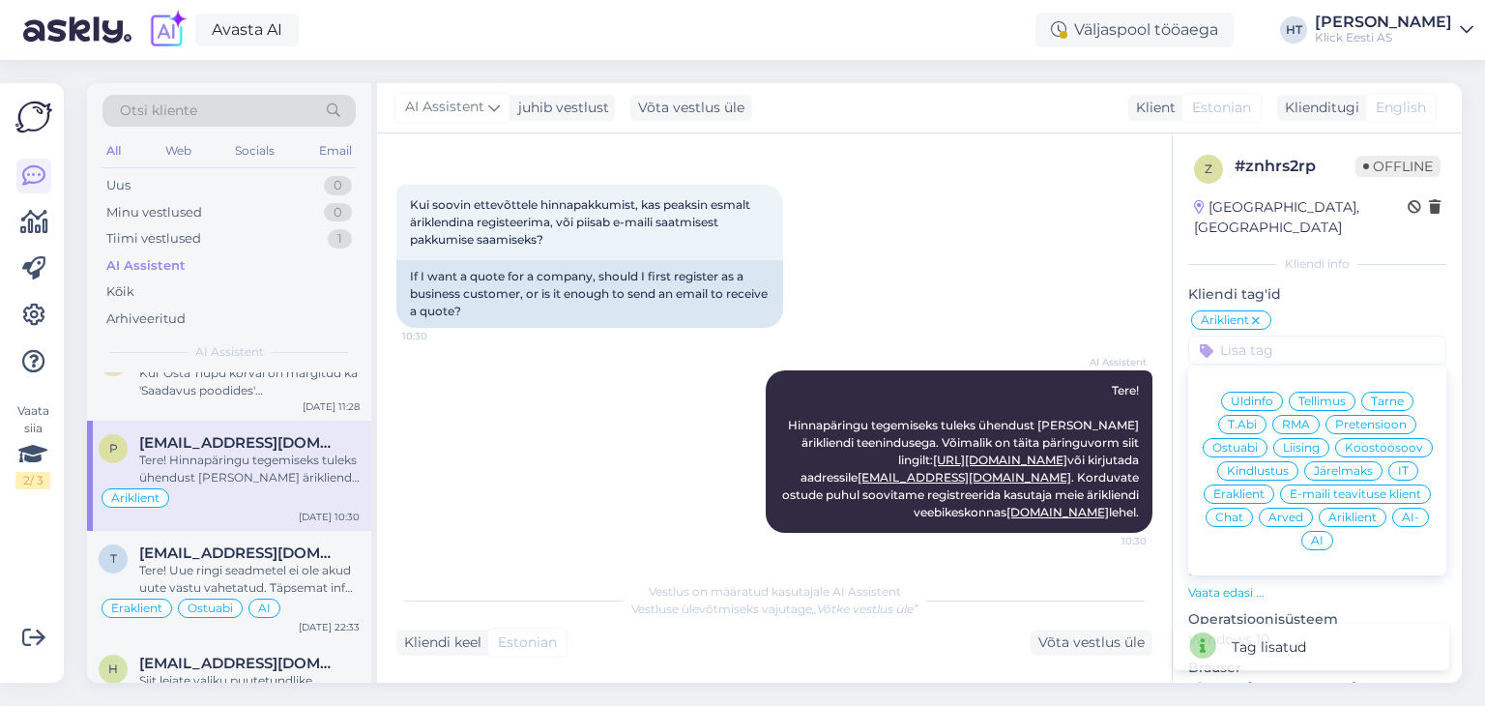
click at [1258, 442] on span "Ostuabi" at bounding box center [1235, 448] width 45 height 12
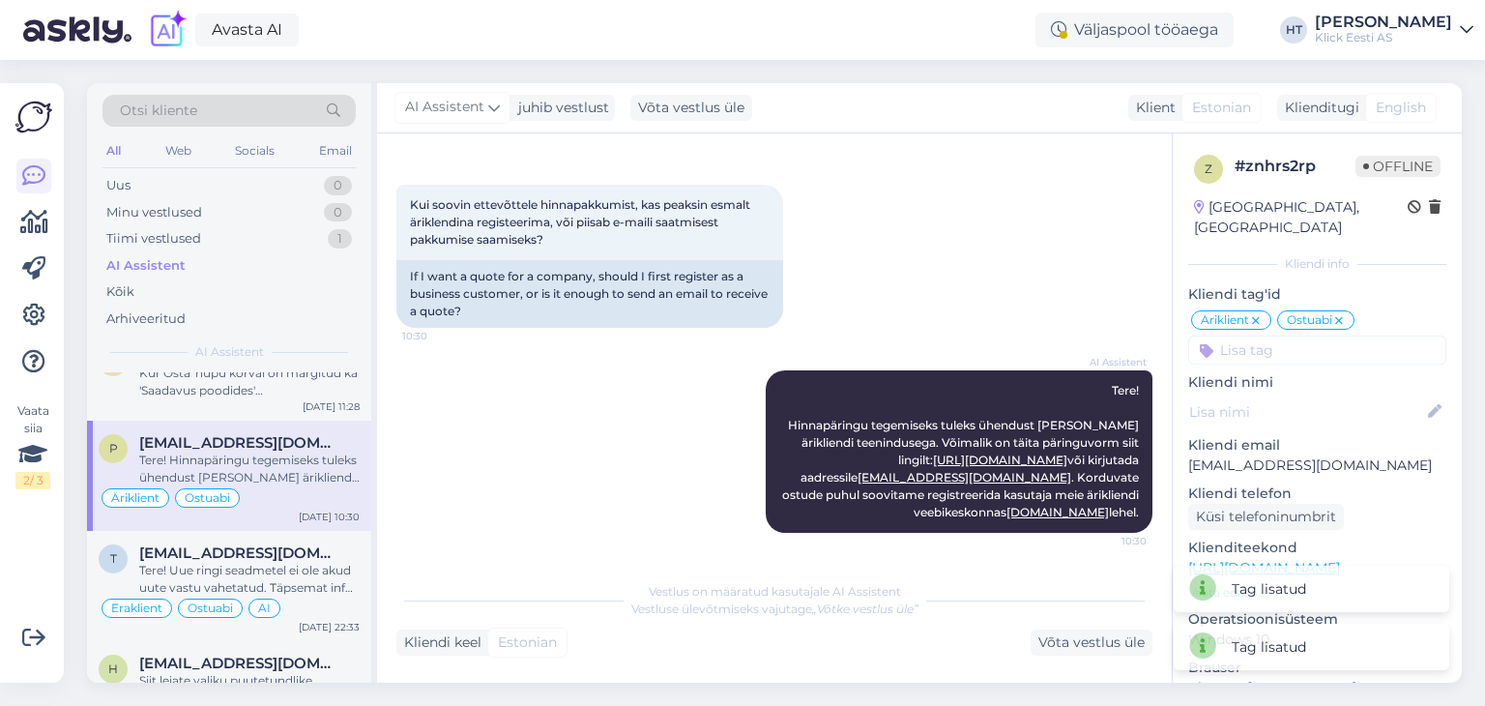
click at [1315, 336] on input at bounding box center [1317, 350] width 258 height 29
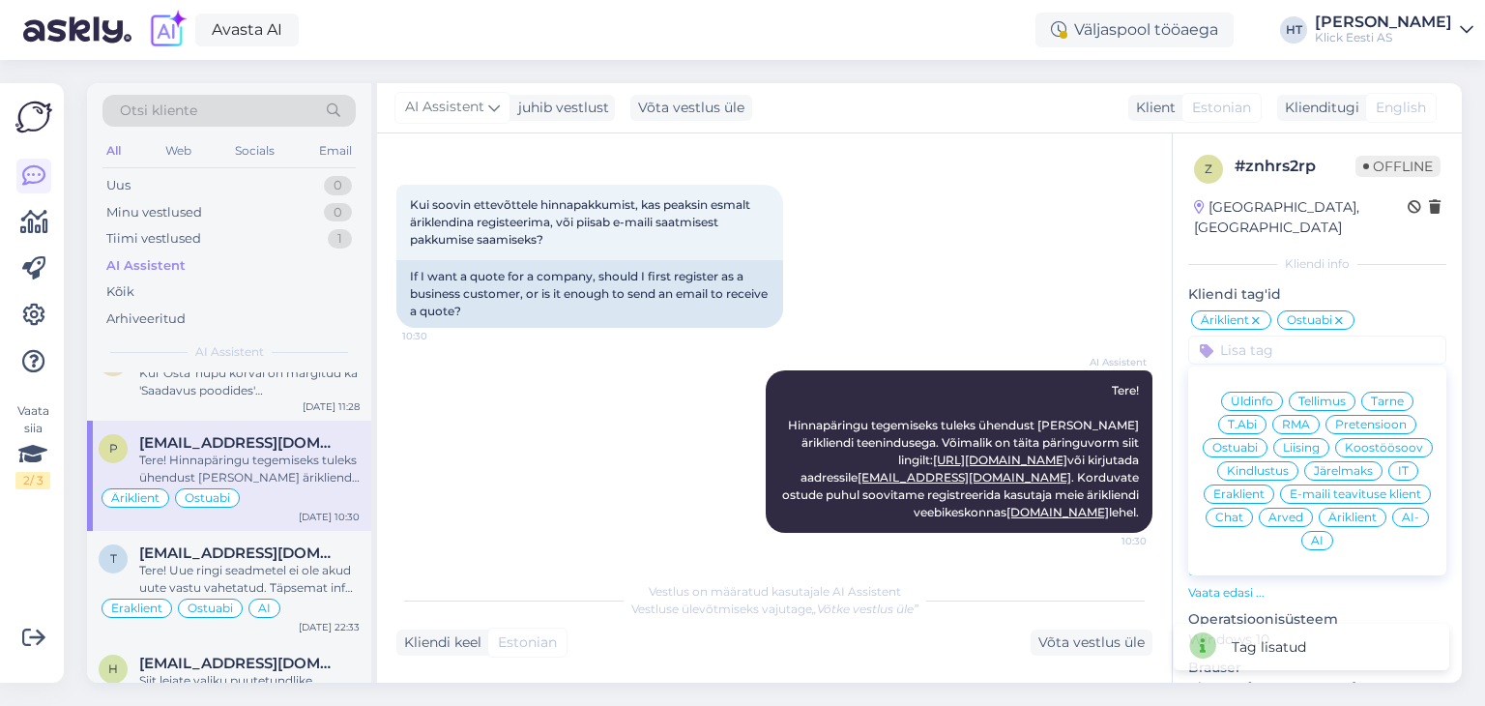
click at [1334, 531] on div "AI" at bounding box center [1318, 540] width 32 height 19
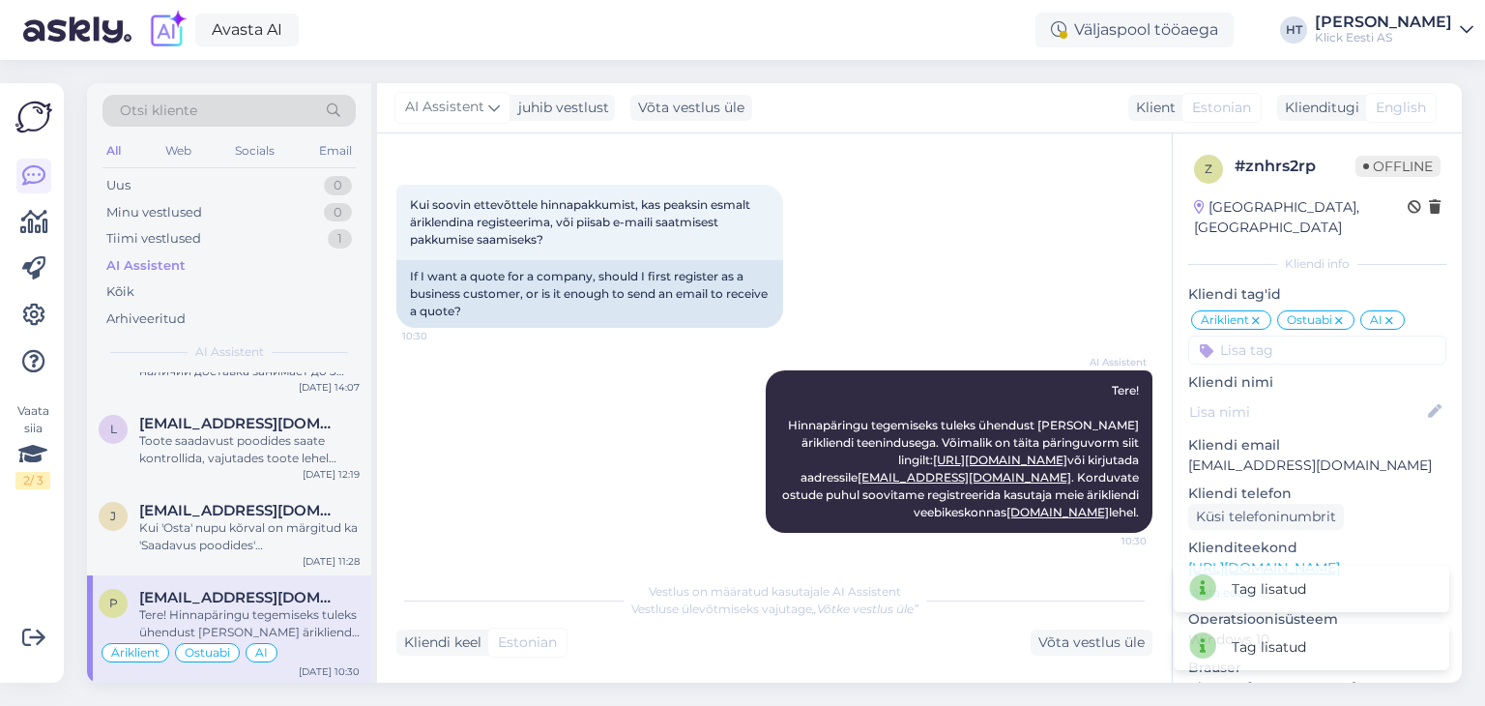
scroll to position [2756, 0]
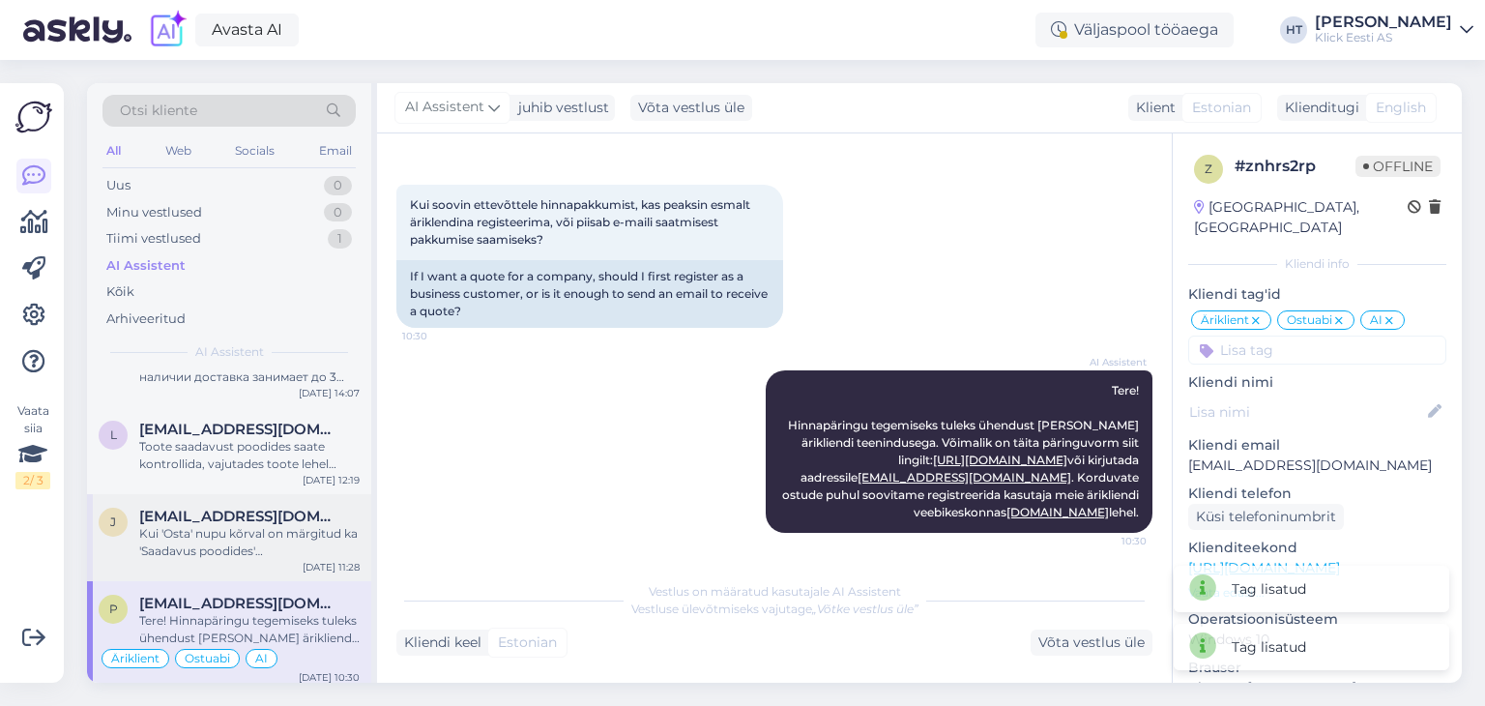
click at [213, 525] on div "Kui 'Osta' nupu kõrval on märgitud ka 'Saadavus poodides' nupp, siis vajutades …" at bounding box center [249, 542] width 220 height 35
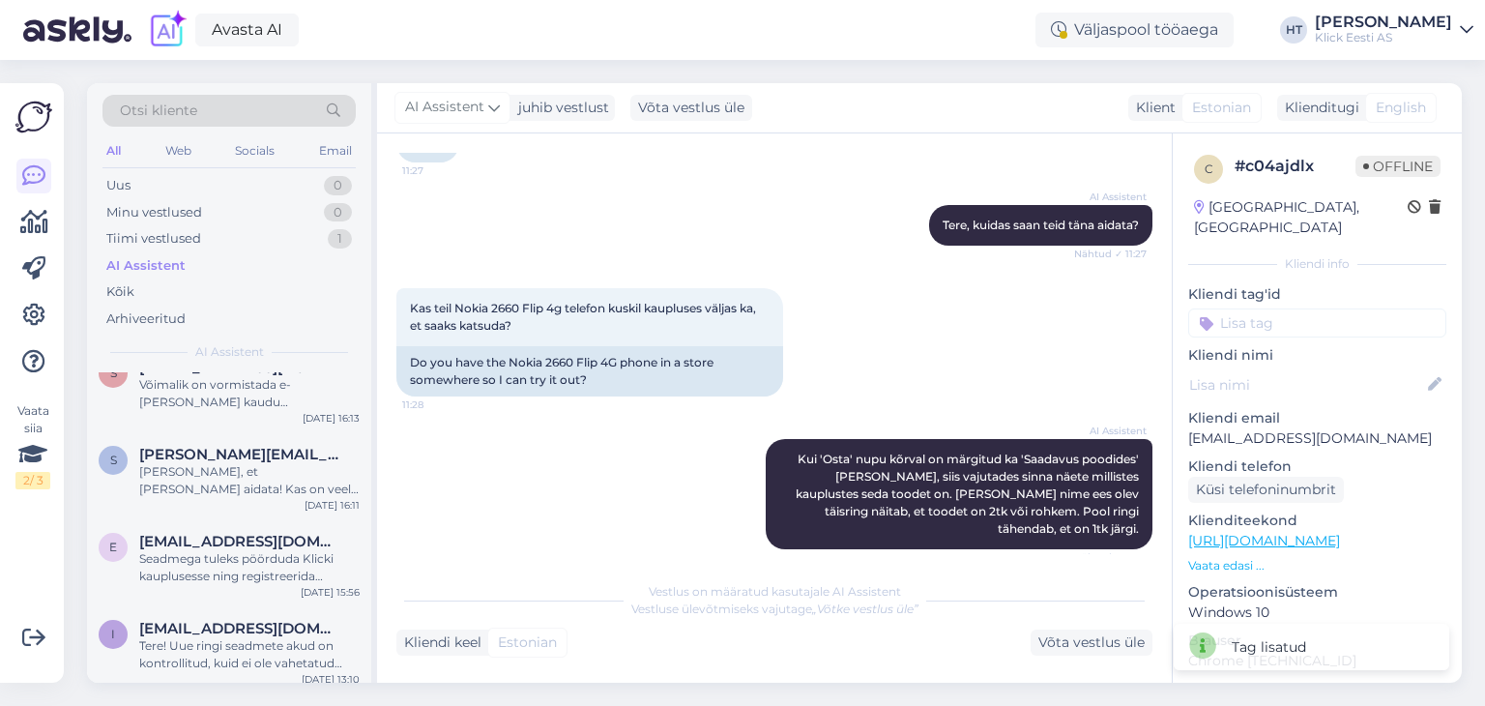
scroll to position [0, 0]
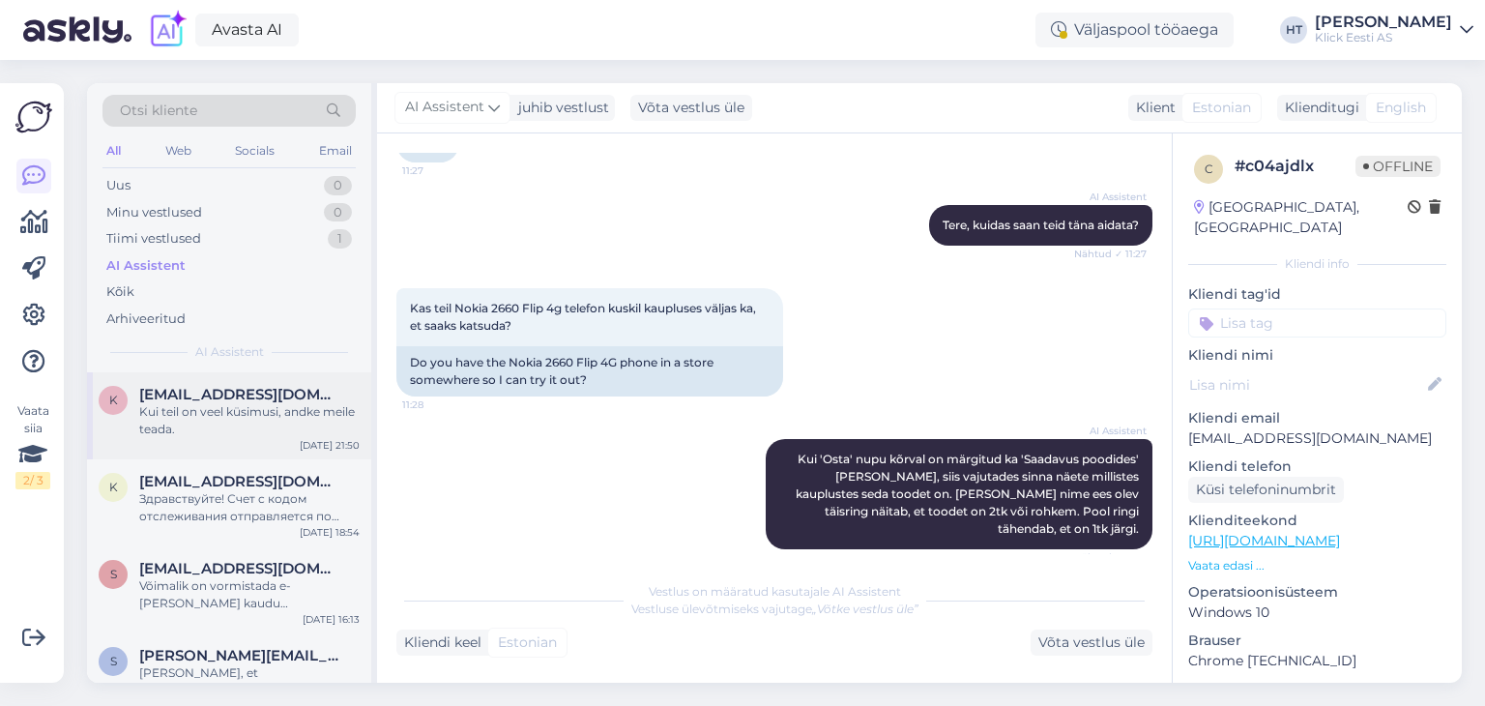
click at [302, 386] on span "karina.baumverk@kohila.ee" at bounding box center [239, 394] width 201 height 17
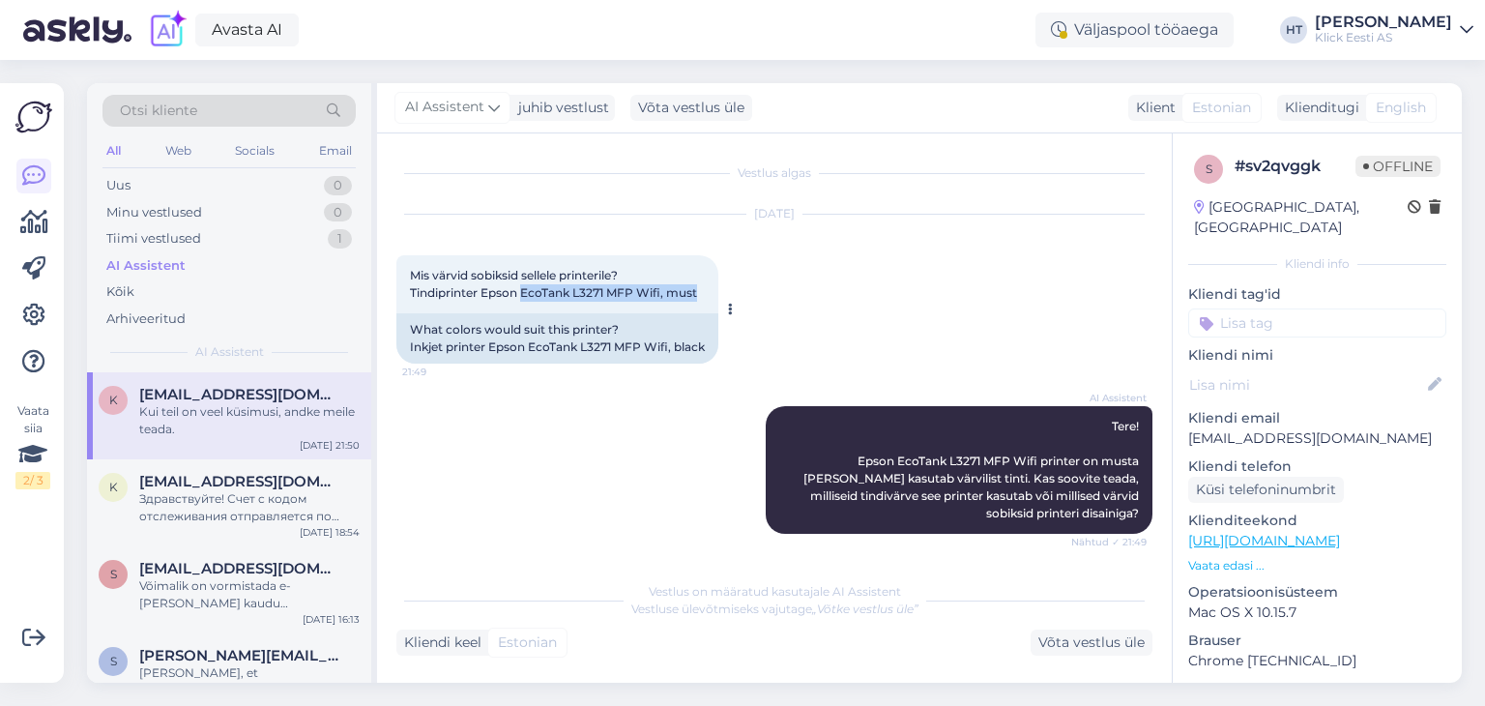
drag, startPoint x: 524, startPoint y: 295, endPoint x: 698, endPoint y: 289, distance: 174.2
click at [697, 289] on span "Mis värvid sobiksid sellele printerile? Tindiprinter Epson EcoTank L3271 MFP Wi…" at bounding box center [553, 284] width 287 height 32
copy span "EcoTank L3271 MFP Wifi, must"
click at [561, 449] on div "AI Assistent Tere! Epson EcoTank L3271 MFP Wifi printer on musta värvi ja kasut…" at bounding box center [774, 470] width 756 height 170
click at [1052, 637] on div "Võta vestlus üle" at bounding box center [1092, 643] width 122 height 26
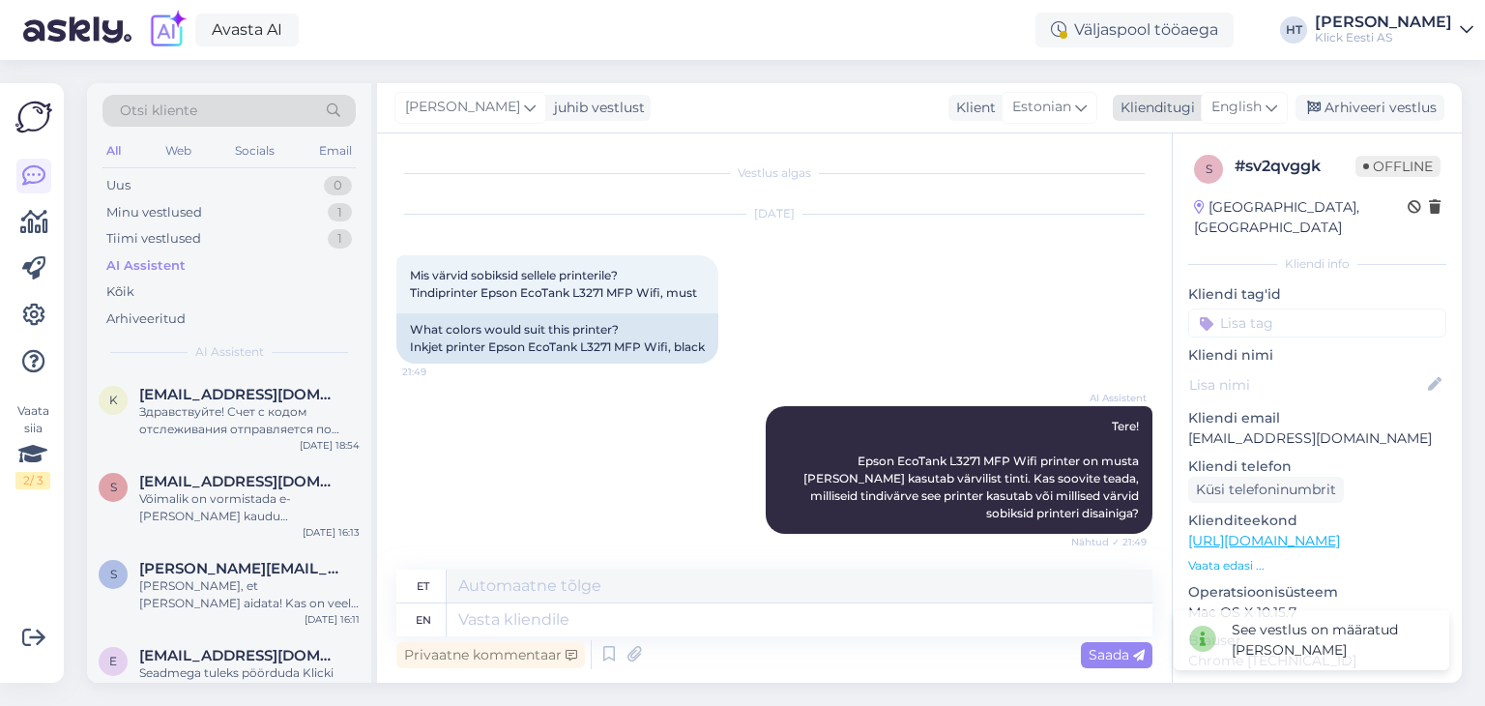
click at [1239, 109] on span "English" at bounding box center [1237, 107] width 50 height 21
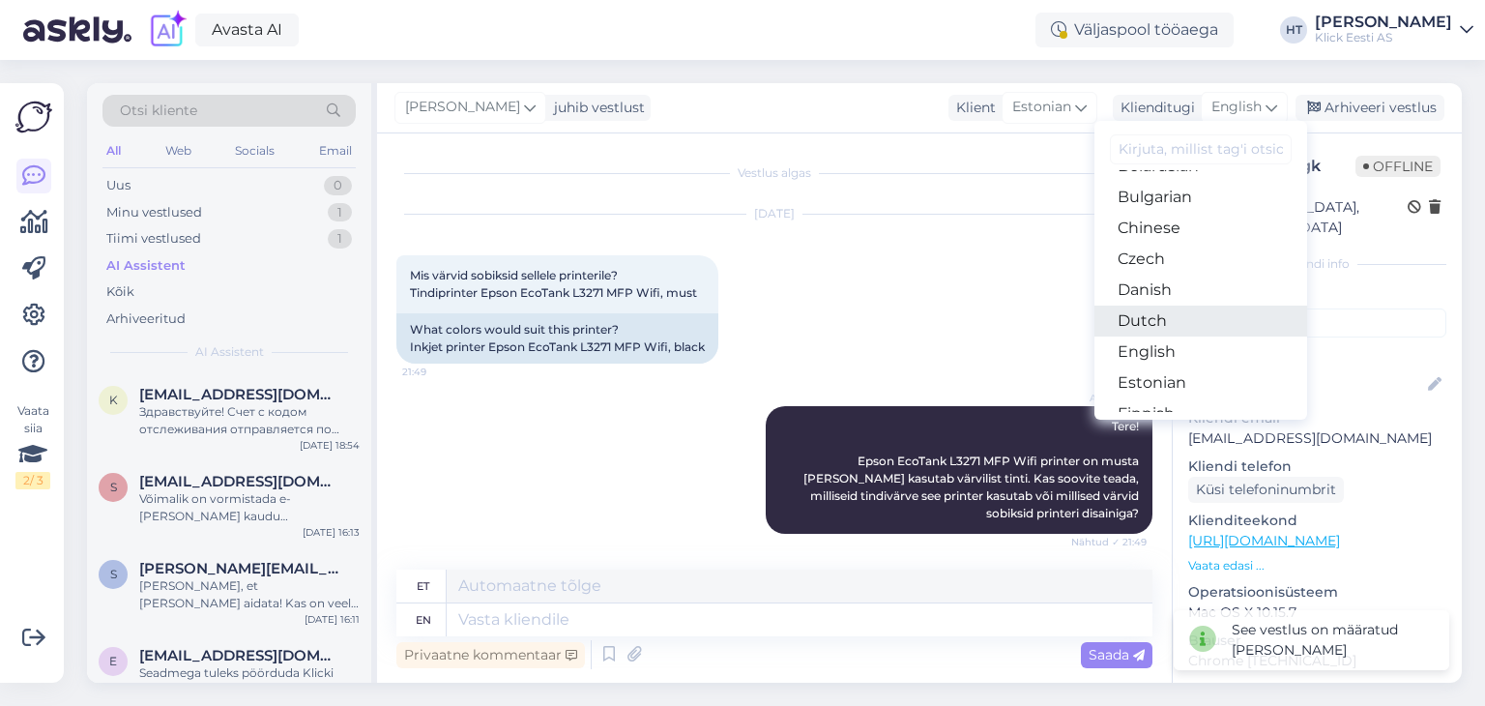
scroll to position [58, 0]
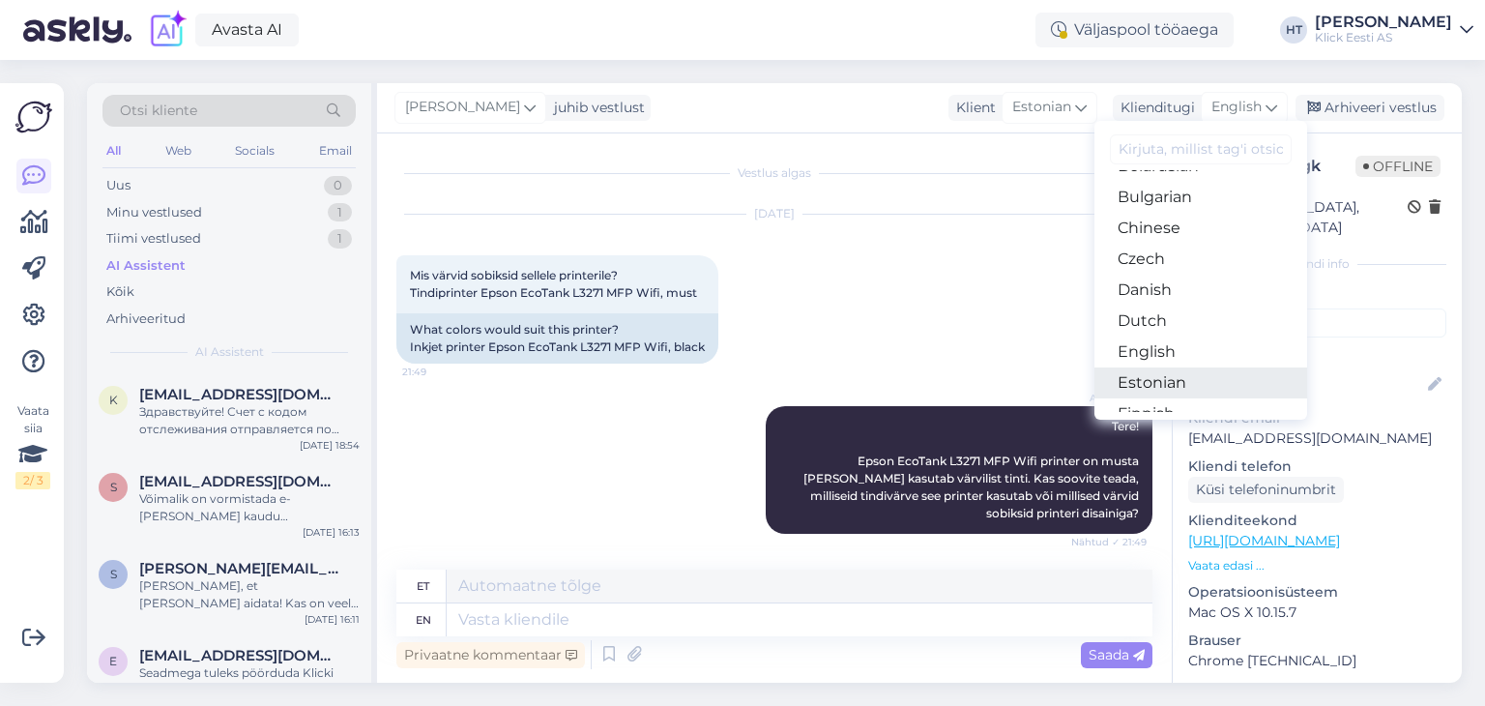
click at [1197, 376] on link "Estonian" at bounding box center [1201, 382] width 213 height 31
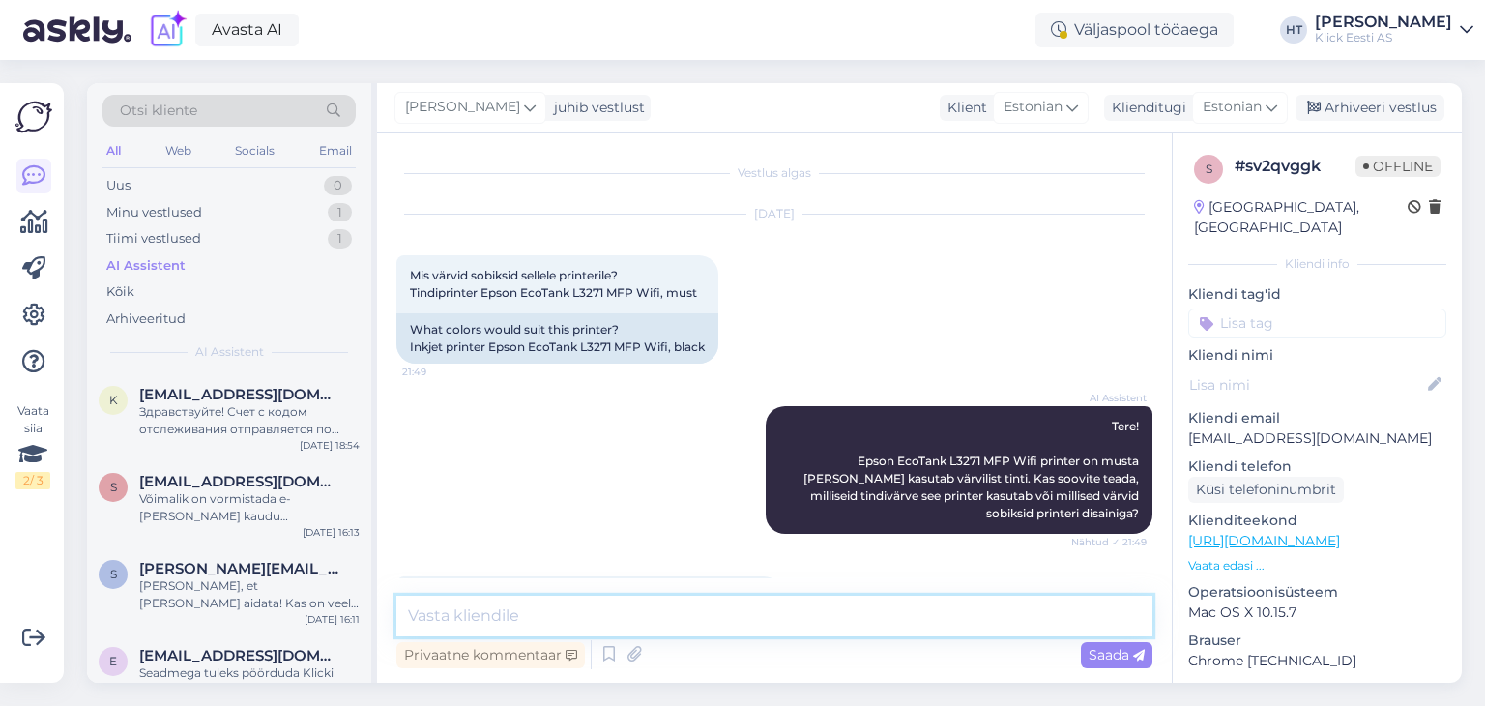
click at [530, 628] on textarea at bounding box center [774, 616] width 756 height 41
paste textarea "https://www.klick.ee/tindikomplekt-epson-103-ecotank-4-varvi-komplekt"
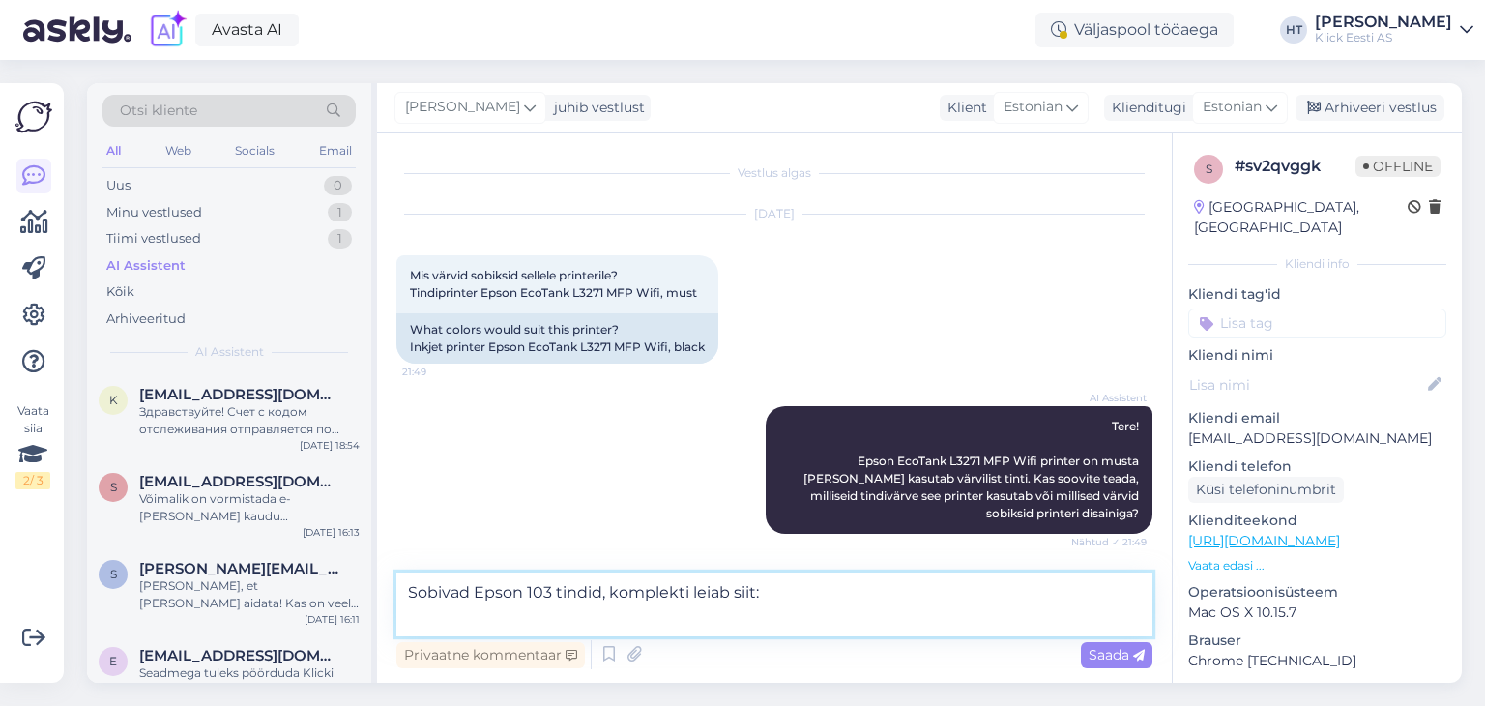
type textarea "Sobivad Epson 103 tindid, komplekti leiab siit: https://www.klick.ee/tindikompl…"
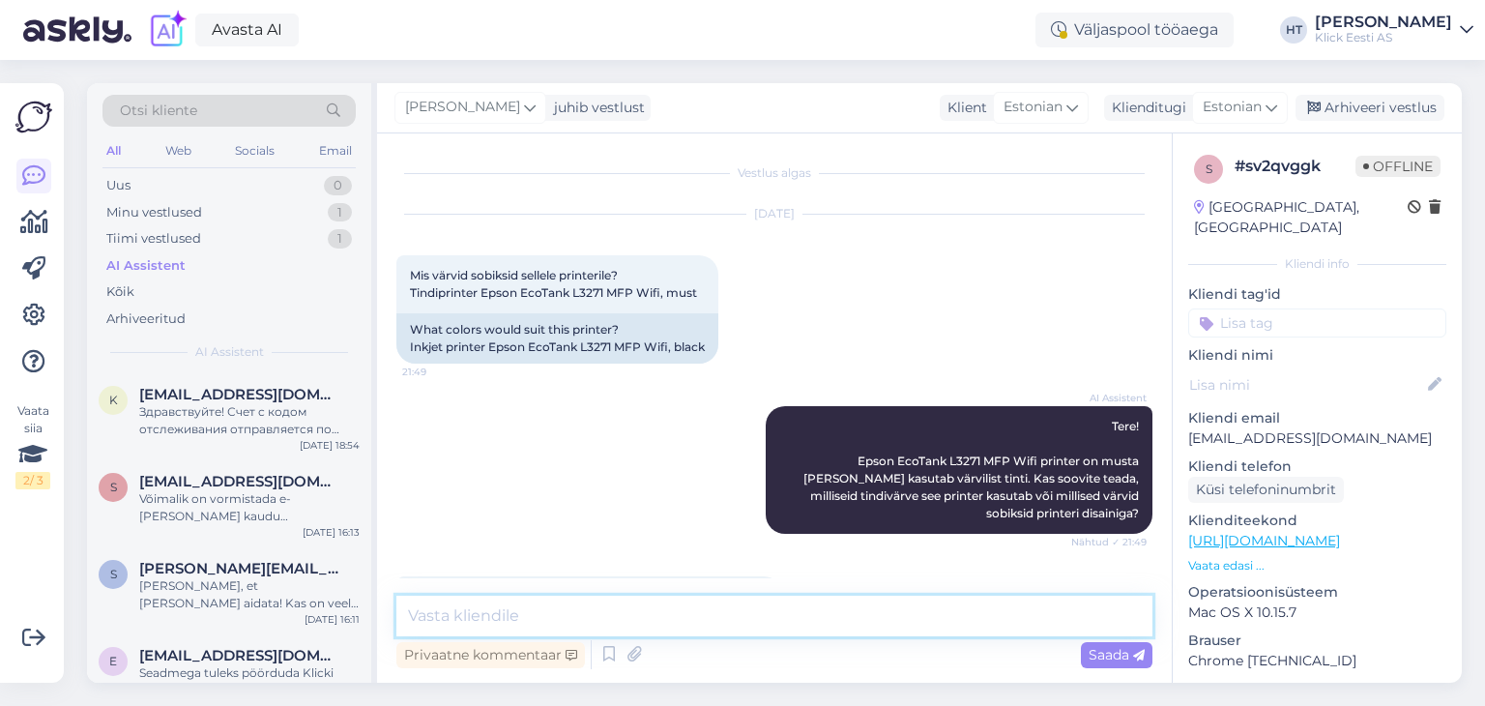
scroll to position [511, 0]
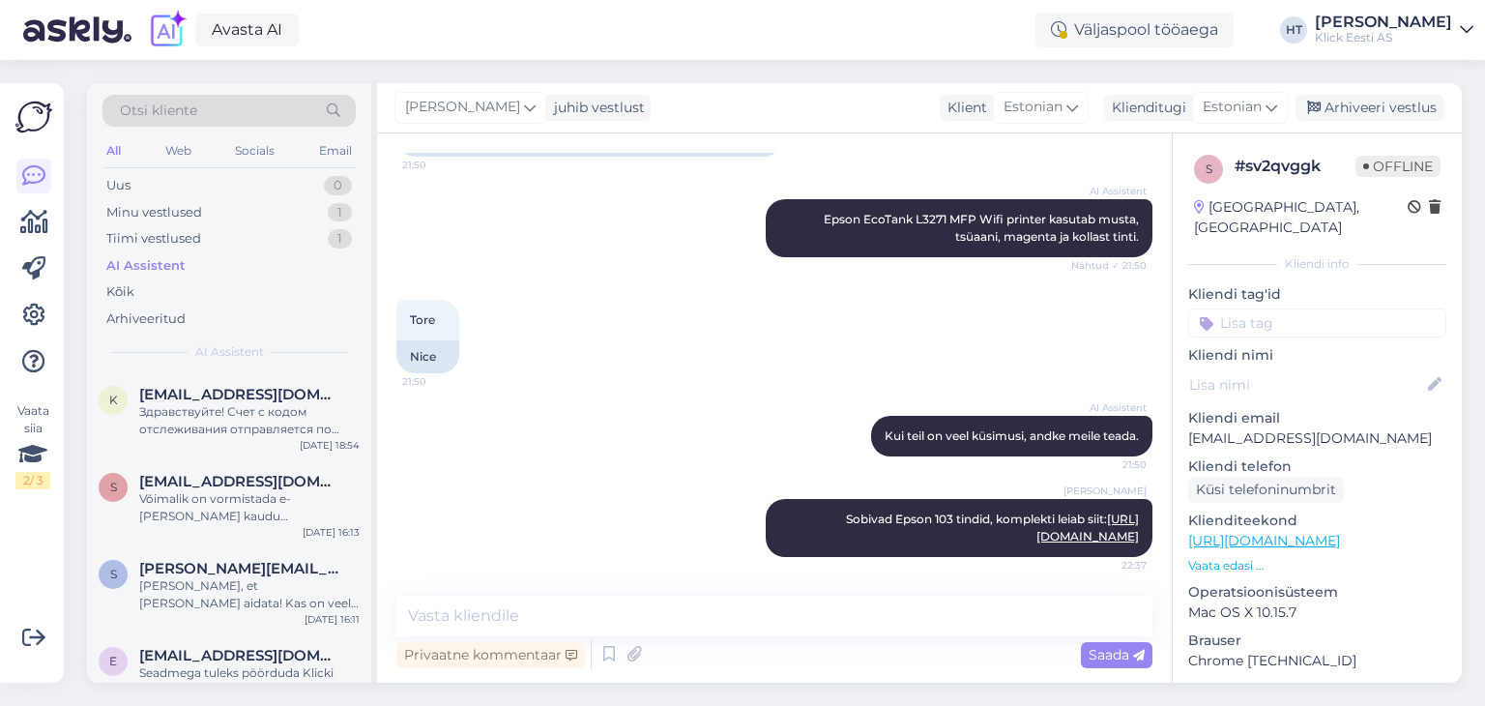
click at [1295, 308] on input at bounding box center [1317, 322] width 258 height 29
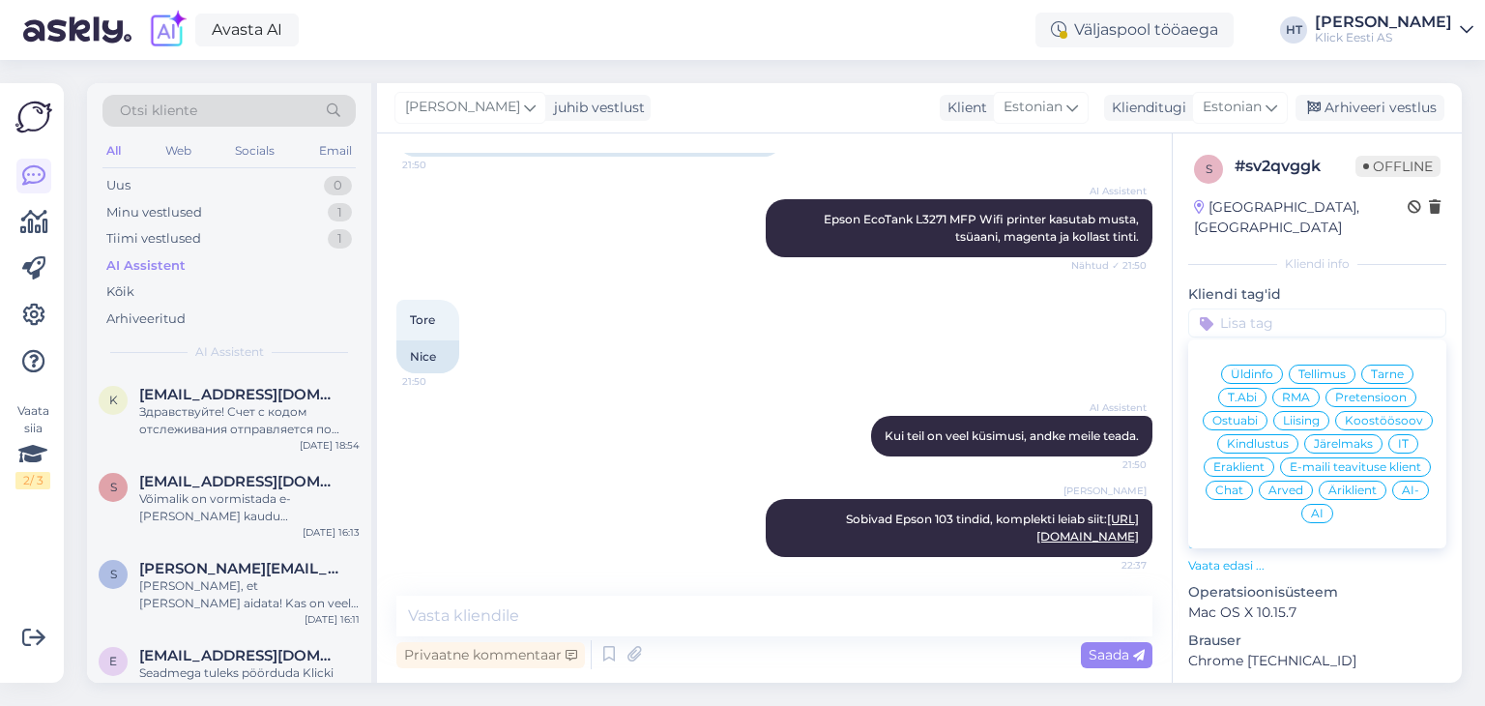
click at [1402, 493] on span "AI-" at bounding box center [1410, 490] width 17 height 12
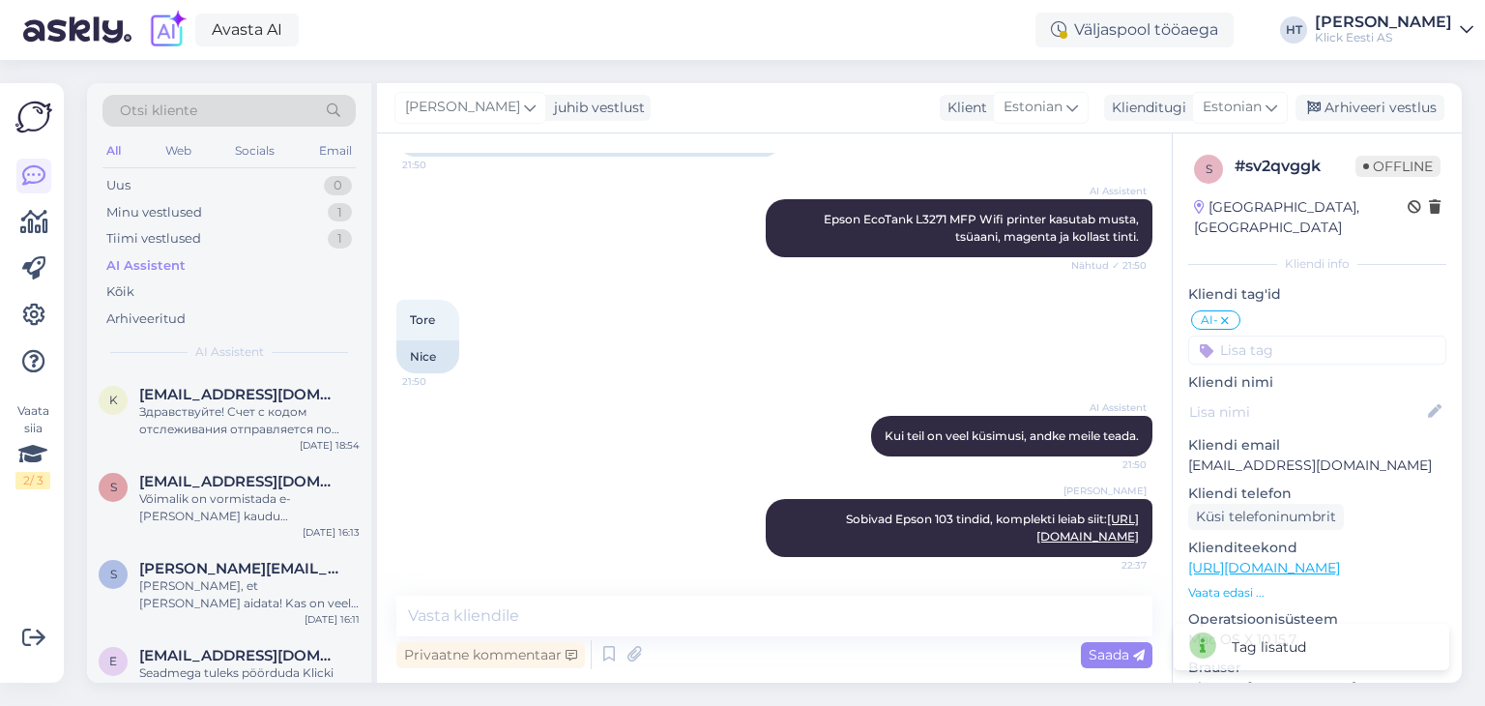
click at [1257, 336] on input at bounding box center [1317, 350] width 258 height 29
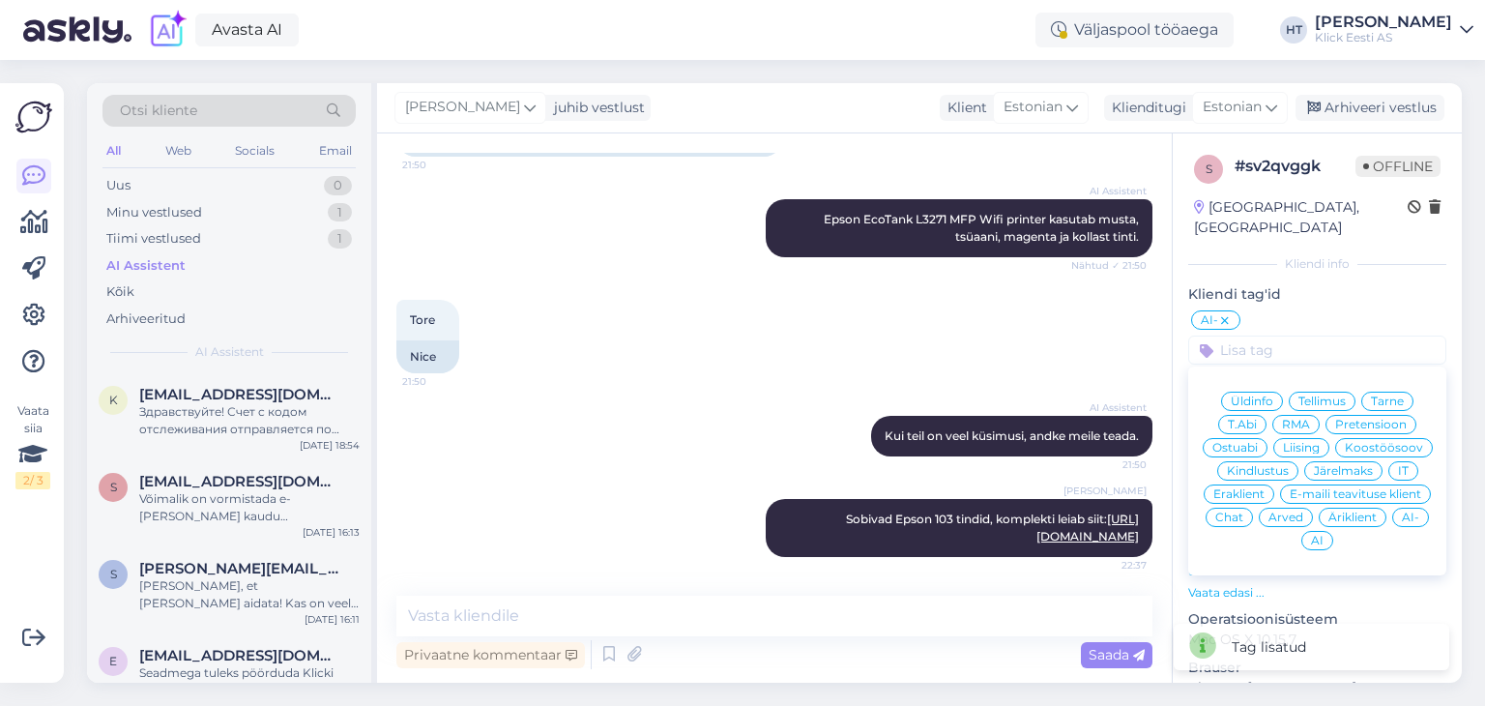
click at [1258, 442] on span "Ostuabi" at bounding box center [1235, 448] width 45 height 12
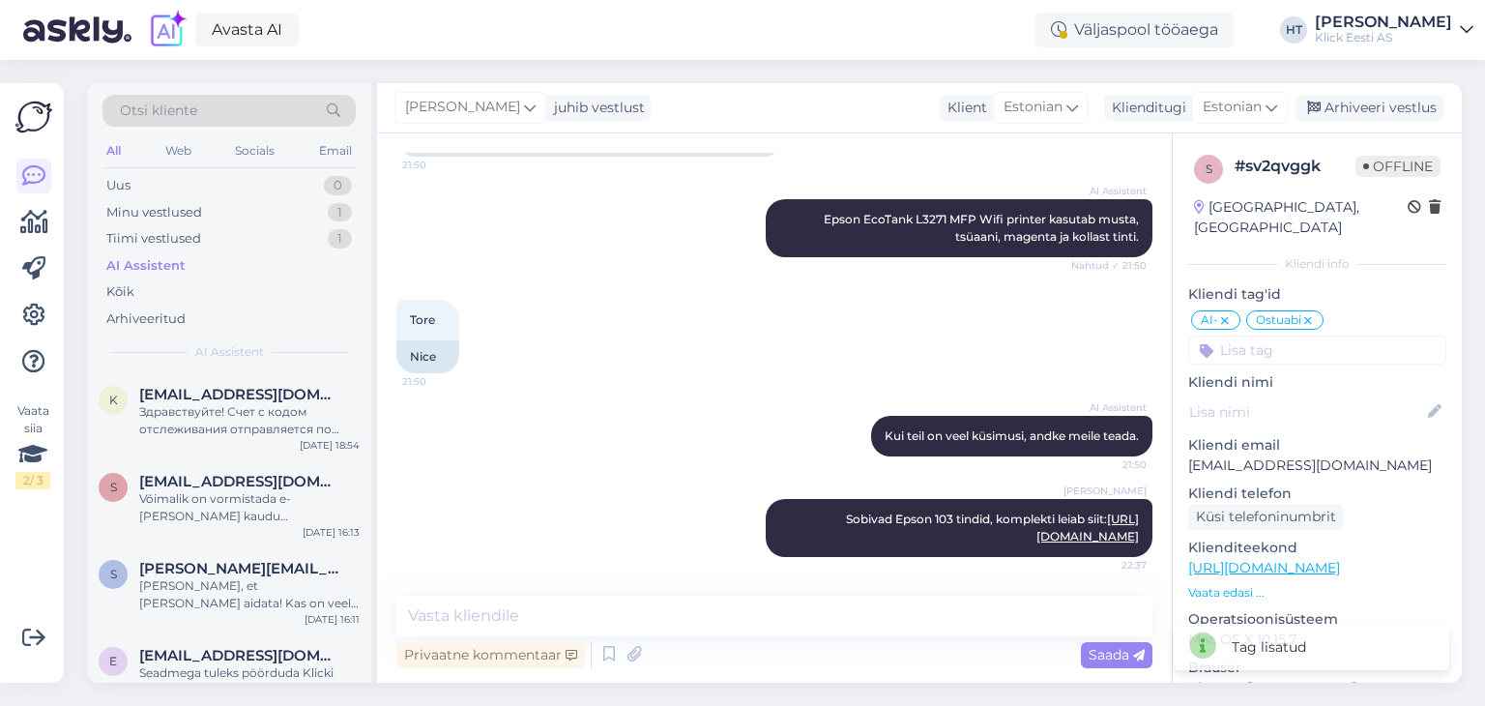
click at [1287, 337] on input at bounding box center [1317, 350] width 258 height 29
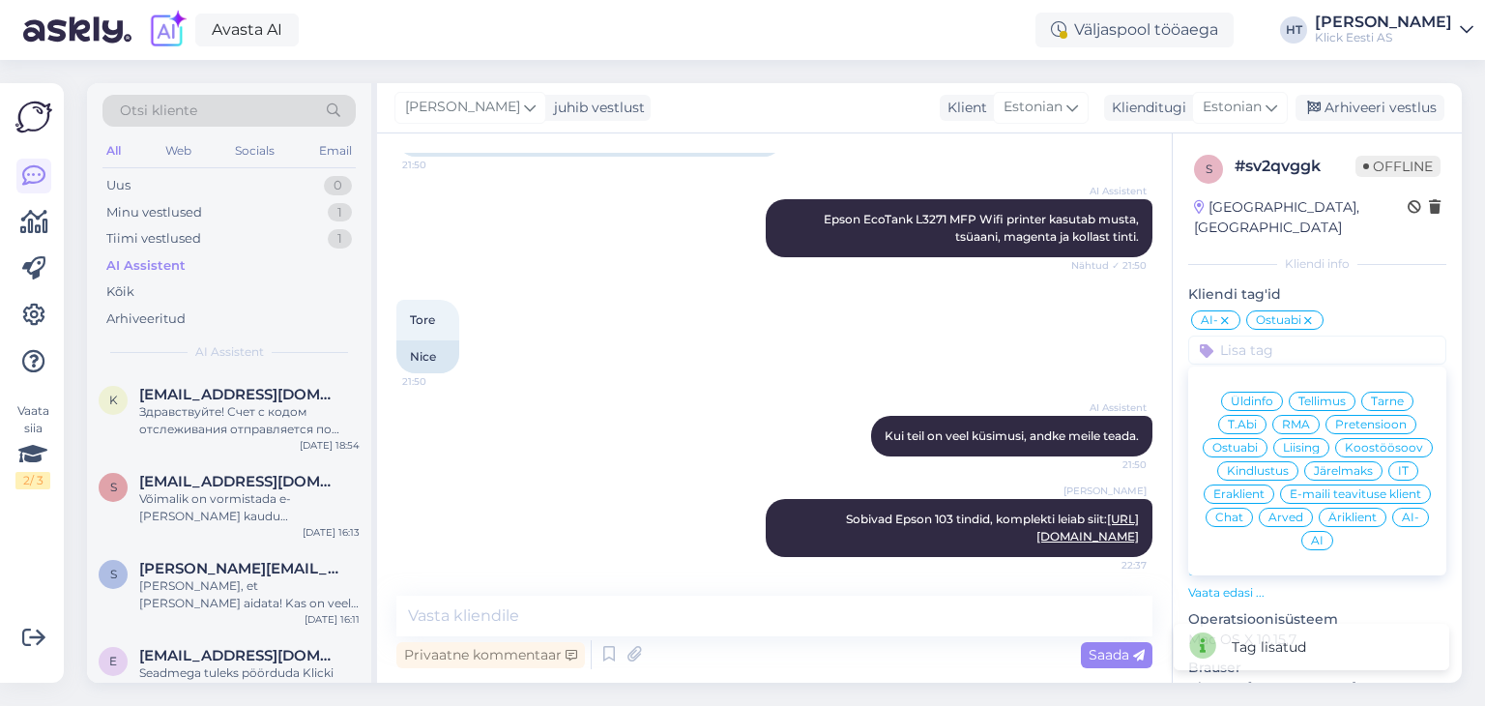
click at [1329, 521] on span "Äriklient" at bounding box center [1353, 518] width 48 height 12
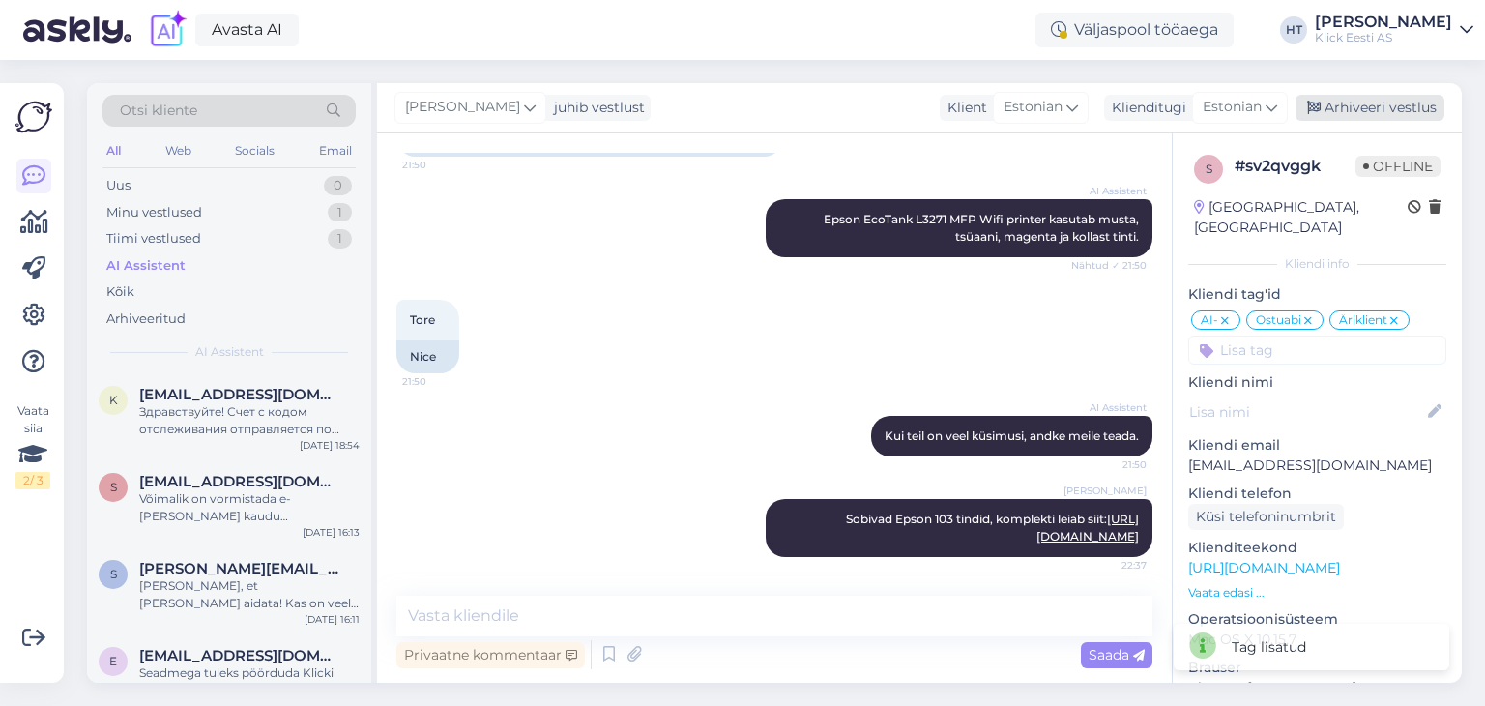
click at [1382, 106] on div "Arhiveeri vestlus" at bounding box center [1370, 108] width 149 height 26
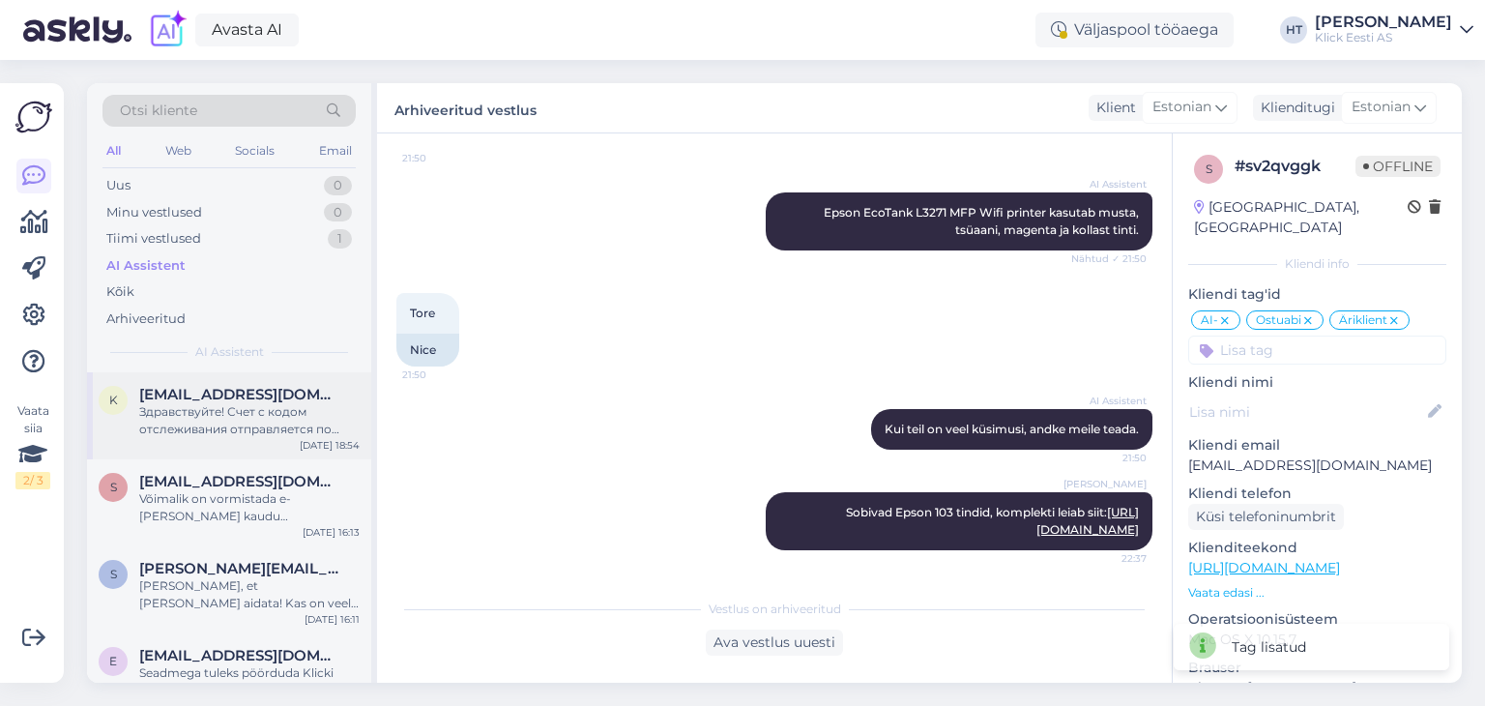
click at [274, 444] on div "k kairimusamban1@gmail.com Здравствуйте! Счет с кодом отслеживания отправляется…" at bounding box center [229, 415] width 284 height 87
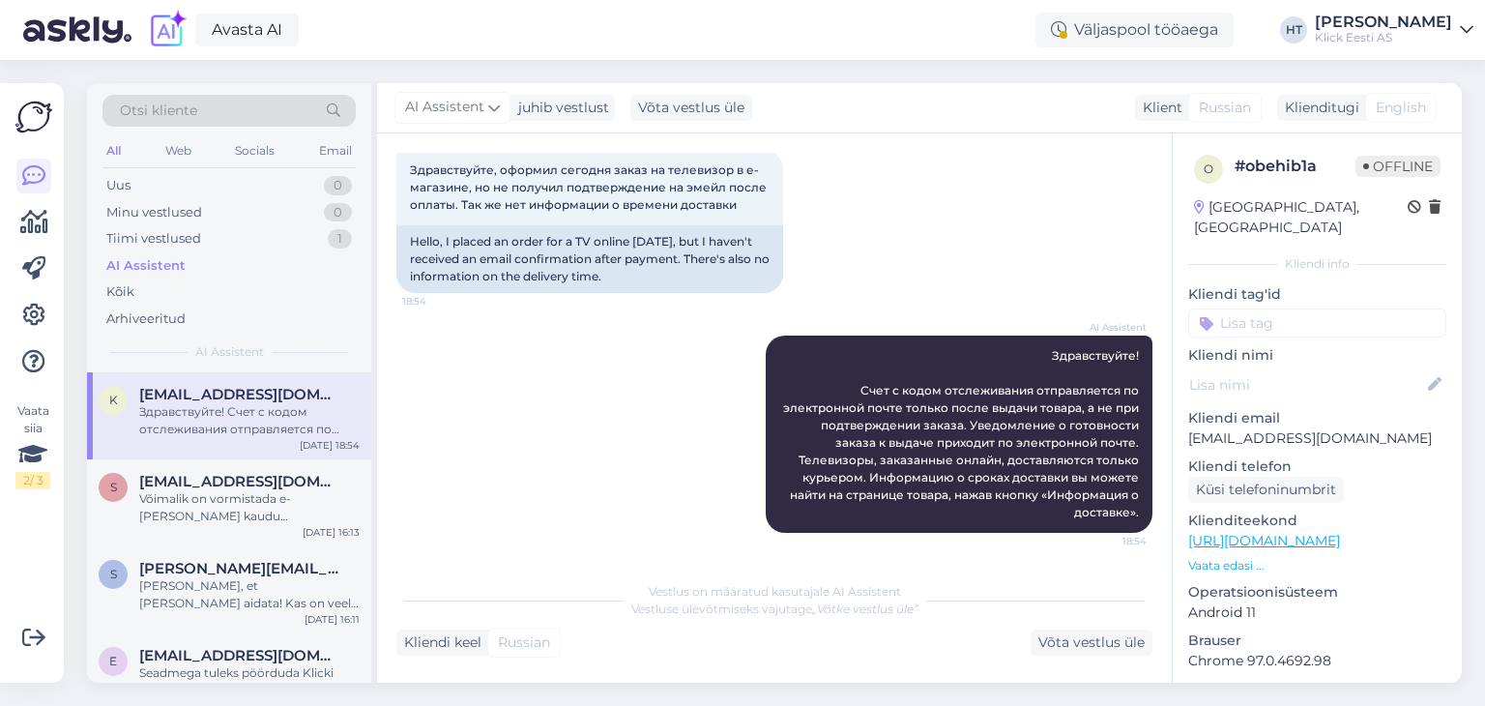
scroll to position [0, 0]
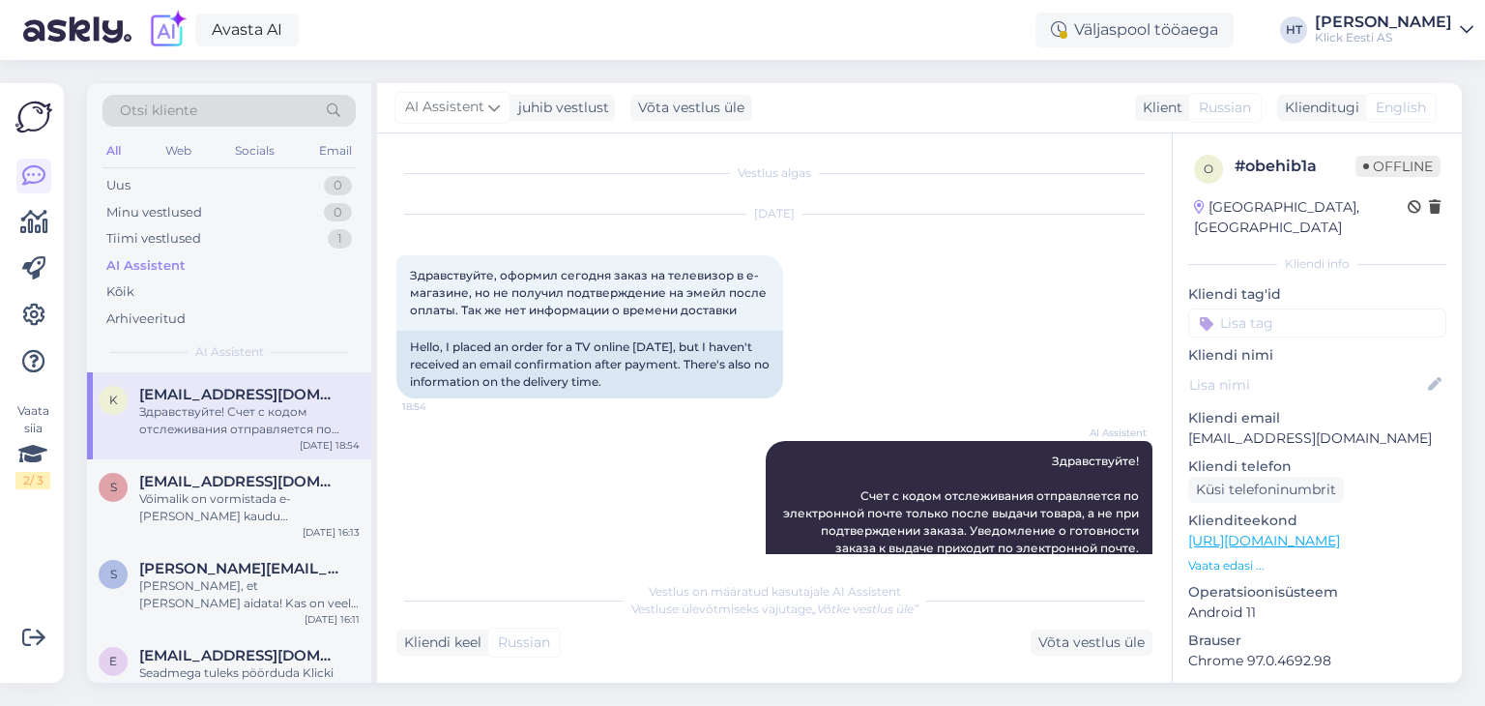
click at [1297, 428] on p "kairimusamban1@gmail.com" at bounding box center [1317, 438] width 258 height 20
copy p "kairimusamban1@gmail.com"
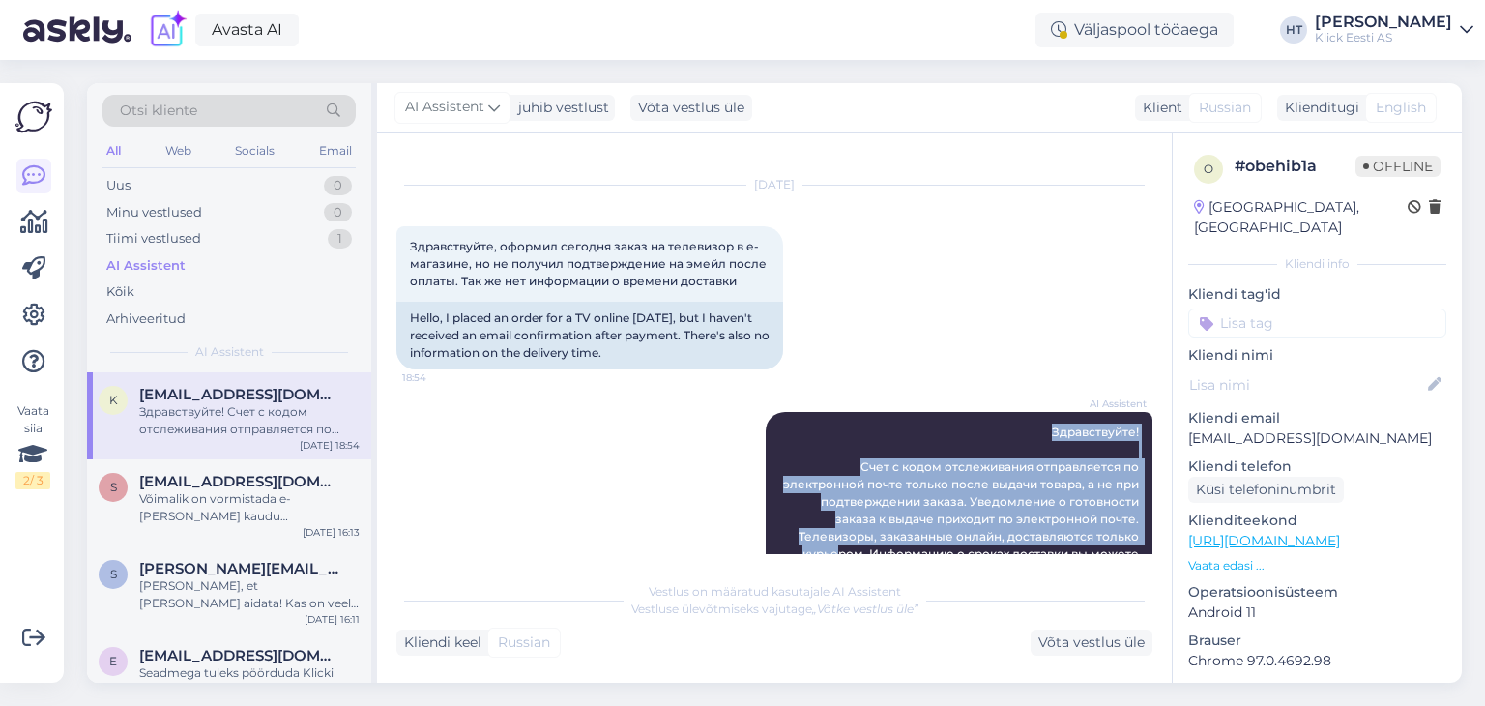
scroll to position [105, 0]
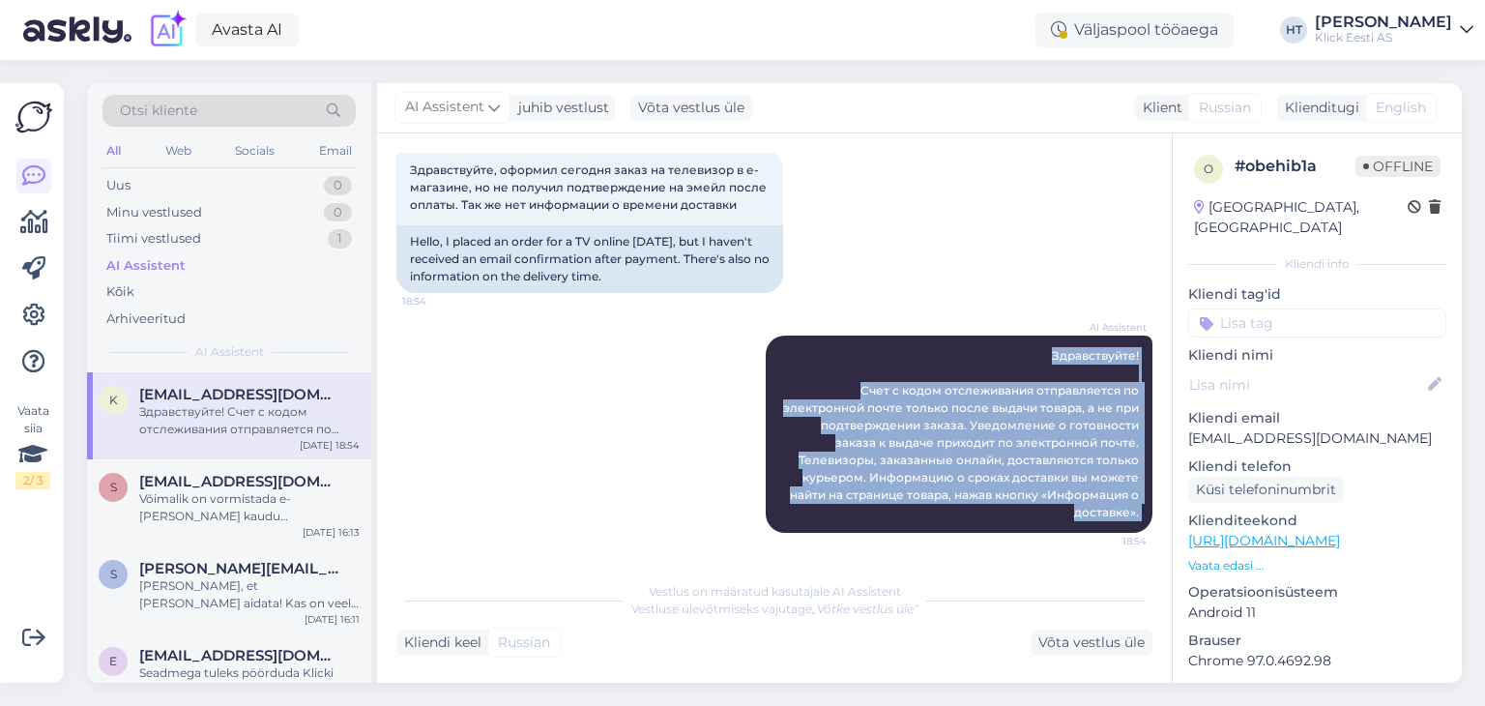
drag, startPoint x: 1039, startPoint y: 460, endPoint x: 1121, endPoint y: 582, distance: 147.0
click at [1121, 582] on div "Vestlus algas Oct 12 2025 Здравствуйте, оформил сегодня заказ на телевизор в е-…" at bounding box center [774, 407] width 795 height 549
copy div "Здравствуйте! Счет с кодом отслеживания отправляется по электронной почте тольк…"
click at [622, 396] on div "AI Assistent Здравствуйте! Счет с кодом отслеживания отправляется по электронно…" at bounding box center [774, 434] width 756 height 240
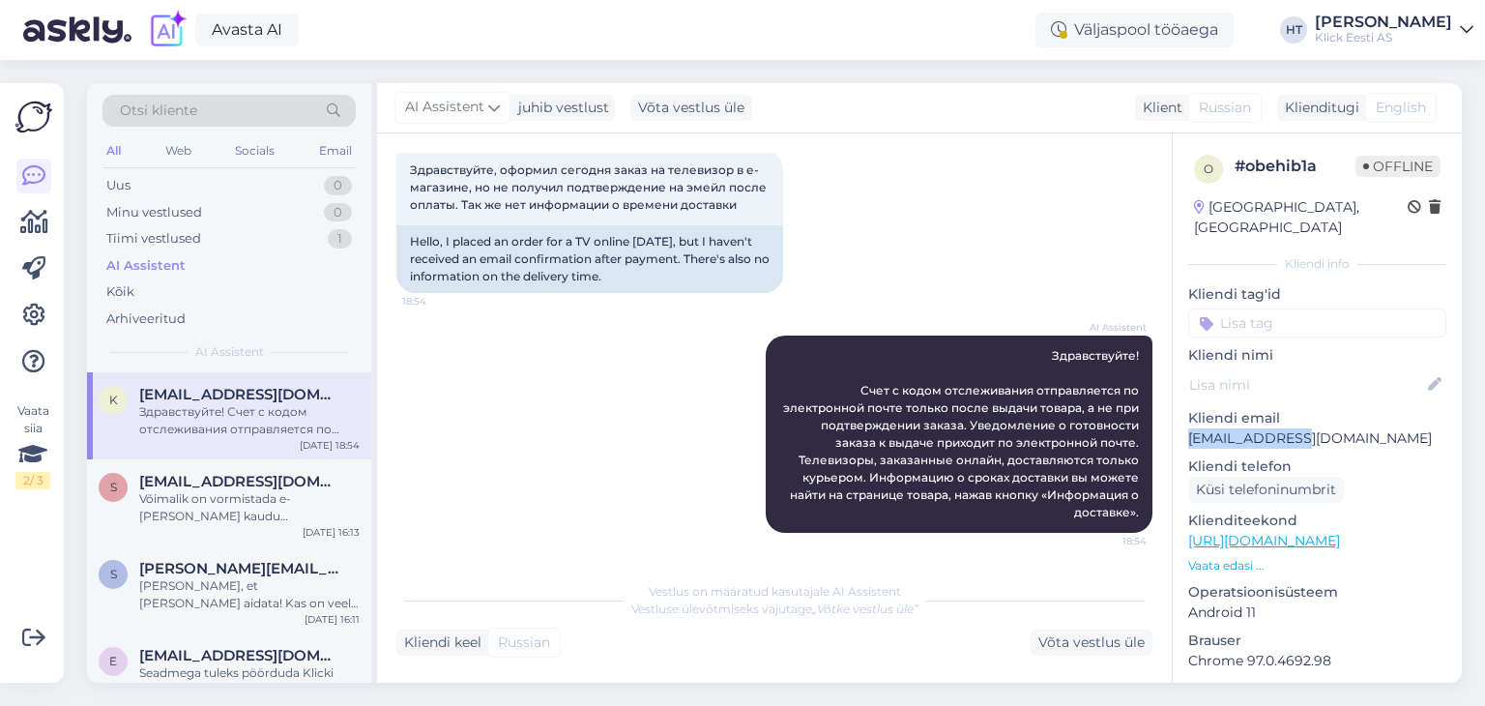
drag, startPoint x: 1189, startPoint y: 411, endPoint x: 1299, endPoint y: 415, distance: 109.3
click at [1299, 428] on p "kairimusamban1@gmail.com" at bounding box center [1317, 438] width 258 height 20
copy p "kairimusamban1"
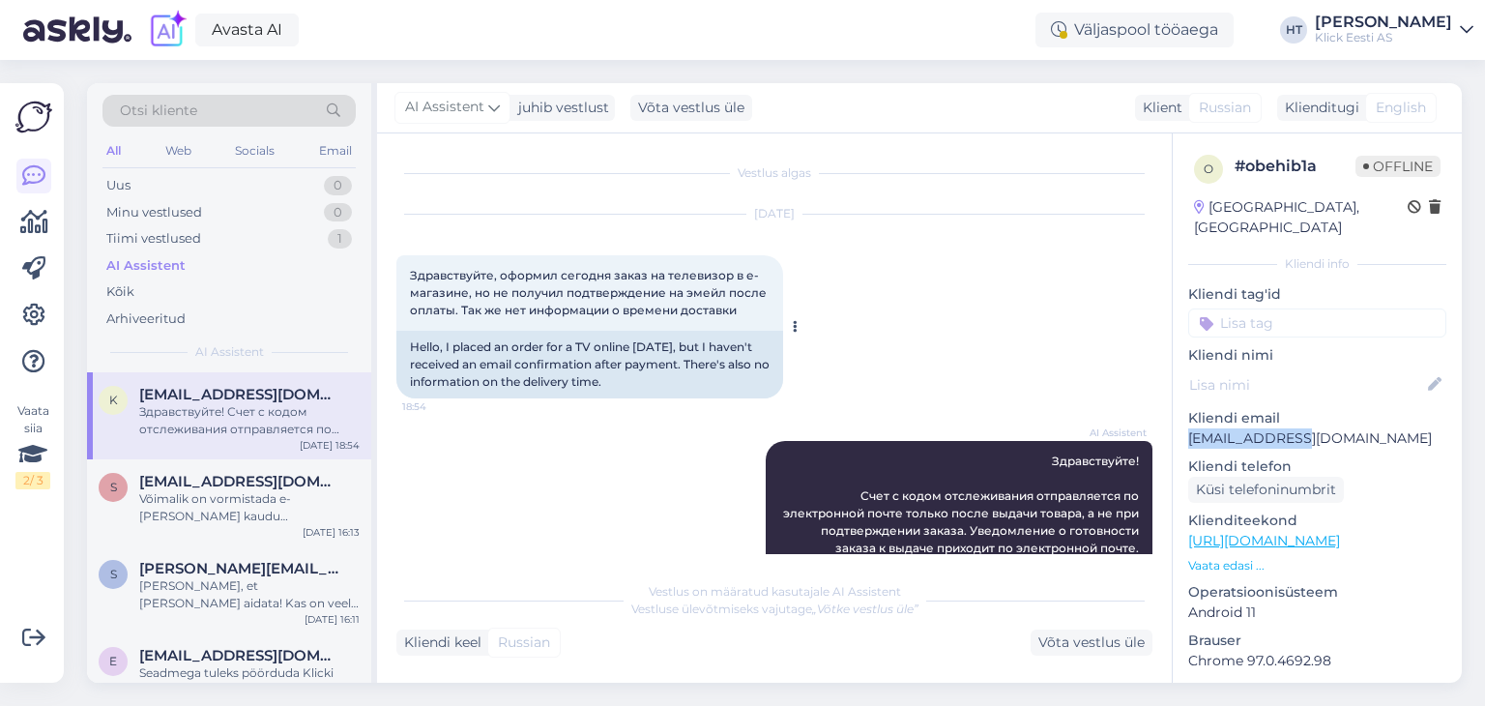
scroll to position [0, 0]
click at [352, 488] on div "sandersander2504@gmail.com" at bounding box center [249, 481] width 220 height 17
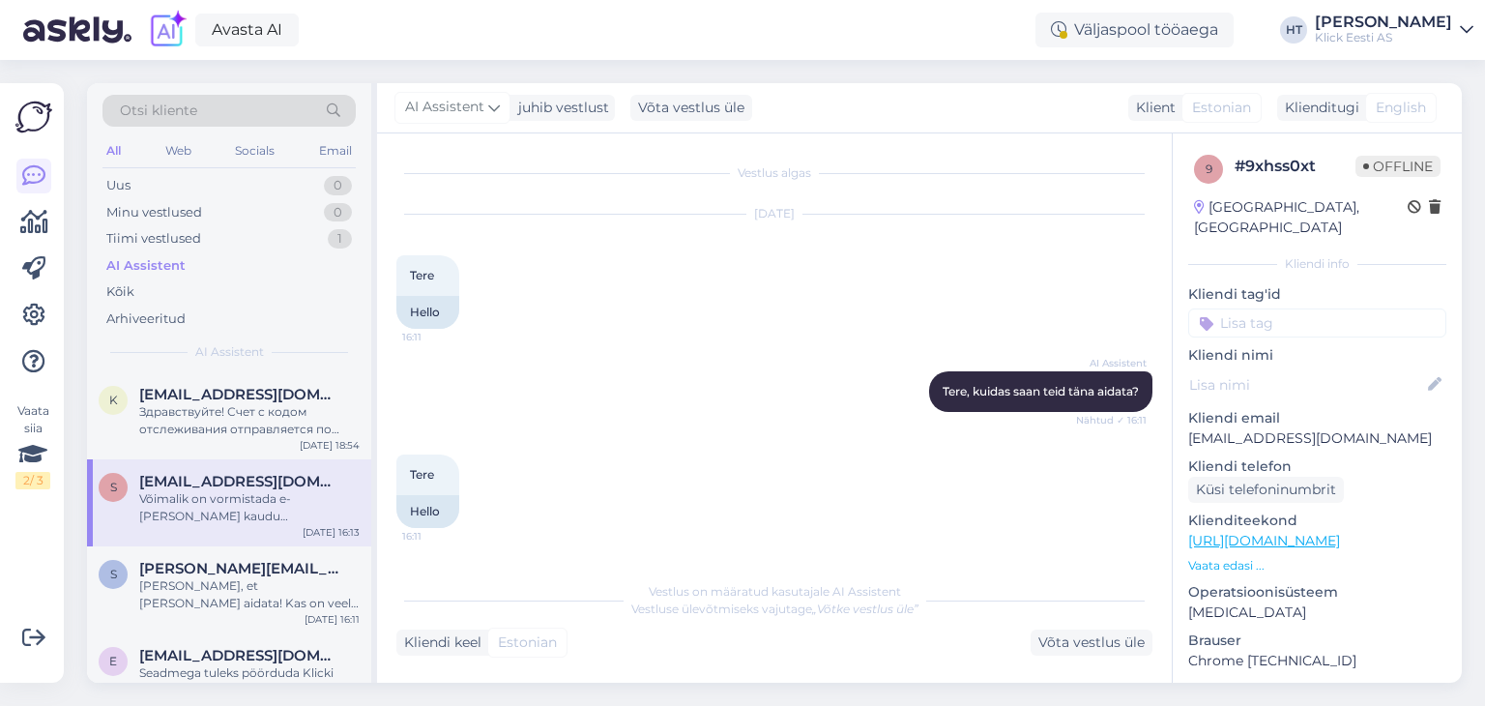
scroll to position [399, 0]
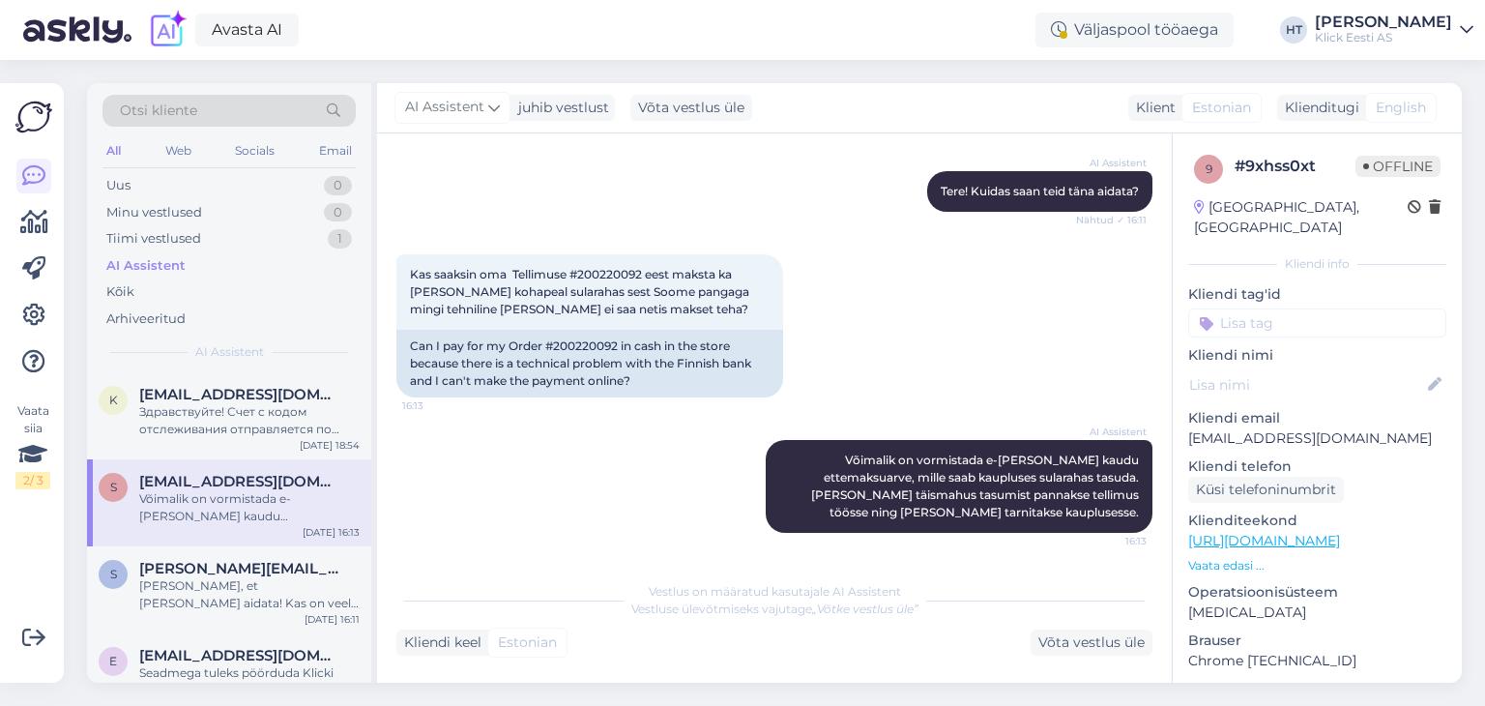
click at [1304, 308] on input at bounding box center [1317, 322] width 258 height 29
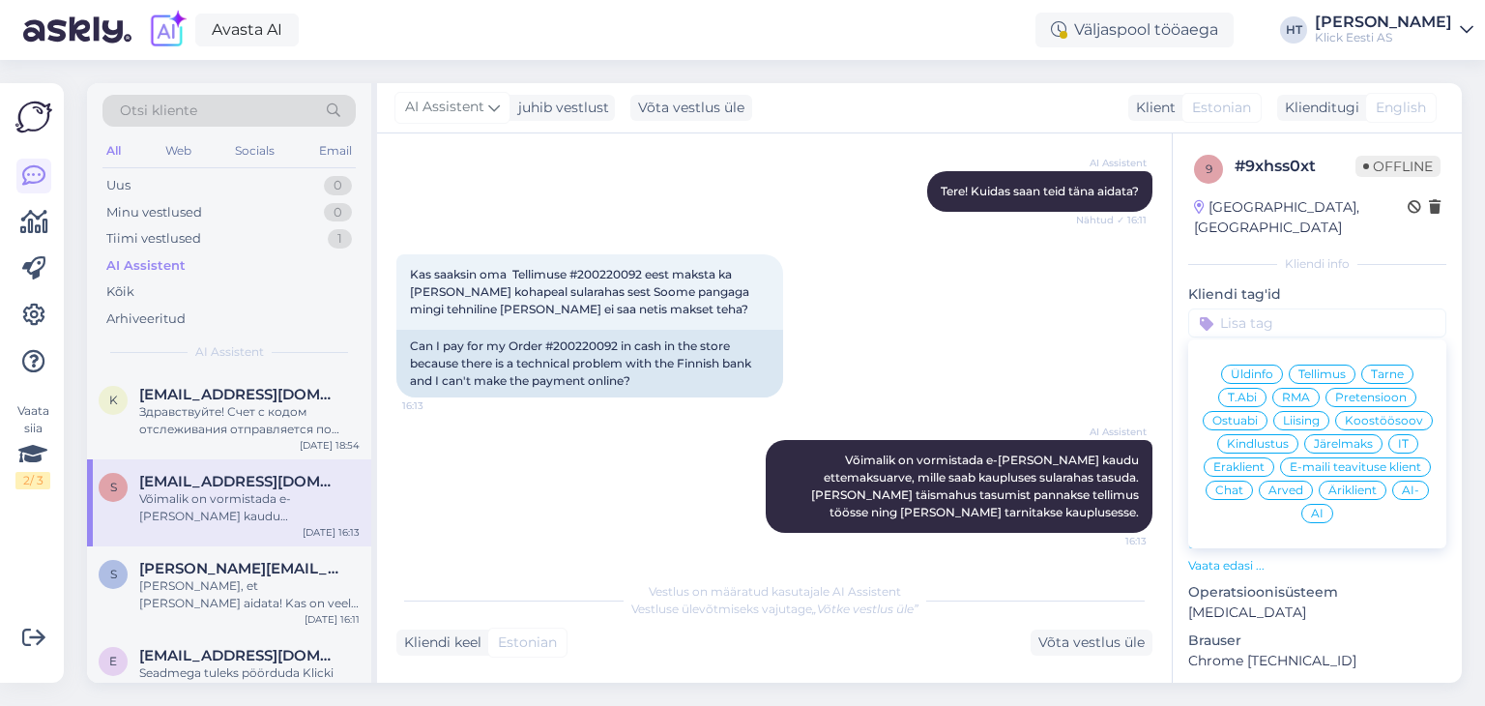
click at [1258, 415] on span "Ostuabi" at bounding box center [1235, 421] width 45 height 12
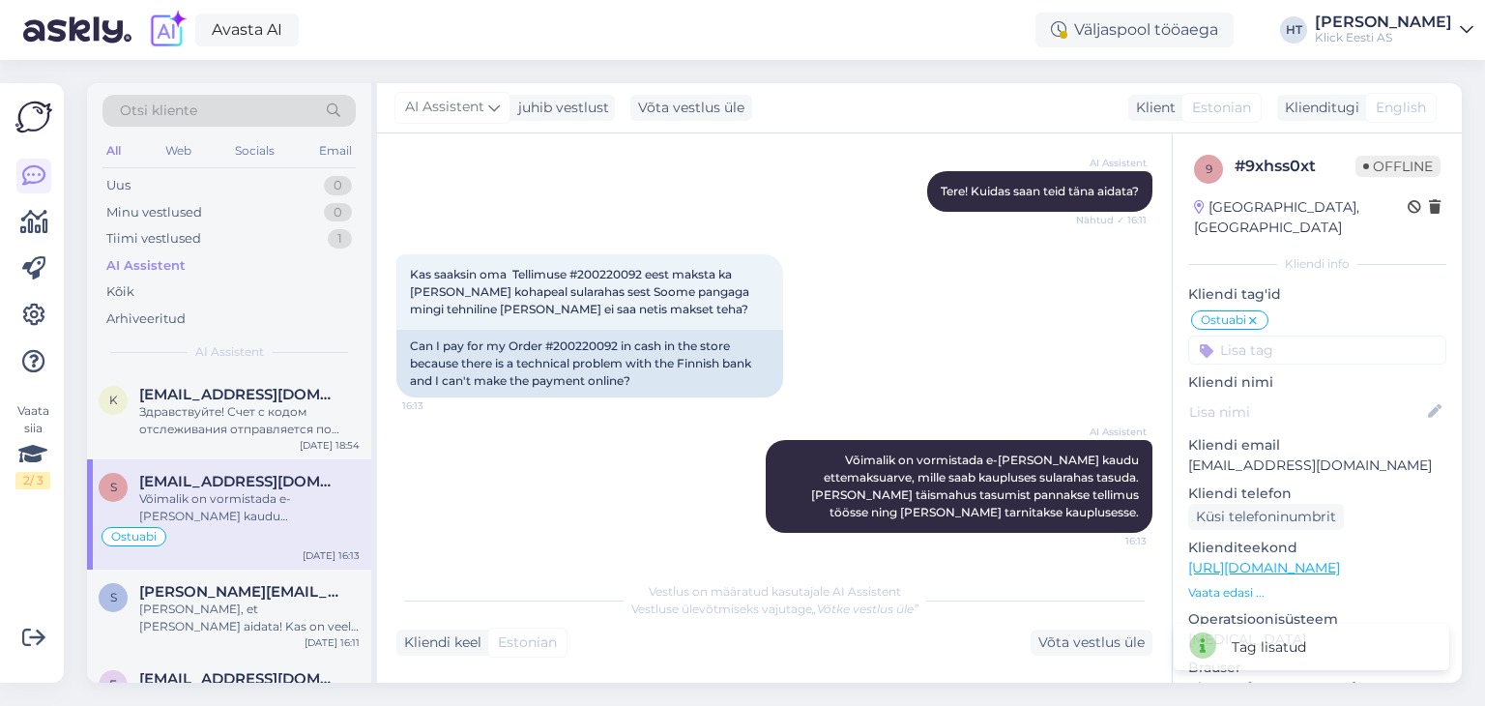
click at [1265, 336] on input at bounding box center [1317, 350] width 258 height 29
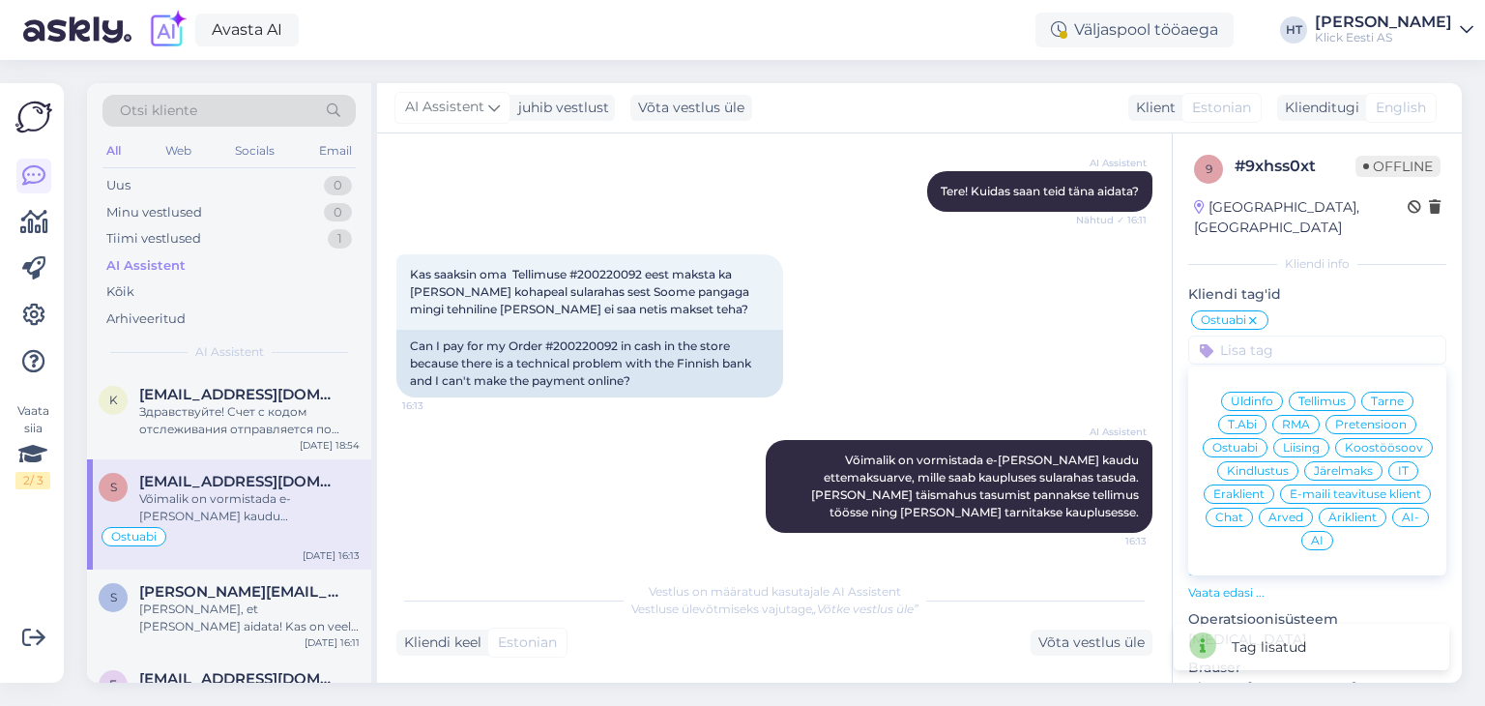
click at [1275, 484] on div "Eraklient" at bounding box center [1239, 493] width 71 height 19
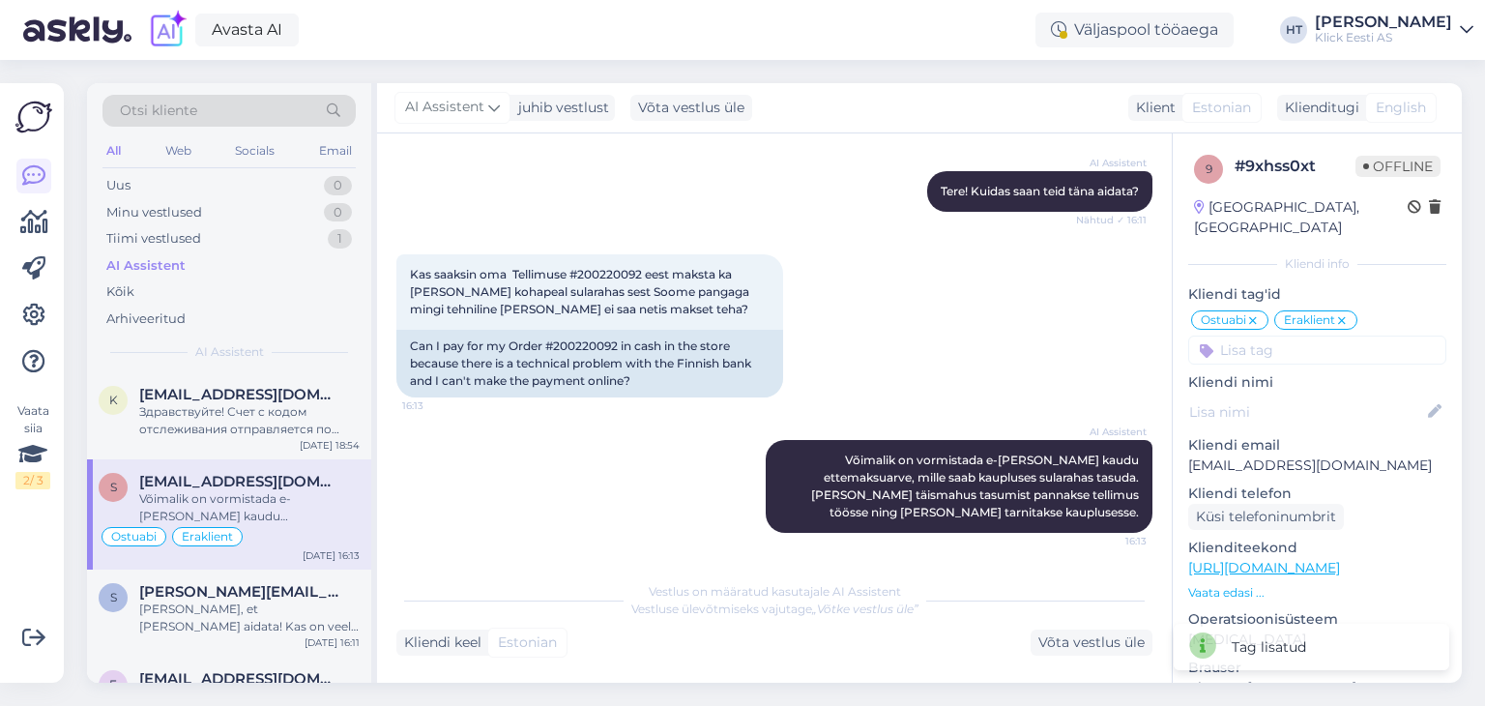
click at [1290, 338] on input at bounding box center [1317, 350] width 258 height 29
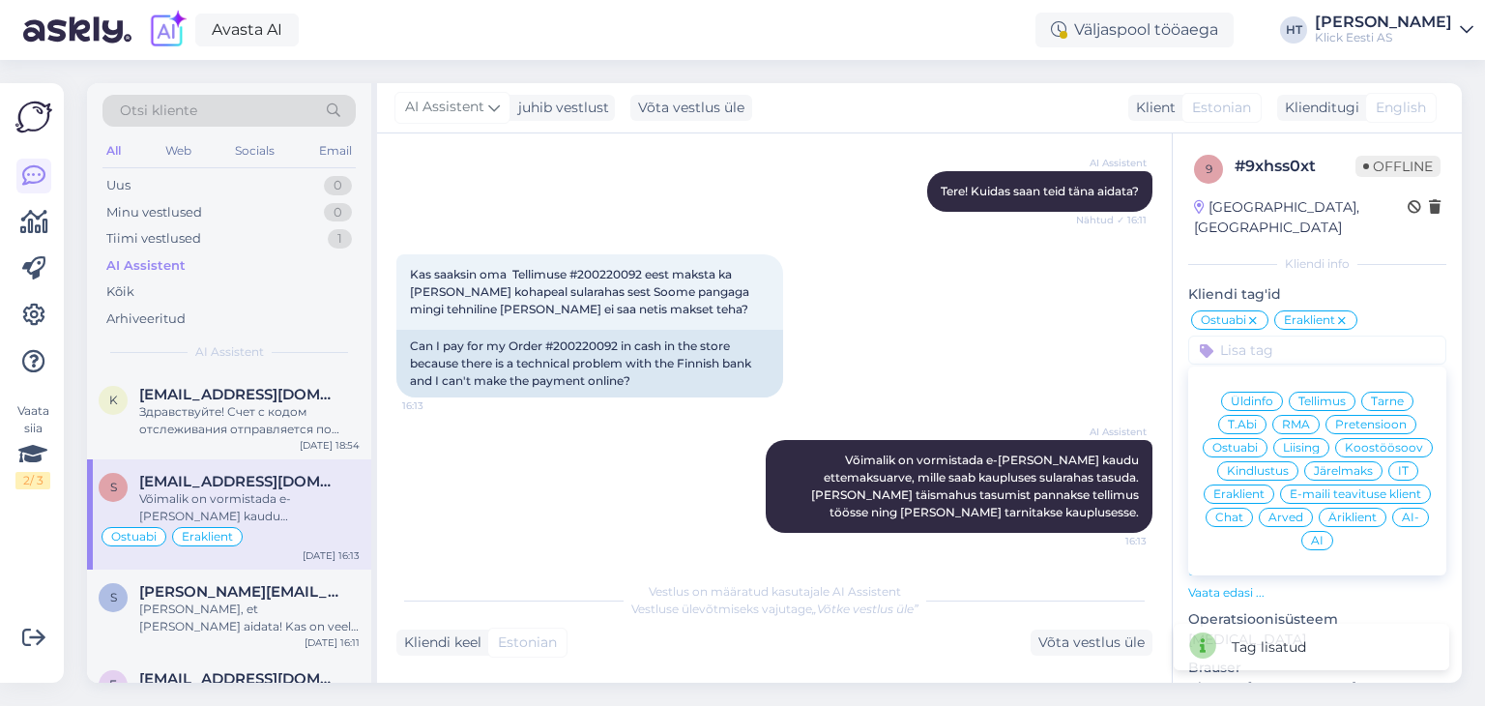
click at [1324, 535] on span "AI" at bounding box center [1317, 541] width 13 height 12
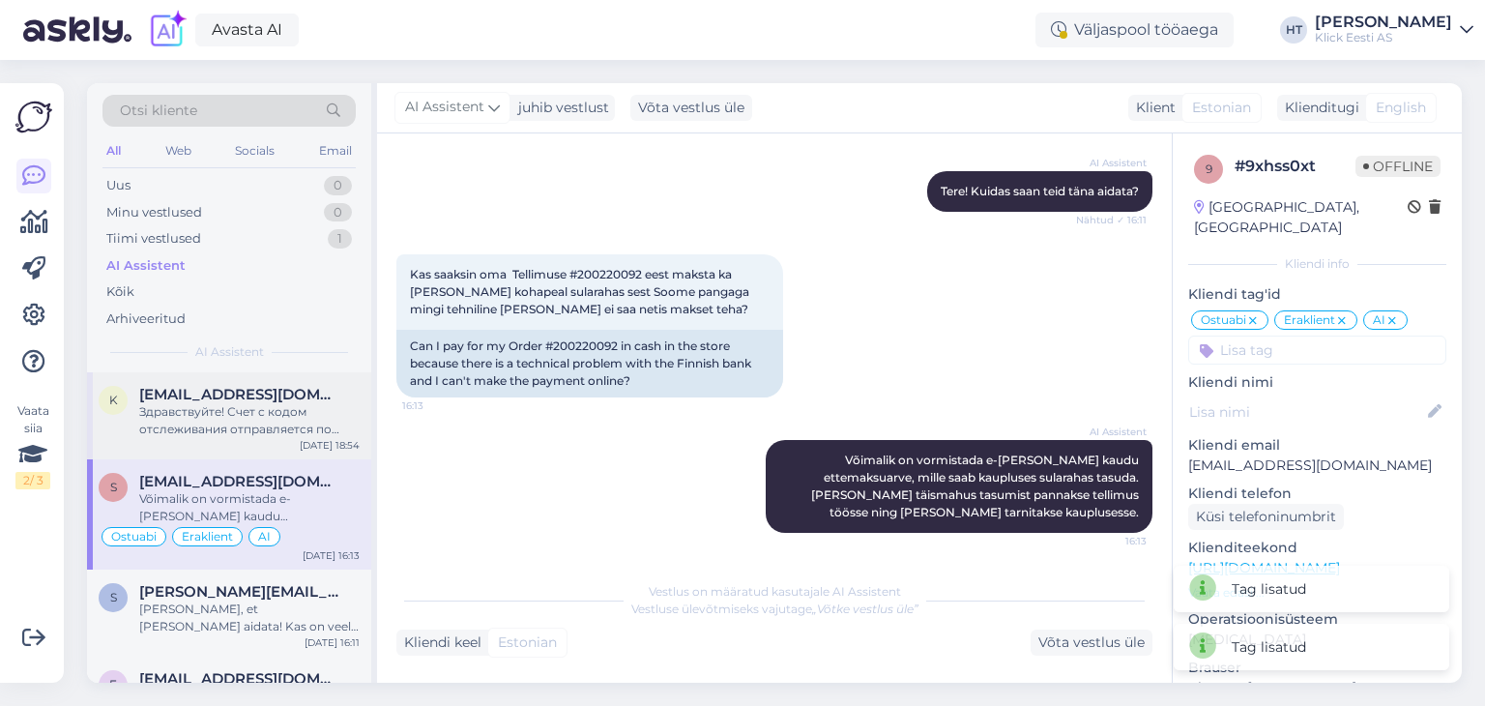
click at [299, 438] on div "k kairimusamban1@gmail.com Здравствуйте! Счет с кодом отслеживания отправляется…" at bounding box center [229, 415] width 284 height 87
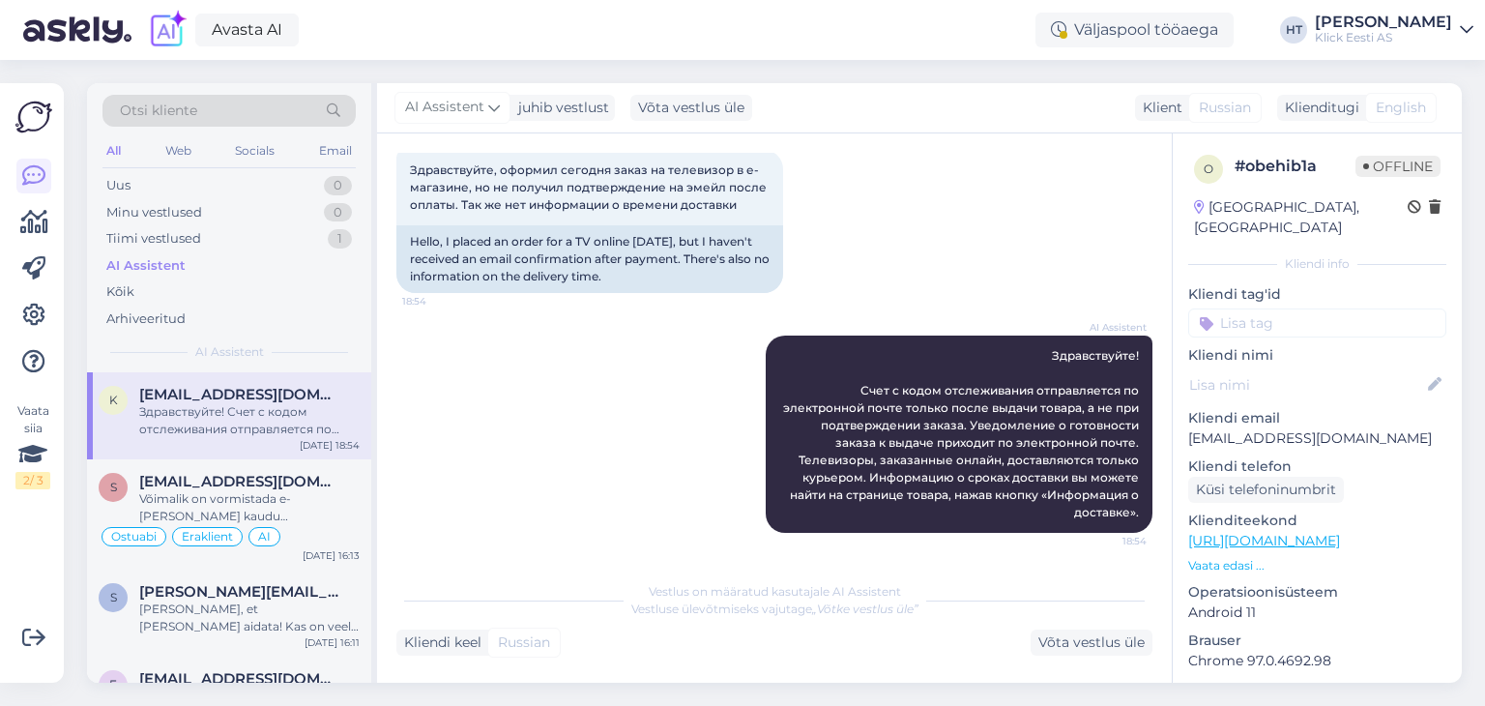
click at [1253, 308] on input at bounding box center [1317, 322] width 258 height 29
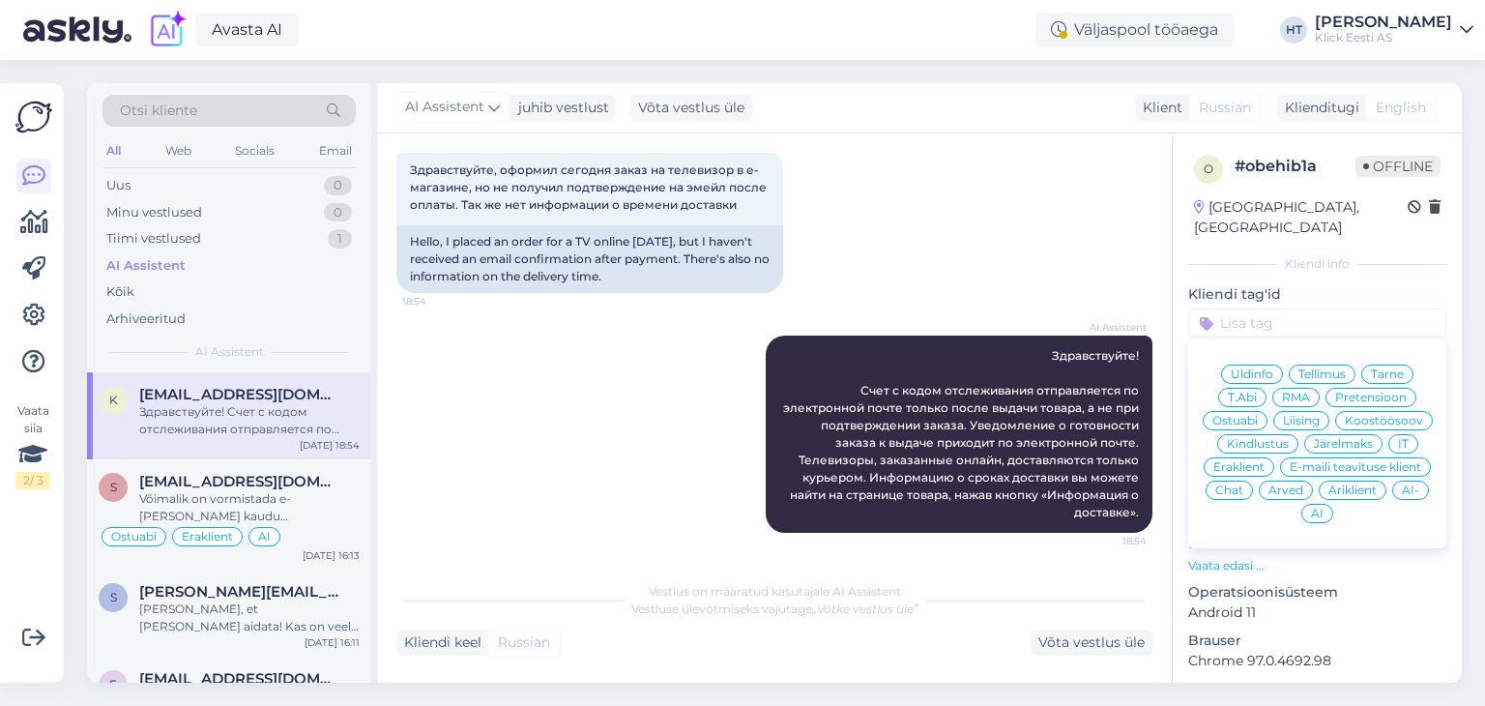
click at [1265, 461] on span "Eraklient" at bounding box center [1239, 467] width 51 height 12
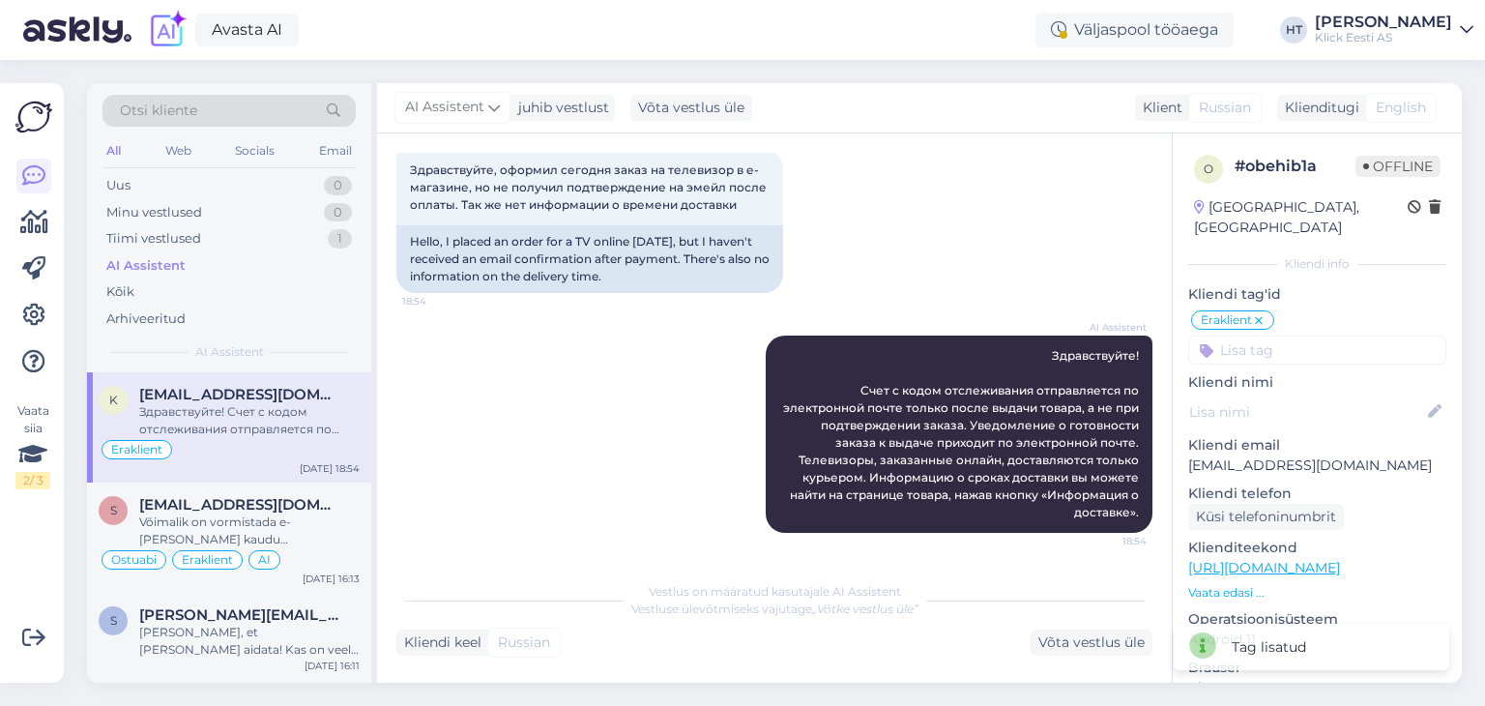
click at [1290, 336] on input at bounding box center [1317, 350] width 258 height 29
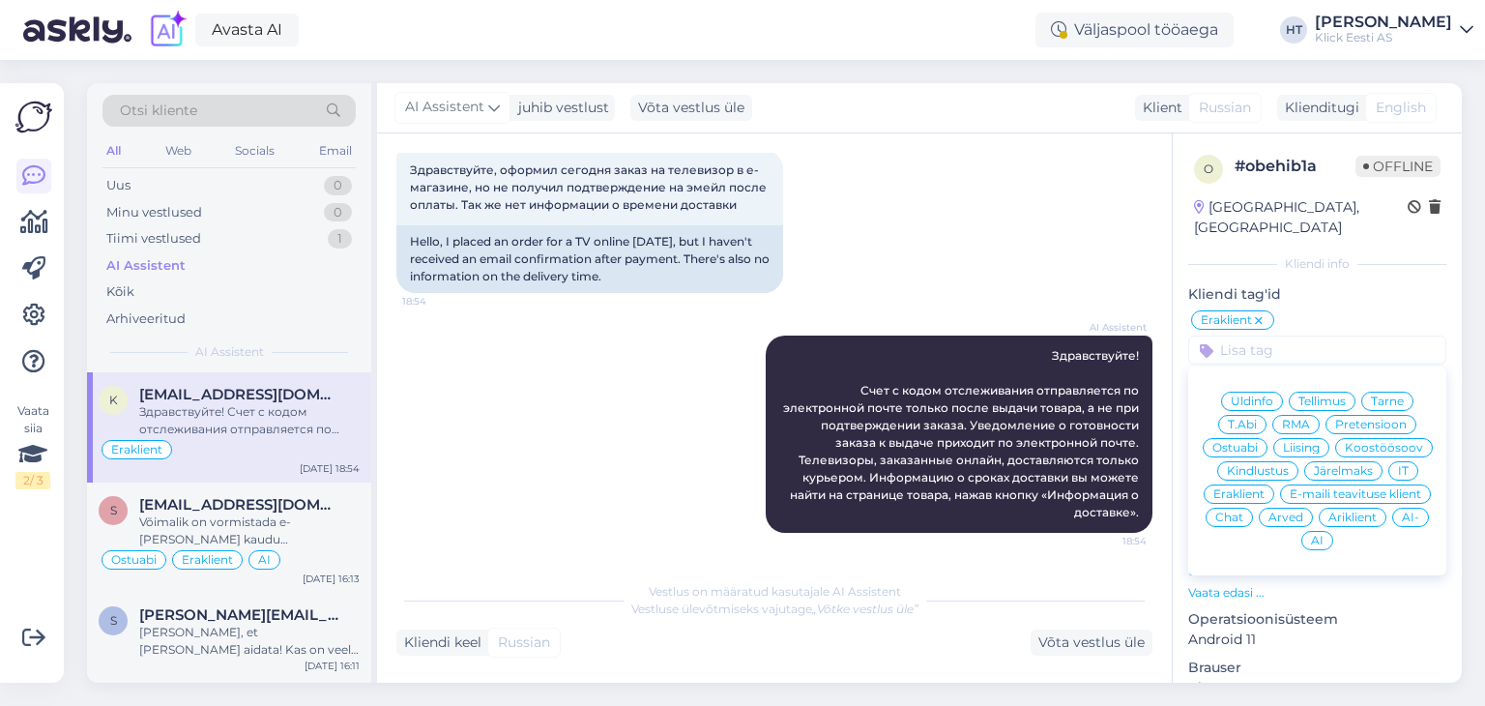
click at [1334, 531] on div "AI" at bounding box center [1318, 540] width 32 height 19
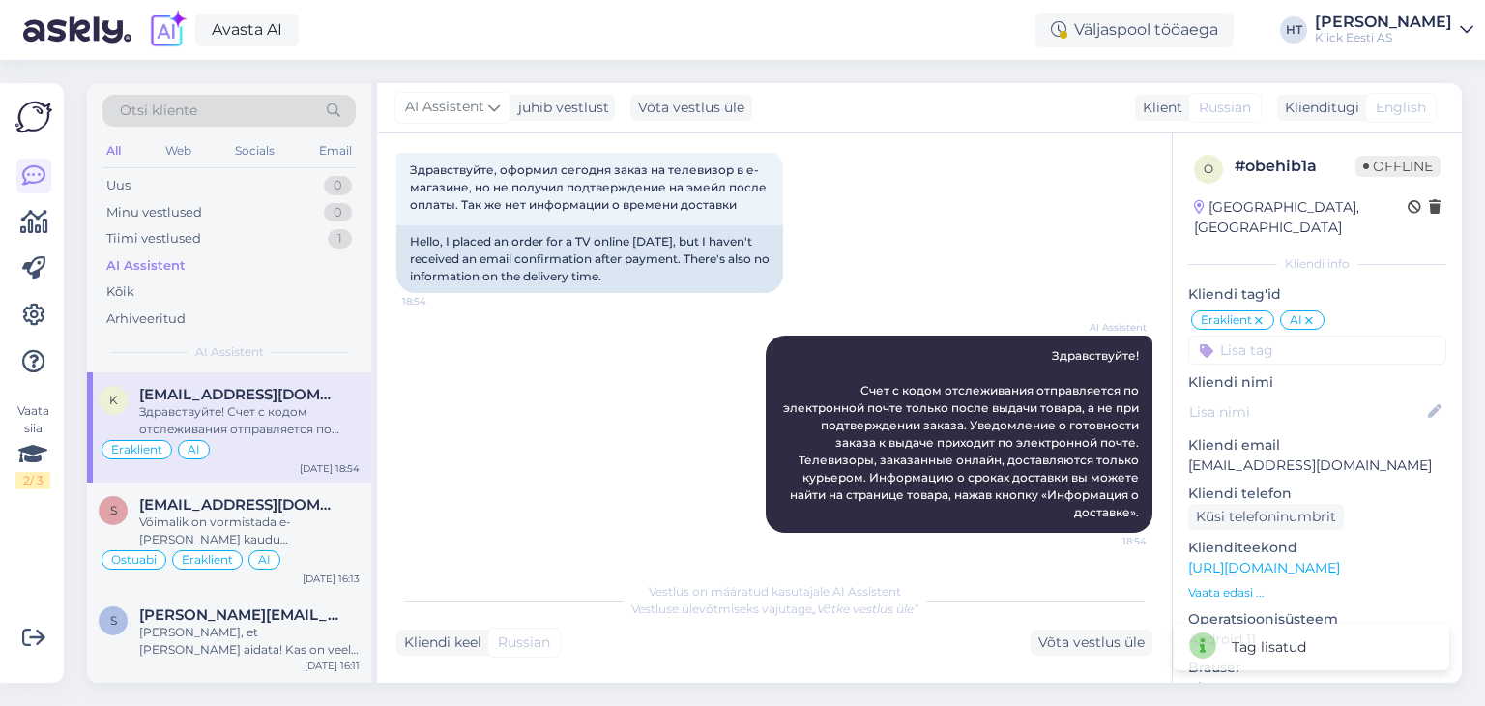
click at [1280, 336] on input at bounding box center [1317, 350] width 258 height 29
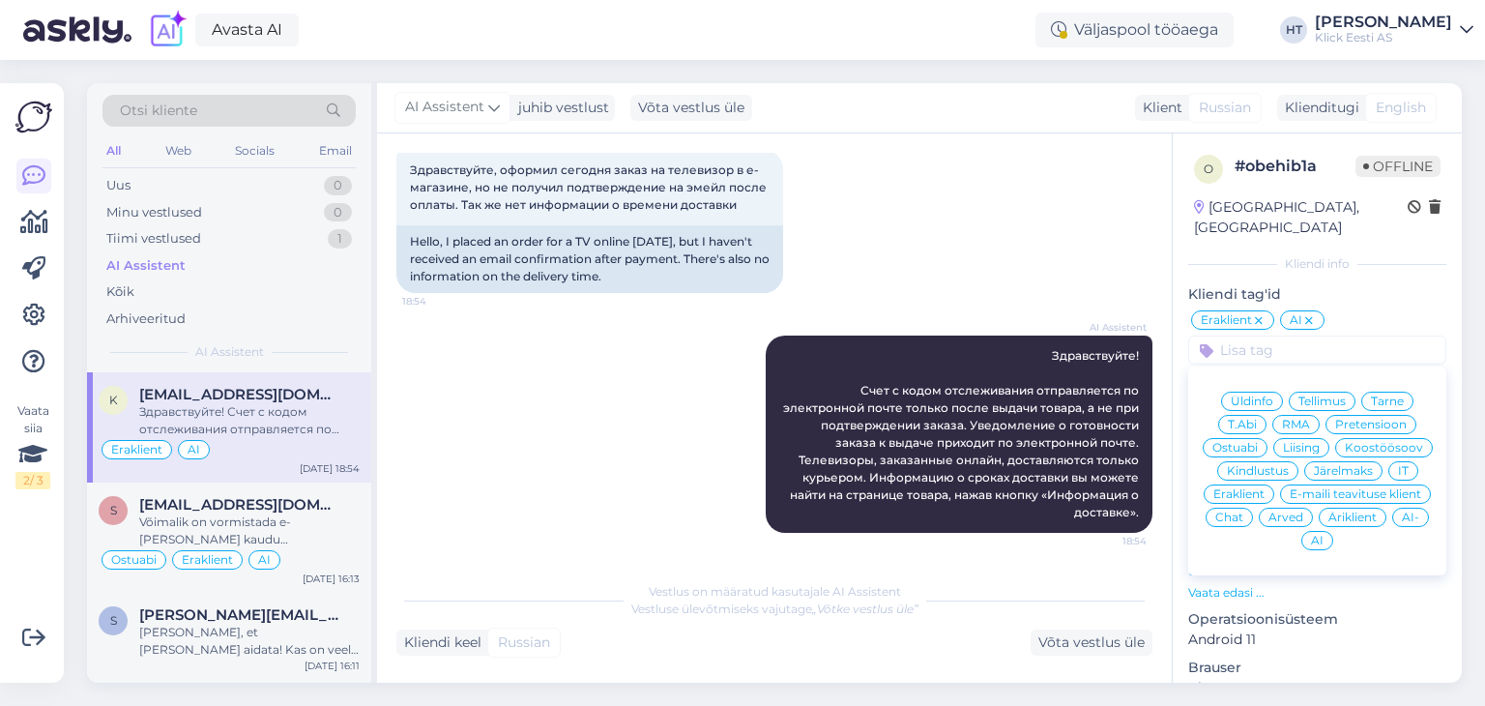
click at [1251, 396] on span "Üldinfo" at bounding box center [1252, 402] width 43 height 12
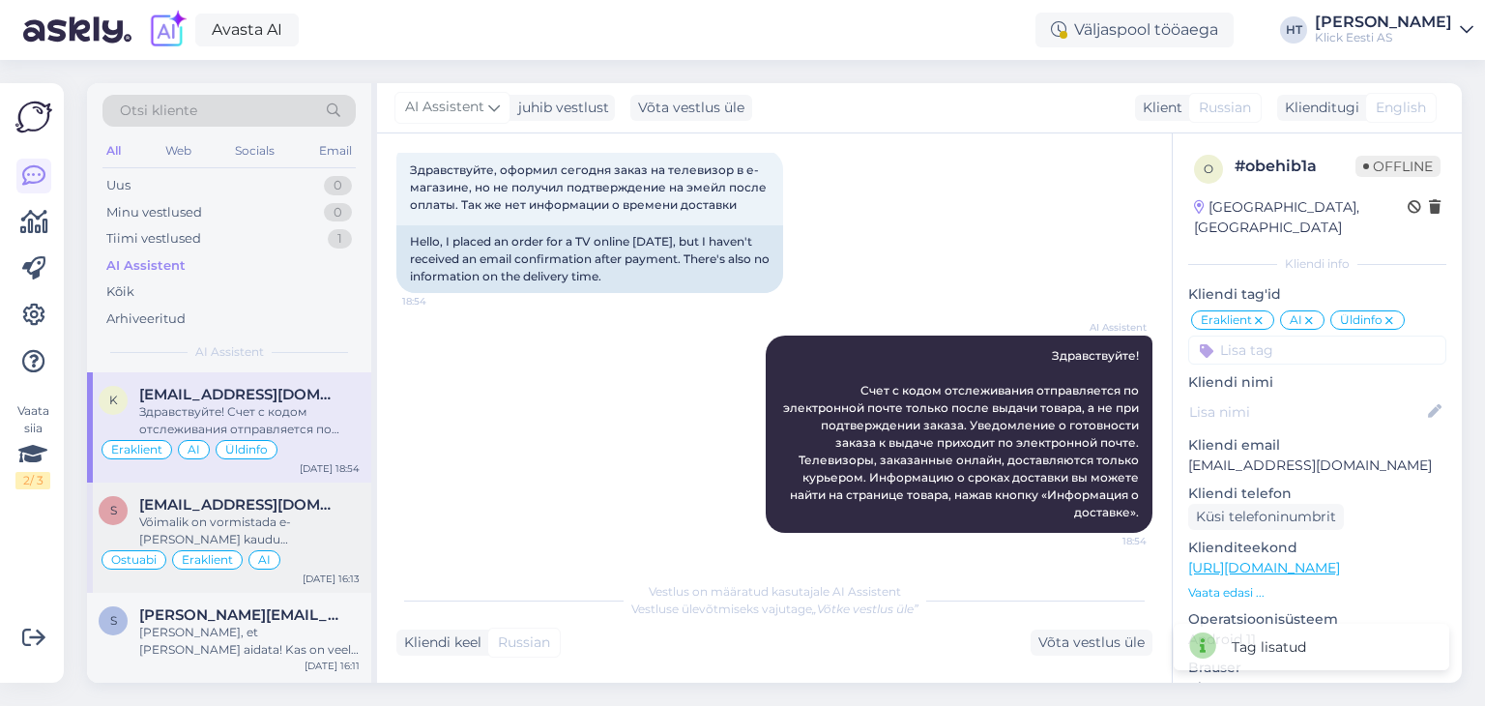
scroll to position [235, 0]
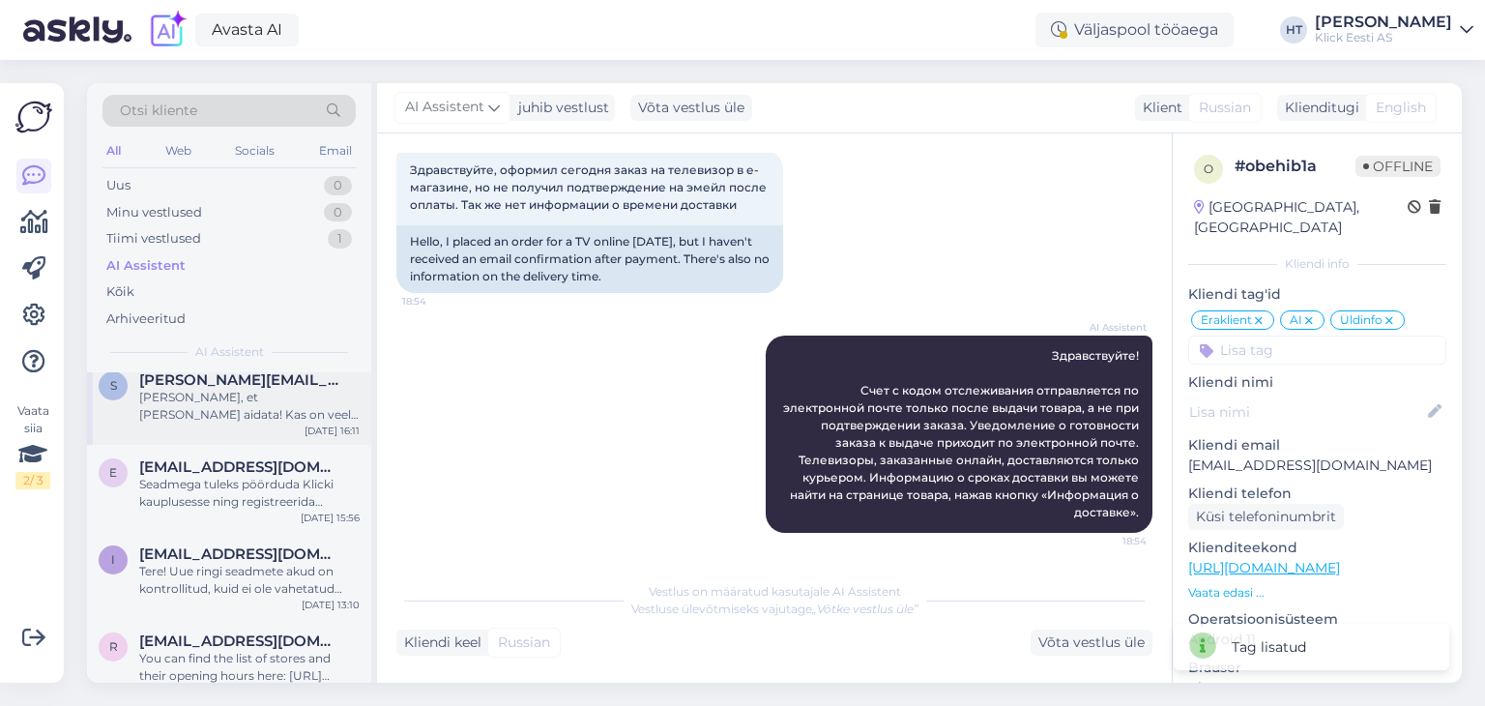
click at [321, 421] on div "Hea meel, et sain aidata! Kas on veel midagi, millega saan teid aidata seoses m…" at bounding box center [249, 406] width 220 height 35
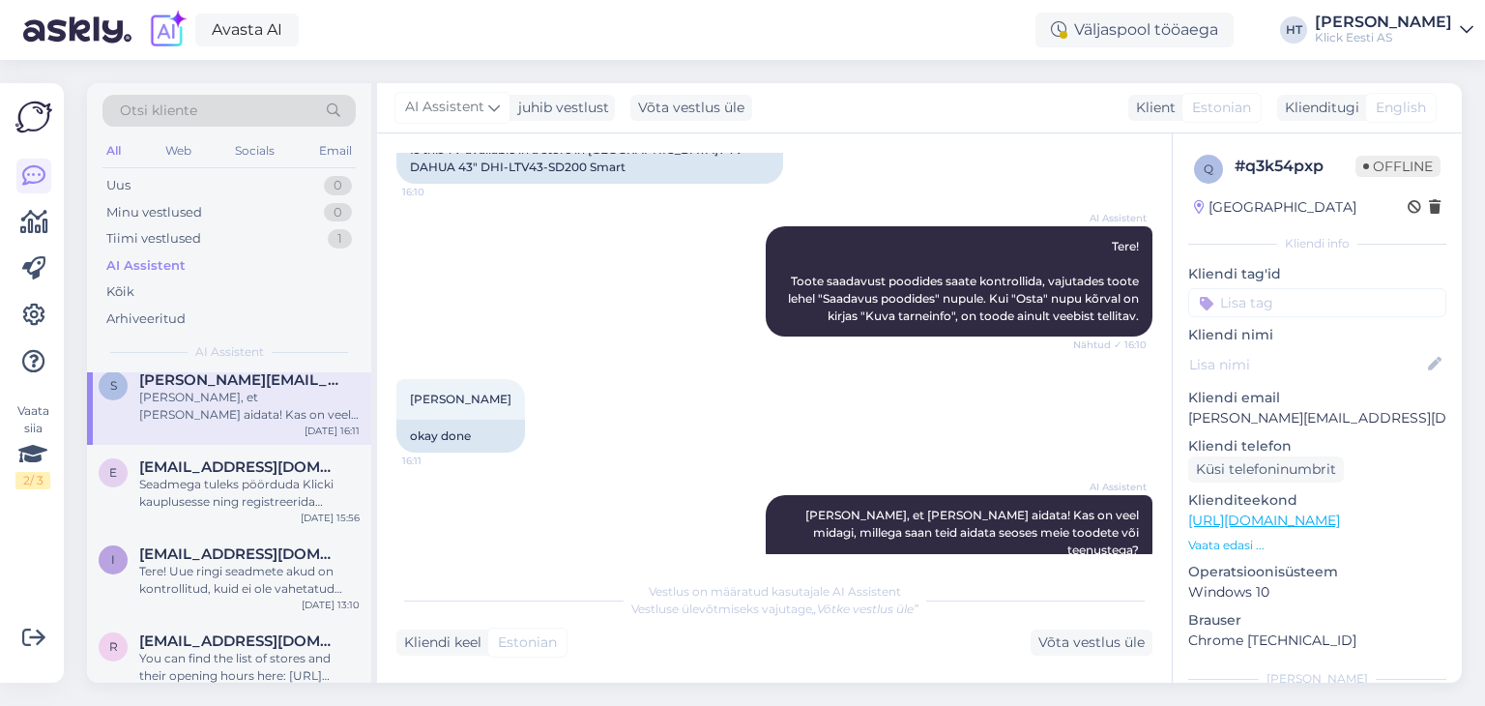
scroll to position [200, 0]
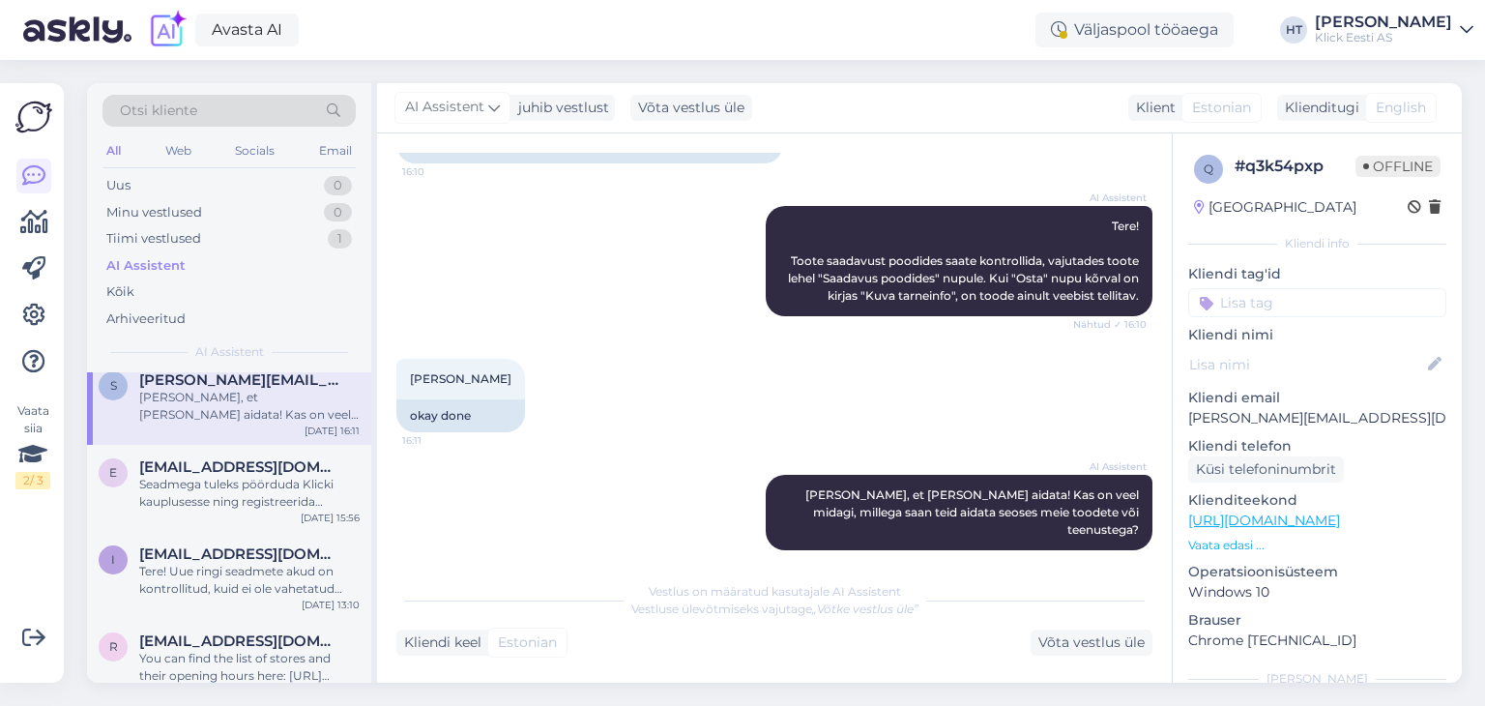
click at [1269, 291] on input at bounding box center [1317, 302] width 258 height 29
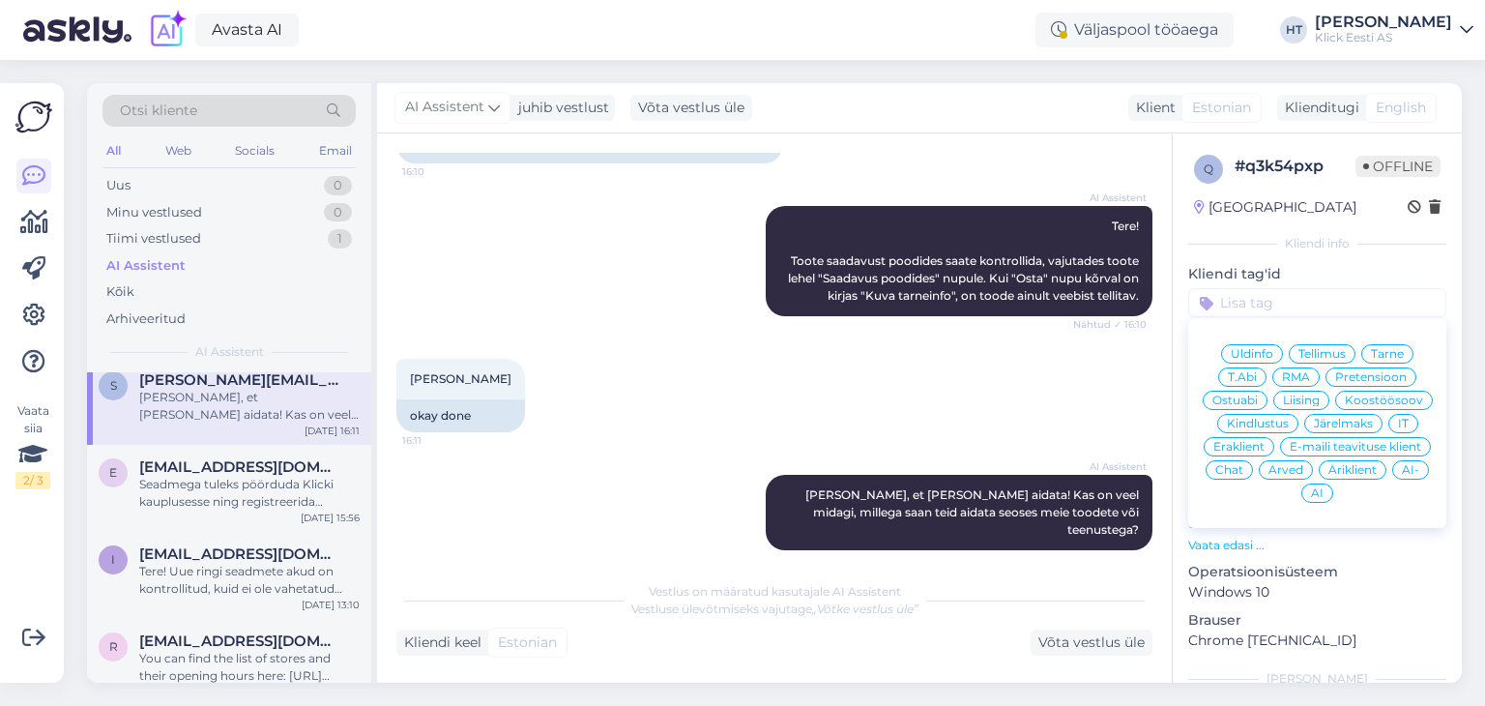
click at [1258, 398] on span "Ostuabi" at bounding box center [1235, 401] width 45 height 12
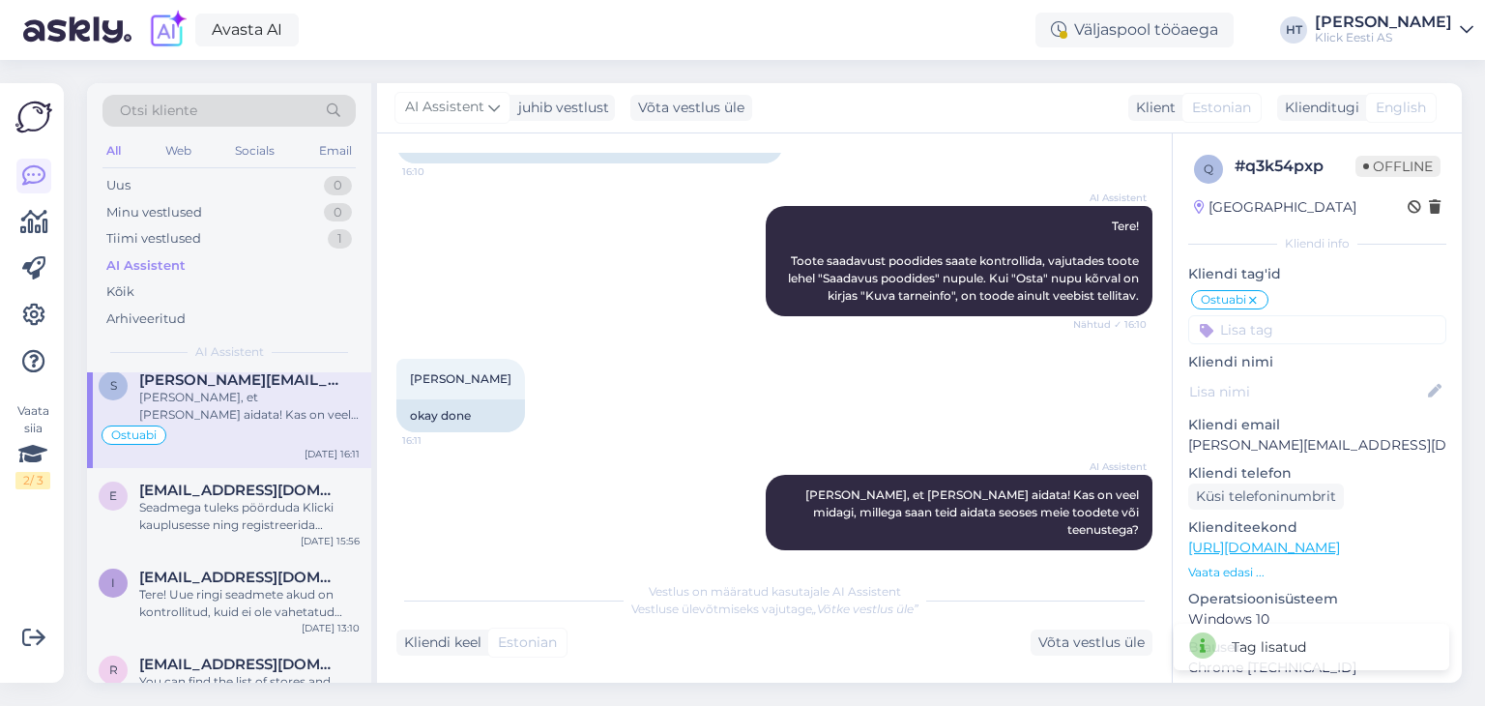
click at [1319, 337] on input at bounding box center [1317, 329] width 258 height 29
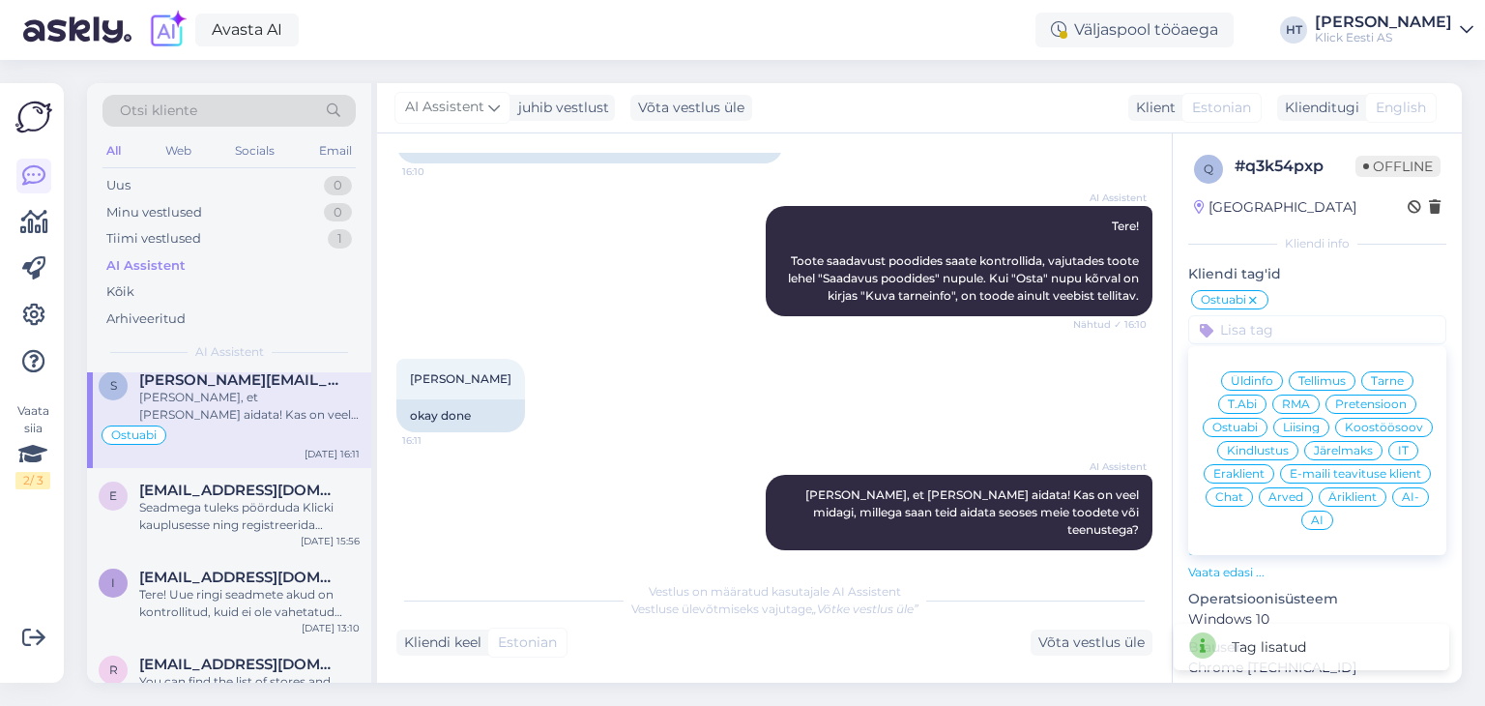
click at [1265, 469] on span "Eraklient" at bounding box center [1239, 474] width 51 height 12
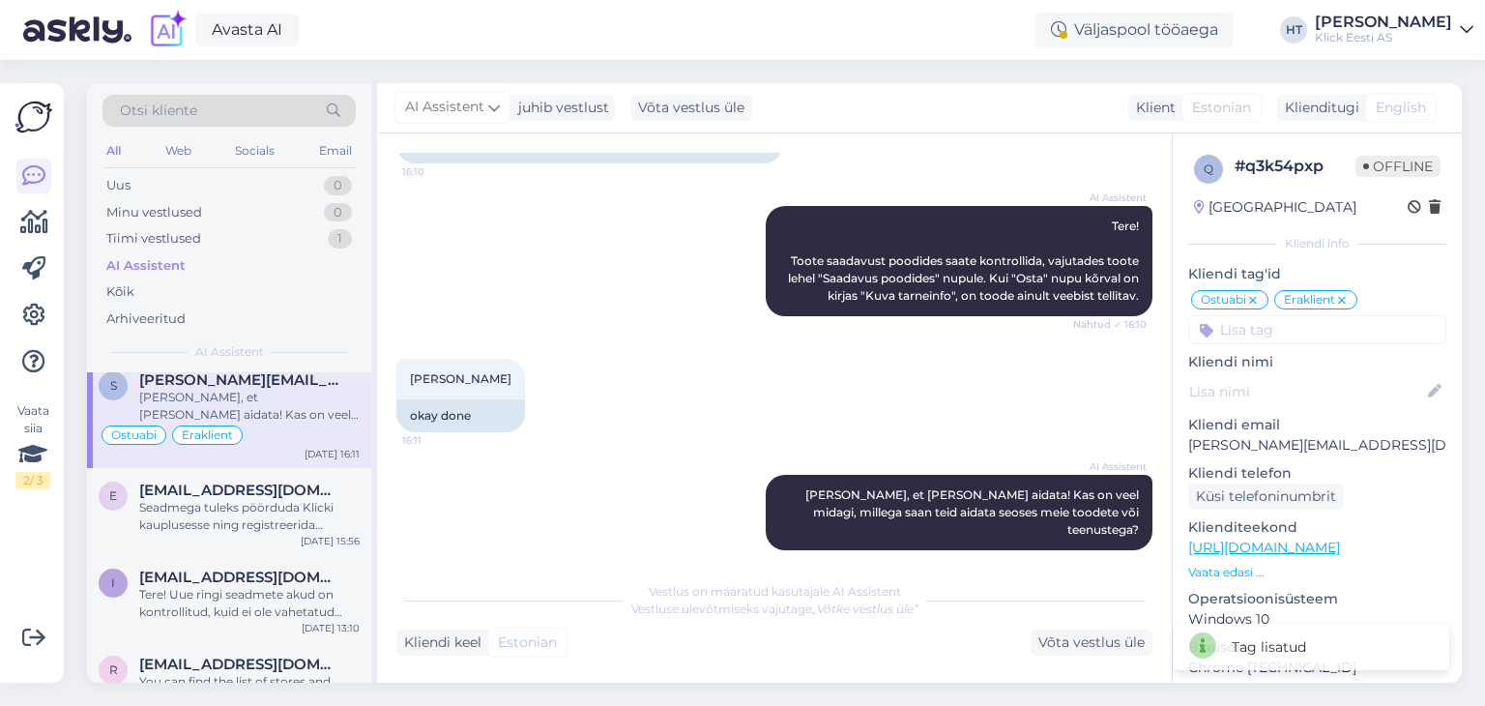
click at [1323, 331] on input at bounding box center [1317, 329] width 258 height 29
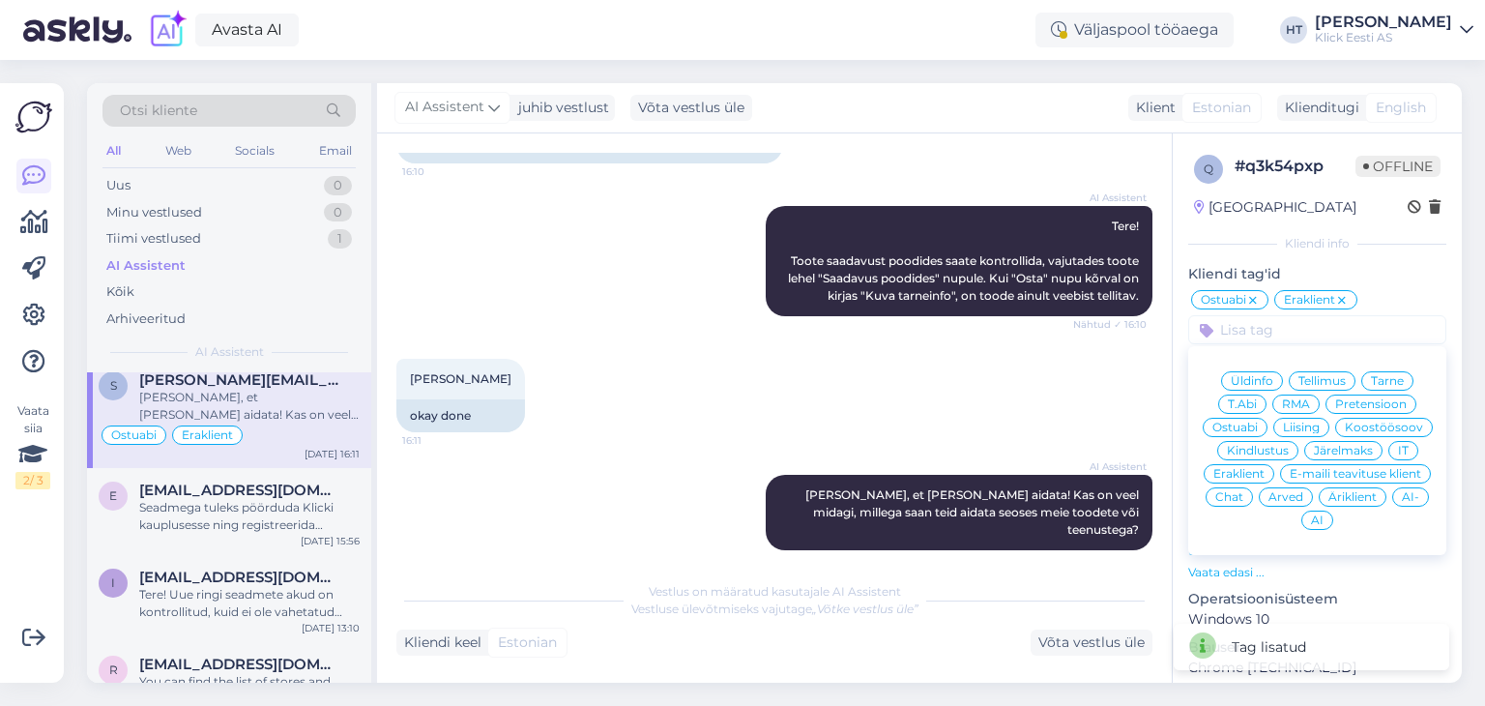
click at [1324, 515] on span "AI" at bounding box center [1317, 520] width 13 height 12
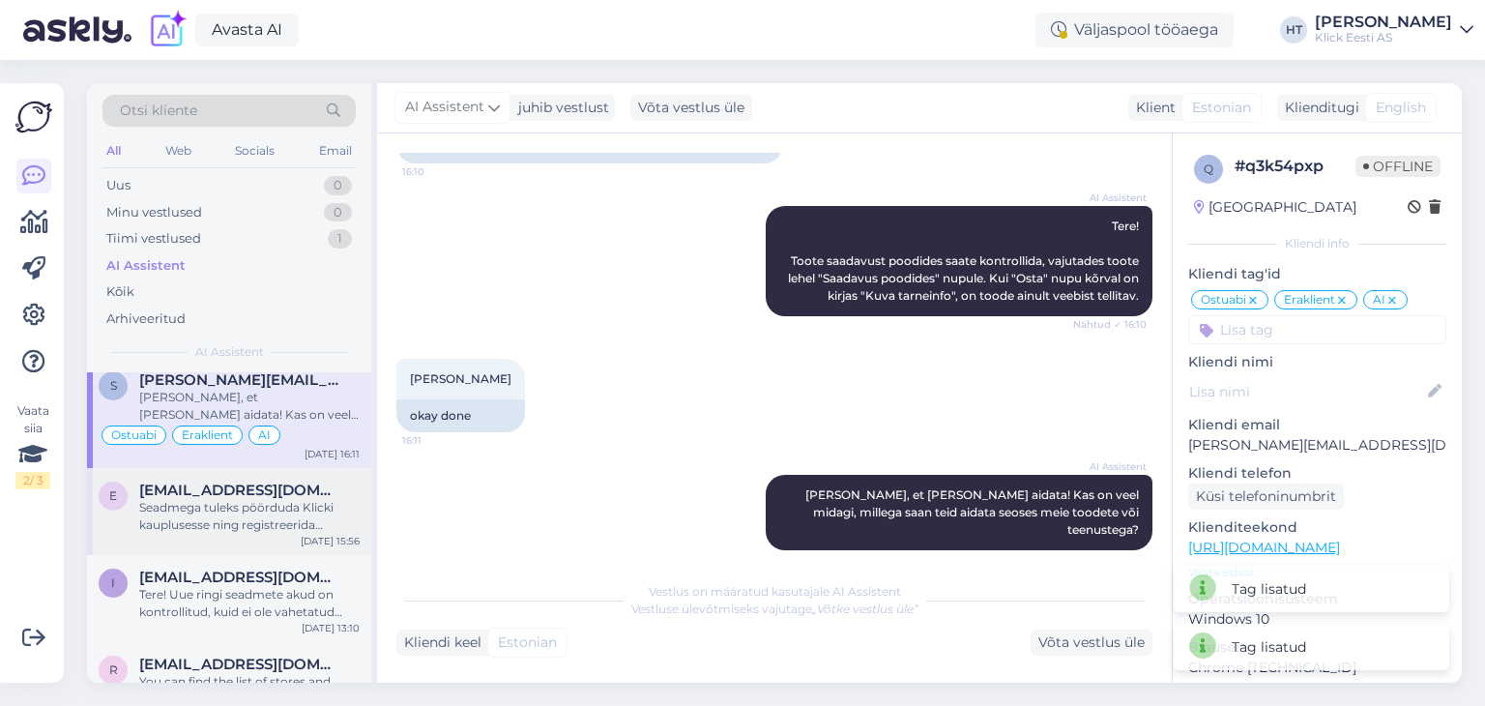
click at [268, 508] on div "Seadmega tuleks pöörduda Klicki kauplusesse ning registreerida garantiisse. Hoo…" at bounding box center [249, 516] width 220 height 35
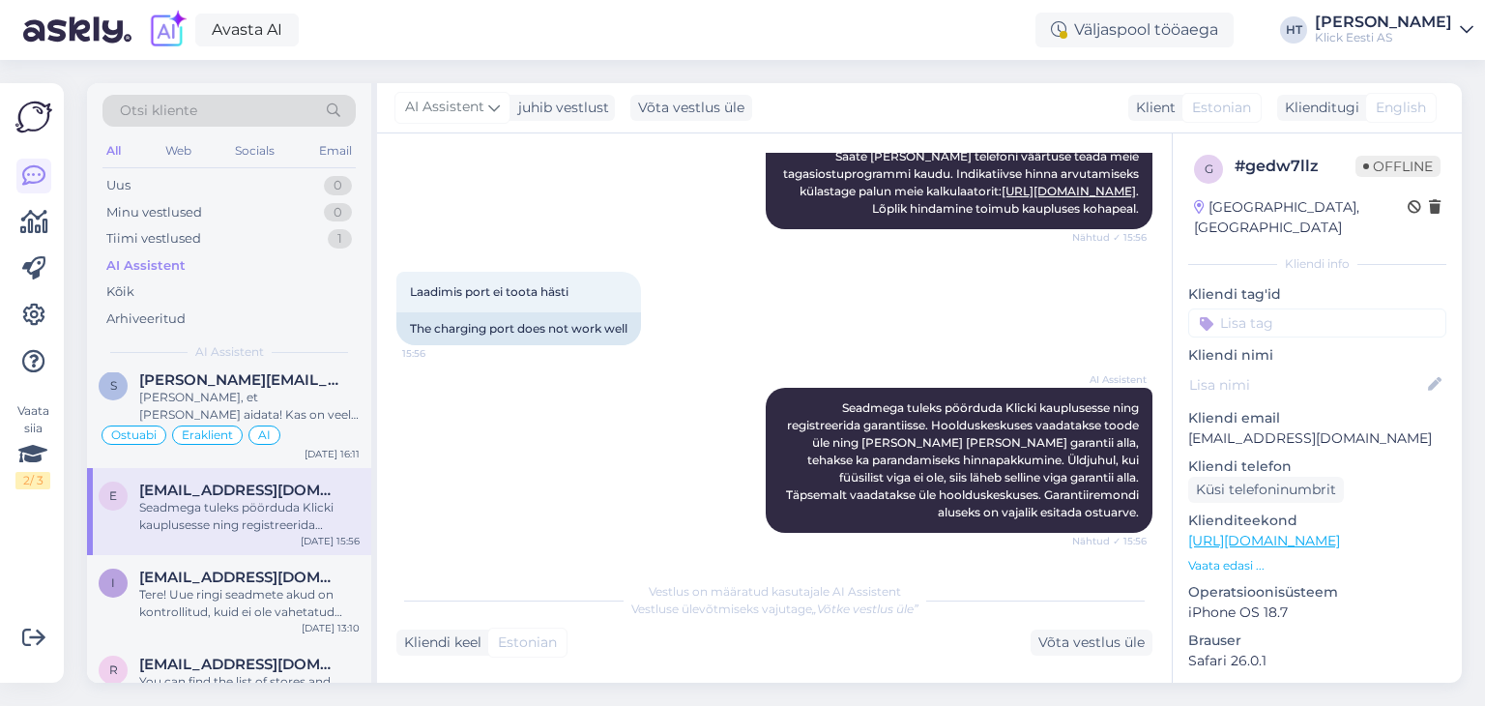
scroll to position [287, 0]
click at [1264, 308] on input at bounding box center [1317, 322] width 258 height 29
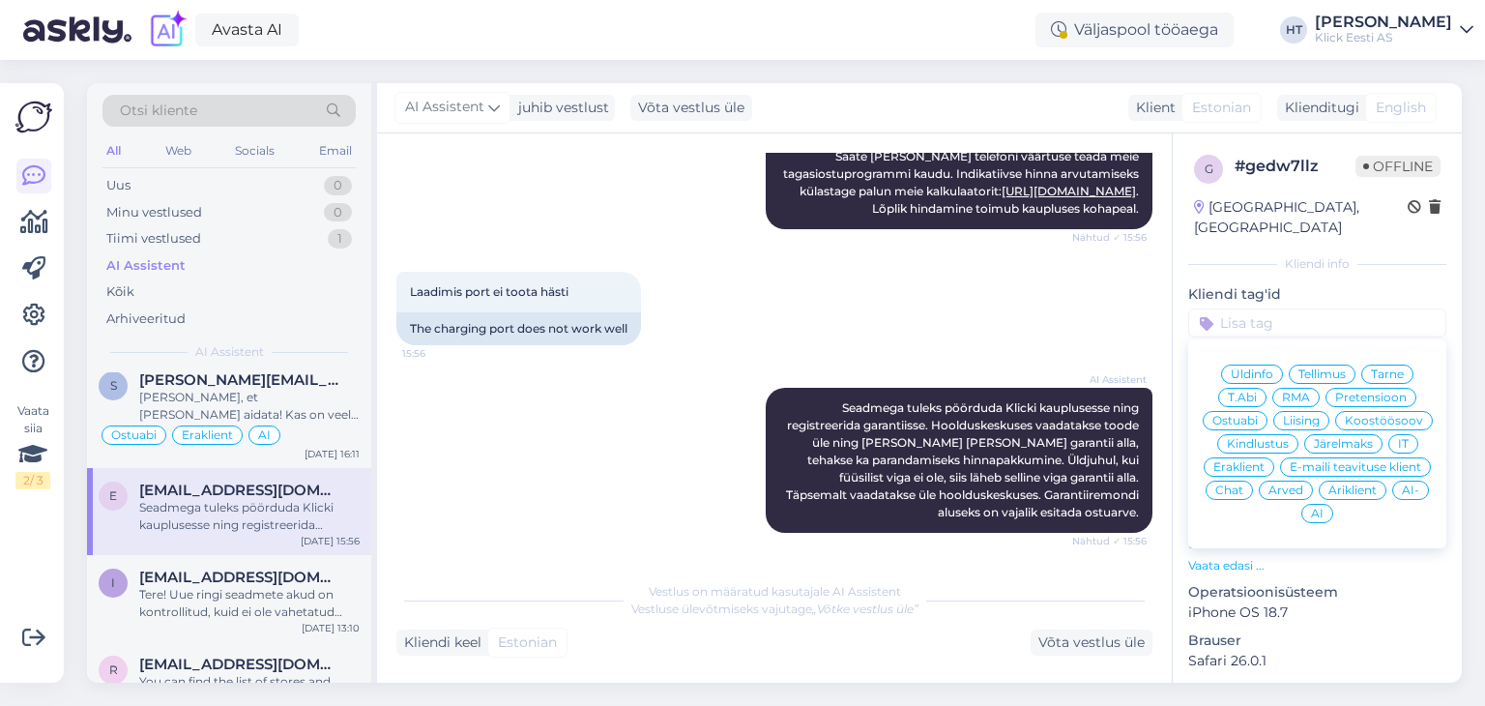
click at [1267, 365] on div "Üldinfo" at bounding box center [1252, 374] width 62 height 19
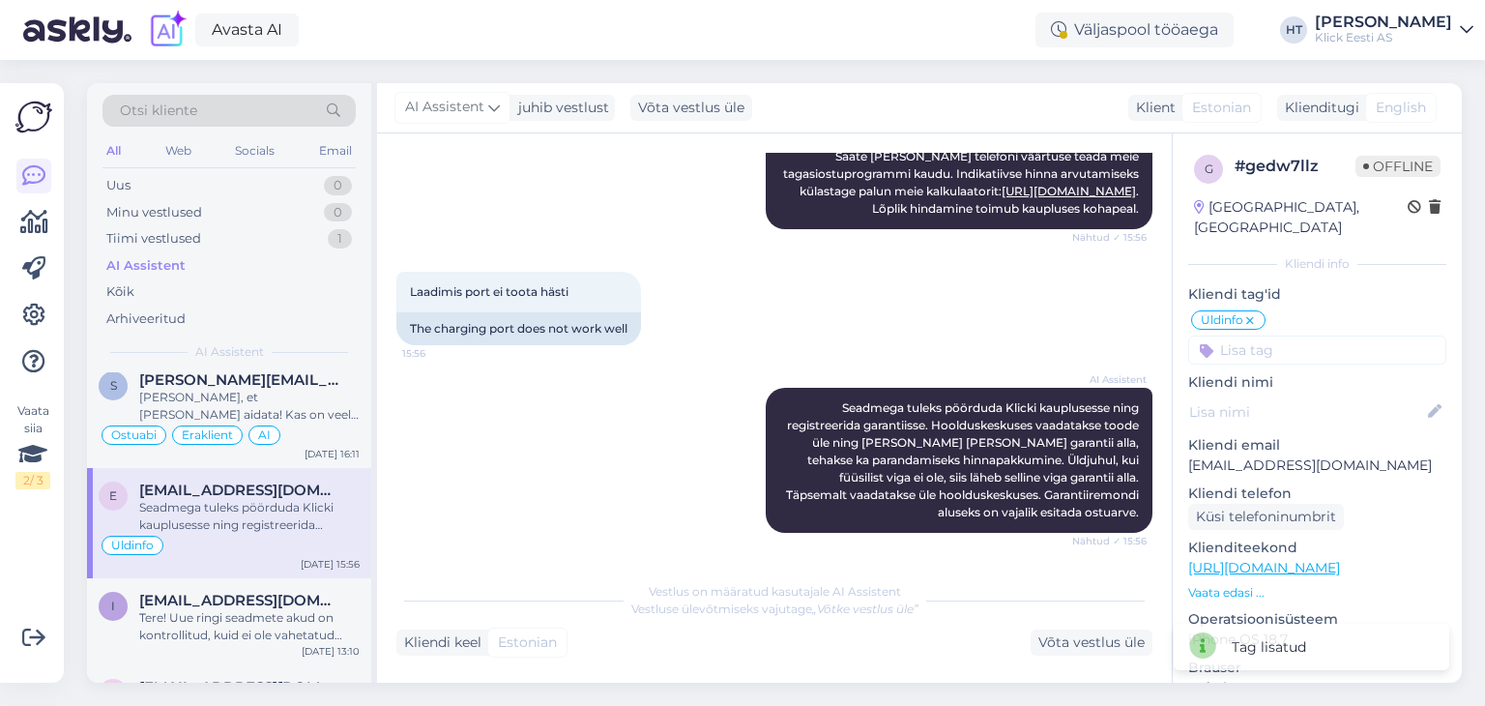
click at [1284, 336] on input at bounding box center [1317, 350] width 258 height 29
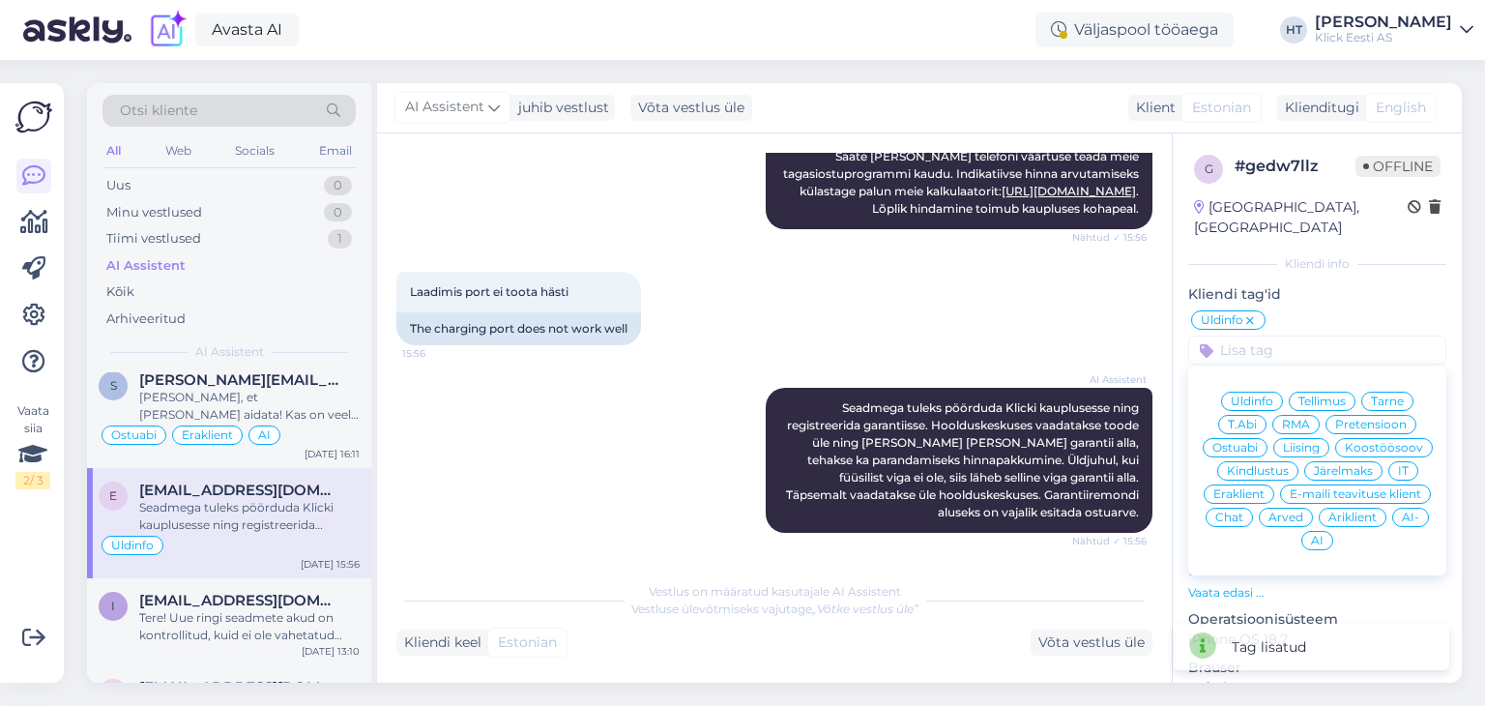
click at [1275, 484] on div "Eraklient" at bounding box center [1239, 493] width 71 height 19
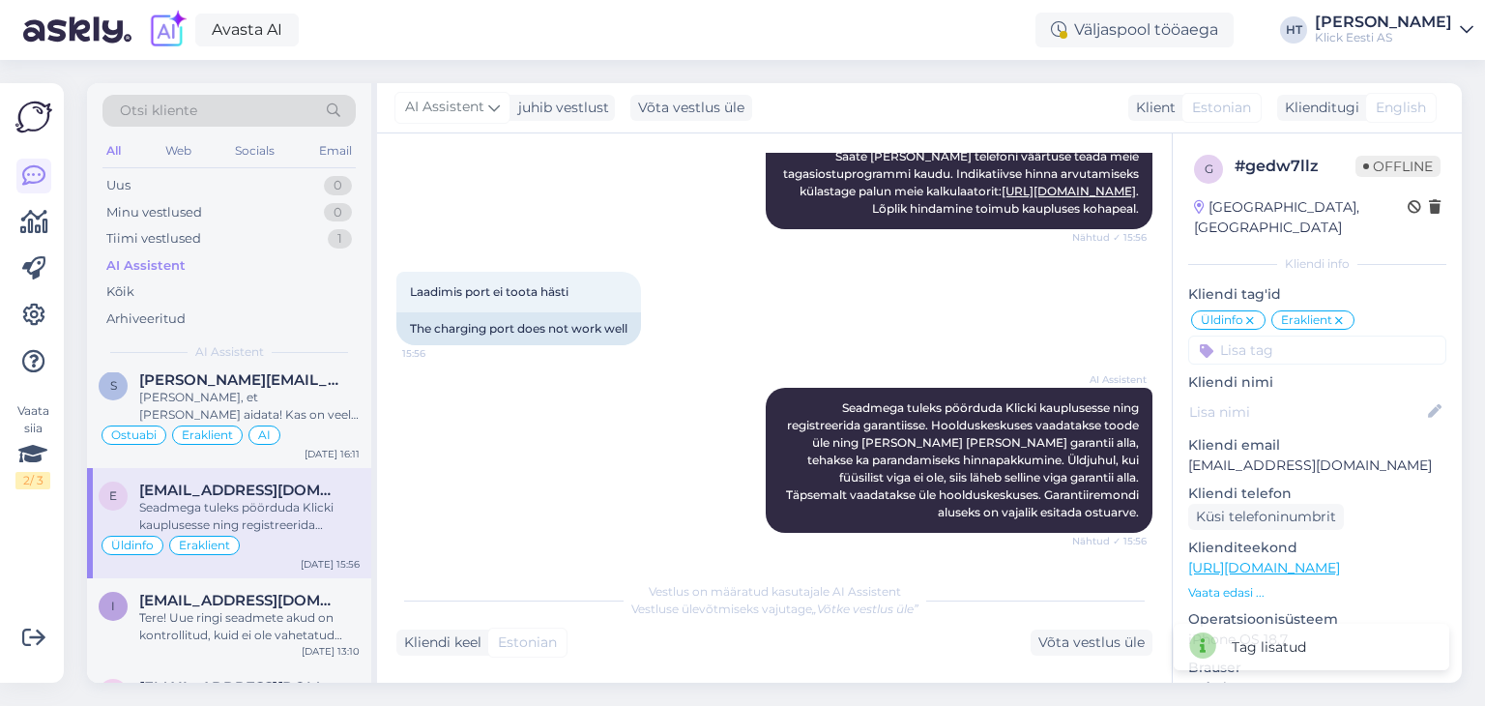
click at [1299, 336] on input at bounding box center [1317, 350] width 258 height 29
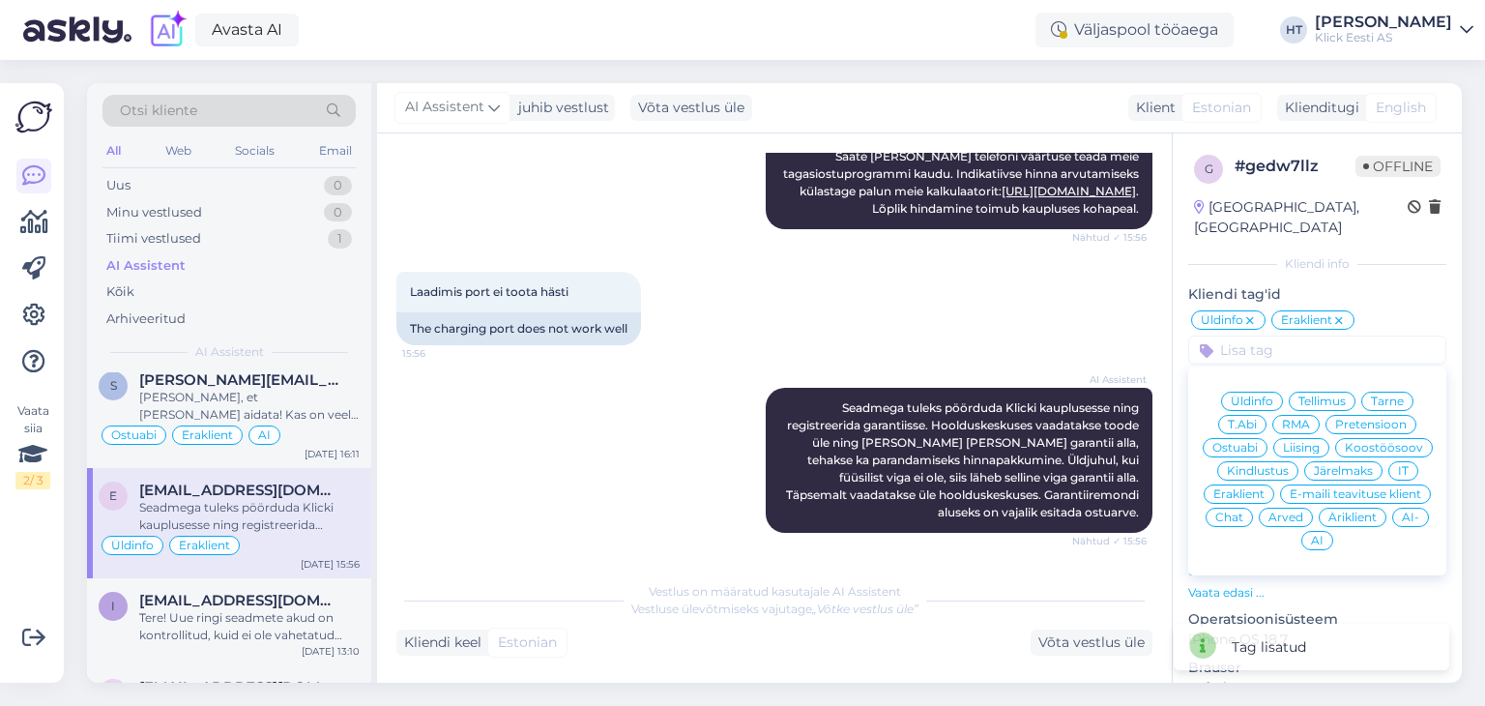
click at [1324, 535] on span "AI" at bounding box center [1317, 541] width 13 height 12
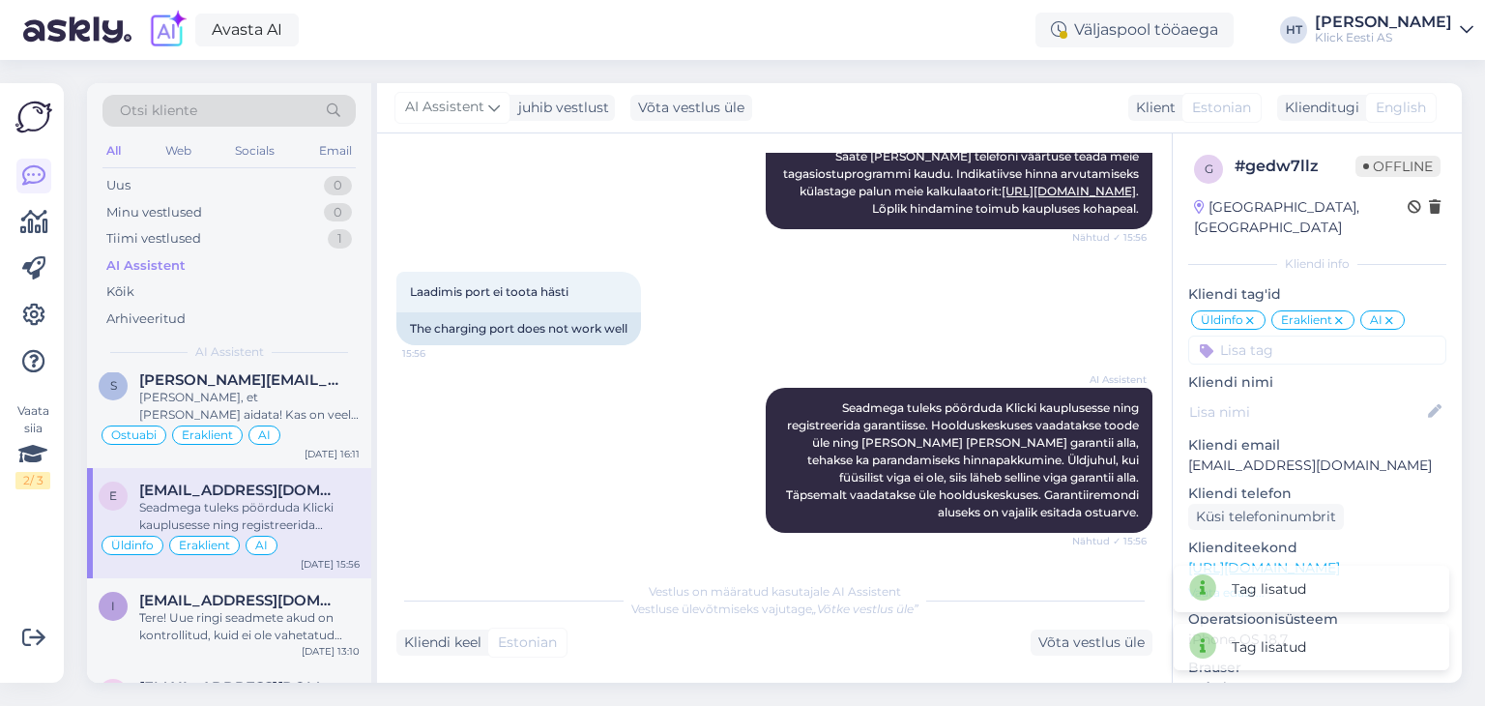
scroll to position [329, 0]
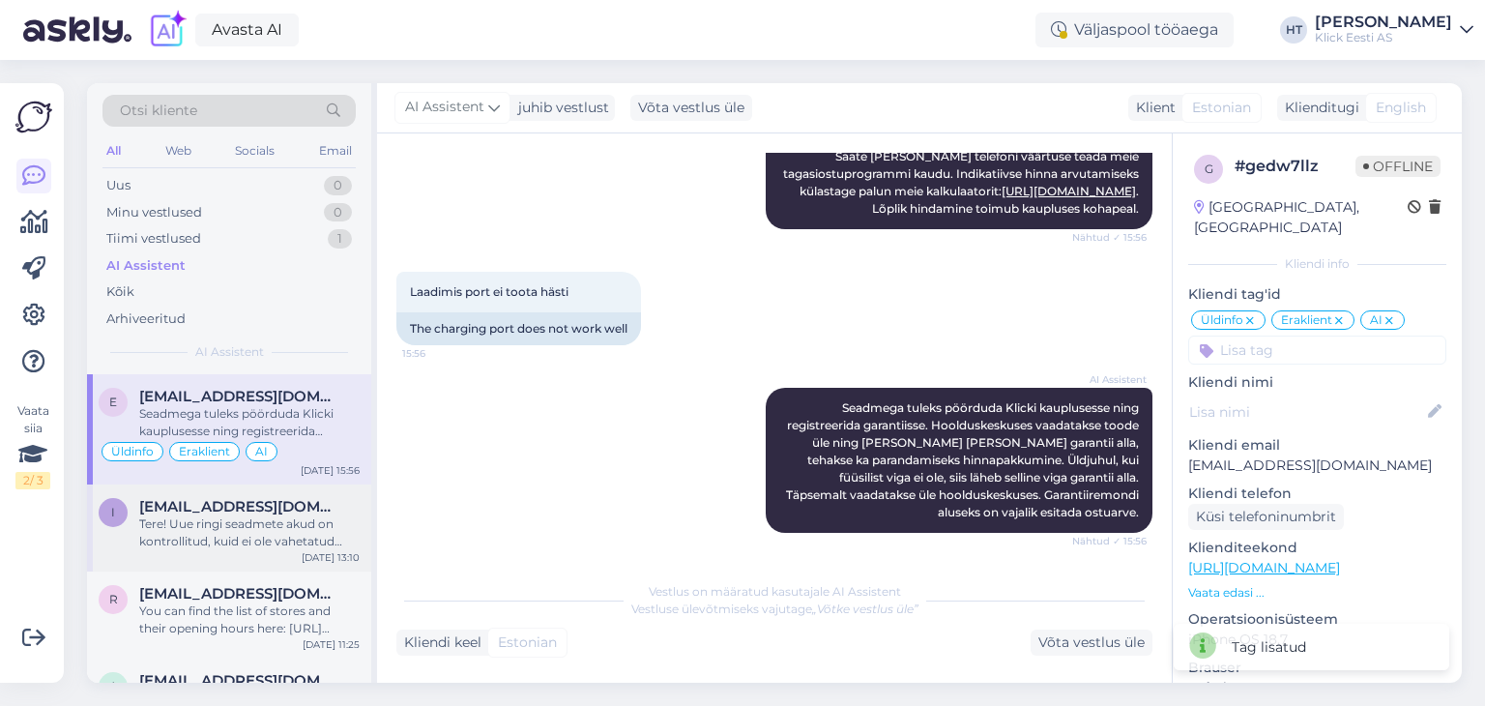
click at [333, 515] on div "Tere! Uue ringi seadmete akud on kontrollitud, kuid ei ole vahetatud uute vastu…" at bounding box center [249, 532] width 220 height 35
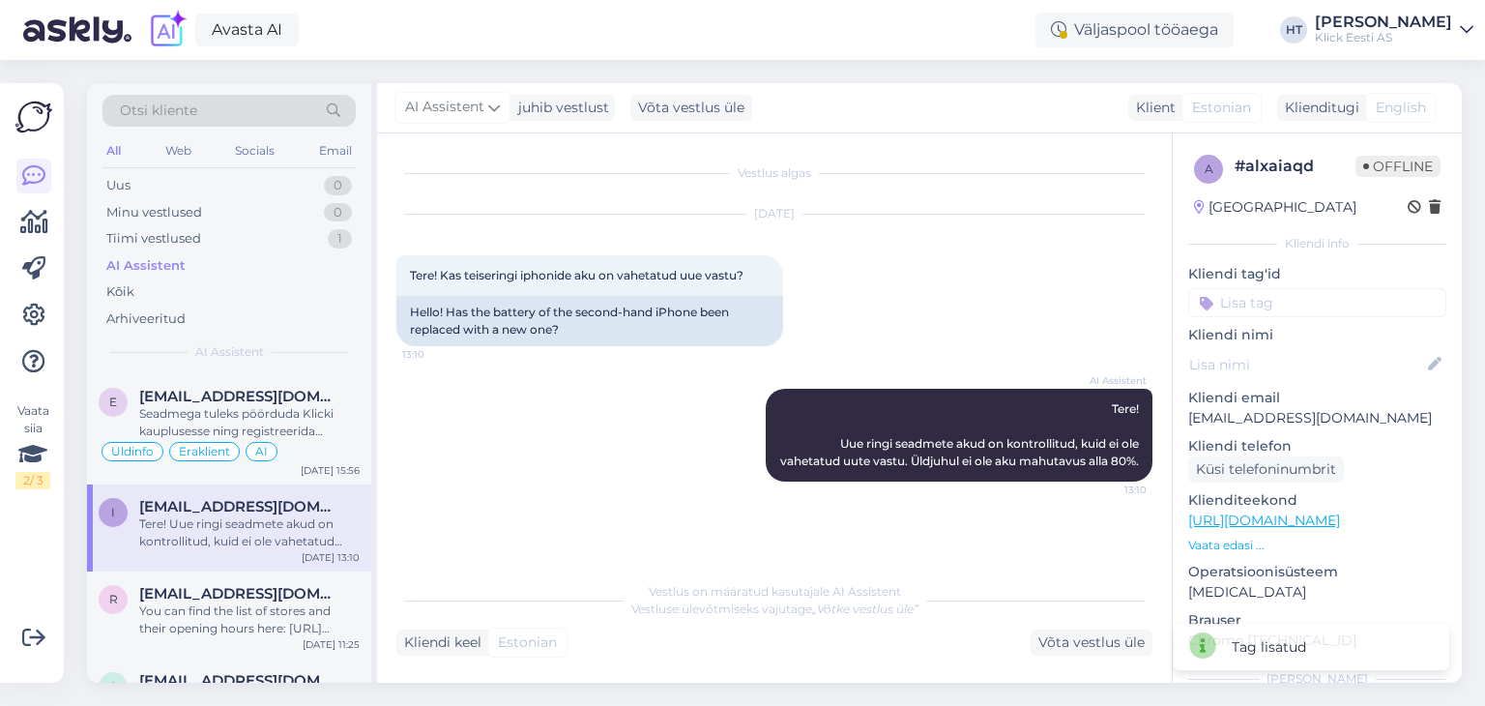
scroll to position [0, 0]
click at [1292, 300] on input at bounding box center [1317, 302] width 258 height 29
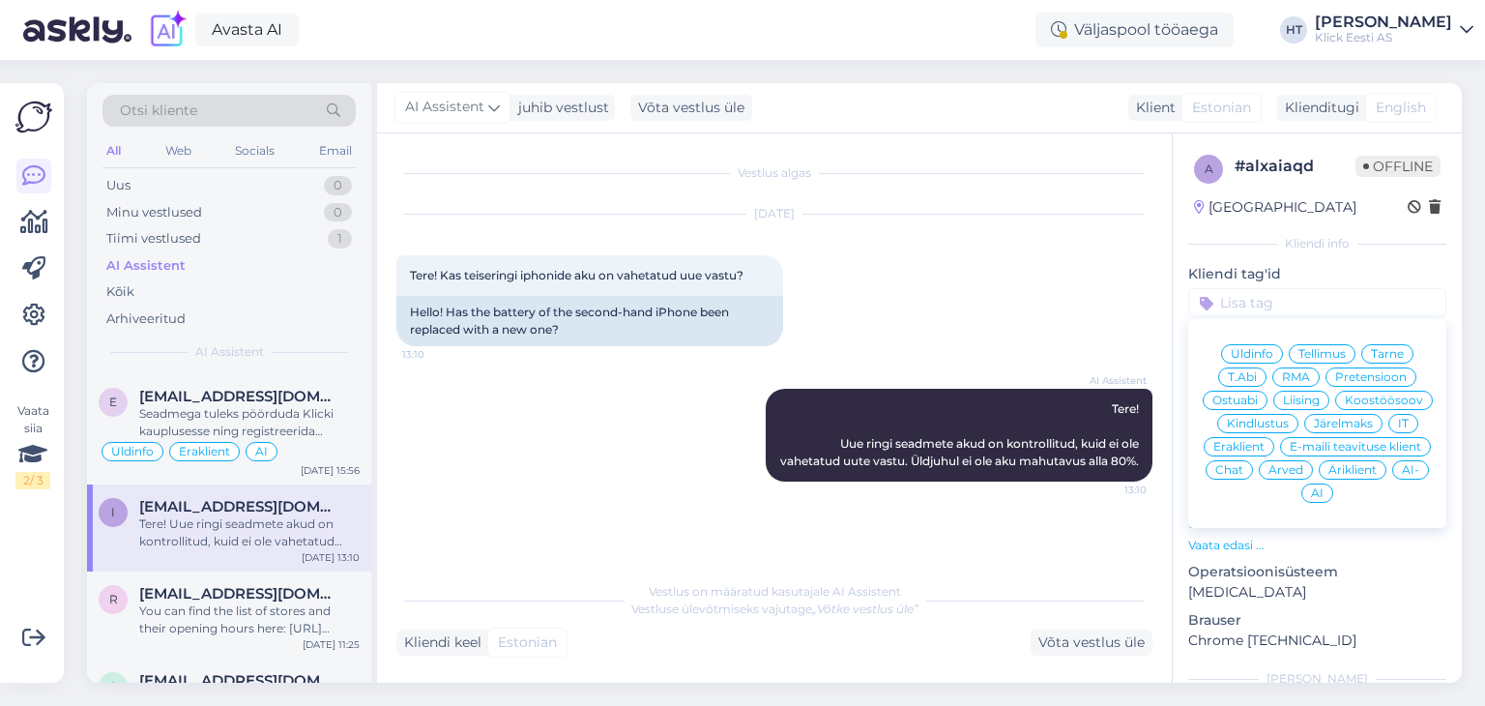
click at [1258, 403] on span "Ostuabi" at bounding box center [1235, 401] width 45 height 12
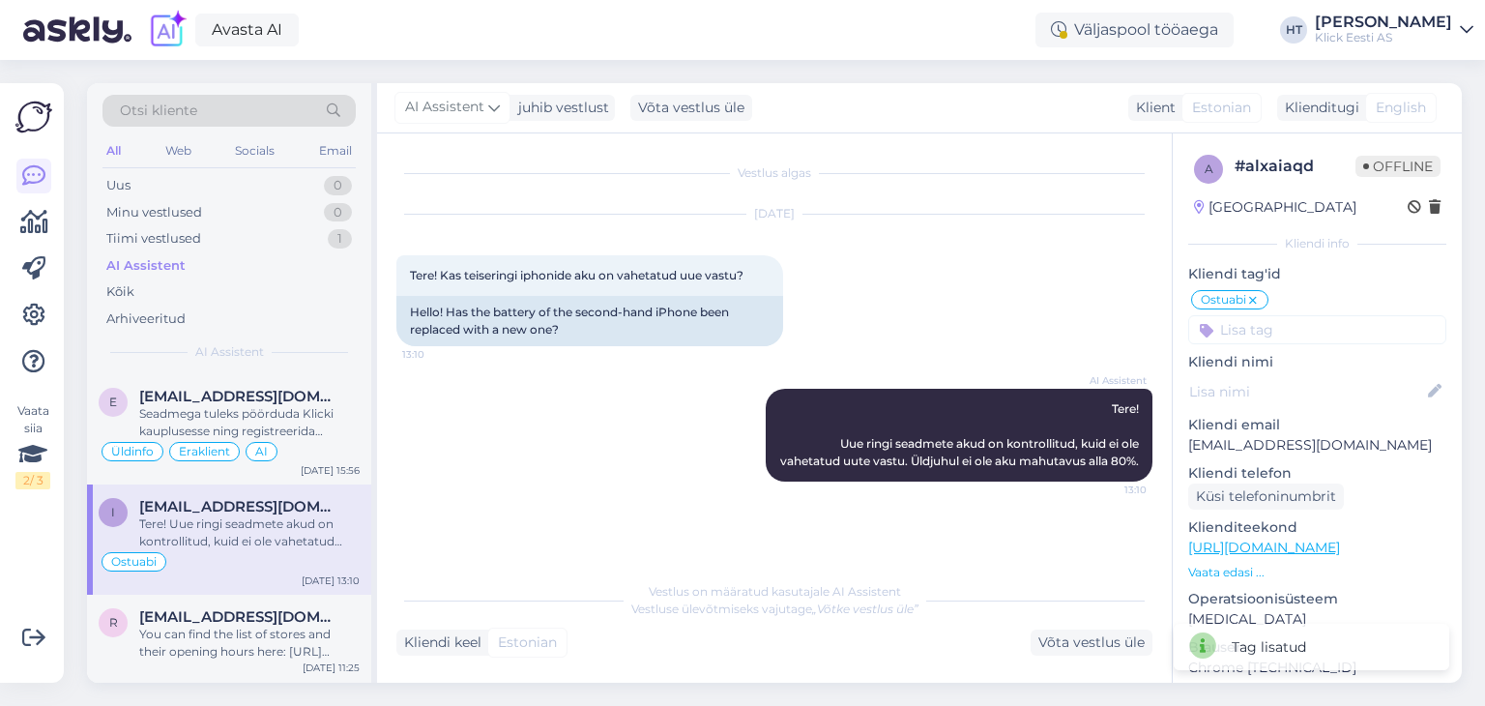
click at [1308, 328] on input at bounding box center [1317, 329] width 258 height 29
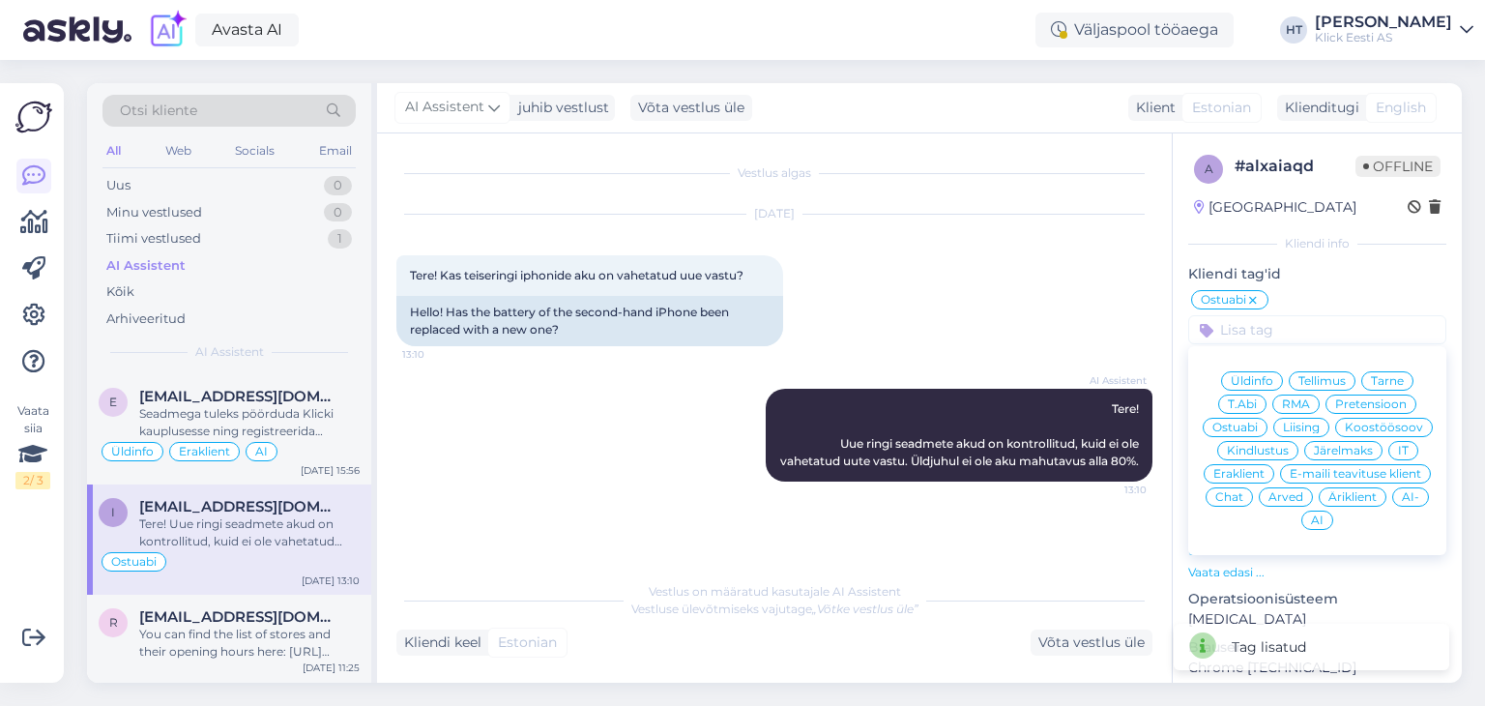
click at [1275, 465] on div "Eraklient" at bounding box center [1239, 473] width 71 height 19
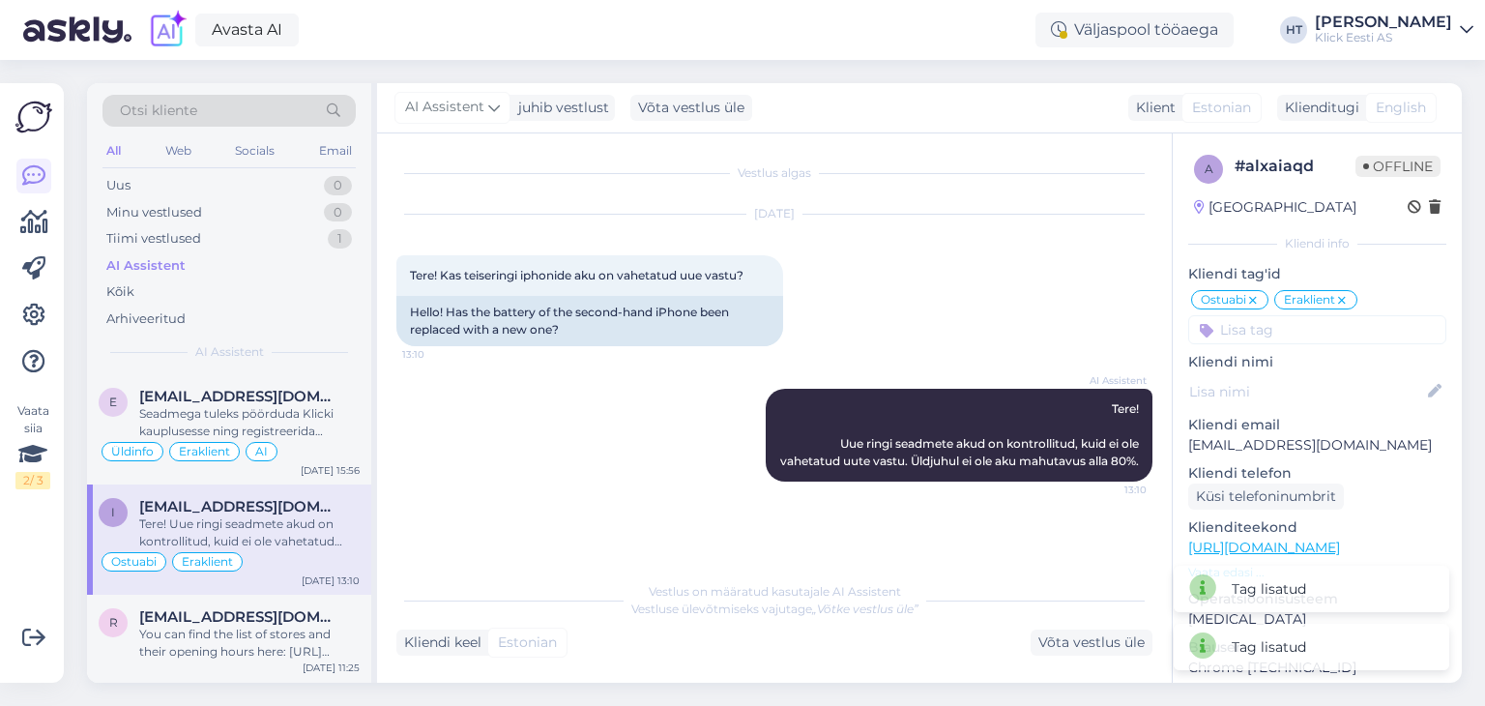
click at [1326, 326] on input at bounding box center [1317, 329] width 258 height 29
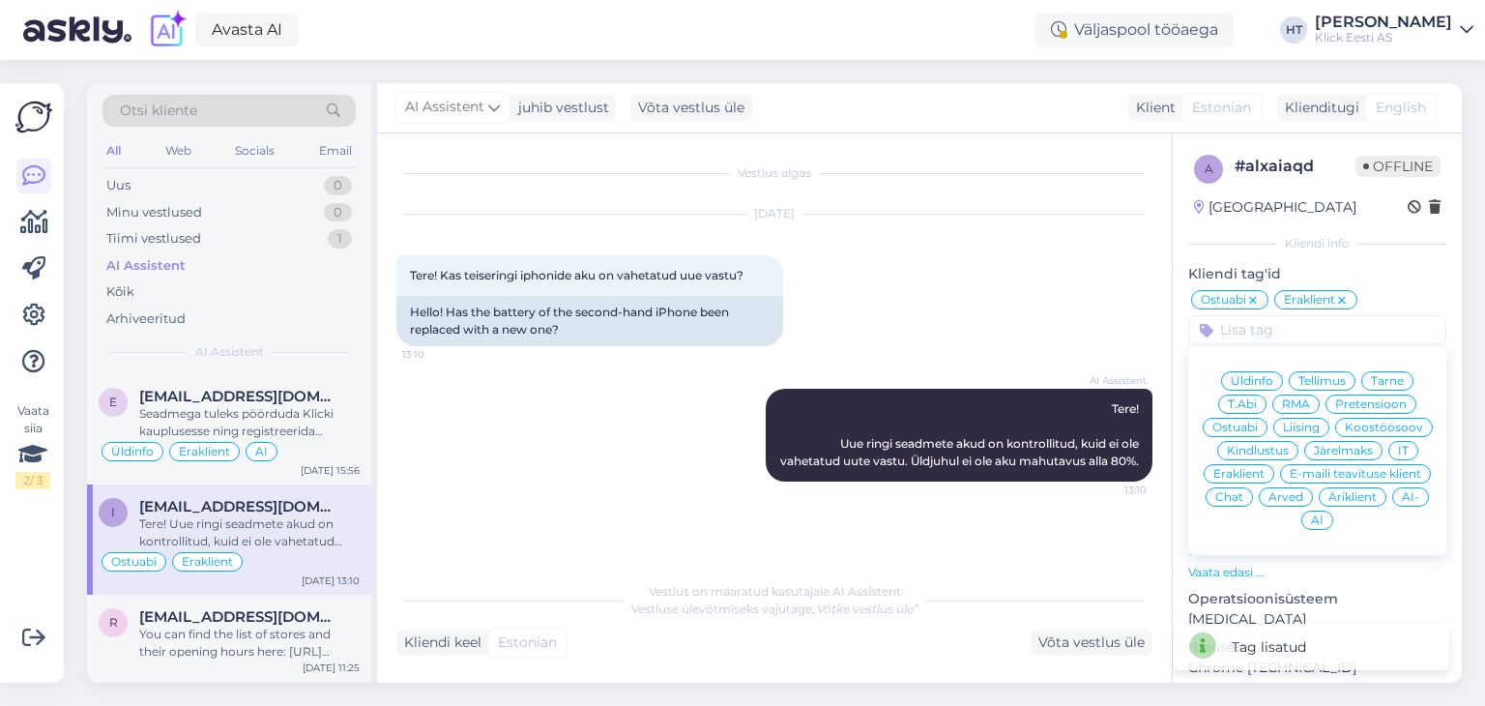
click at [1324, 520] on span "AI" at bounding box center [1317, 520] width 13 height 12
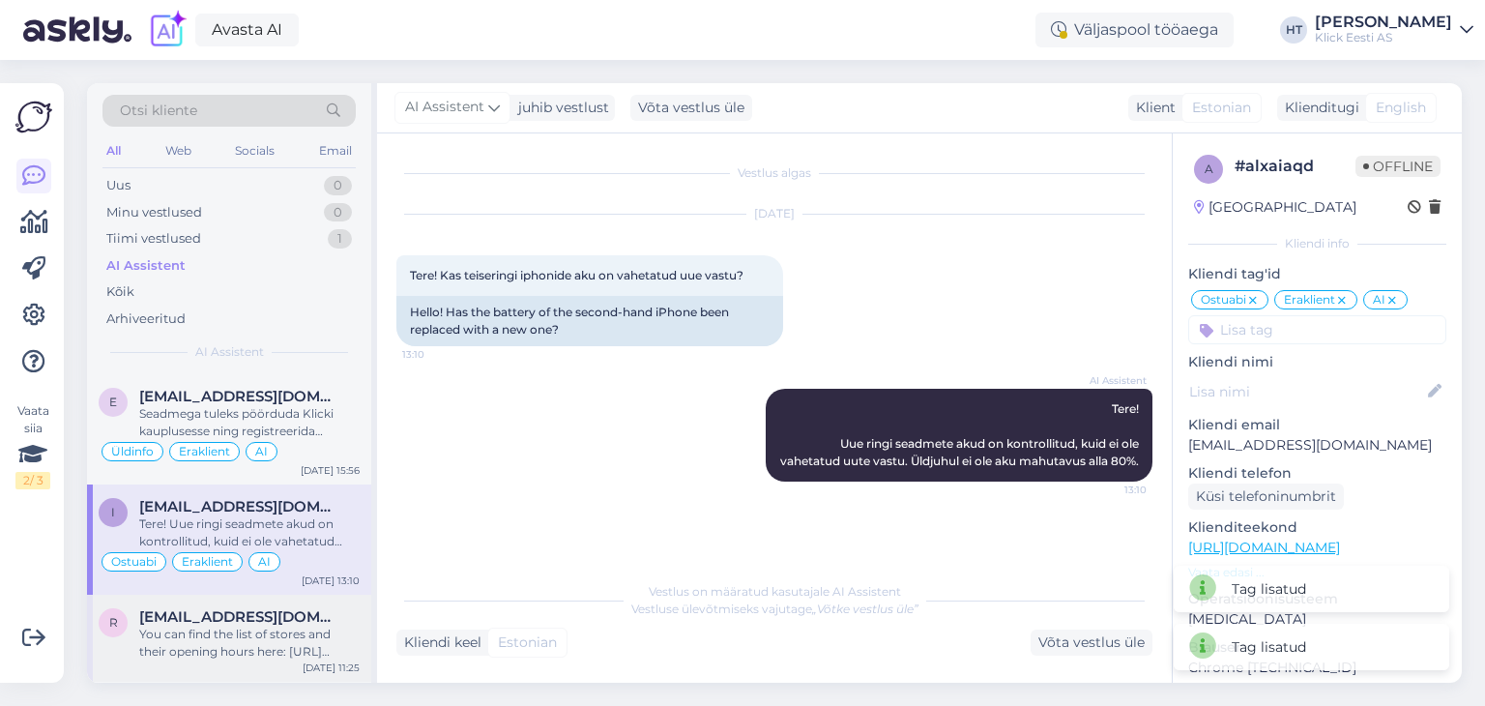
click at [240, 631] on div "You can find the list of stores and their opening hours here: https://www.klick…" at bounding box center [249, 643] width 220 height 35
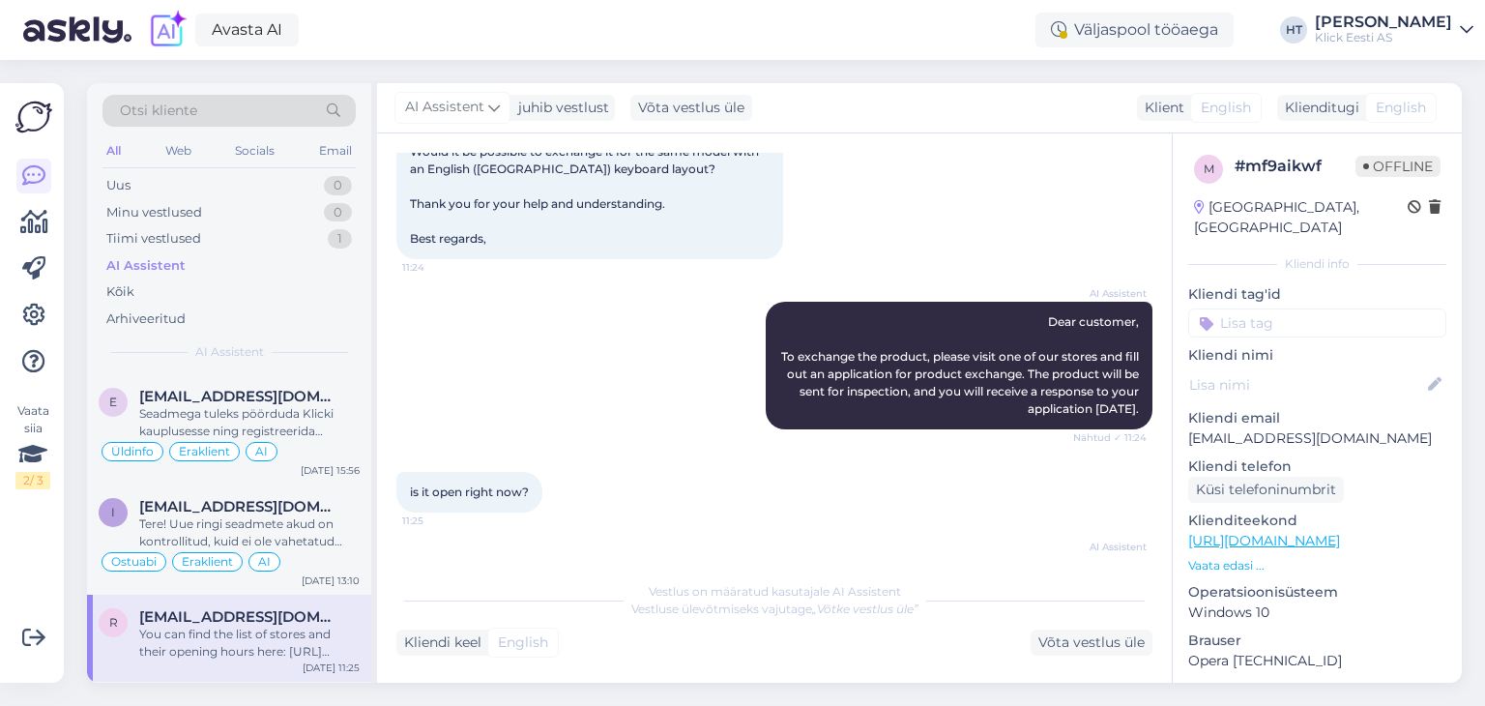
scroll to position [217, 0]
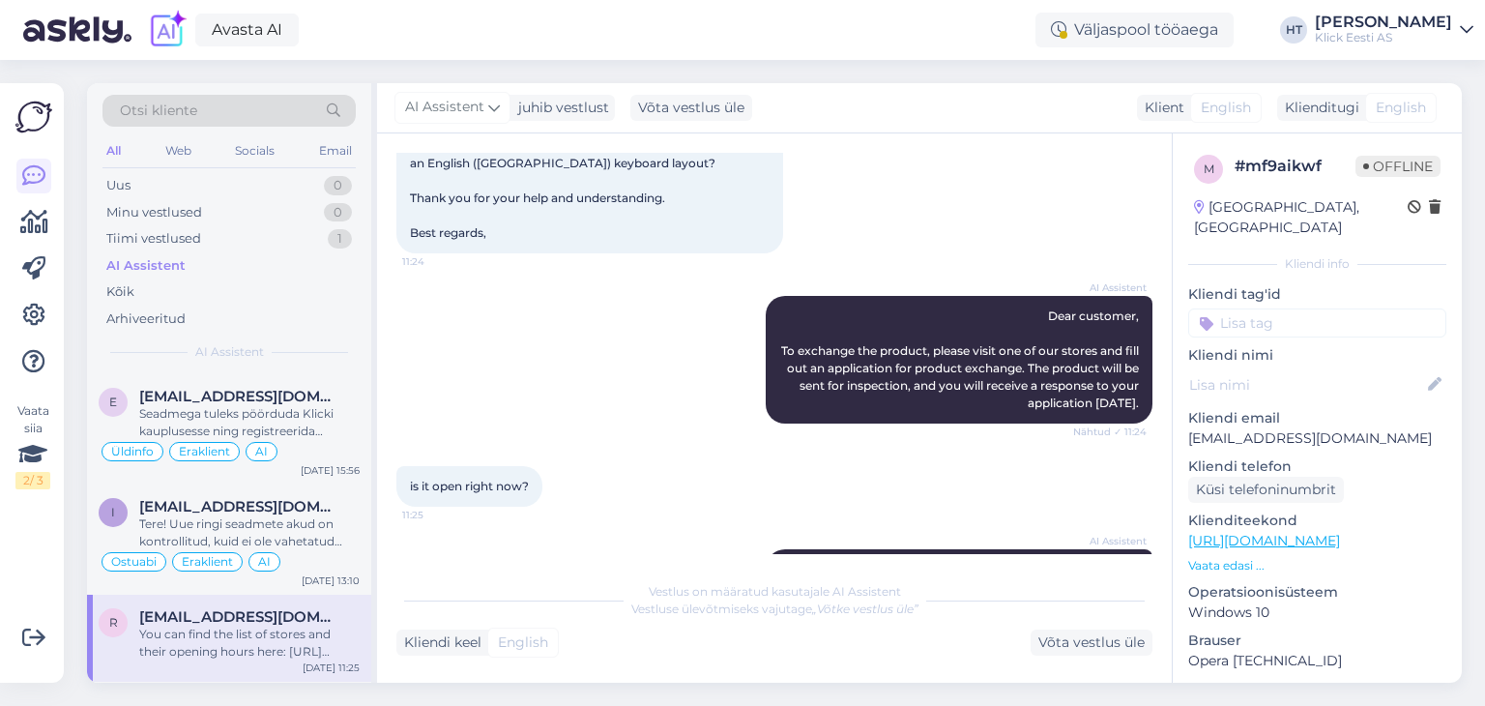
click at [1266, 311] on input at bounding box center [1317, 322] width 258 height 29
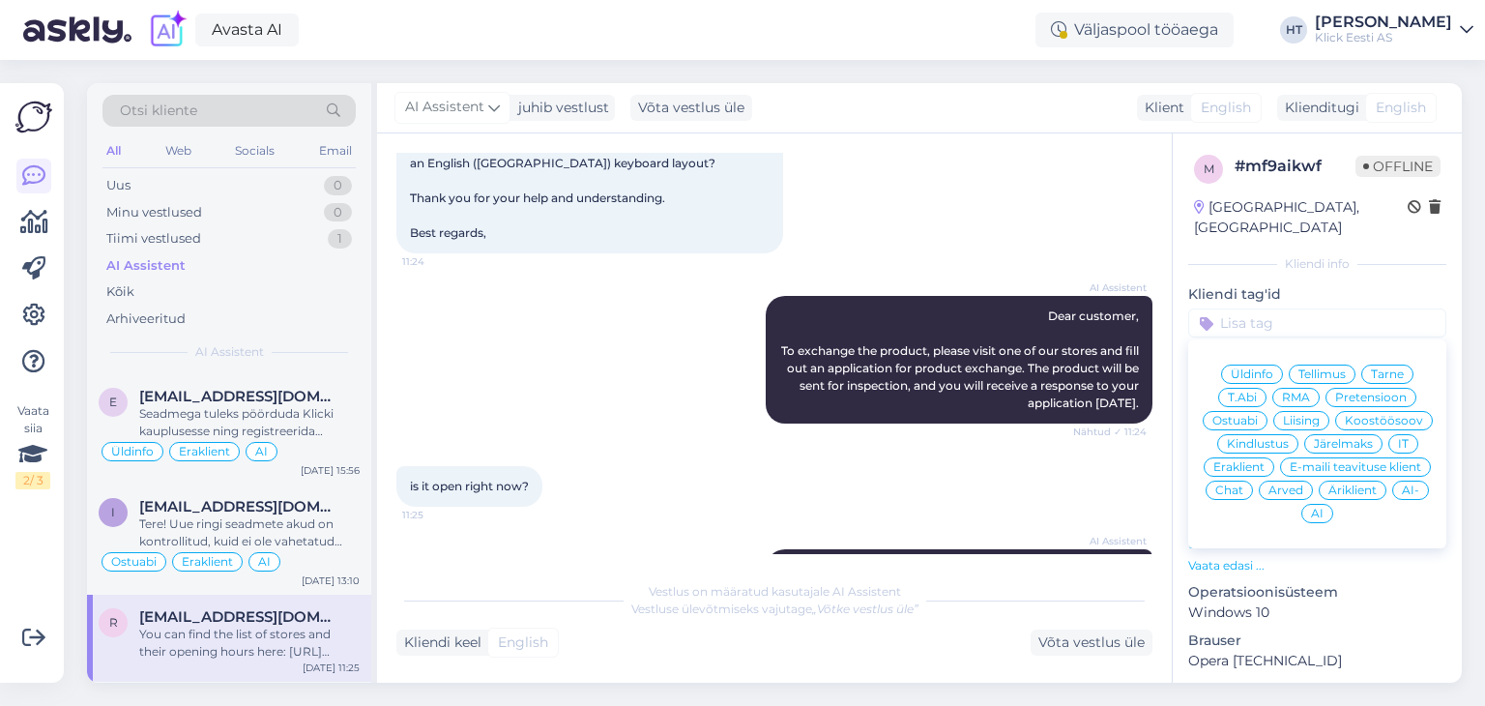
click at [1264, 368] on span "Üldinfo" at bounding box center [1252, 374] width 43 height 12
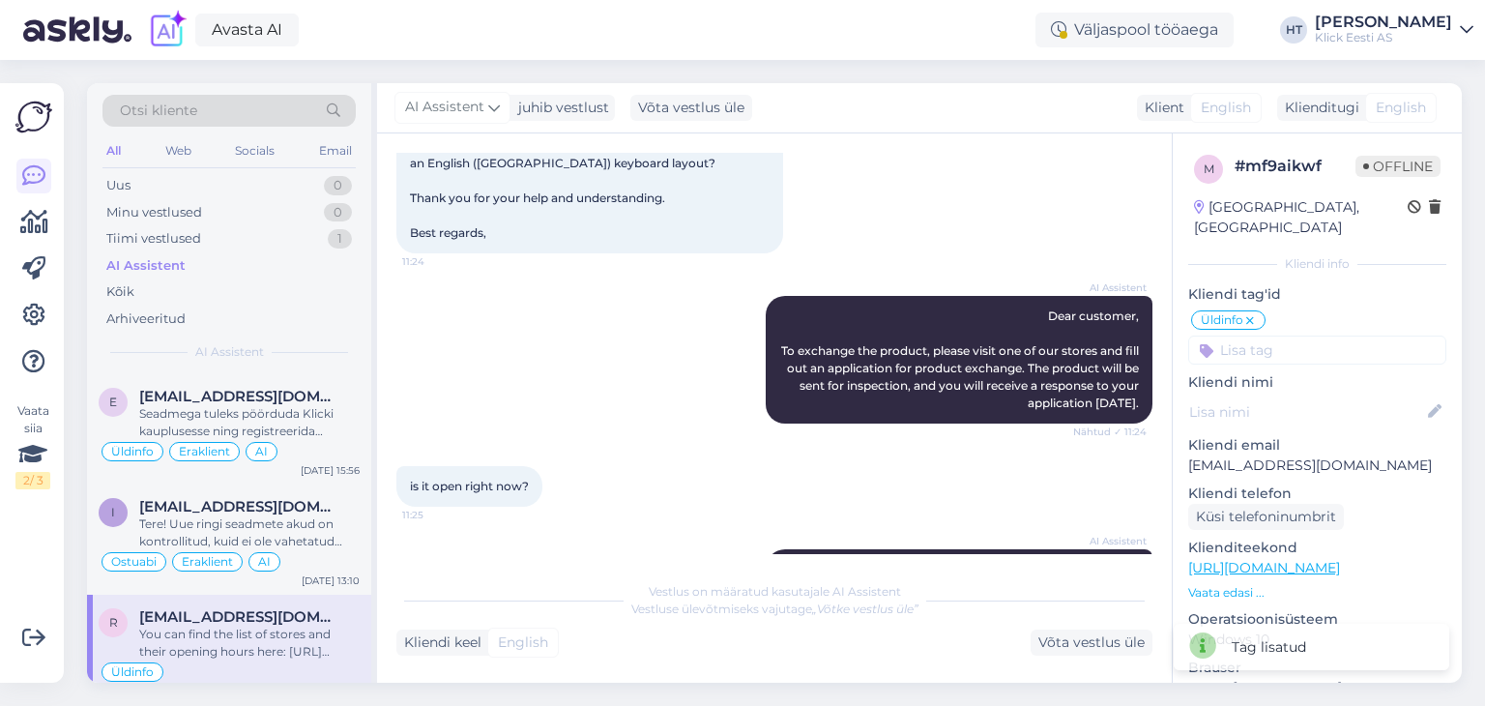
click at [1275, 336] on input at bounding box center [1317, 350] width 258 height 29
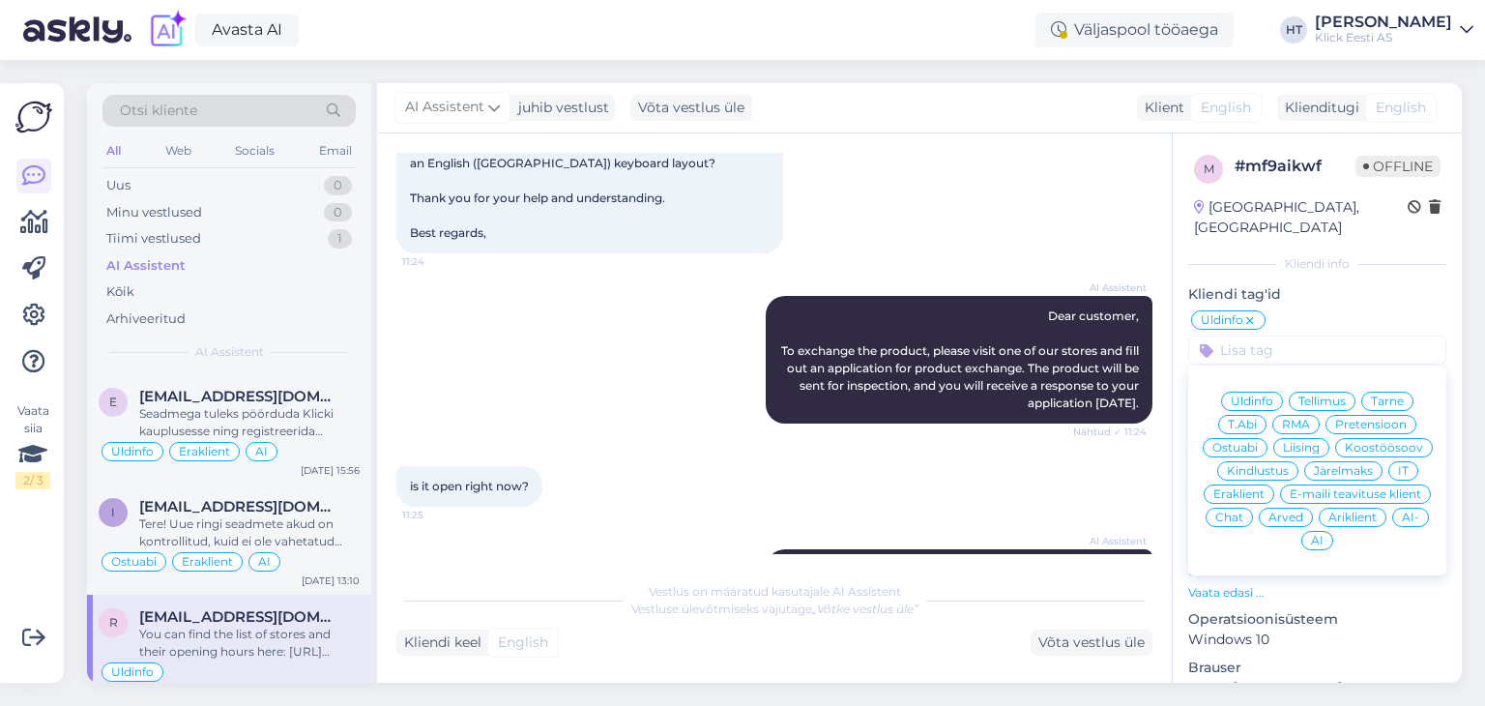
click at [1265, 488] on span "Eraklient" at bounding box center [1239, 494] width 51 height 12
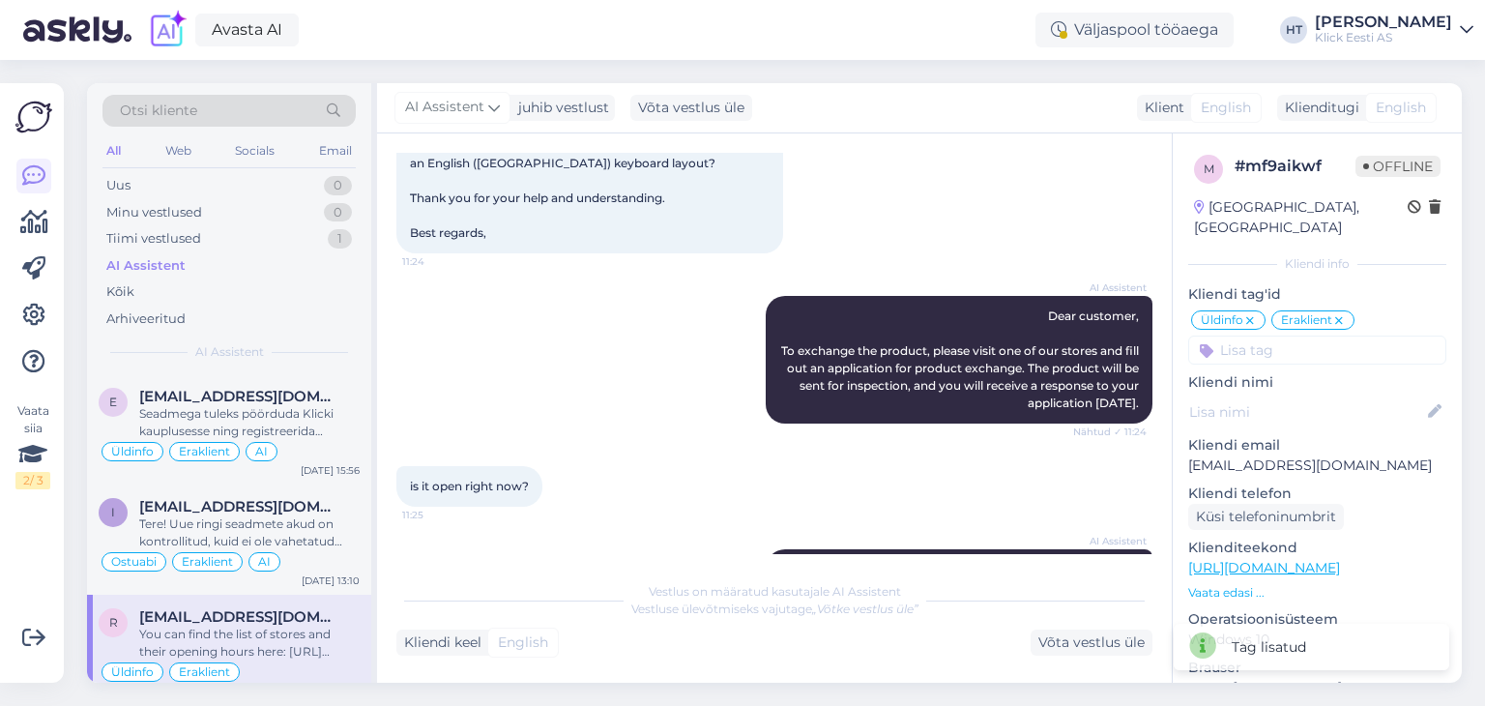
click at [1296, 337] on input at bounding box center [1317, 350] width 258 height 29
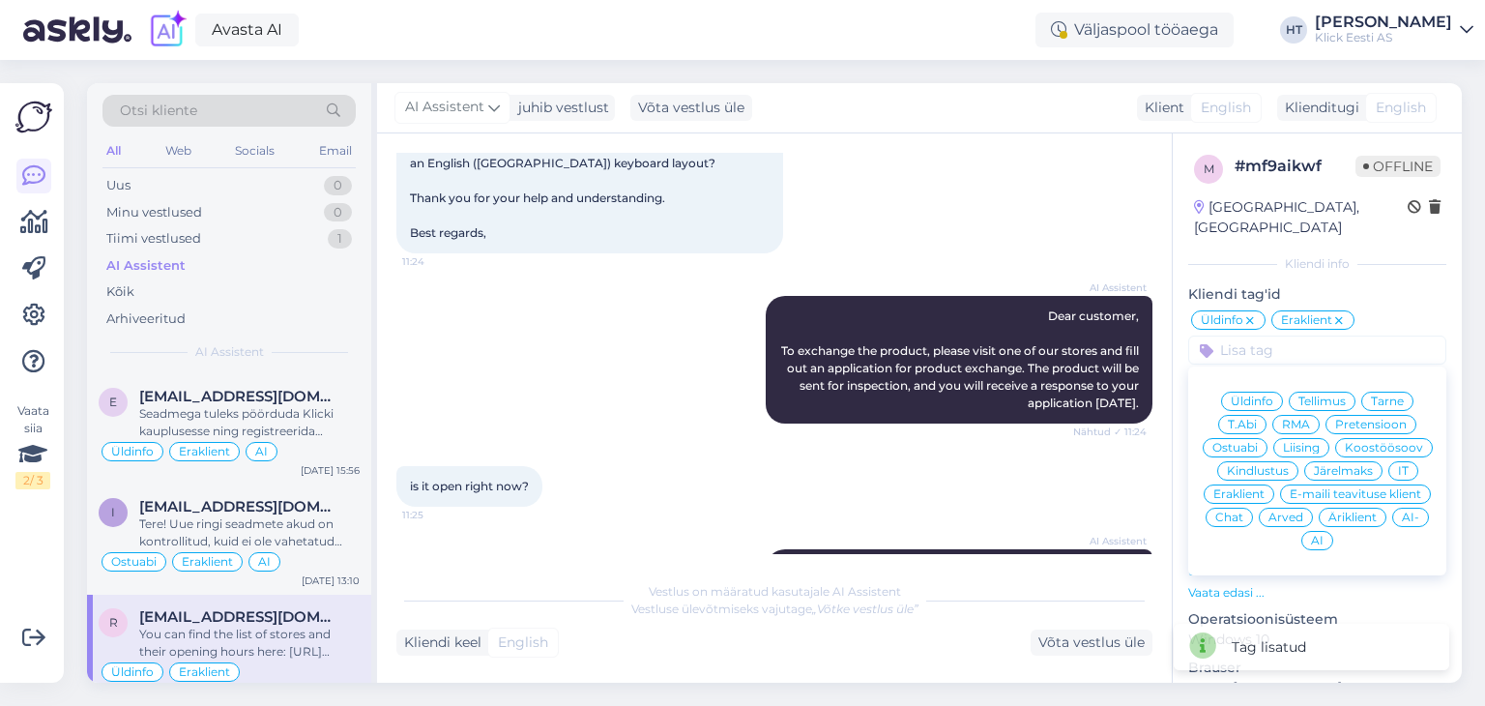
click at [1324, 535] on span "AI" at bounding box center [1317, 541] width 13 height 12
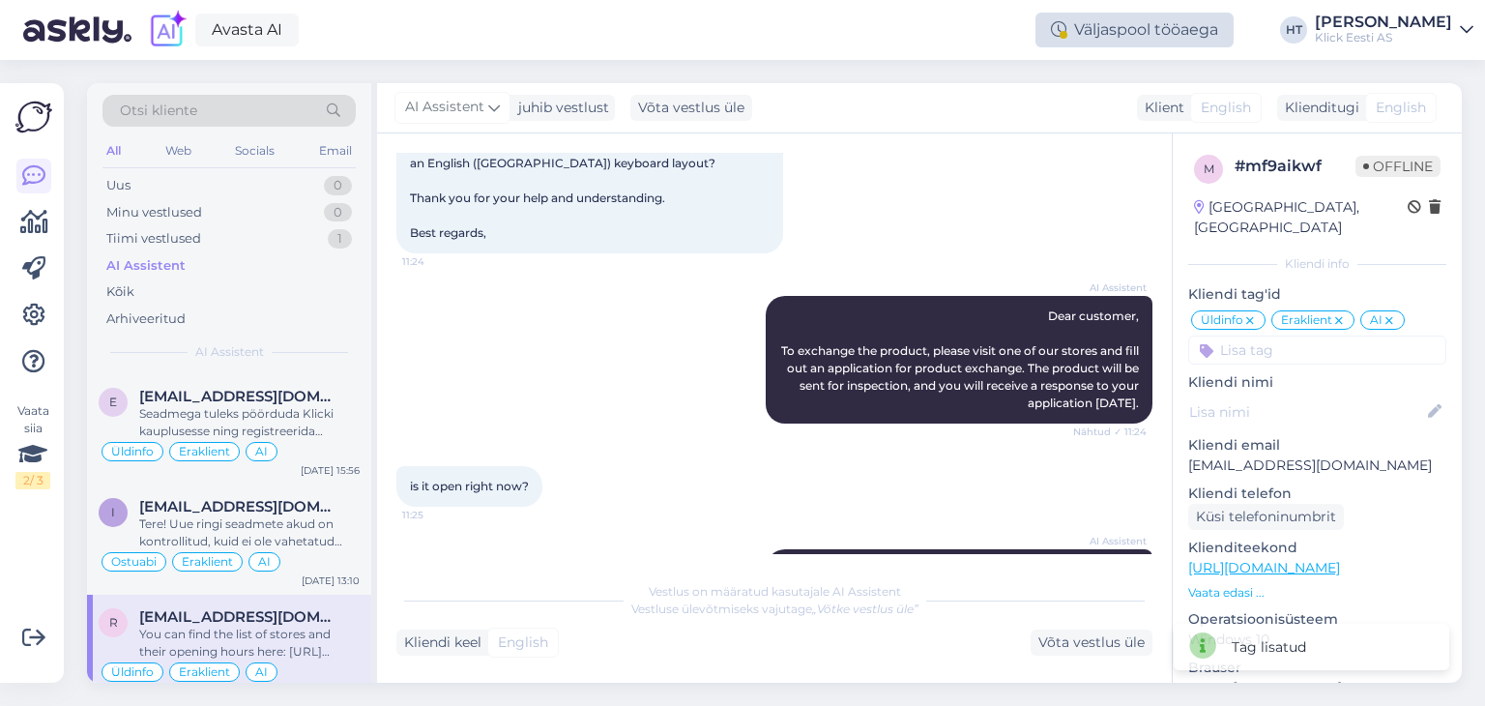
click at [1194, 42] on div "Väljaspool tööaega" at bounding box center [1135, 30] width 198 height 35
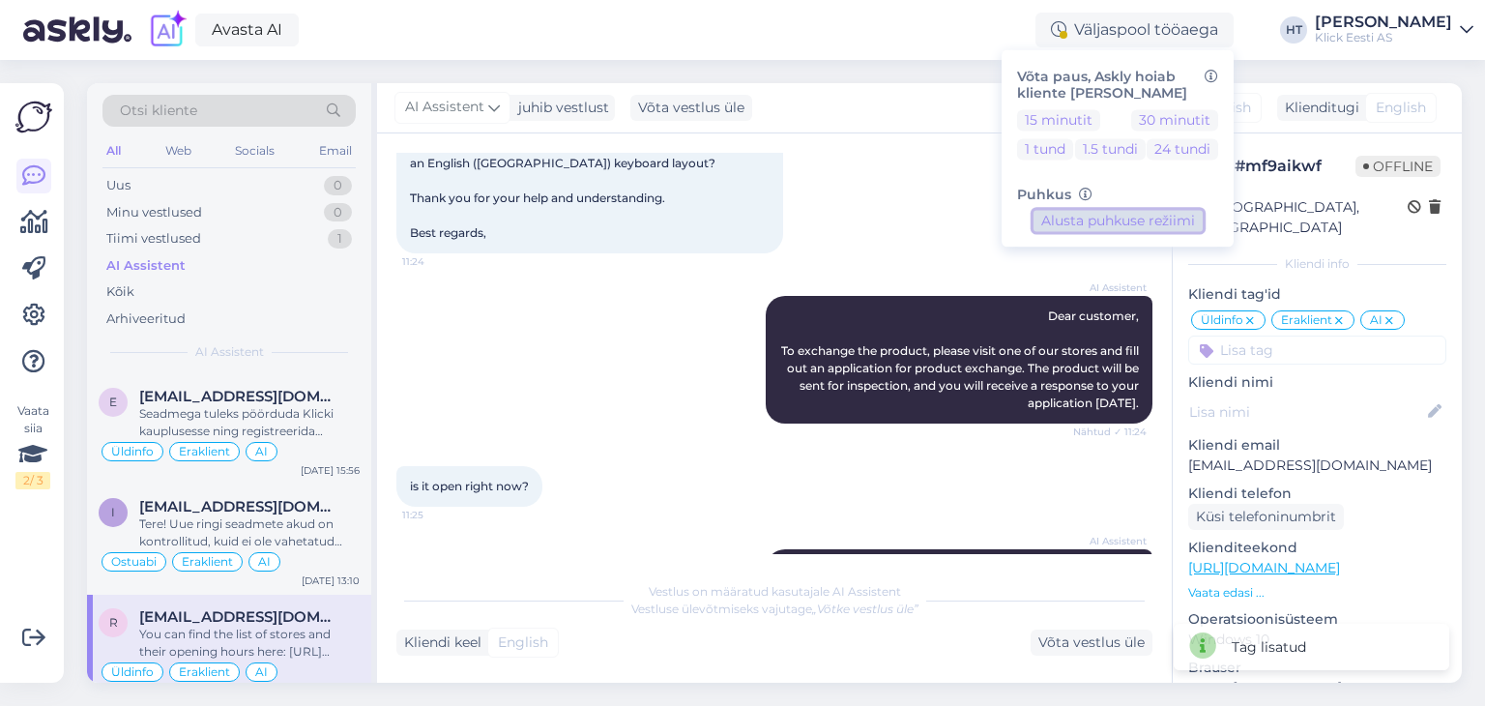
click at [1199, 221] on button "Alusta puhkuse režiimi" at bounding box center [1118, 221] width 169 height 21
click at [990, 206] on div "Oct 11 2025 Dear Klick Team, I recently received HP 255 G10 (Ryzen 3, 8GB RAM, …" at bounding box center [774, 126] width 756 height 298
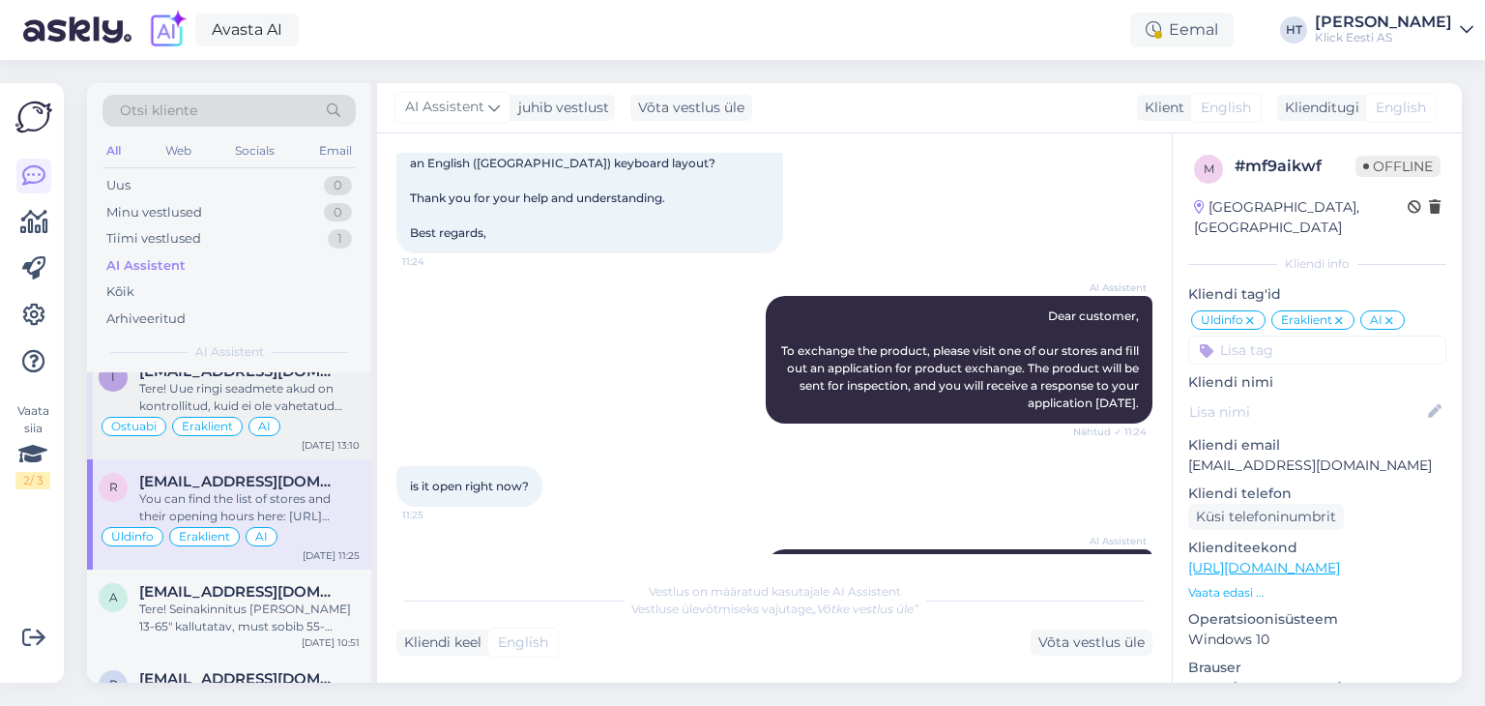
scroll to position [474, 0]
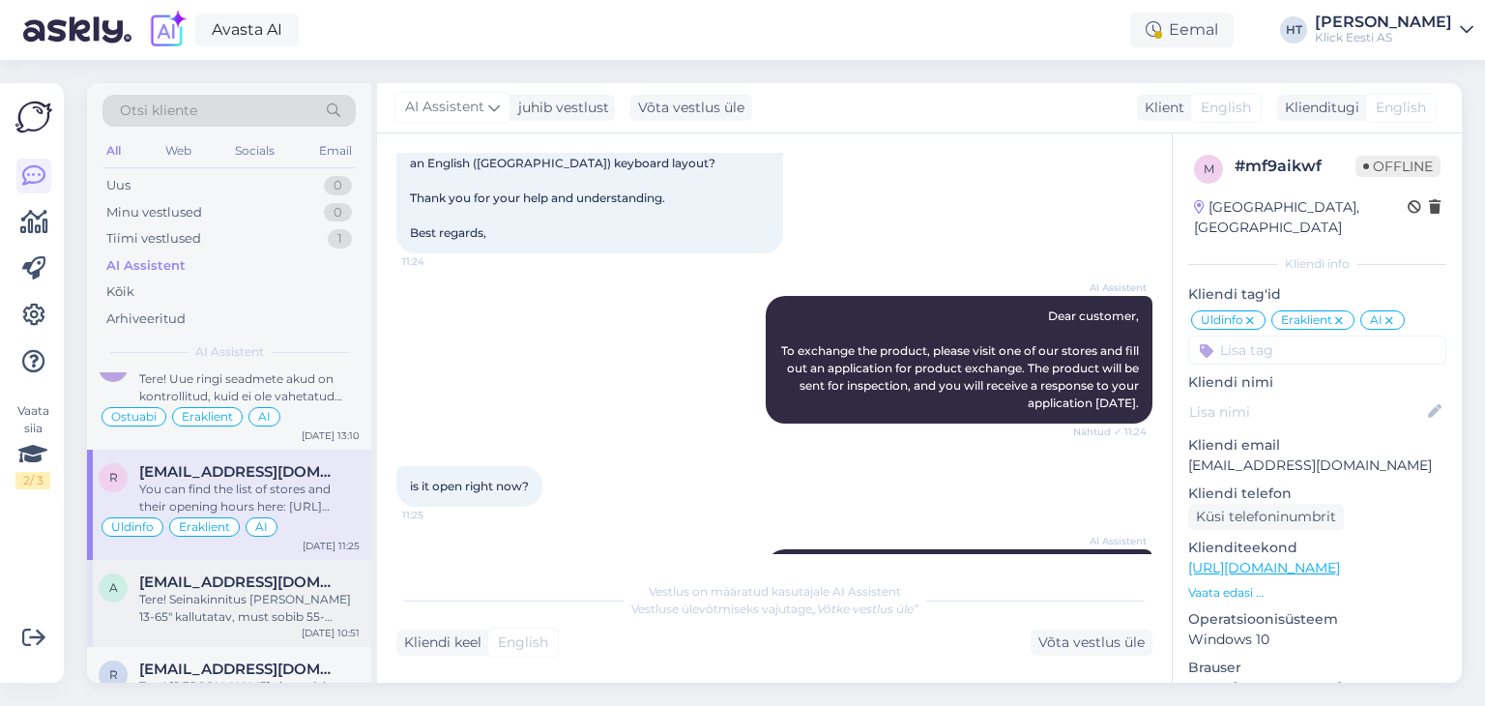
click at [317, 581] on span "anelle.pustsenko@gmail.com" at bounding box center [239, 581] width 201 height 17
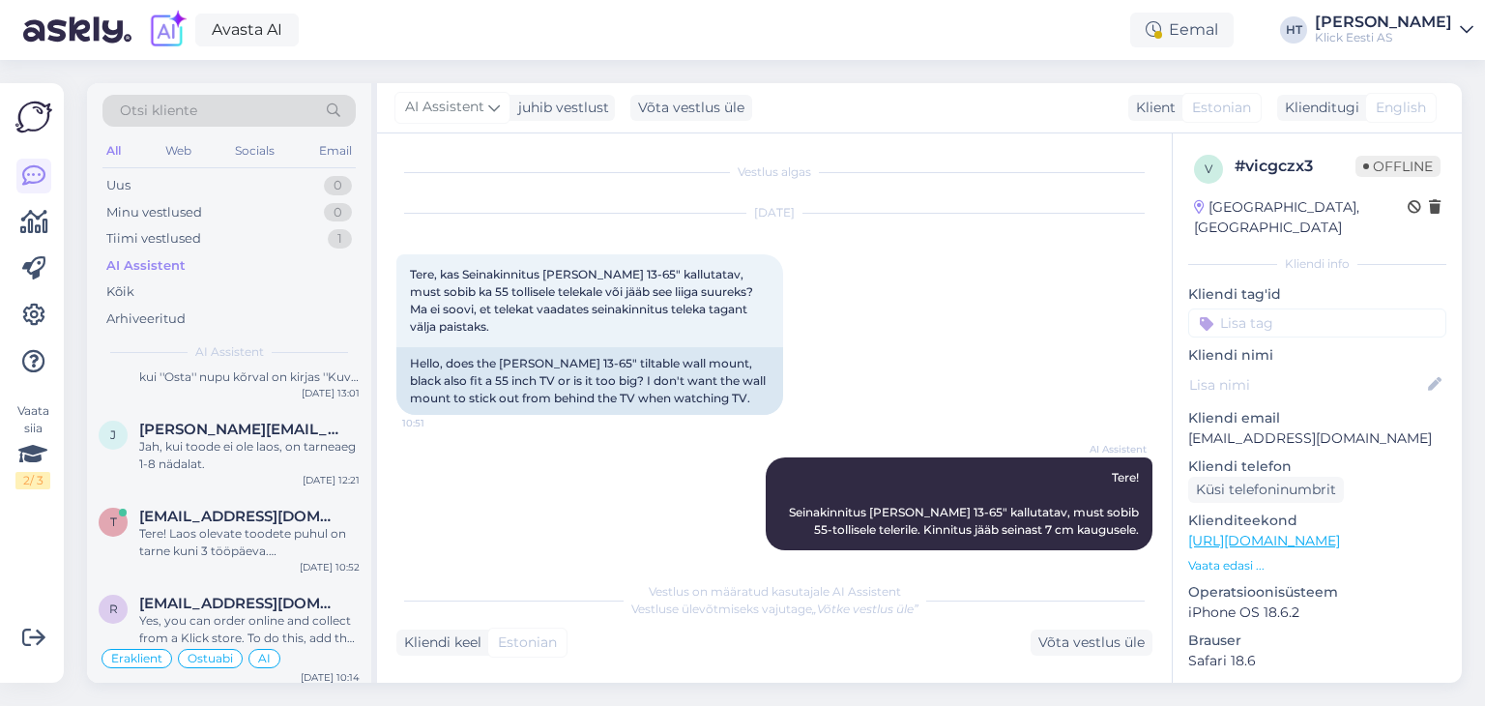
scroll to position [1666, 0]
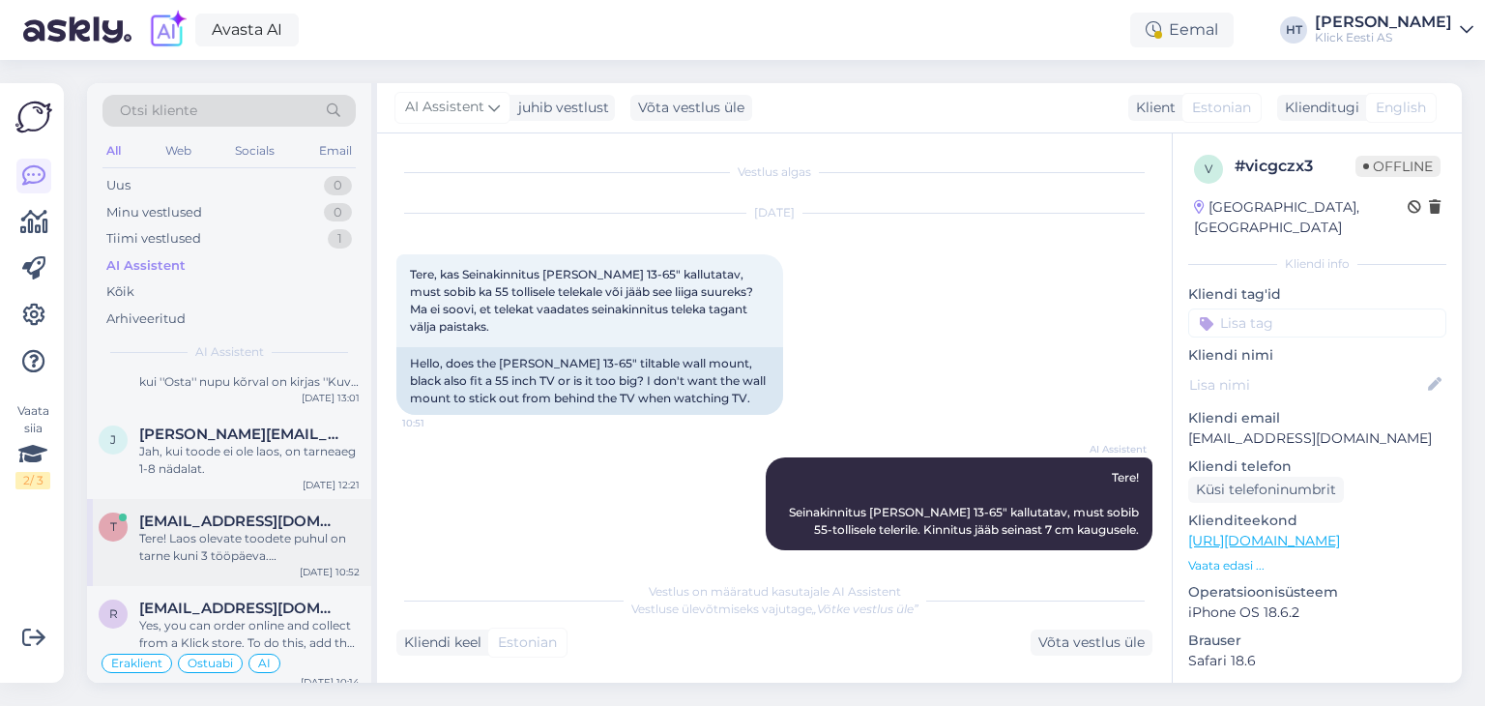
click at [290, 544] on div "Tere! Laos olevate toodete puhul on tarne kuni 3 tööpäeva. Kui varud on otsas, …" at bounding box center [249, 547] width 220 height 35
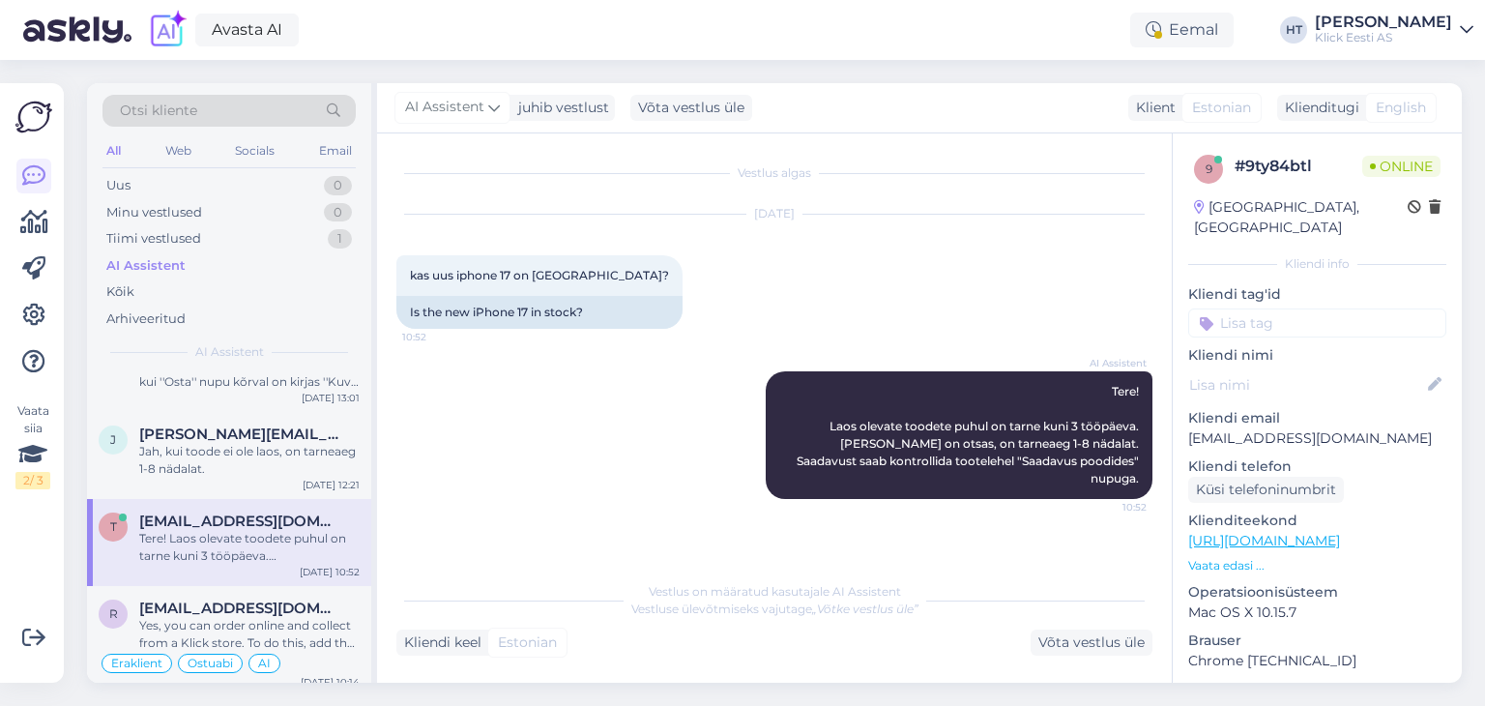
click at [1290, 308] on input at bounding box center [1317, 322] width 258 height 29
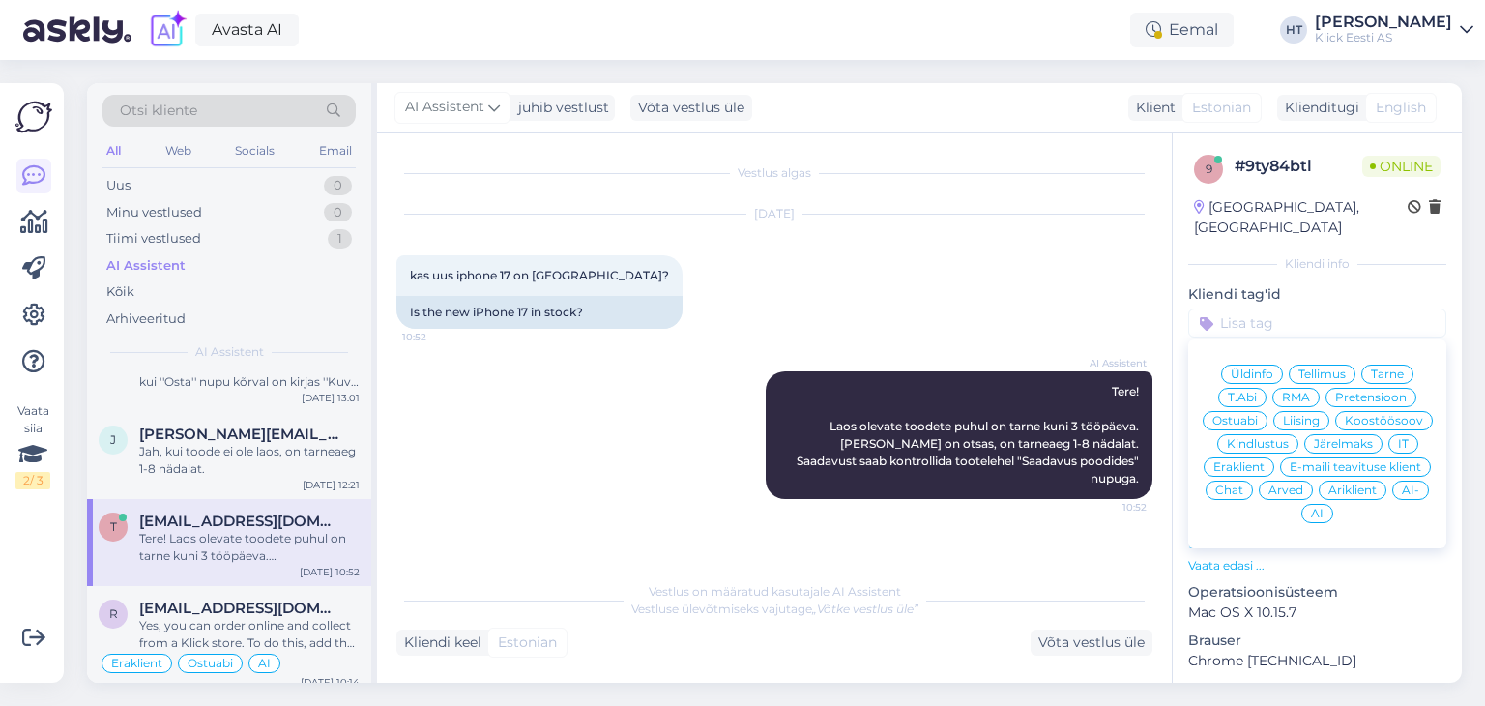
click at [542, 443] on div "AI Assistent Tere! Laos olevate toodete puhul on tarne kuni 3 tööpäeva. Kui var…" at bounding box center [774, 435] width 756 height 170
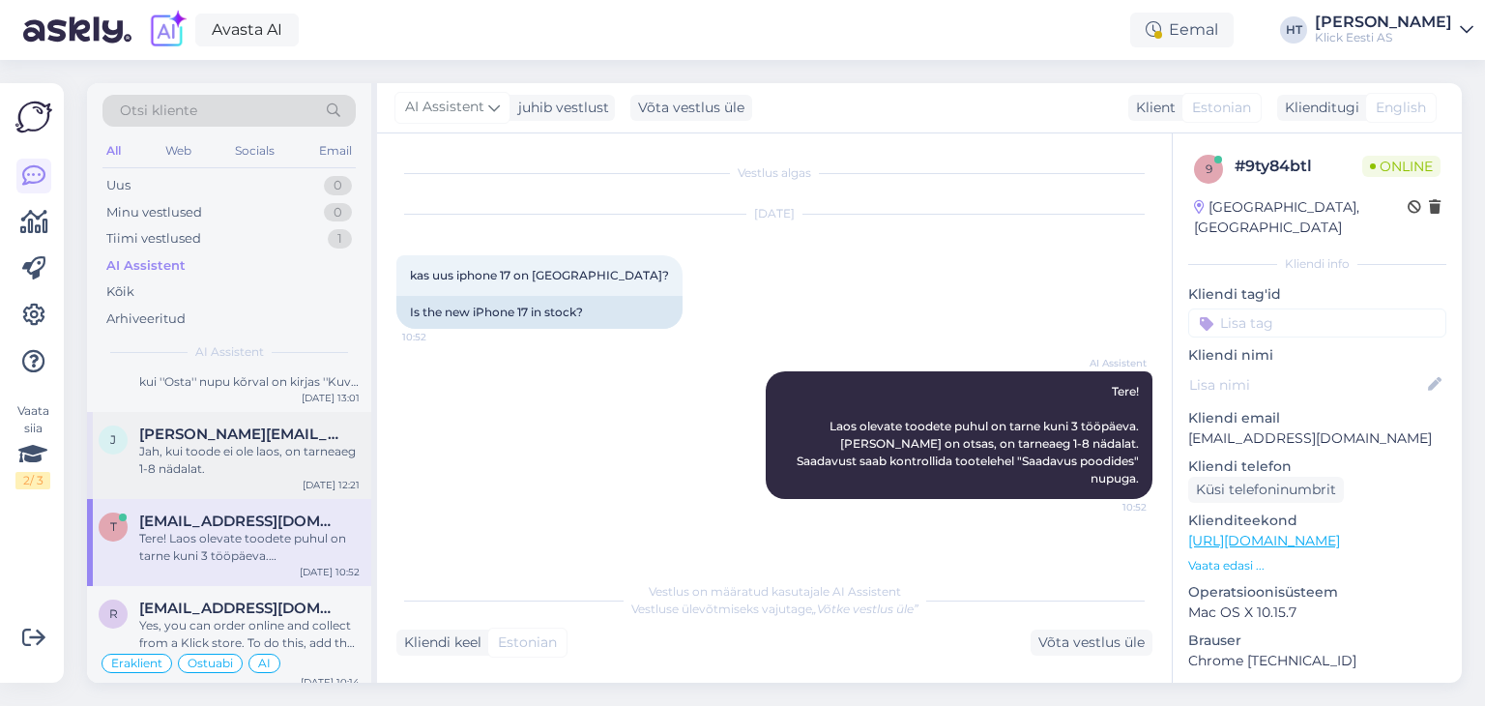
click at [317, 443] on div "Jah, kui toode ei ole laos, on tarneaeg 1-8 nädalat." at bounding box center [249, 460] width 220 height 35
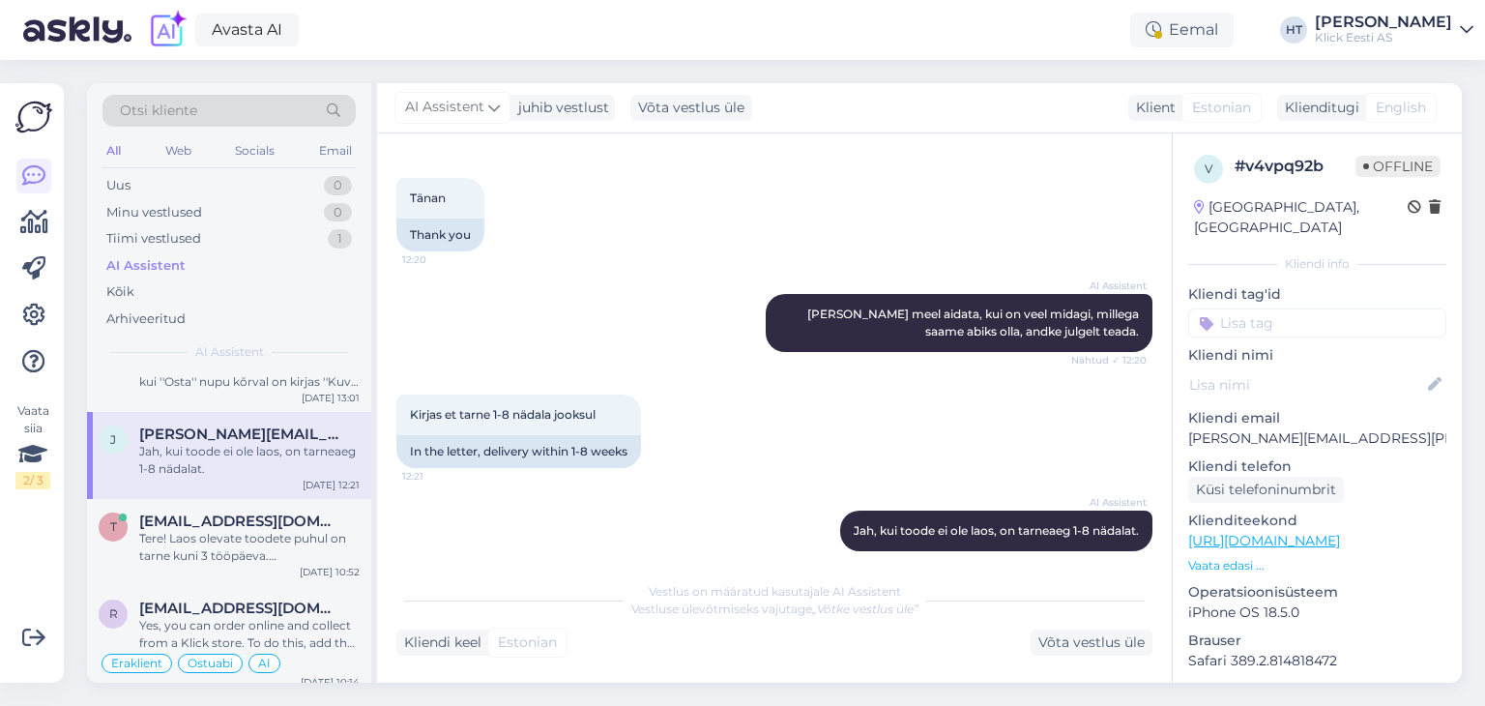
scroll to position [728, 0]
click at [1294, 308] on input at bounding box center [1317, 322] width 258 height 29
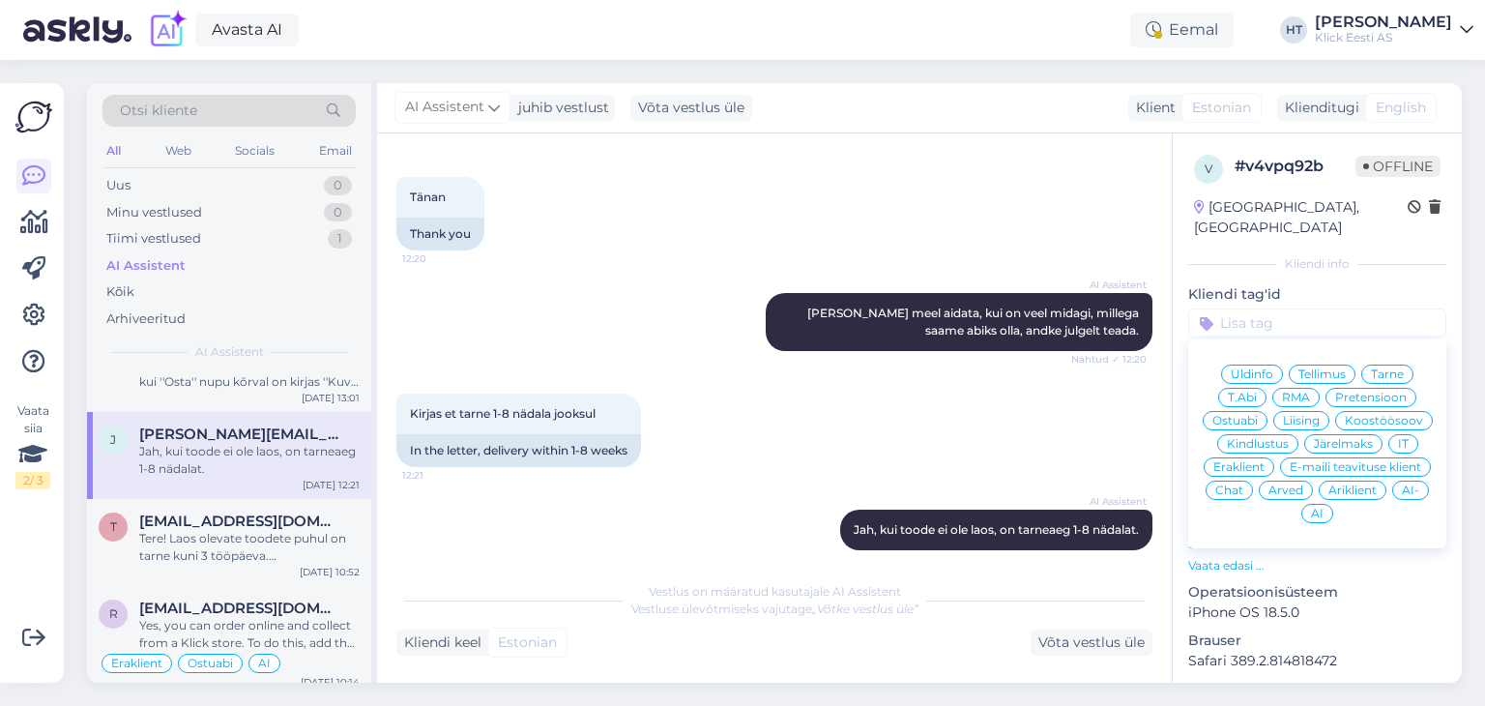
click at [1258, 415] on span "Ostuabi" at bounding box center [1235, 421] width 45 height 12
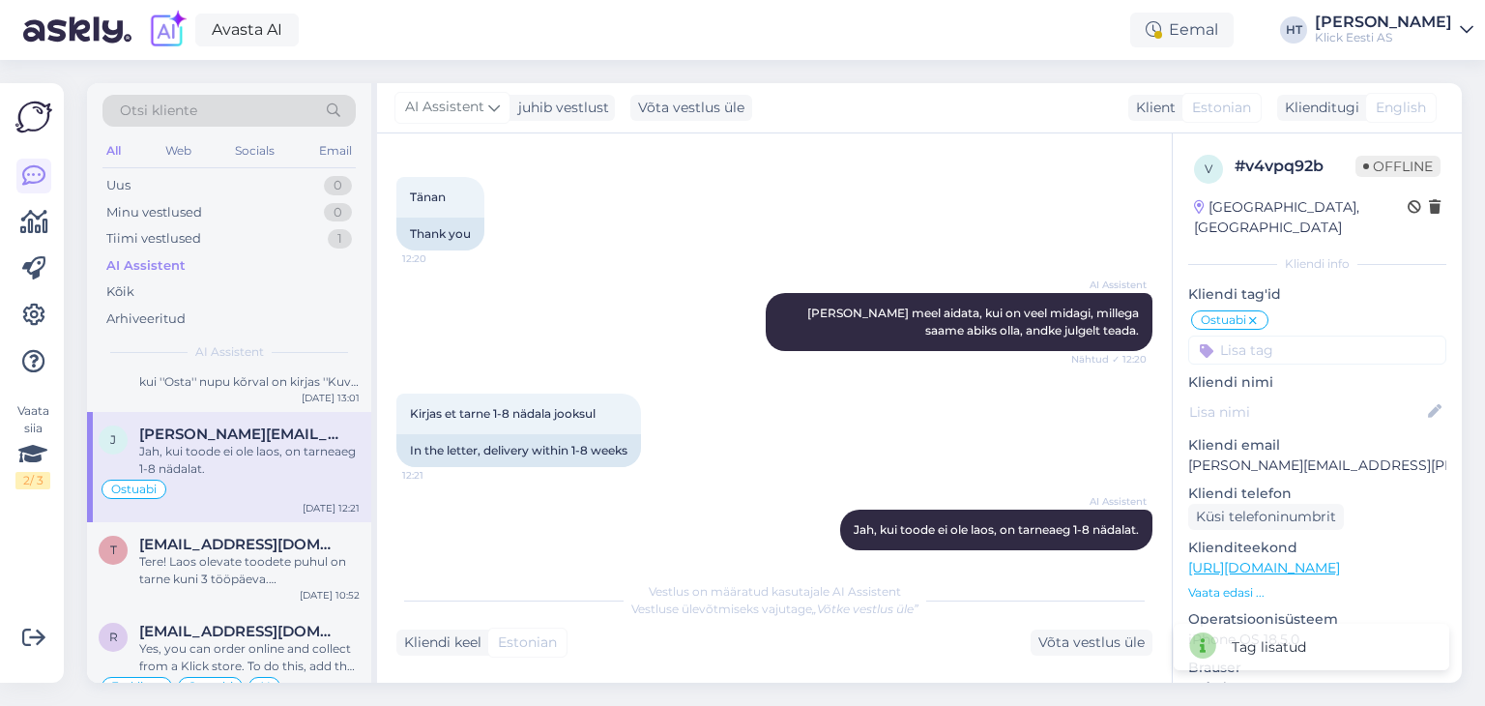
click at [1319, 336] on input at bounding box center [1317, 350] width 258 height 29
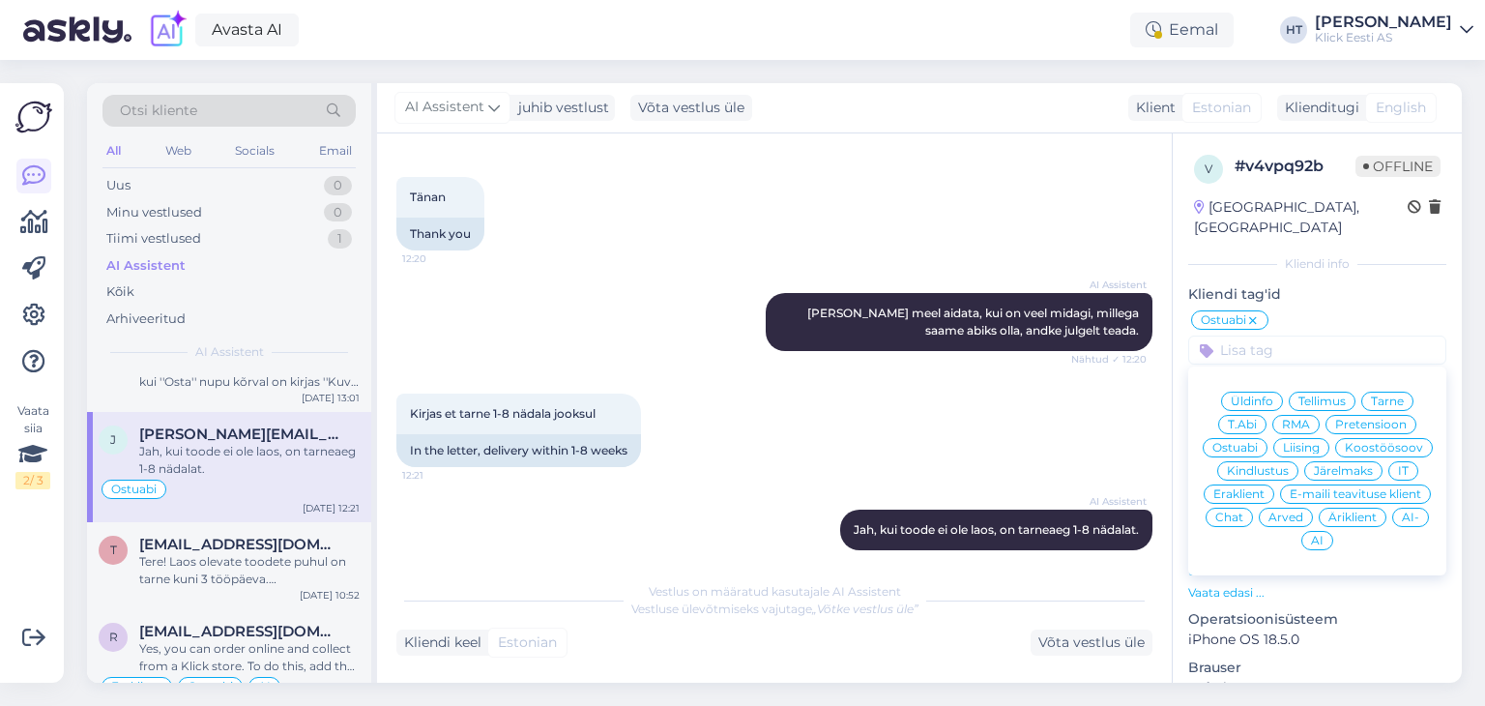
click at [1265, 488] on span "Eraklient" at bounding box center [1239, 494] width 51 height 12
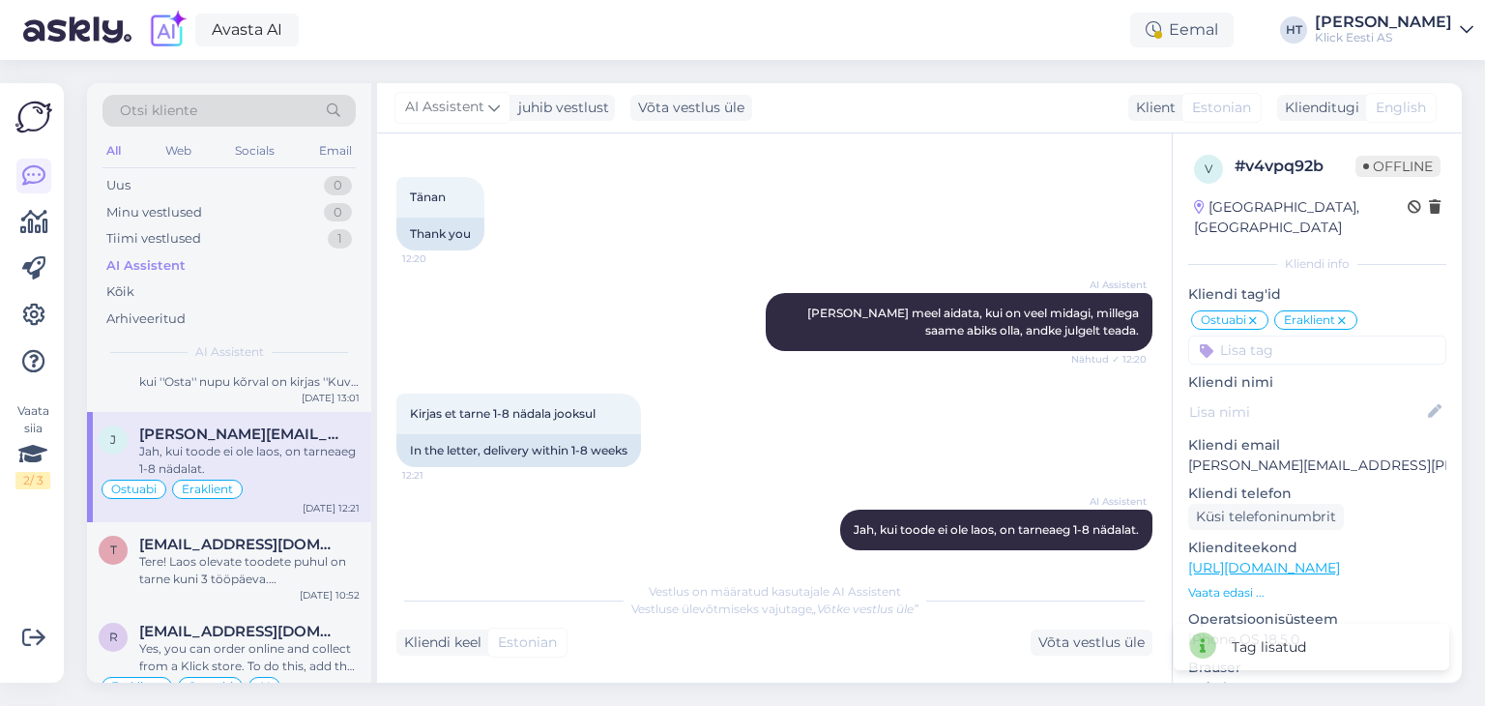
click at [1293, 336] on input at bounding box center [1317, 350] width 258 height 29
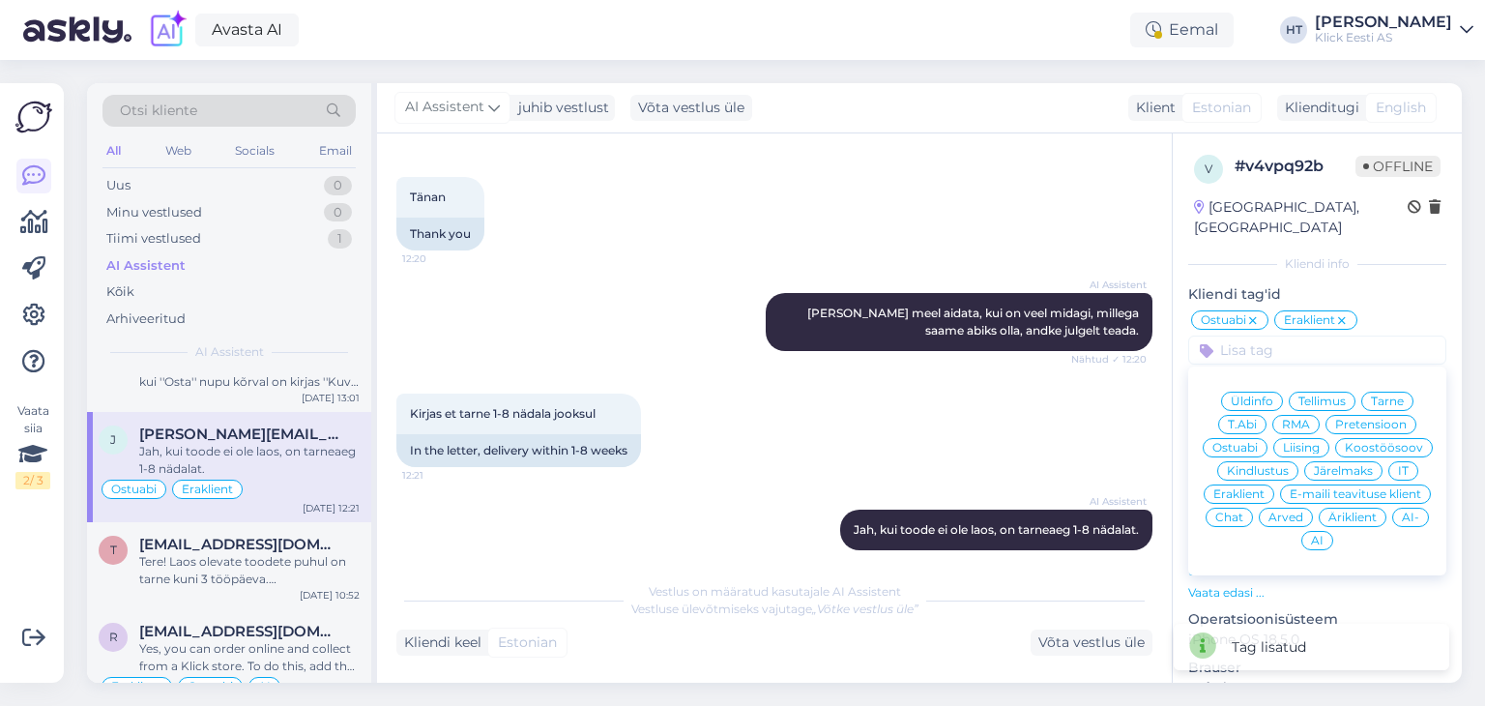
click at [1324, 535] on span "AI" at bounding box center [1317, 541] width 13 height 12
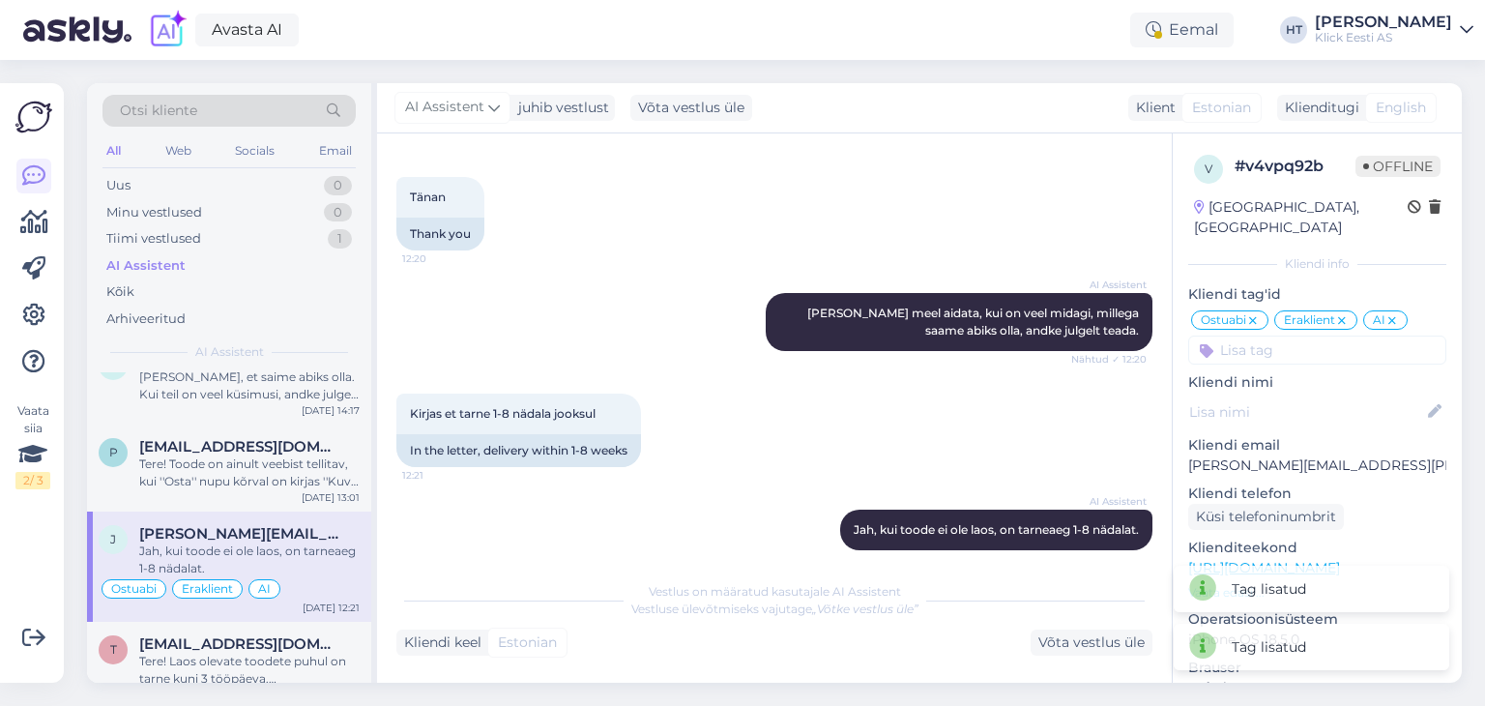
scroll to position [1551, 0]
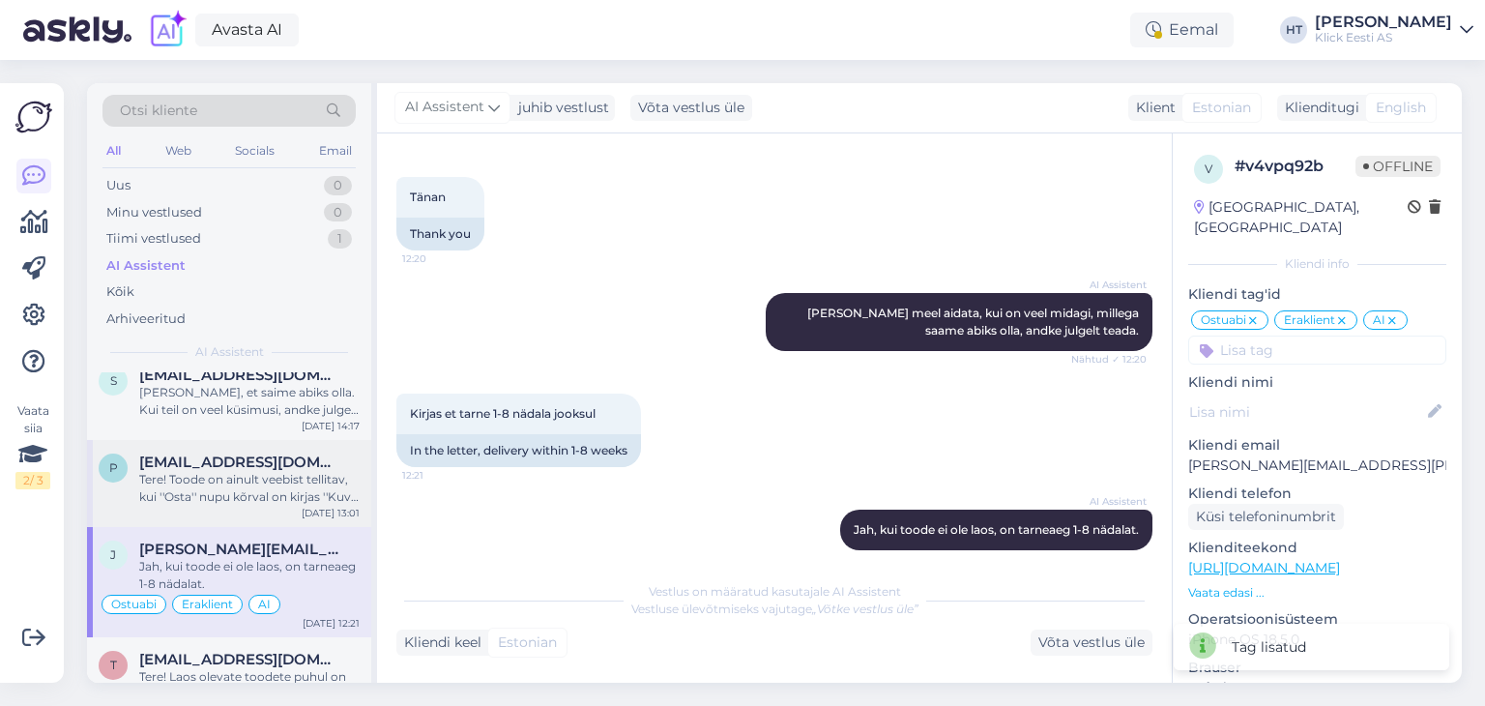
click at [278, 484] on div "Tere! Toode on ainult veebist tellitav, kui ''Osta'' nupu kõrval on kirjas ''Ku…" at bounding box center [249, 488] width 220 height 35
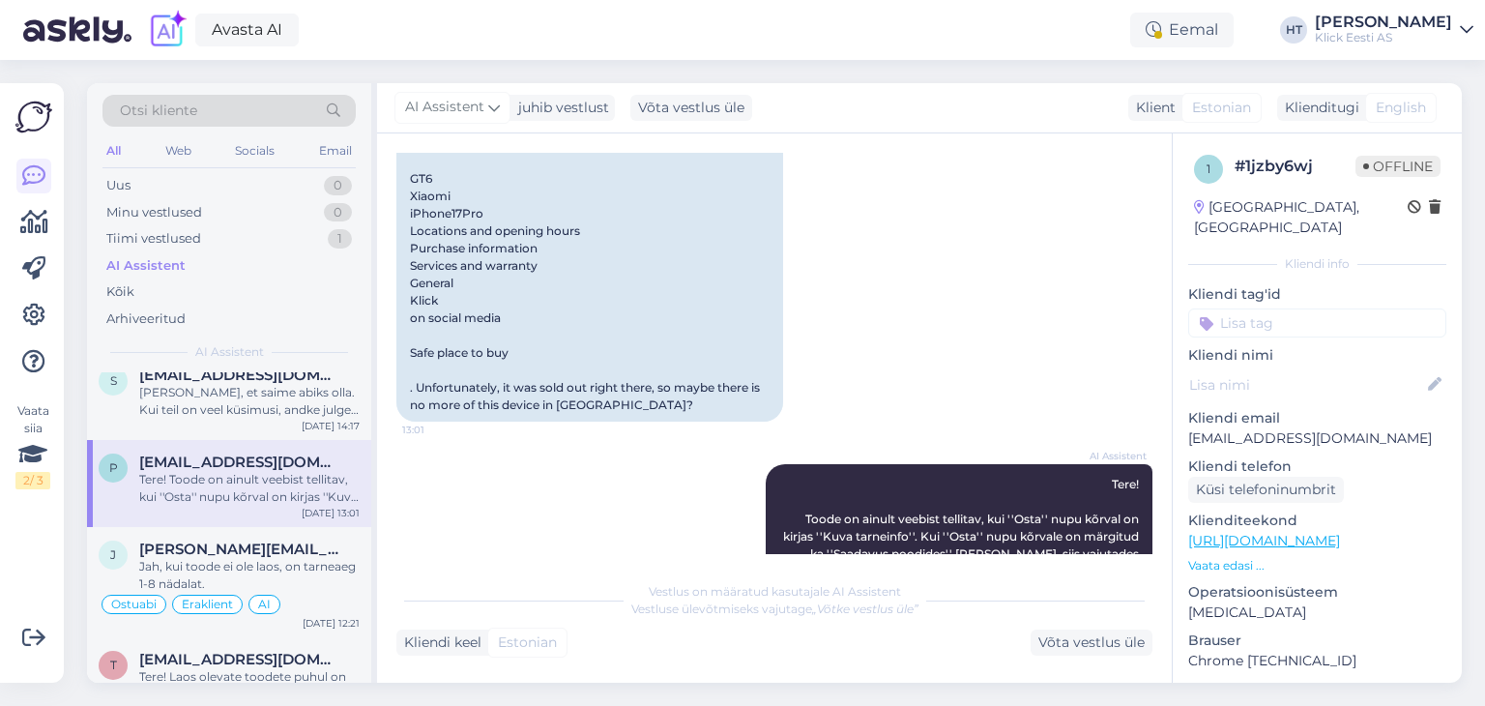
scroll to position [1254, 0]
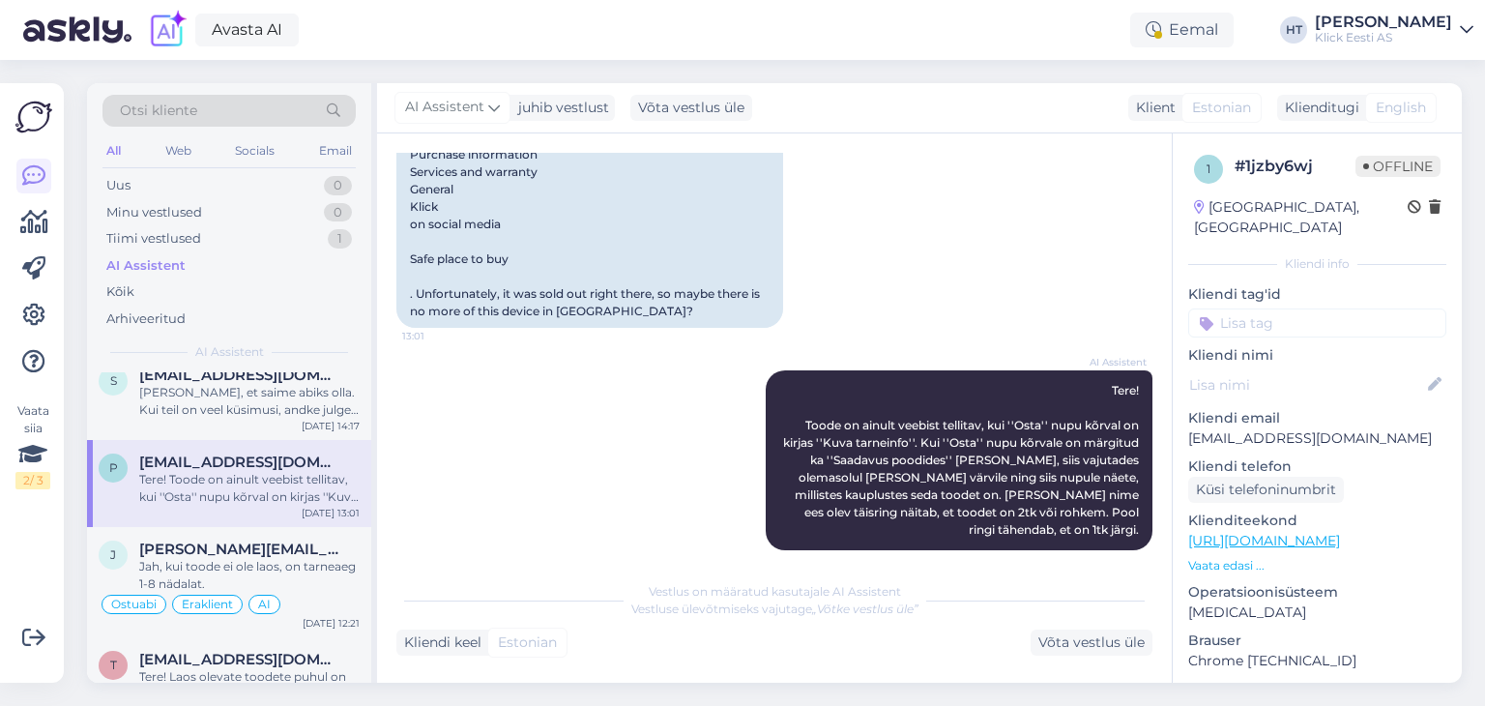
click at [1269, 308] on input at bounding box center [1317, 322] width 258 height 29
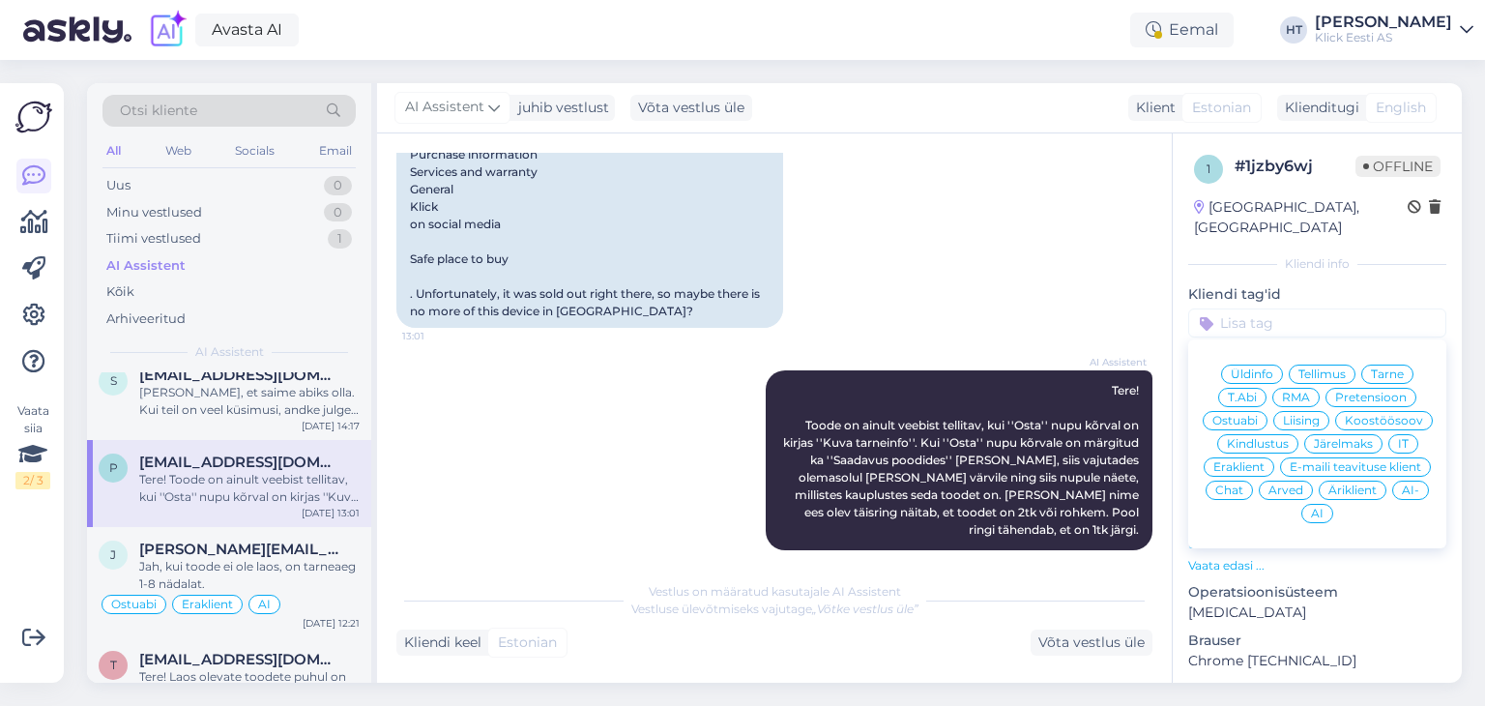
click at [1258, 415] on span "Ostuabi" at bounding box center [1235, 421] width 45 height 12
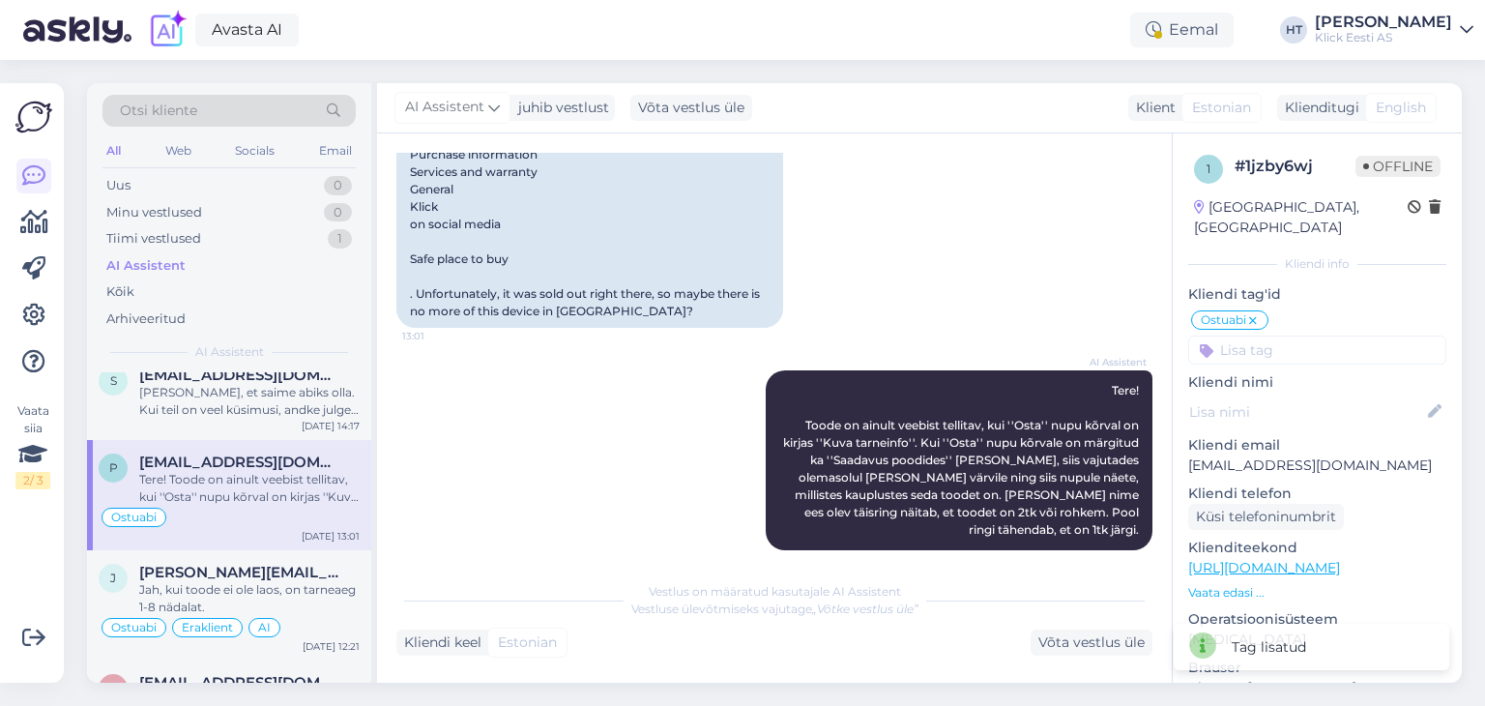
click at [1288, 336] on input at bounding box center [1317, 350] width 258 height 29
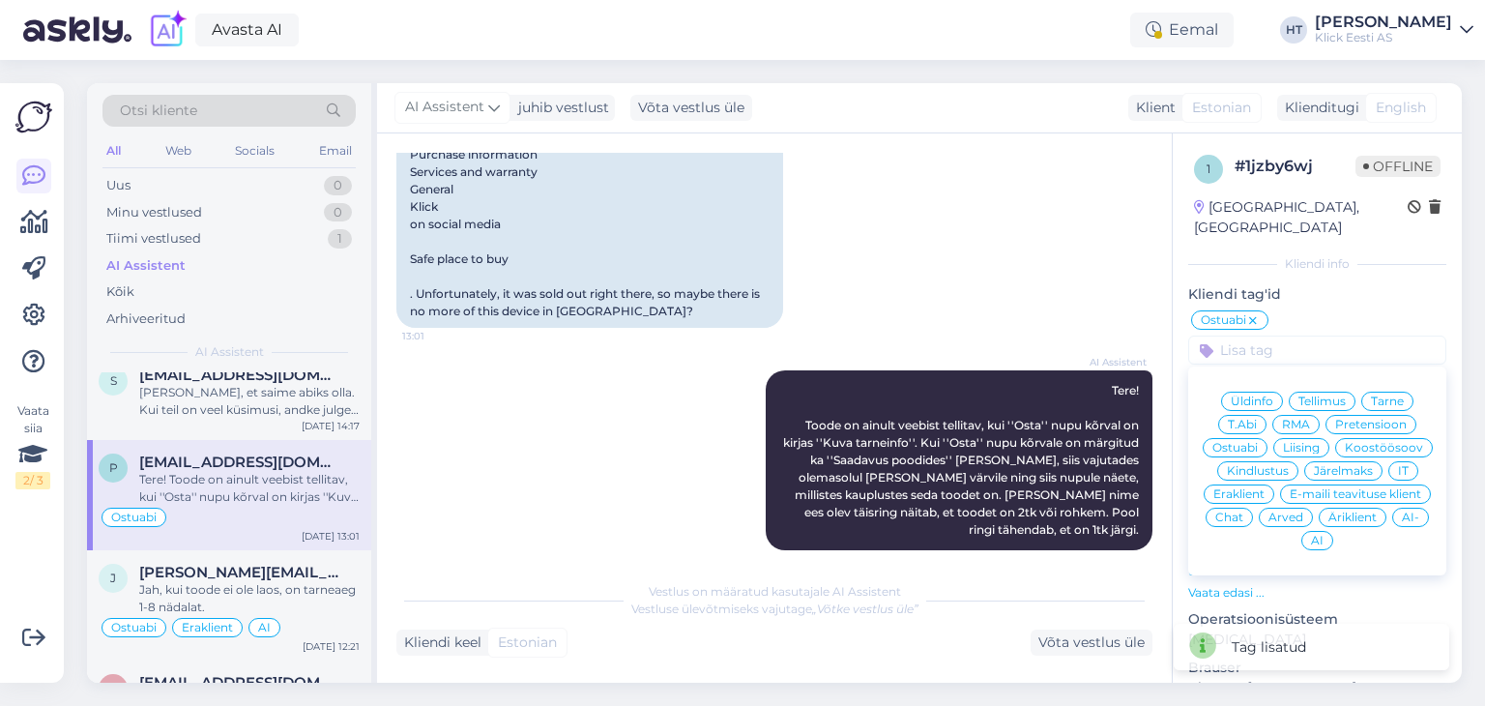
click at [1265, 488] on span "Eraklient" at bounding box center [1239, 494] width 51 height 12
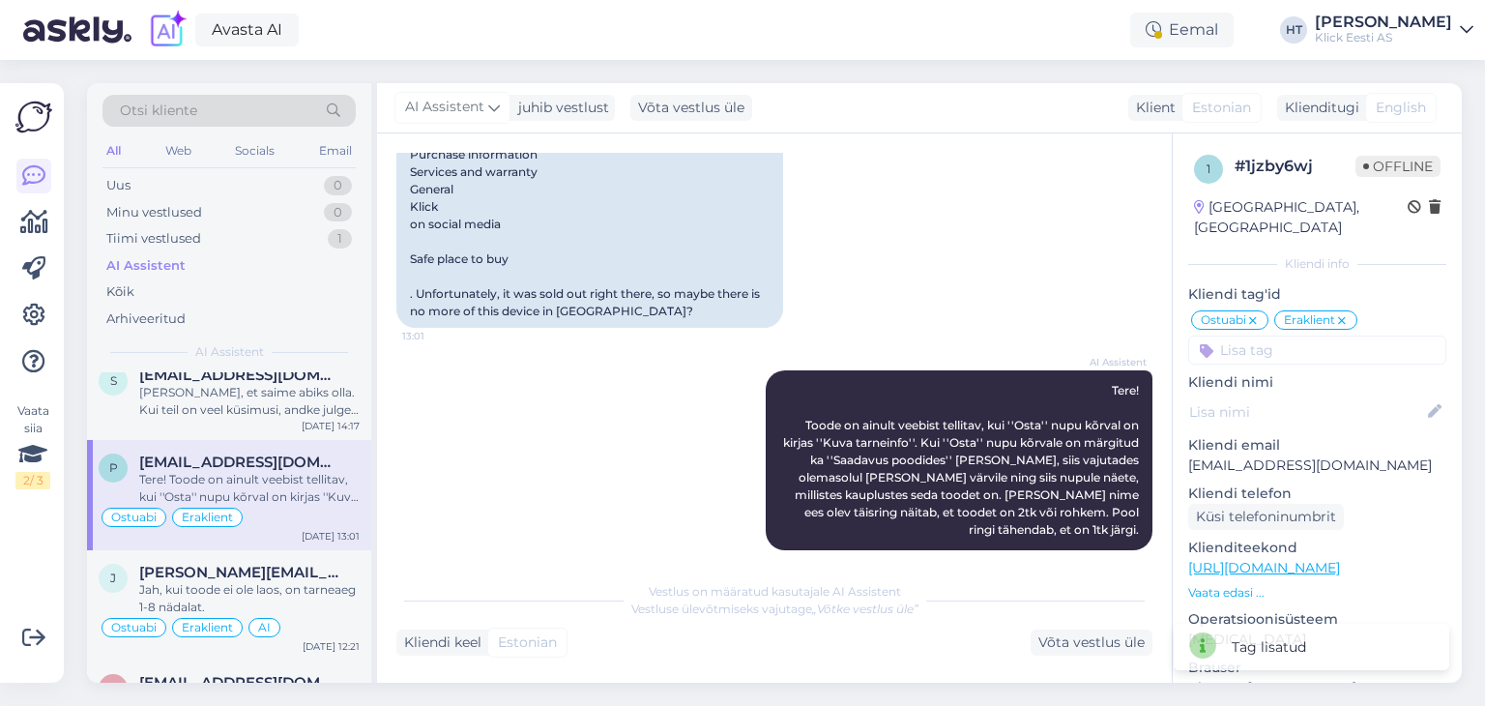
click at [1300, 336] on input at bounding box center [1317, 350] width 258 height 29
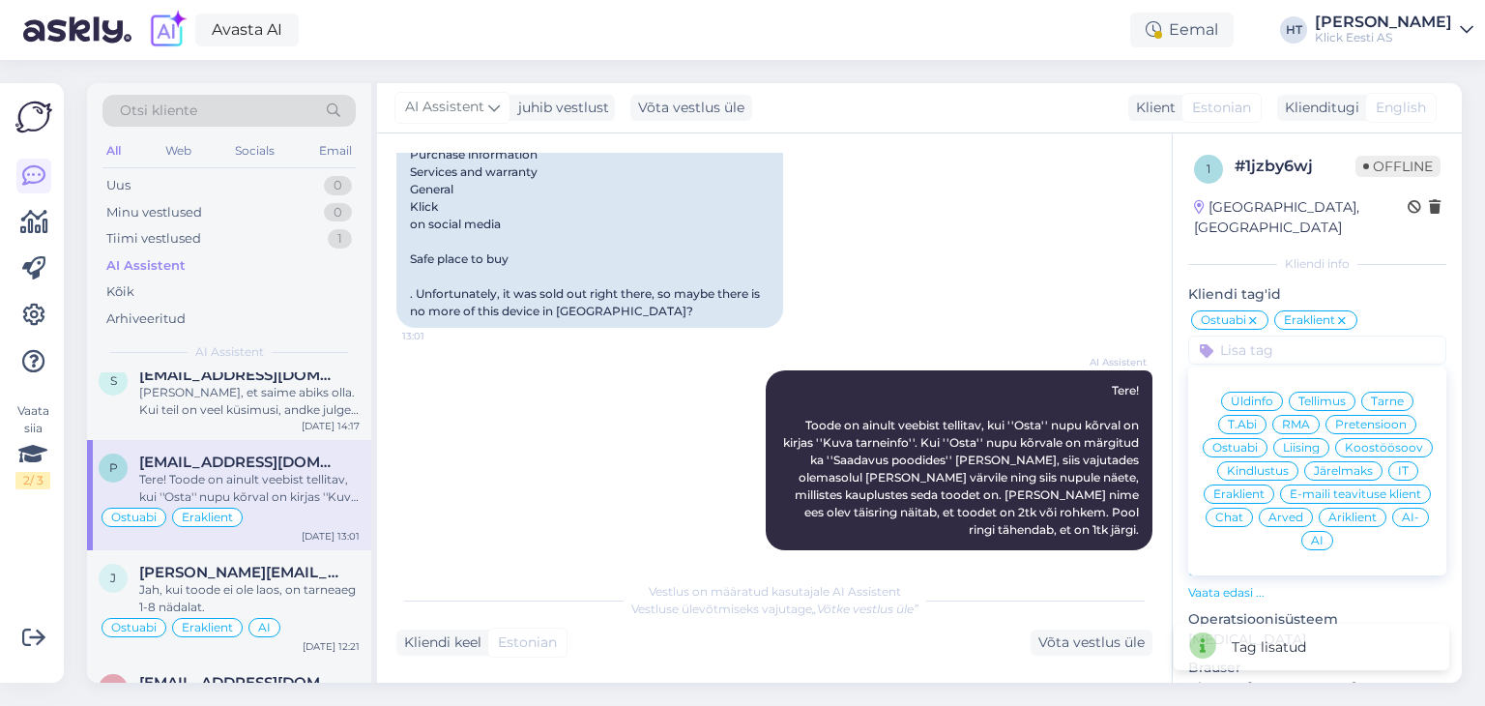
click at [1324, 535] on span "AI" at bounding box center [1317, 541] width 13 height 12
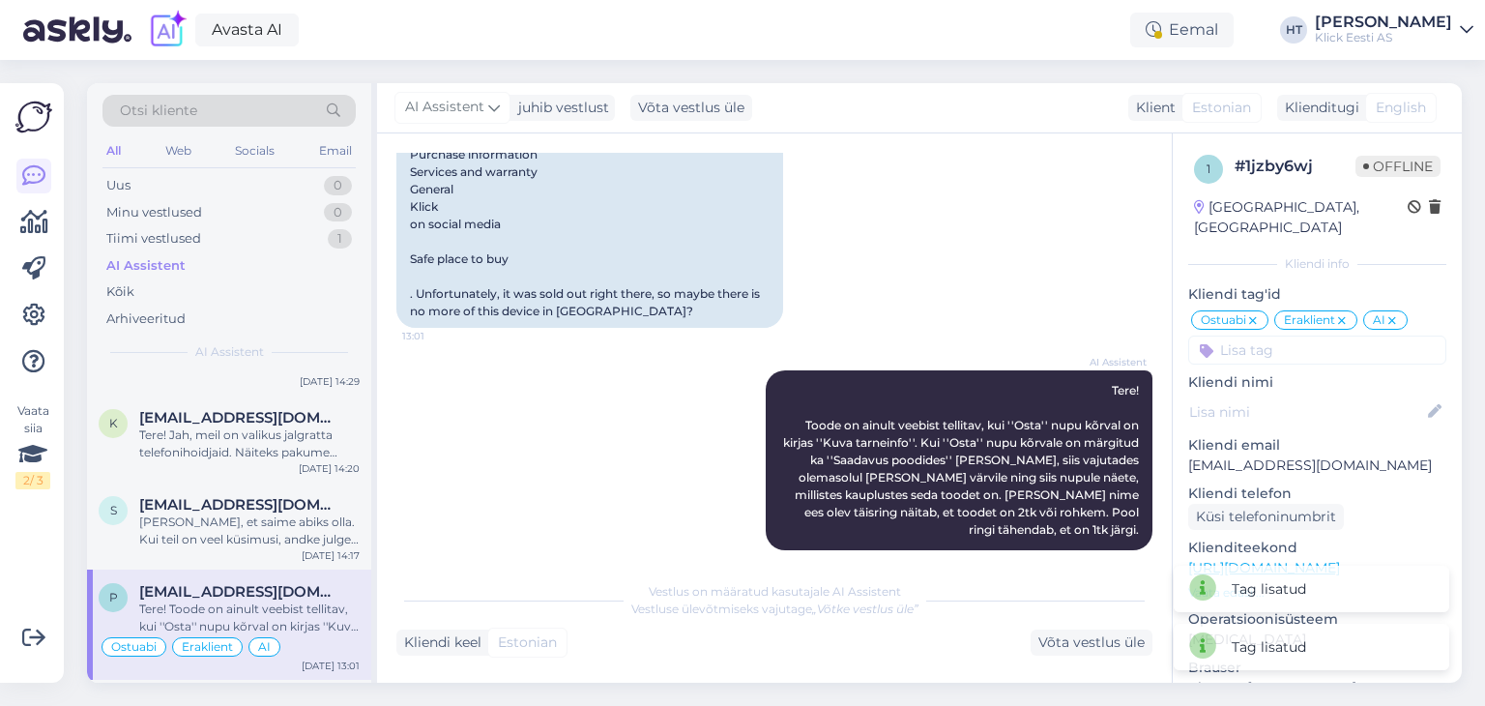
scroll to position [1420, 0]
click at [299, 503] on span "sirle.lainevool@gmail.com" at bounding box center [239, 506] width 201 height 17
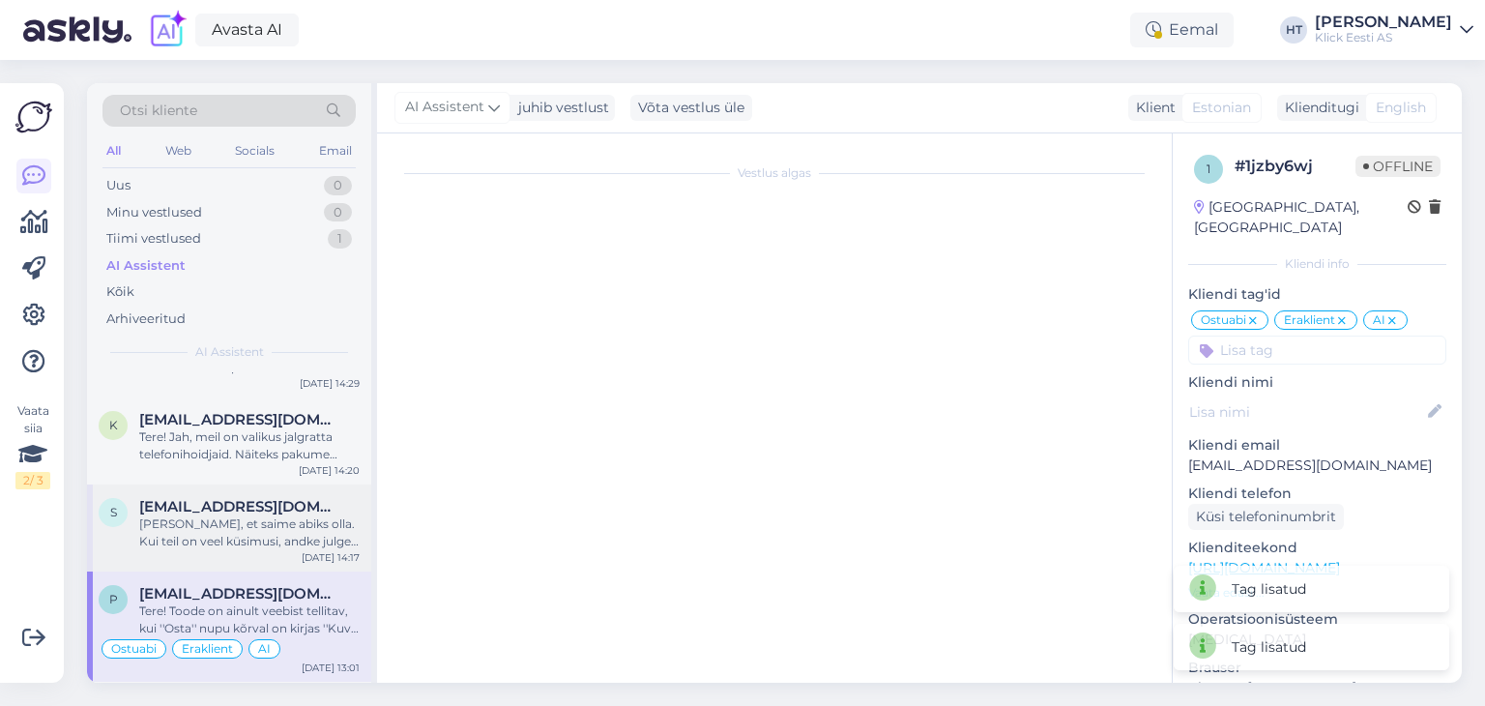
scroll to position [565, 0]
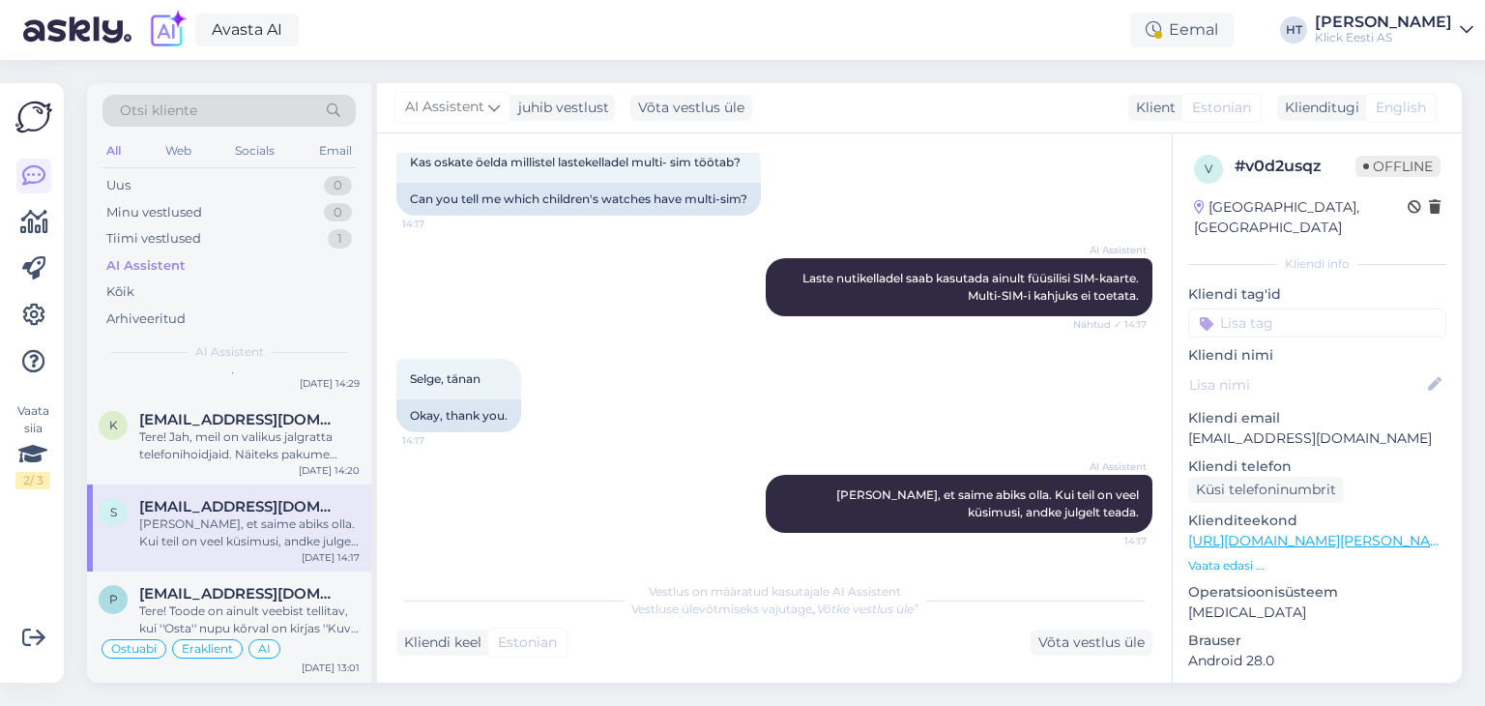
click at [1281, 308] on input at bounding box center [1317, 322] width 258 height 29
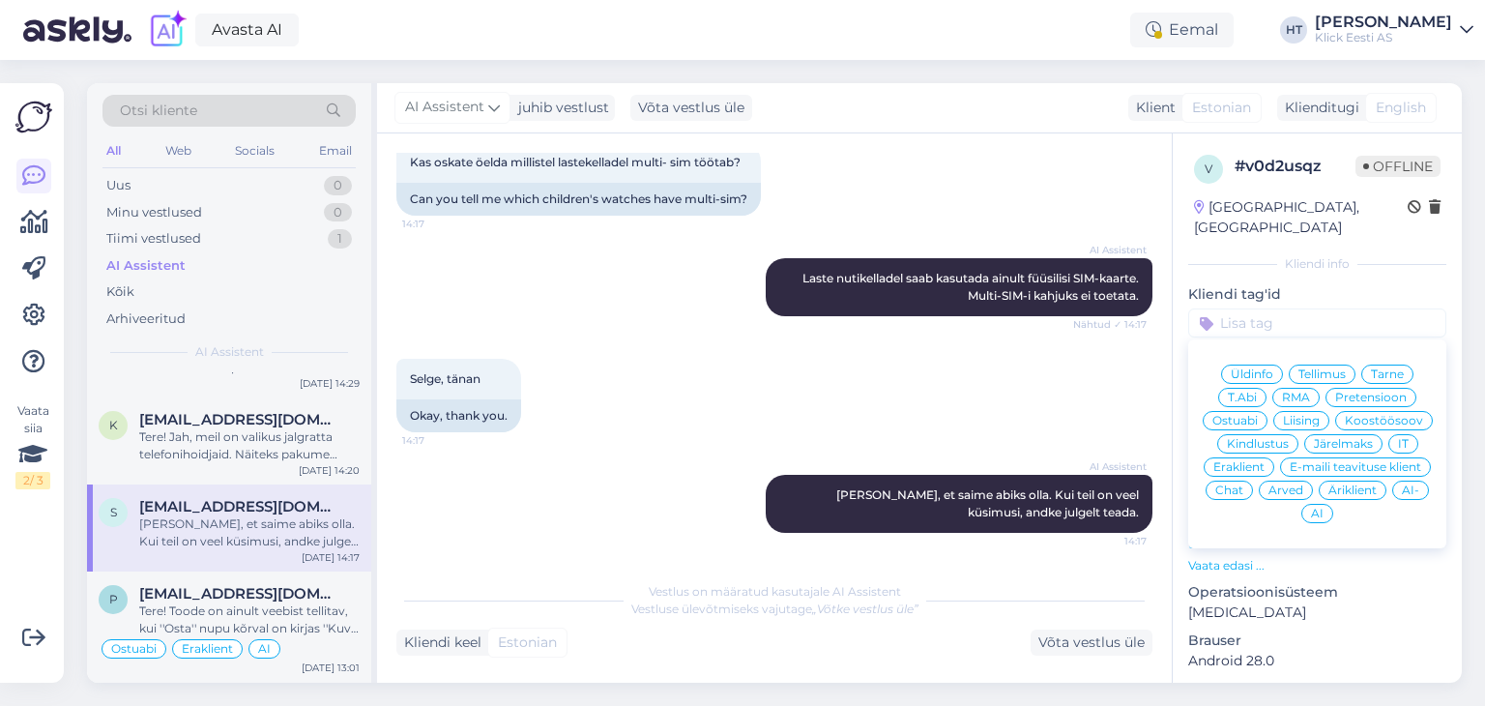
click at [1258, 415] on span "Ostuabi" at bounding box center [1235, 421] width 45 height 12
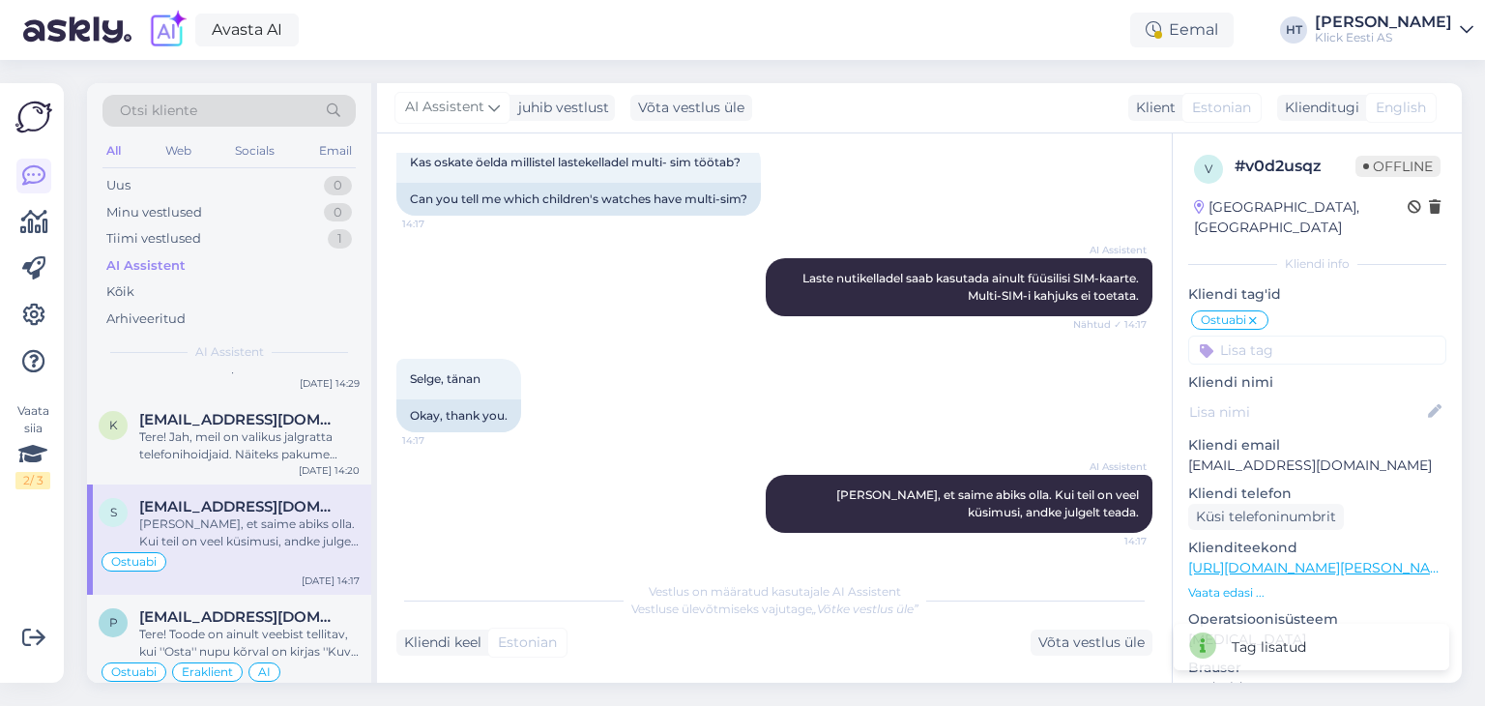
click at [1307, 341] on input at bounding box center [1317, 350] width 258 height 29
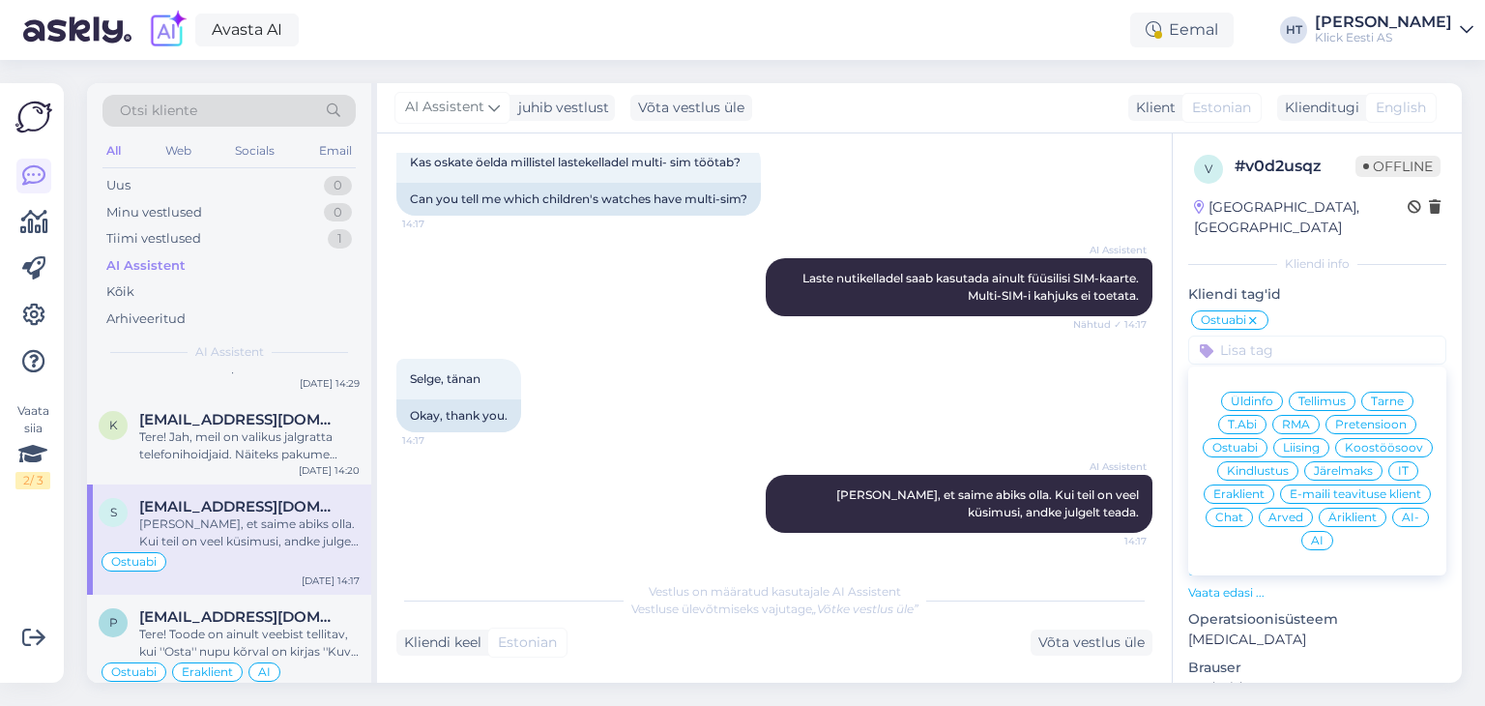
click at [1265, 488] on span "Eraklient" at bounding box center [1239, 494] width 51 height 12
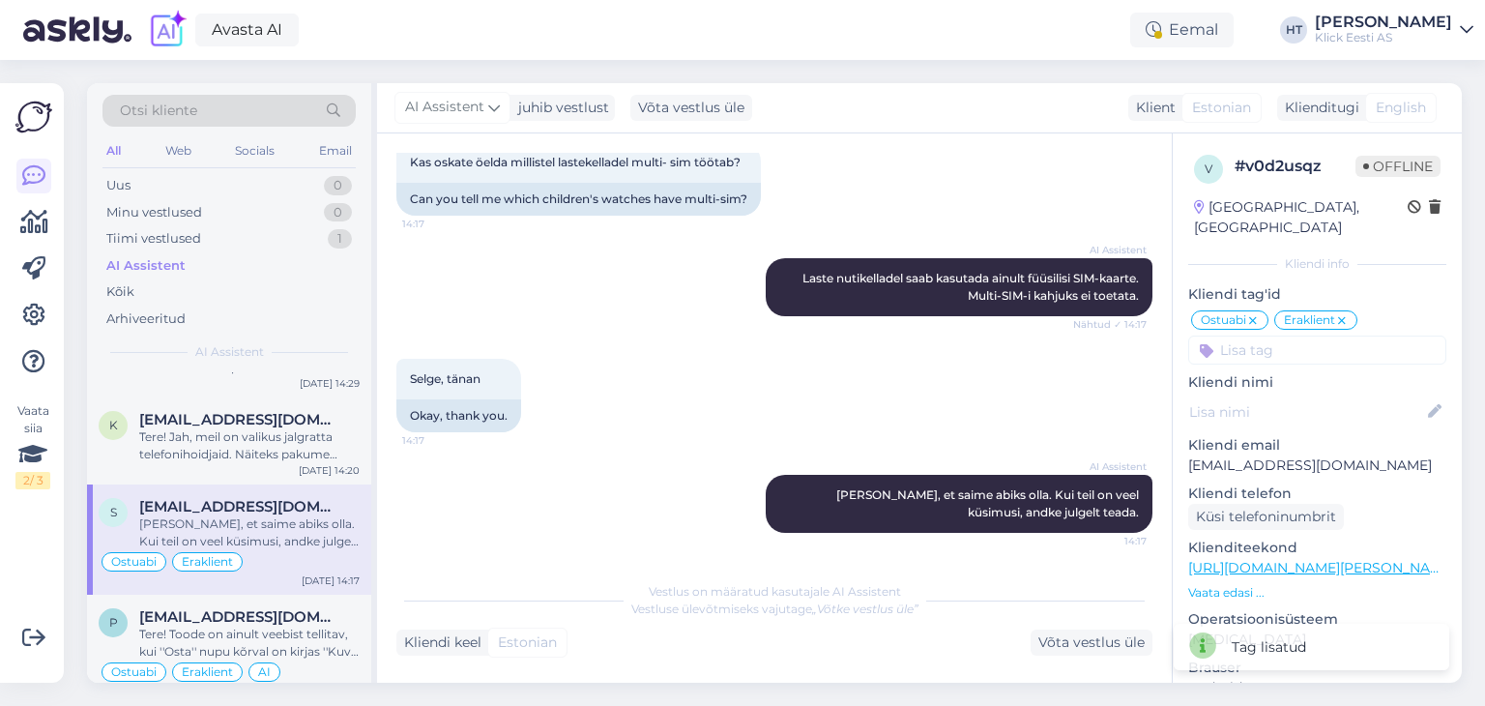
click at [1315, 336] on input at bounding box center [1317, 350] width 258 height 29
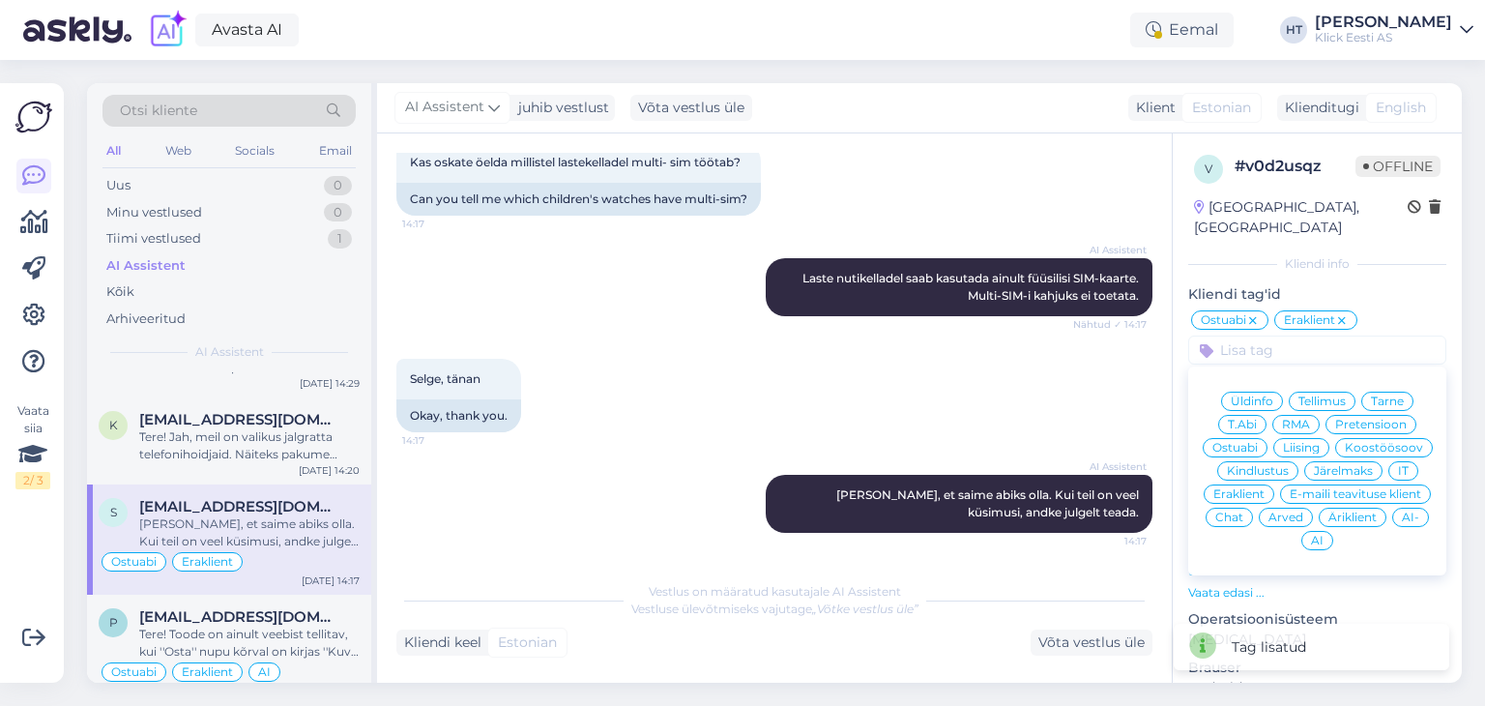
click at [1324, 535] on span "AI" at bounding box center [1317, 541] width 13 height 12
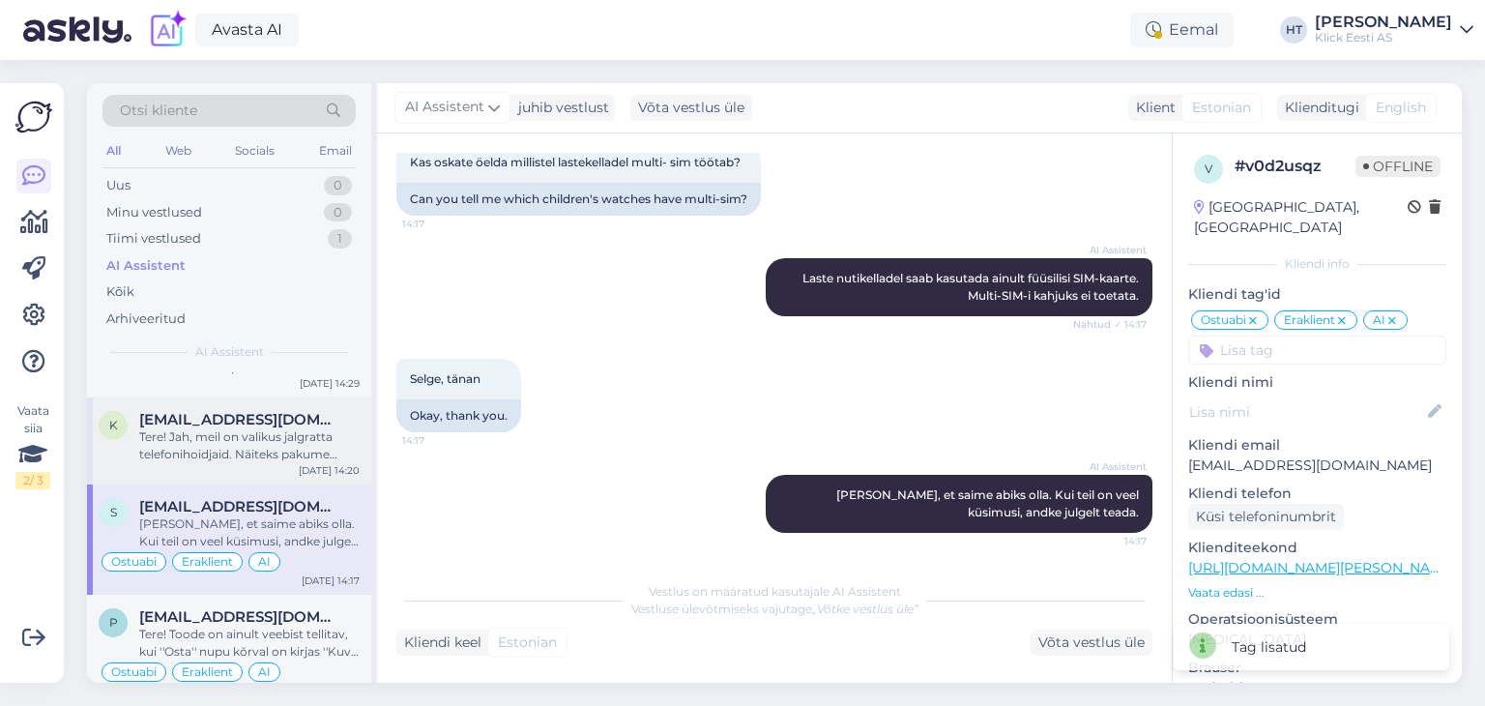
click at [296, 443] on div "Tere! Jah, meil on valikus jalgratta telefonihoidjaid. Näiteks pakume Cellular …" at bounding box center [249, 445] width 220 height 35
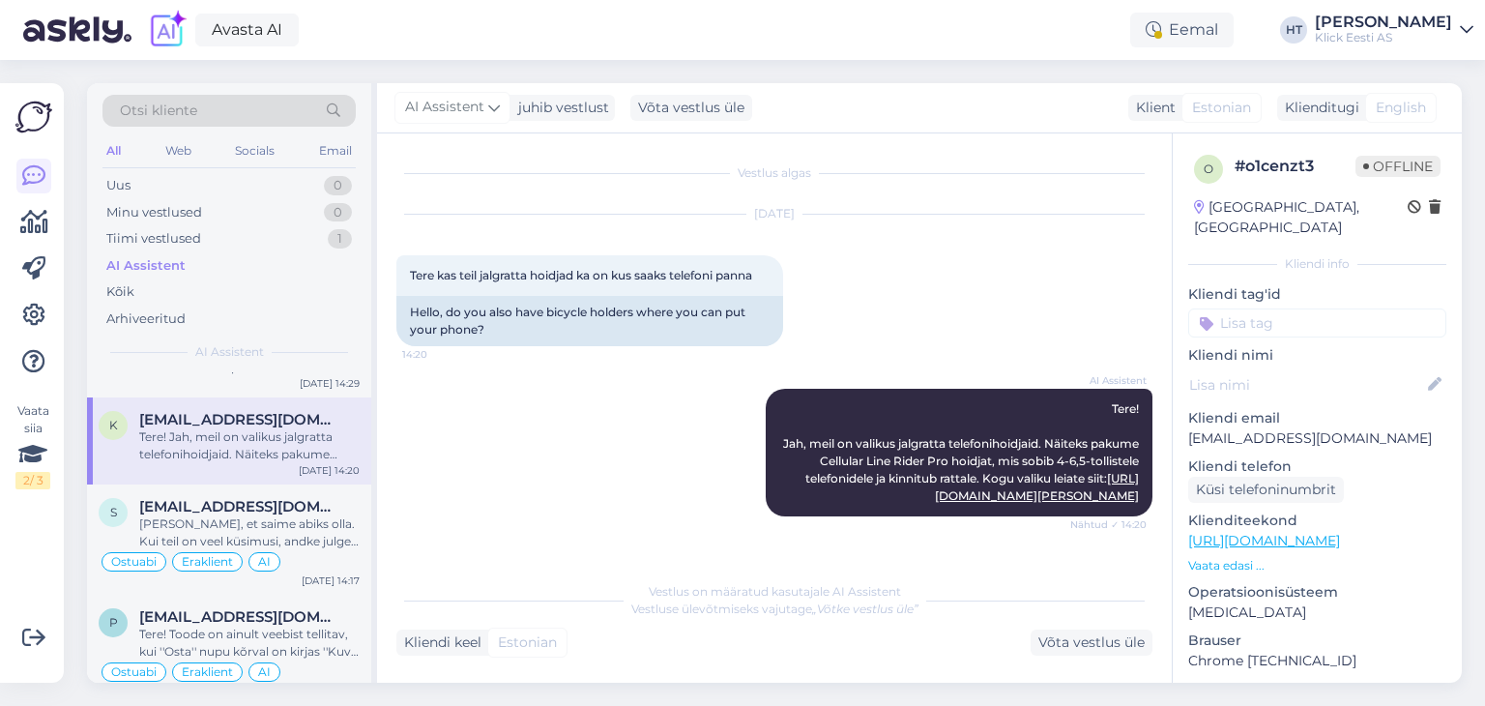
click at [1251, 308] on input at bounding box center [1317, 322] width 258 height 29
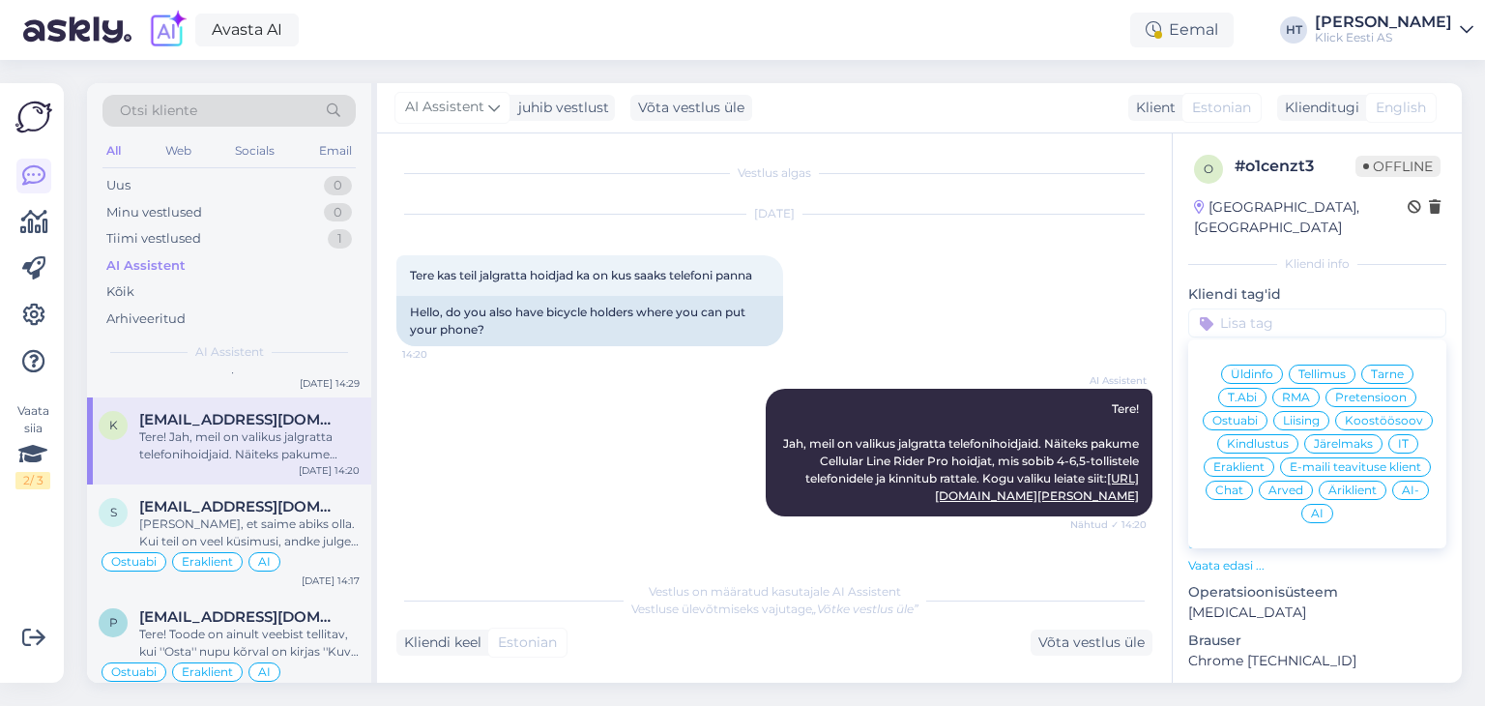
click at [1258, 415] on span "Ostuabi" at bounding box center [1235, 421] width 45 height 12
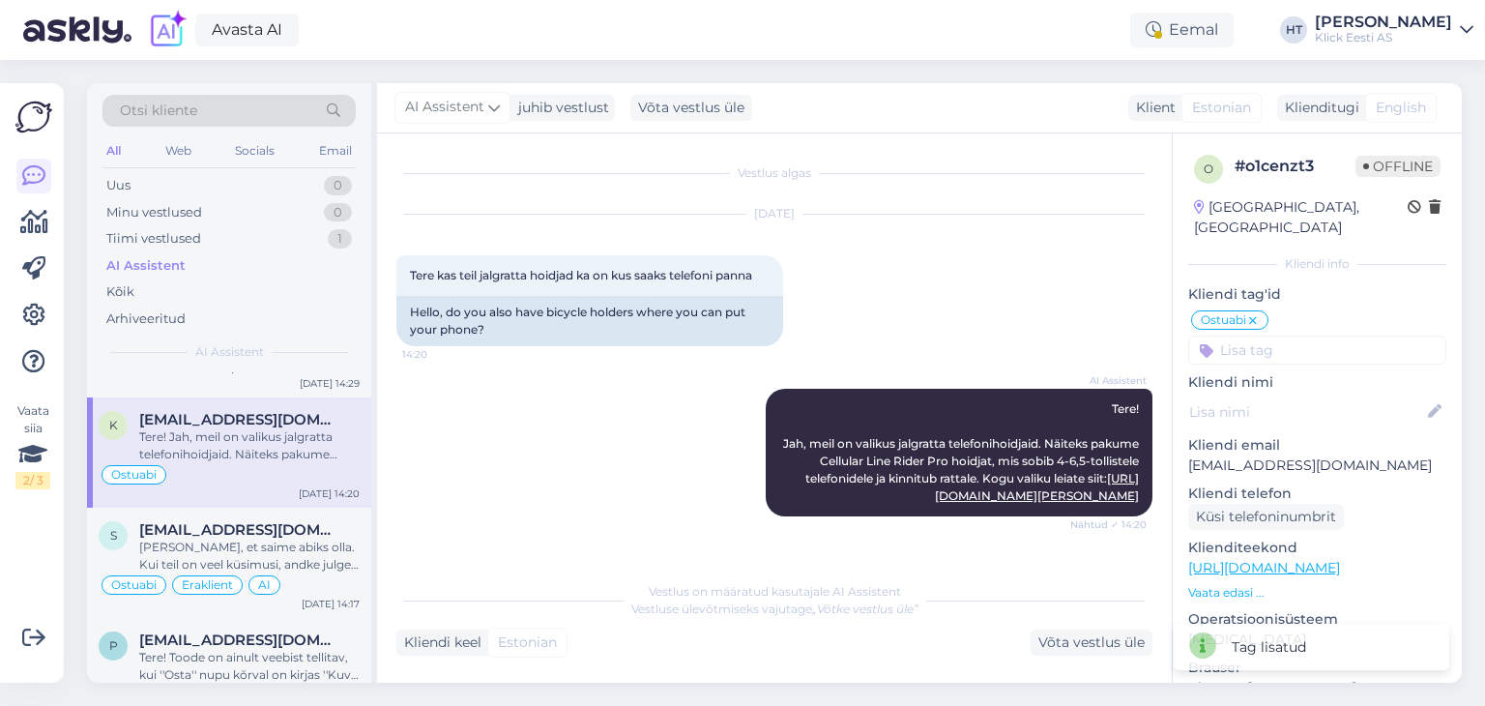
click at [1284, 336] on input at bounding box center [1317, 350] width 258 height 29
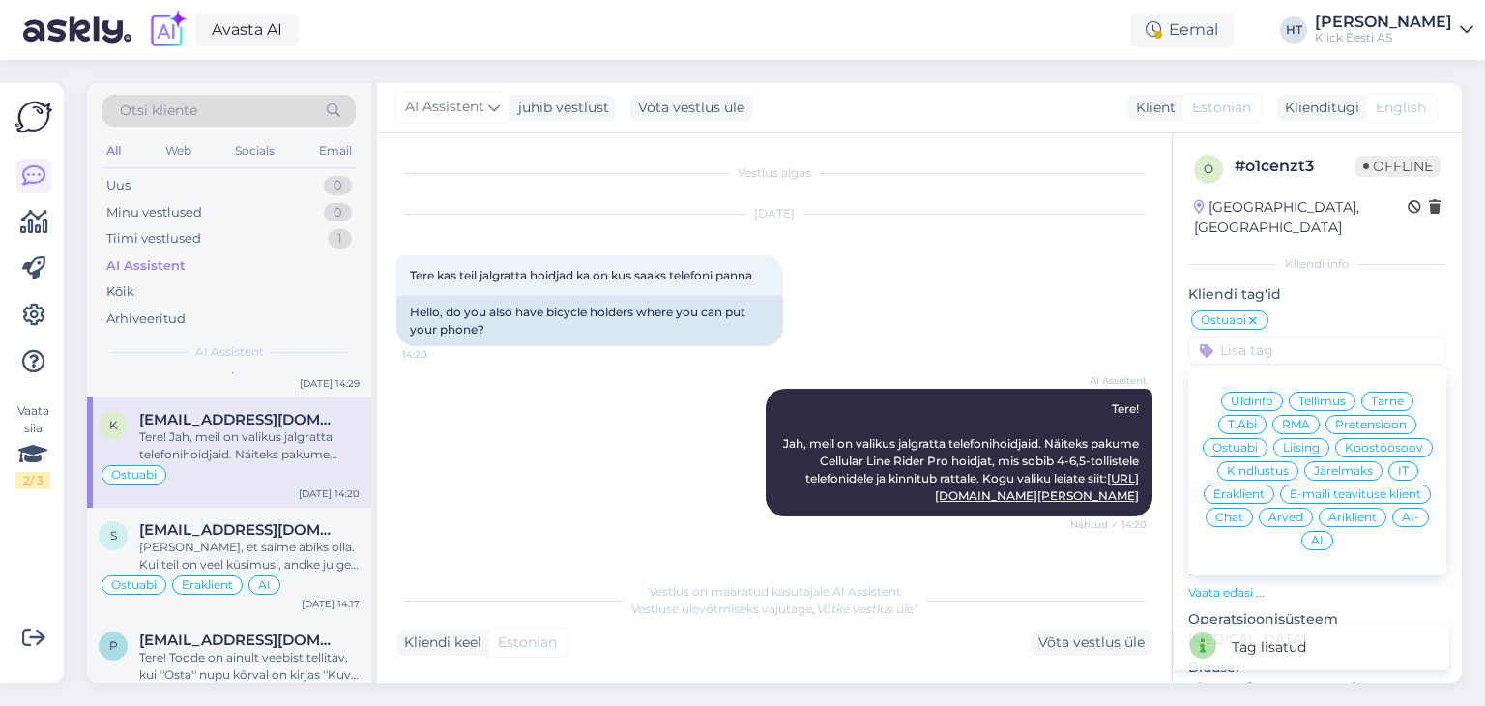
click at [1265, 488] on span "Eraklient" at bounding box center [1239, 494] width 51 height 12
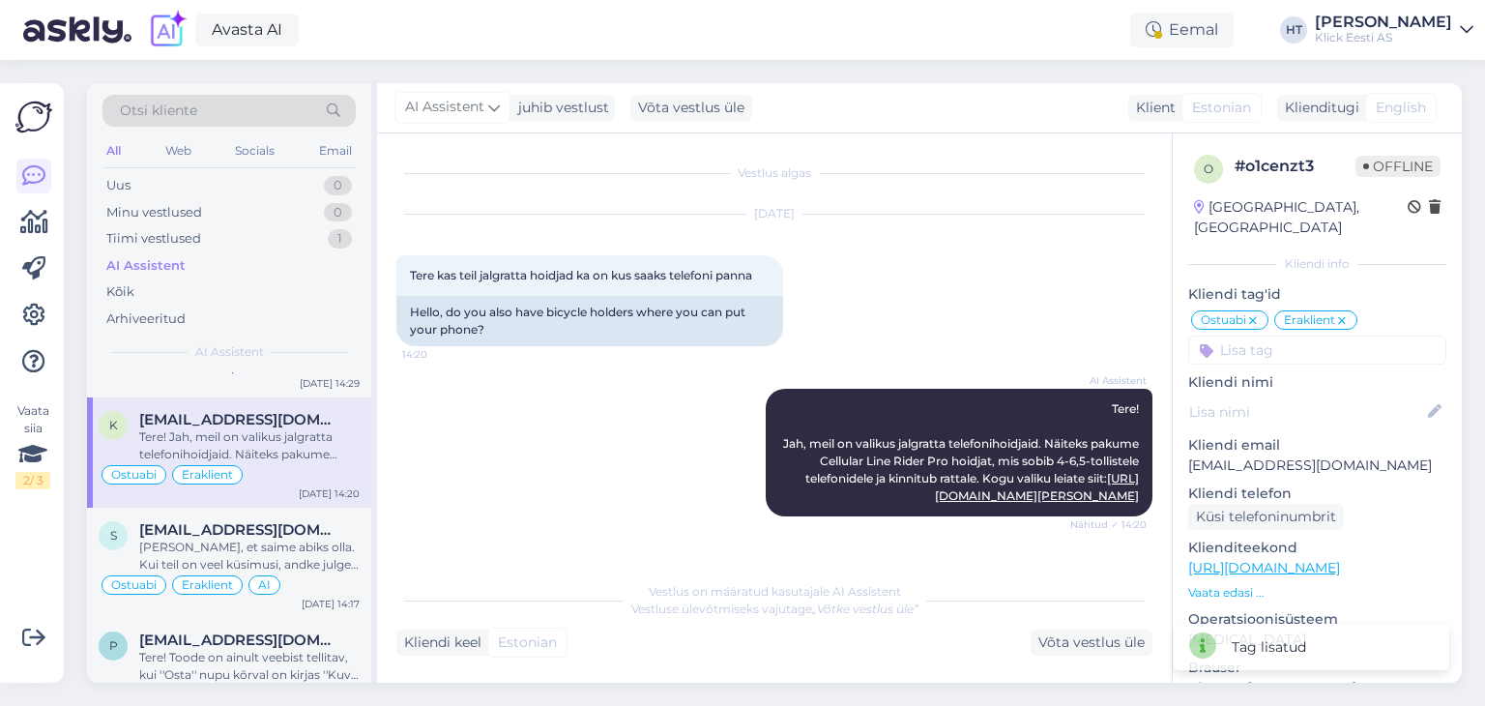
click at [1310, 337] on input at bounding box center [1317, 350] width 258 height 29
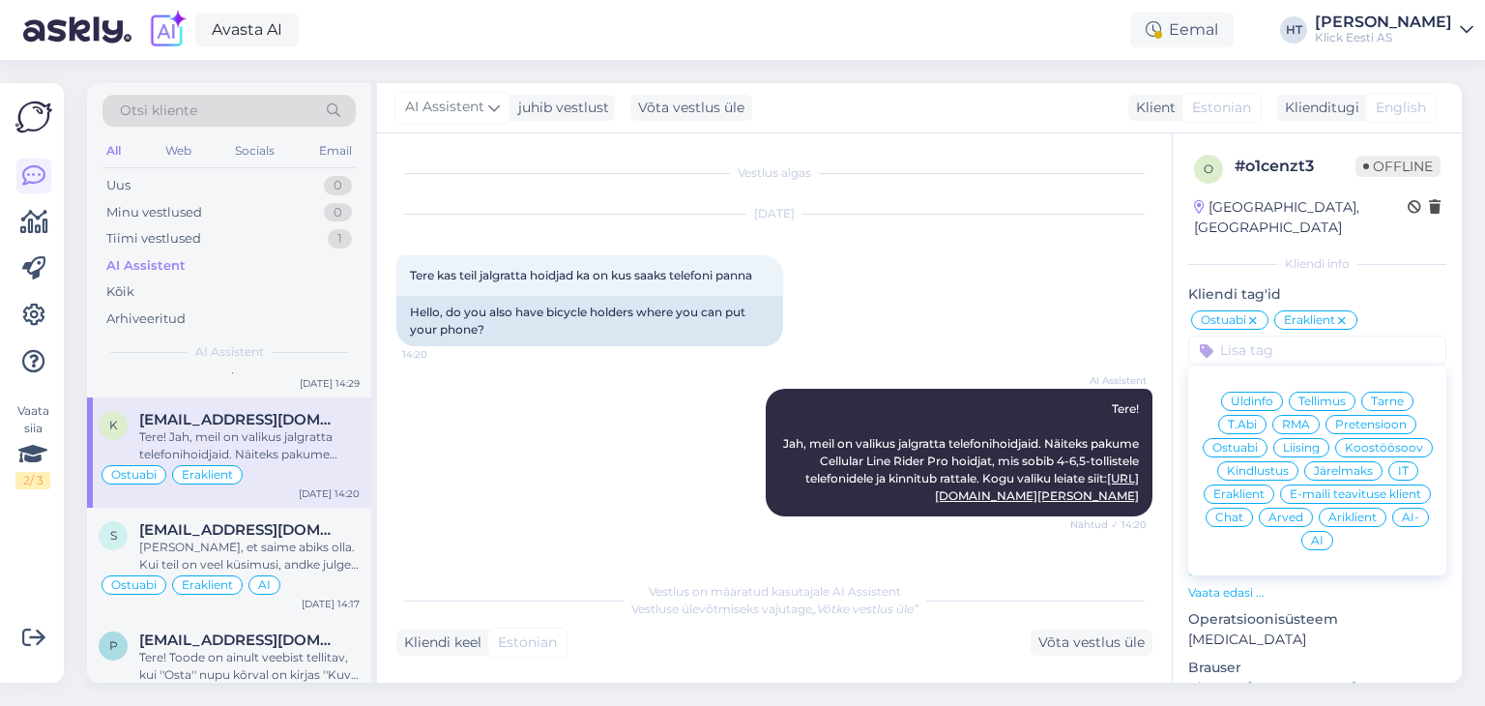
click at [1324, 535] on span "AI" at bounding box center [1317, 541] width 13 height 12
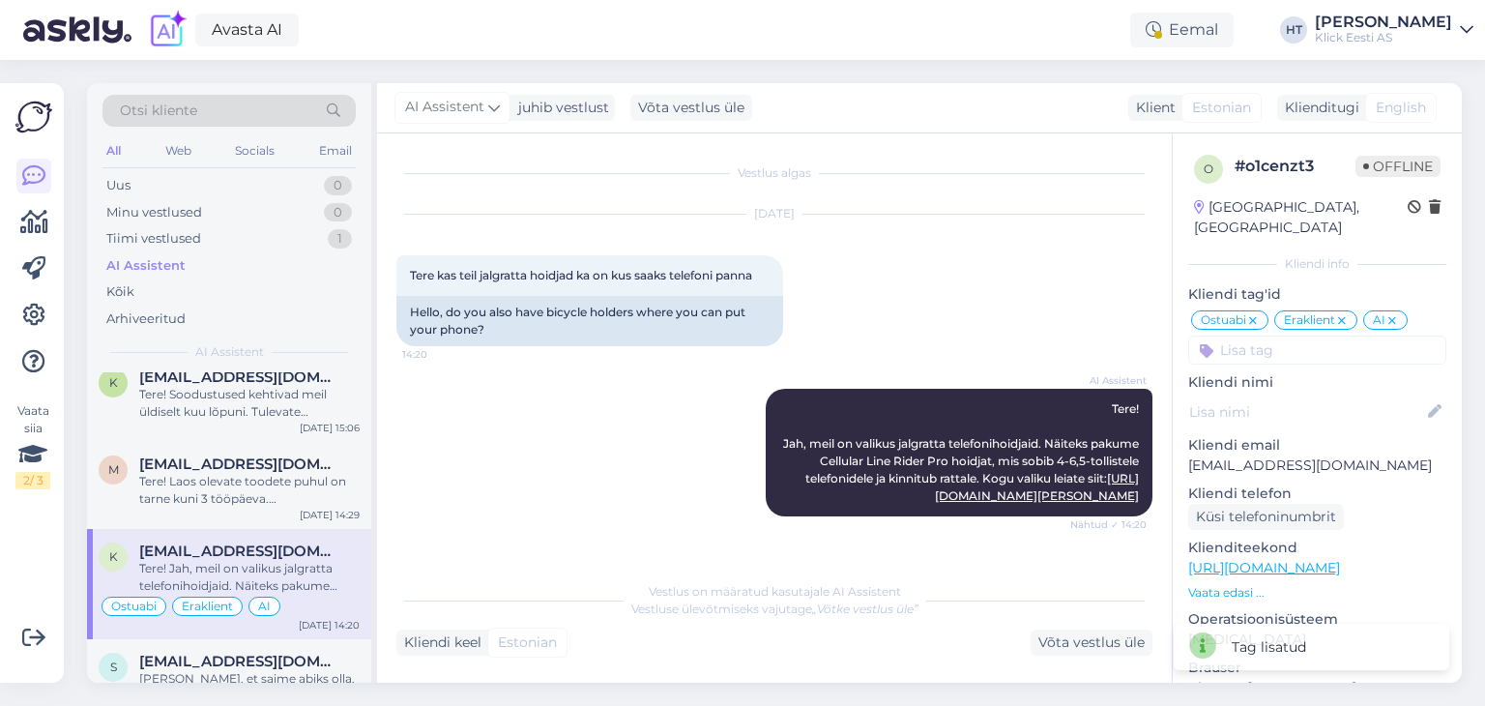
scroll to position [1233, 0]
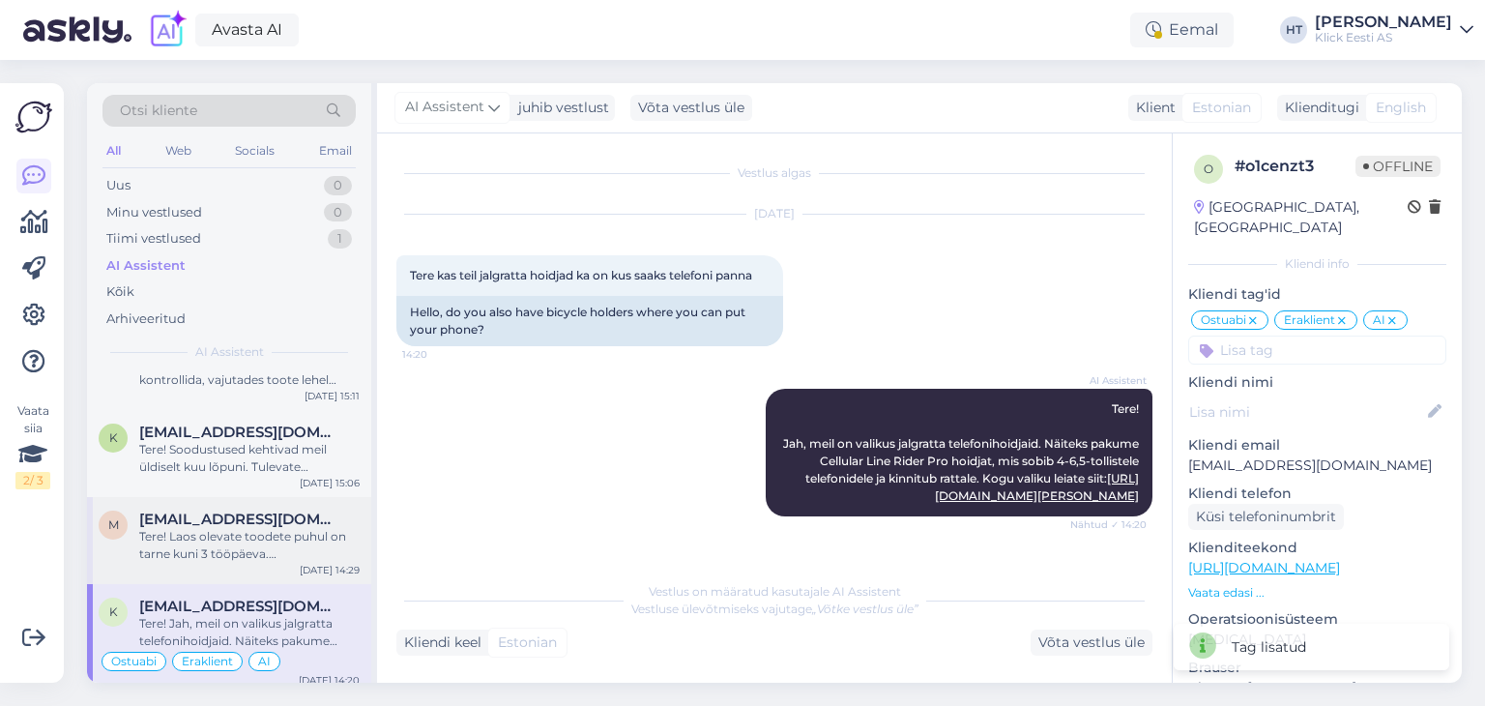
click at [255, 513] on span "mariliis.pleer@mail.ee" at bounding box center [239, 519] width 201 height 17
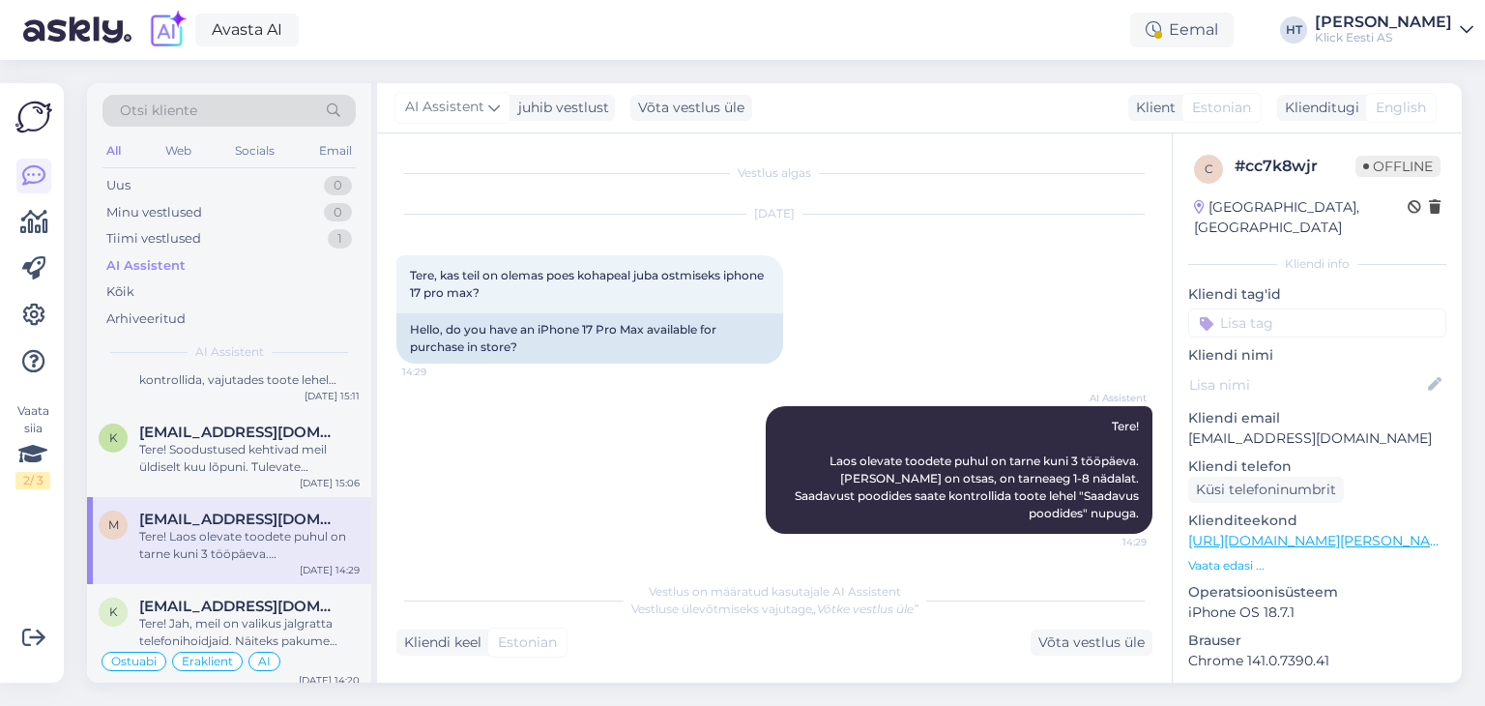
click at [1276, 310] on input at bounding box center [1317, 322] width 258 height 29
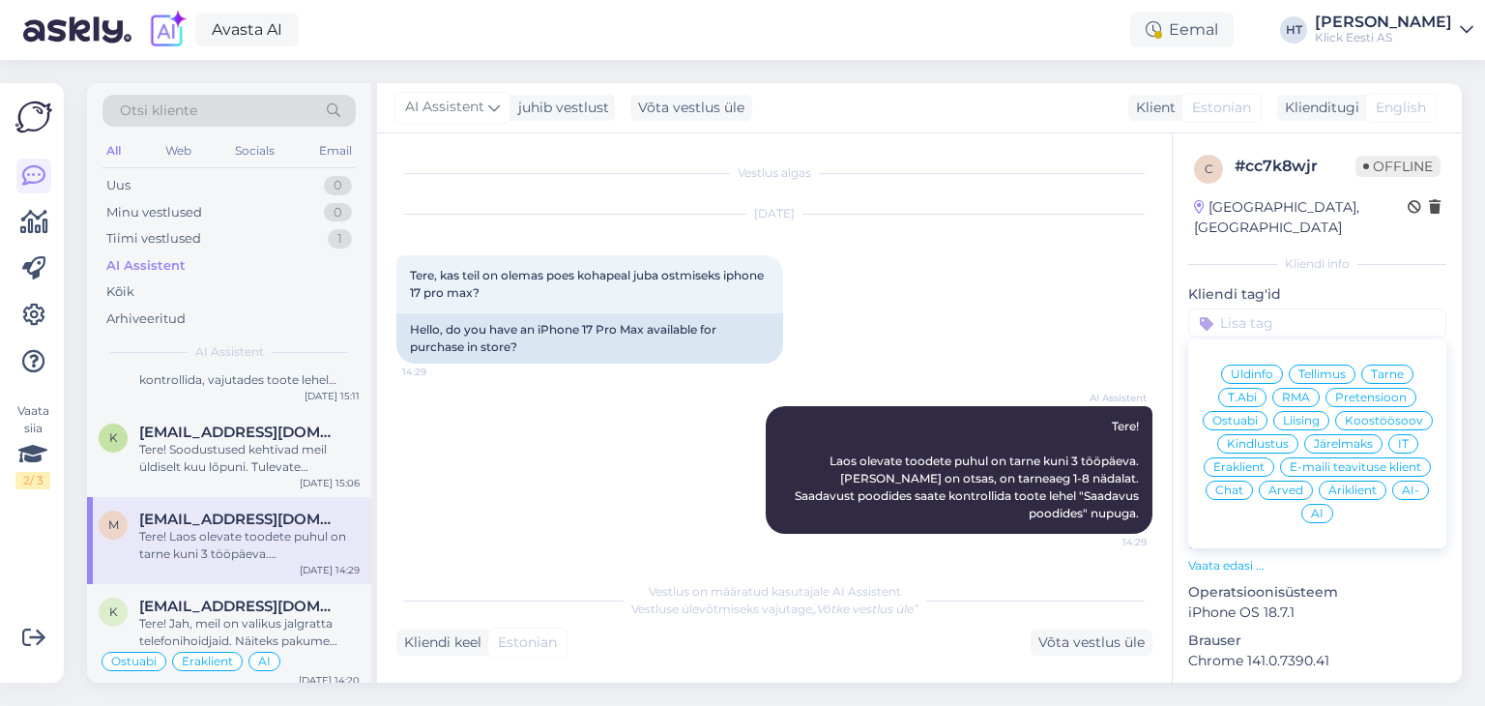
click at [1258, 415] on span "Ostuabi" at bounding box center [1235, 421] width 45 height 12
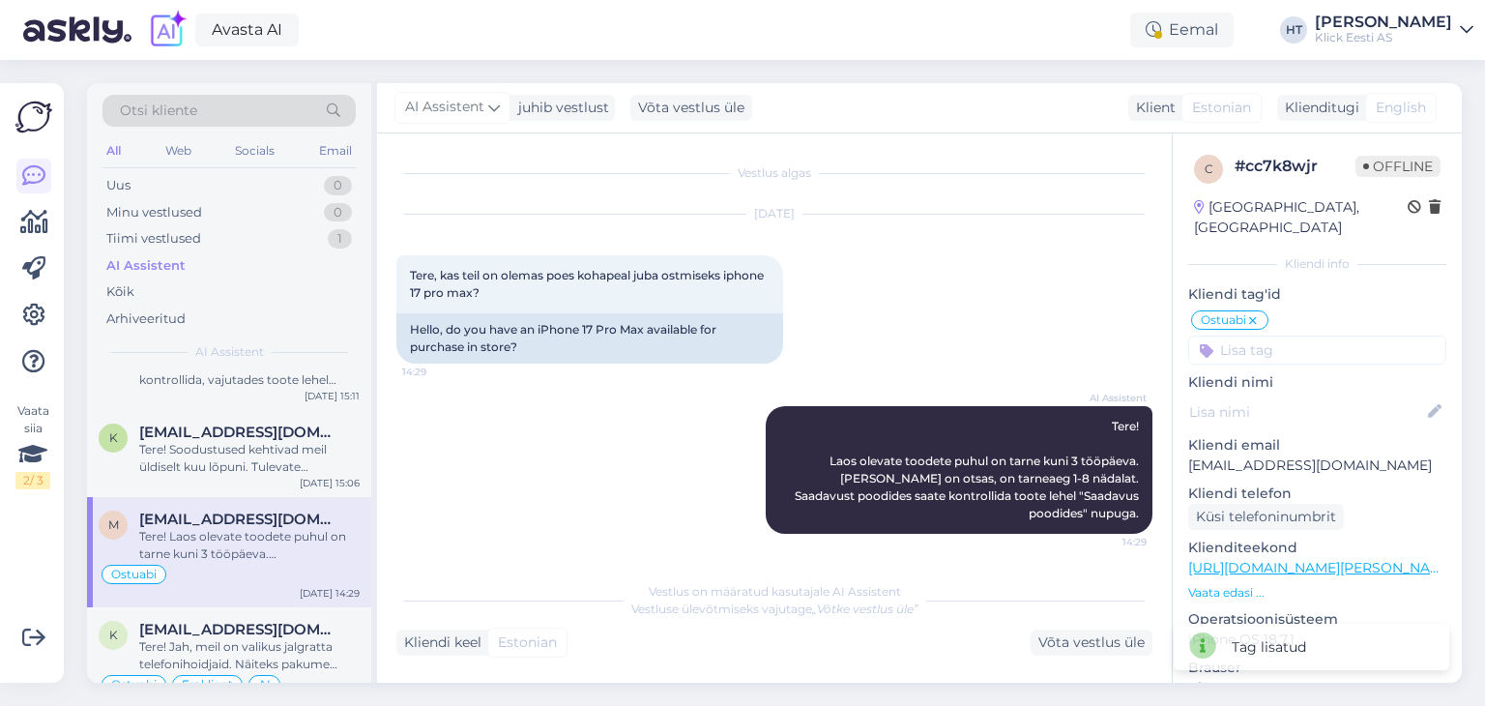
click at [1300, 336] on input at bounding box center [1317, 350] width 258 height 29
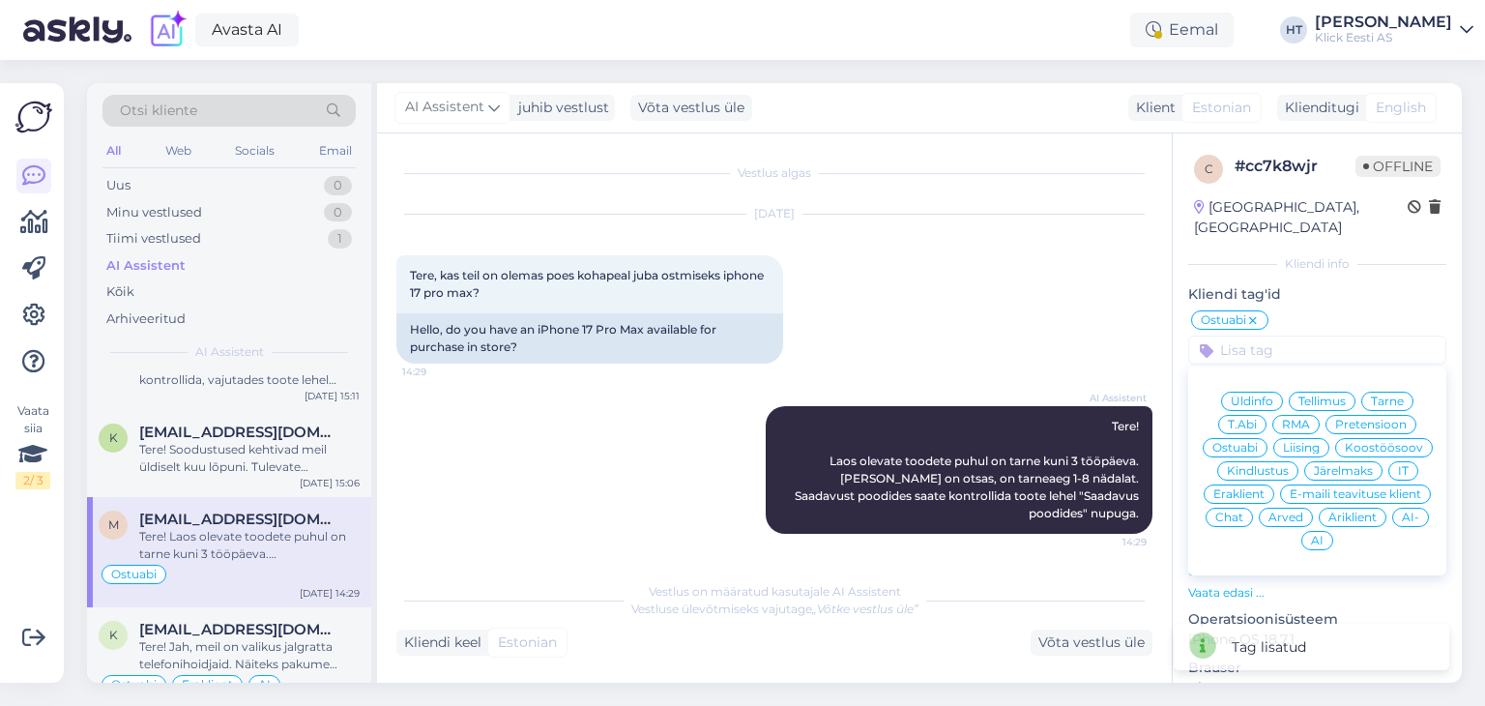
click at [1275, 484] on div "Eraklient" at bounding box center [1239, 493] width 71 height 19
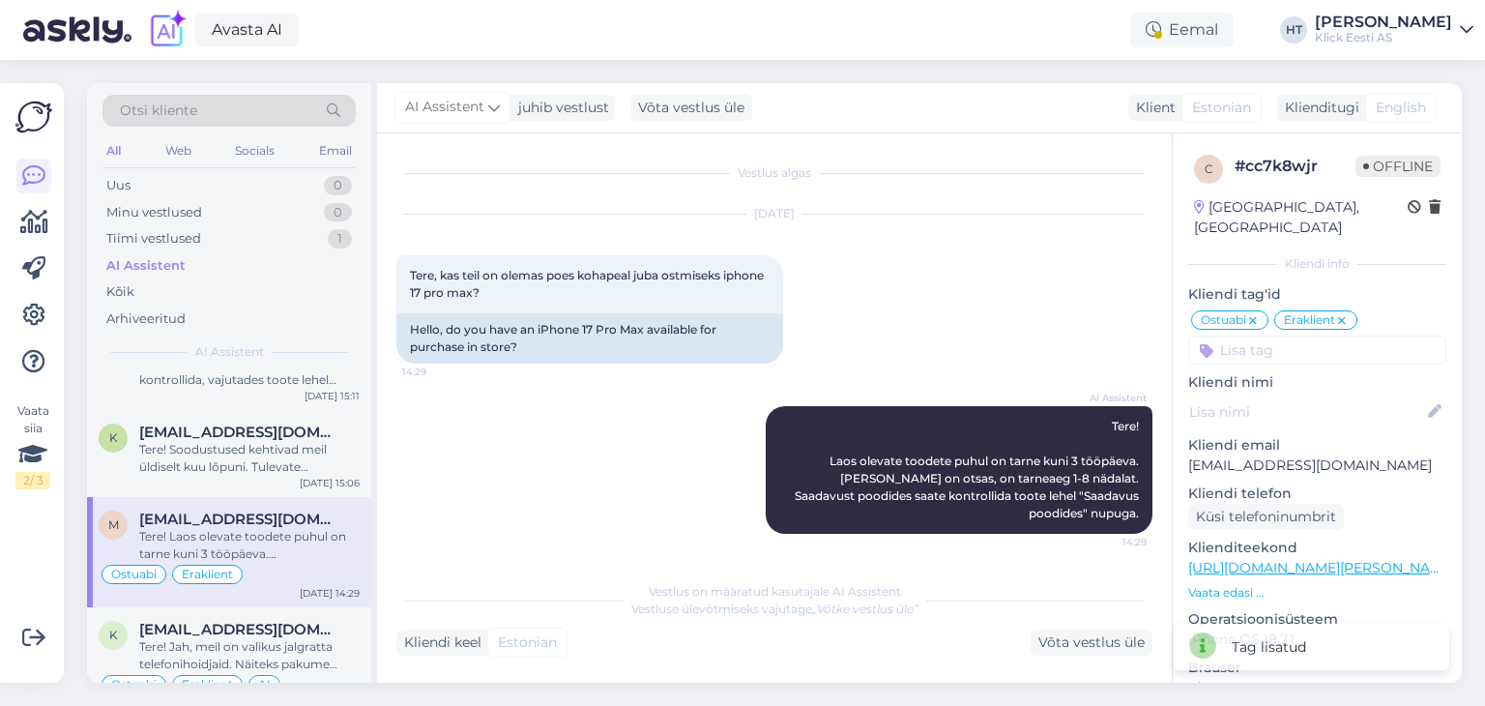
click at [1265, 336] on input at bounding box center [1317, 350] width 258 height 29
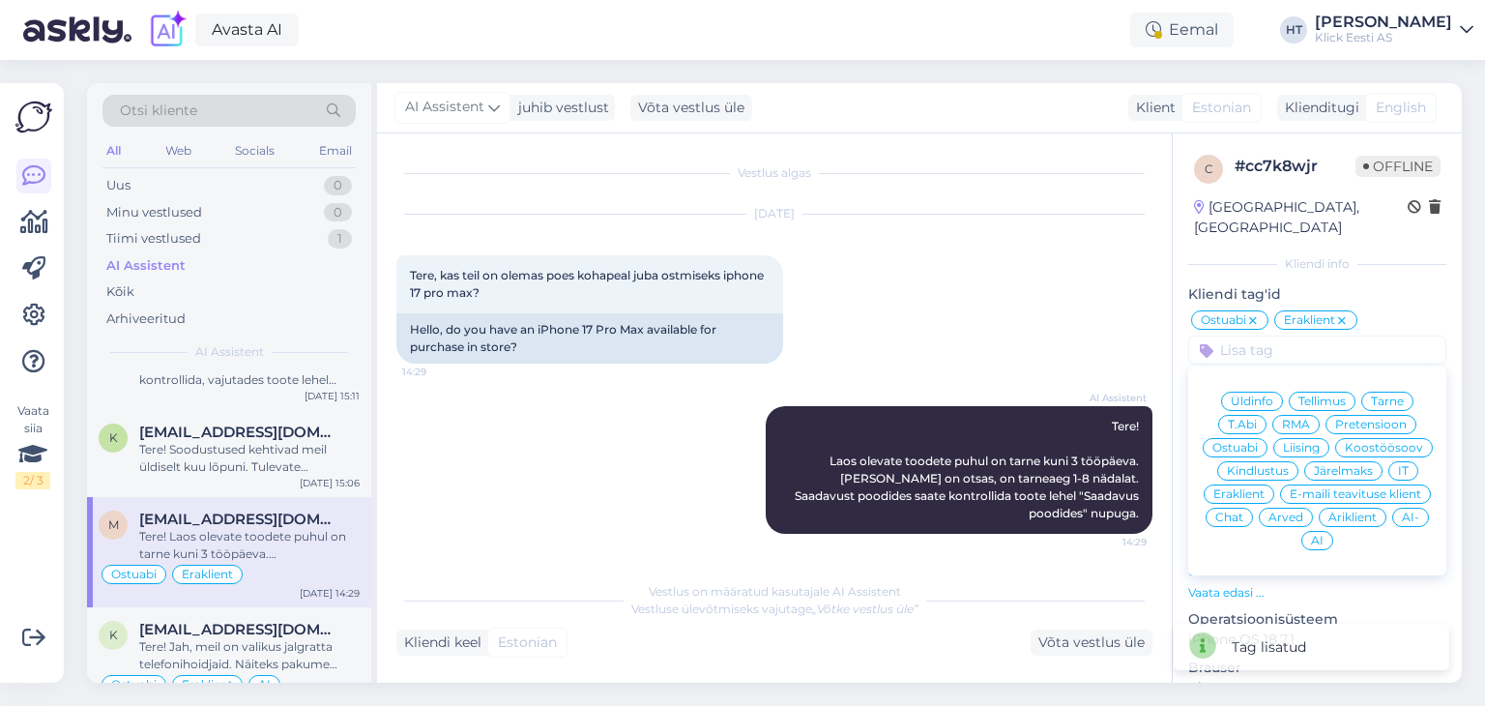
click at [1334, 531] on div "AI" at bounding box center [1318, 540] width 32 height 19
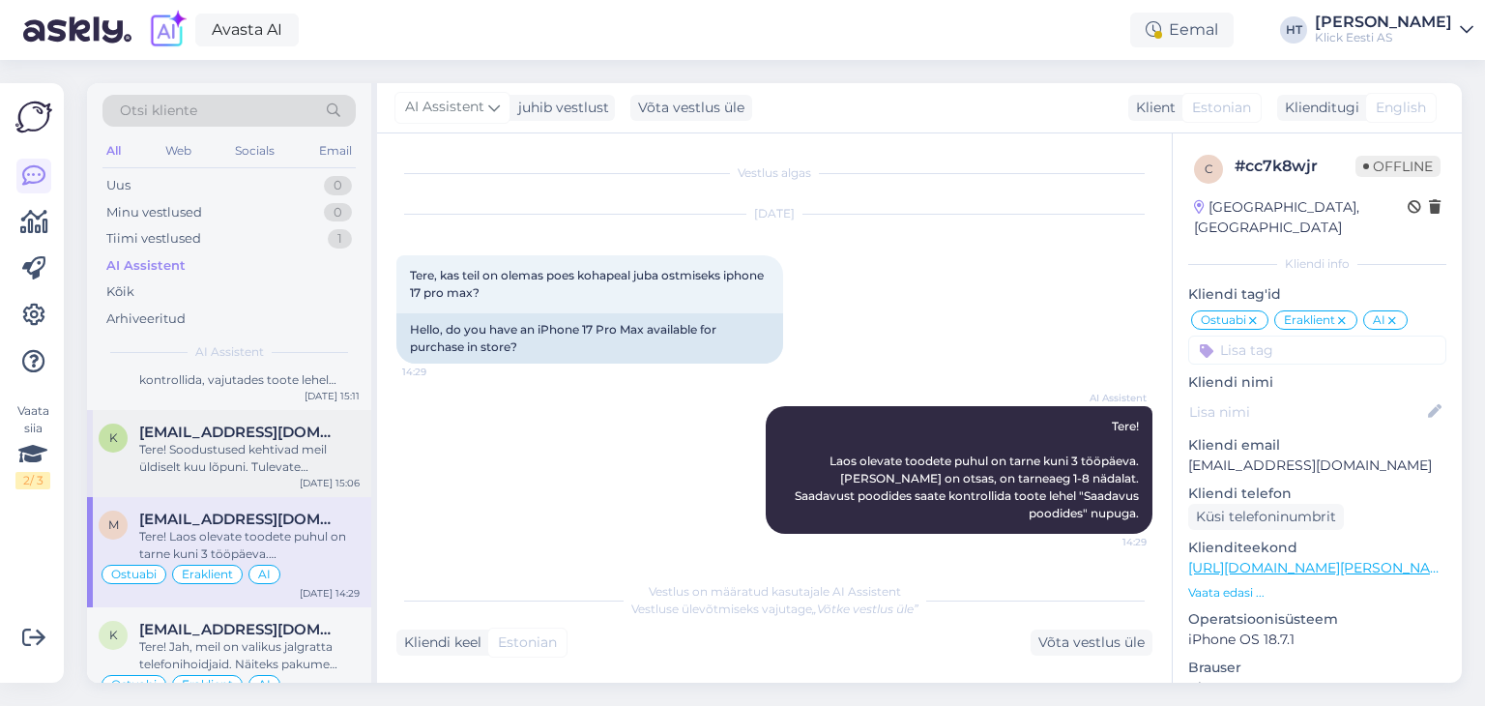
click at [225, 455] on div "Tere! Soodustused kehtivad meil üldiselt kuu lõpuni. Tulevate hinnamuudatuste k…" at bounding box center [249, 458] width 220 height 35
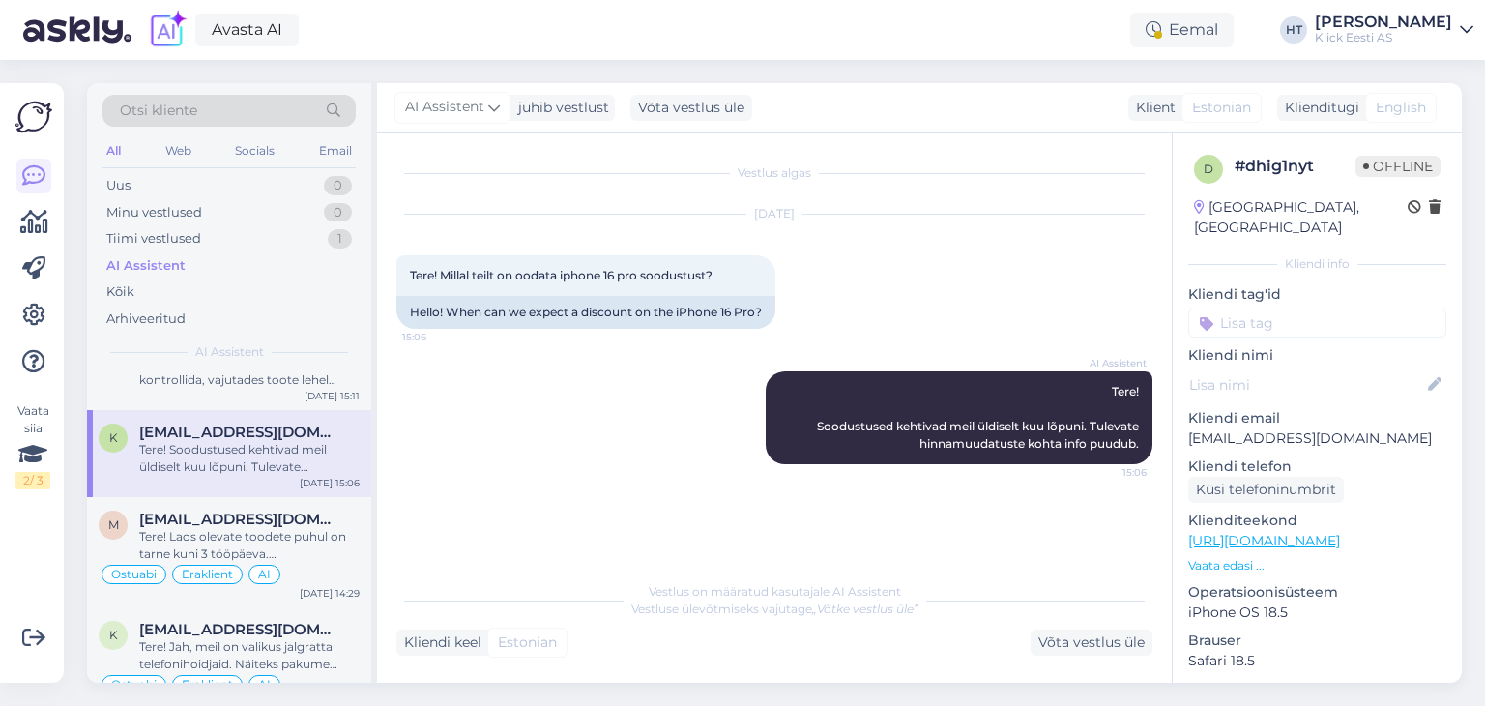
click at [1303, 308] on input at bounding box center [1317, 322] width 258 height 29
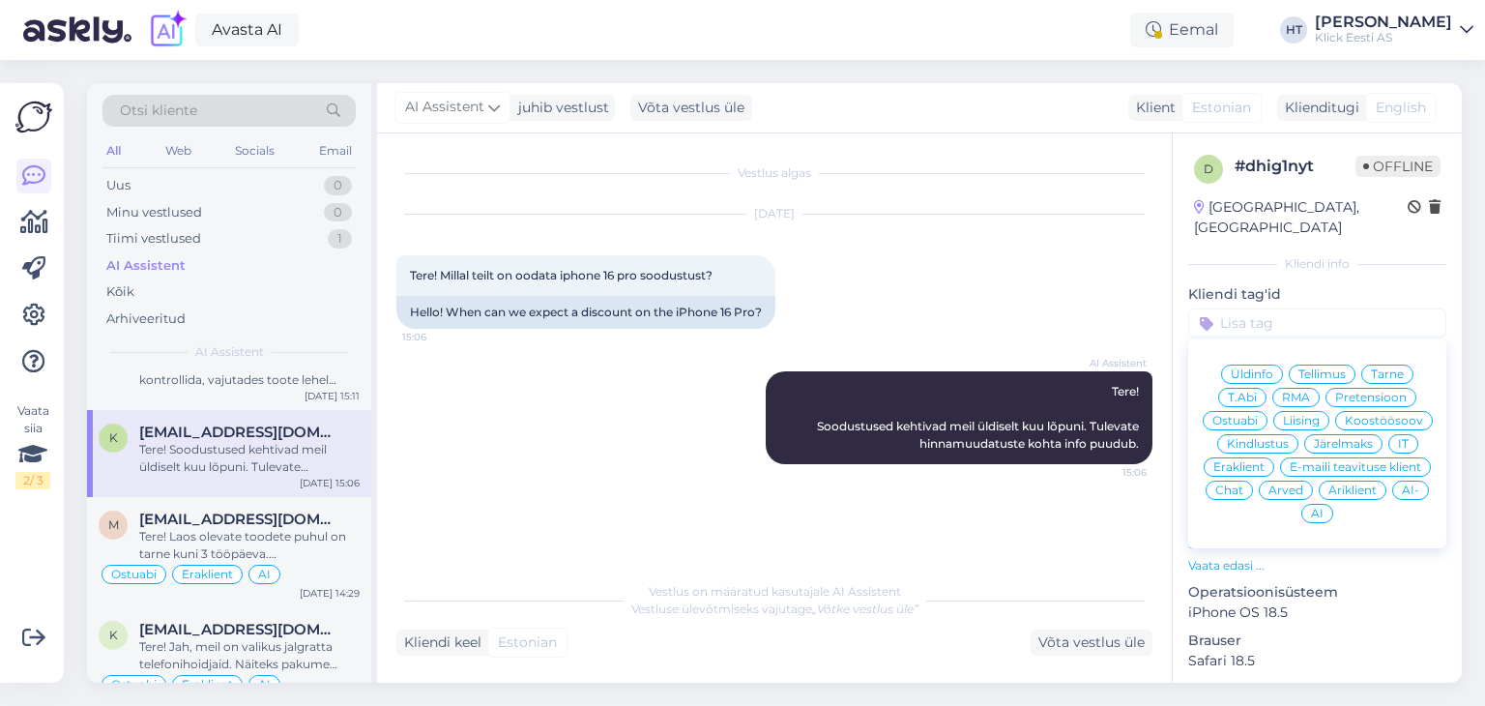
click at [1259, 368] on span "Üldinfo" at bounding box center [1252, 374] width 43 height 12
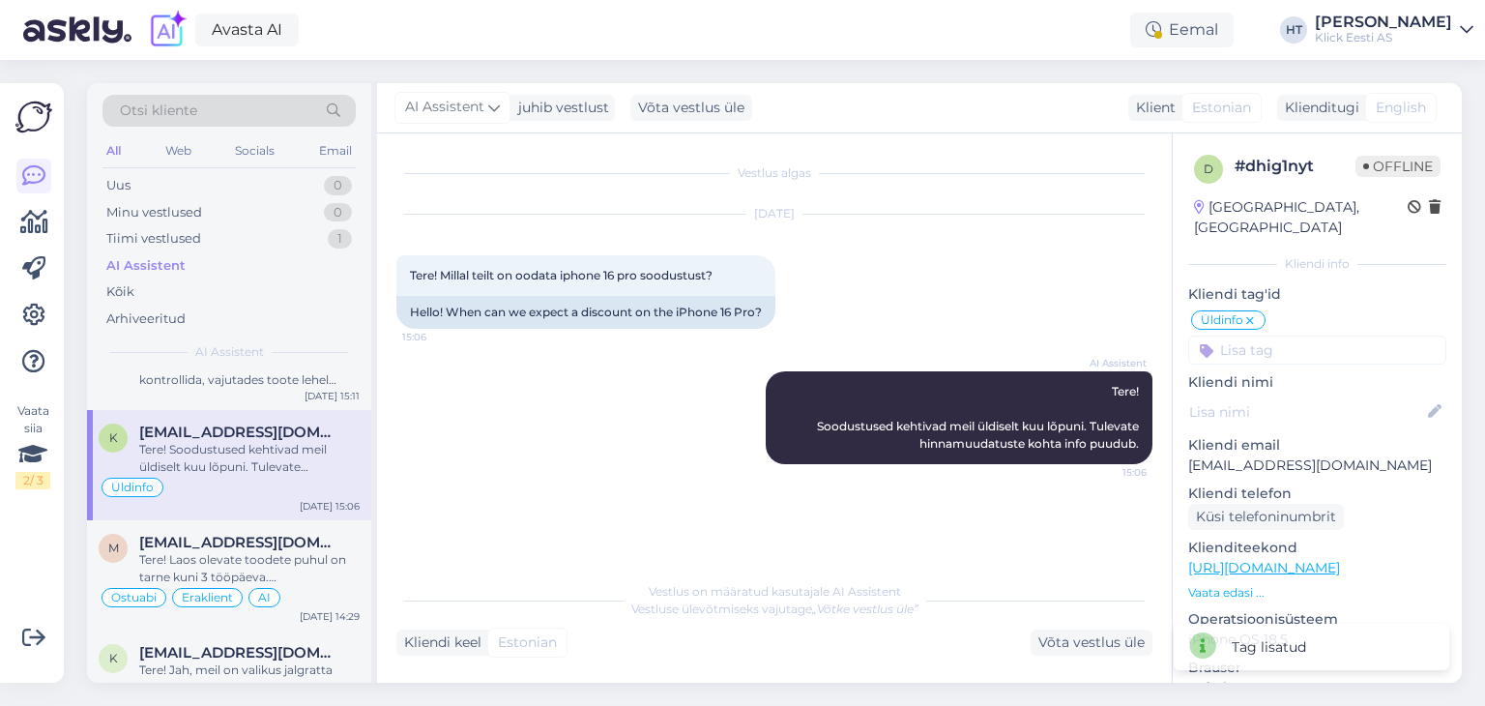
click at [1304, 336] on input at bounding box center [1317, 350] width 258 height 29
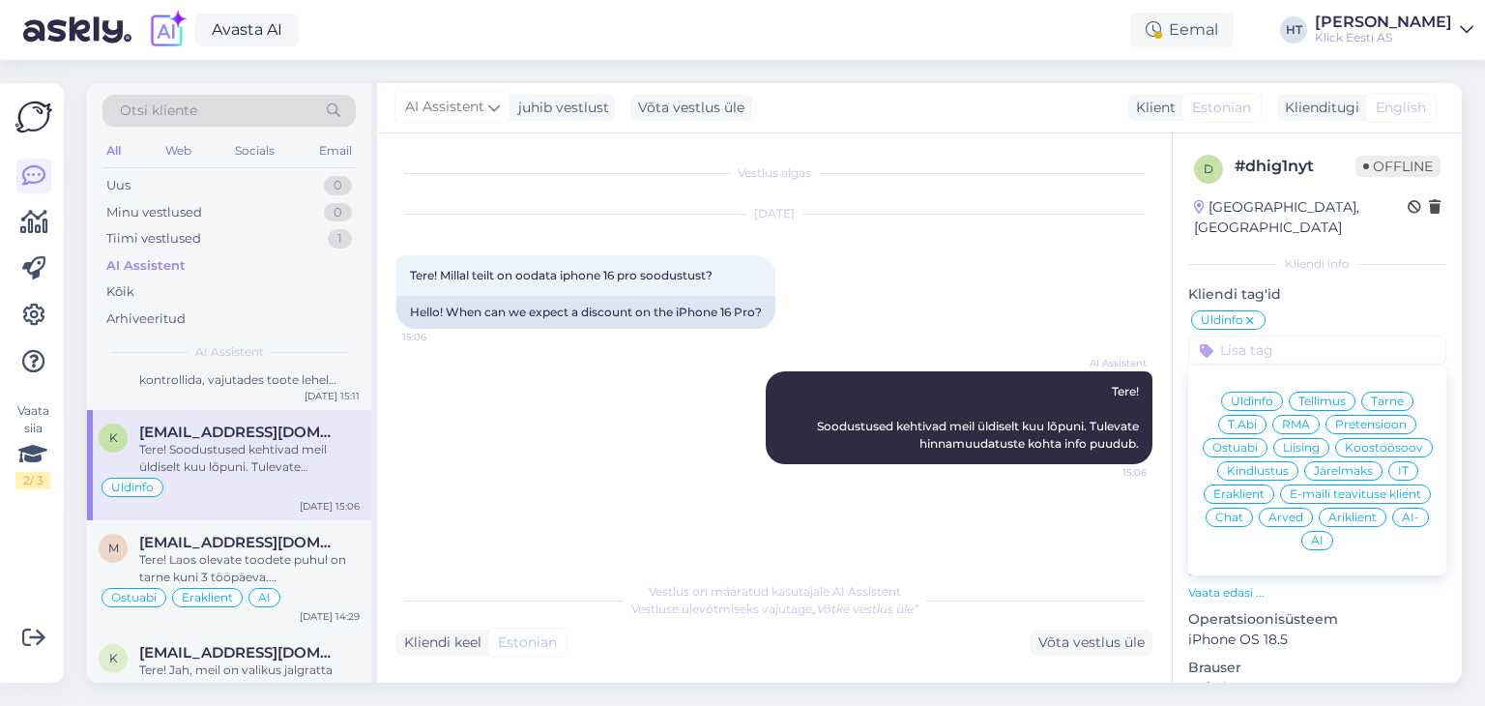
click at [1265, 488] on span "Eraklient" at bounding box center [1239, 494] width 51 height 12
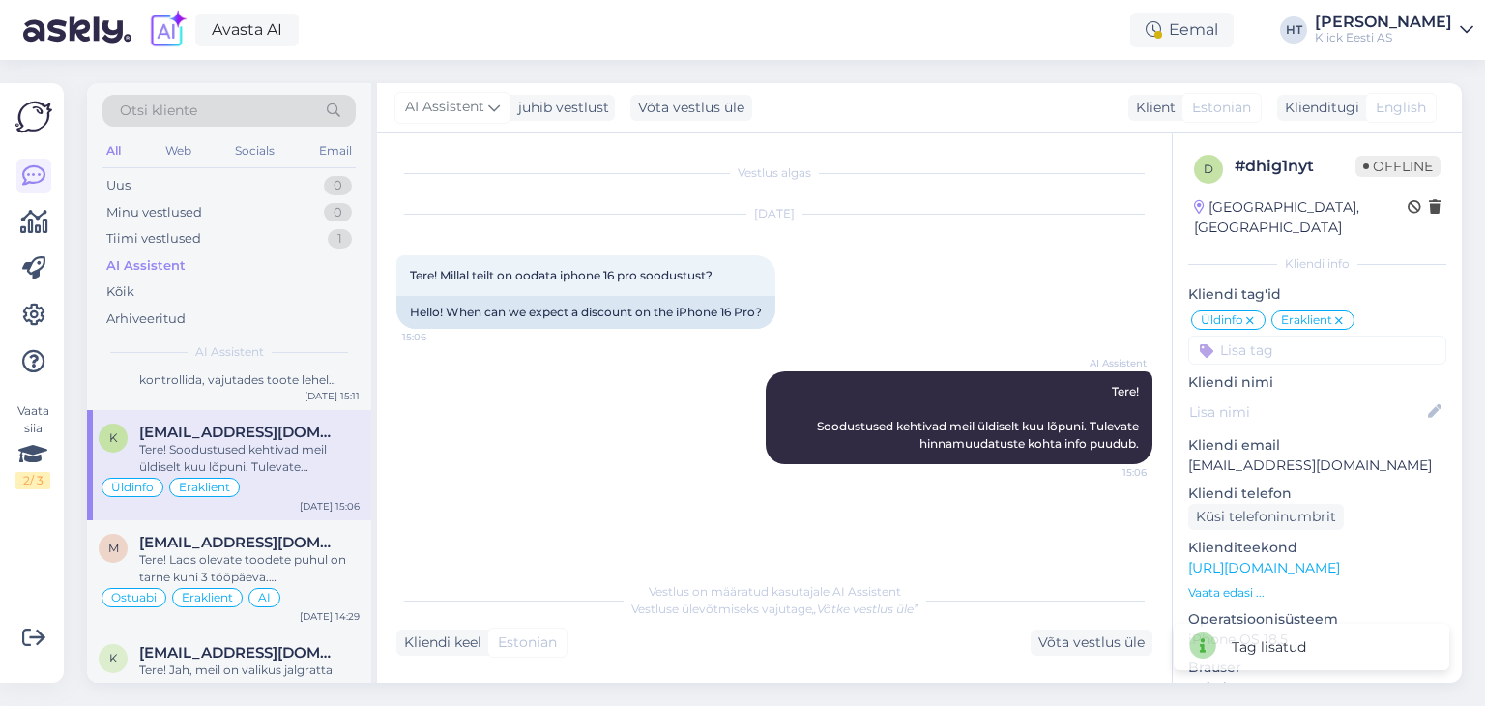
click at [1281, 336] on input at bounding box center [1317, 350] width 258 height 29
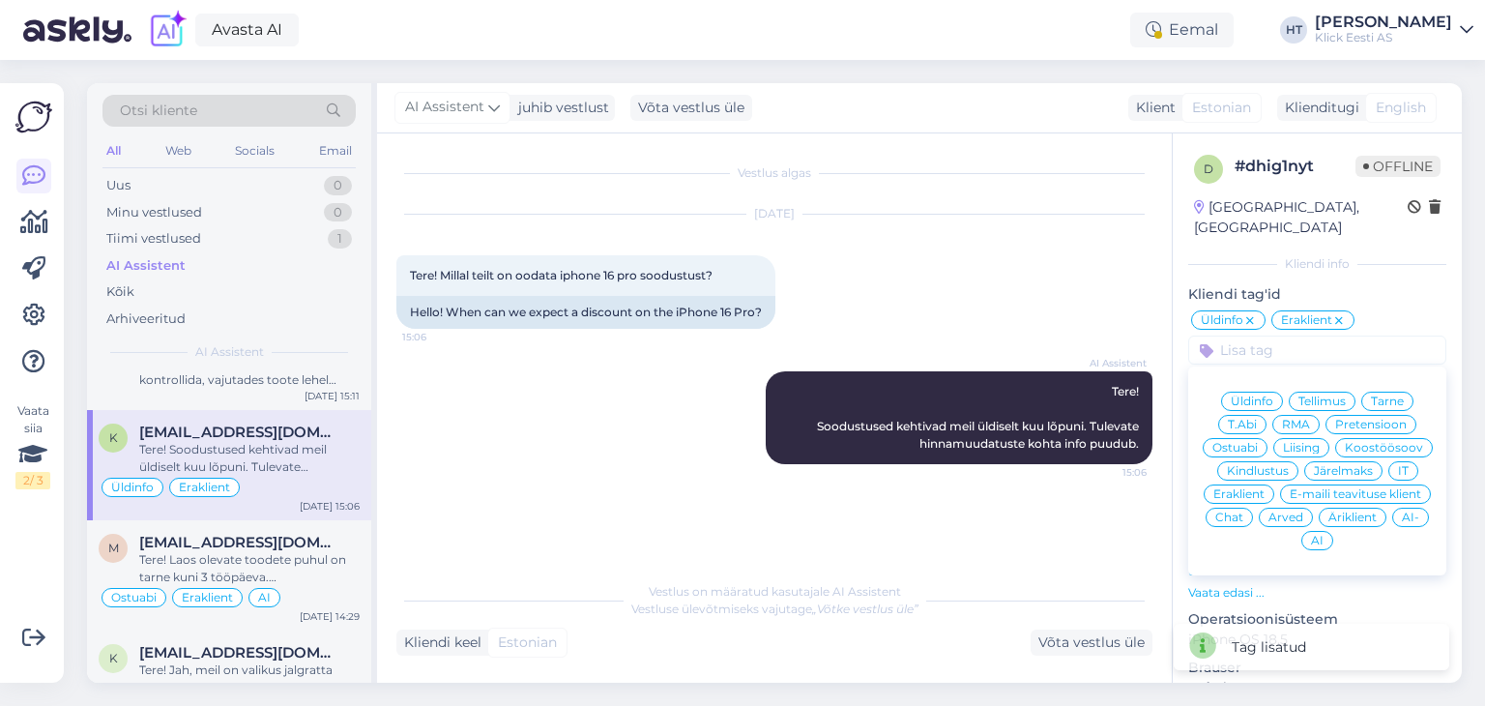
click at [1324, 535] on span "AI" at bounding box center [1317, 541] width 13 height 12
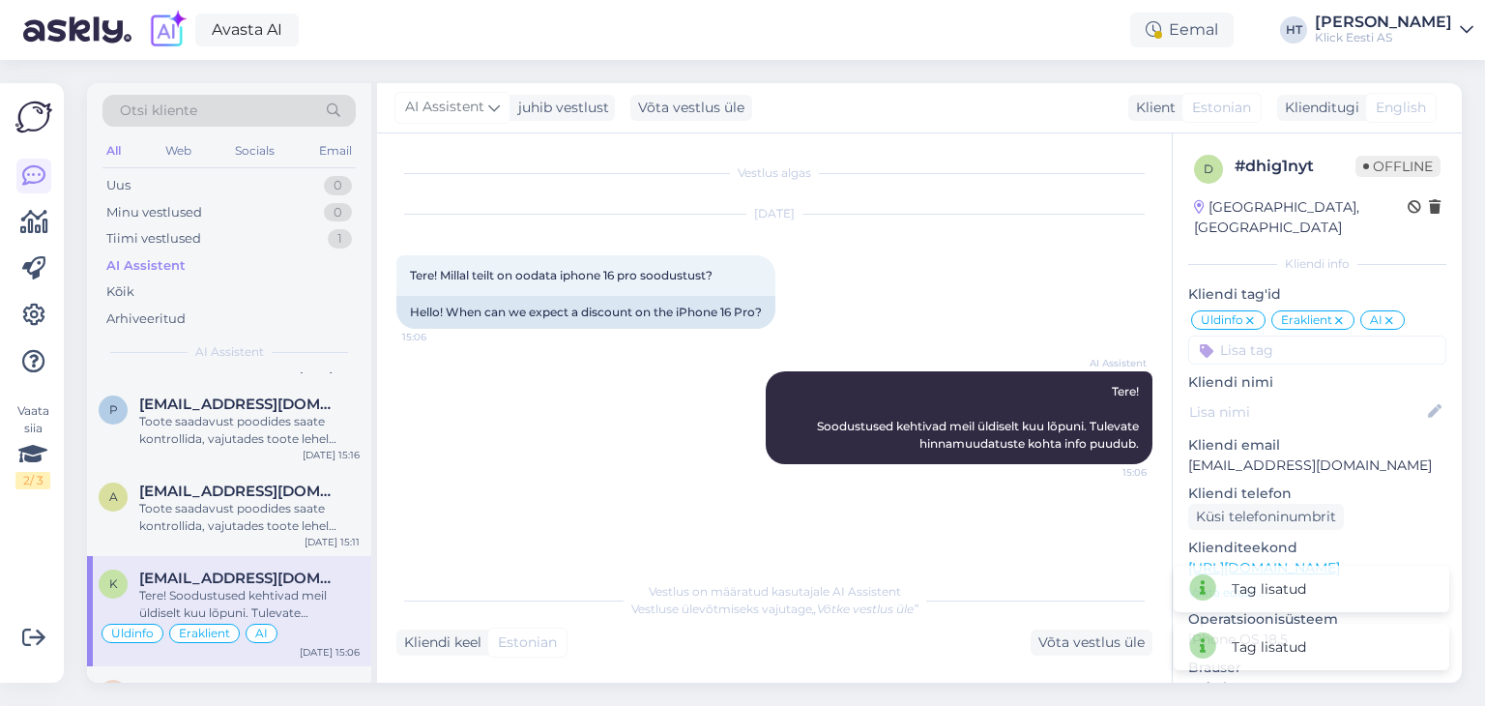
scroll to position [1086, 0]
click at [276, 501] on div "Toote saadavust poodides saate kontrollida, vajutades toote lehel "Saadavus poo…" at bounding box center [249, 518] width 220 height 35
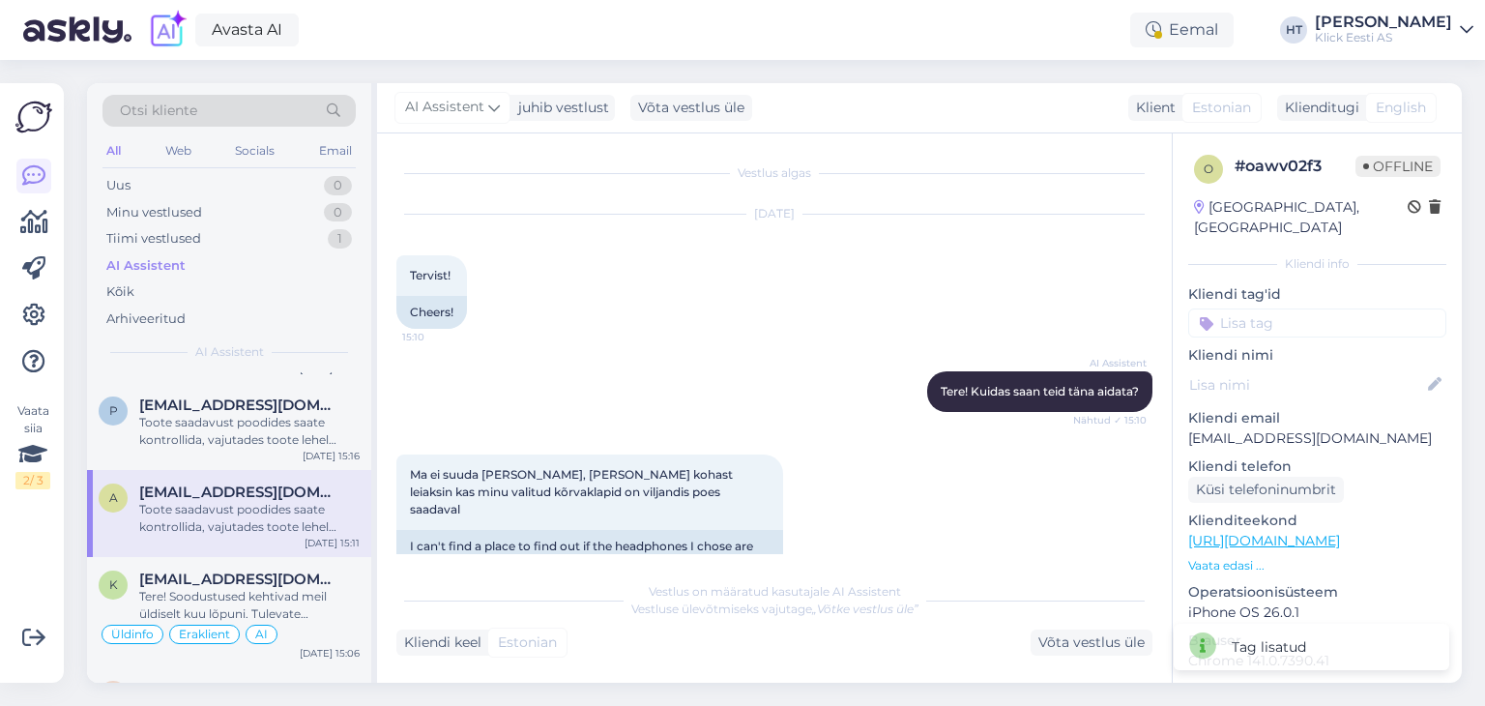
scroll to position [148, 0]
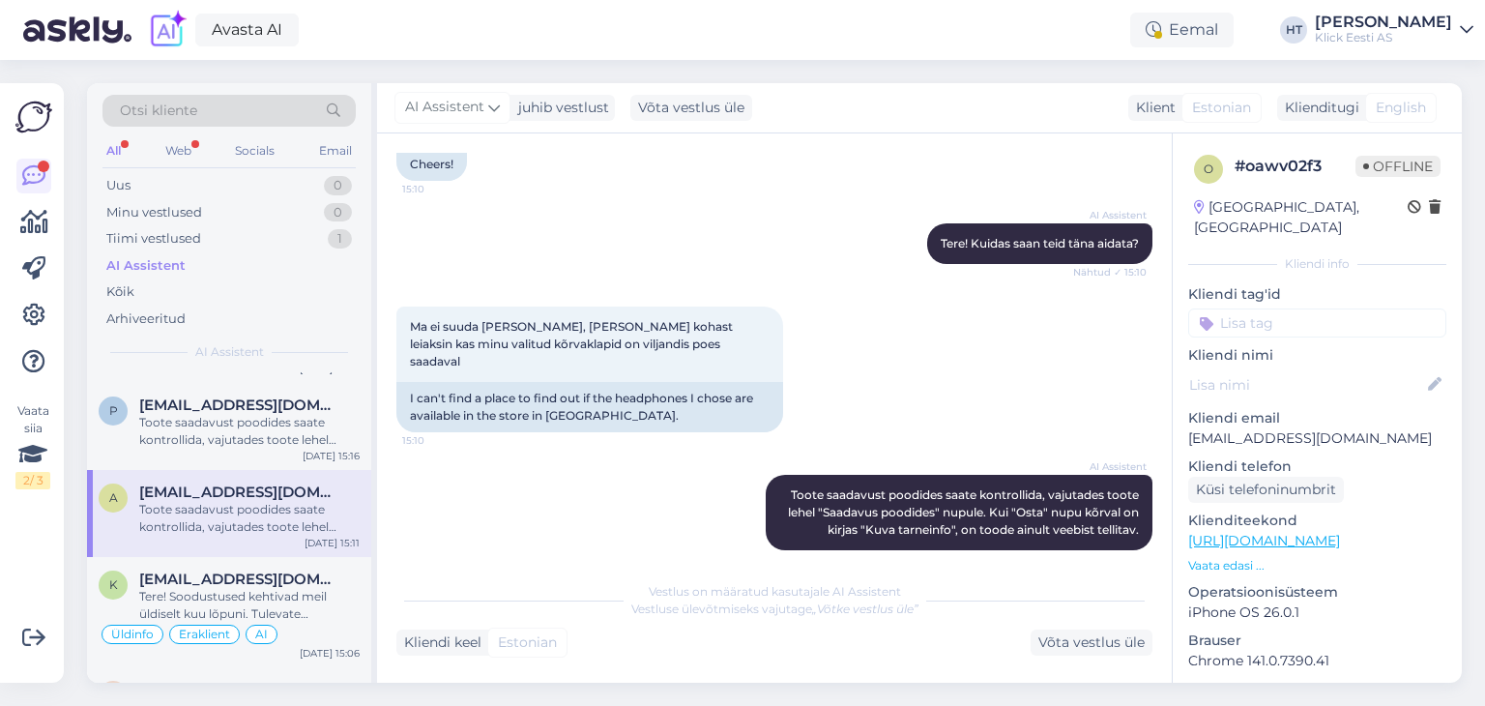
click at [1275, 308] on input at bounding box center [1317, 322] width 258 height 29
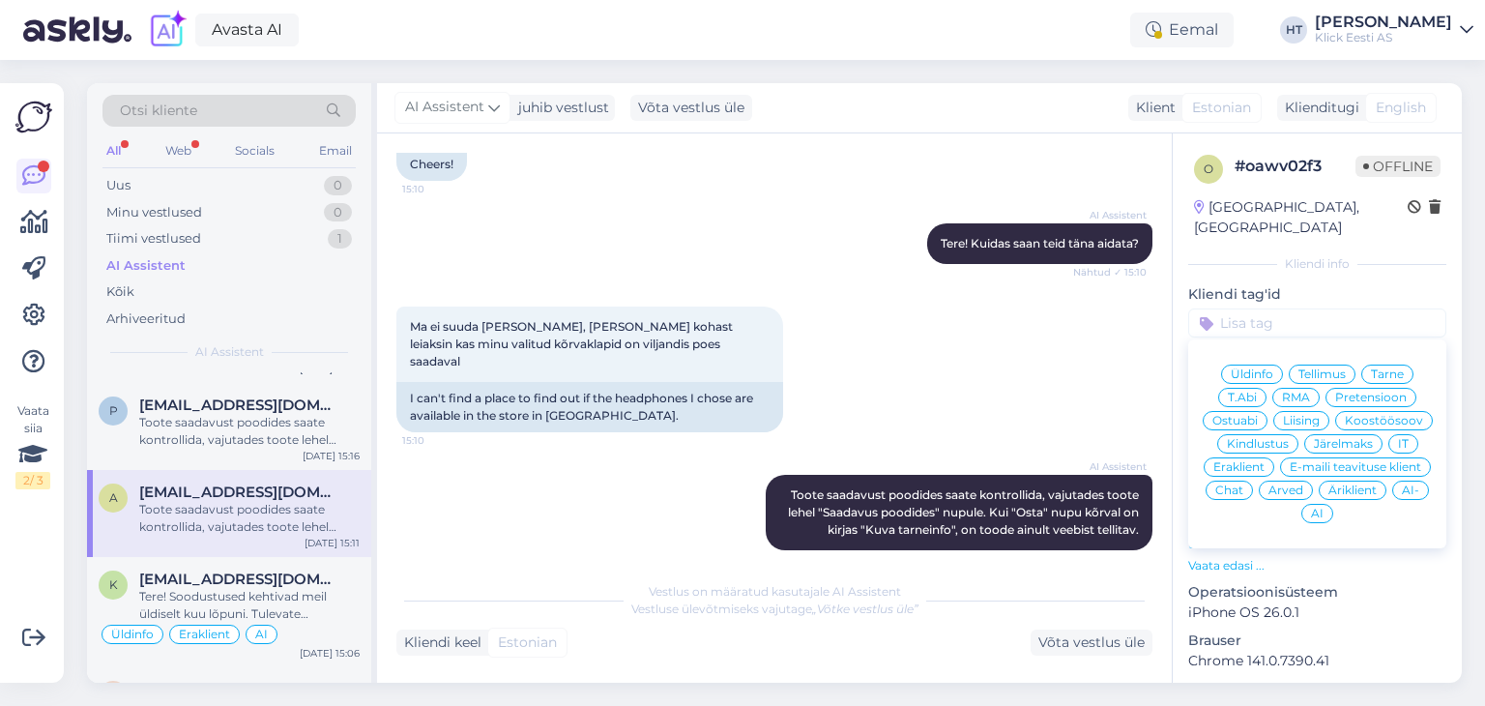
click at [1258, 415] on span "Ostuabi" at bounding box center [1235, 421] width 45 height 12
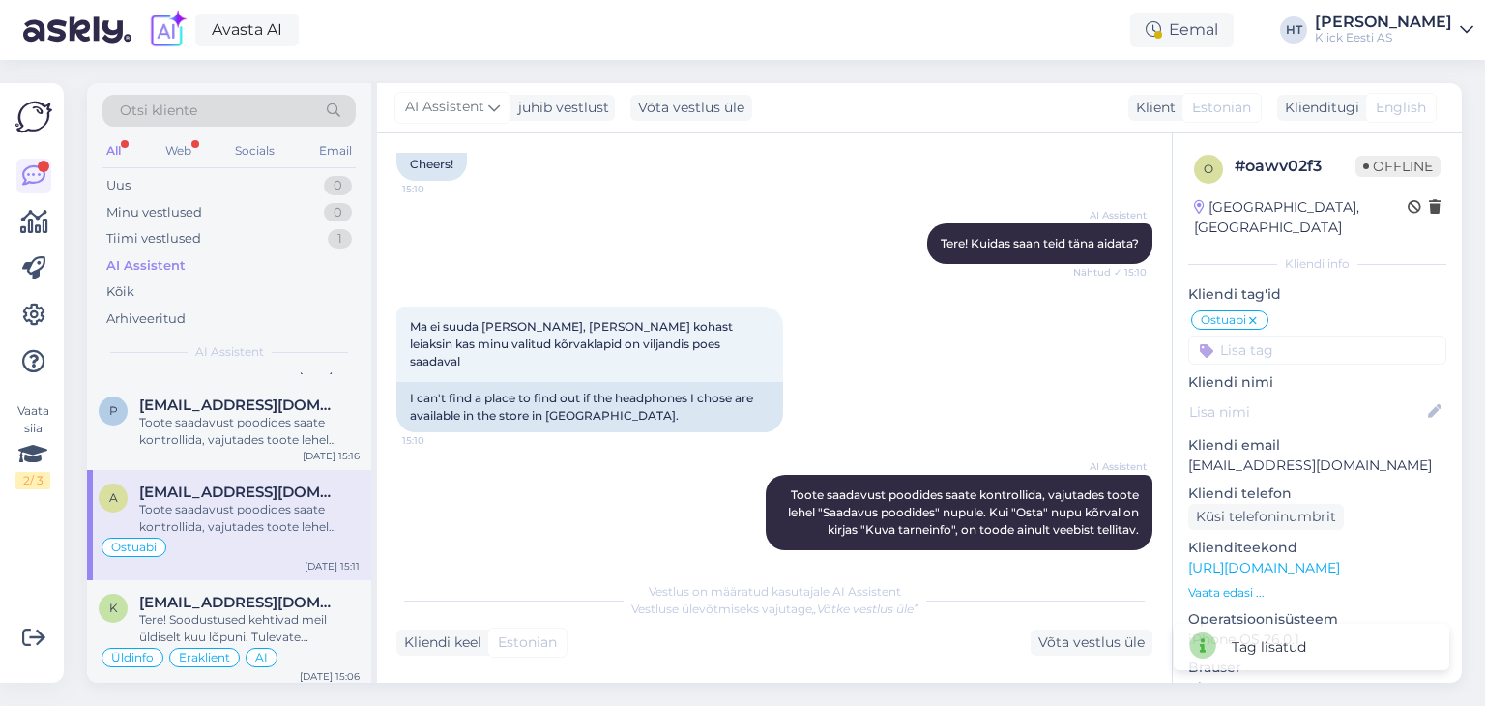
click at [1293, 336] on input at bounding box center [1317, 350] width 258 height 29
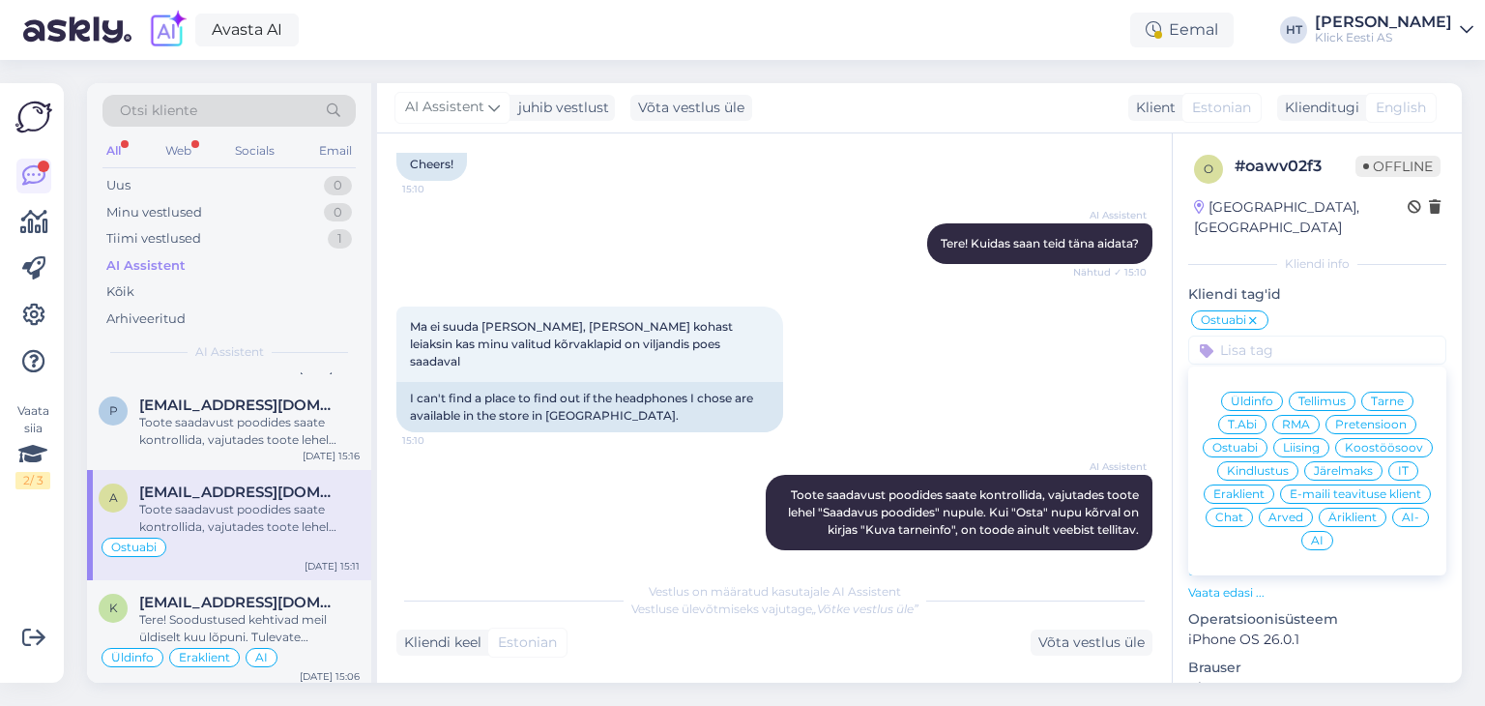
click at [1265, 488] on span "Eraklient" at bounding box center [1239, 494] width 51 height 12
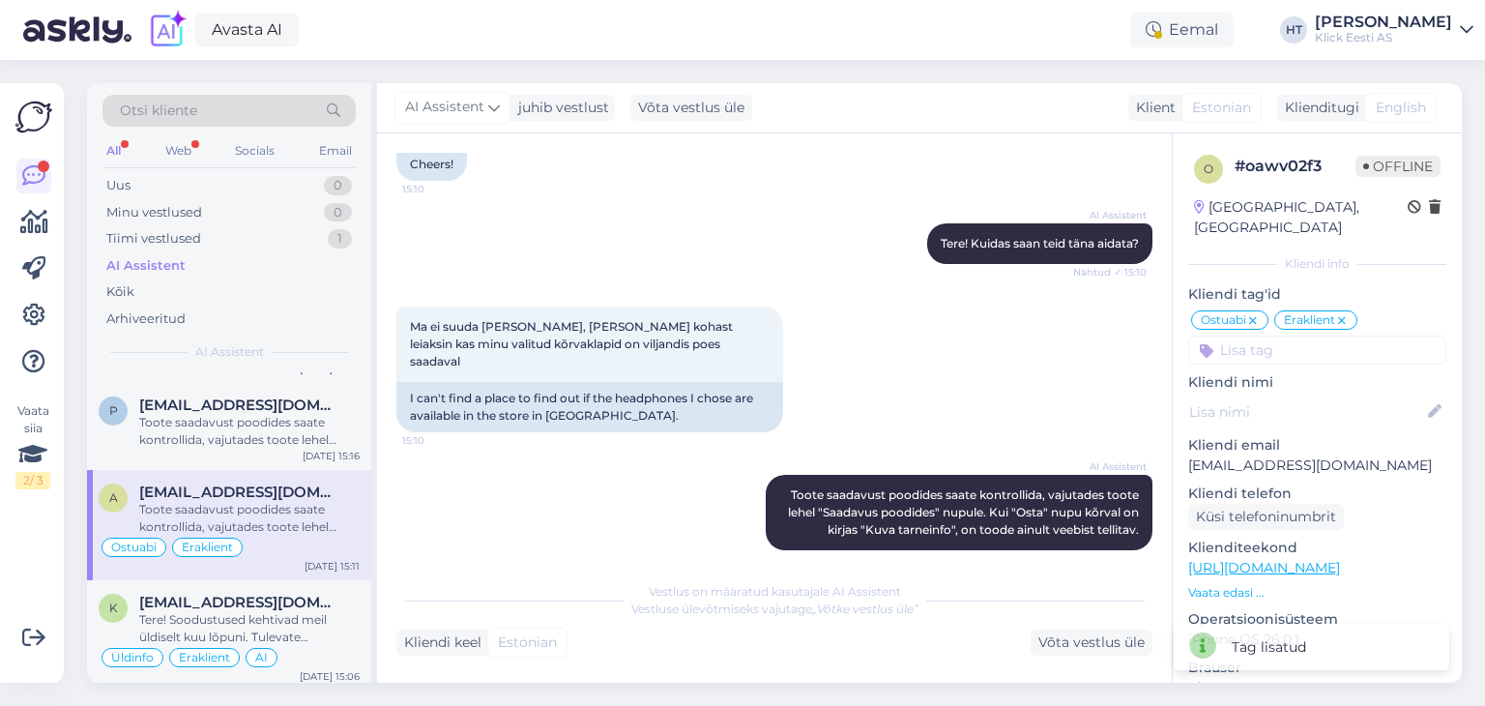
click at [1266, 338] on input at bounding box center [1317, 350] width 258 height 29
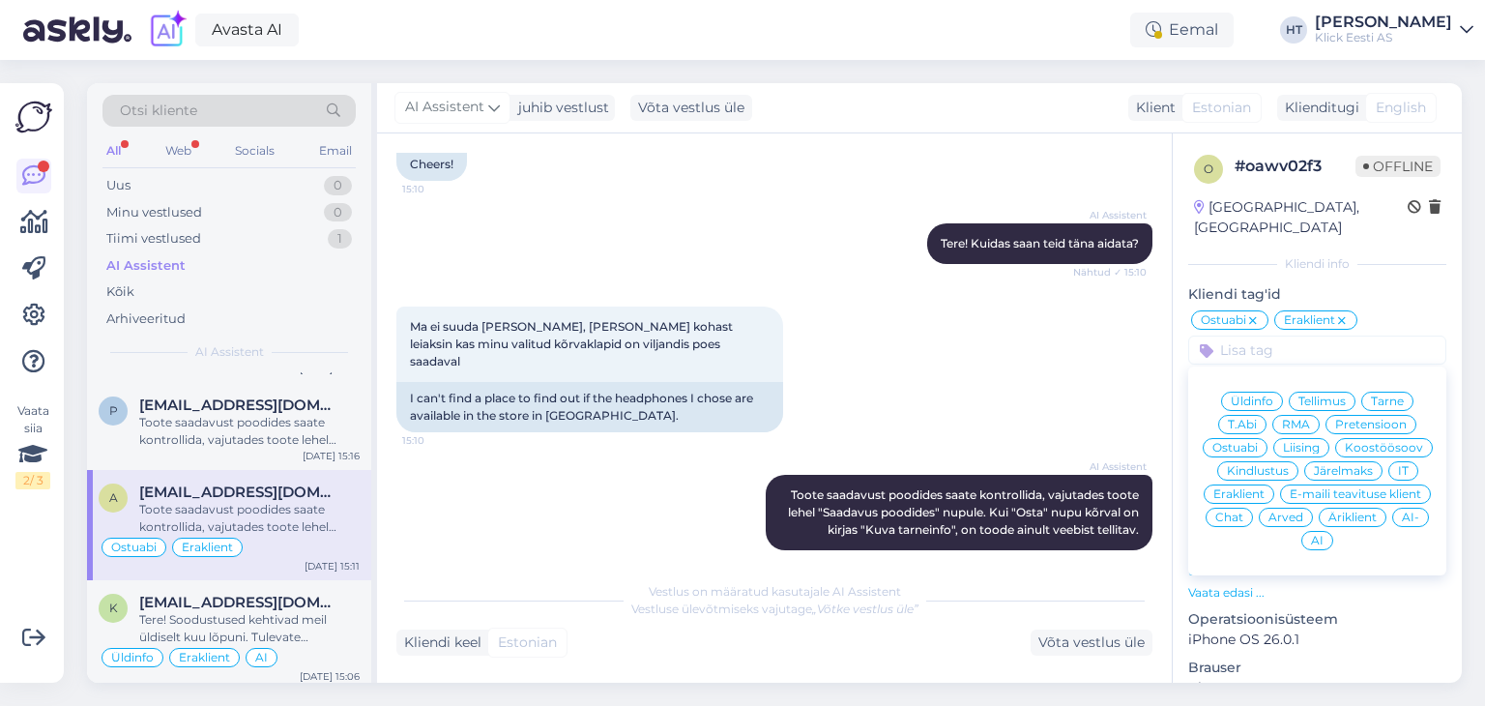
click at [1324, 535] on span "AI" at bounding box center [1317, 541] width 13 height 12
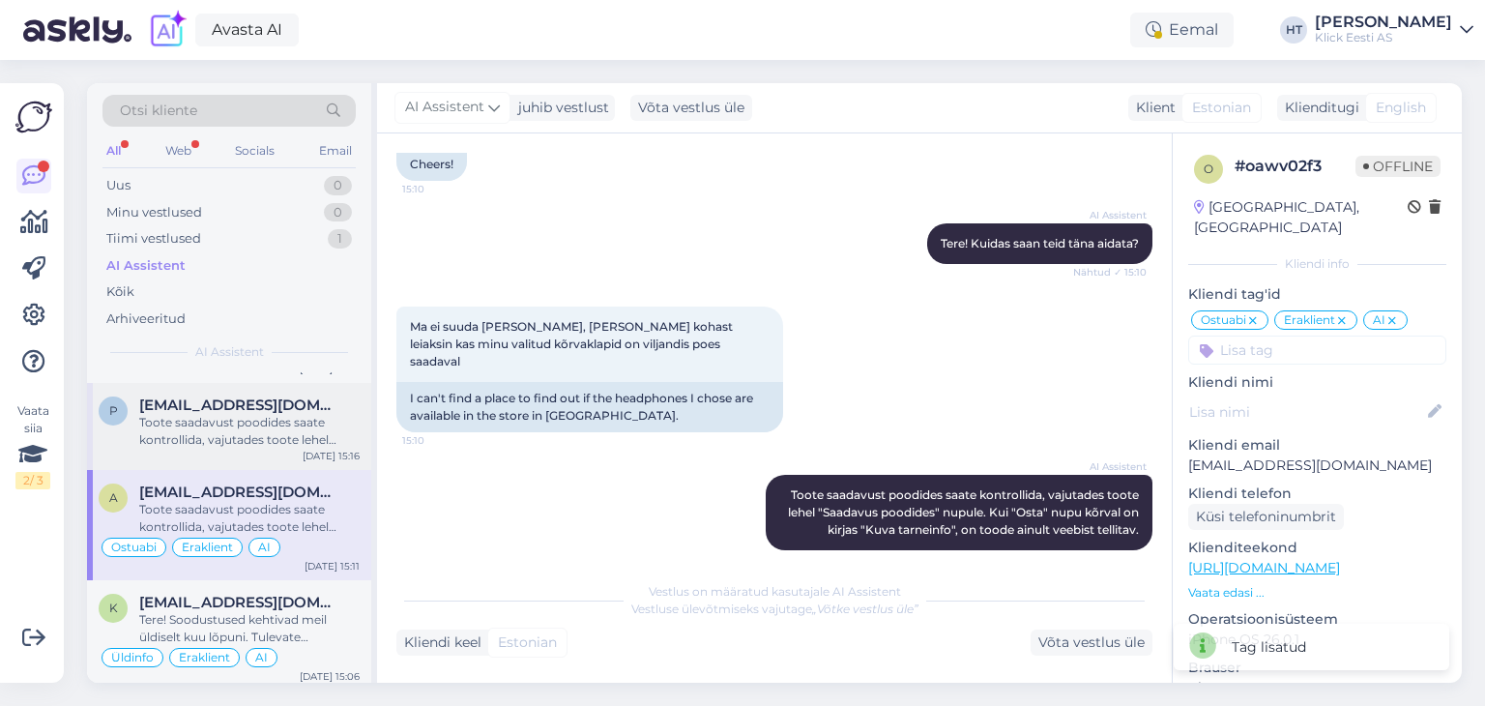
click at [308, 427] on div "Toote saadavust poodides saate kontrollida, vajutades toote lehel "Saadavus poo…" at bounding box center [249, 431] width 220 height 35
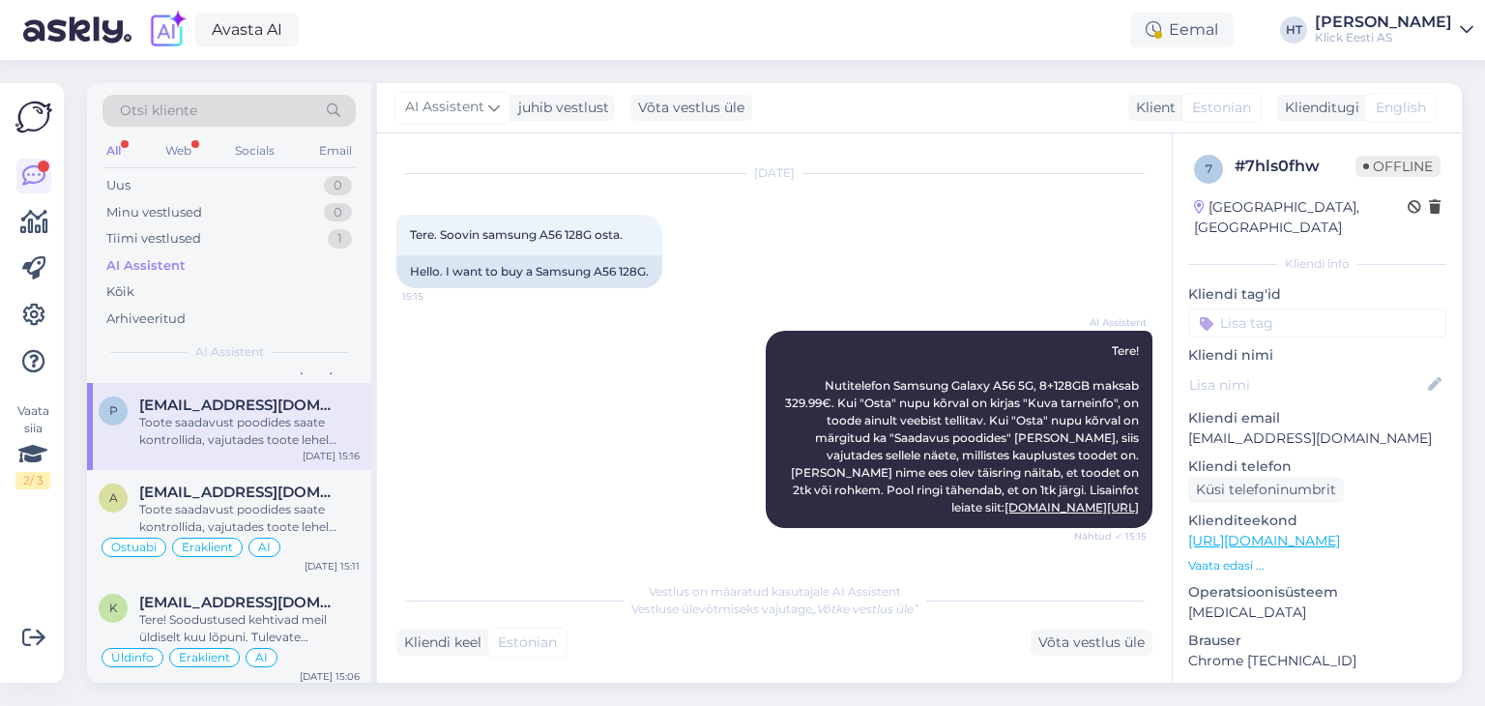
scroll to position [287, 0]
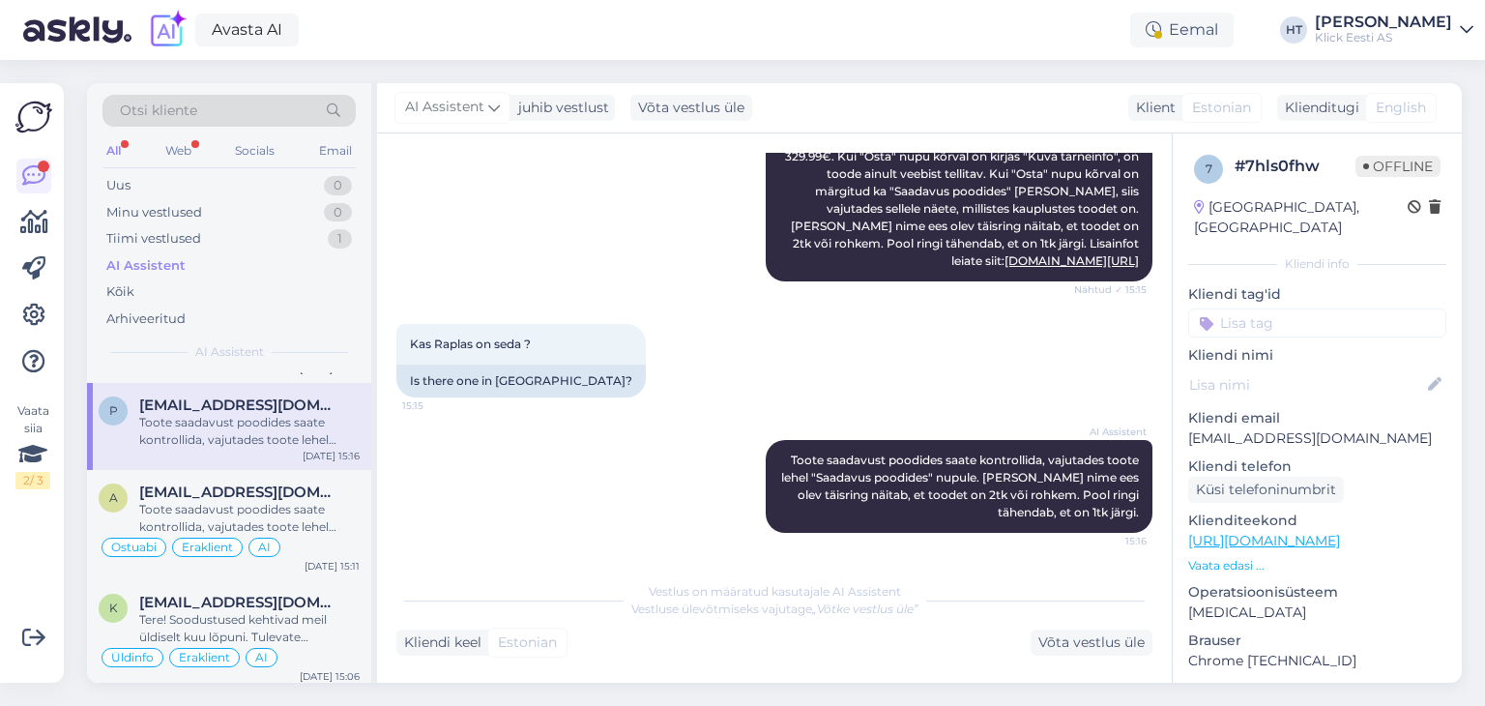
click at [1264, 308] on input at bounding box center [1317, 322] width 258 height 29
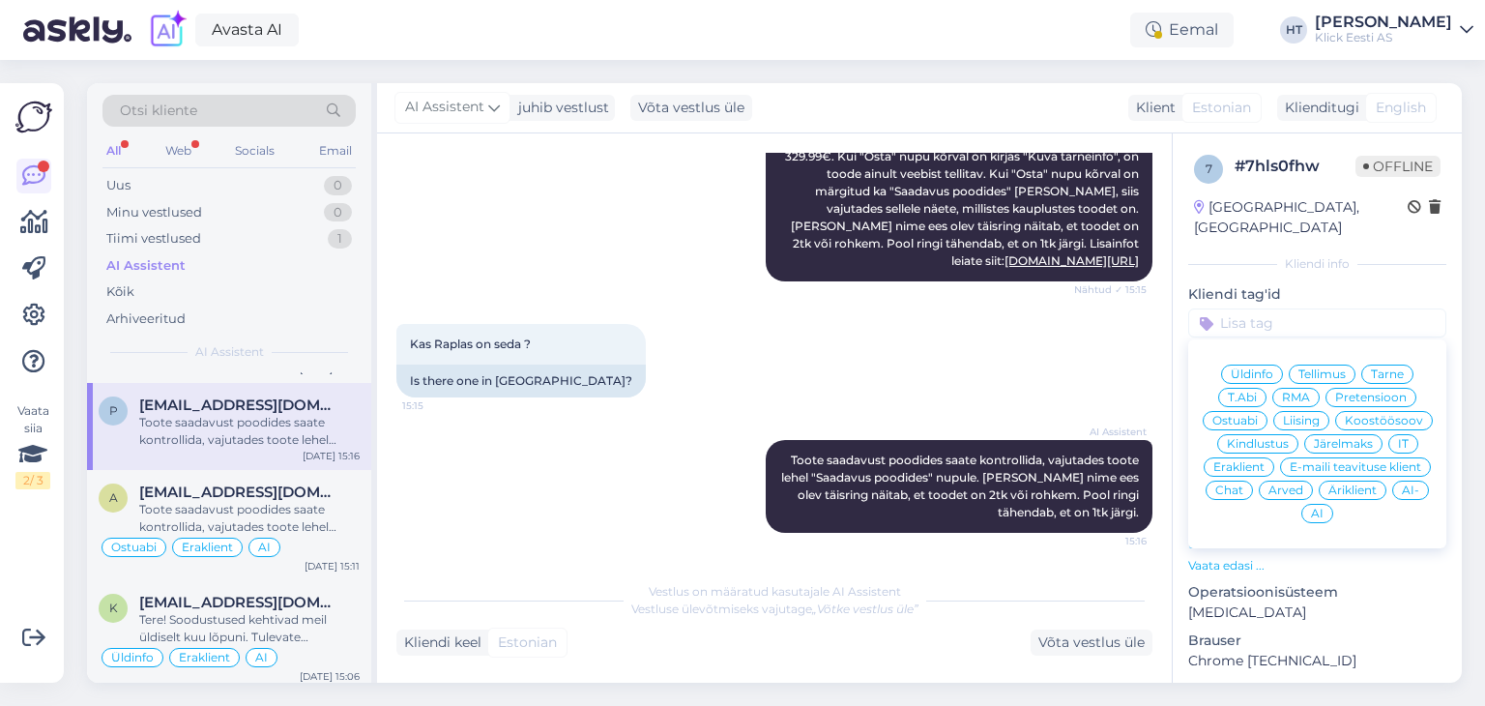
click at [1258, 415] on span "Ostuabi" at bounding box center [1235, 421] width 45 height 12
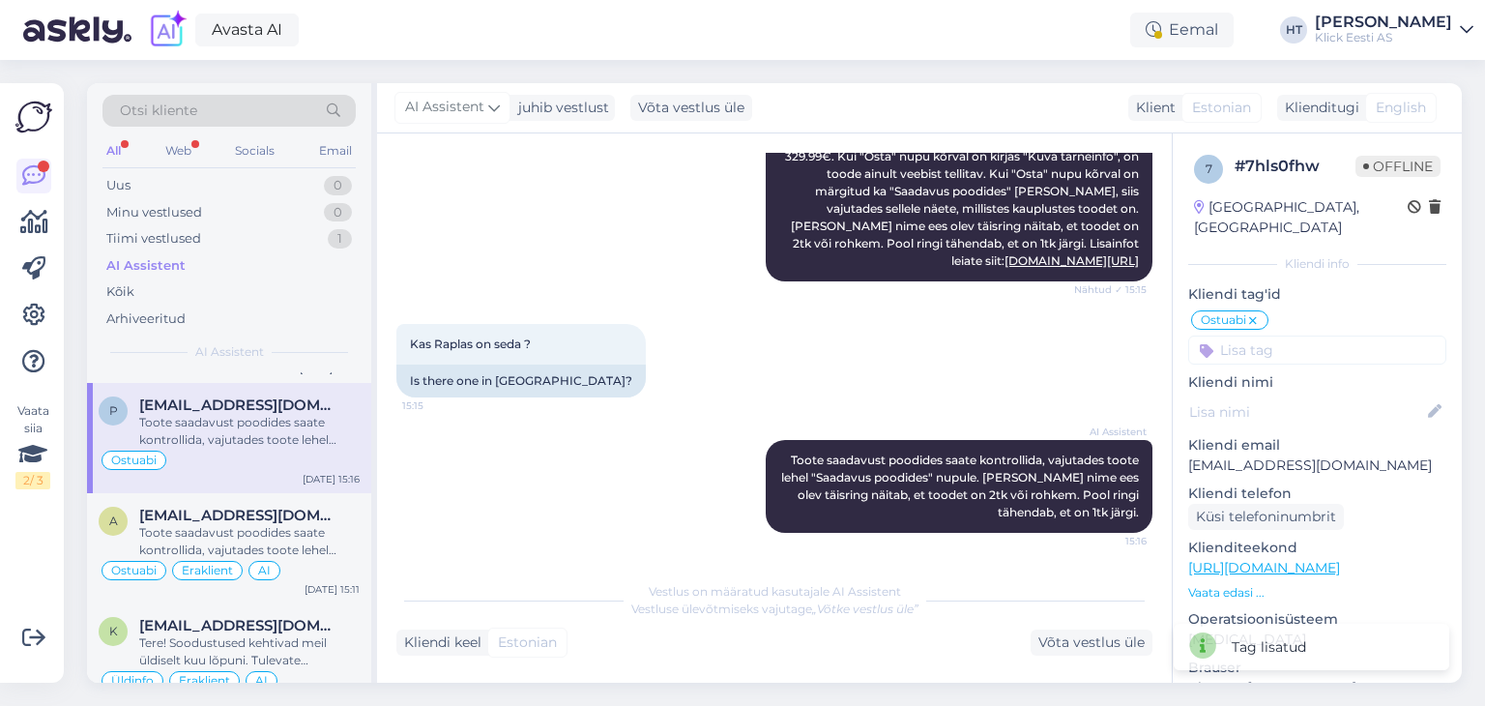
click at [1278, 396] on div "7 # 7hls0fhw Offline Estonia, Tallinn Kliendi info Kliendi tag'id Ostuabi Üldin…" at bounding box center [1317, 554] width 289 height 842
click at [1280, 336] on input at bounding box center [1317, 350] width 258 height 29
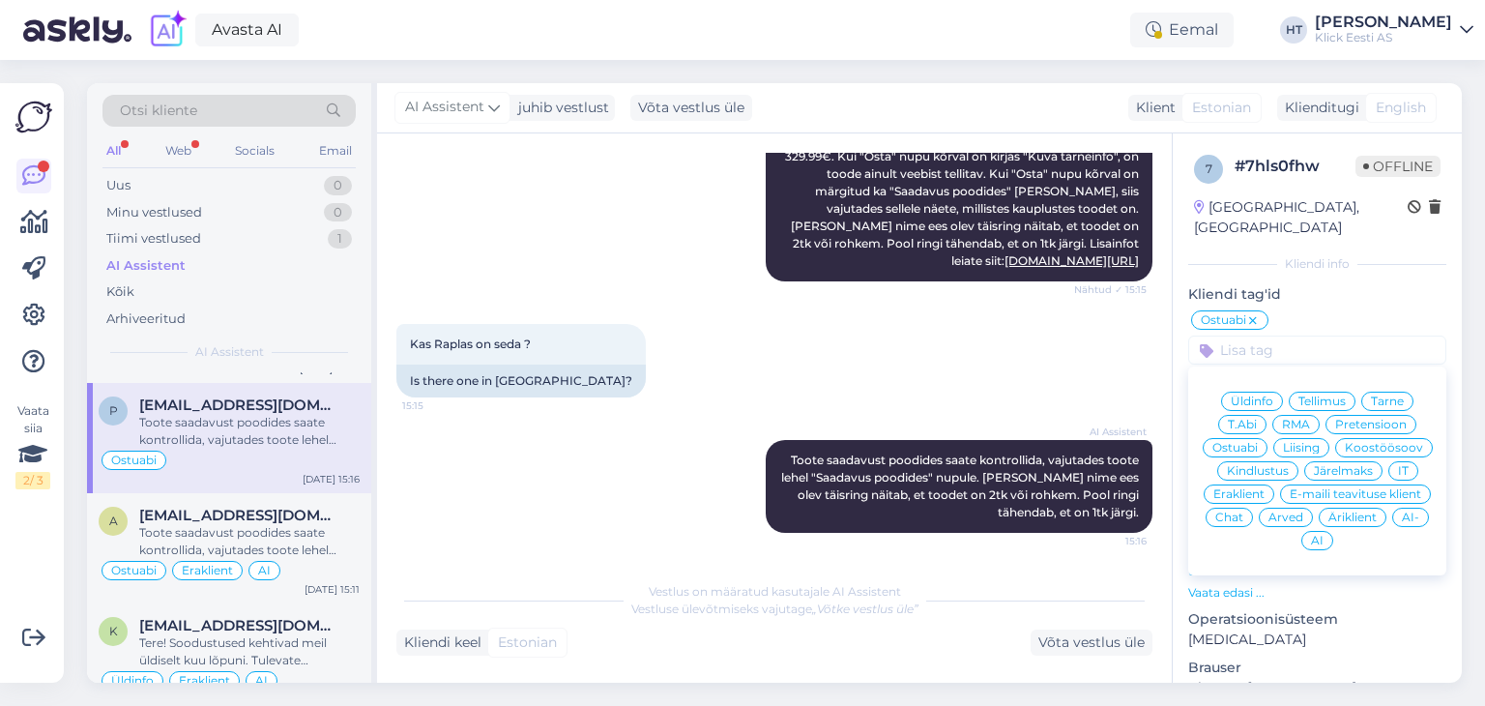
click at [1265, 488] on span "Eraklient" at bounding box center [1239, 494] width 51 height 12
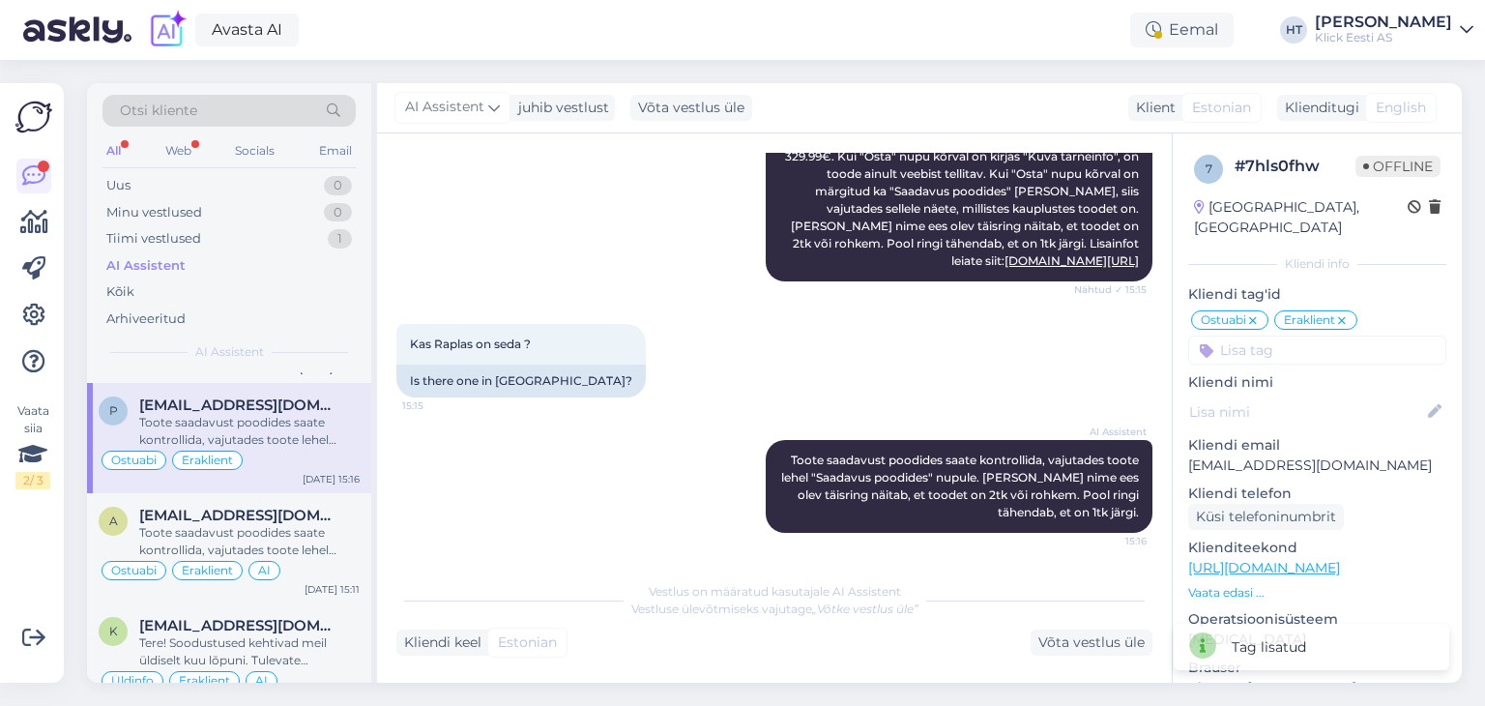
click at [1300, 336] on input at bounding box center [1317, 350] width 258 height 29
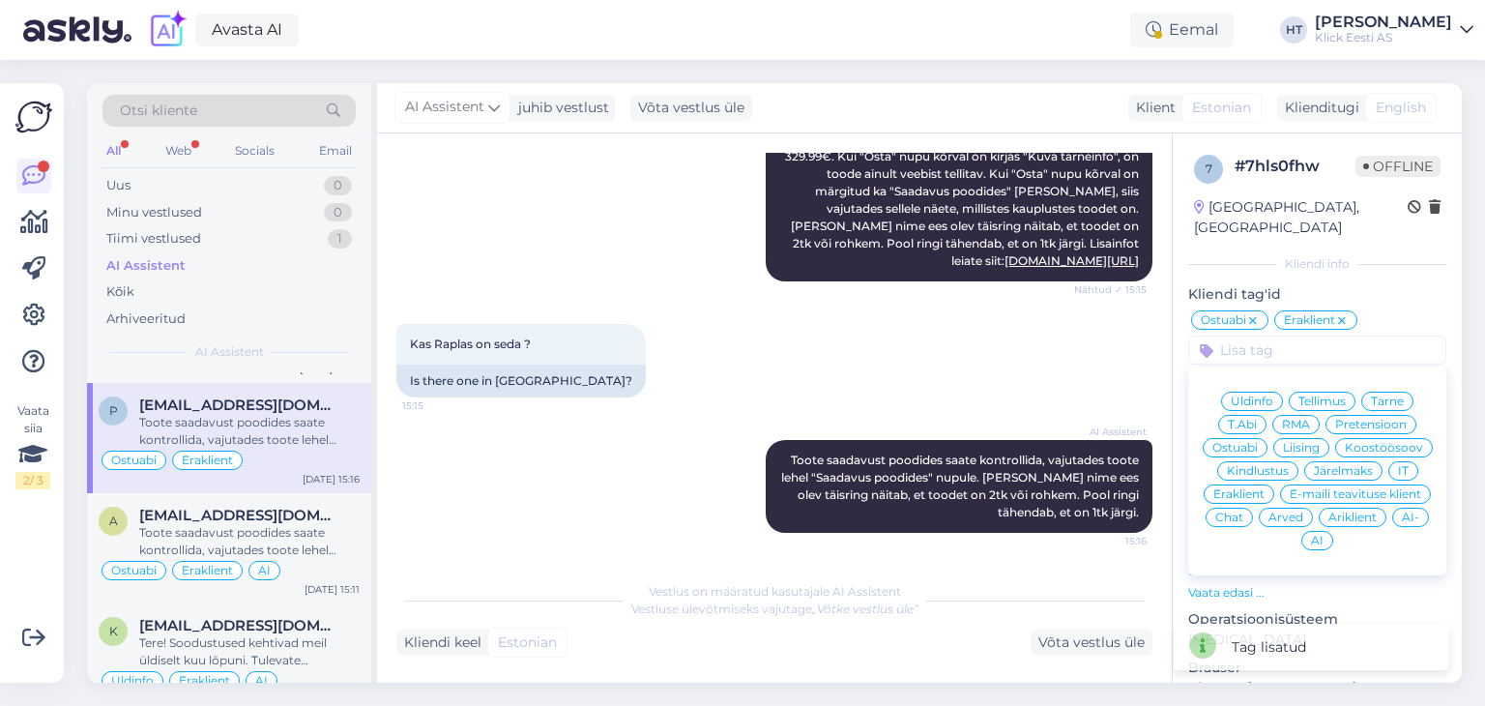
click at [1324, 535] on span "AI" at bounding box center [1317, 541] width 13 height 12
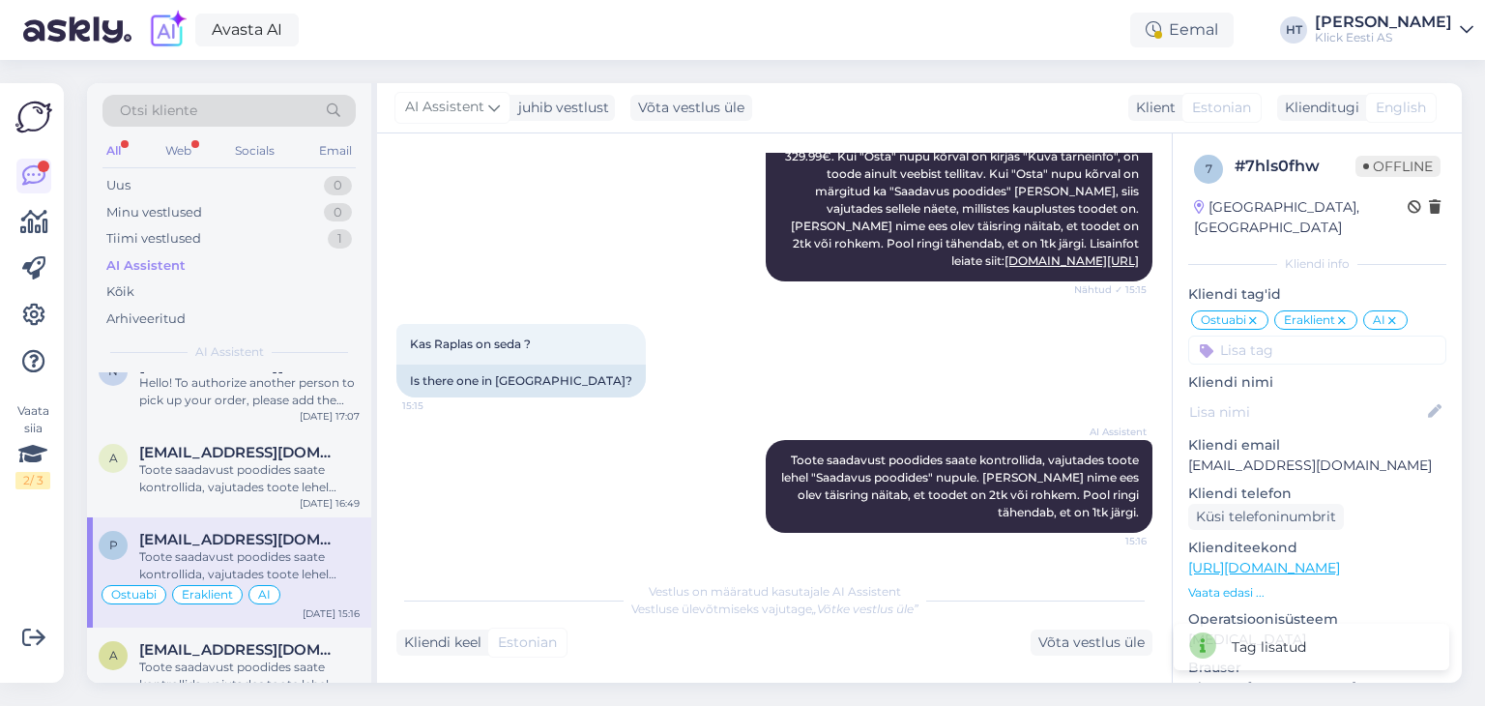
scroll to position [946, 0]
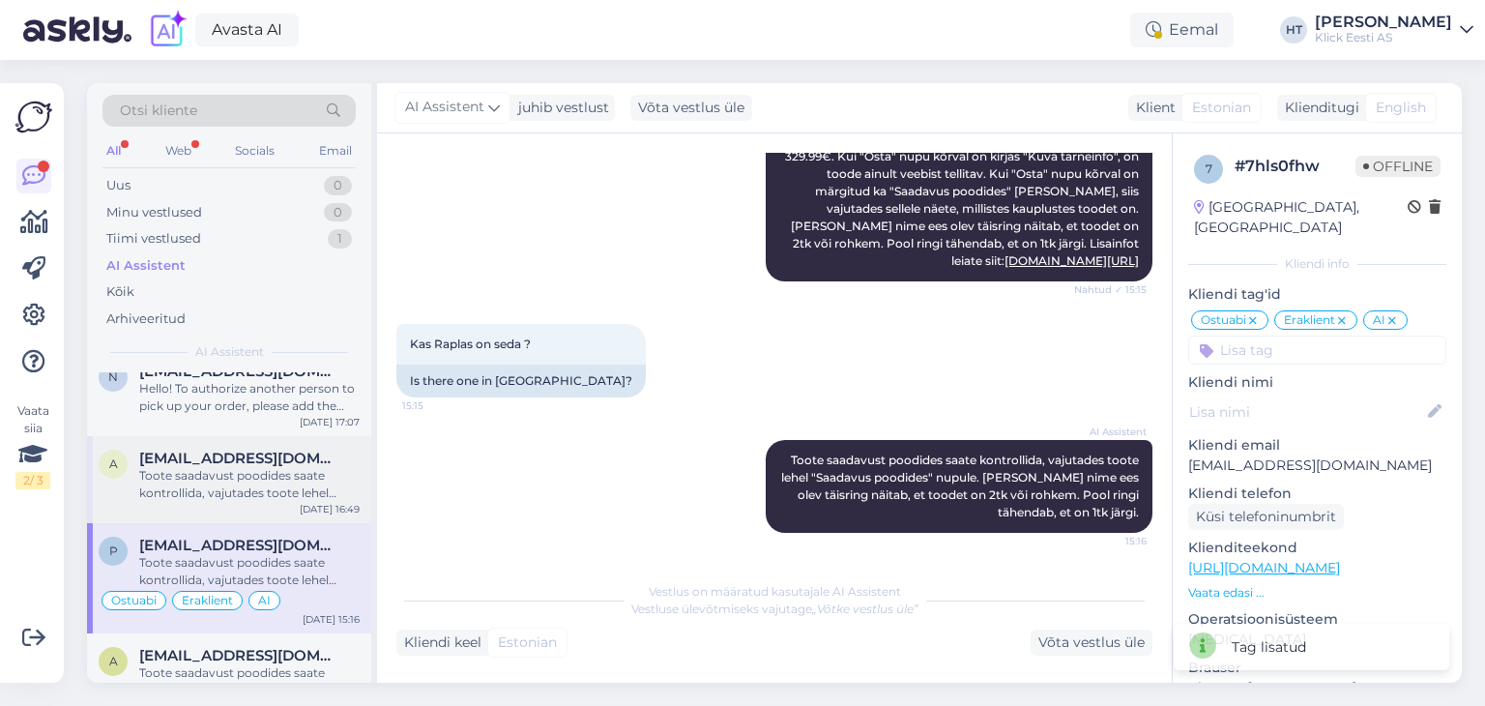
click at [263, 458] on span "Alexhelmelaid97@gmail.com" at bounding box center [239, 458] width 201 height 17
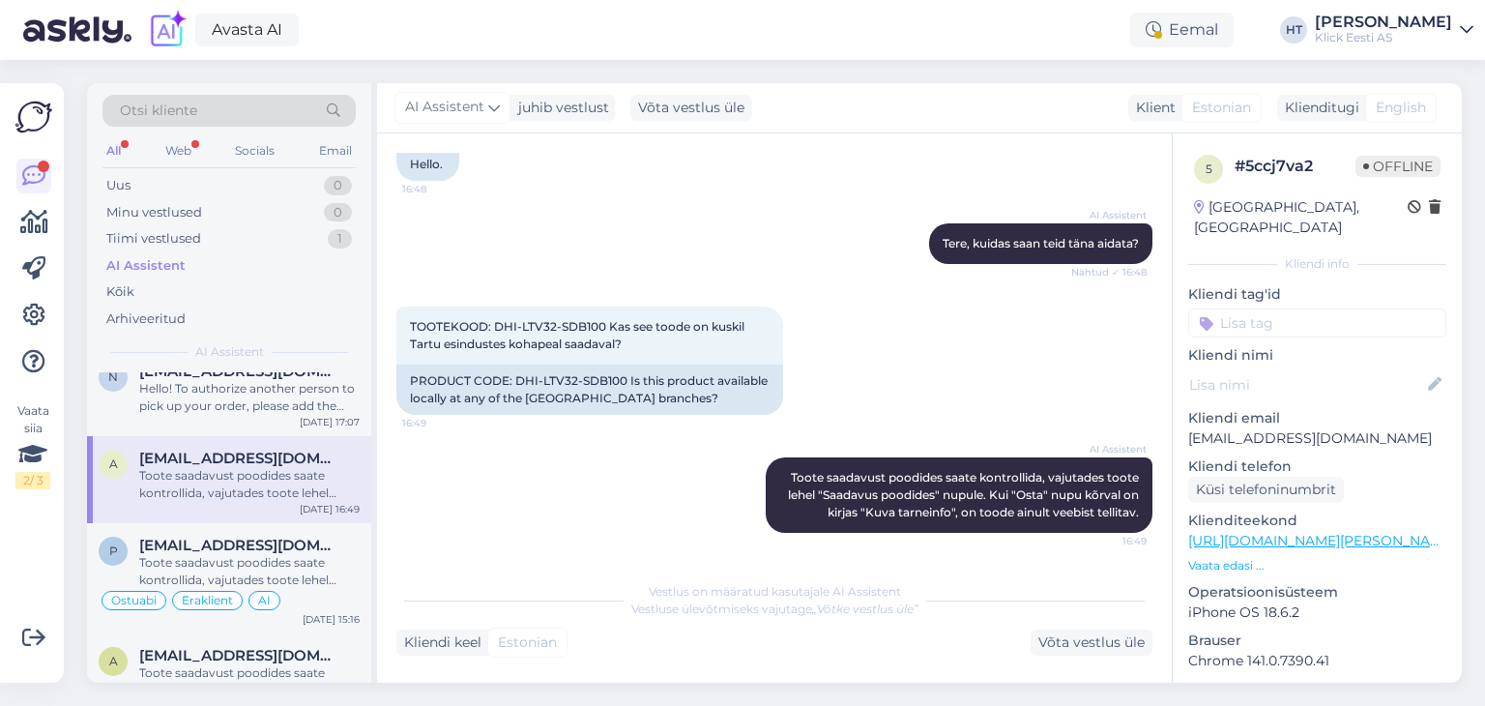
click at [1279, 308] on input at bounding box center [1317, 322] width 258 height 29
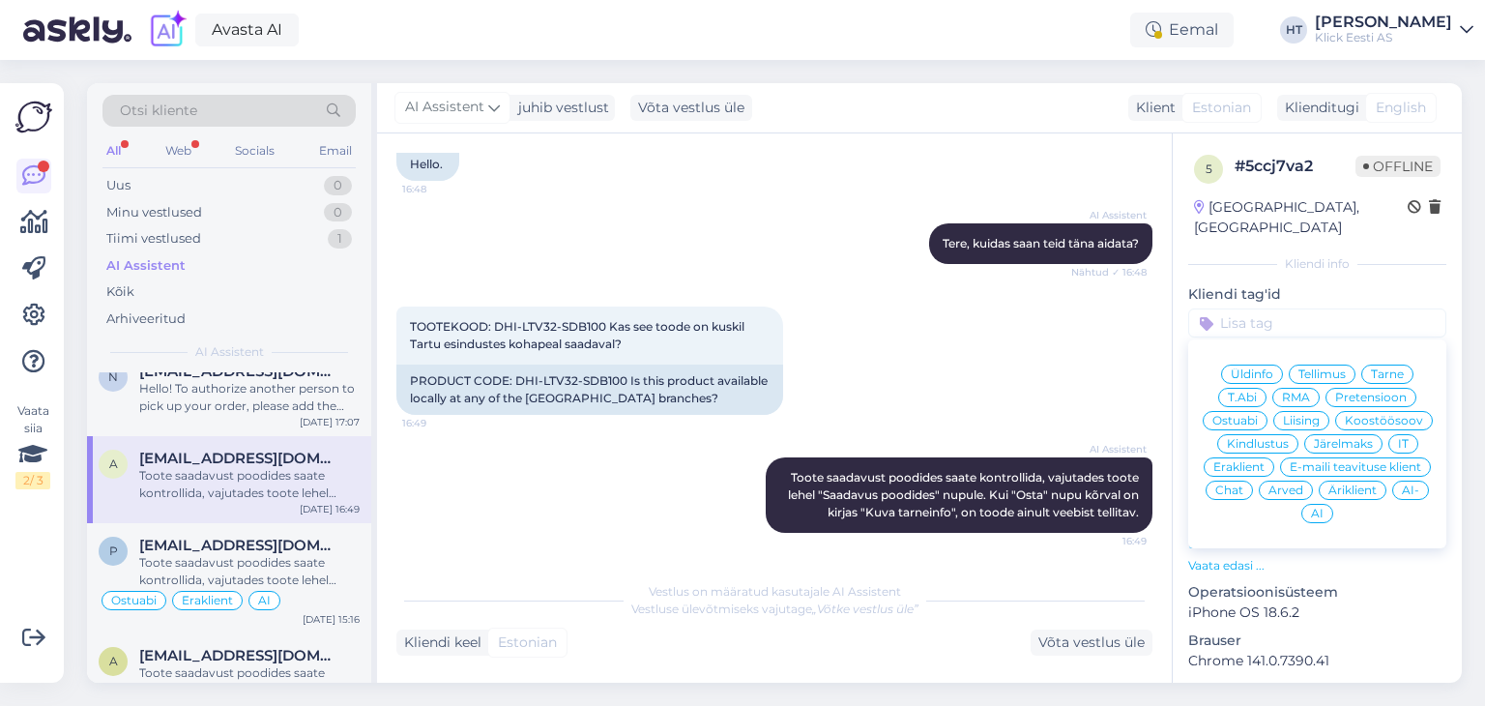
click at [1258, 415] on span "Ostuabi" at bounding box center [1235, 421] width 45 height 12
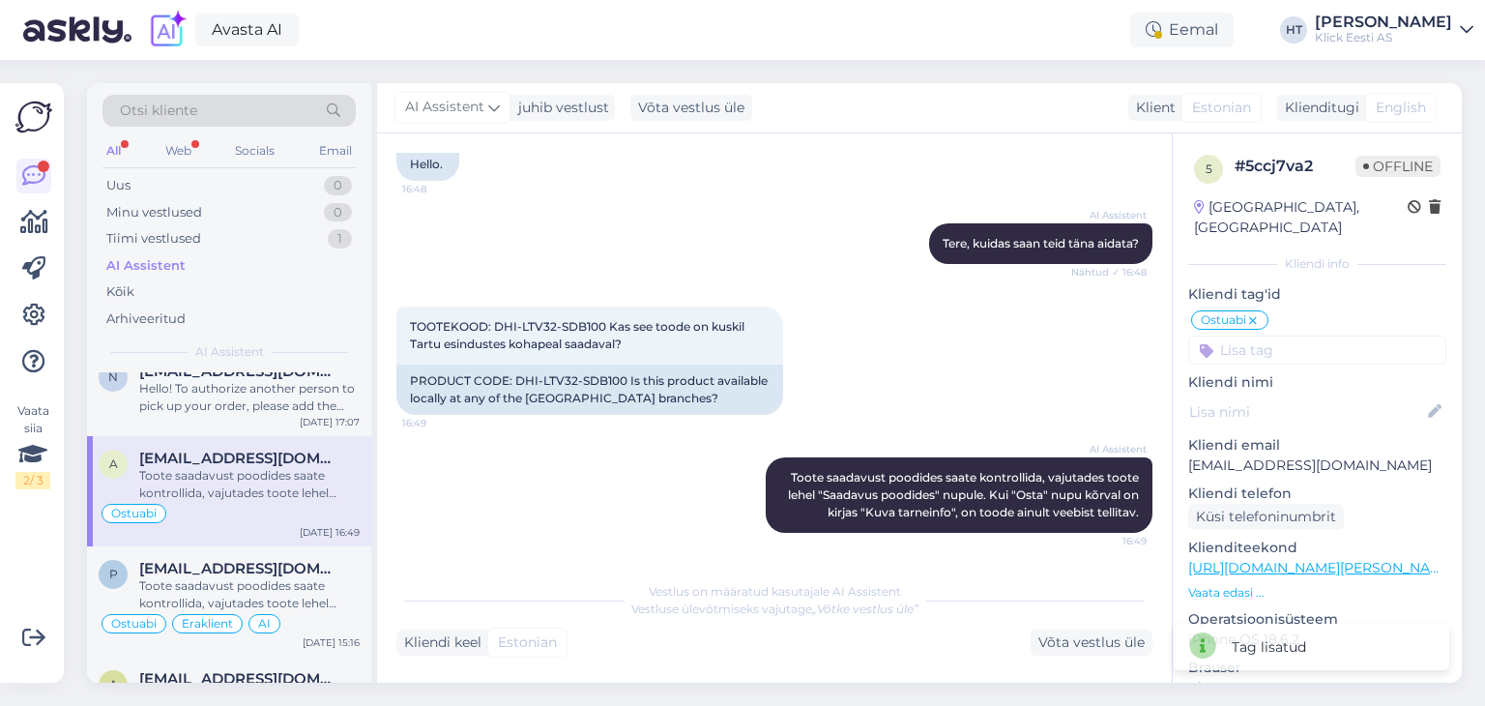
click at [1305, 336] on input at bounding box center [1317, 350] width 258 height 29
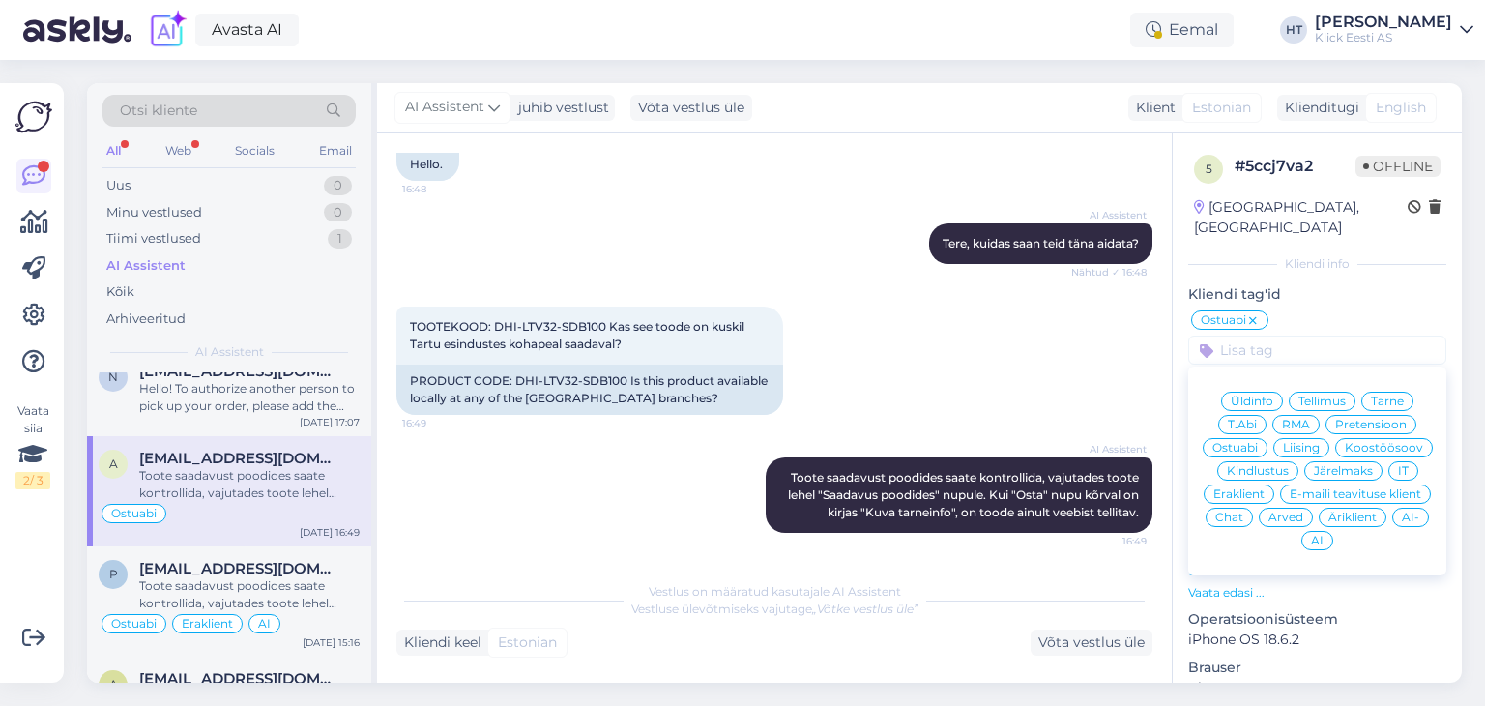
click at [1265, 488] on span "Eraklient" at bounding box center [1239, 494] width 51 height 12
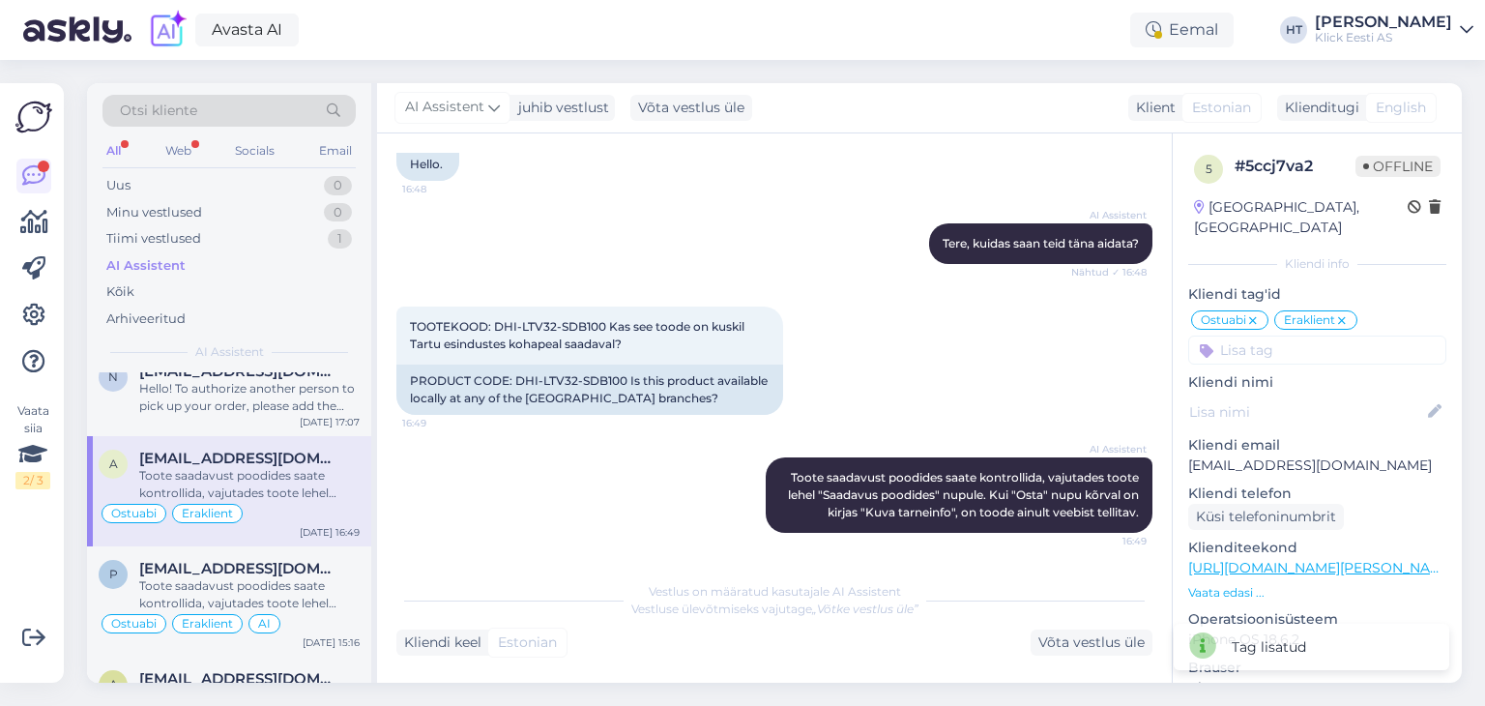
click at [1312, 336] on input at bounding box center [1317, 350] width 258 height 29
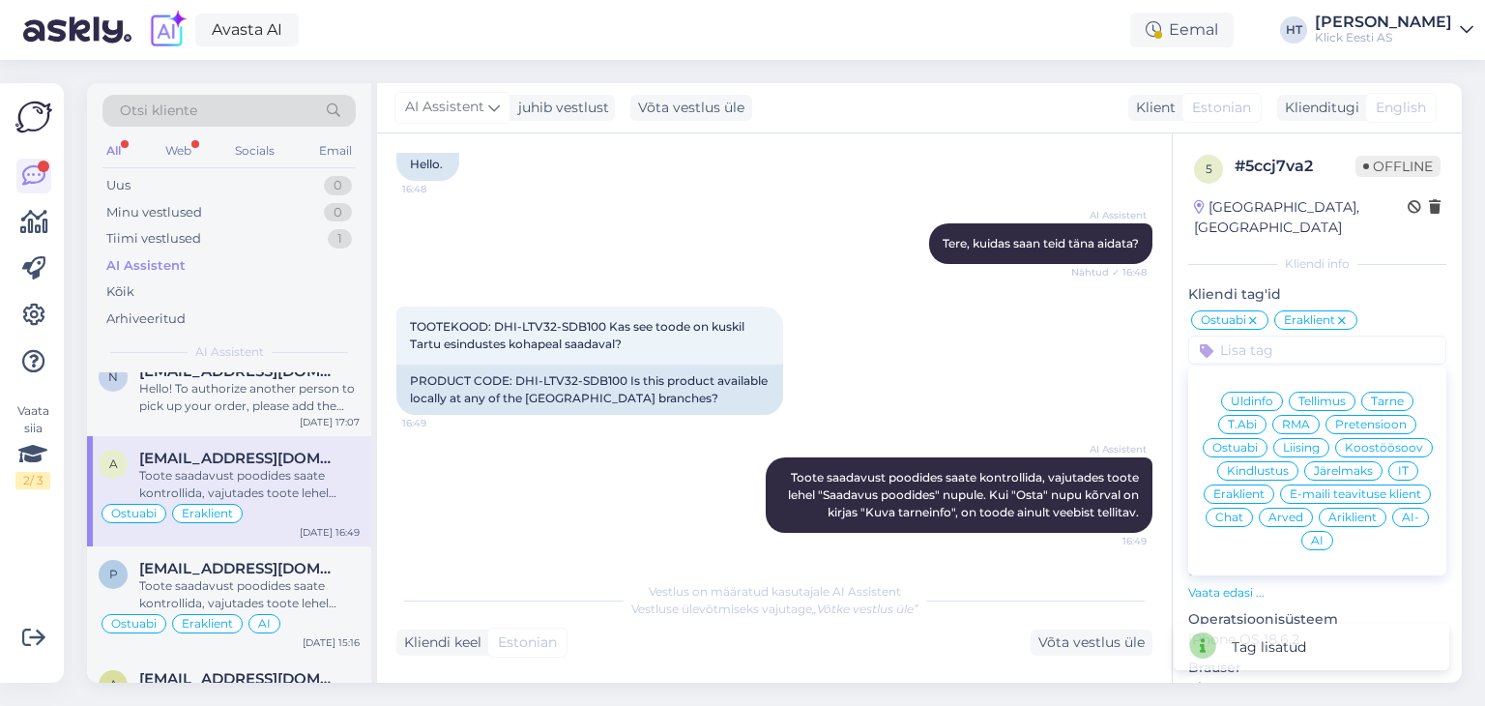
click at [1334, 531] on div "AI" at bounding box center [1318, 540] width 32 height 19
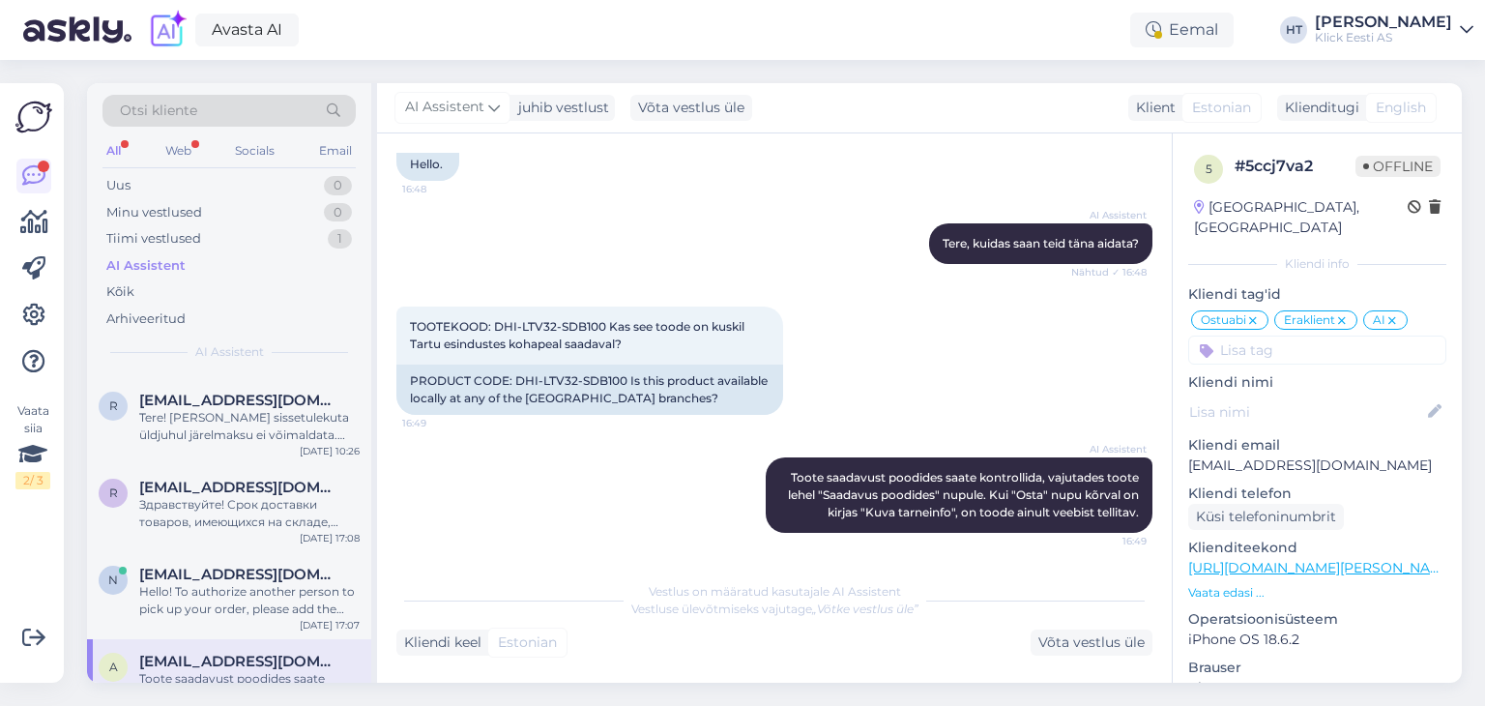
scroll to position [742, 0]
click at [294, 567] on div "ns@b2baltics.eu" at bounding box center [249, 575] width 220 height 17
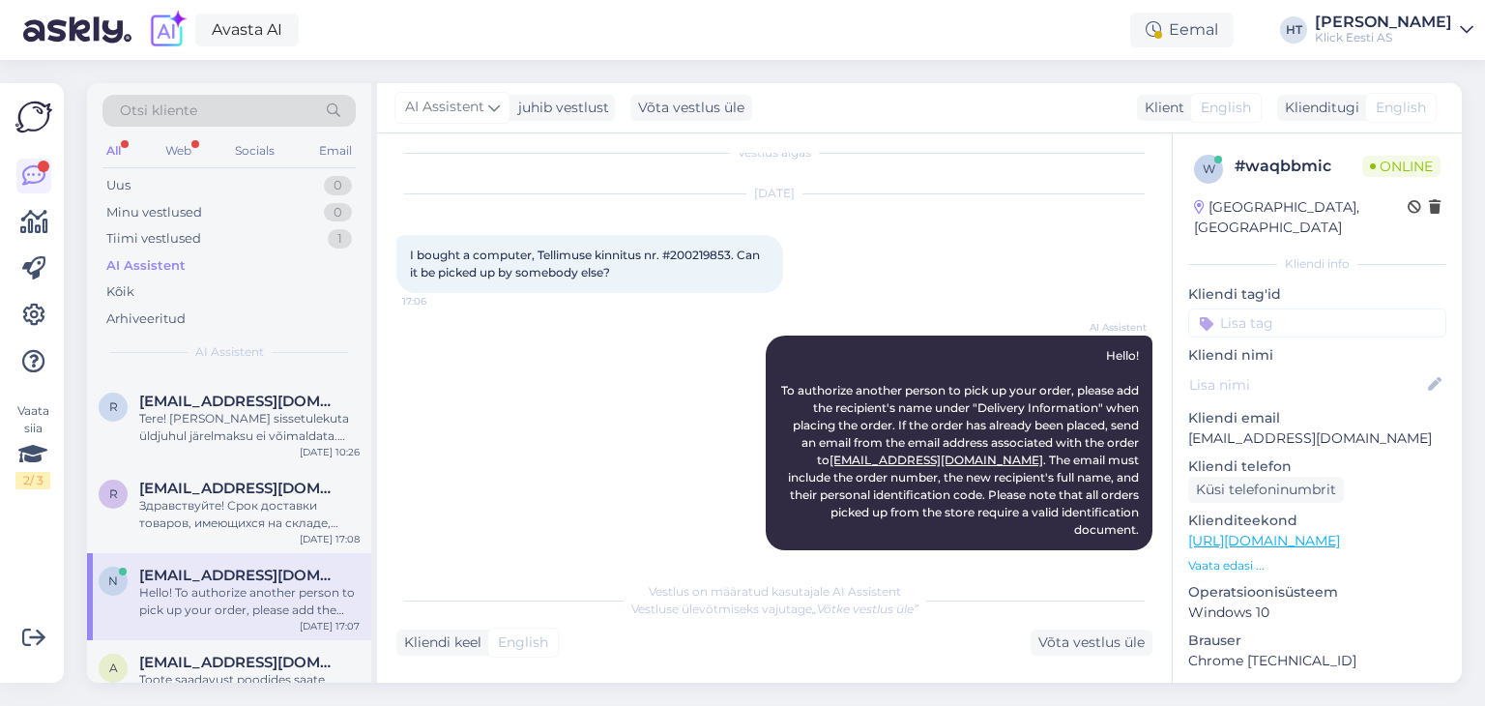
click at [1289, 310] on input at bounding box center [1317, 322] width 258 height 29
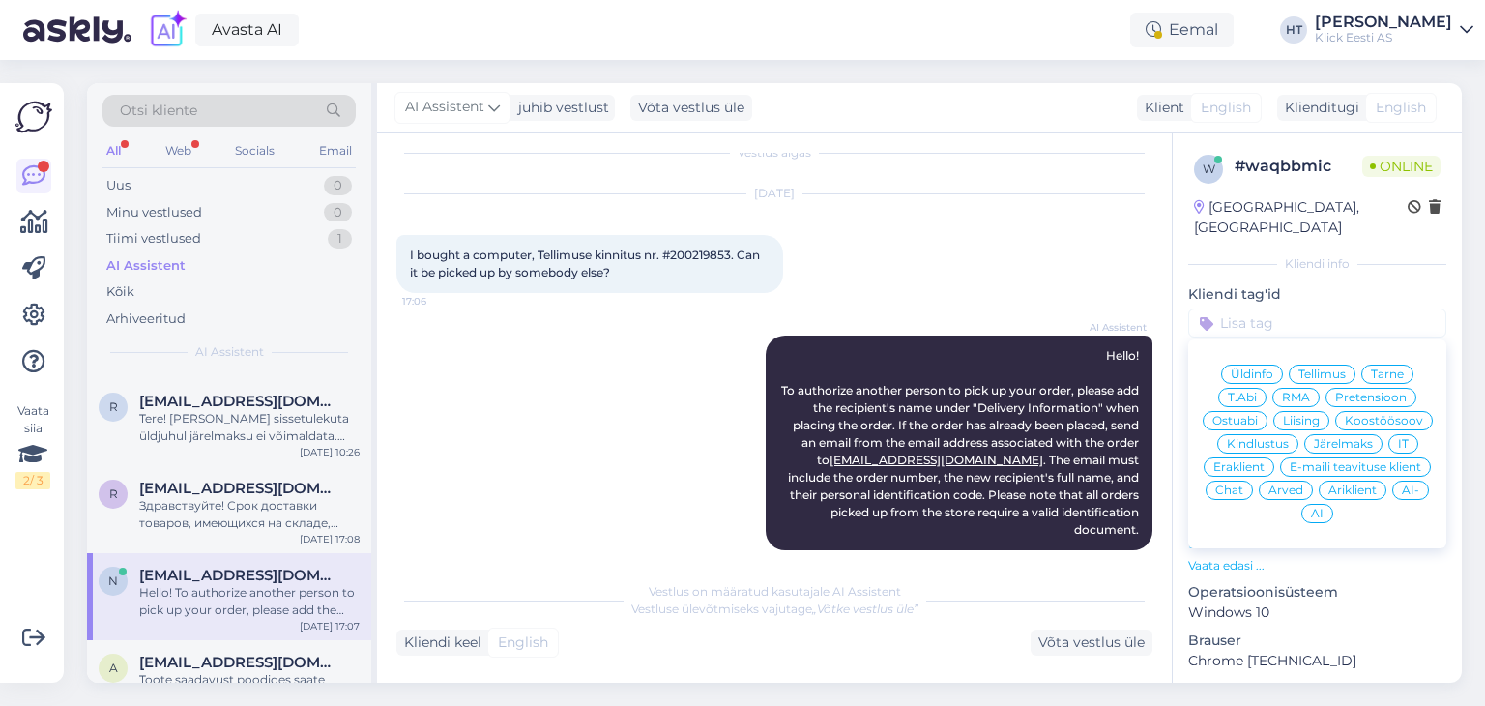
click at [1388, 368] on span "Tarne" at bounding box center [1387, 374] width 33 height 12
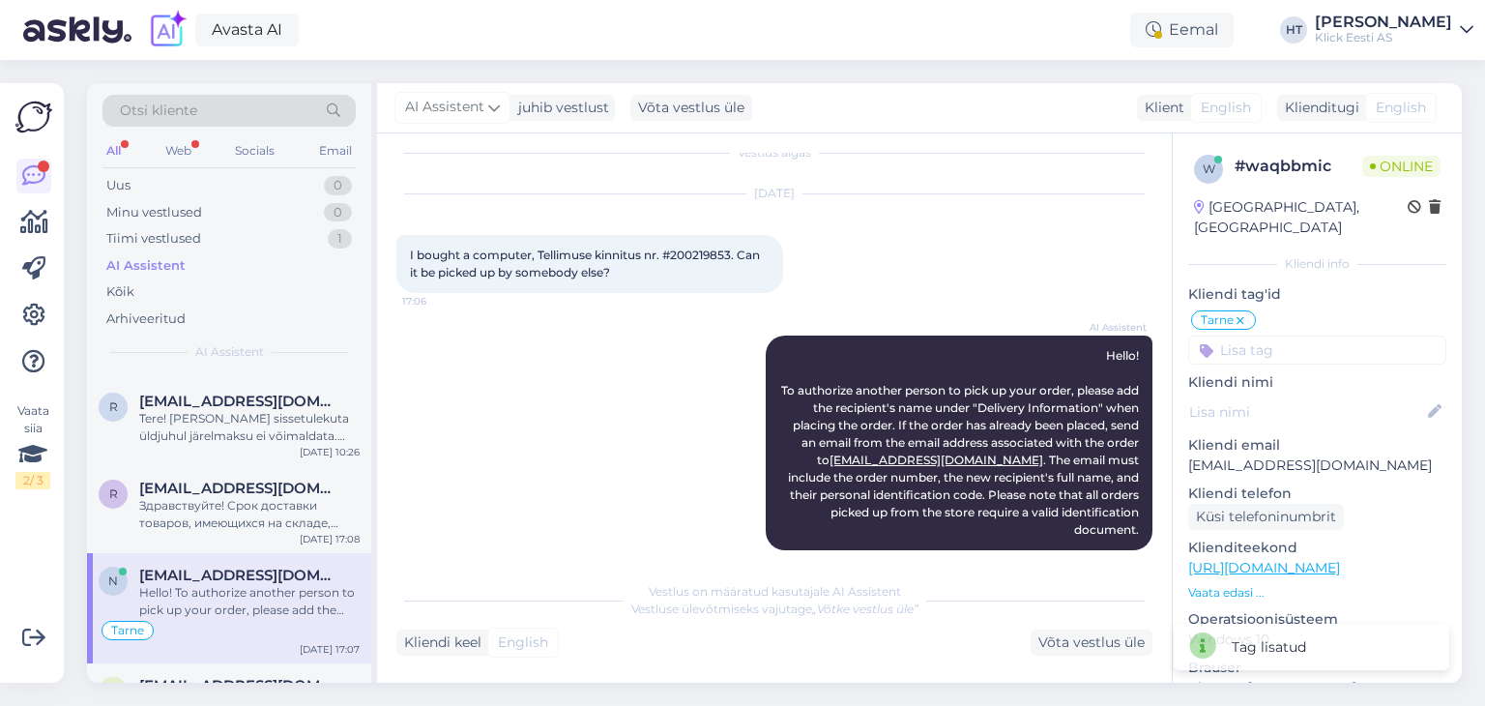
click at [1342, 336] on input at bounding box center [1317, 350] width 258 height 29
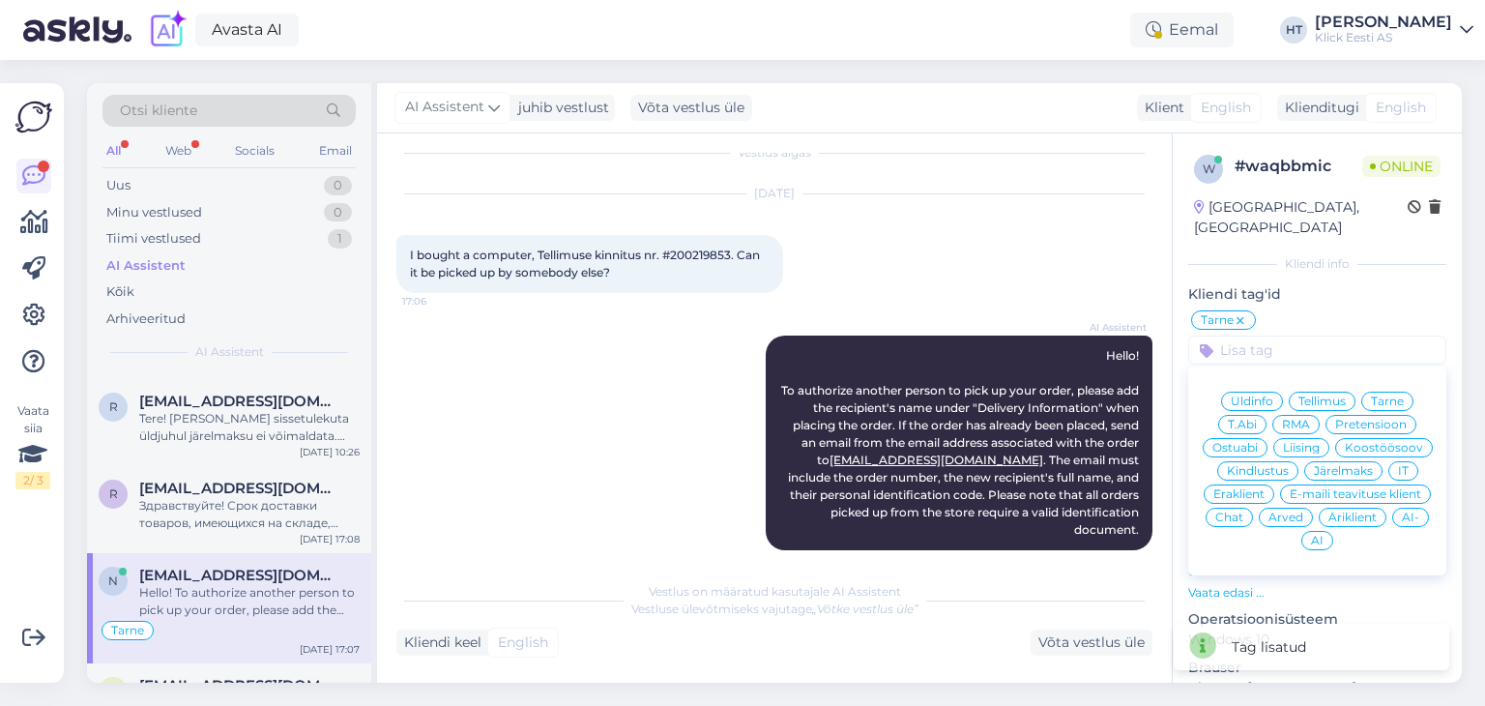
click at [1319, 511] on div "Äriklient" at bounding box center [1353, 517] width 68 height 19
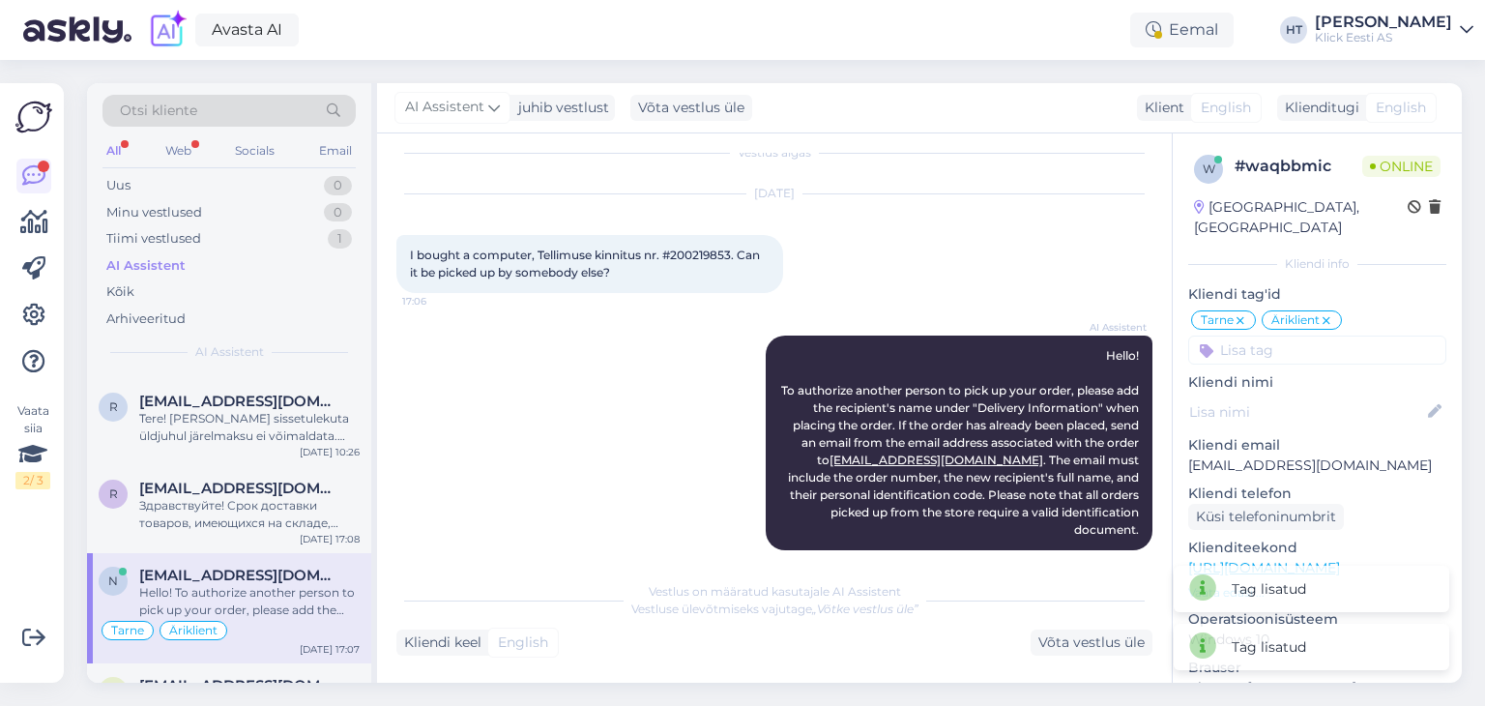
click at [1307, 336] on input at bounding box center [1317, 350] width 258 height 29
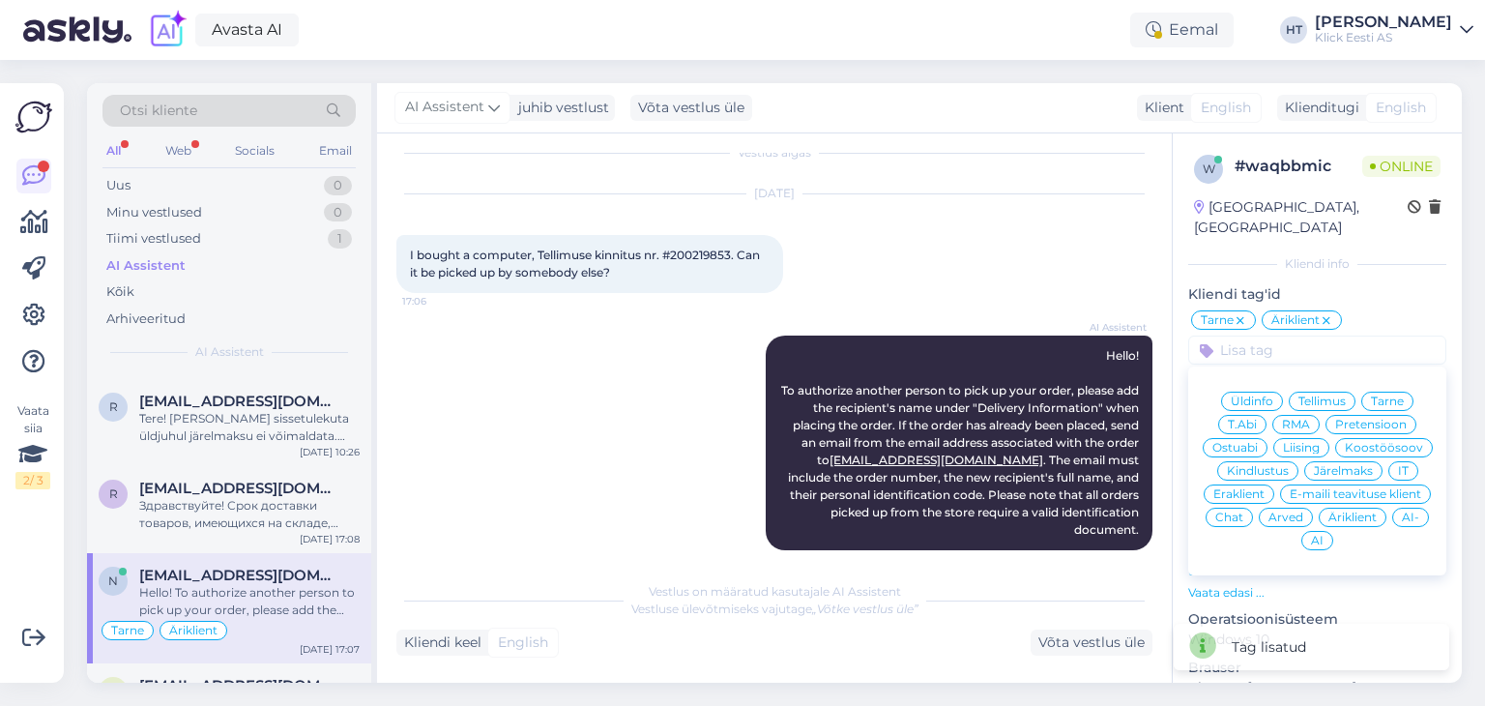
click at [1324, 535] on span "AI" at bounding box center [1317, 541] width 13 height 12
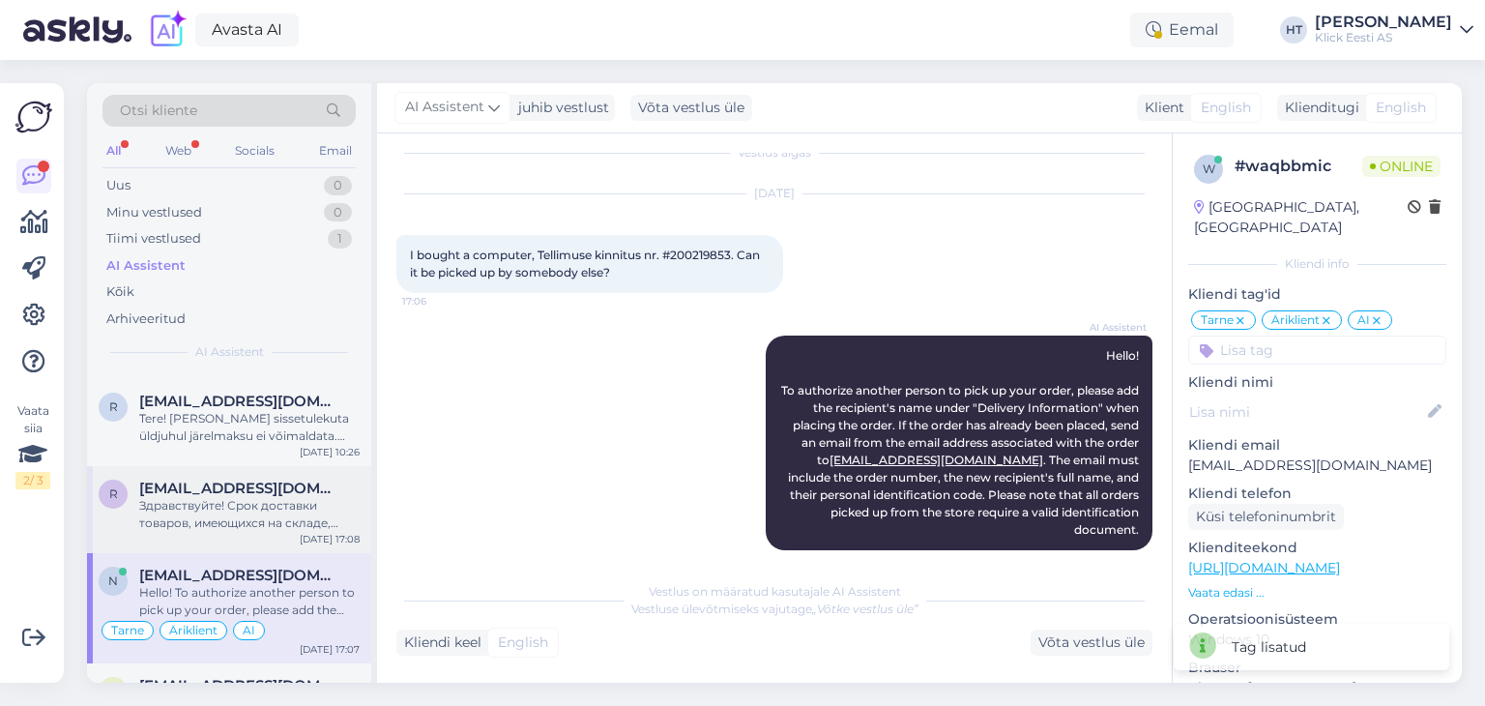
click at [341, 510] on div "Здравствуйте! Срок доставки товаров, имеющихся на складе, составляет до 3 рабоч…" at bounding box center [249, 514] width 220 height 35
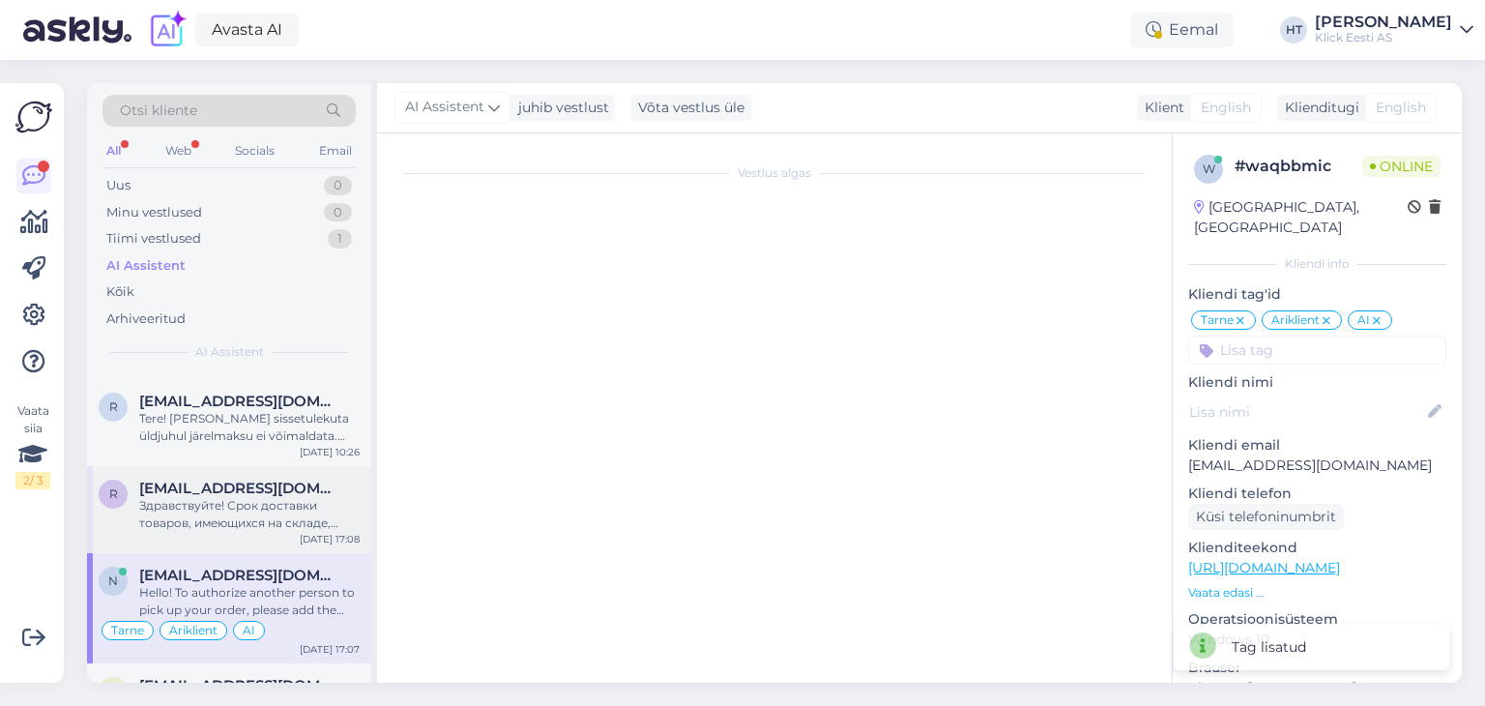
scroll to position [1, 0]
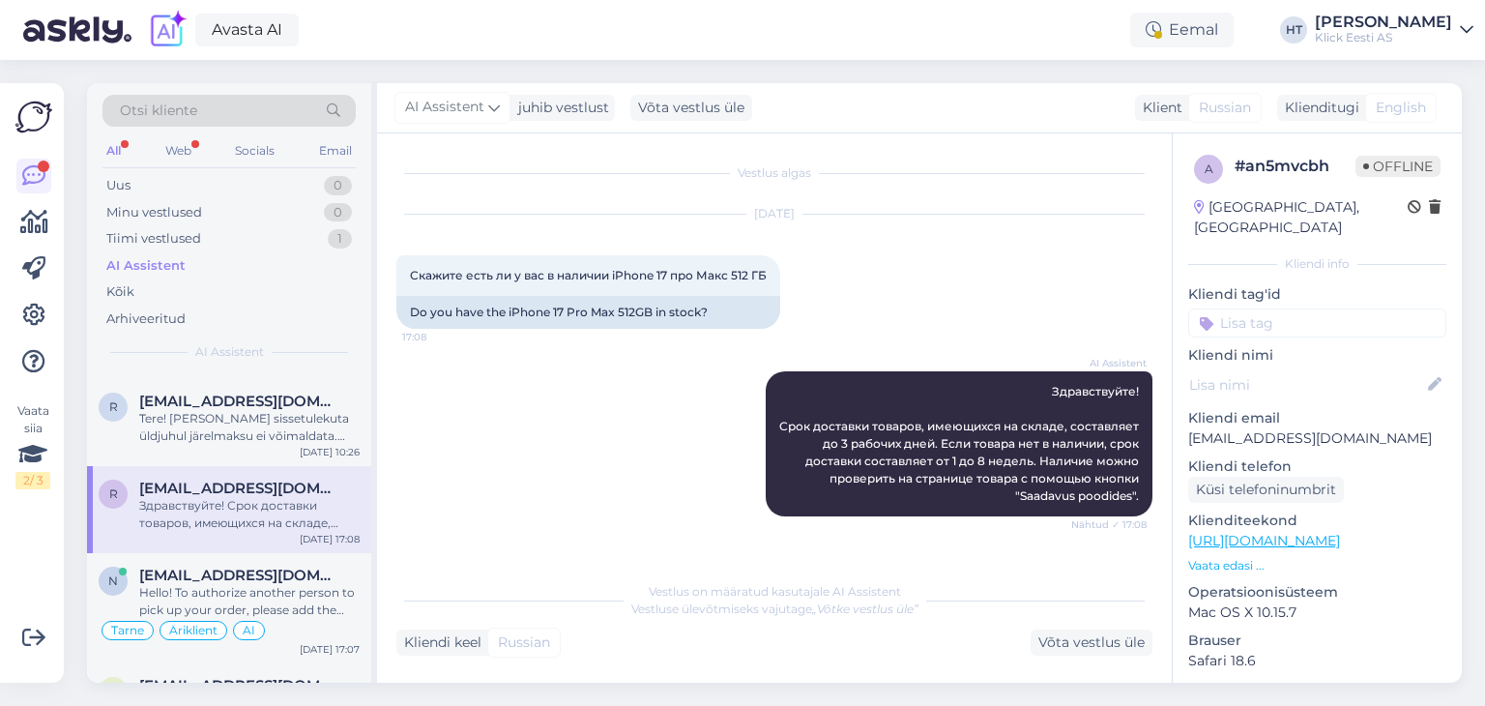
click at [1324, 308] on input at bounding box center [1317, 322] width 258 height 29
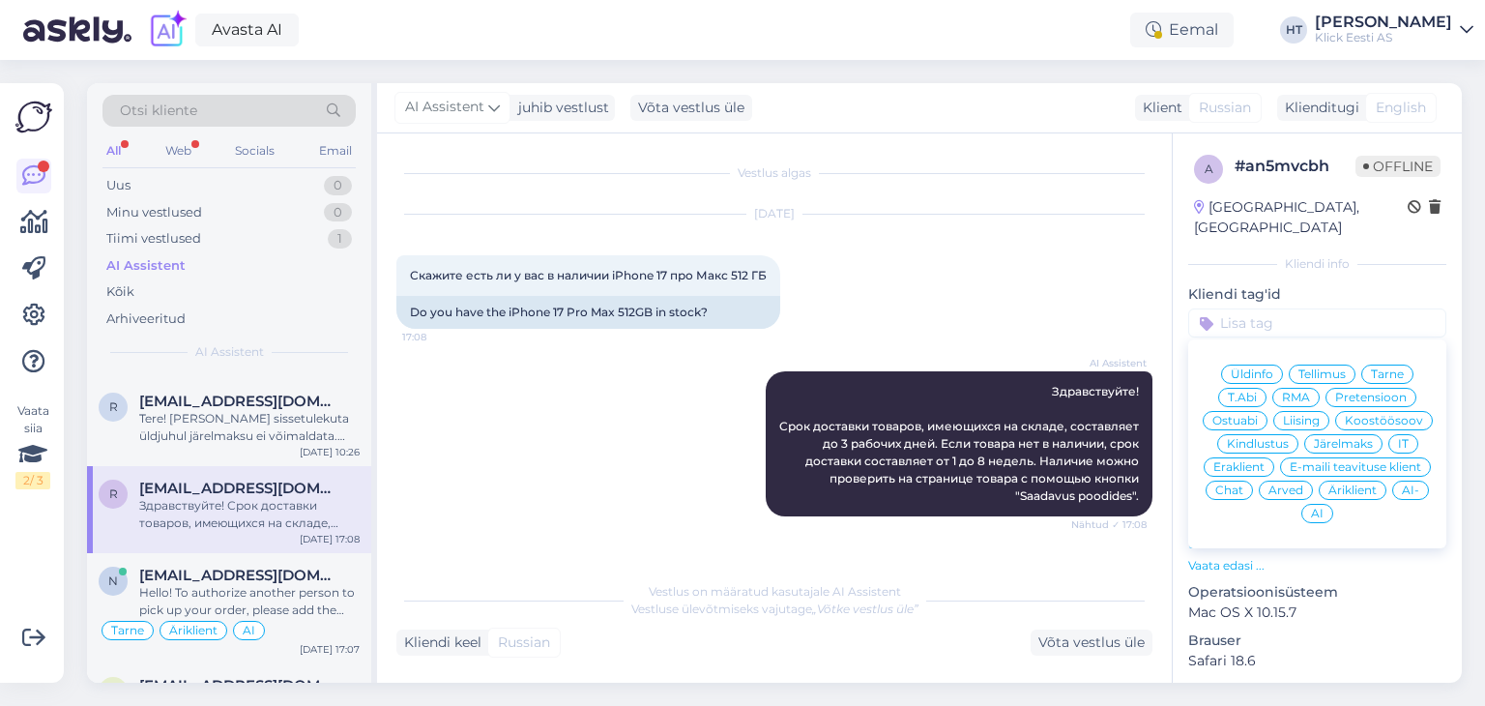
click at [1258, 415] on span "Ostuabi" at bounding box center [1235, 421] width 45 height 12
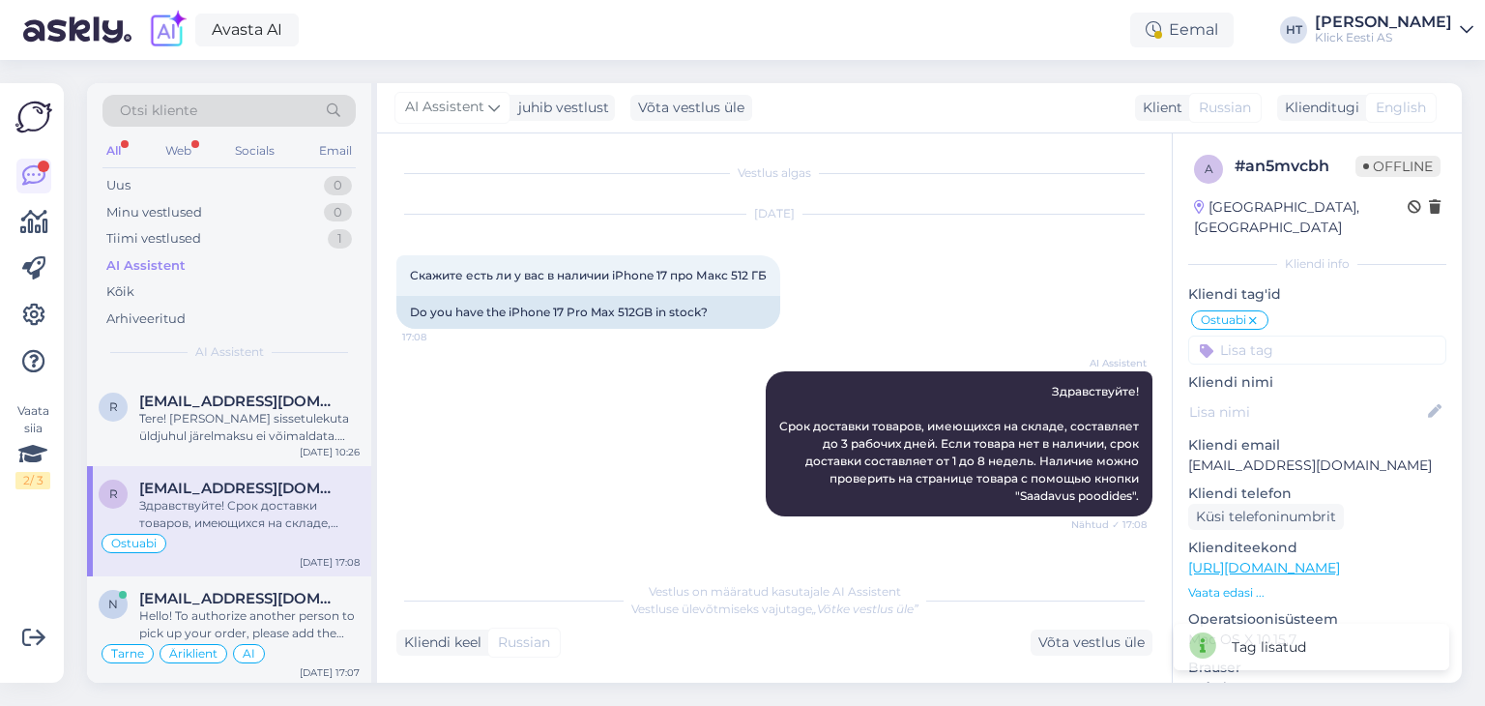
click at [1275, 336] on input at bounding box center [1317, 350] width 258 height 29
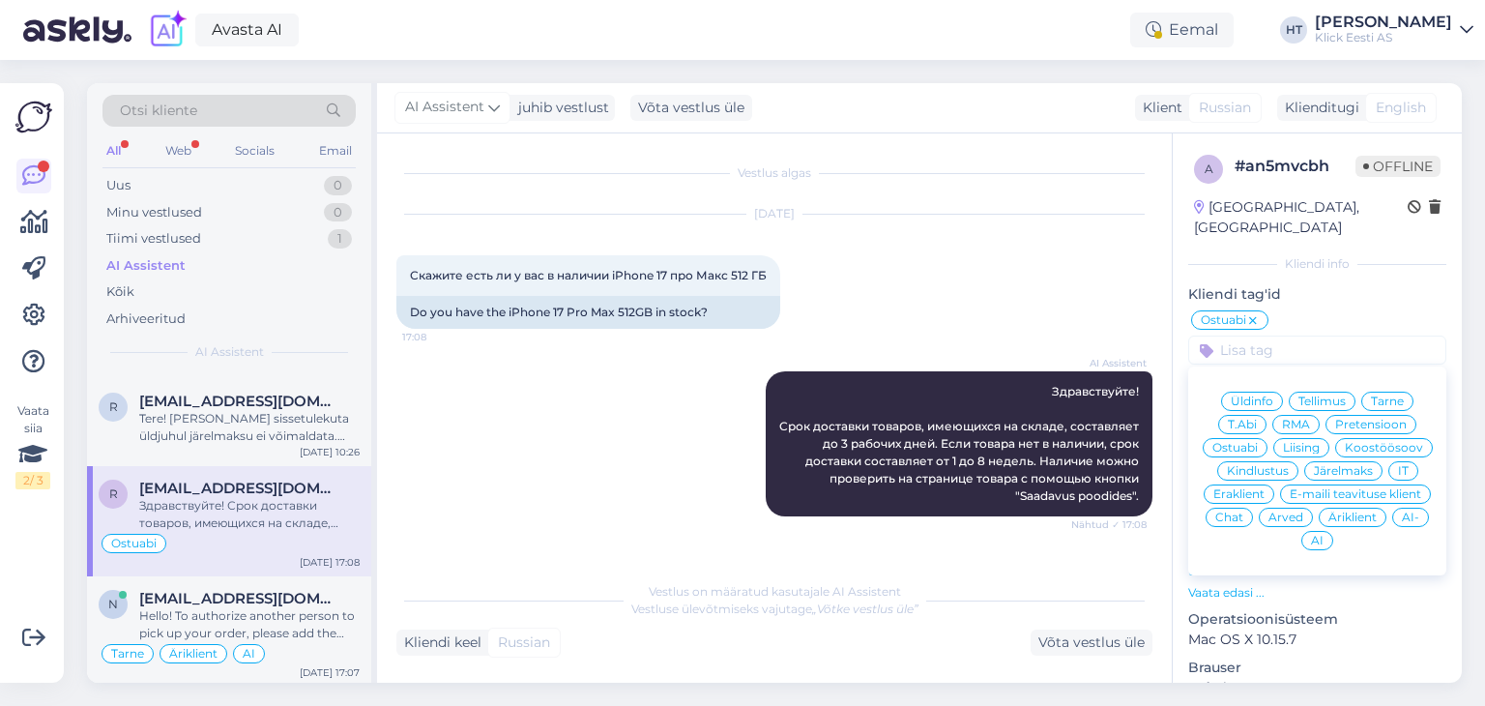
click at [1265, 488] on span "Eraklient" at bounding box center [1239, 494] width 51 height 12
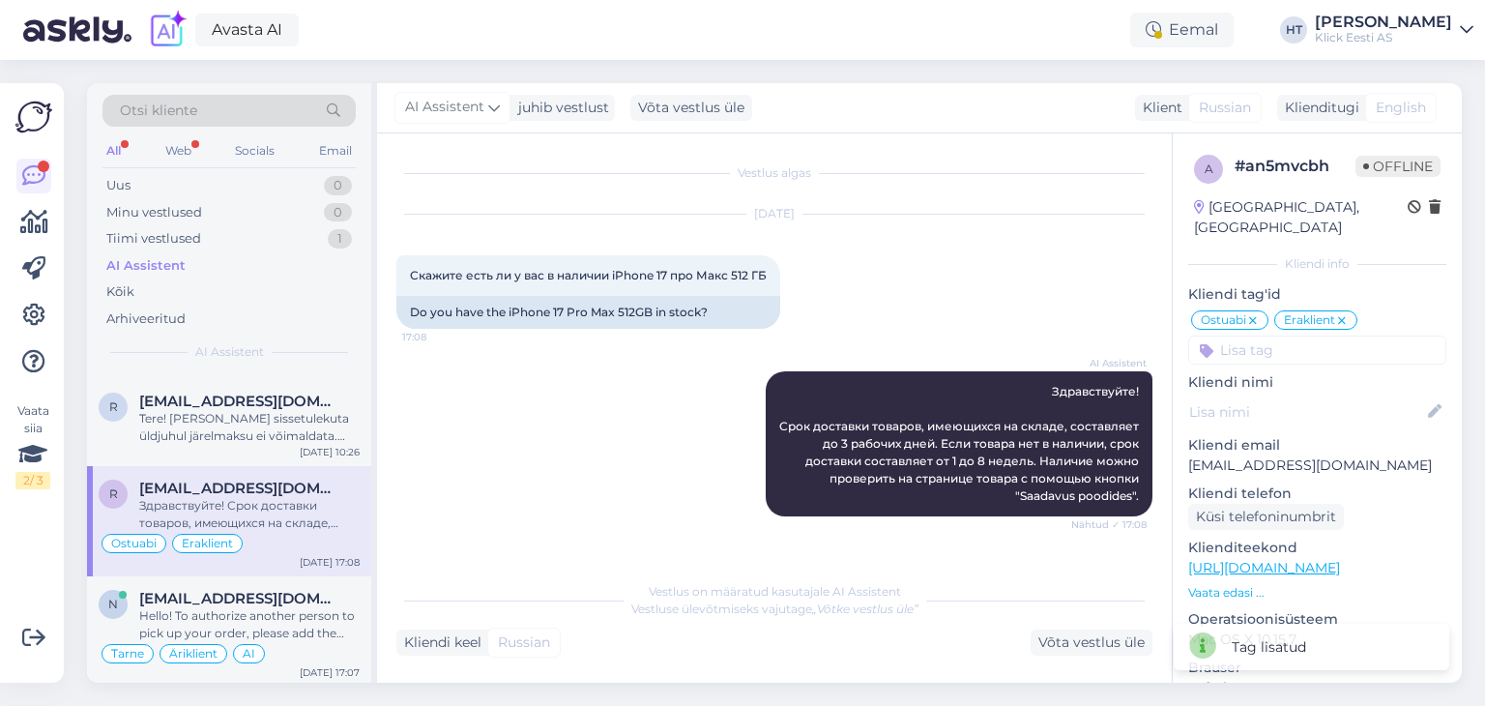
click at [1248, 336] on input at bounding box center [1317, 350] width 258 height 29
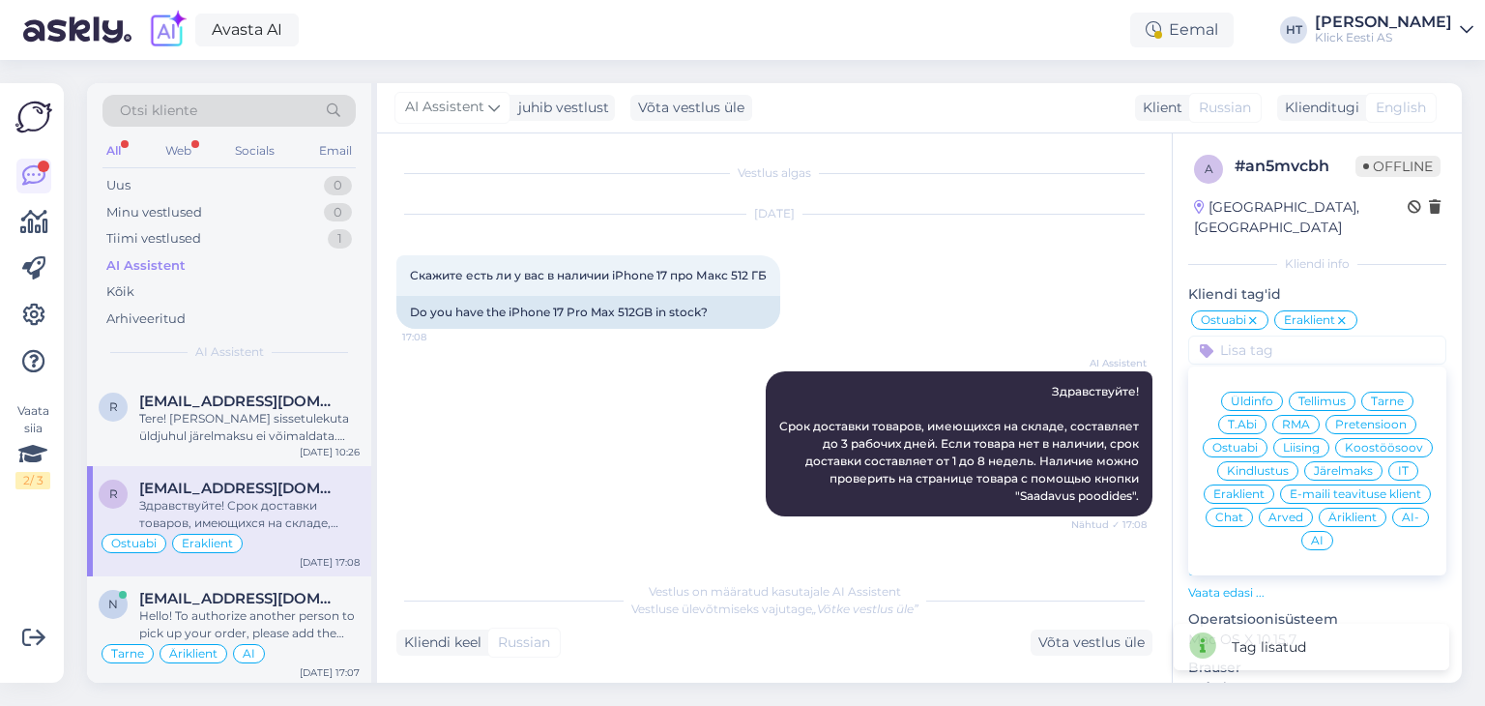
click at [1334, 531] on div "AI" at bounding box center [1318, 540] width 32 height 19
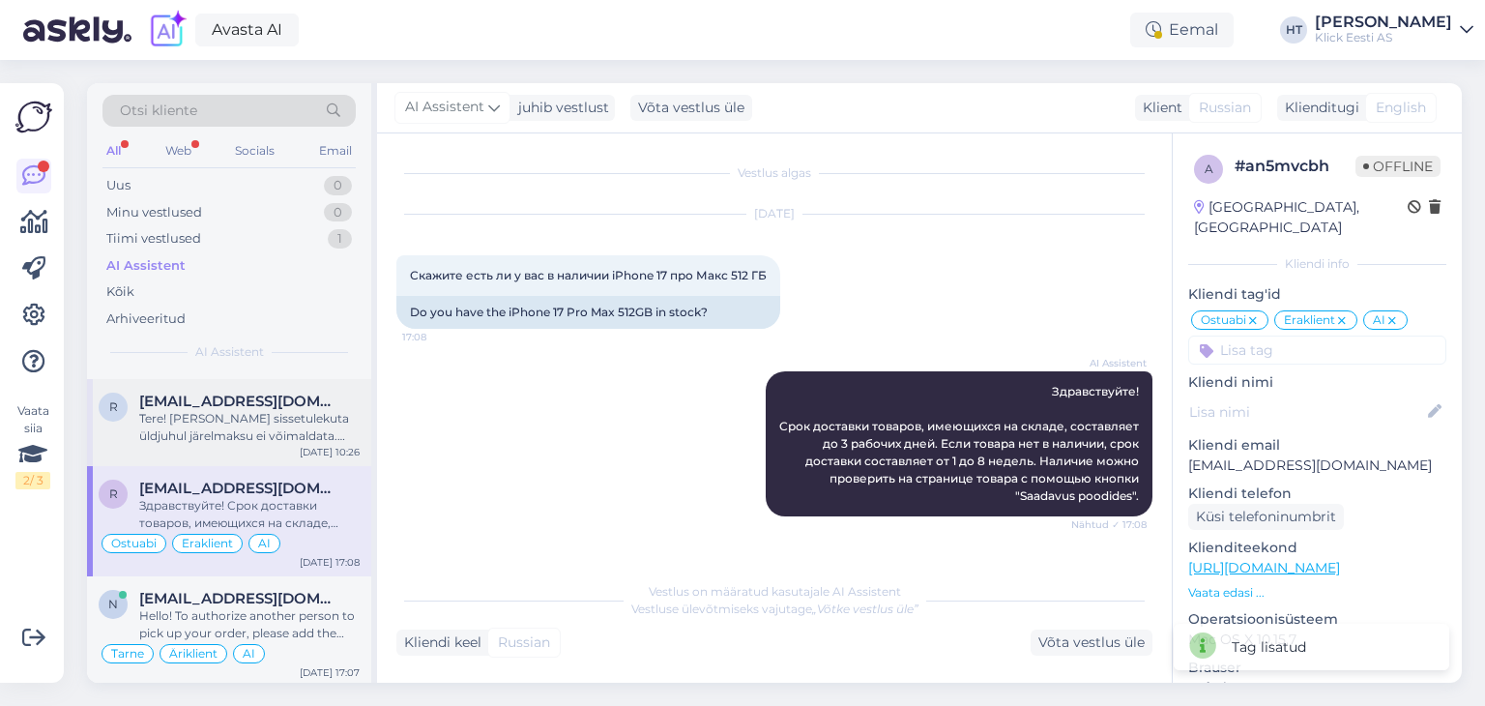
click at [317, 424] on div "Tere! Ilma sissetulekuta üldjuhul järelmaksu ei võimaldata. Täpsema info saamis…" at bounding box center [249, 427] width 220 height 35
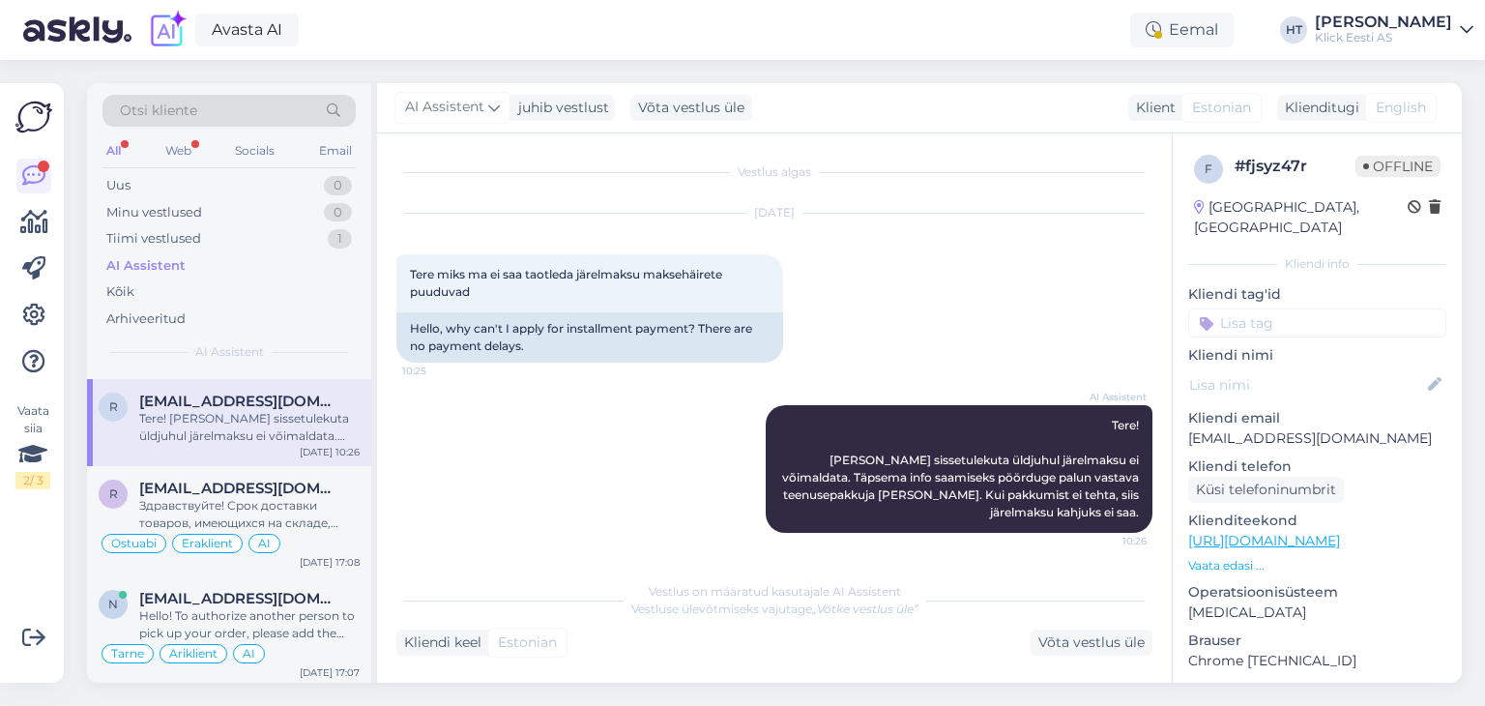
click at [1280, 308] on input at bounding box center [1317, 322] width 258 height 29
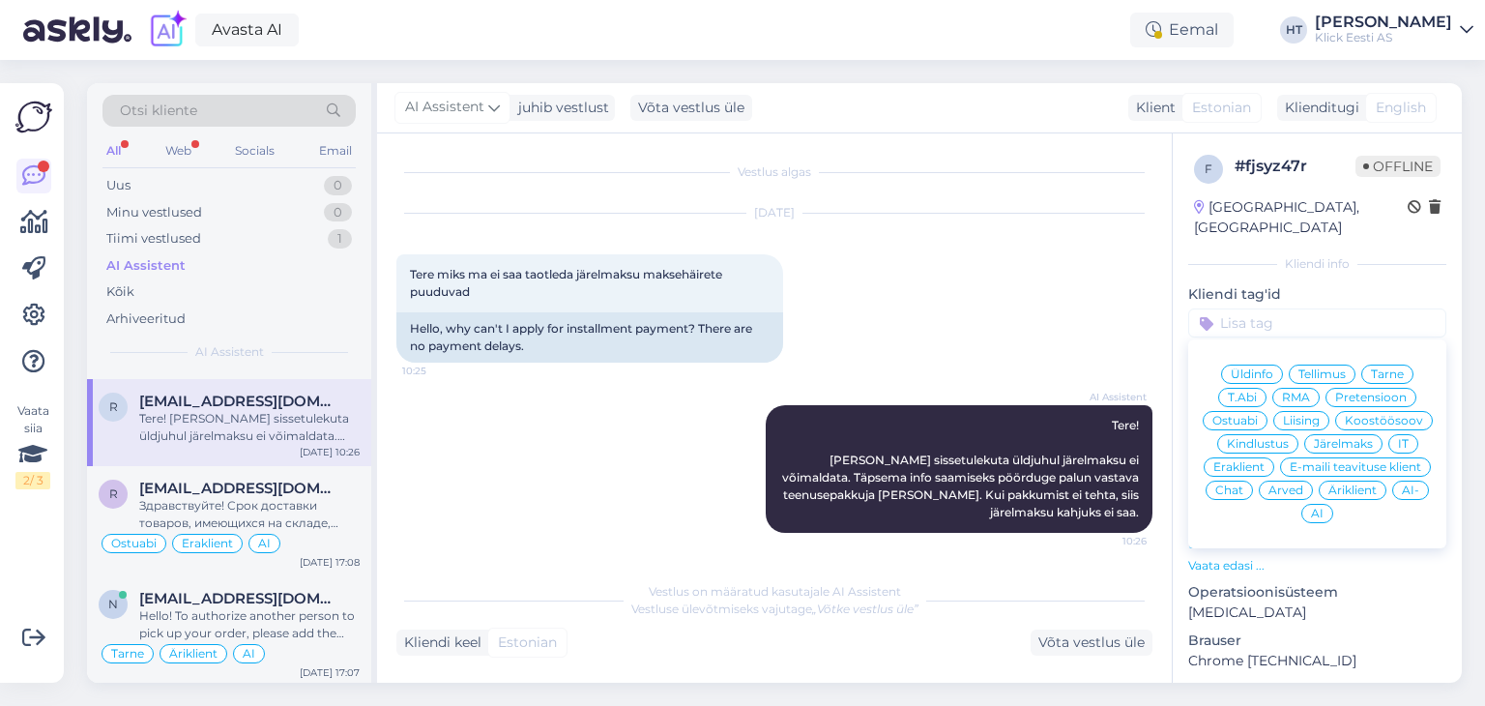
click at [1268, 411] on div "Ostuabi" at bounding box center [1235, 420] width 65 height 19
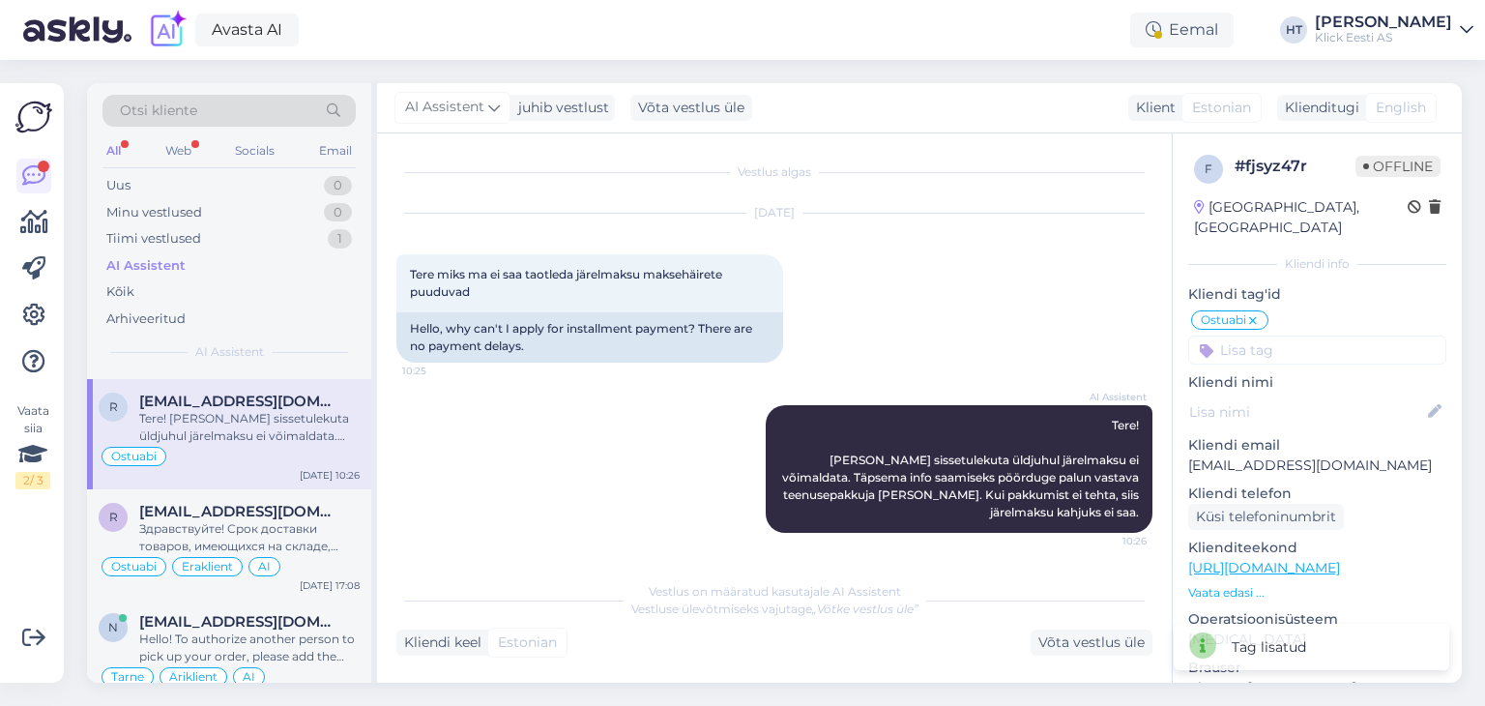
click at [1301, 336] on input at bounding box center [1317, 350] width 258 height 29
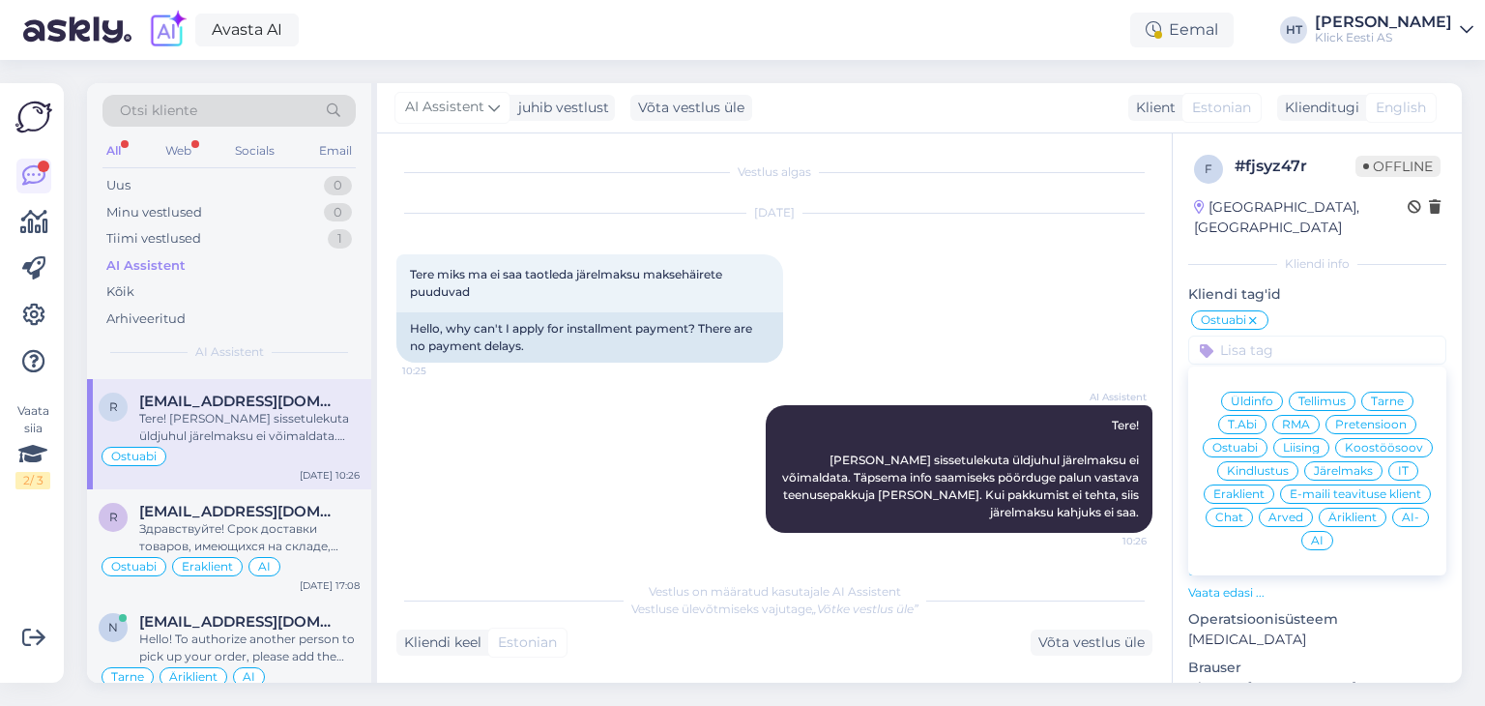
click at [1265, 488] on span "Eraklient" at bounding box center [1239, 494] width 51 height 12
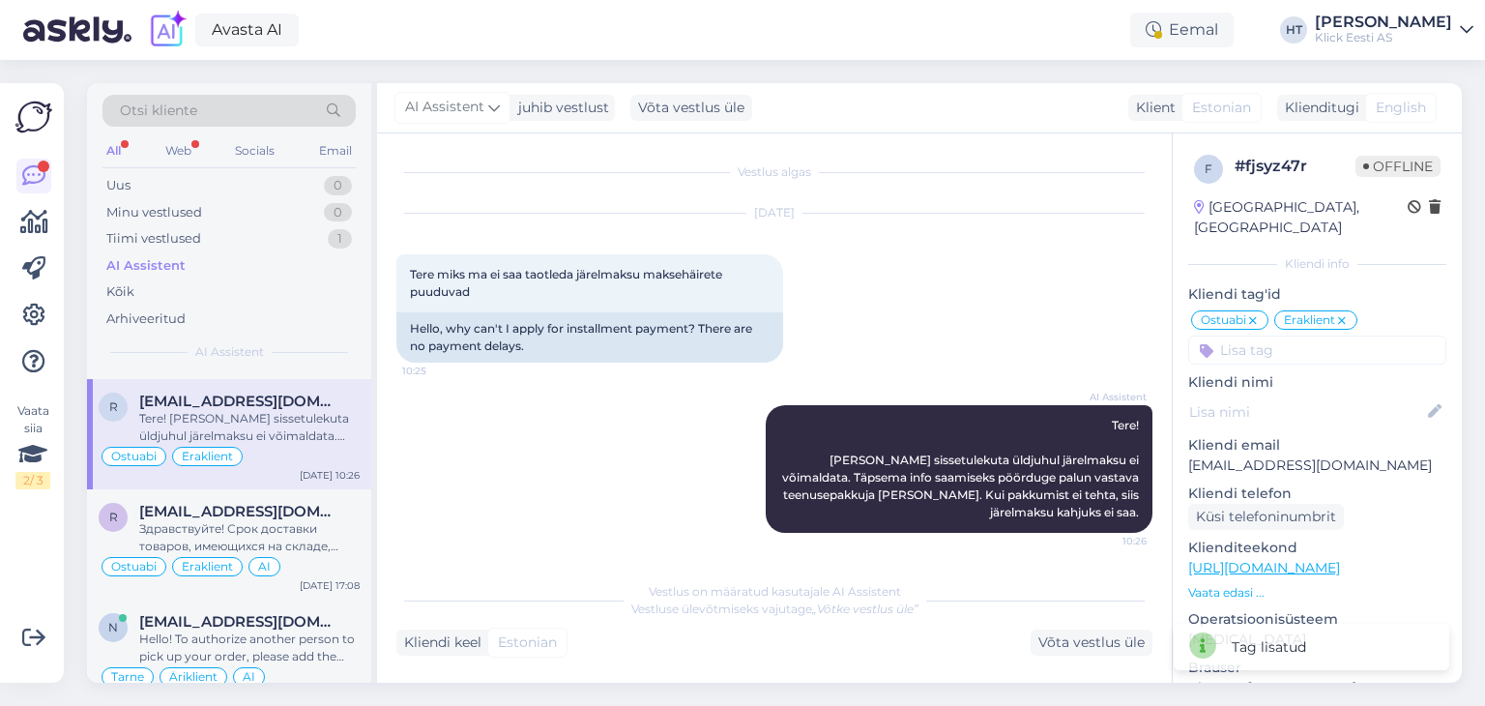
click at [1251, 313] on icon at bounding box center [1253, 320] width 12 height 15
click at [1263, 336] on input at bounding box center [1317, 350] width 258 height 29
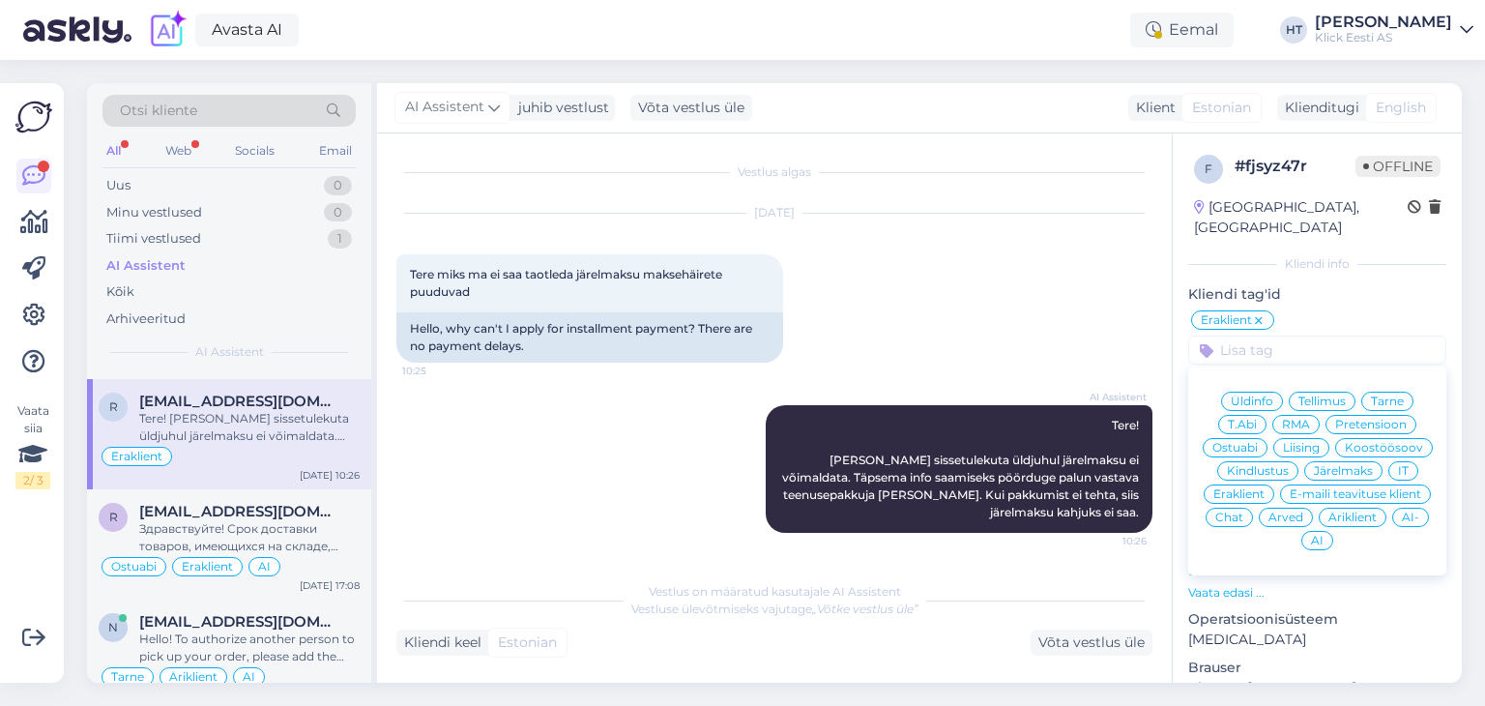
click at [1304, 464] on div "Järelmaks" at bounding box center [1343, 470] width 78 height 19
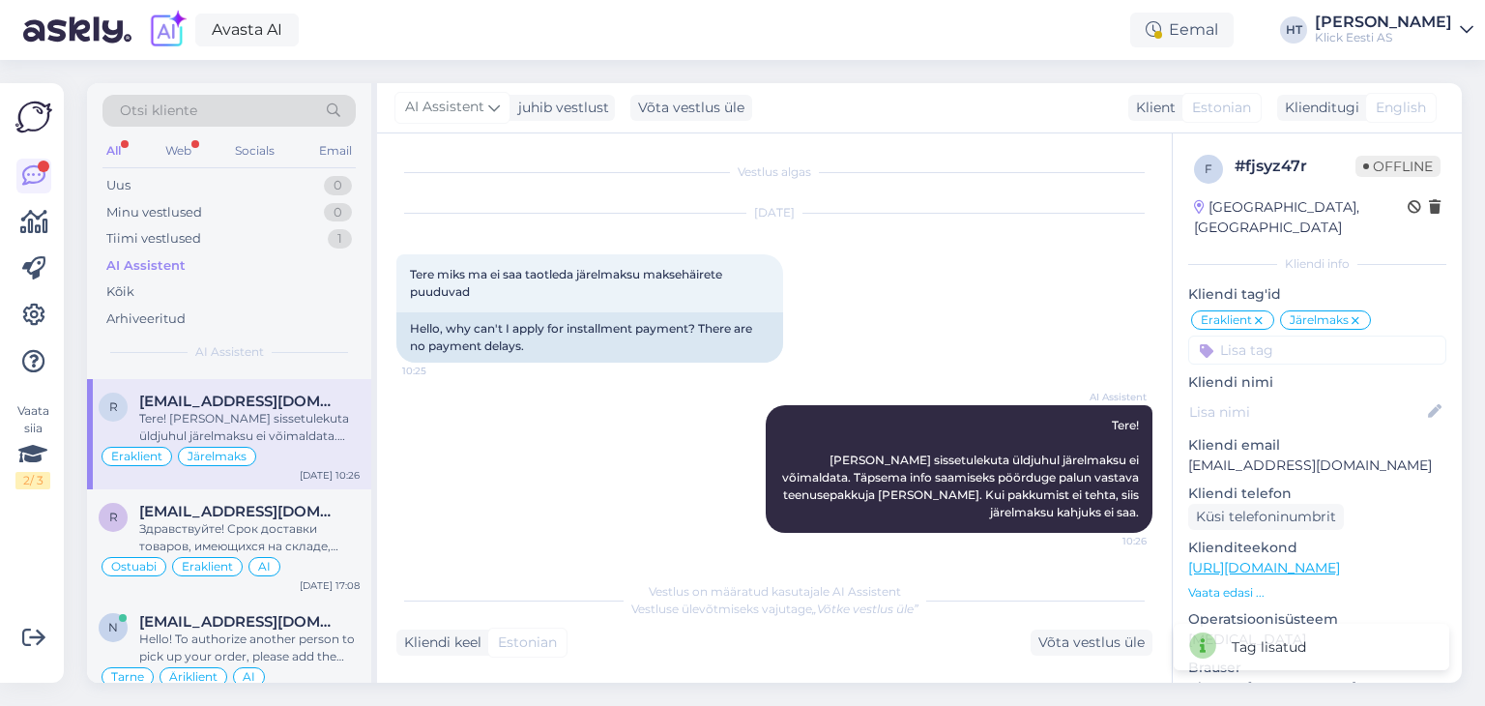
click at [1278, 337] on input at bounding box center [1317, 350] width 258 height 29
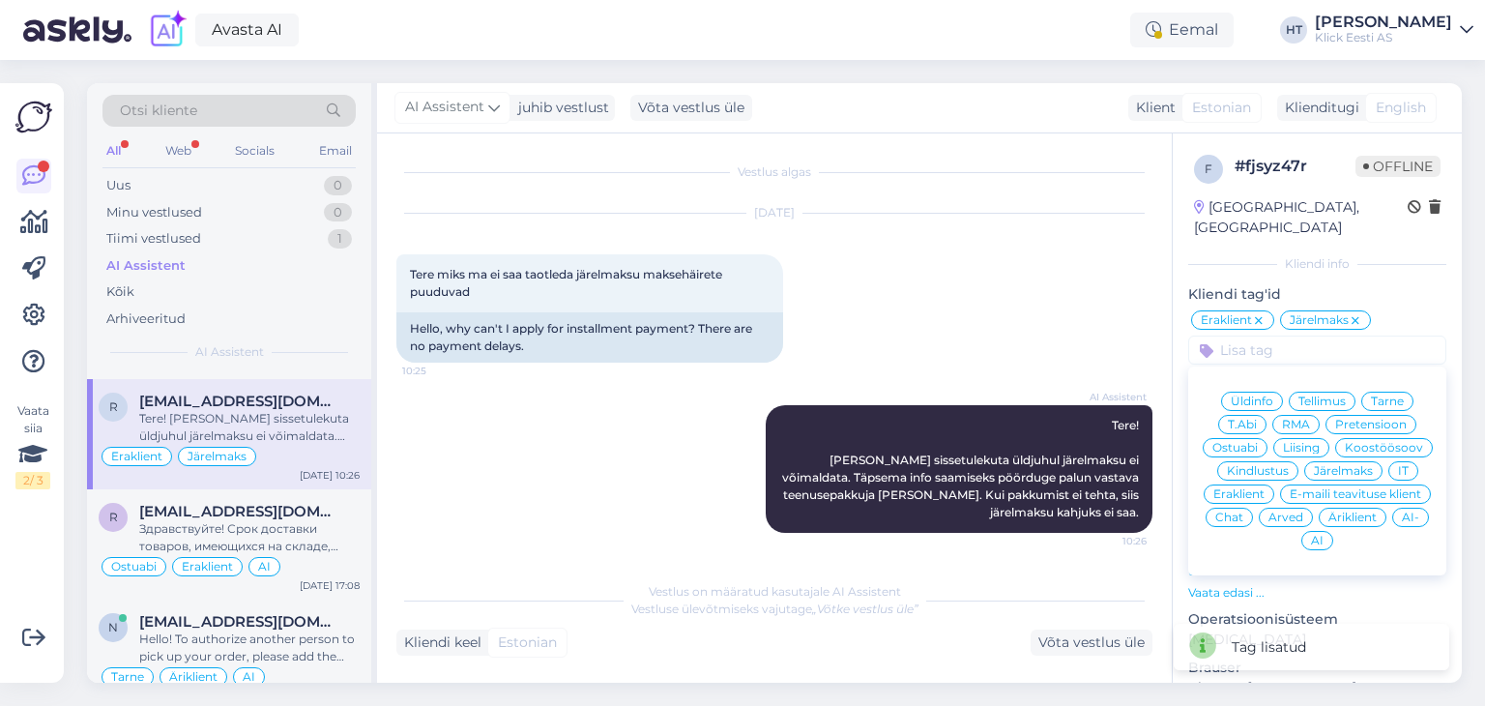
click at [1324, 535] on span "AI" at bounding box center [1317, 541] width 13 height 12
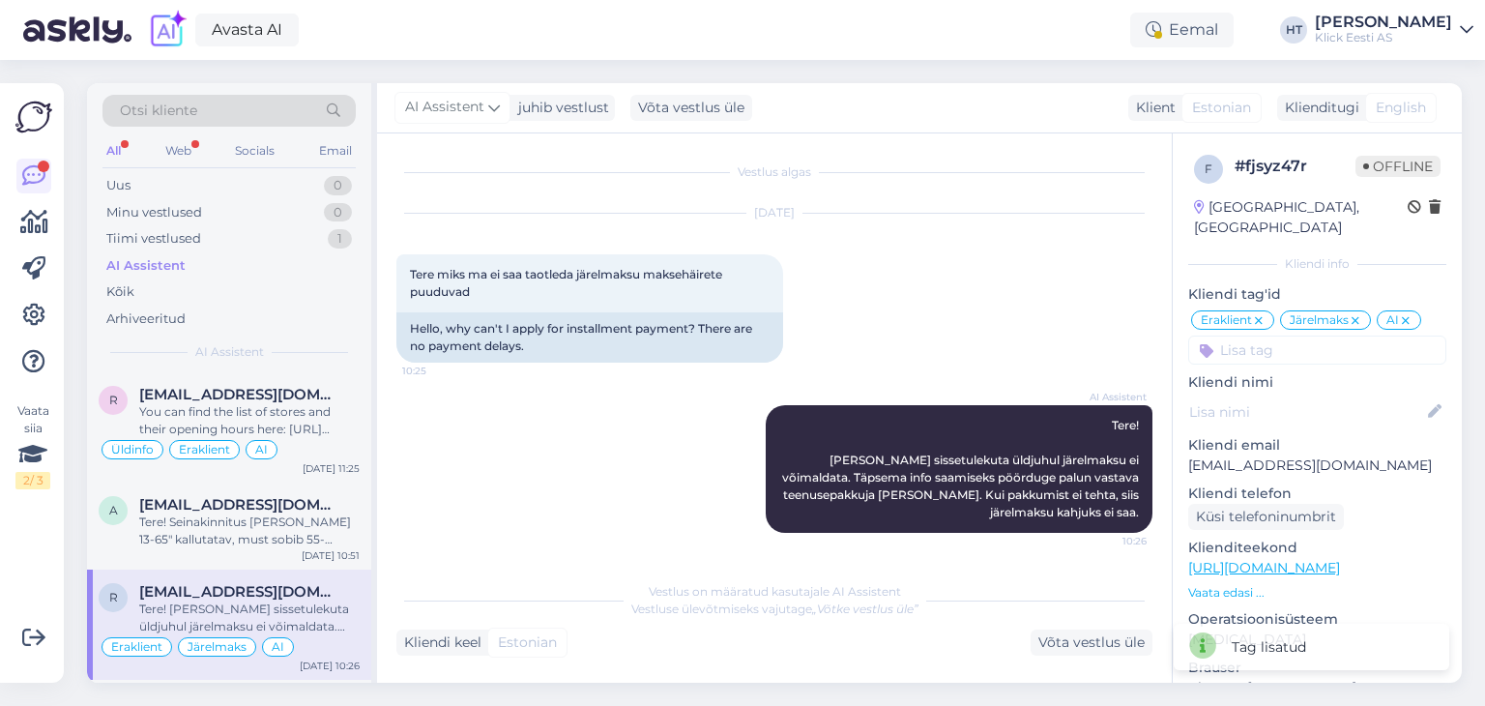
scroll to position [548, 0]
click at [292, 516] on div "Tere! Seinakinnitus Barkan 13-65" kallutatav, must sobib 55-tollisele telerile.…" at bounding box center [249, 533] width 220 height 35
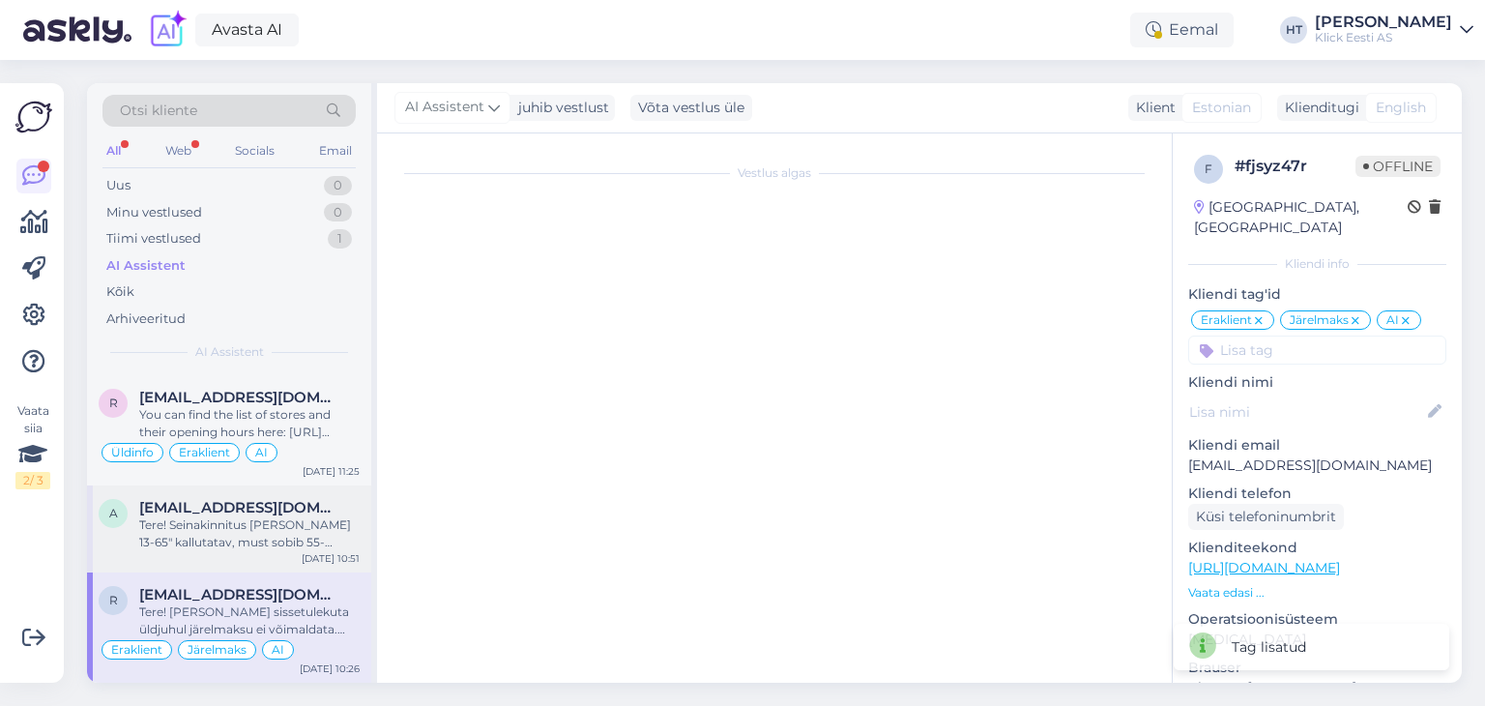
scroll to position [1, 0]
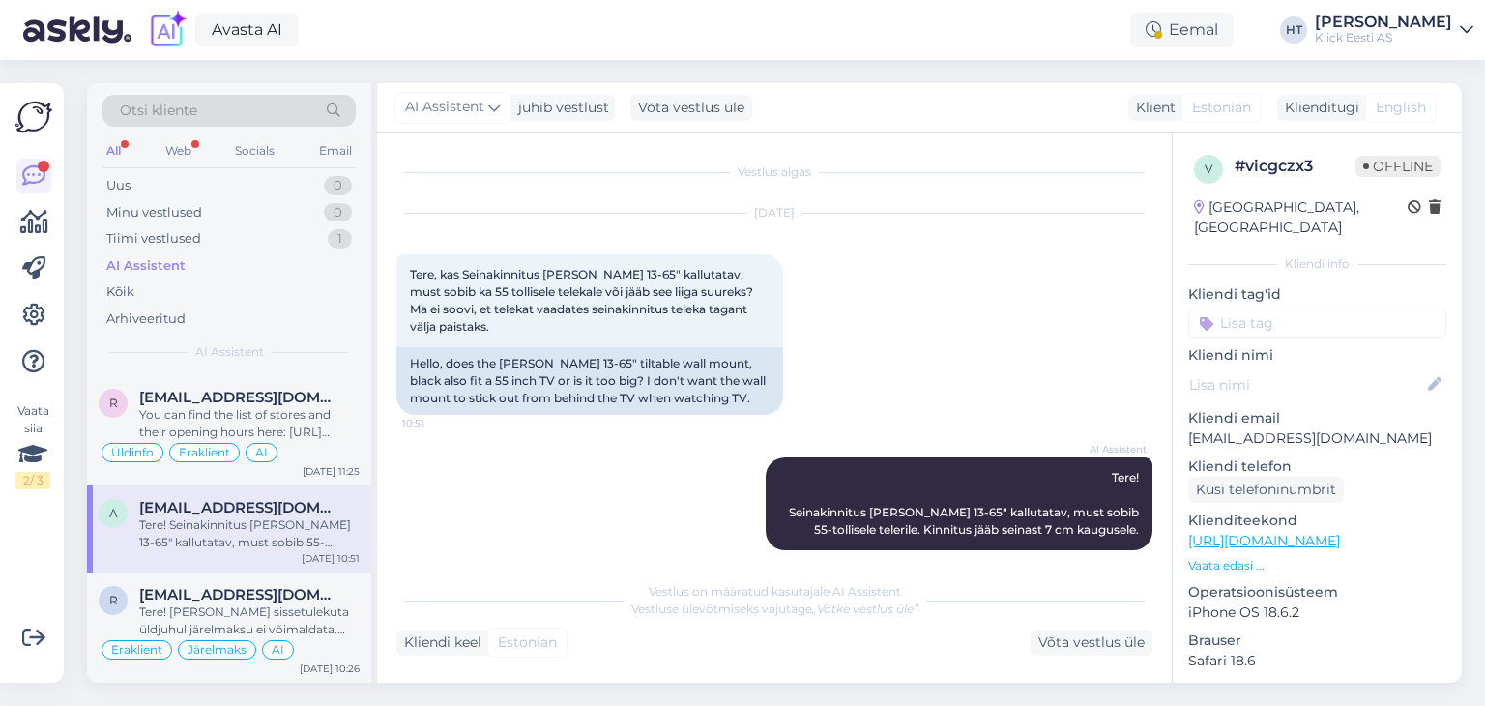
click at [1317, 310] on input at bounding box center [1317, 322] width 258 height 29
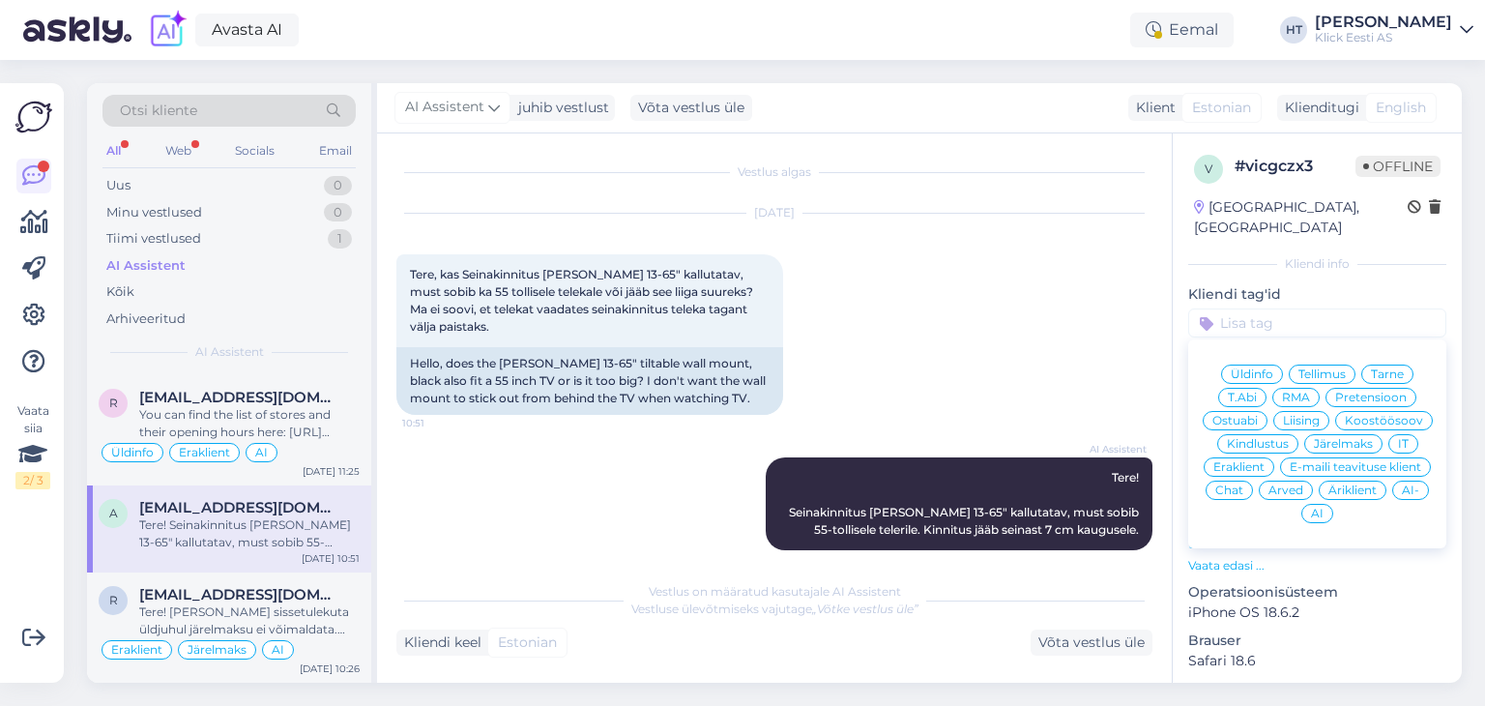
click at [1258, 415] on span "Ostuabi" at bounding box center [1235, 421] width 45 height 12
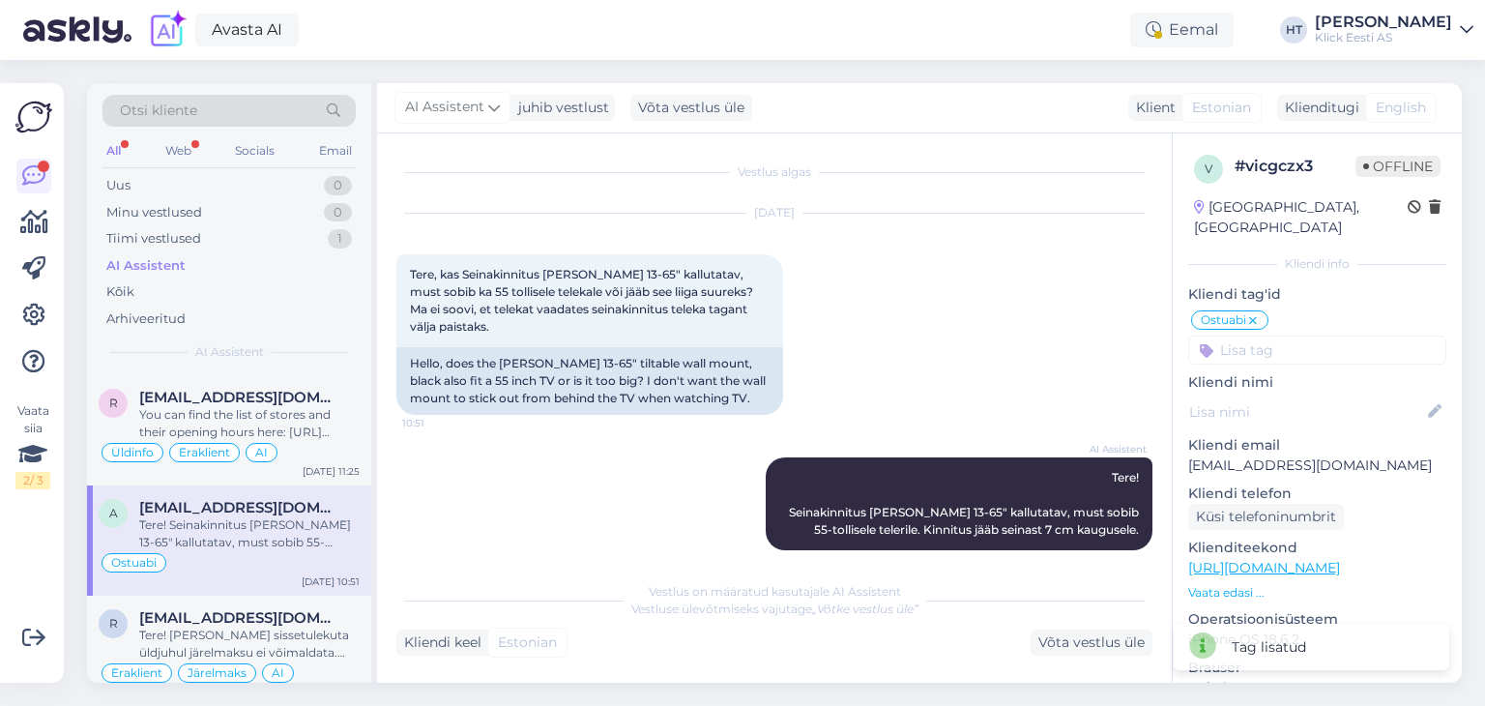
click at [1296, 336] on input at bounding box center [1317, 350] width 258 height 29
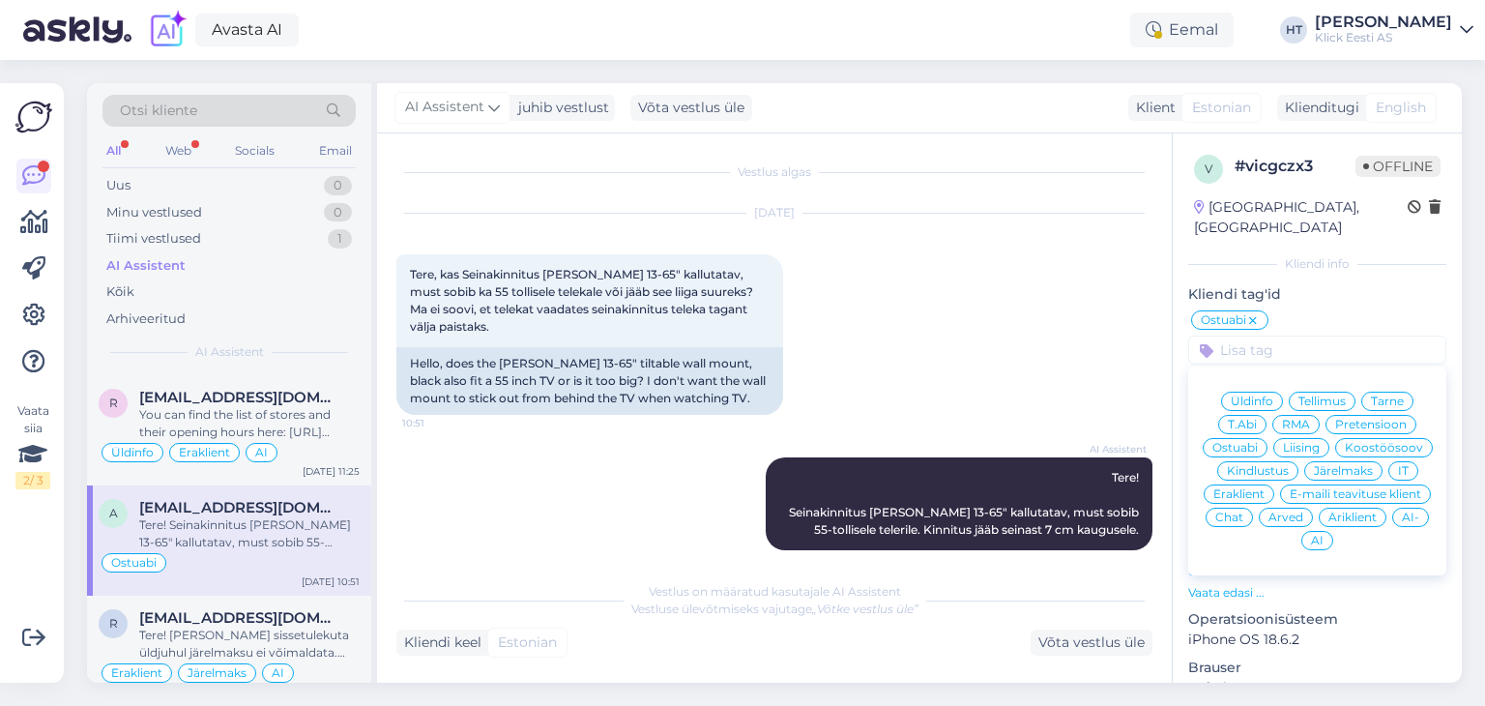
click at [1265, 488] on span "Eraklient" at bounding box center [1239, 494] width 51 height 12
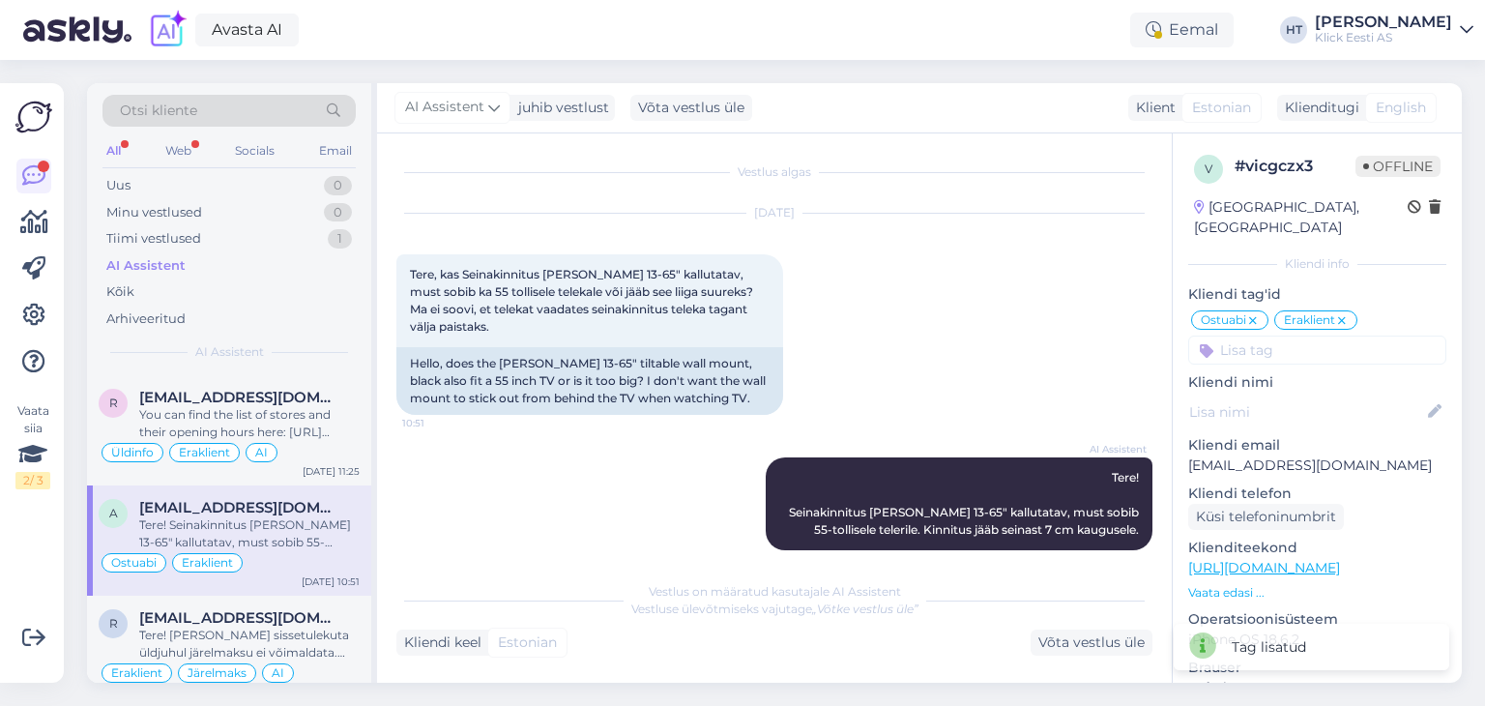
click at [1272, 336] on input at bounding box center [1317, 350] width 258 height 29
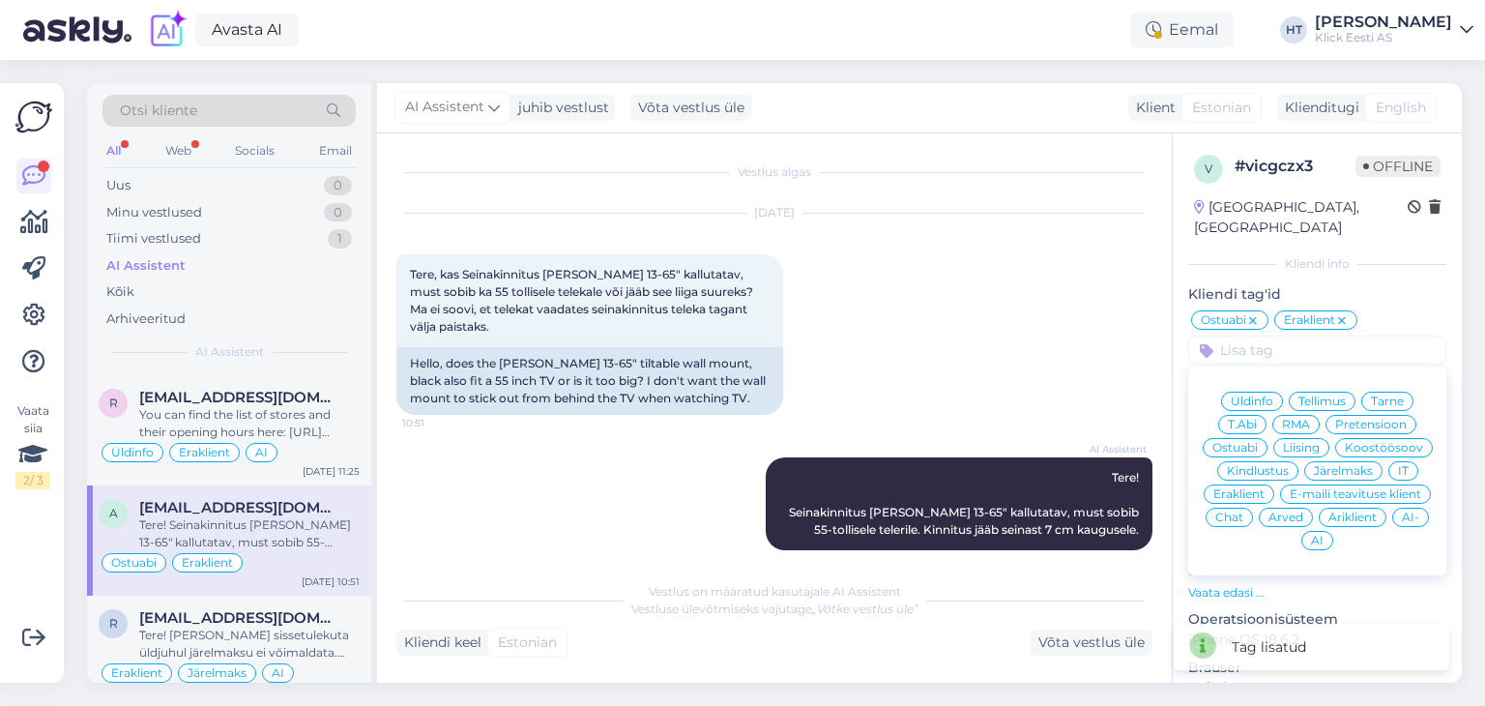
click at [1324, 535] on span "AI" at bounding box center [1317, 541] width 13 height 12
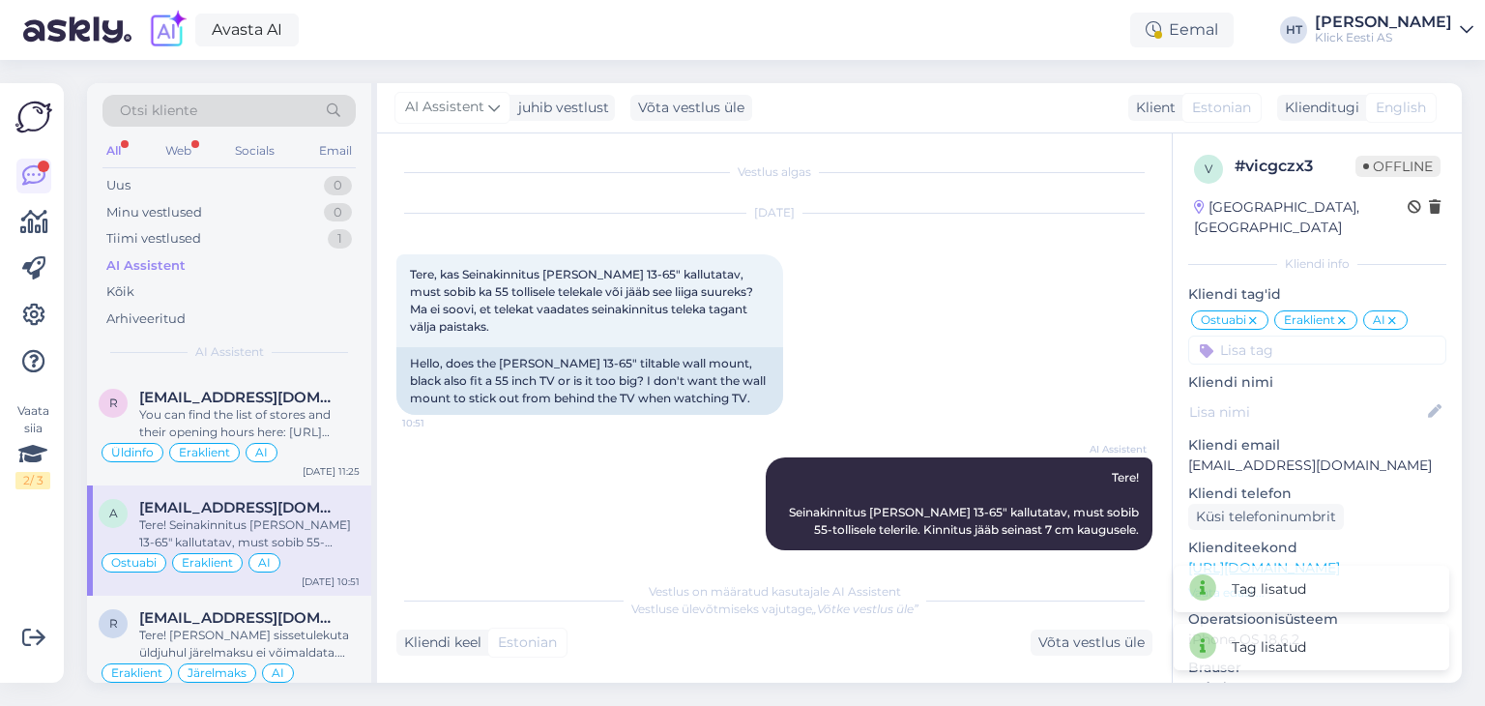
scroll to position [0, 0]
click at [297, 259] on div "AI Assistent" at bounding box center [229, 265] width 253 height 27
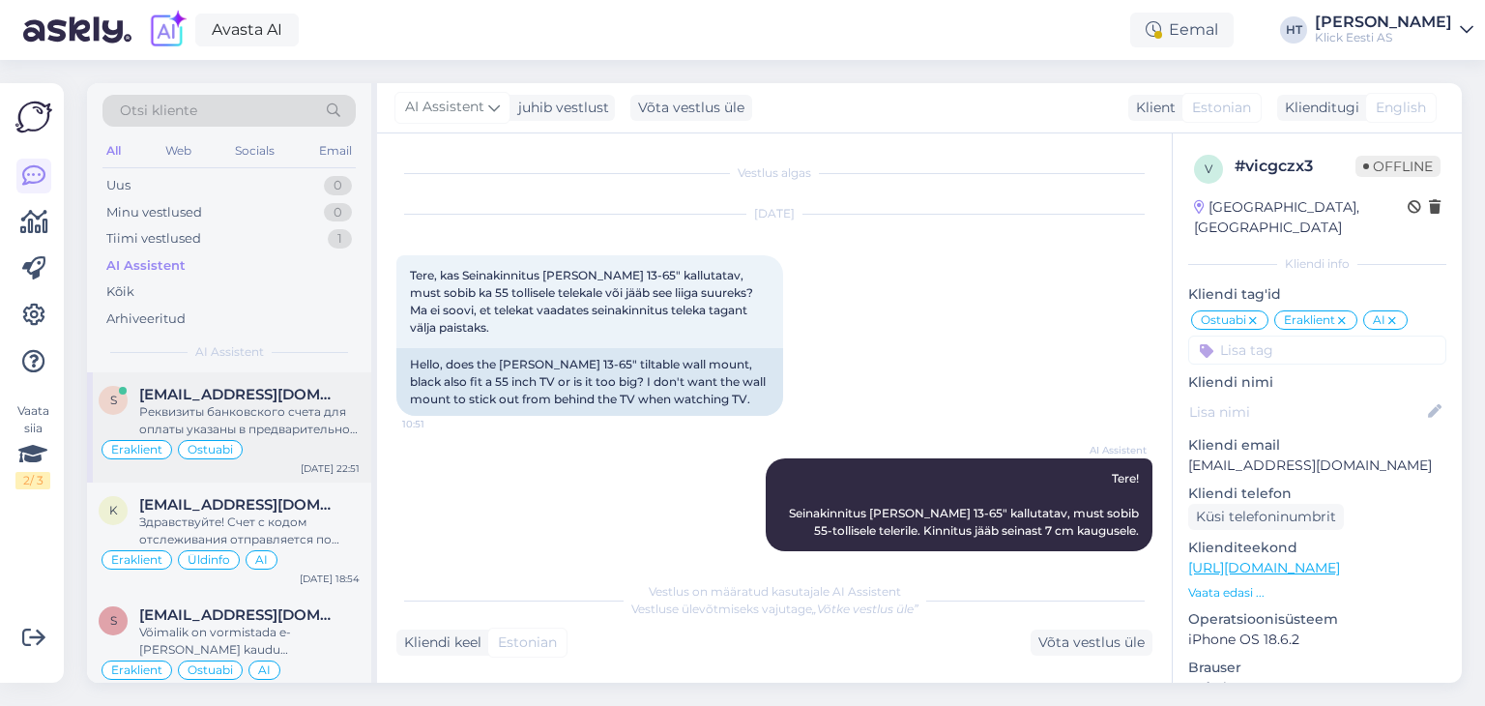
click at [282, 413] on div "Реквизиты банковского счета для оплаты указаны в предварительном счете, который…" at bounding box center [249, 420] width 220 height 35
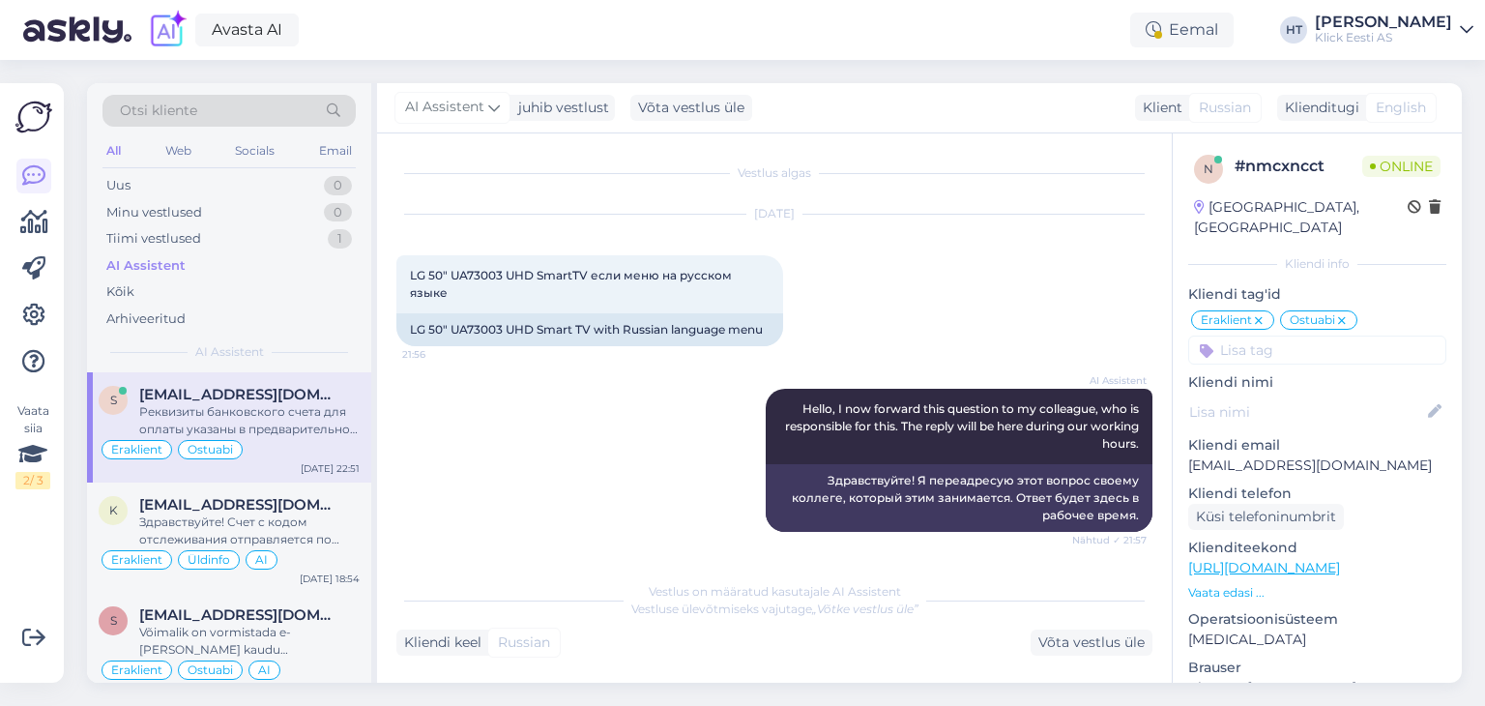
click at [1414, 32] on div "Klick Eesti AS" at bounding box center [1383, 37] width 137 height 15
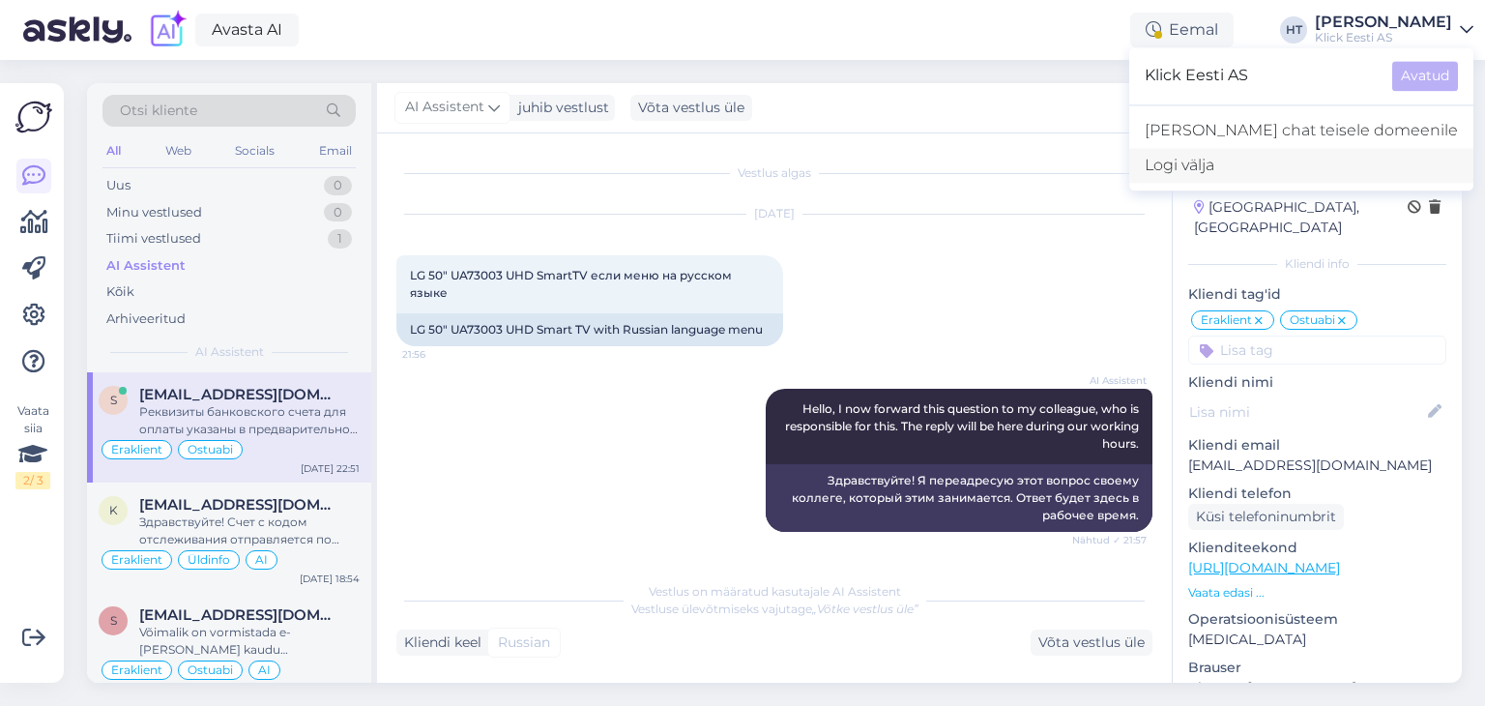
click at [1386, 153] on div "Logi välja" at bounding box center [1301, 165] width 344 height 35
